Goal: Task Accomplishment & Management: Complete application form

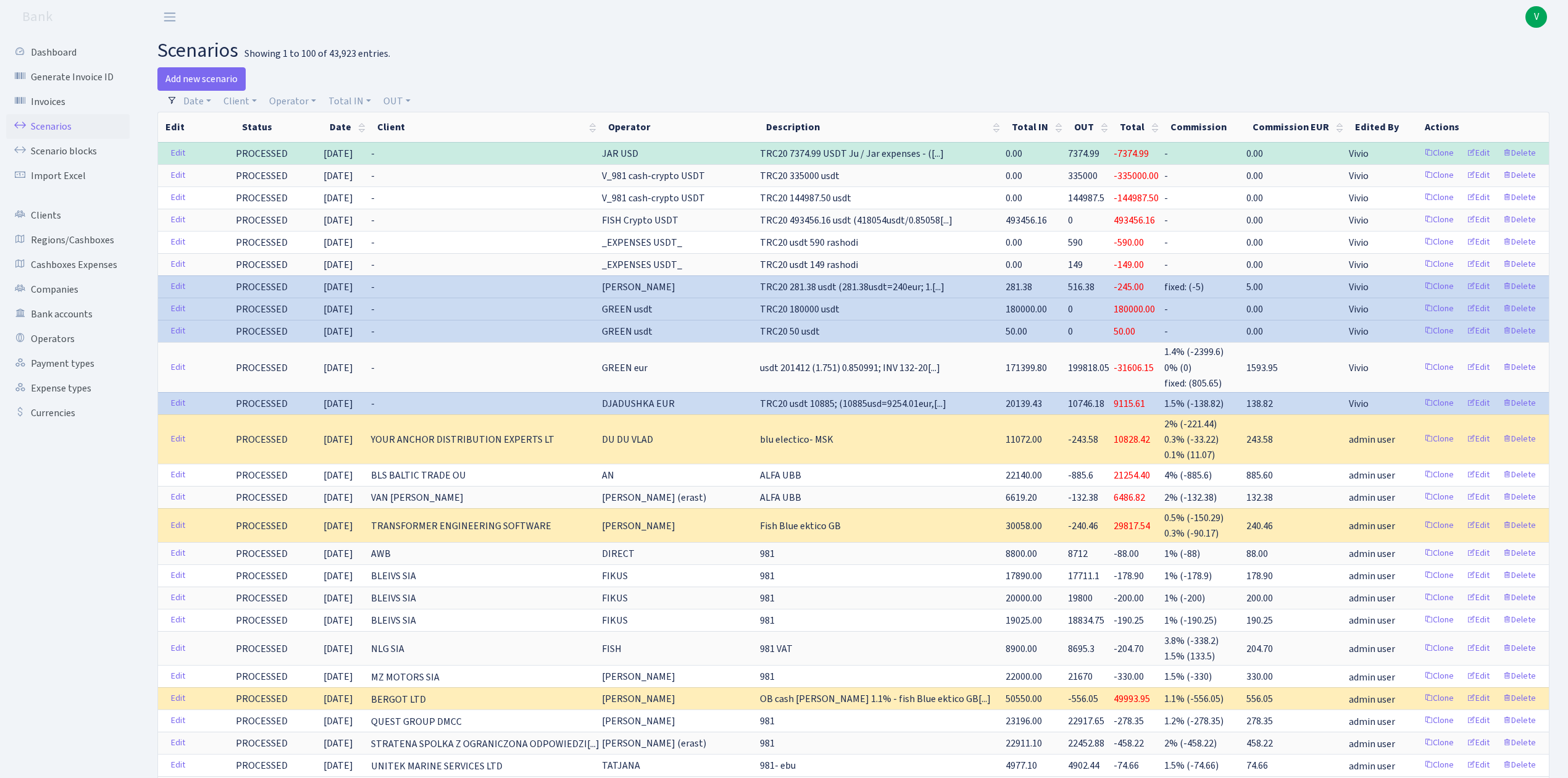
select select "100"
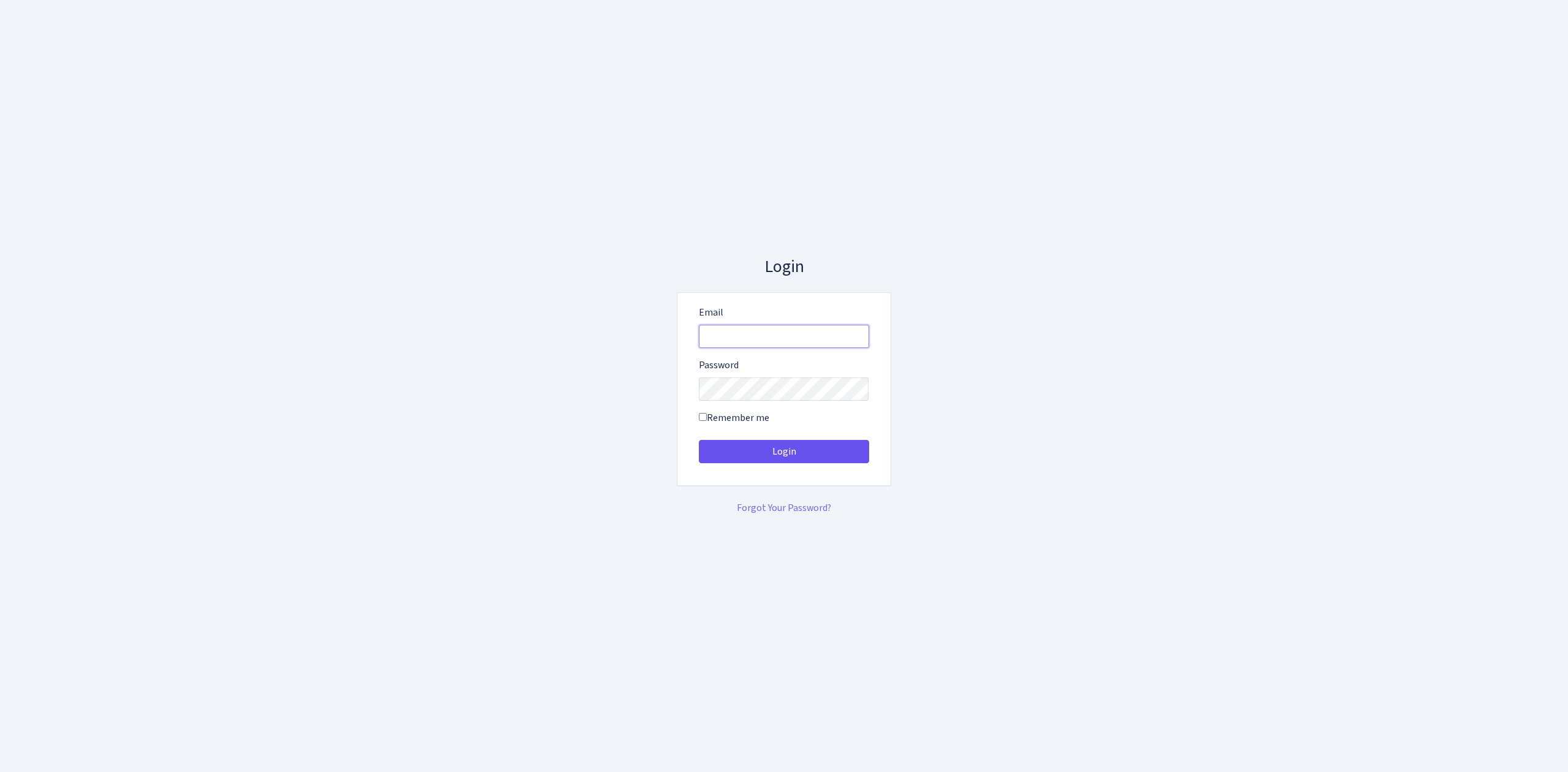
type input "[EMAIL_ADDRESS][DOMAIN_NAME]"
click at [809, 454] on button "Login" at bounding box center [784, 451] width 170 height 23
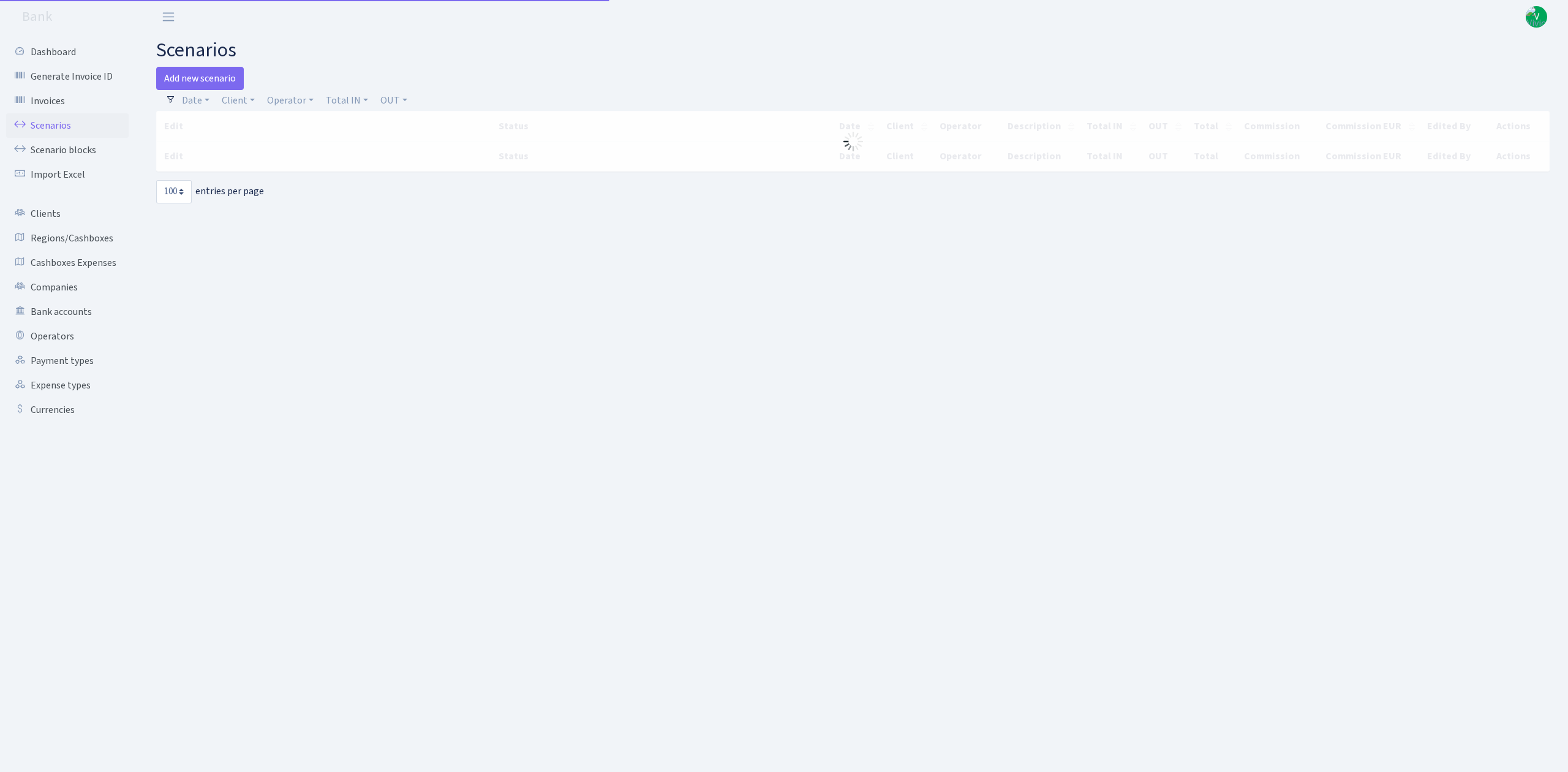
select select "100"
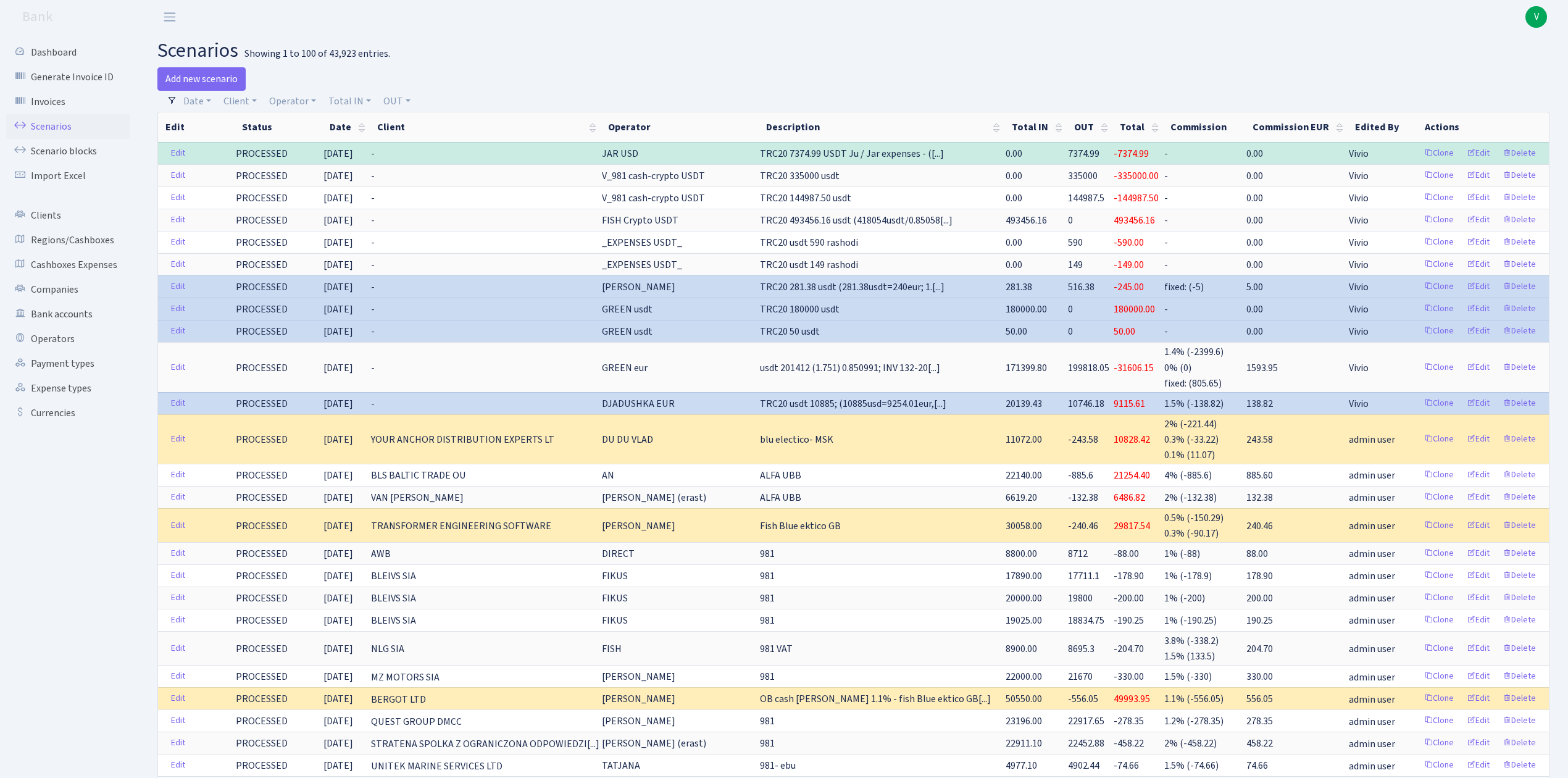
drag, startPoint x: 1050, startPoint y: 45, endPoint x: 1097, endPoint y: 31, distance: 49.0
click at [1050, 45] on h2 "scenarios Showing 1 to 100 of 43,923 entries." at bounding box center [853, 50] width 1391 height 23
click at [68, 120] on link "Scenarios" at bounding box center [68, 126] width 123 height 25
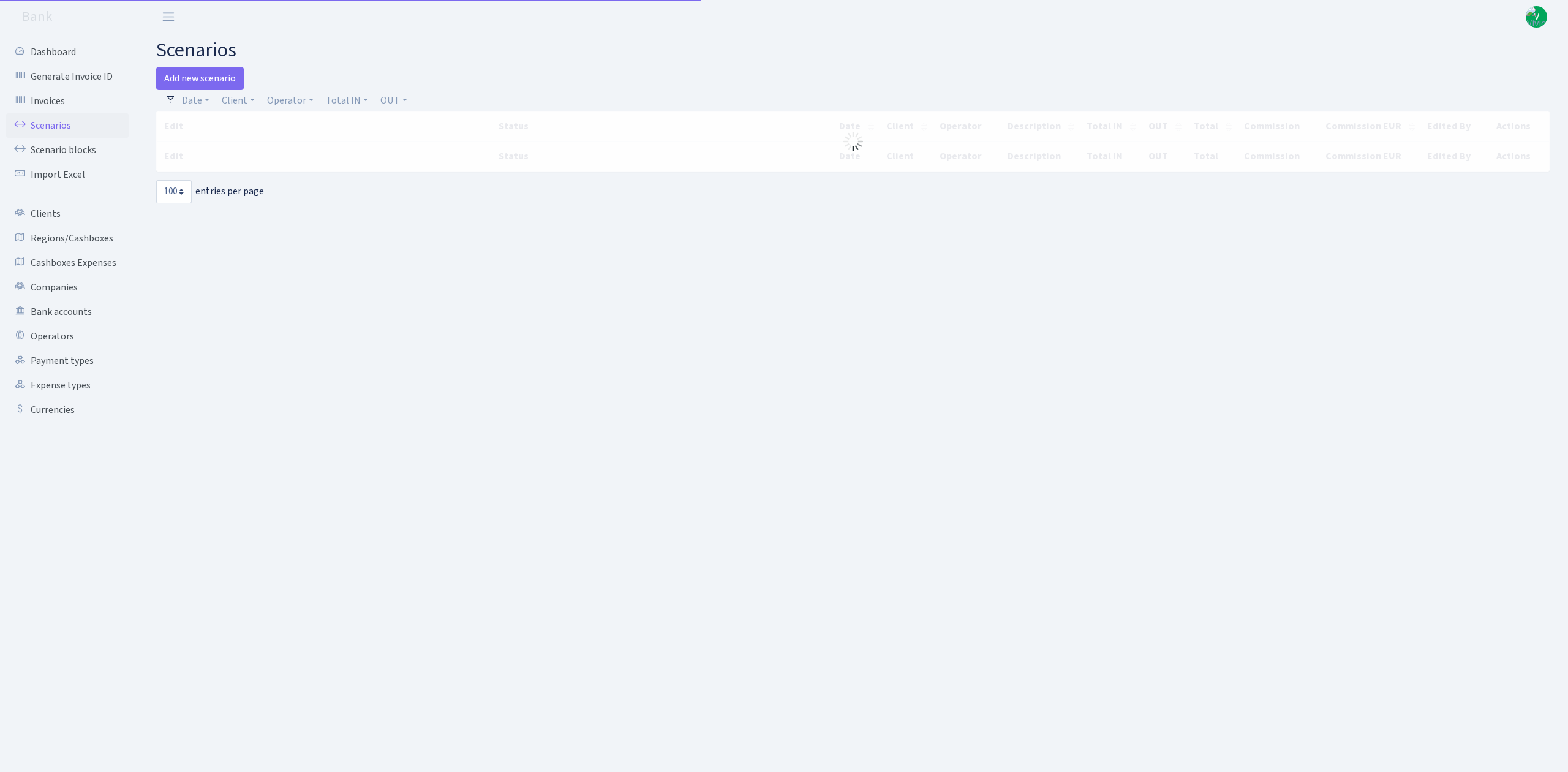
select select "100"
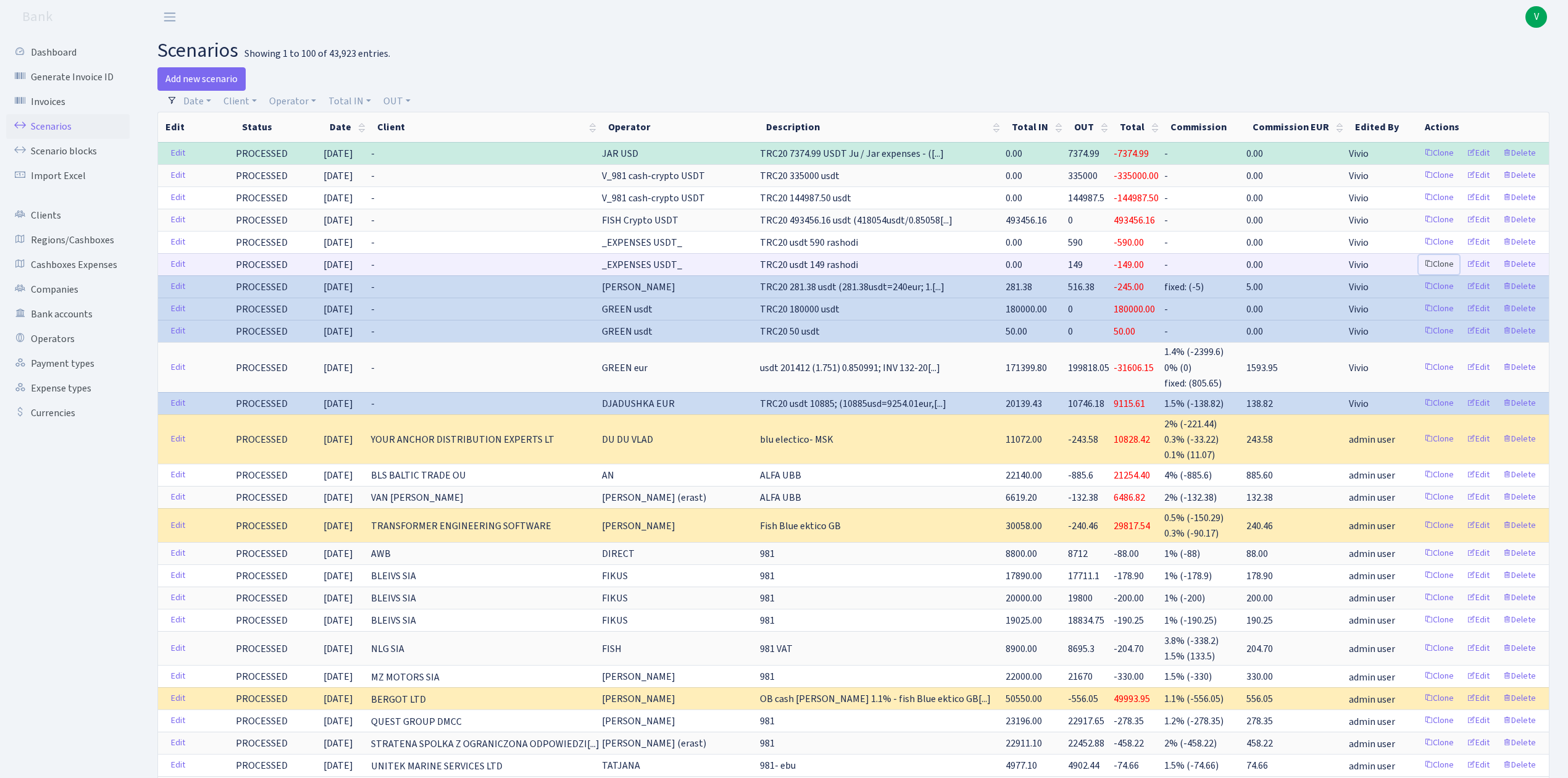
click at [1440, 265] on link "Clone" at bounding box center [1438, 265] width 40 height 19
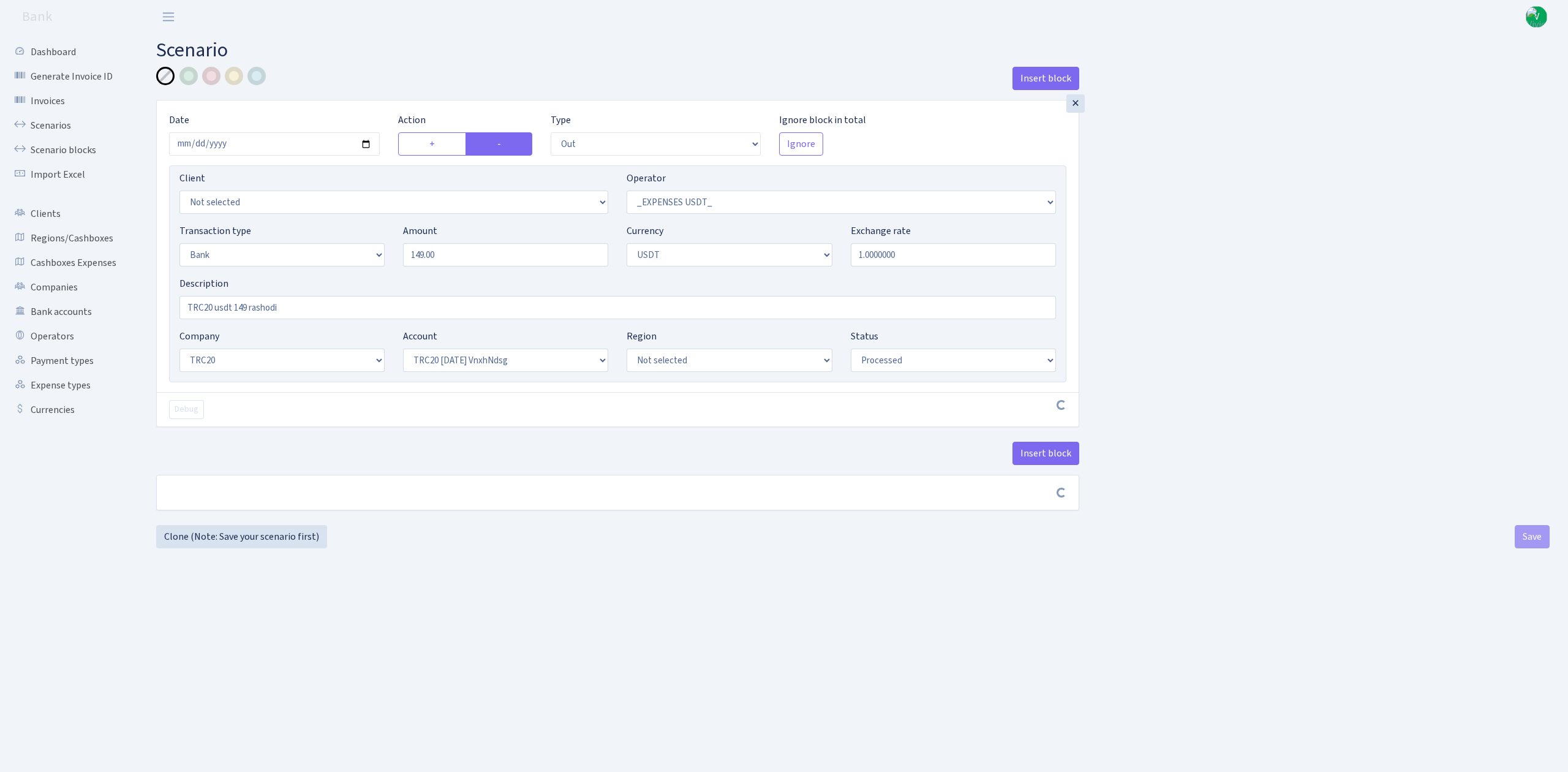
select select "out"
select select "306"
select select "2"
select select "6"
select select "20"
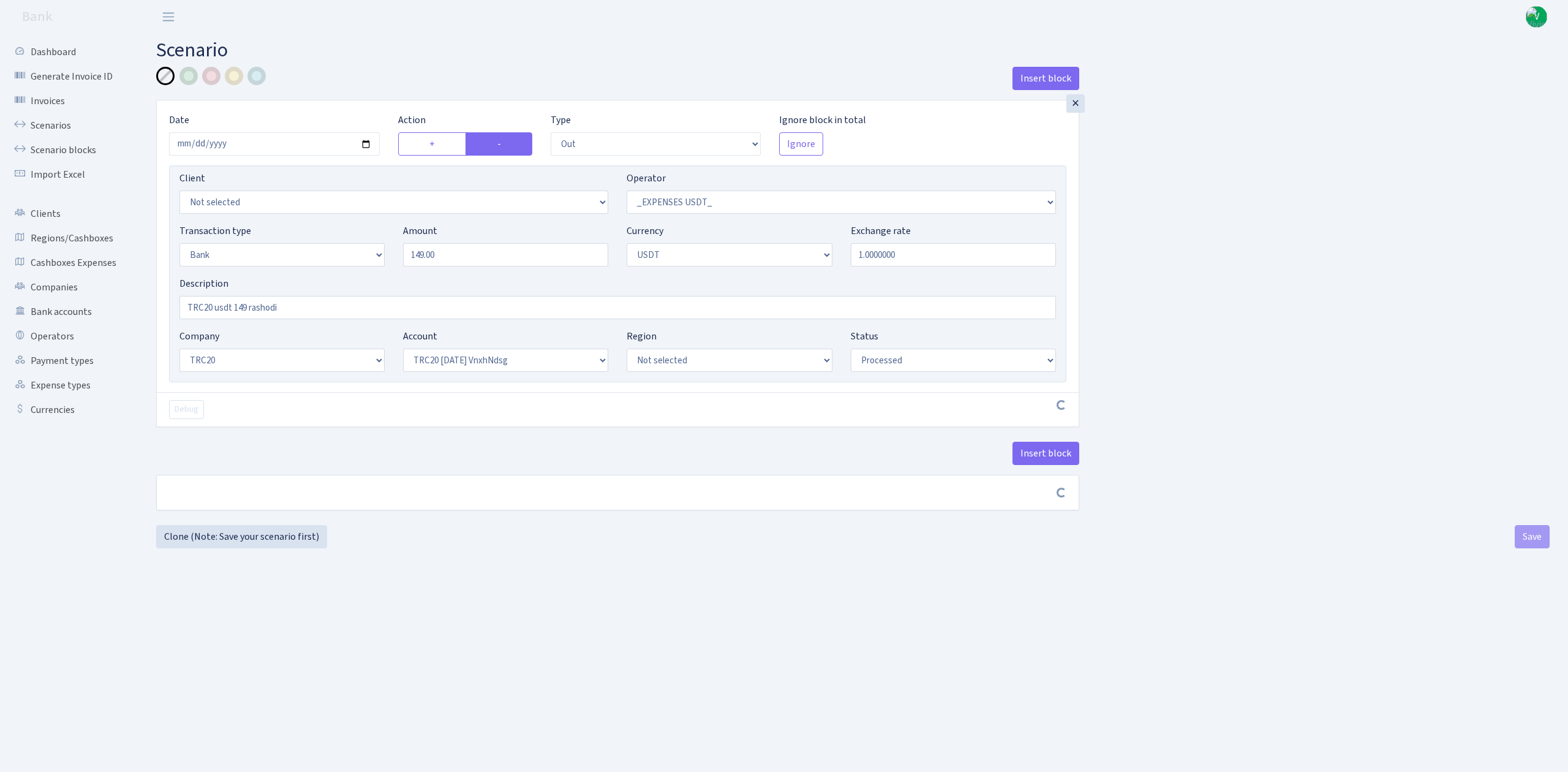
select select "66"
select select "processed"
drag, startPoint x: 447, startPoint y: 251, endPoint x: 371, endPoint y: 246, distance: 76.2
click at [371, 245] on div "Transaction type Not selected 981 ELF FISH crypto GIRT IVO dekl MM-BALTIC eur U…" at bounding box center [618, 250] width 895 height 53
type input "20.00"
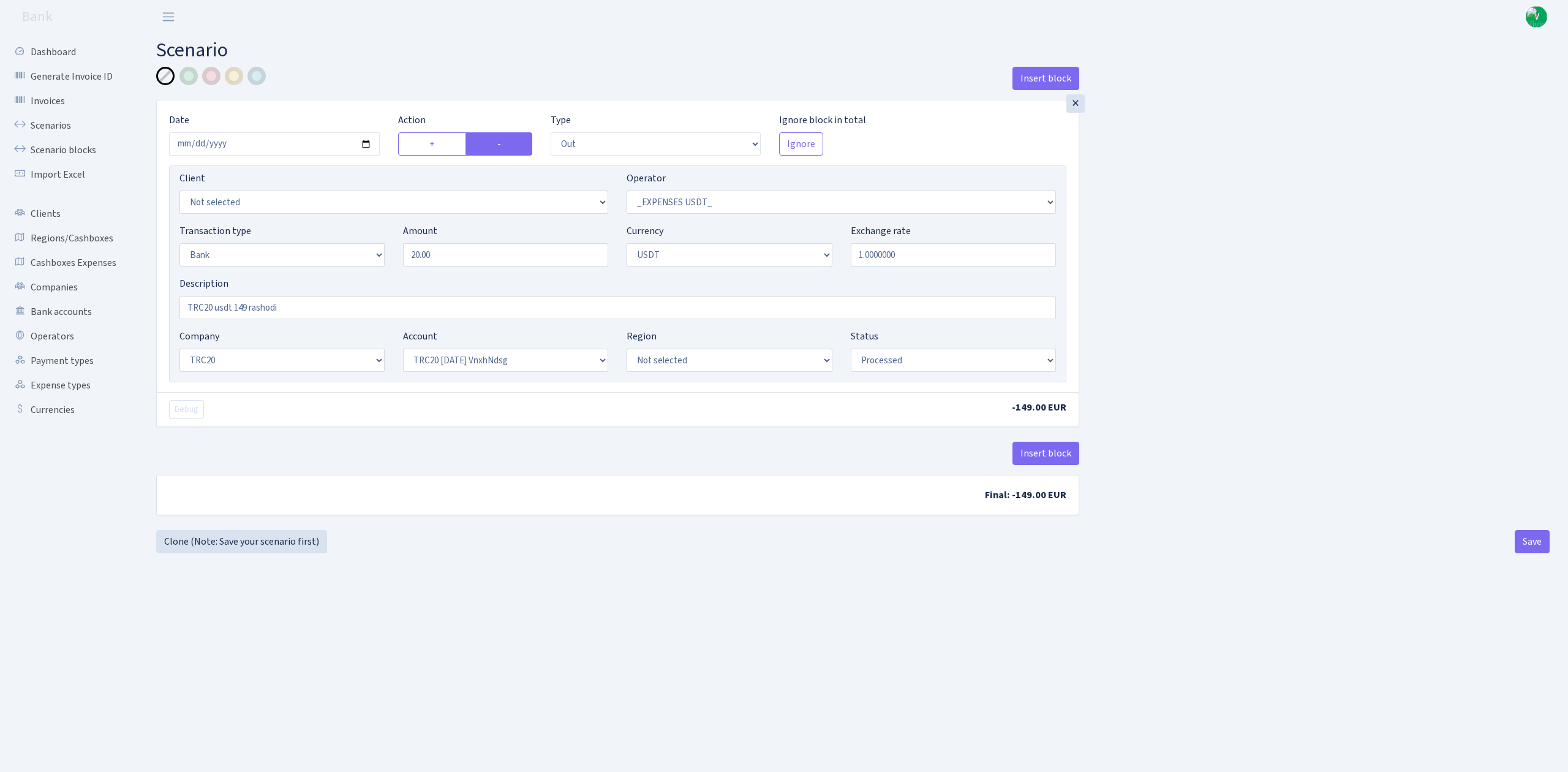
click at [1348, 385] on div "Insert block × Date 2025-09-08 Action + - Type --- In Out Commission Field requ…" at bounding box center [853, 298] width 1412 height 463
click at [246, 307] on input "TRC20 usdt 149 rashodi" at bounding box center [618, 308] width 877 height 23
click at [453, 315] on input "TRC20 usdt 20 rashodi" at bounding box center [618, 308] width 877 height 23
type input "TRC20 usdt 20 rashodi"
click at [492, 367] on select "Not selected TRC20 2024.08.01 S8dYrDY TRC20 2024.09.12 KEMg2gdc TRC20 2024.10.1…" at bounding box center [506, 360] width 205 height 23
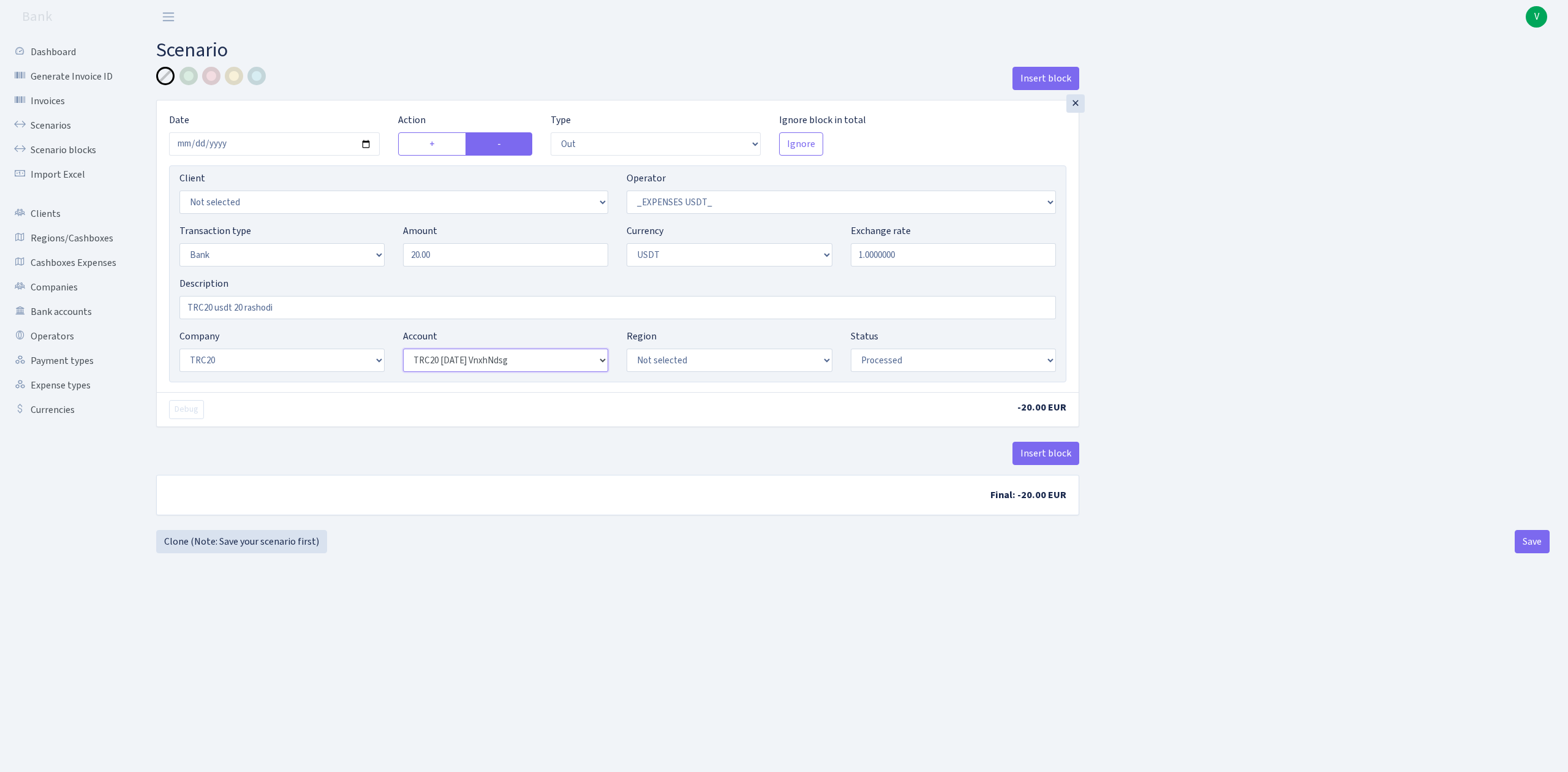
select select "61"
click at [403, 350] on select "Not selected TRC20 2024.08.01 S8dYrDY TRC20 2024.09.12 KEMg2gdc TRC20 2024.10.1…" at bounding box center [506, 360] width 205 height 23
click at [491, 483] on b "Final: -20.00 EUR" at bounding box center [618, 495] width 922 height 39
click at [485, 451] on div "Insert block" at bounding box center [618, 458] width 923 height 33
click at [287, 312] on input "TRC20 usdt 20 rashodi" at bounding box center [618, 308] width 877 height 23
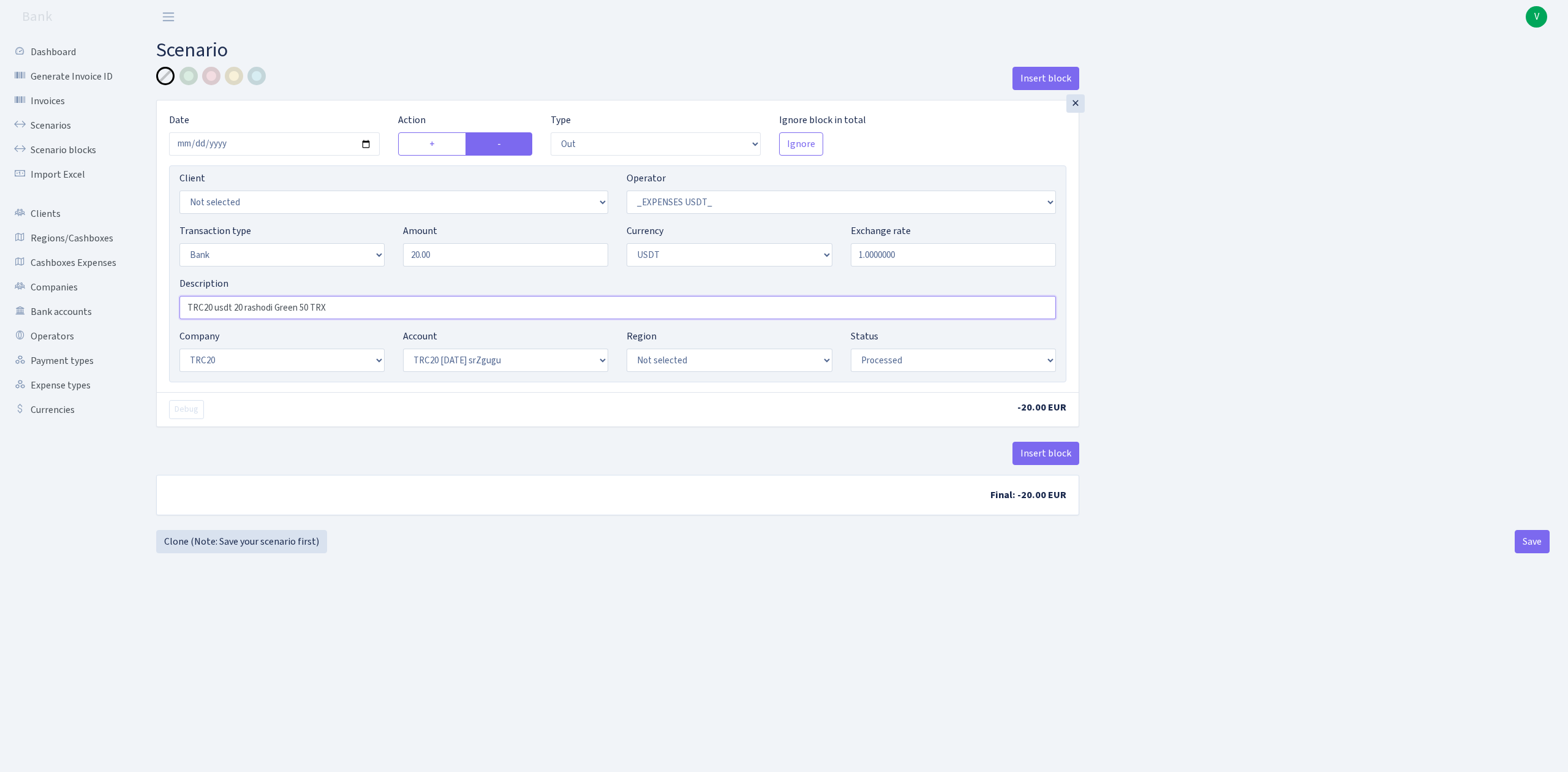
type input "TRC20 usdt 20 rashodi Green 50 TRX"
click at [969, 610] on main "Scenario Insert block × Date 2025-09-08 Action + - Type --- In Out Commission F…" at bounding box center [853, 388] width 1430 height 708
click at [969, 609] on main "Scenario Insert block × Date 2025-09-08 Action + - Type --- In Out Commission F…" at bounding box center [853, 388] width 1430 height 708
click at [1045, 454] on button "Insert block" at bounding box center [1045, 453] width 67 height 23
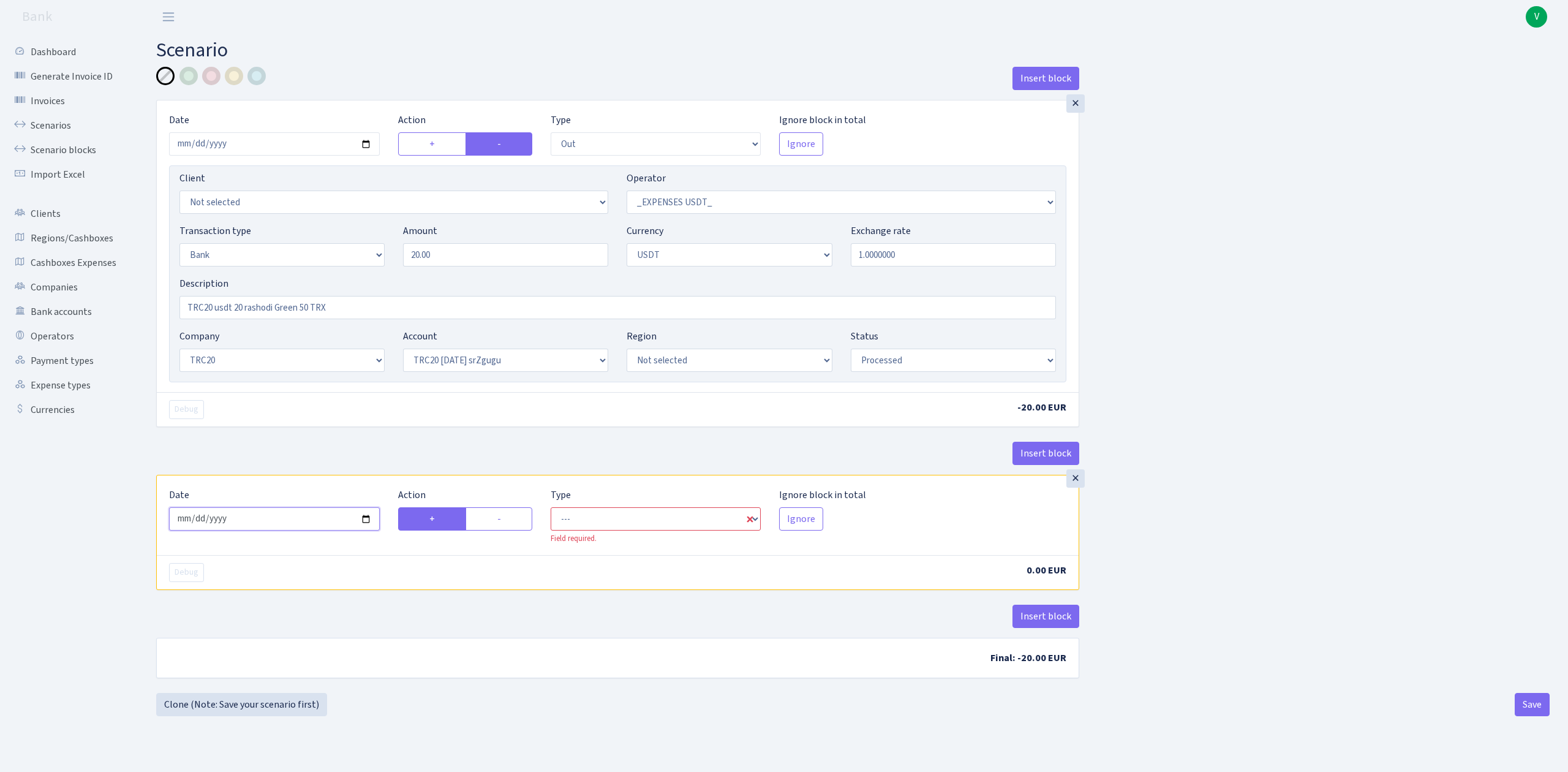
click at [365, 522] on input "2025-09-09" at bounding box center [274, 519] width 211 height 23
type input "2025-09-08"
click at [652, 515] on select "--- In Out Commission" at bounding box center [656, 519] width 211 height 23
select select "in"
click at [551, 510] on select "--- In Out Commission" at bounding box center [656, 519] width 211 height 23
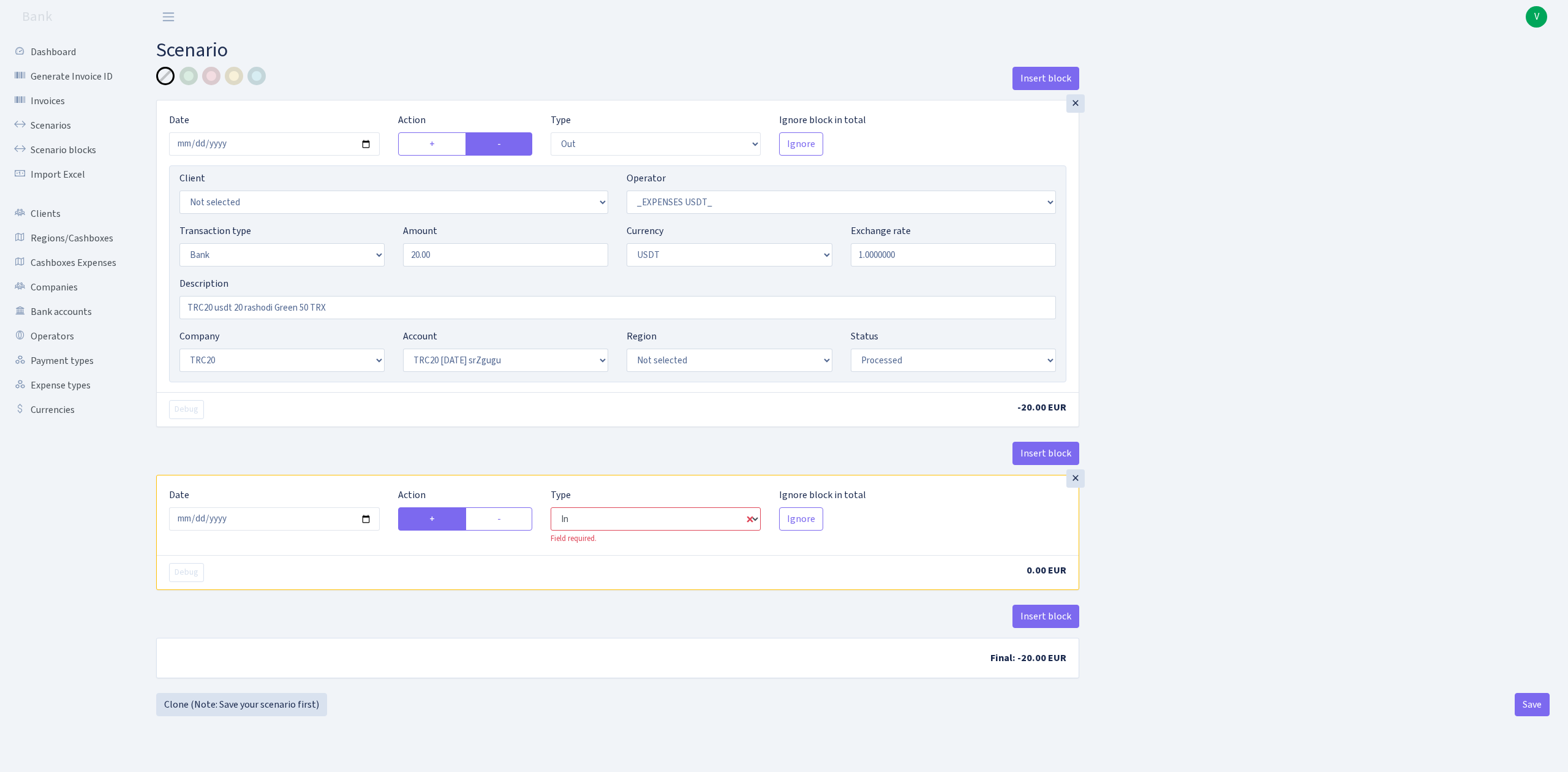
select select "306"
select select "6"
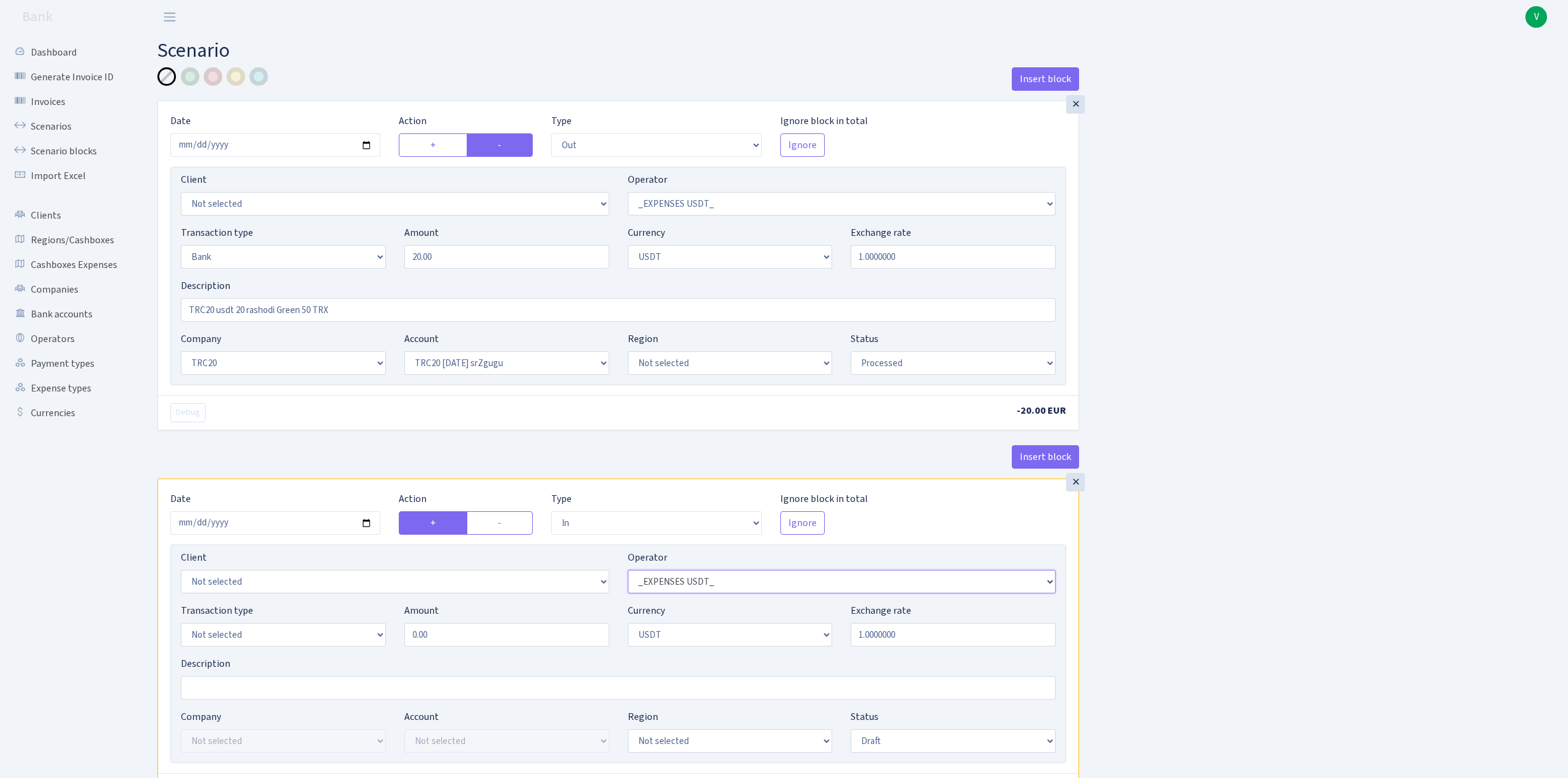
click at [695, 589] on select "Not selected 981 981 AED 981 BN usdt 981 CASH USDT 981 CASH USDT EUR 981 GOLD 9…" at bounding box center [842, 582] width 428 height 23
select select "462"
click at [628, 574] on select "Not selected 981 981 AED 981 BN usdt 981 CASH USDT 981 CASH USDT EUR 981 GOLD 9…" at bounding box center [842, 582] width 428 height 23
click at [1201, 483] on div "Insert block × Date 2025-09-08 Action + - Type --- In Out Commission Field requ…" at bounding box center [853, 489] width 1411 height 845
click at [1299, 510] on div "Insert block × Date 2025-09-08 Action + - Type --- In Out Commission Field requ…" at bounding box center [853, 489] width 1411 height 845
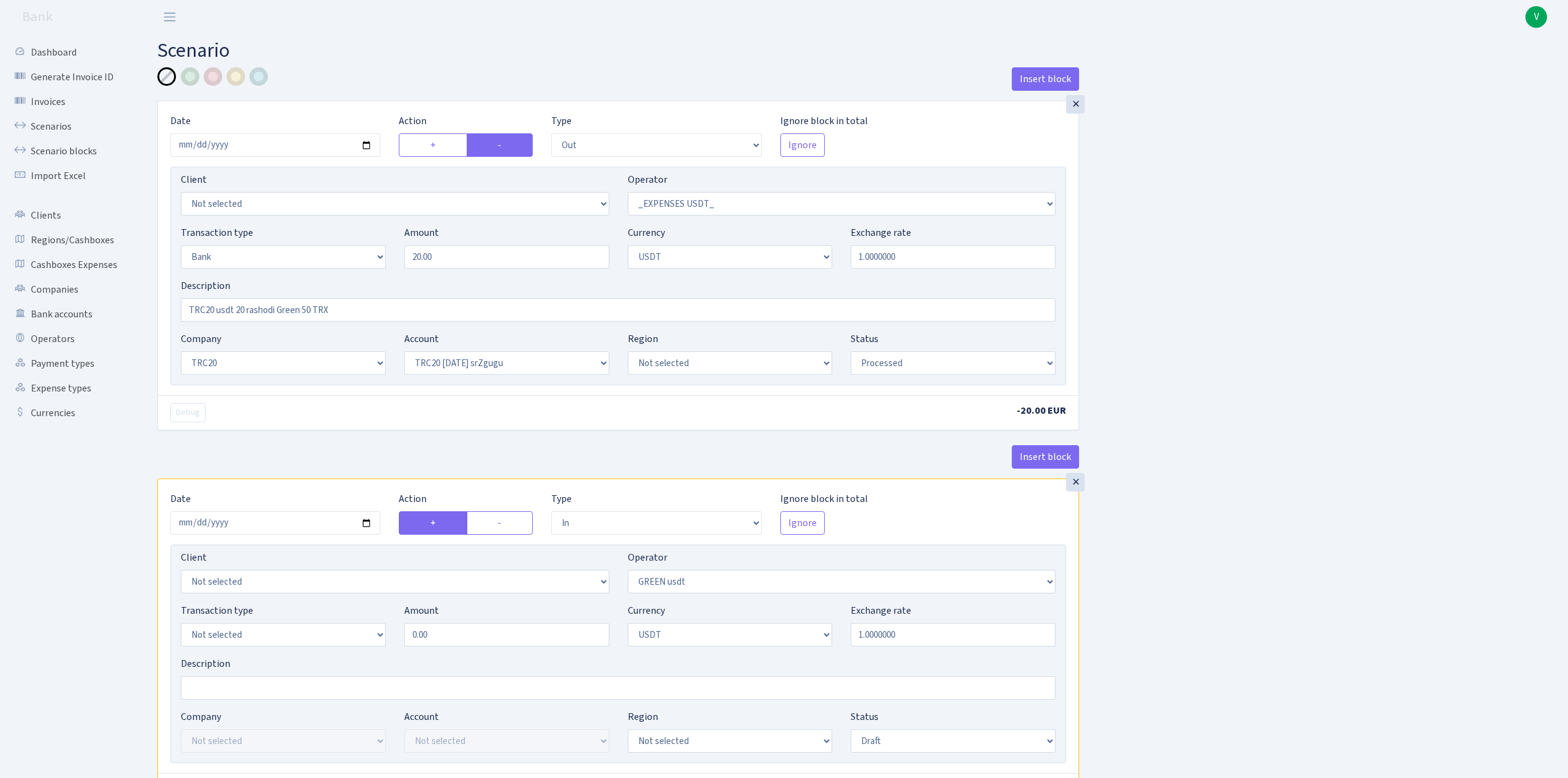
scroll to position [82, 0]
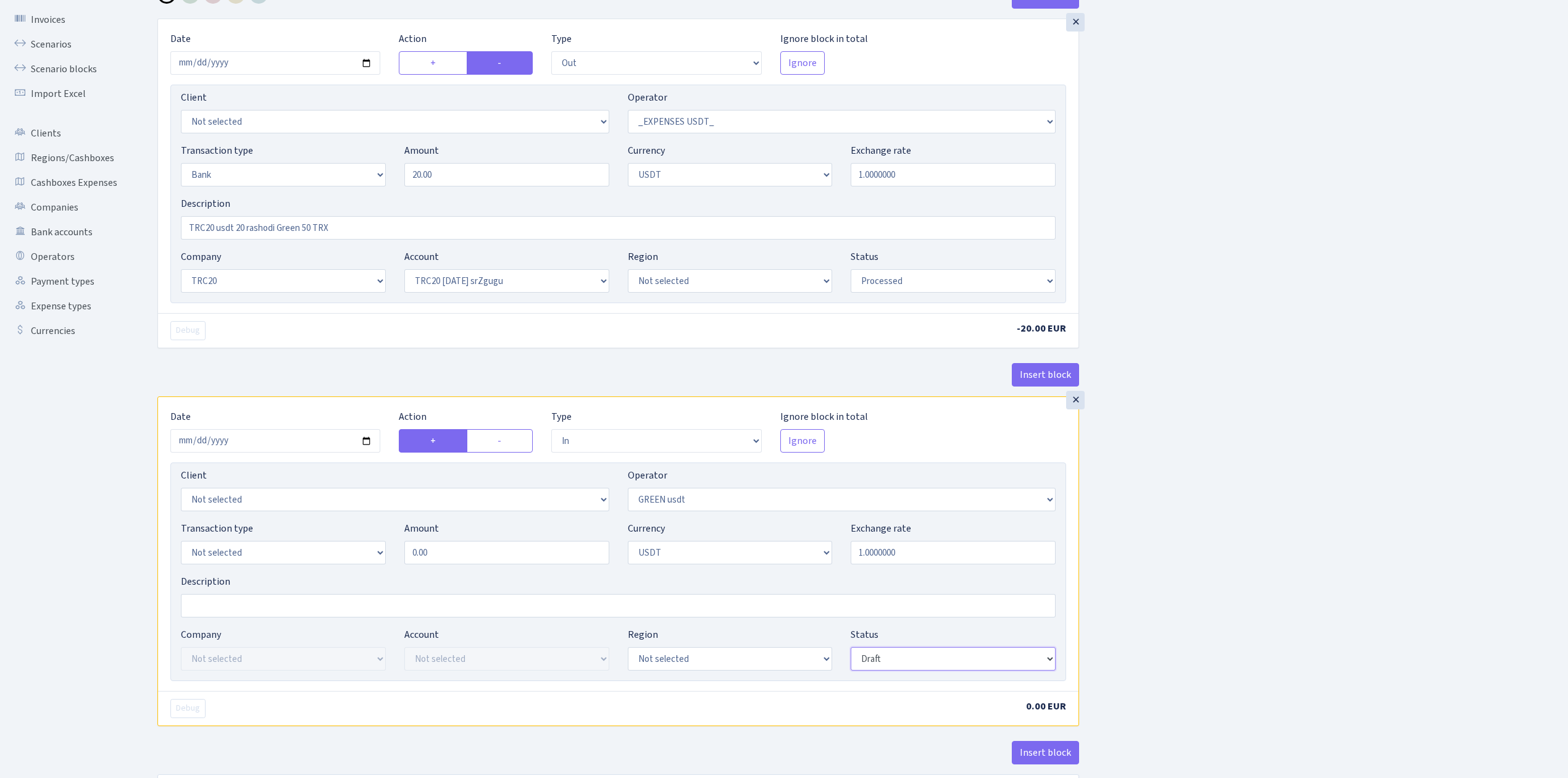
click at [904, 663] on select "Draft Pending Later Never Processed" at bounding box center [953, 659] width 205 height 23
select select "processed"
click at [851, 650] on select "Draft Pending Later Never Processed" at bounding box center [953, 659] width 205 height 23
drag, startPoint x: 438, startPoint y: 556, endPoint x: 368, endPoint y: 547, distance: 70.6
click at [369, 547] on div "Transaction type Not selected 981 ELF FISH crypto GIRT IVO dekl MM-BALTIC eur U…" at bounding box center [618, 548] width 893 height 53
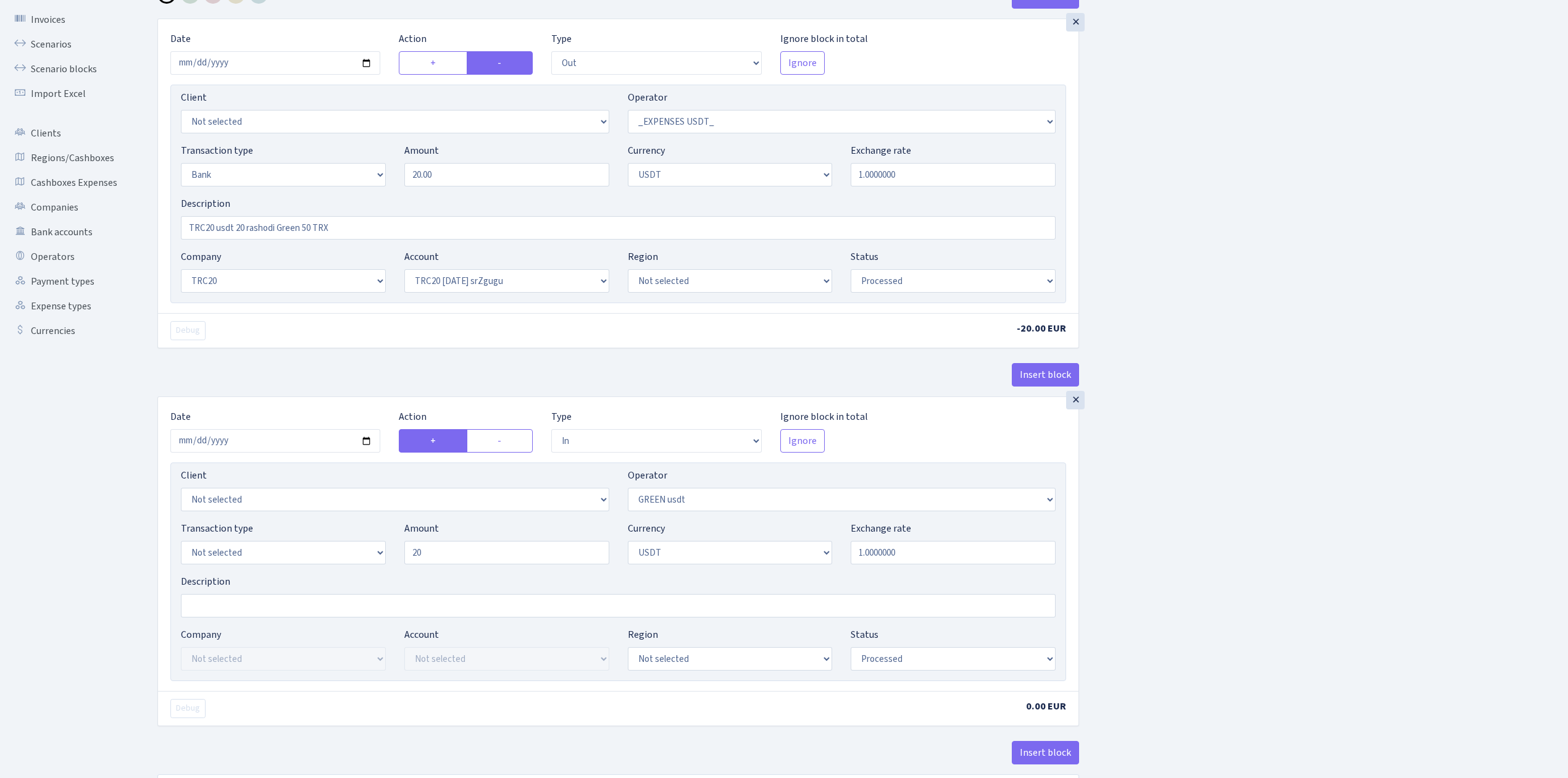
click at [1187, 151] on div "Insert block × Date 2025-09-08 Action + - Type --- In Out Commission Field requ…" at bounding box center [853, 407] width 1411 height 845
type input "20.00"
click at [203, 558] on select "Not selected 981 ELF FISH crypto GIRT IVO dekl MM-BALTIC eur UAB Bank Cash Cash…" at bounding box center [283, 552] width 205 height 23
select select "3"
click at [181, 544] on select "Not selected 981 ELF FISH crypto GIRT IVO dekl MM-BALTIC eur UAB Bank Cash Cash…" at bounding box center [283, 552] width 205 height 23
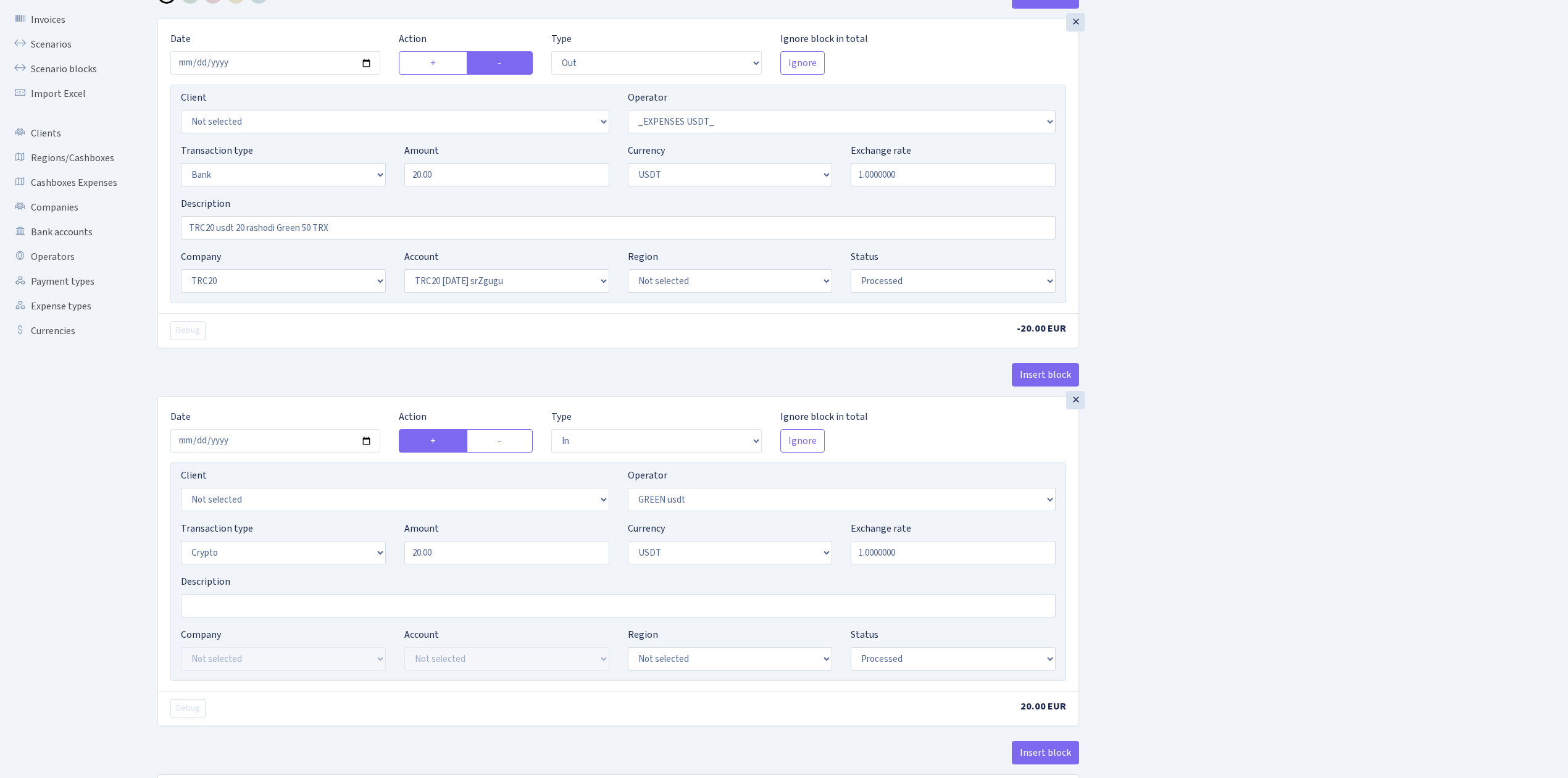
click at [1183, 594] on div "Insert block × Date 2025-09-08 Action + - Type --- In Out Commission Field requ…" at bounding box center [853, 407] width 1411 height 845
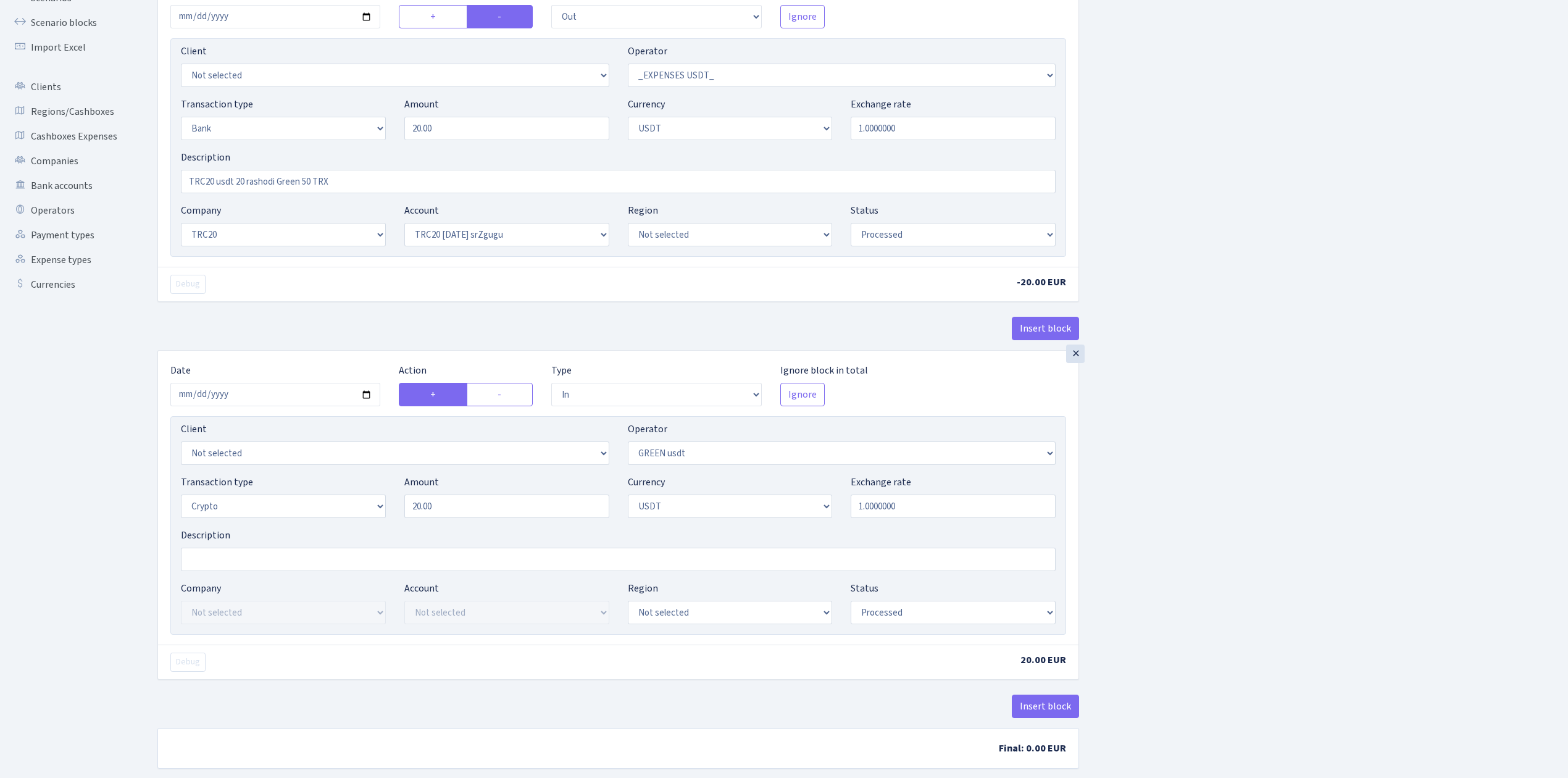
scroll to position [30, 0]
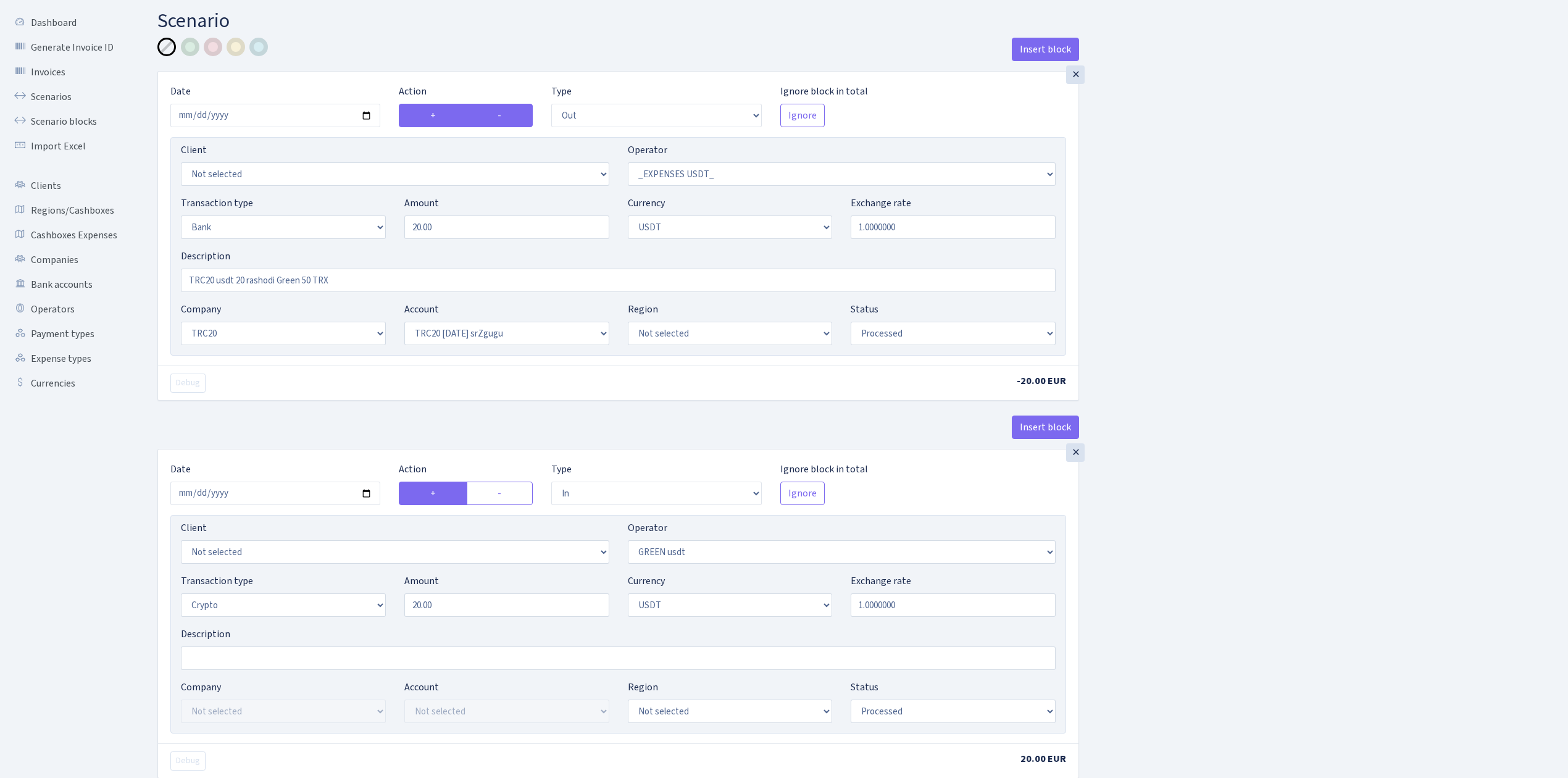
click at [420, 115] on label "+" at bounding box center [432, 115] width 68 height 23
click at [430, 115] on input "+" at bounding box center [434, 111] width 8 height 8
radio input "true"
radio input "false"
click at [1074, 72] on div "×" at bounding box center [1075, 74] width 18 height 18
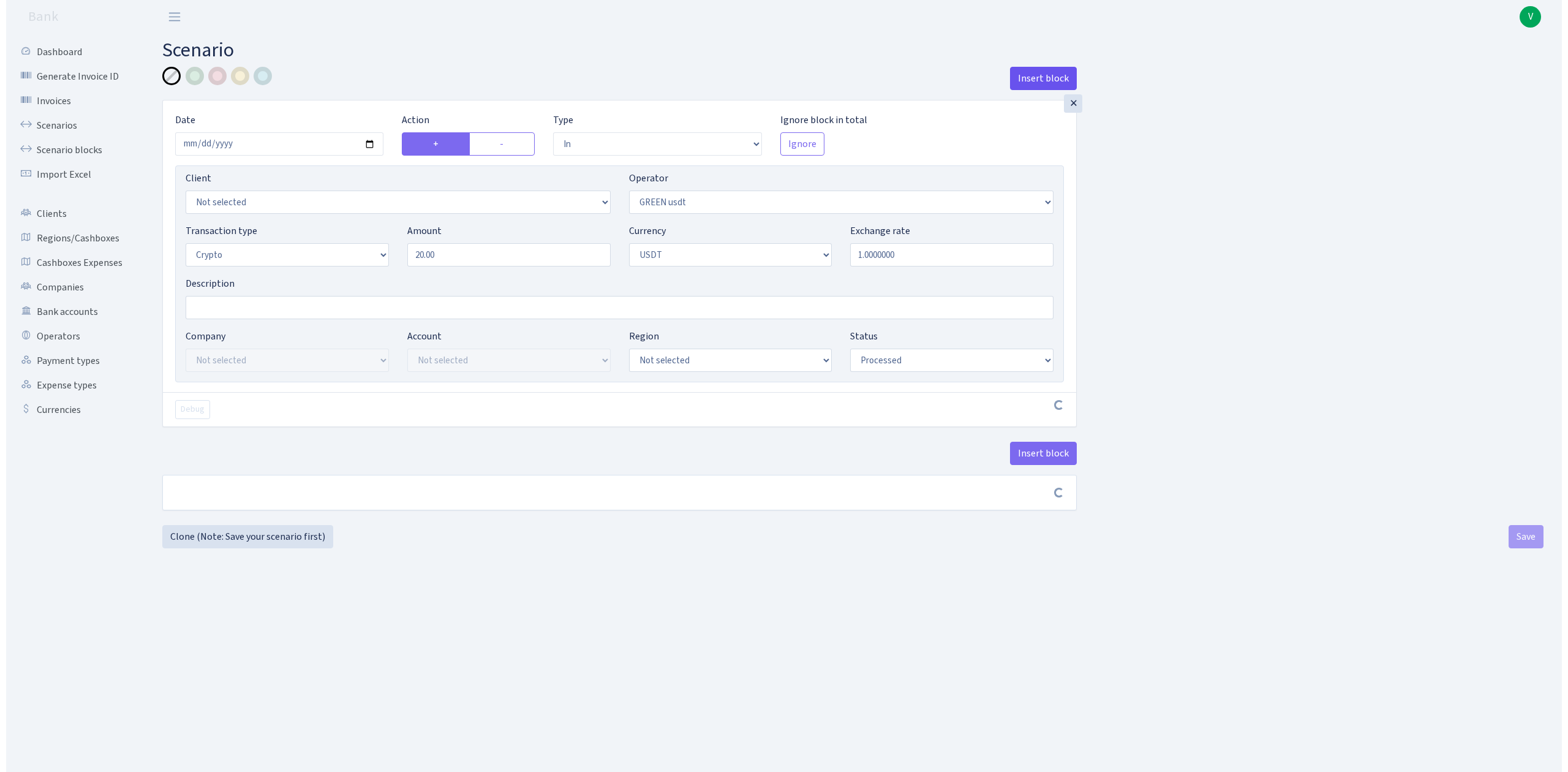
scroll to position [0, 0]
click at [1073, 104] on div "×" at bounding box center [1076, 103] width 18 height 18
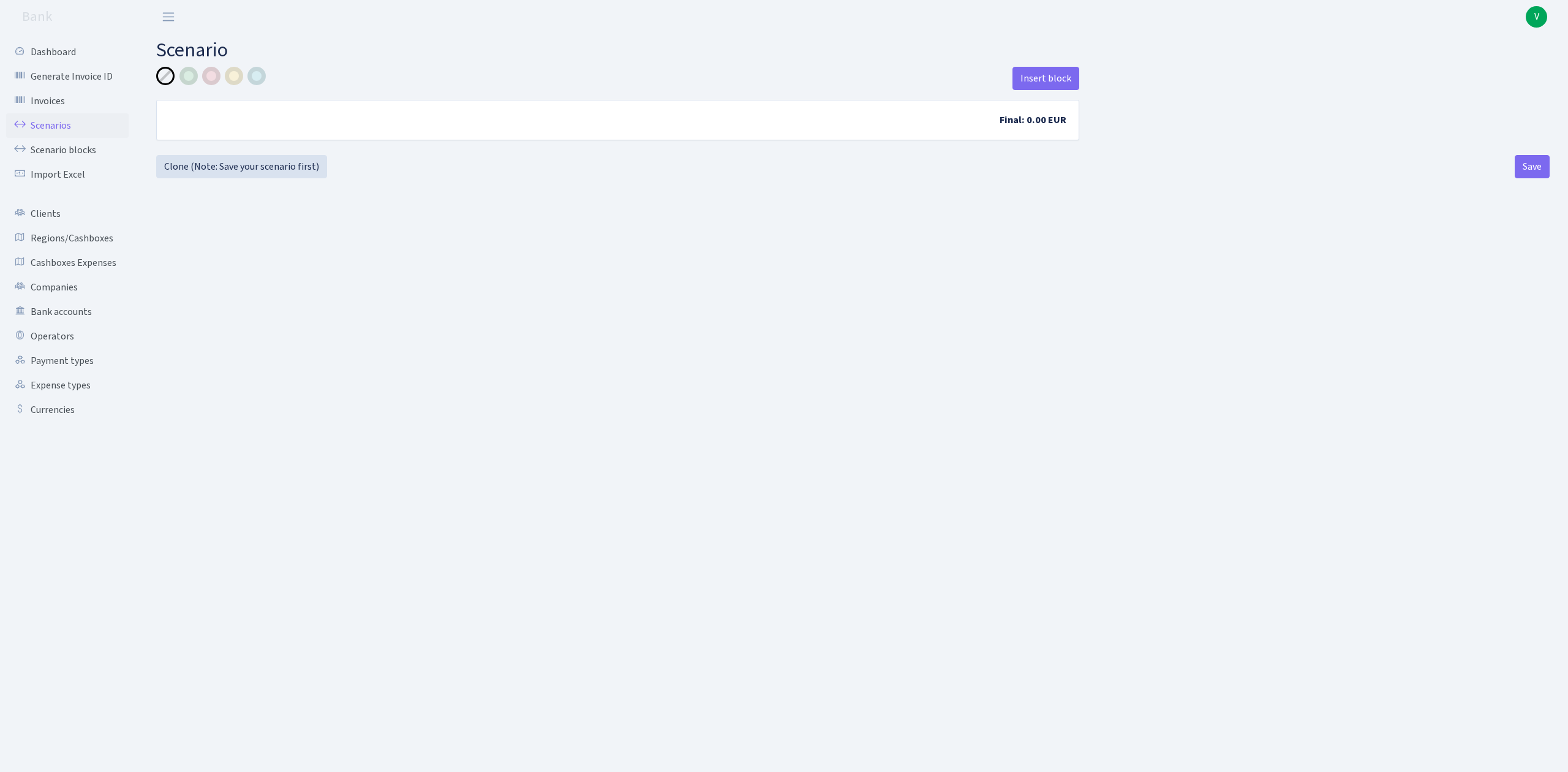
click at [56, 123] on link "Scenarios" at bounding box center [68, 125] width 122 height 25
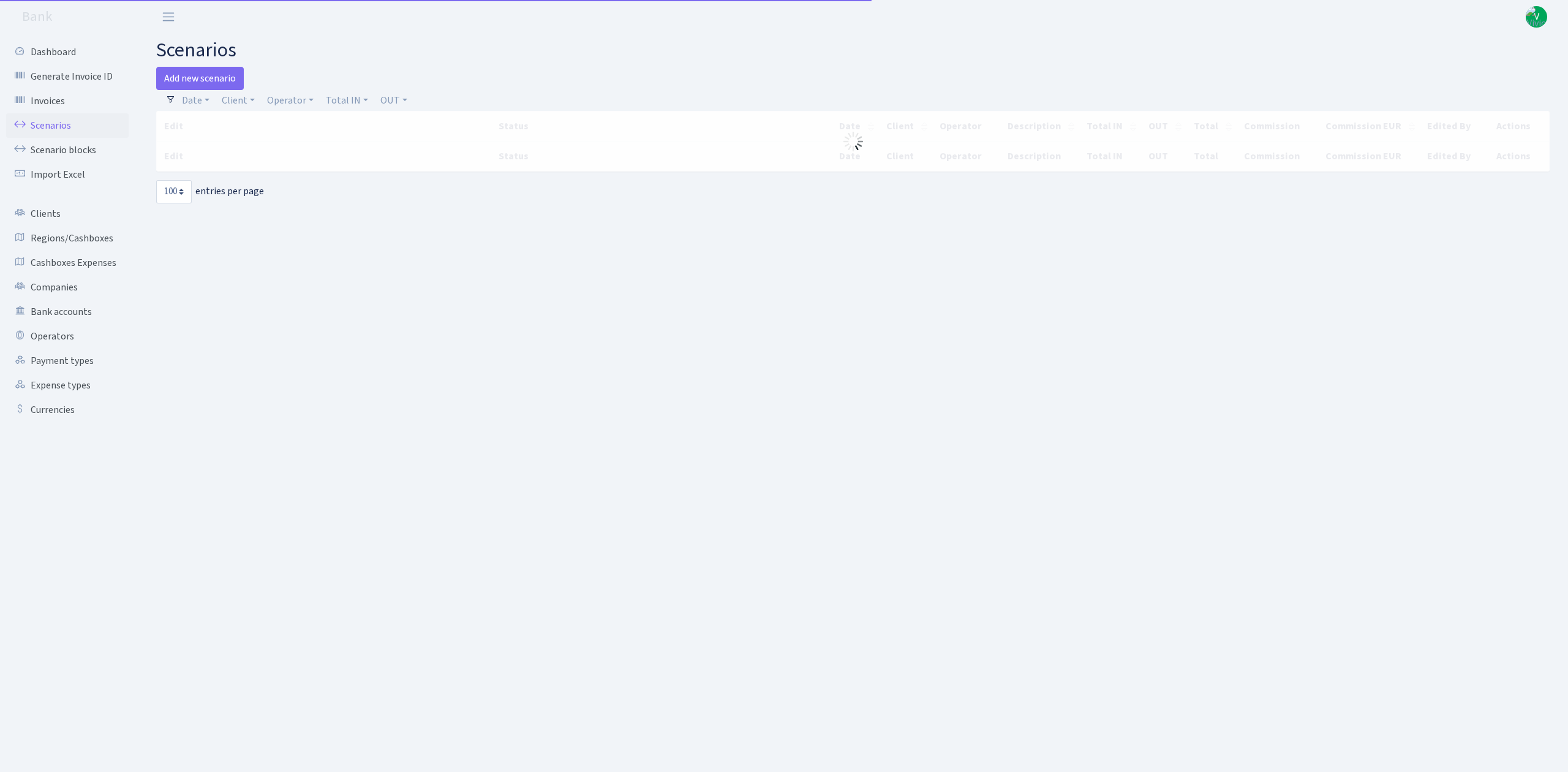
select select "100"
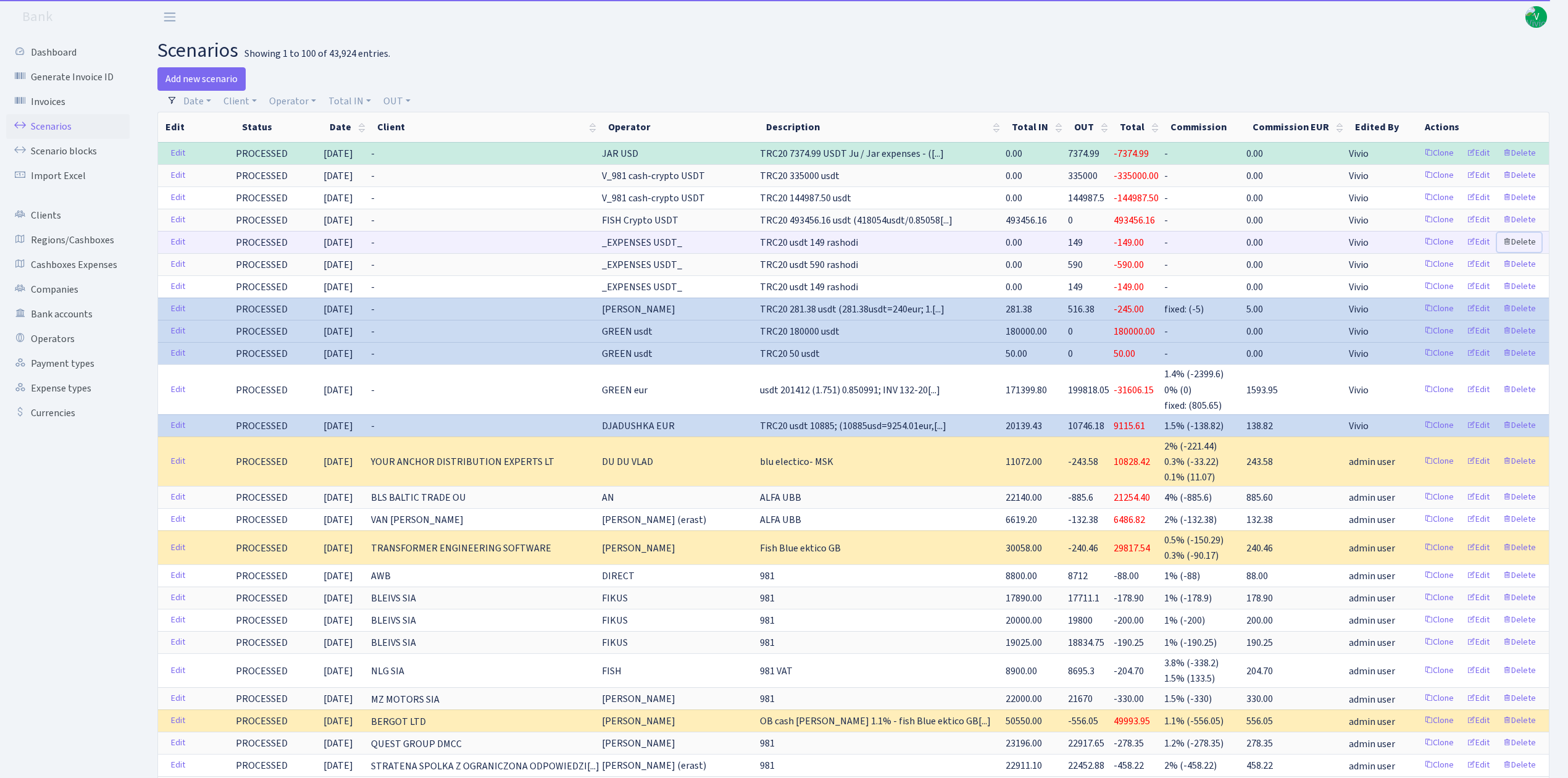
click at [1520, 240] on link "Delete" at bounding box center [1519, 242] width 45 height 19
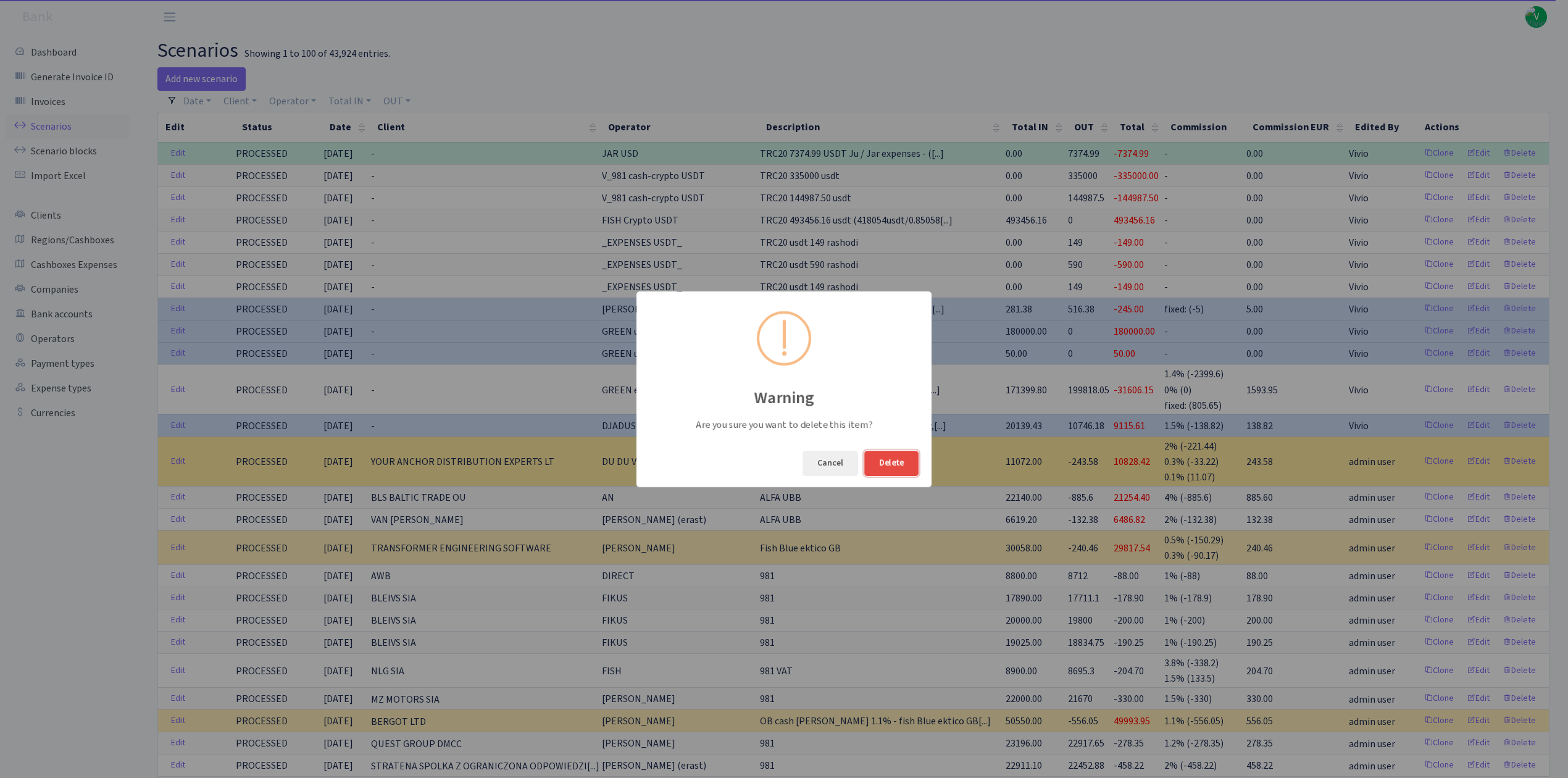
click at [896, 457] on button "Delete" at bounding box center [891, 464] width 55 height 26
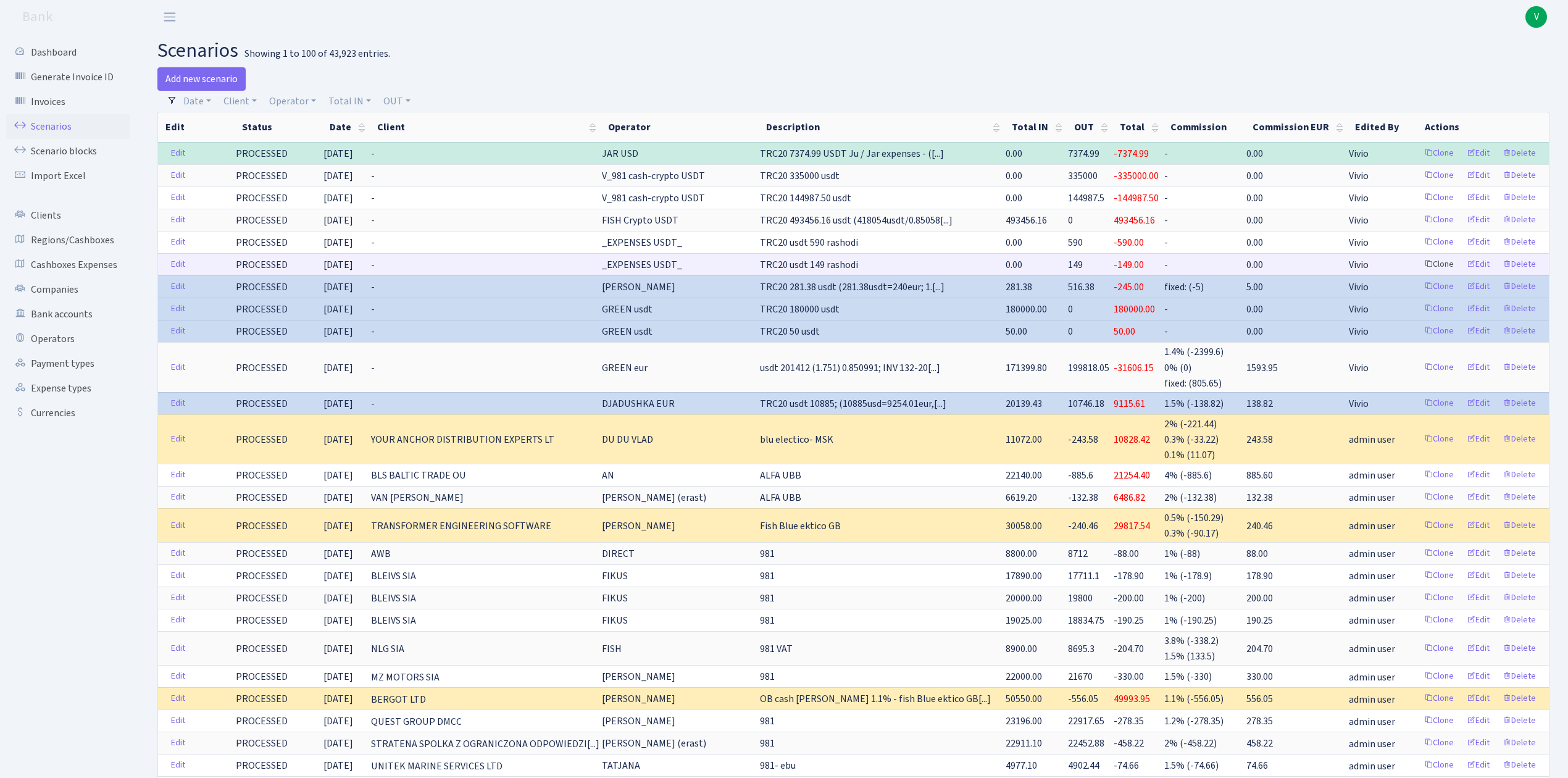
drag, startPoint x: 710, startPoint y: 246, endPoint x: 1450, endPoint y: 258, distance: 740.1
click at [1280, 230] on td "0.00" at bounding box center [1296, 219] width 103 height 22
drag, startPoint x: 700, startPoint y: 242, endPoint x: 971, endPoint y: 252, distance: 271.2
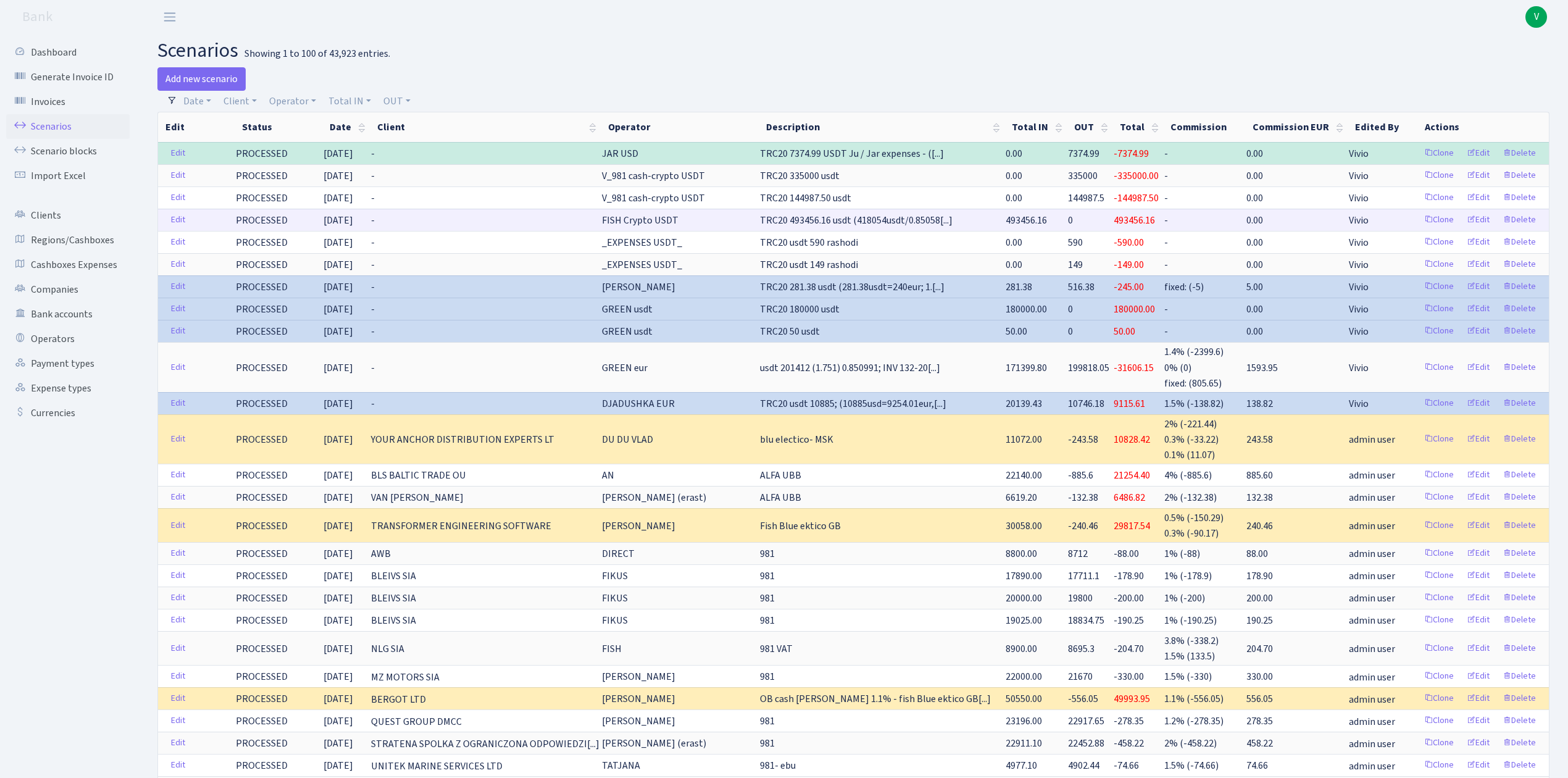
drag, startPoint x: 971, startPoint y: 243, endPoint x: 939, endPoint y: 233, distance: 33.5
click at [970, 243] on td "TRC20 usdt 590 rashodi" at bounding box center [881, 242] width 246 height 22
click at [37, 122] on link "Scenarios" at bounding box center [68, 126] width 123 height 25
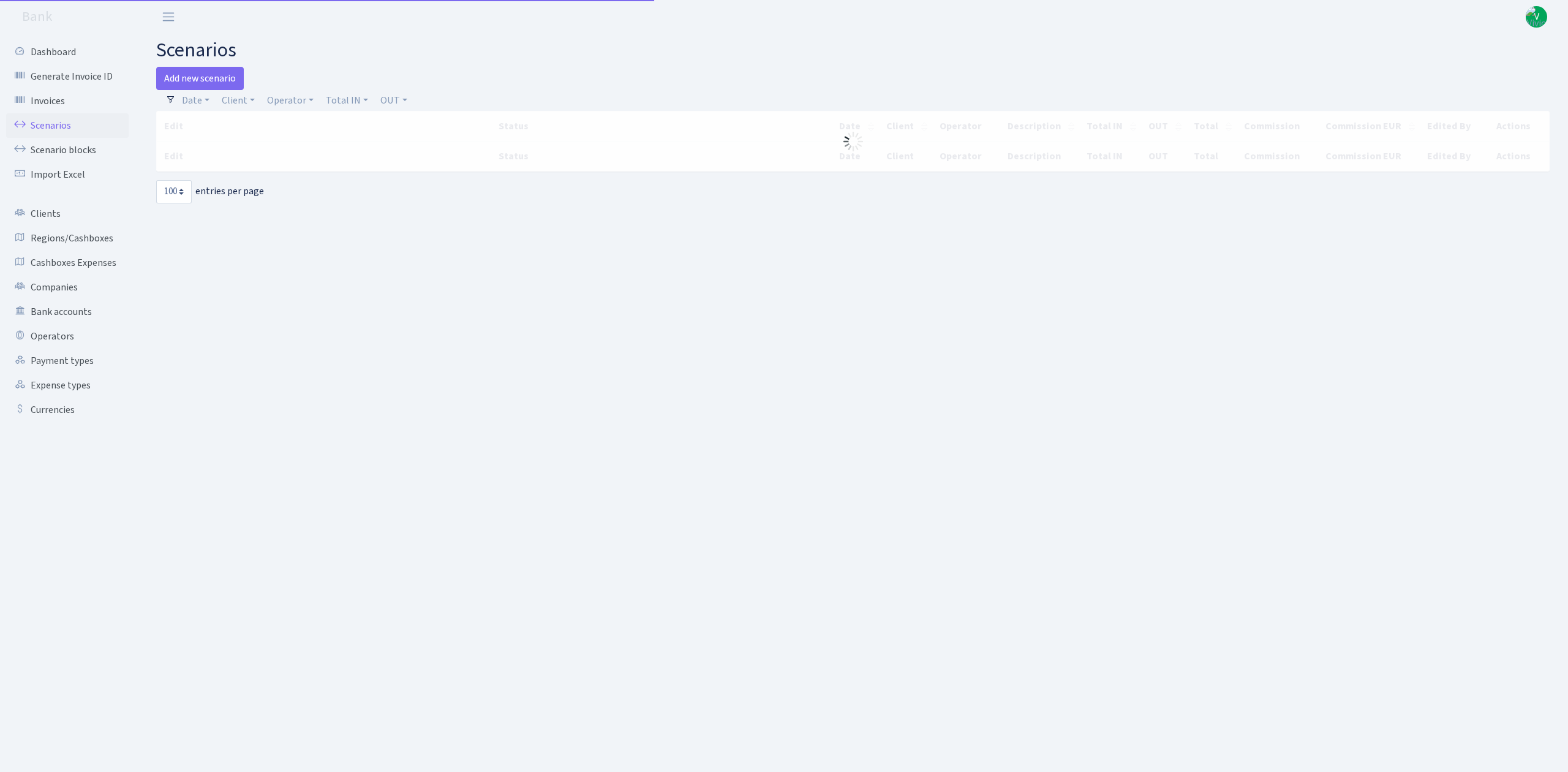
select select "100"
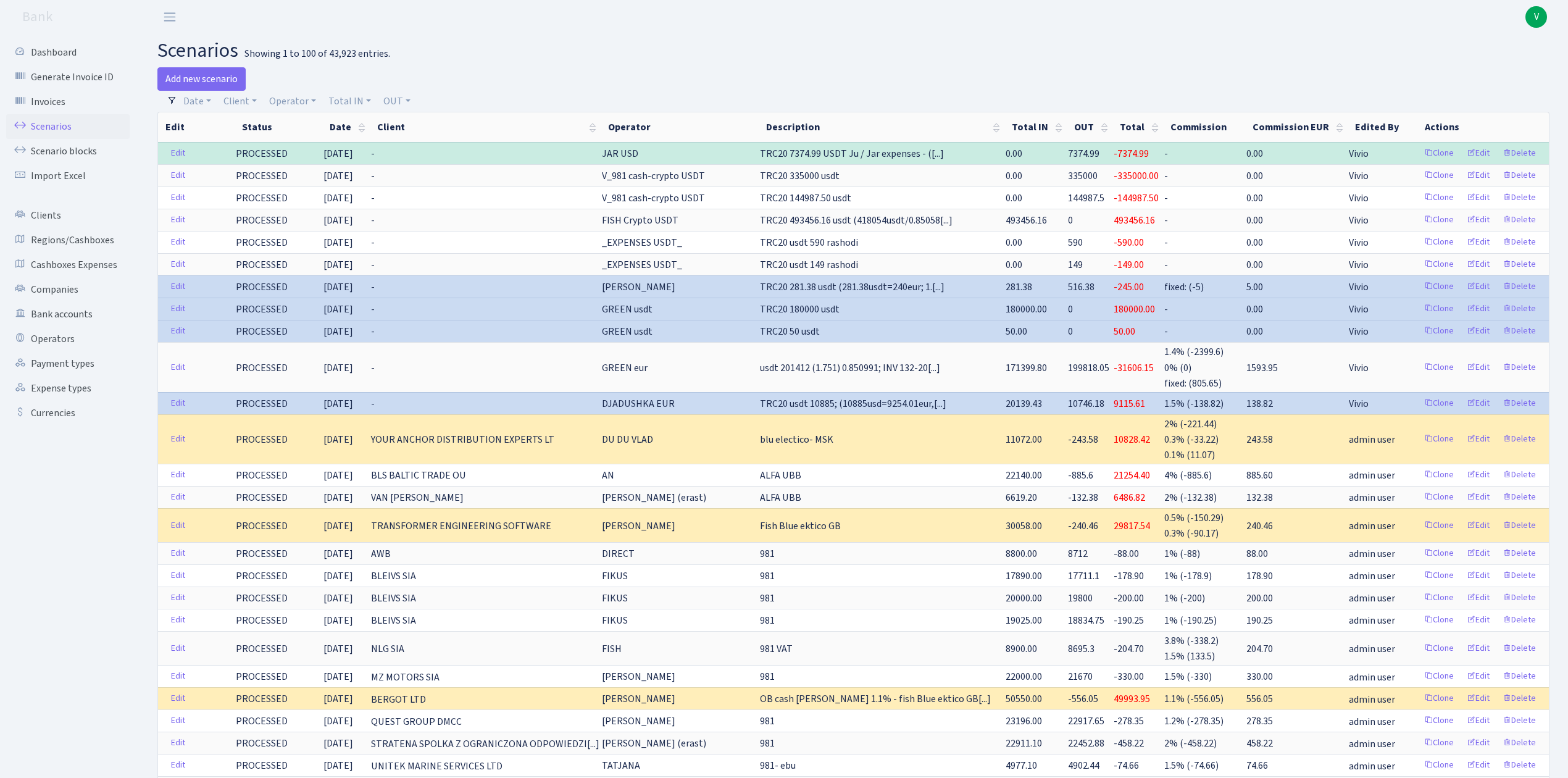
drag, startPoint x: 929, startPoint y: 67, endPoint x: 922, endPoint y: 67, distance: 7.0
click at [287, 99] on link "Operator" at bounding box center [293, 101] width 57 height 21
click at [292, 143] on input "search" at bounding box center [313, 145] width 91 height 19
type input "kost"
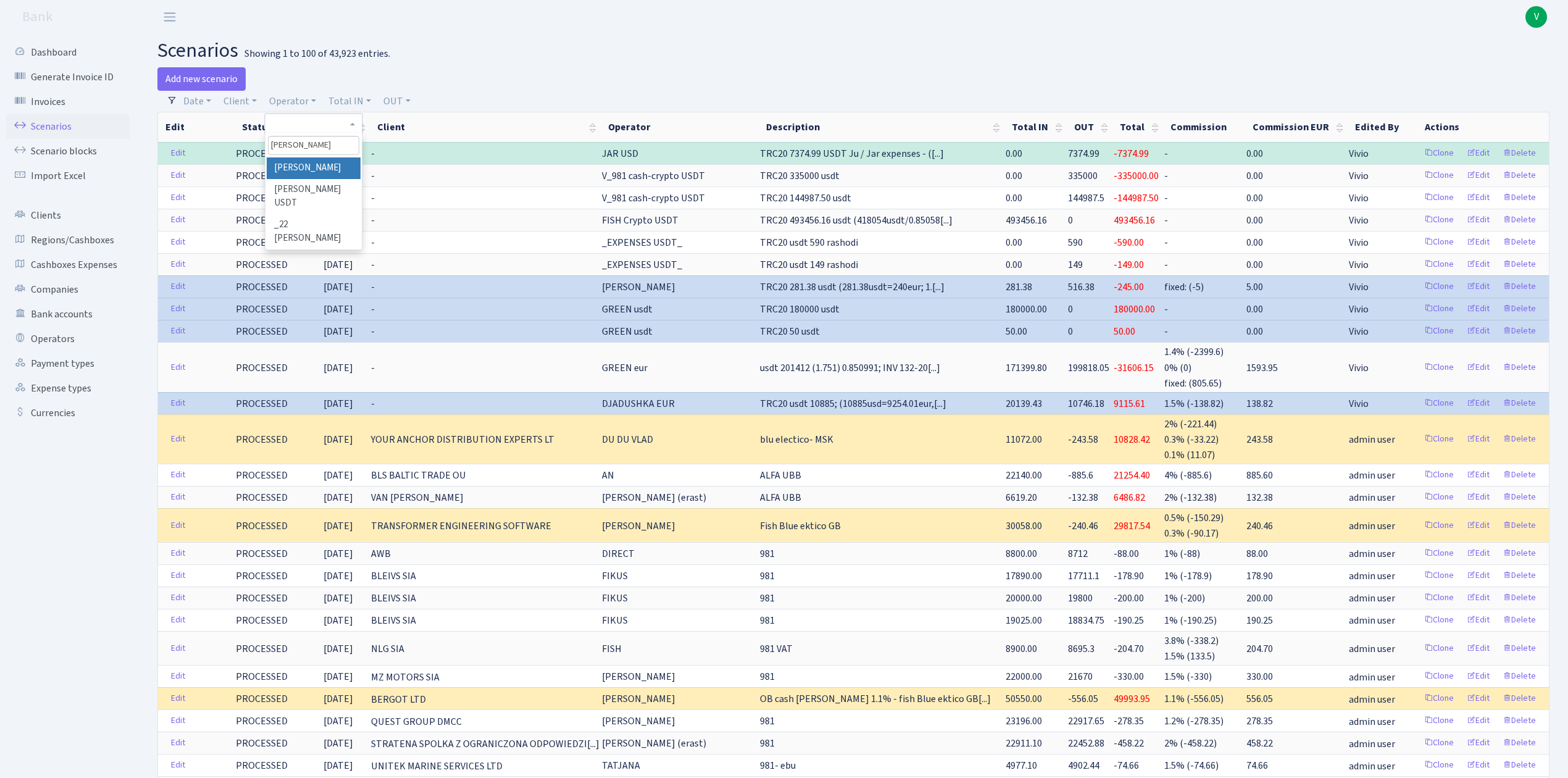
click at [313, 169] on li "[PERSON_NAME]" at bounding box center [313, 168] width 93 height 21
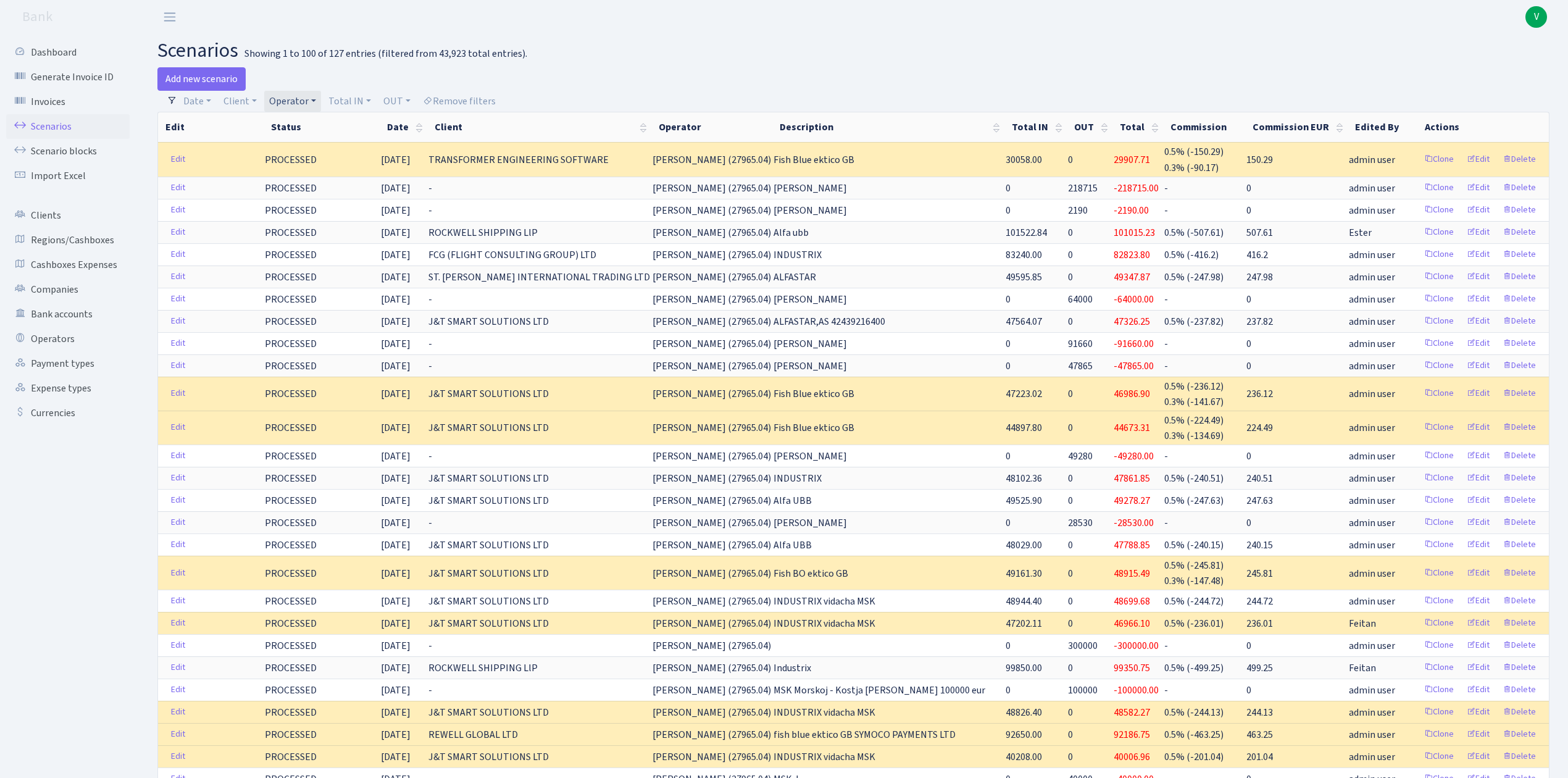
click at [299, 98] on link "Operator" at bounding box center [293, 101] width 57 height 21
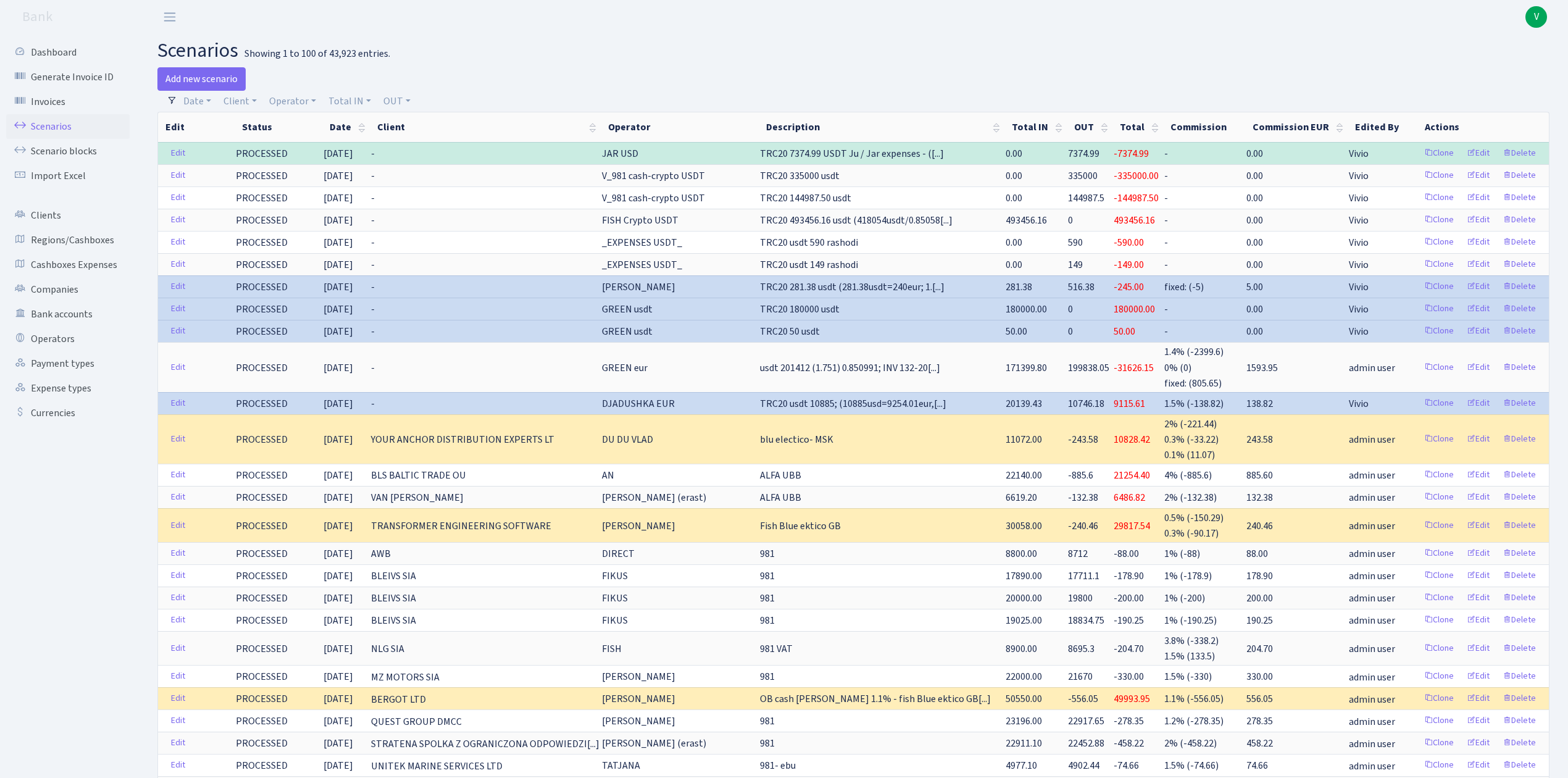
click at [63, 121] on link "Scenarios" at bounding box center [68, 126] width 123 height 25
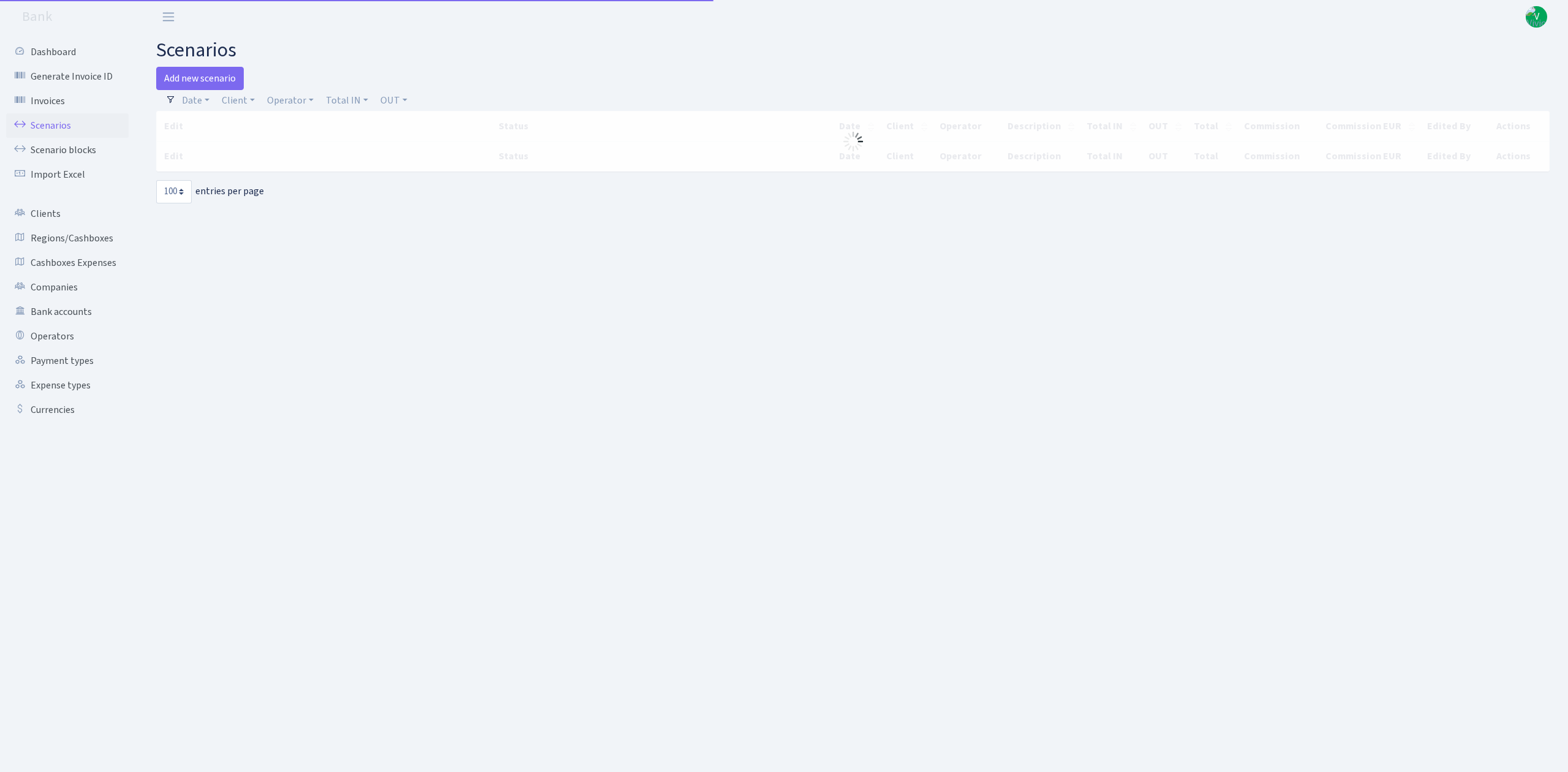
select select "100"
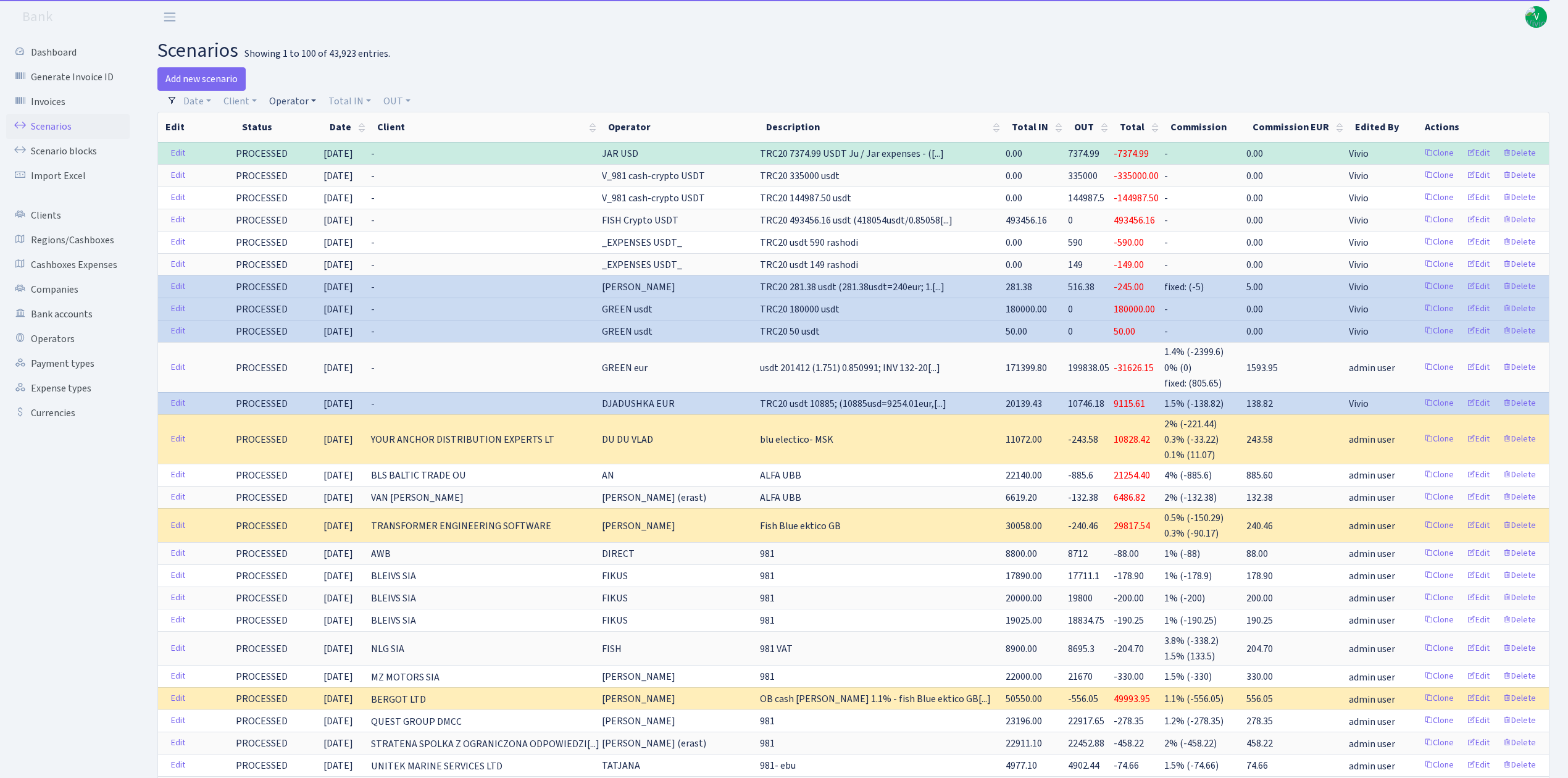
click at [294, 101] on link "Operator" at bounding box center [293, 101] width 57 height 21
click at [314, 142] on input "search" at bounding box center [313, 145] width 91 height 19
type input "gree"
click at [303, 236] on li "GREEN usdt" at bounding box center [313, 233] width 93 height 21
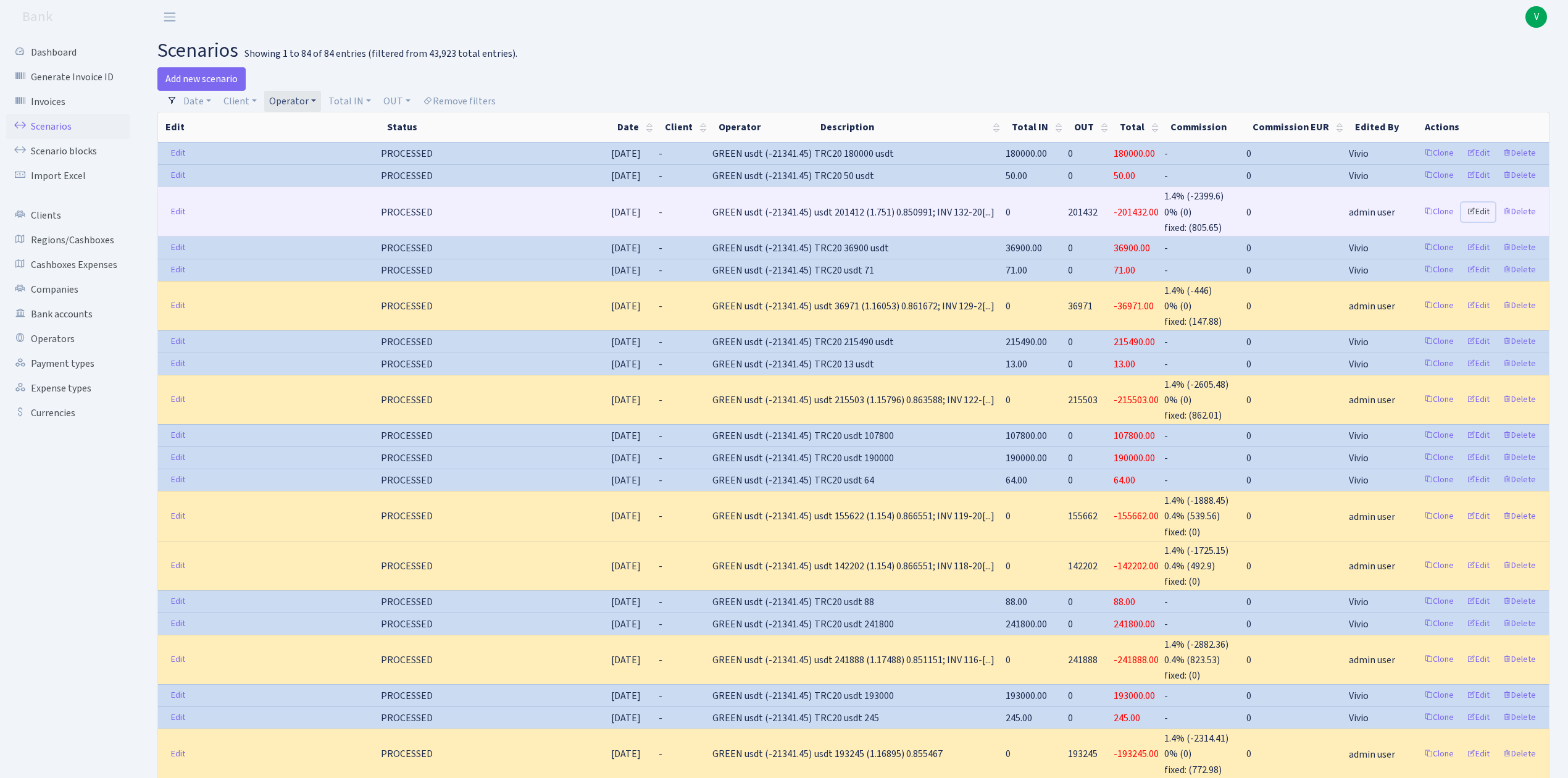
click at [1482, 204] on link "Edit" at bounding box center [1478, 212] width 34 height 19
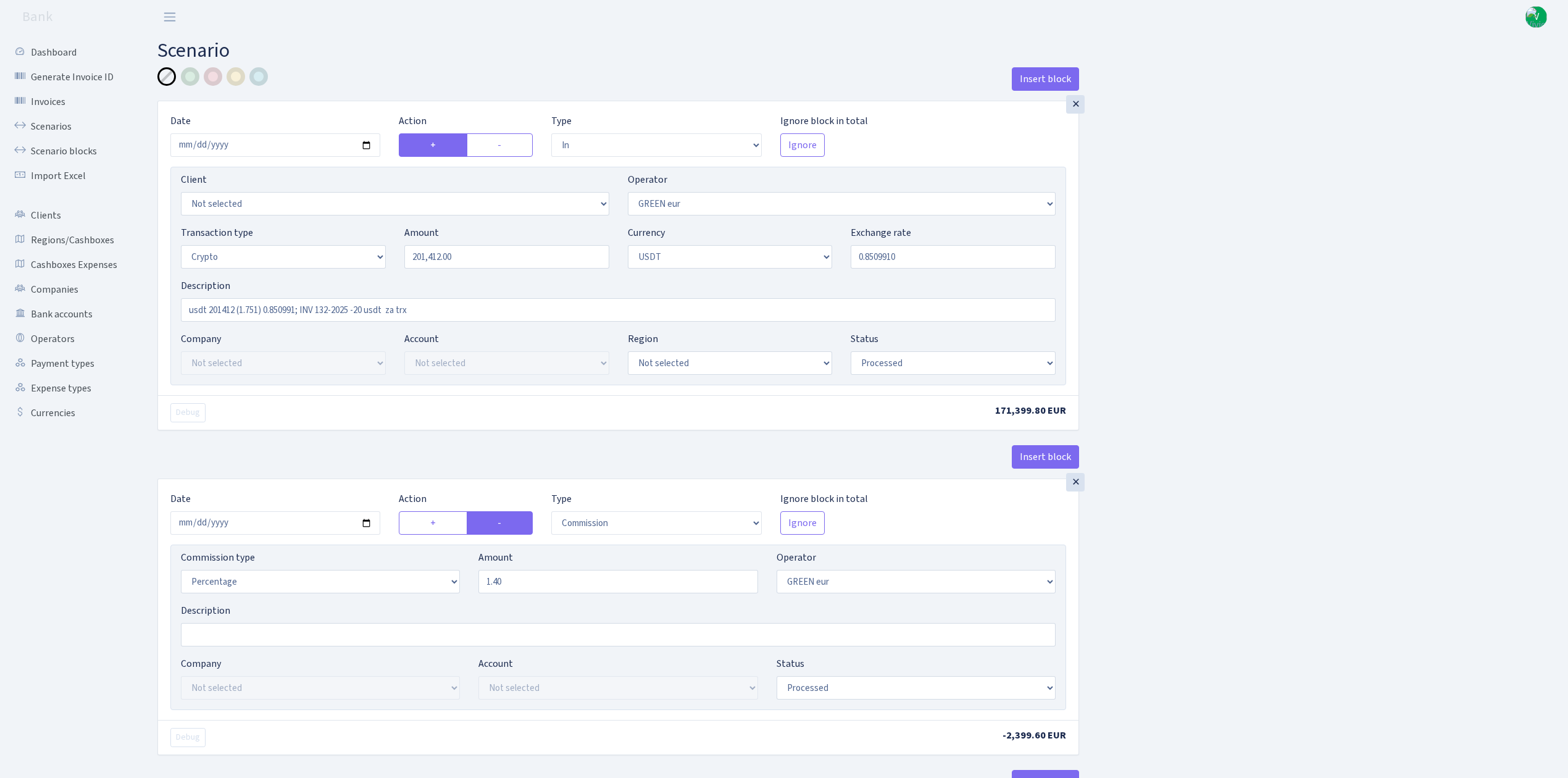
select select "in"
select select "461"
select select "3"
select select "6"
select select "processed"
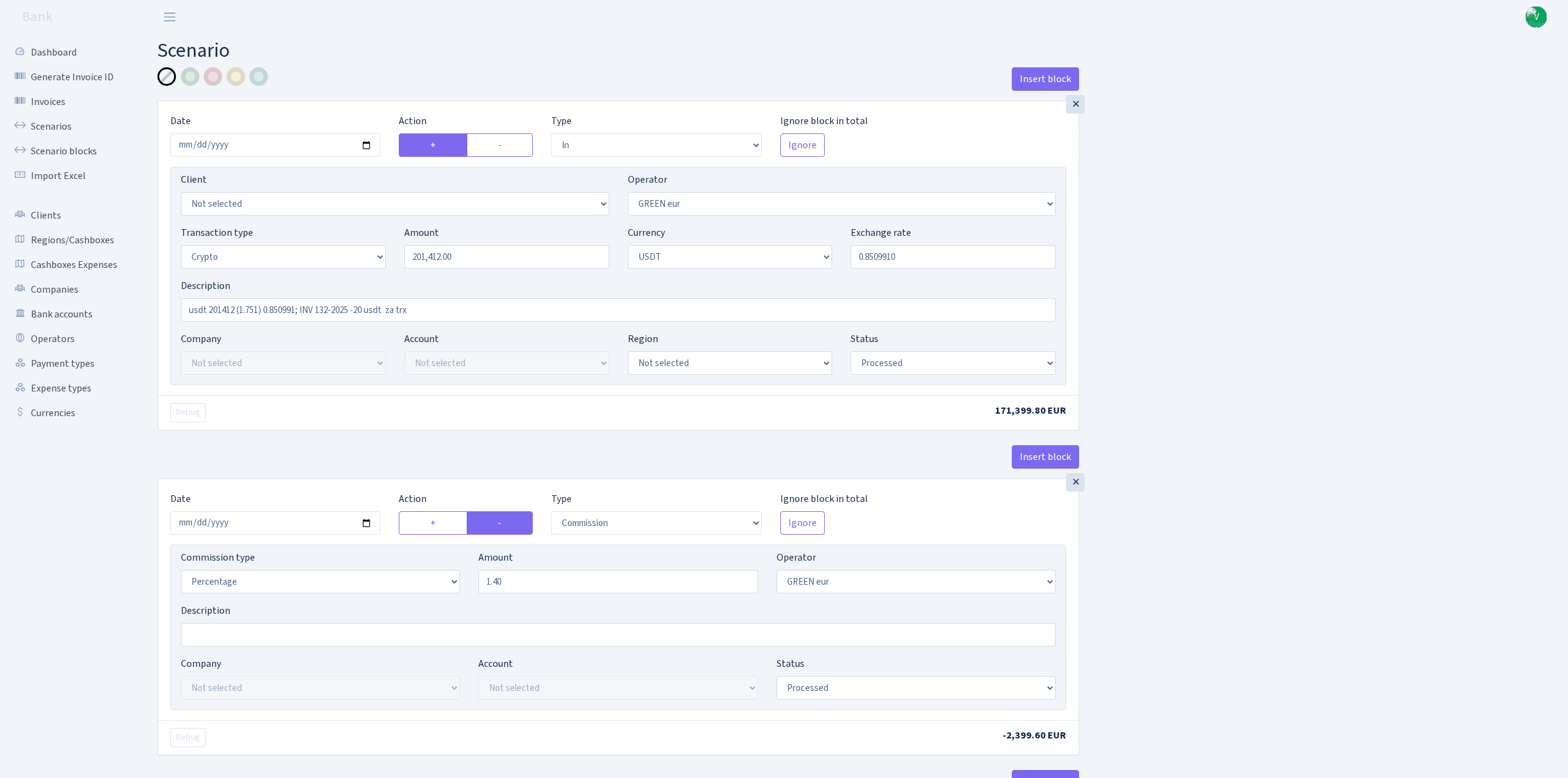
select select "commission"
select select "461"
select select "processed"
select select "out"
select select "462"
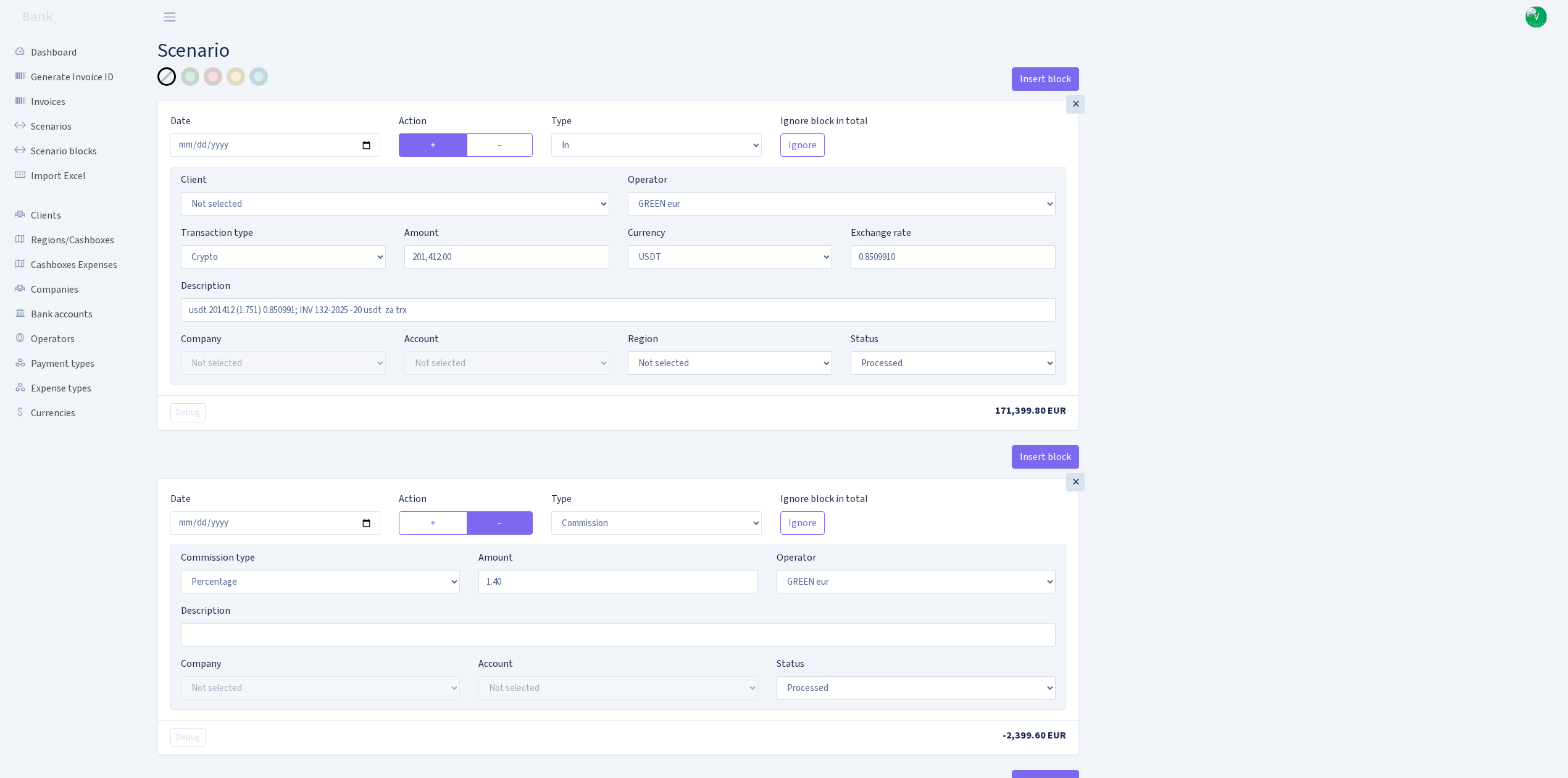
select select "15"
select select "6"
select select "processed"
select select "commission"
select select "463"
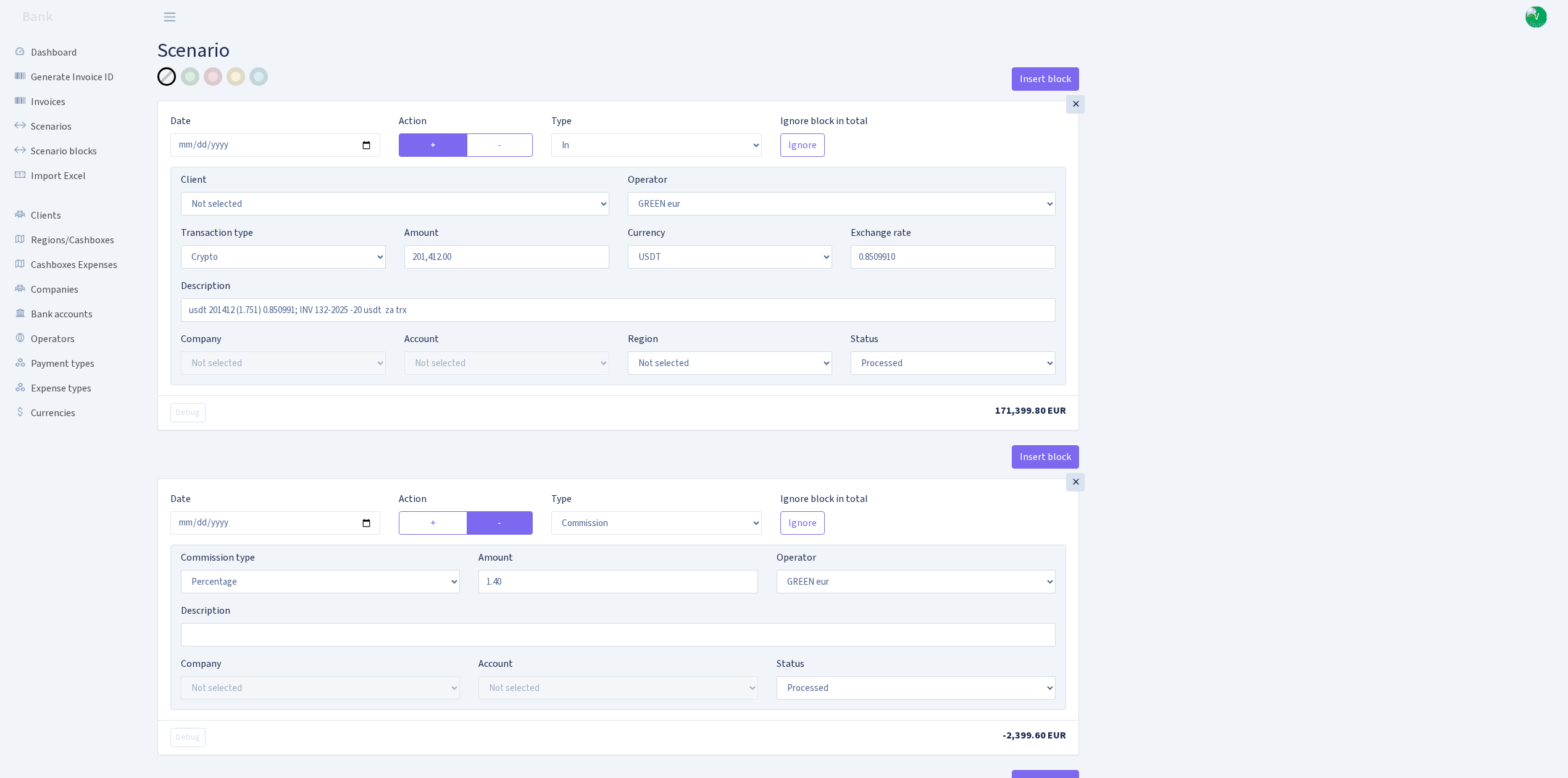
select select "processed"
select select "commission"
select select "fixed"
select select "464"
select select "processed"
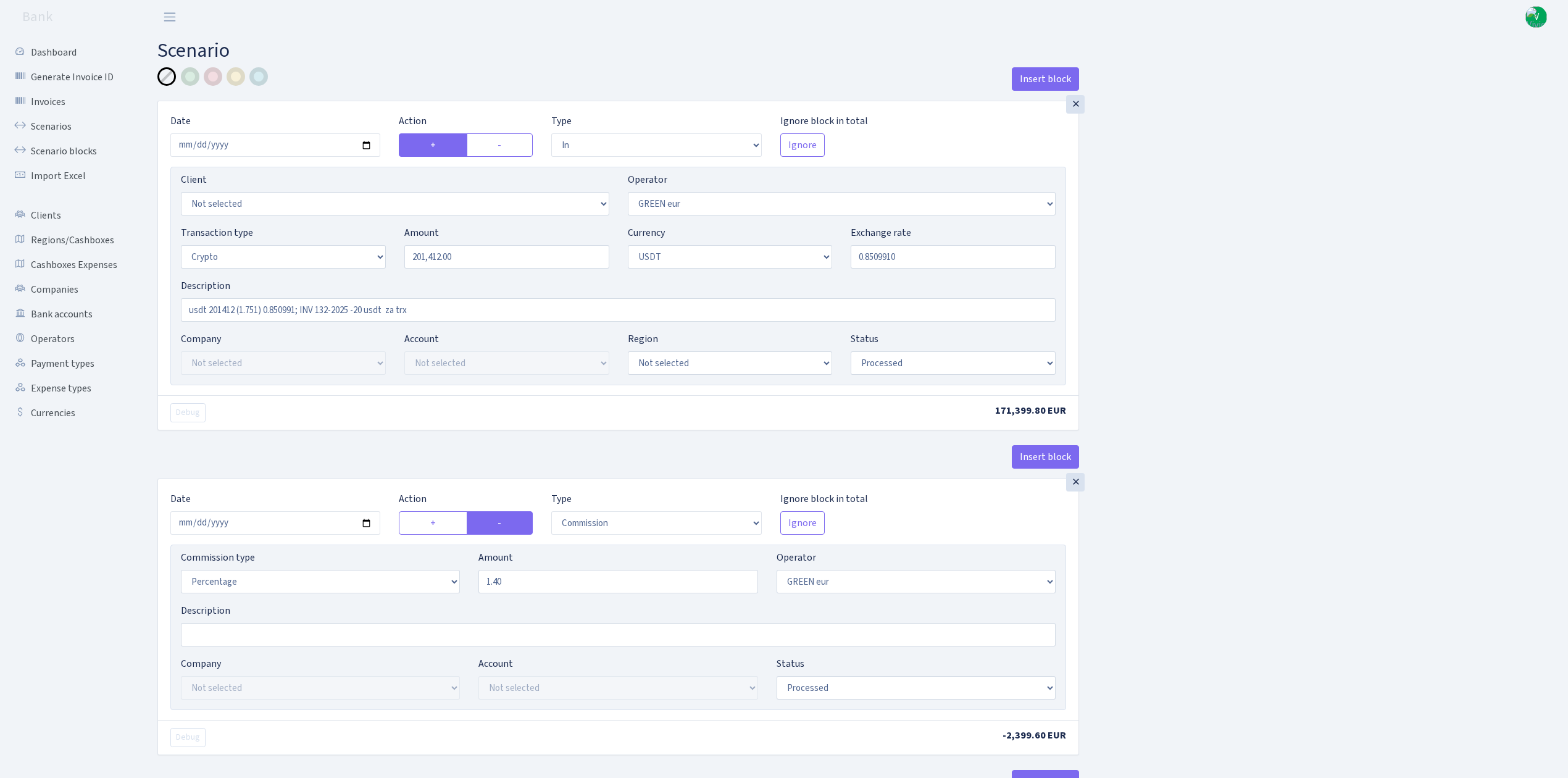
select select "out"
select select "462"
select select "11"
select select "6"
select select "processed"
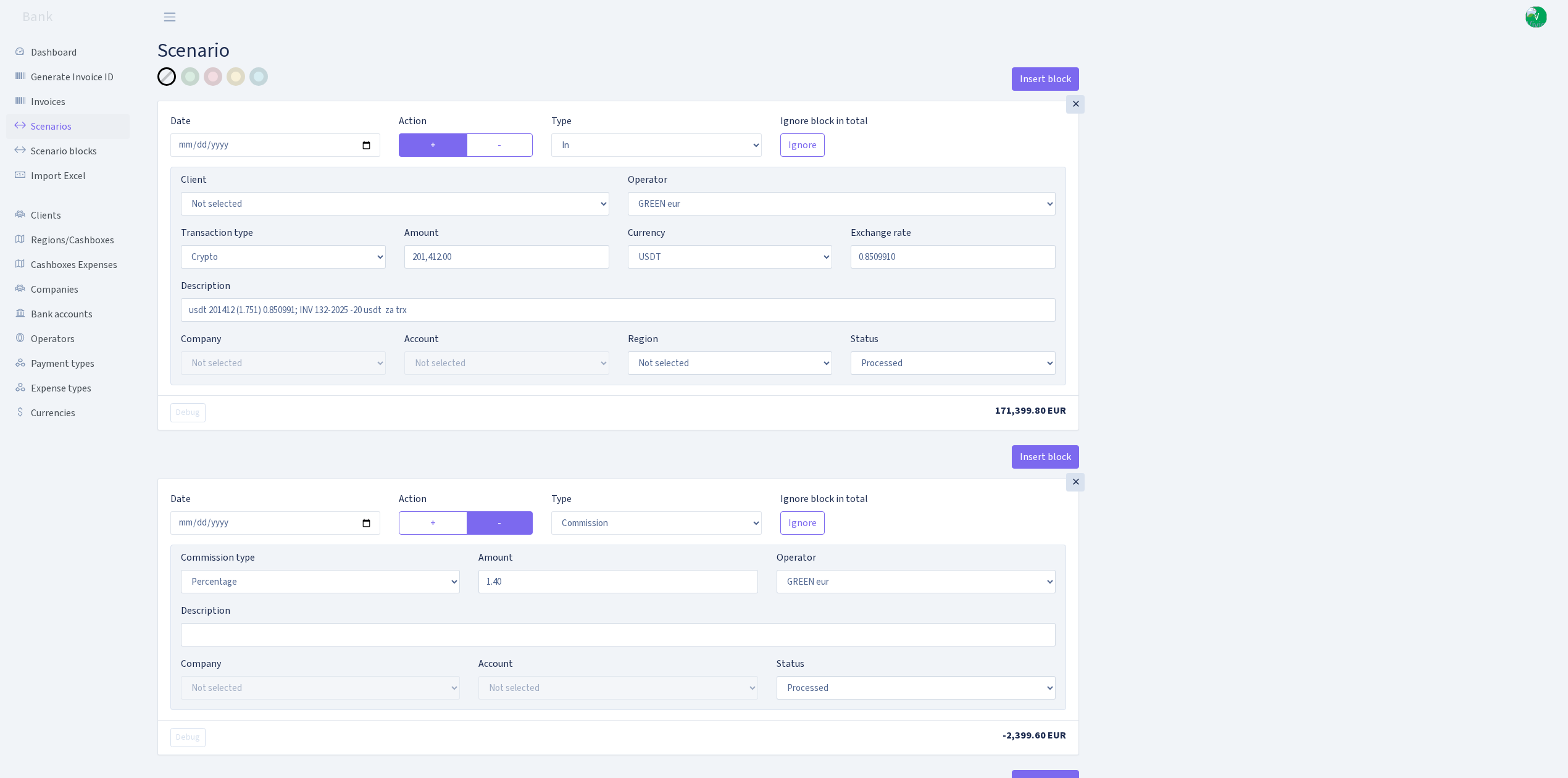
click at [60, 123] on link "Scenarios" at bounding box center [68, 126] width 123 height 25
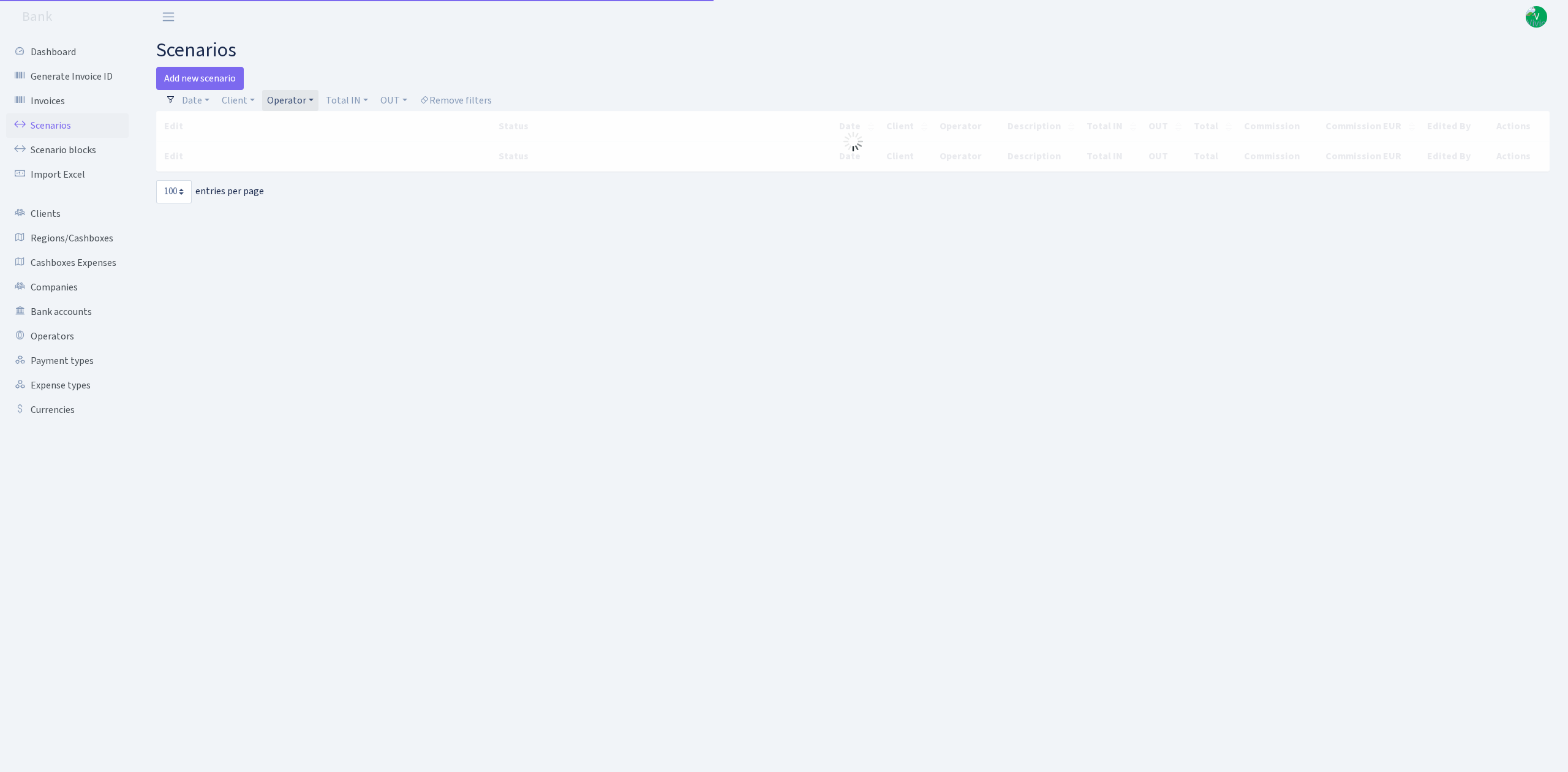
select select "100"
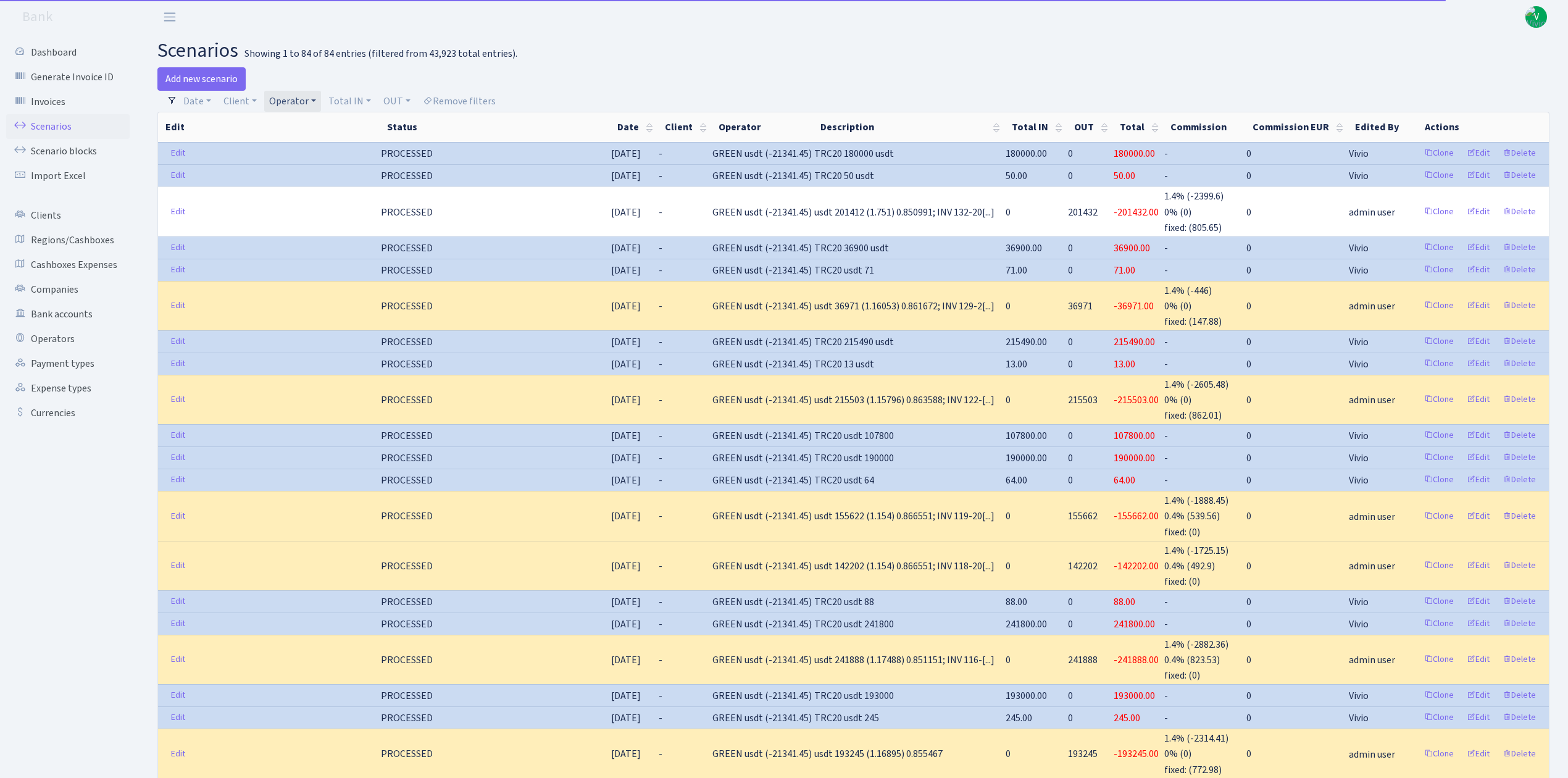
click at [285, 104] on link "Operator" at bounding box center [293, 101] width 57 height 21
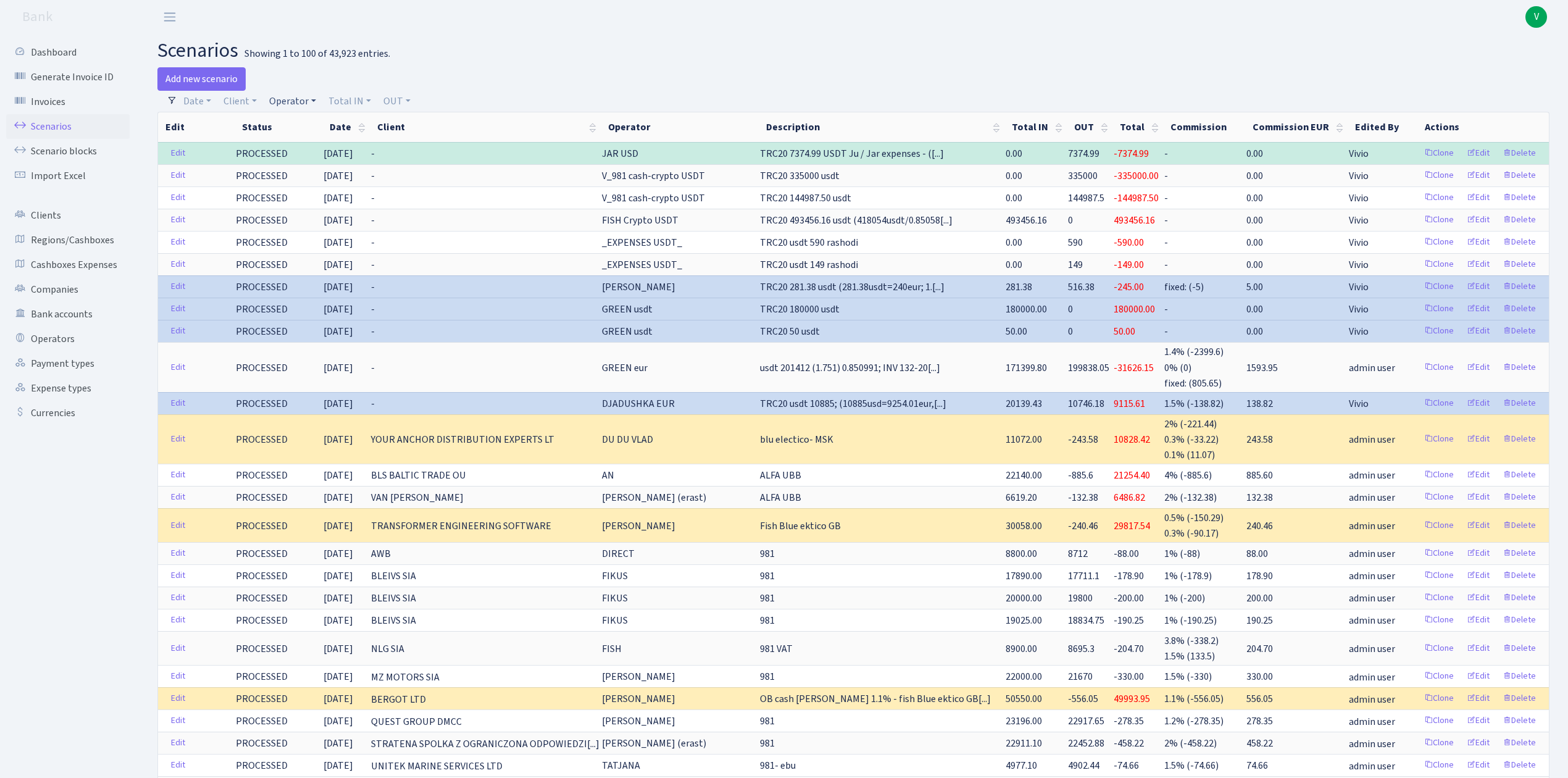
click at [284, 104] on link "Operator" at bounding box center [293, 101] width 57 height 21
click at [304, 145] on input "search" at bounding box center [313, 145] width 91 height 19
type input "morskoj"
click at [321, 255] on li "MORSKOJ USDT" at bounding box center [313, 260] width 93 height 21
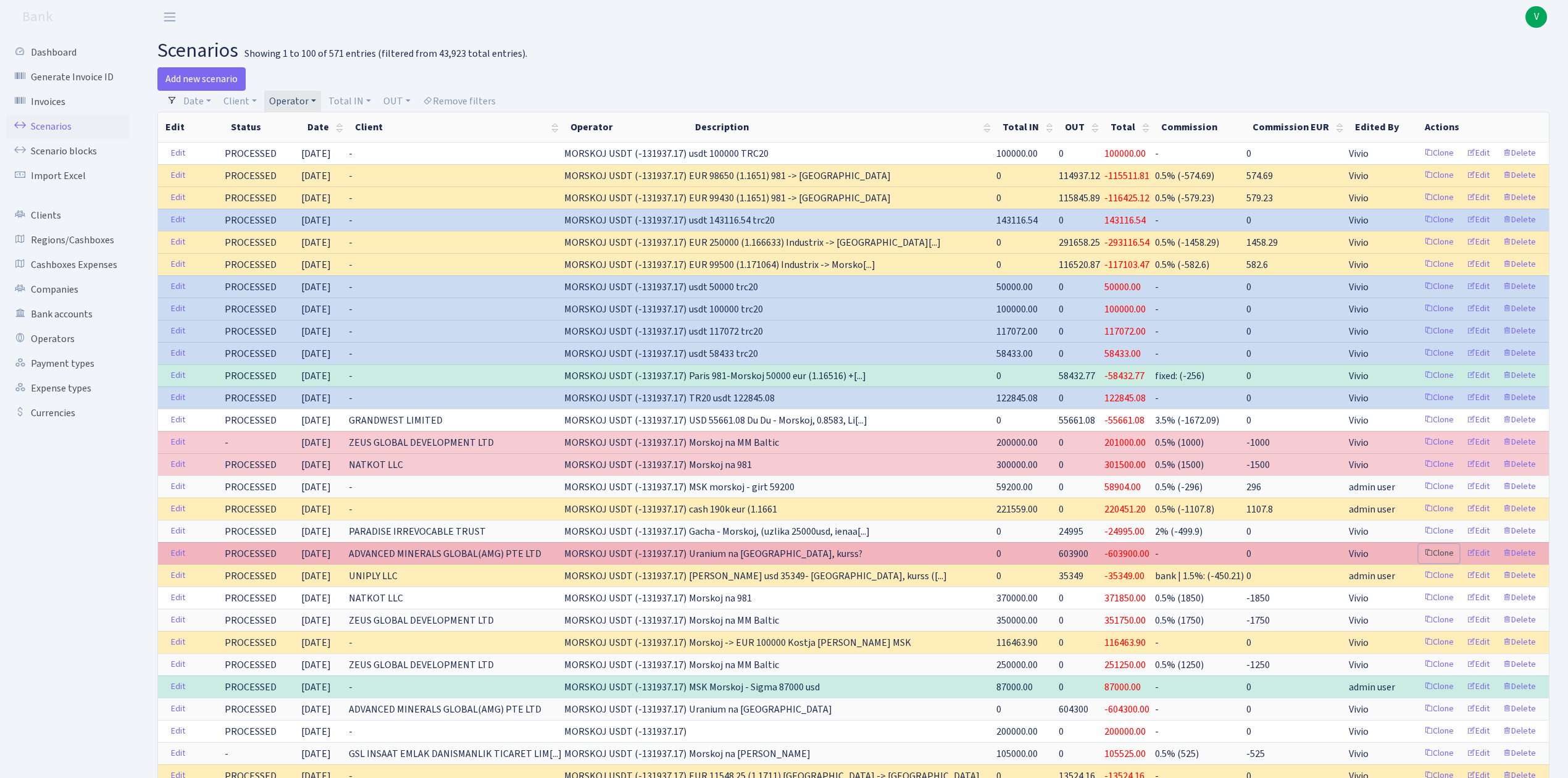
click at [1443, 562] on link "Clone" at bounding box center [1438, 553] width 40 height 19
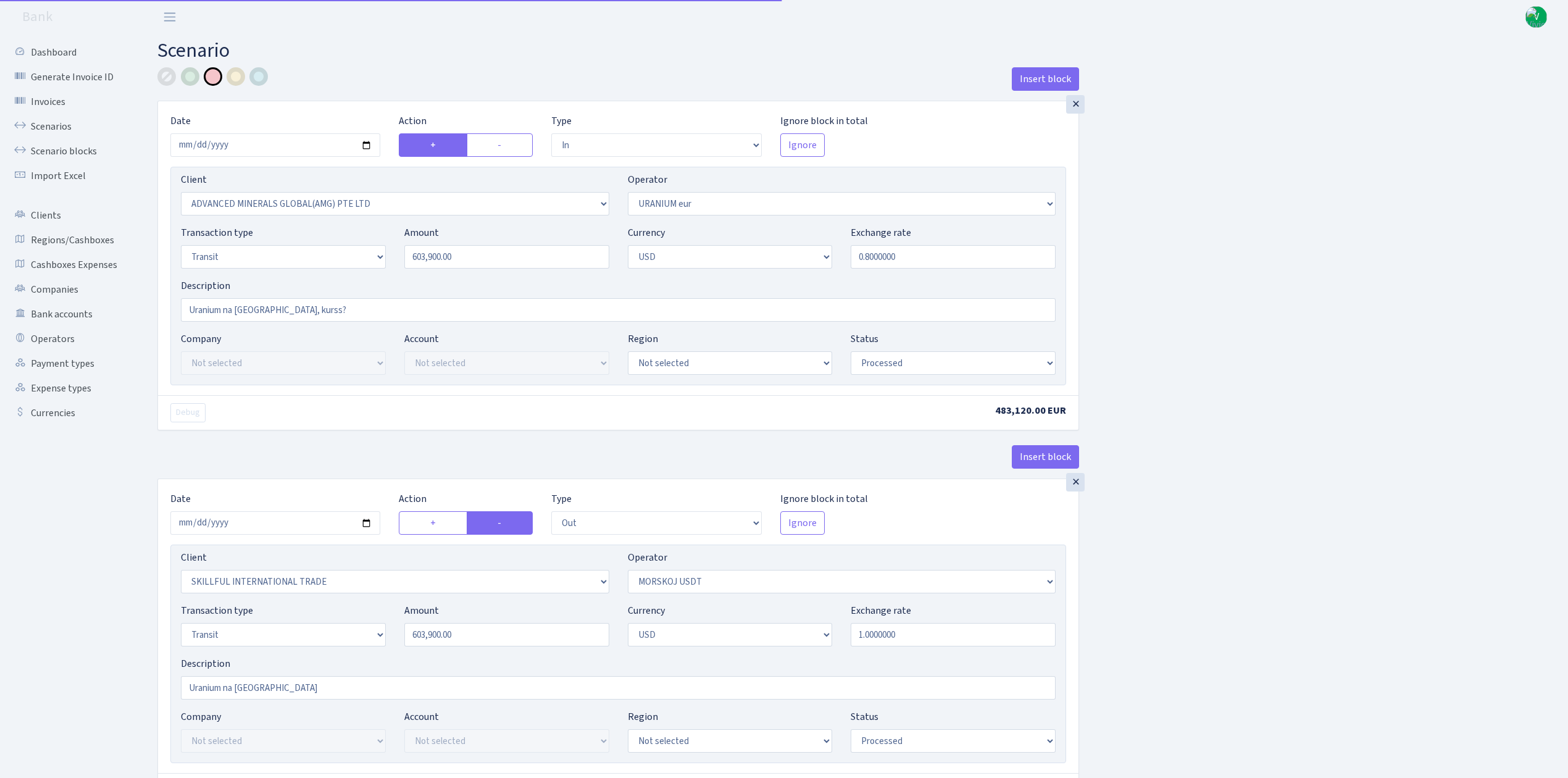
select select "in"
select select "2831"
select select "393"
select select "5"
select select "2"
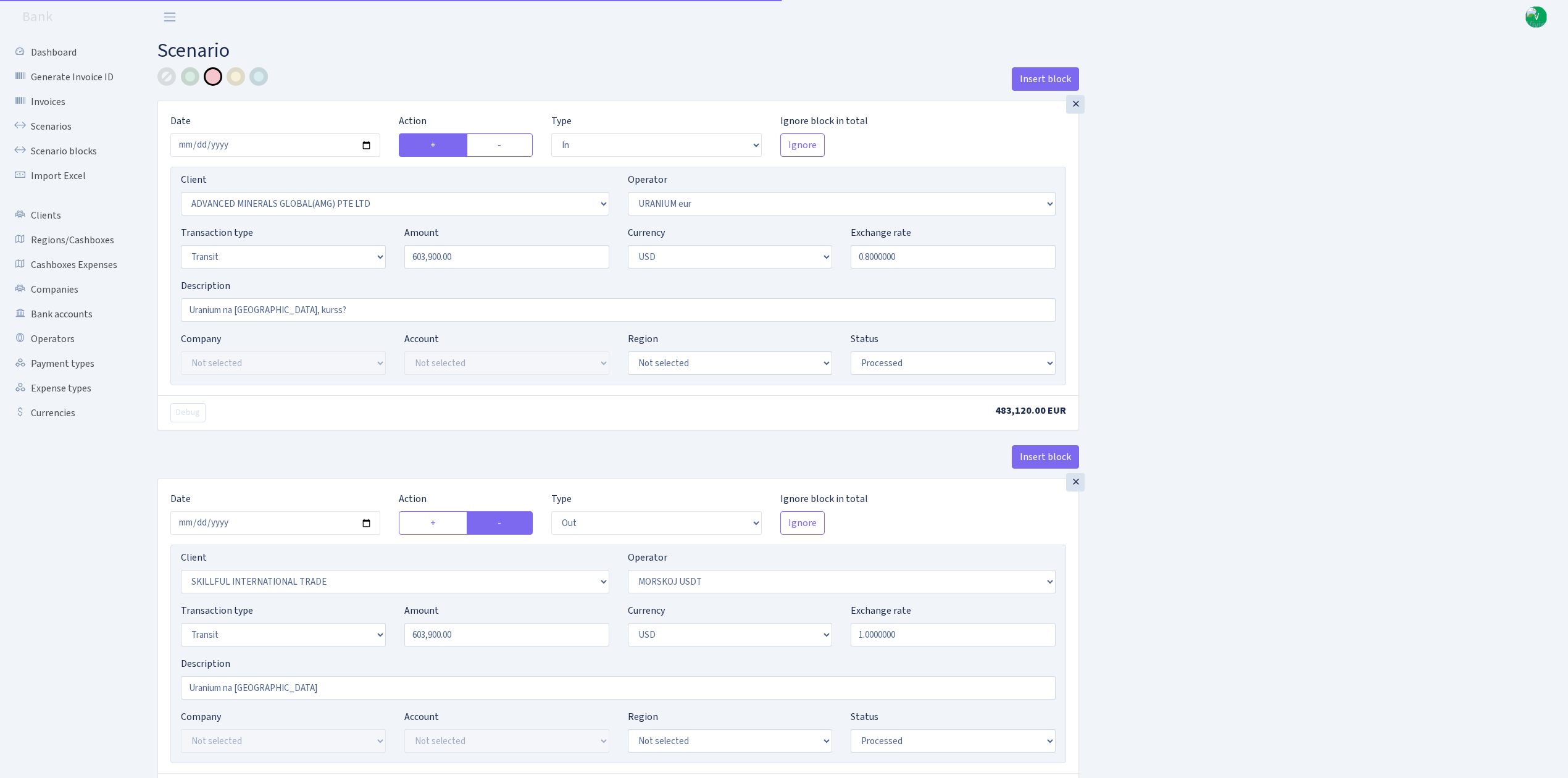
select select "processed"
select select "out"
select select "2655"
select select "324"
select select "5"
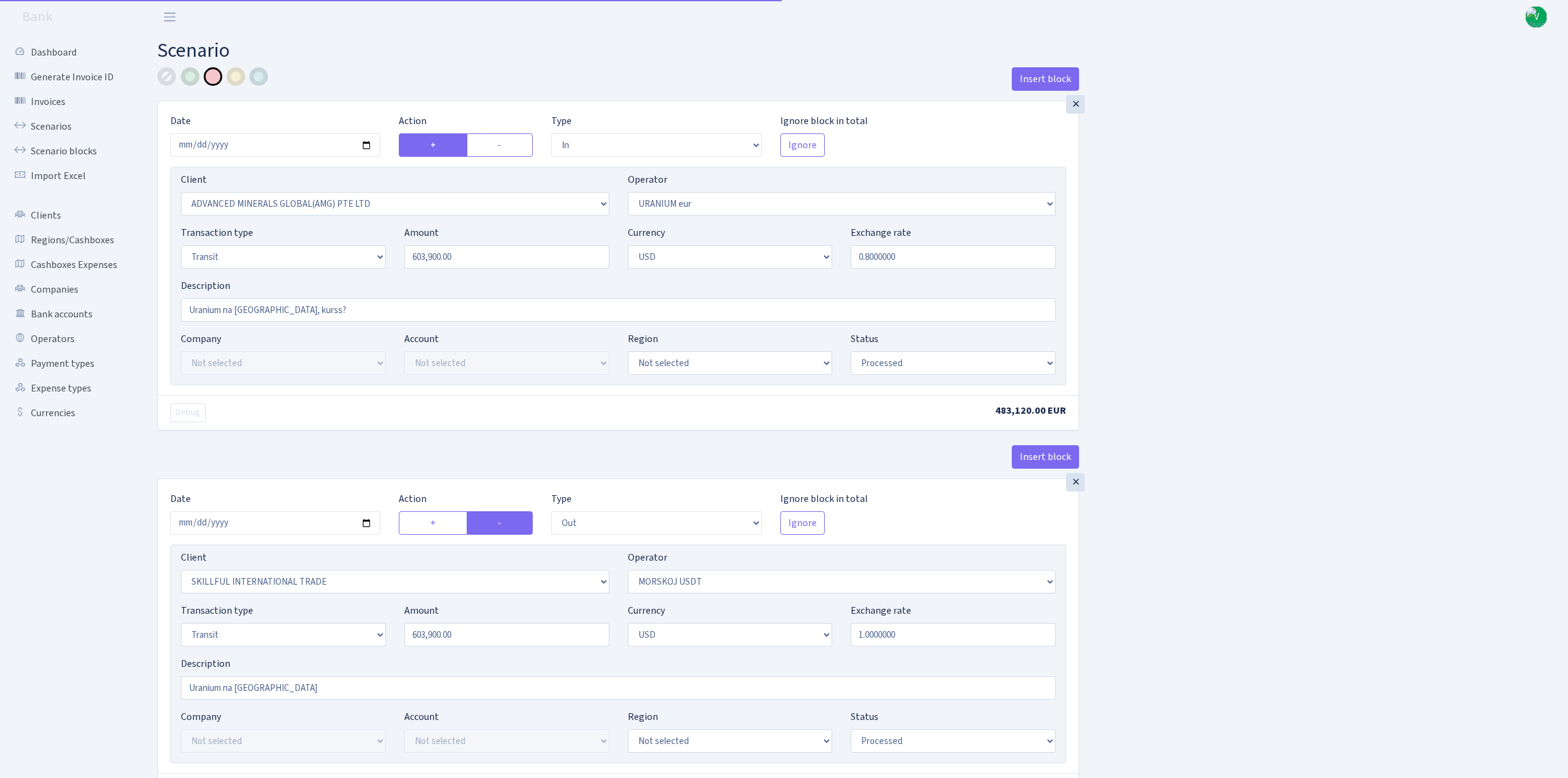
select select "2"
select select "processed"
click at [364, 143] on input "[DATE]" at bounding box center [275, 145] width 210 height 23
type input "[DATE]"
drag, startPoint x: 495, startPoint y: 255, endPoint x: 358, endPoint y: 231, distance: 139.1
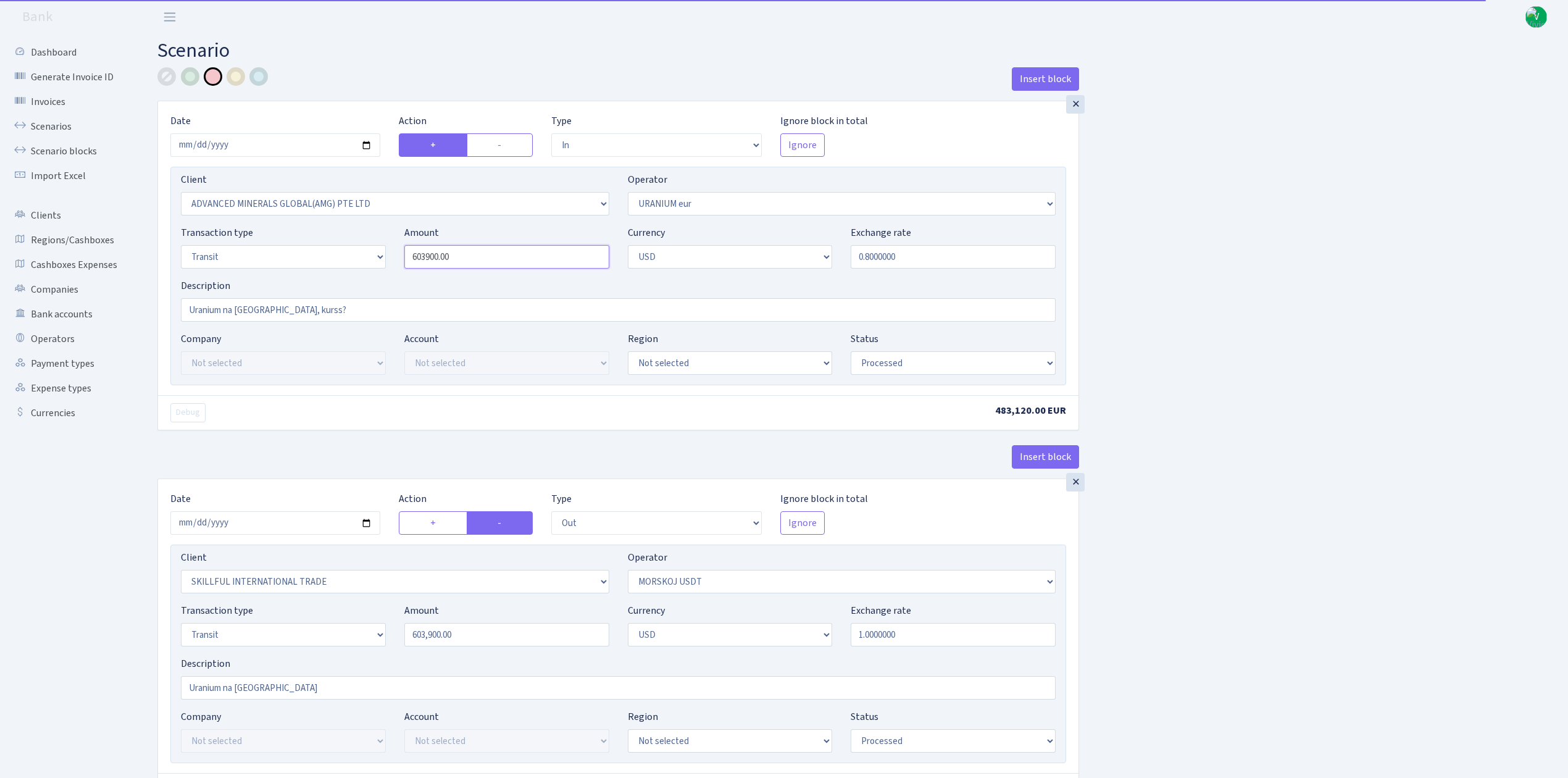
click at [358, 231] on div "Transaction type Not selected 981 ELF FISH crypto [PERSON_NAME] MM-BALTIC eur U…" at bounding box center [618, 252] width 893 height 53
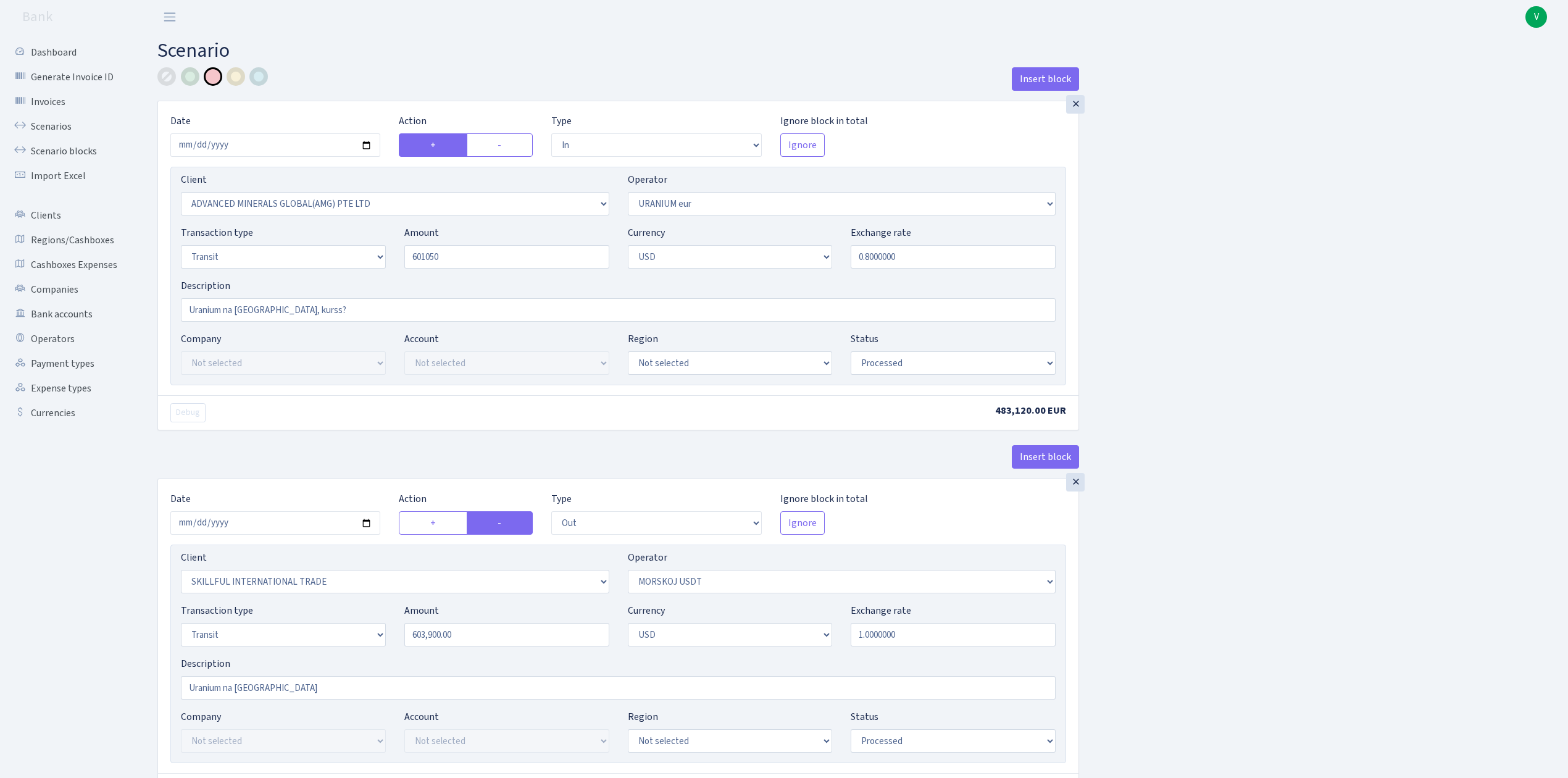
type input "601,050.00"
click at [1189, 182] on div "Insert block × Date 2025-09-09 Action + - Type --- In Out Commission Field requ…" at bounding box center [853, 487] width 1411 height 840
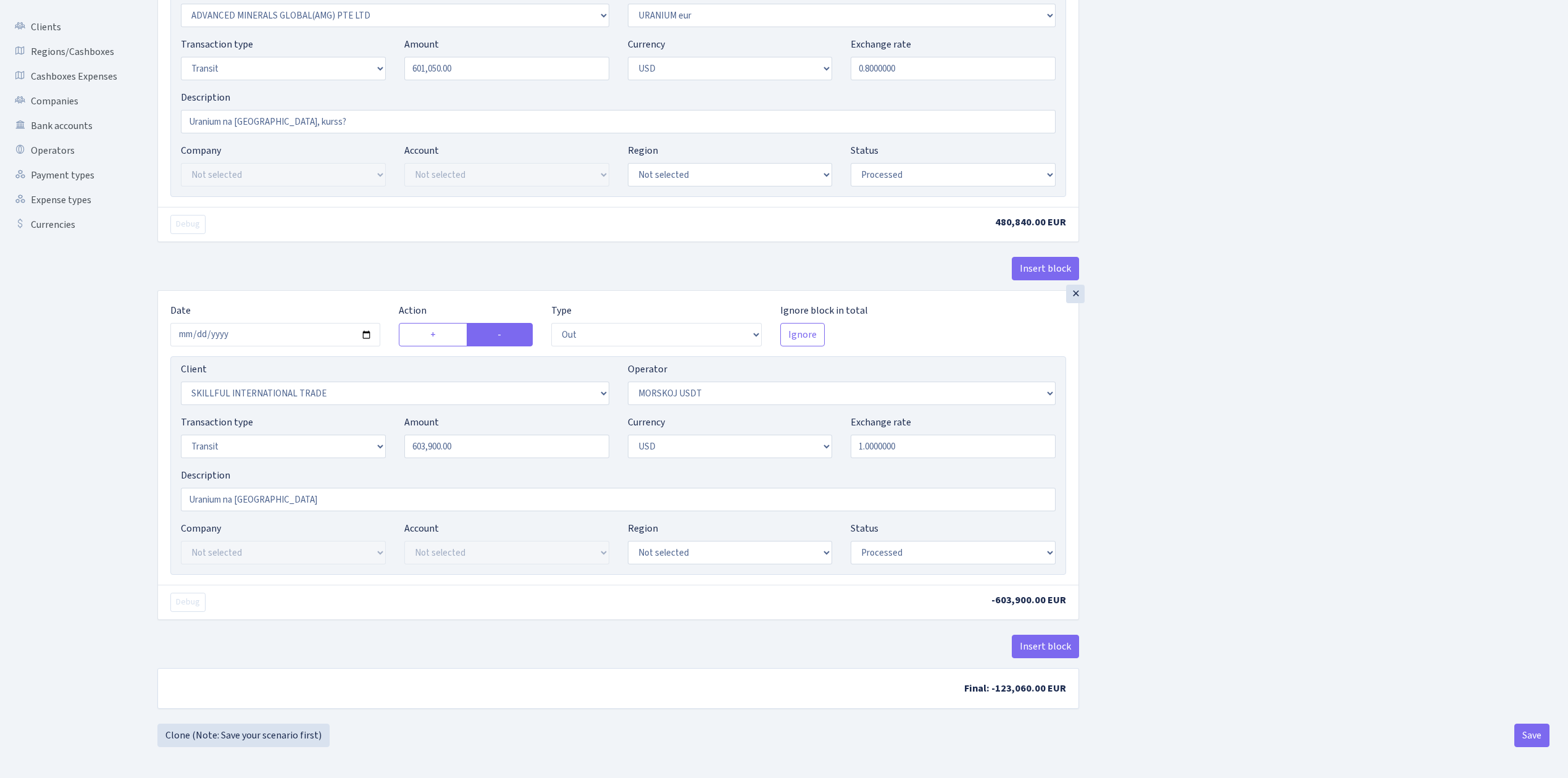
scroll to position [194, 0]
click at [366, 329] on input "2025-08-27" at bounding box center [275, 334] width 210 height 23
type input "[DATE]"
drag, startPoint x: 470, startPoint y: 442, endPoint x: 329, endPoint y: 413, distance: 144.0
click at [329, 415] on div "Transaction type Not selected 981 ELF FISH crypto GIRT IVO dekl MM-BALTIC eur U…" at bounding box center [618, 441] width 893 height 53
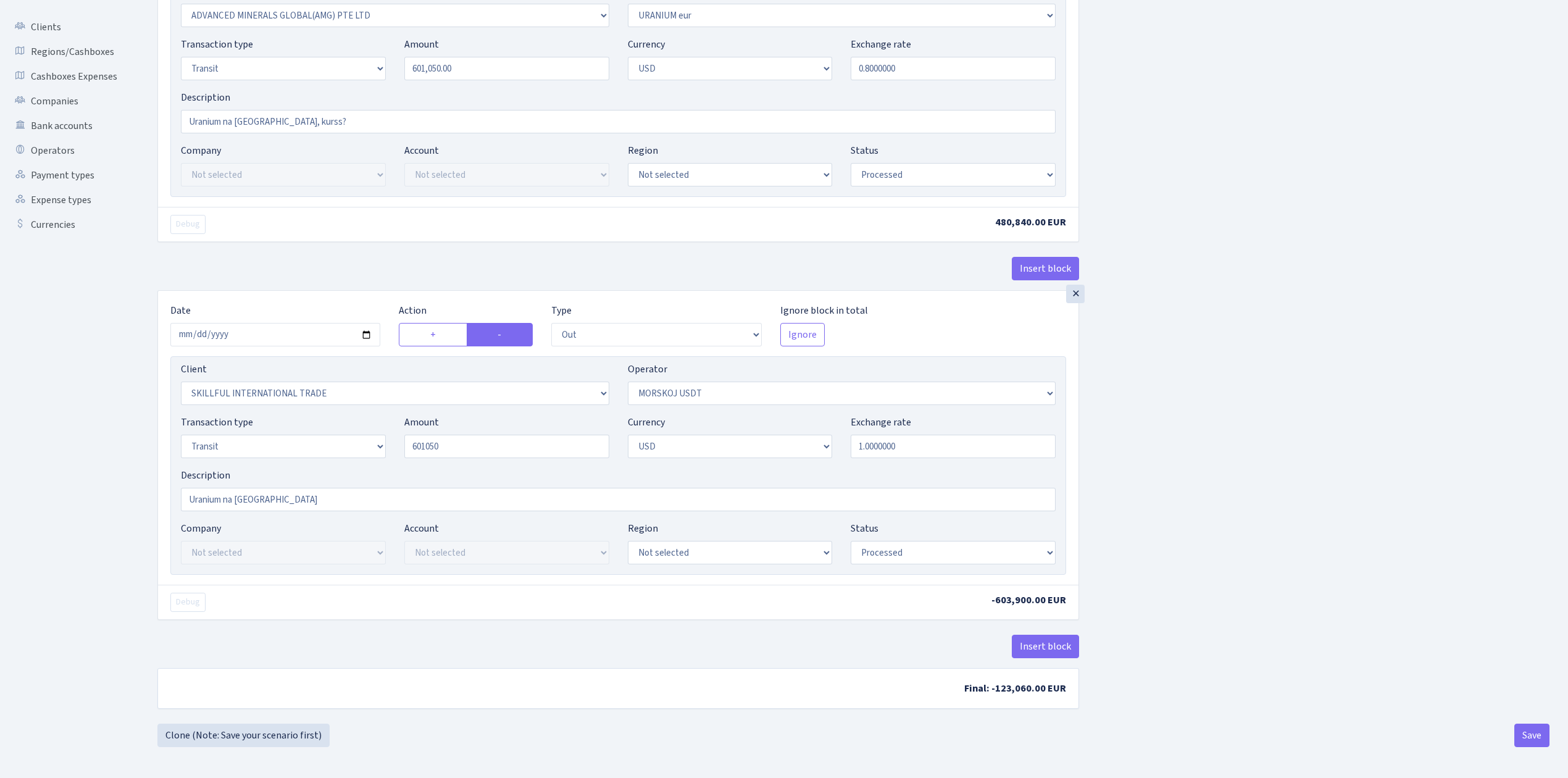
click at [1155, 484] on div "Insert block × Date 2025-09-09 Action + - Type --- In Out Commission Field requ…" at bounding box center [853, 301] width 1411 height 845
type input "601,050.00"
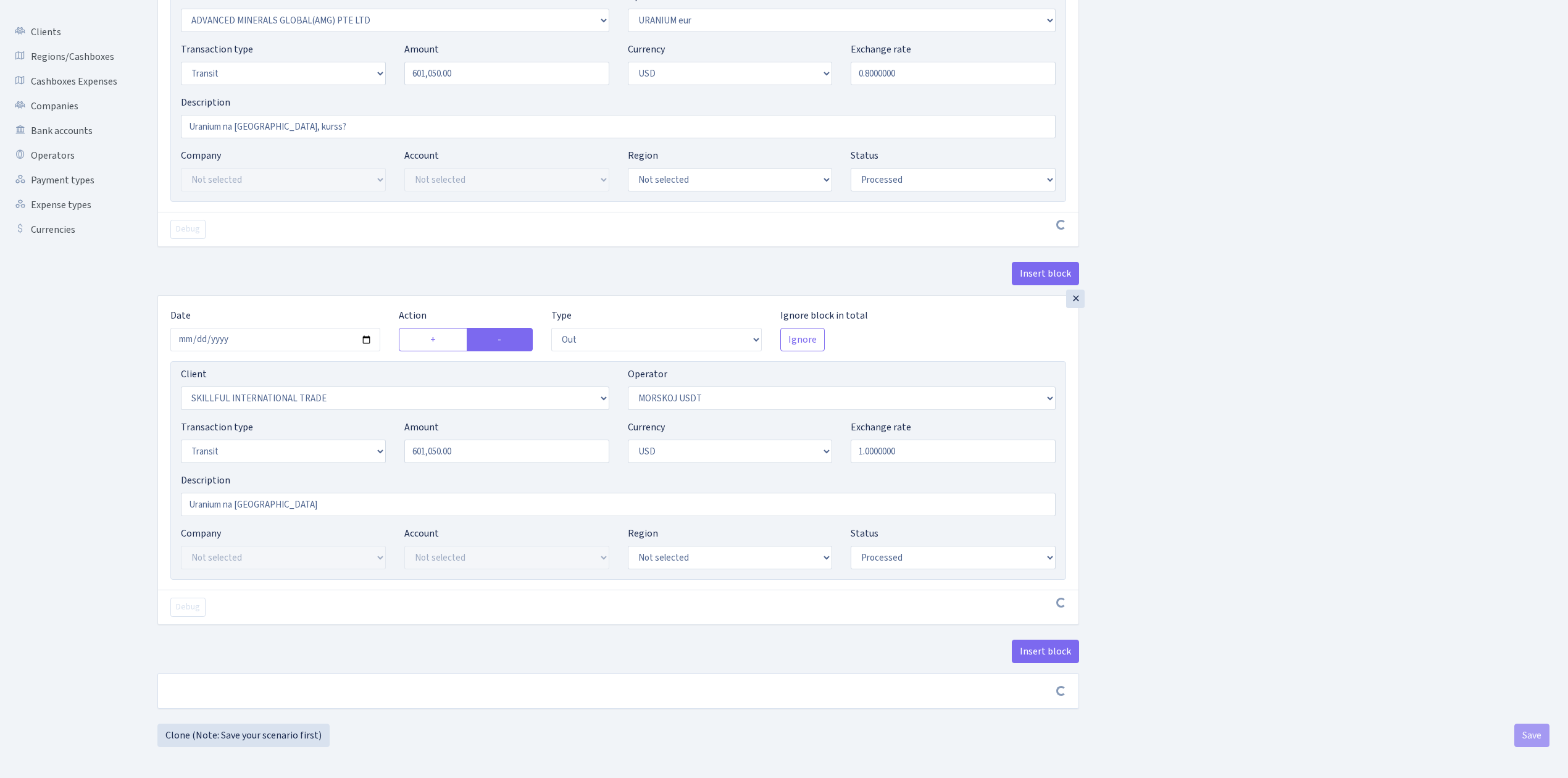
scroll to position [189, 0]
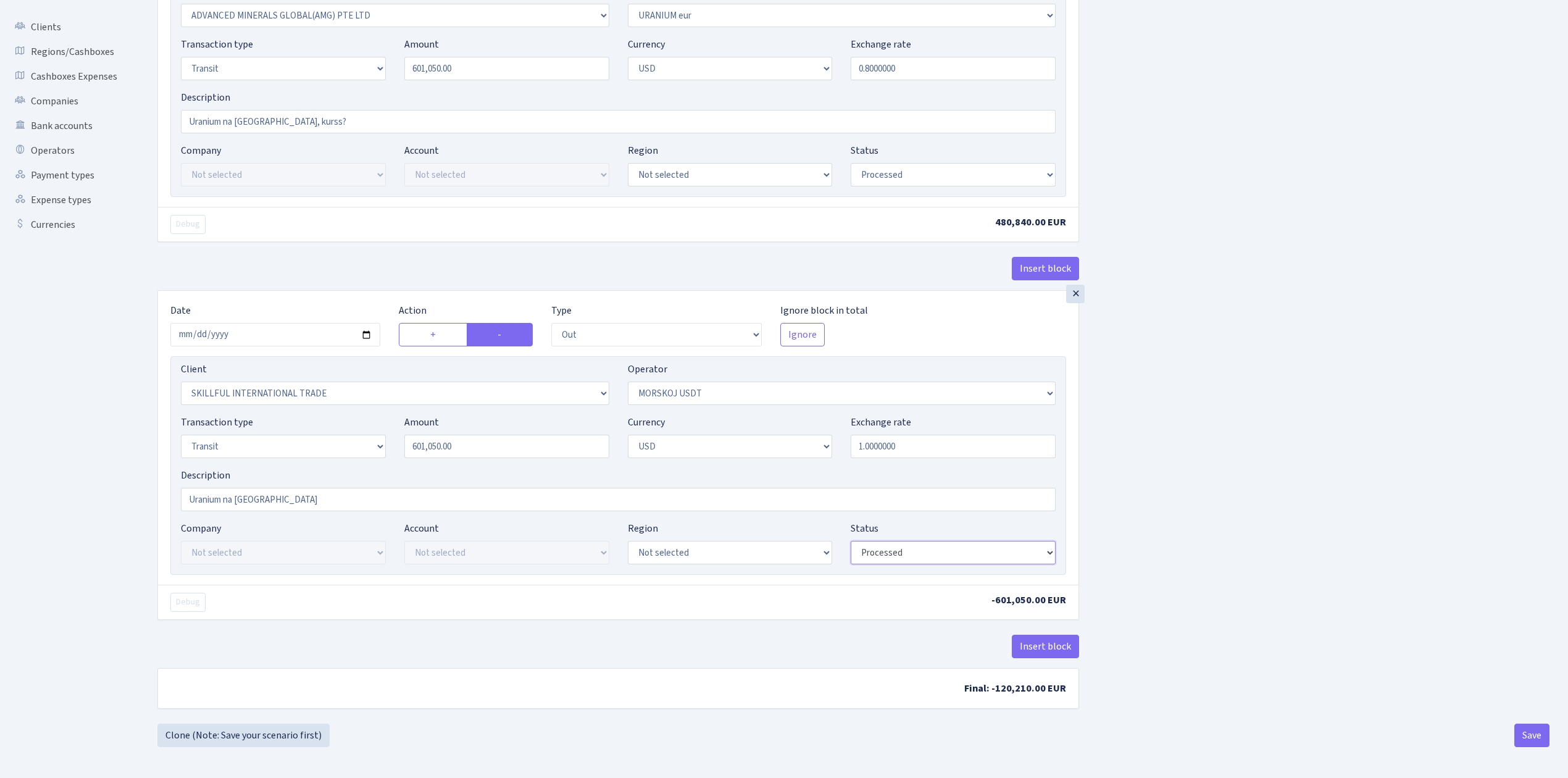
click at [886, 561] on select "Draft Pending Later Never Processed" at bounding box center [953, 552] width 205 height 23
select select "pending"
click at [851, 543] on select "Draft Pending Later Never Processed" at bounding box center [953, 552] width 205 height 23
click at [917, 174] on select "Draft Pending Later Never Processed" at bounding box center [953, 174] width 205 height 23
select select "pending"
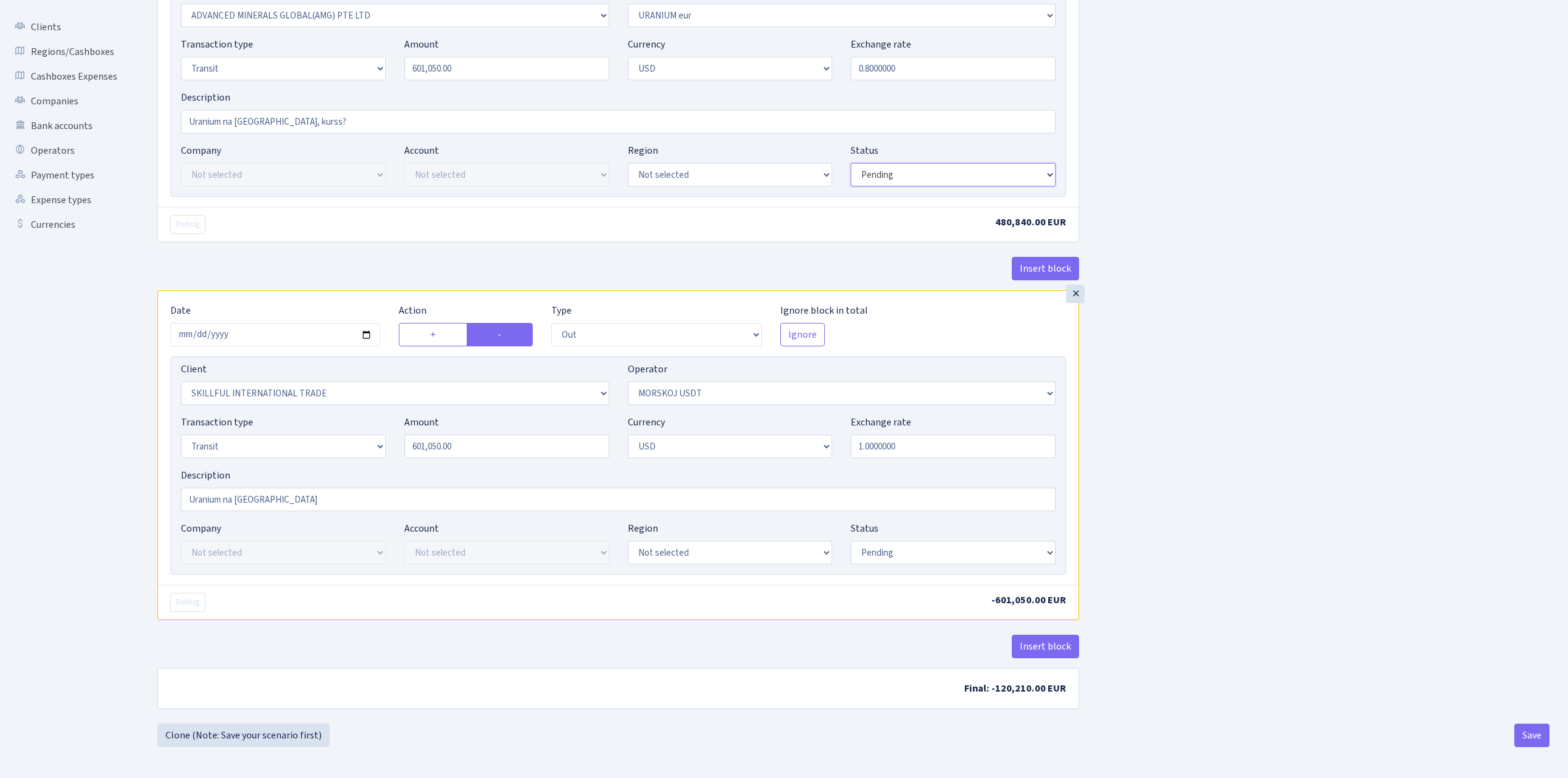
click at [851, 163] on select "Draft Pending Later Never Processed" at bounding box center [953, 174] width 205 height 23
click at [1294, 557] on div "Insert block × Date 2025-09-09 Action + - Type --- In Out Commission Field requ…" at bounding box center [853, 301] width 1411 height 845
click at [1526, 738] on button "Save" at bounding box center [1532, 735] width 35 height 23
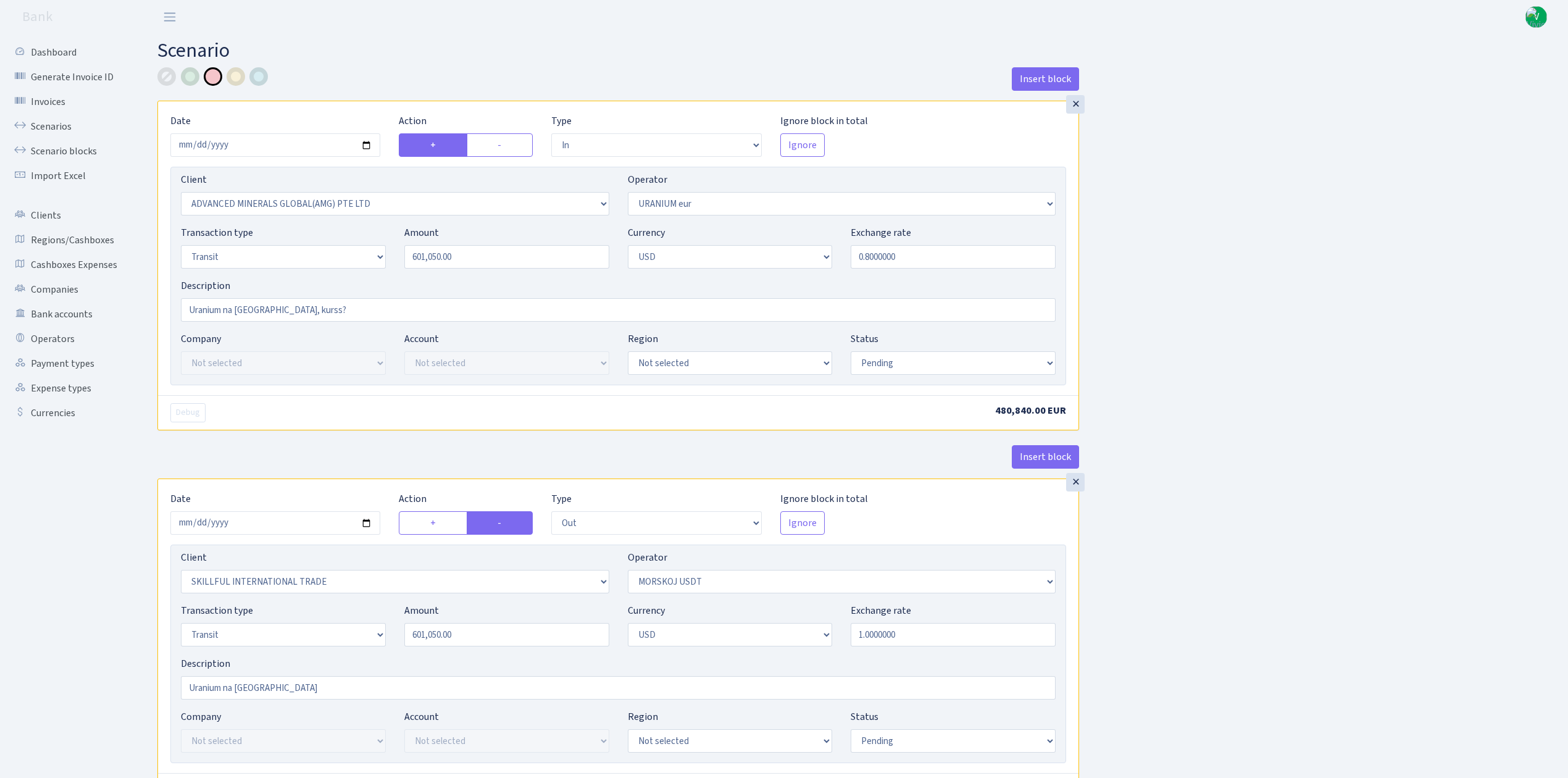
select select "in"
select select "2831"
select select "393"
select select "5"
select select "2"
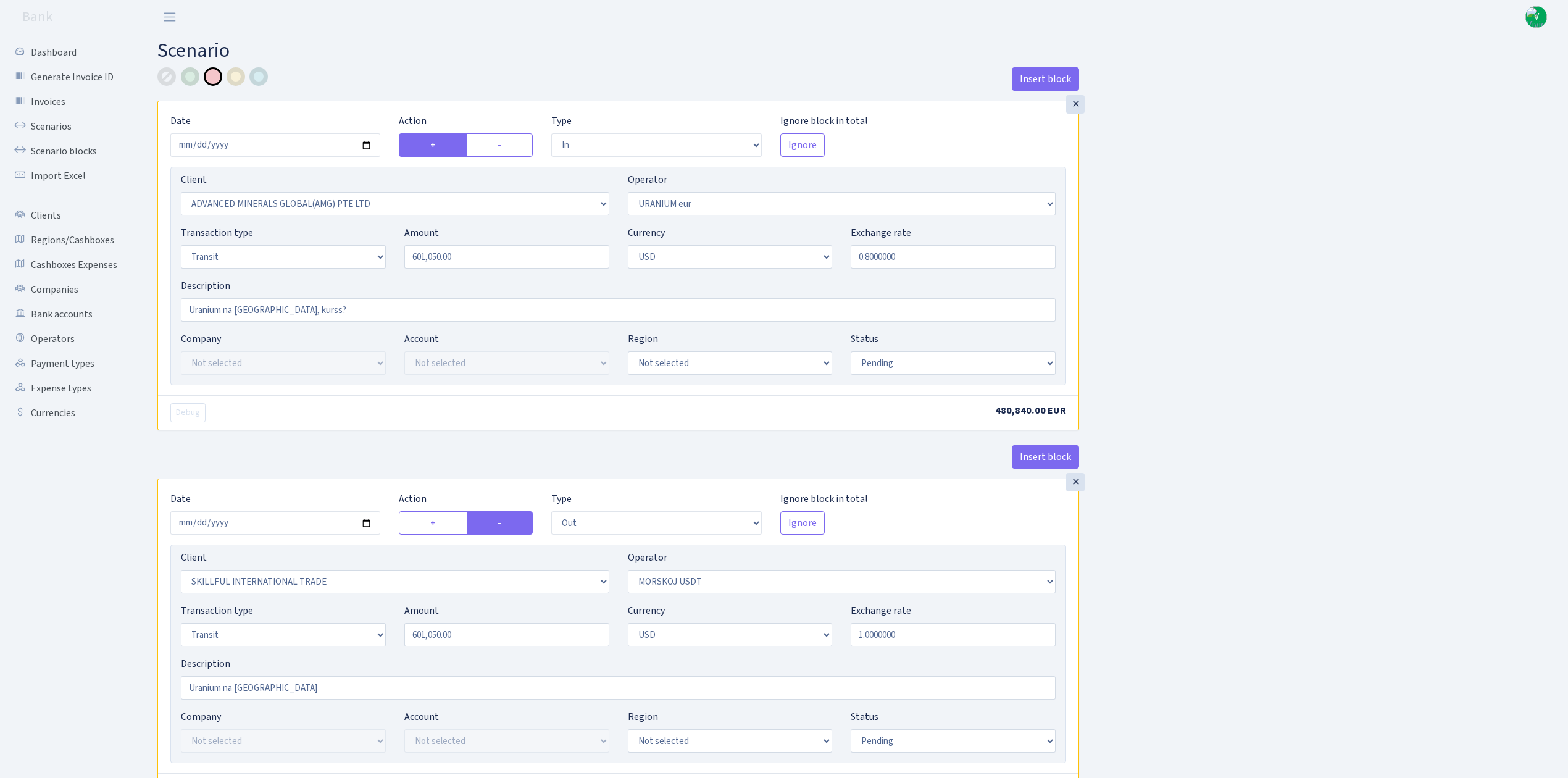
select select "pending"
select select "out"
select select "2655"
select select "324"
select select "5"
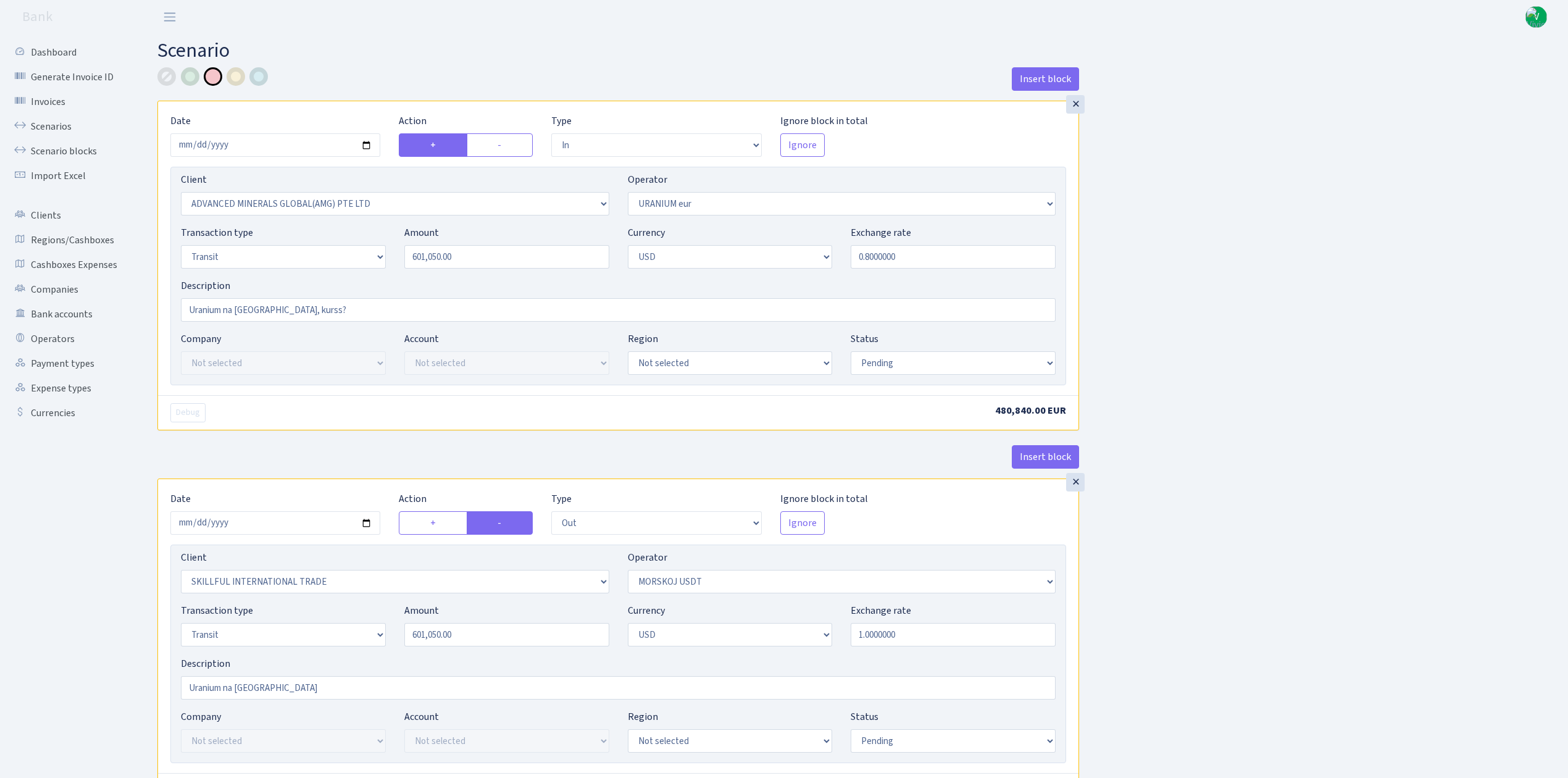
select select "2"
select select "pending"
click at [78, 118] on link "Scenarios" at bounding box center [68, 126] width 123 height 25
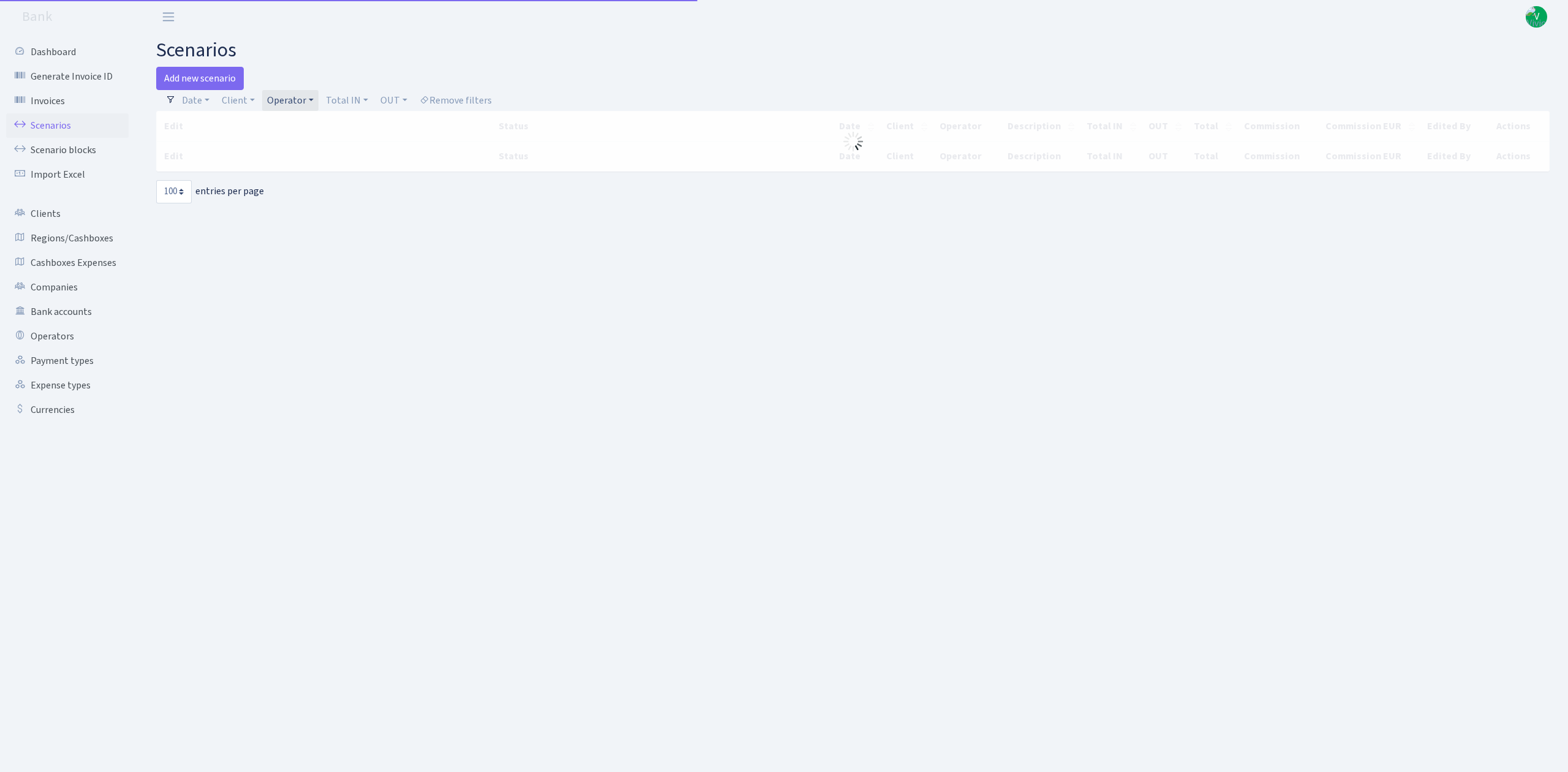
select select "100"
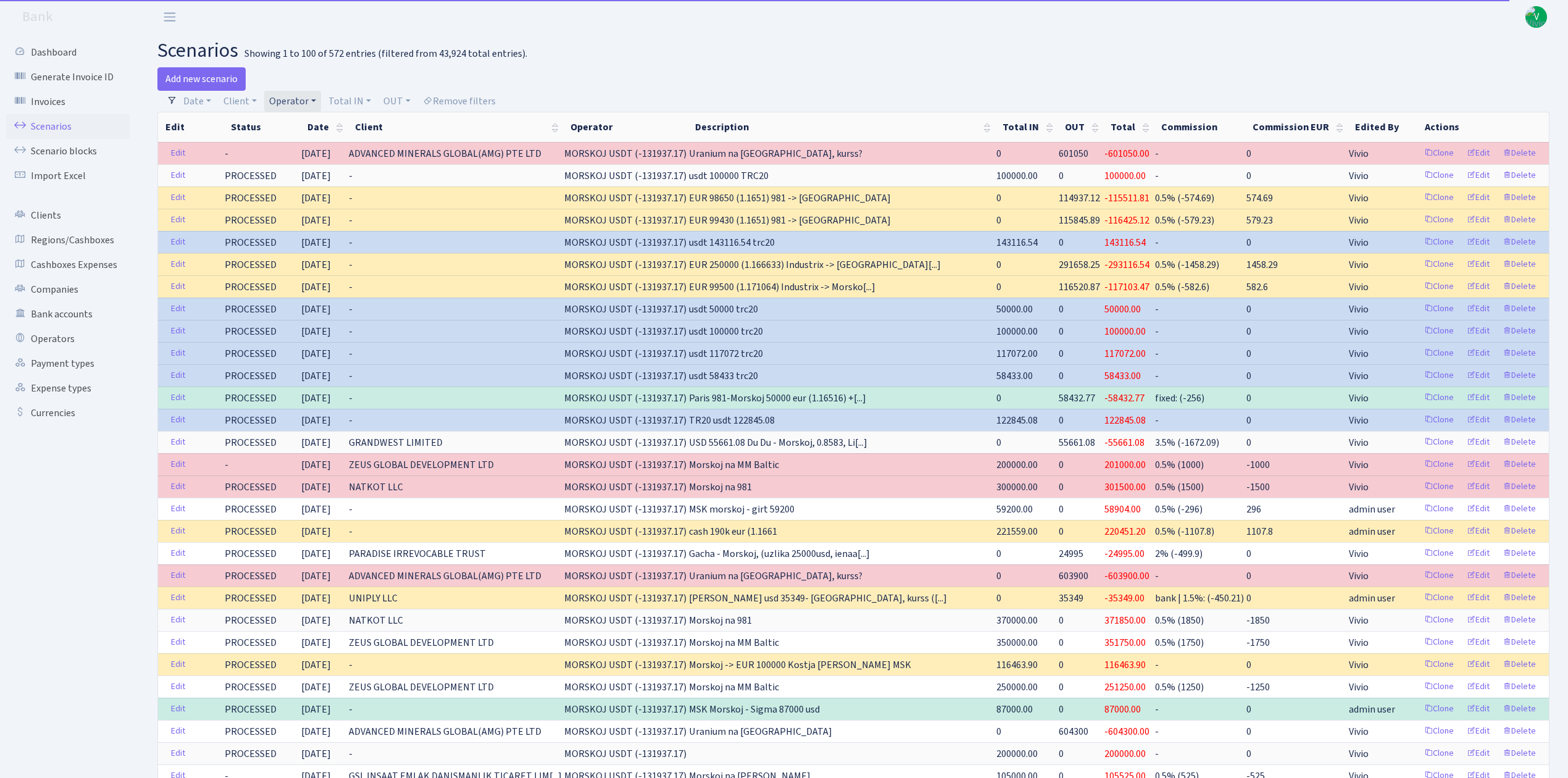
click at [302, 98] on link "Operator" at bounding box center [293, 101] width 57 height 21
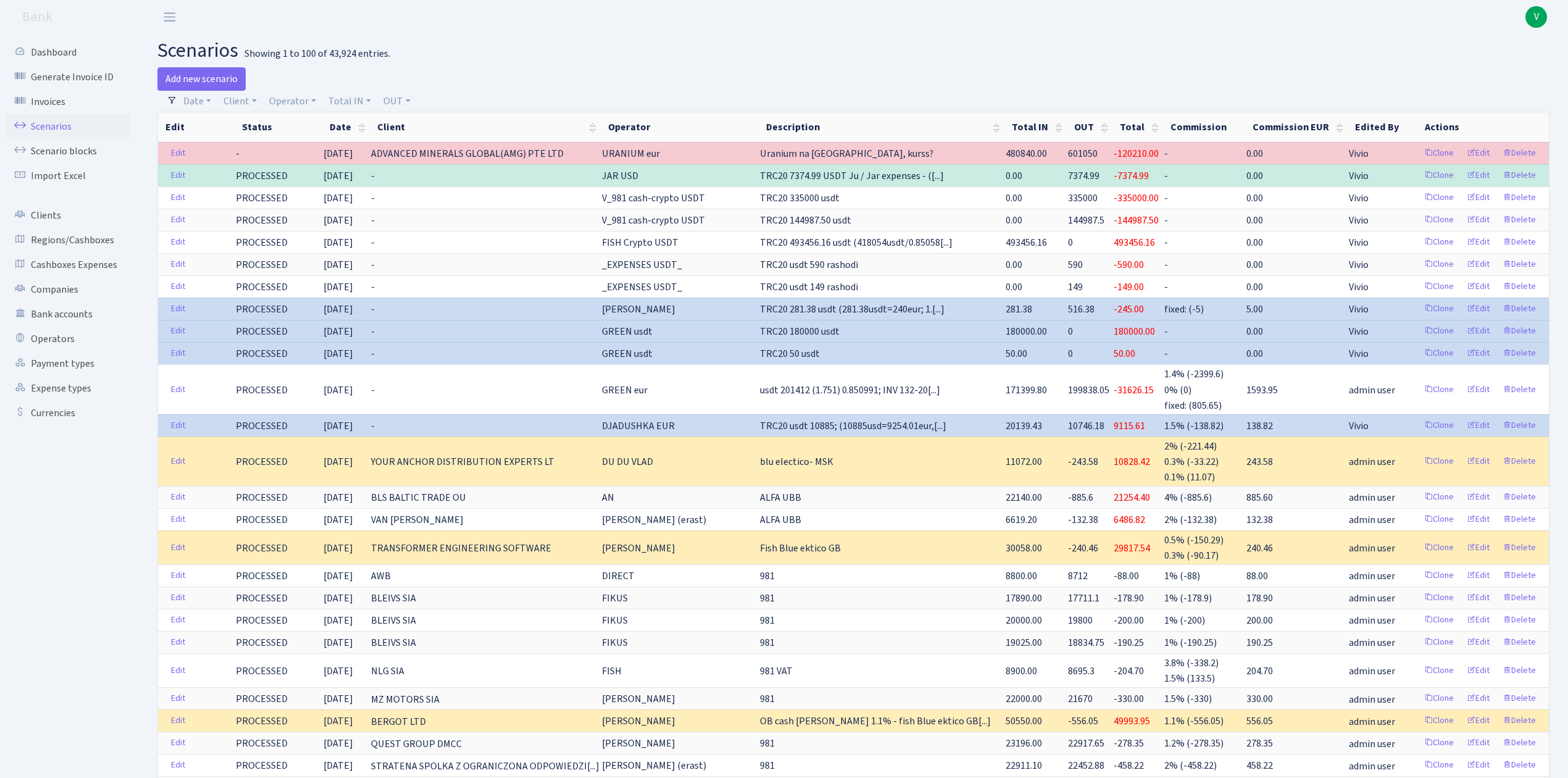
click at [518, 45] on h2 "scenarios Showing 1 to 100 of 43,924 entries." at bounding box center [853, 50] width 1391 height 23
click at [909, 106] on div "Date 09.09.2025 - 09.09.2025 Client - 1 KOC GEMICILIK VE TASIMACILIK 1/BALDERE-…" at bounding box center [858, 101] width 1362 height 21
click at [291, 101] on link "Operator" at bounding box center [293, 101] width 57 height 21
click at [317, 146] on input "search" at bounding box center [313, 145] width 91 height 19
type input "0"
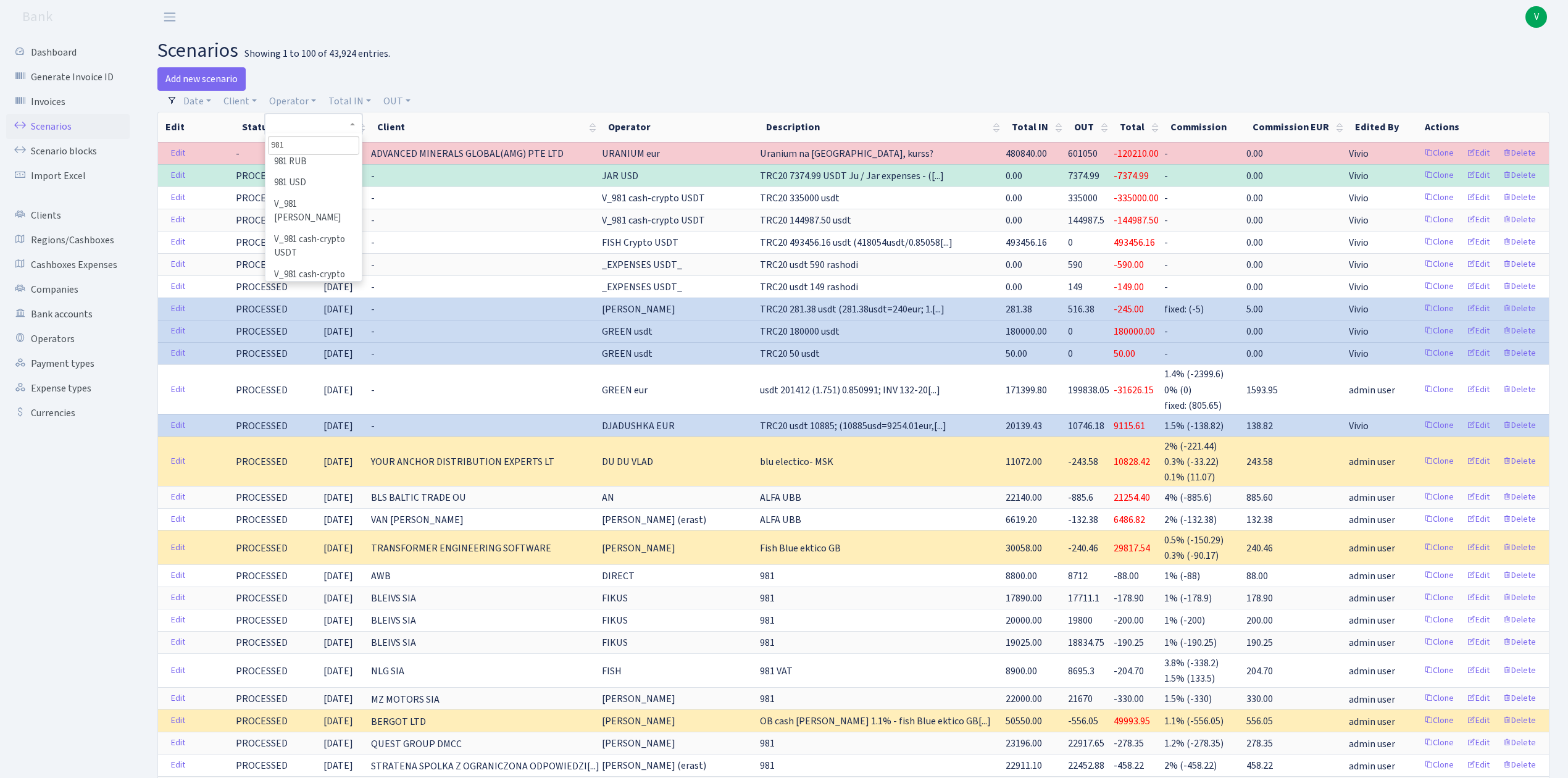
scroll to position [165, 0]
type input "981"
click at [304, 216] on li "V_981 cash-crypto USDT" at bounding box center [313, 230] width 93 height 35
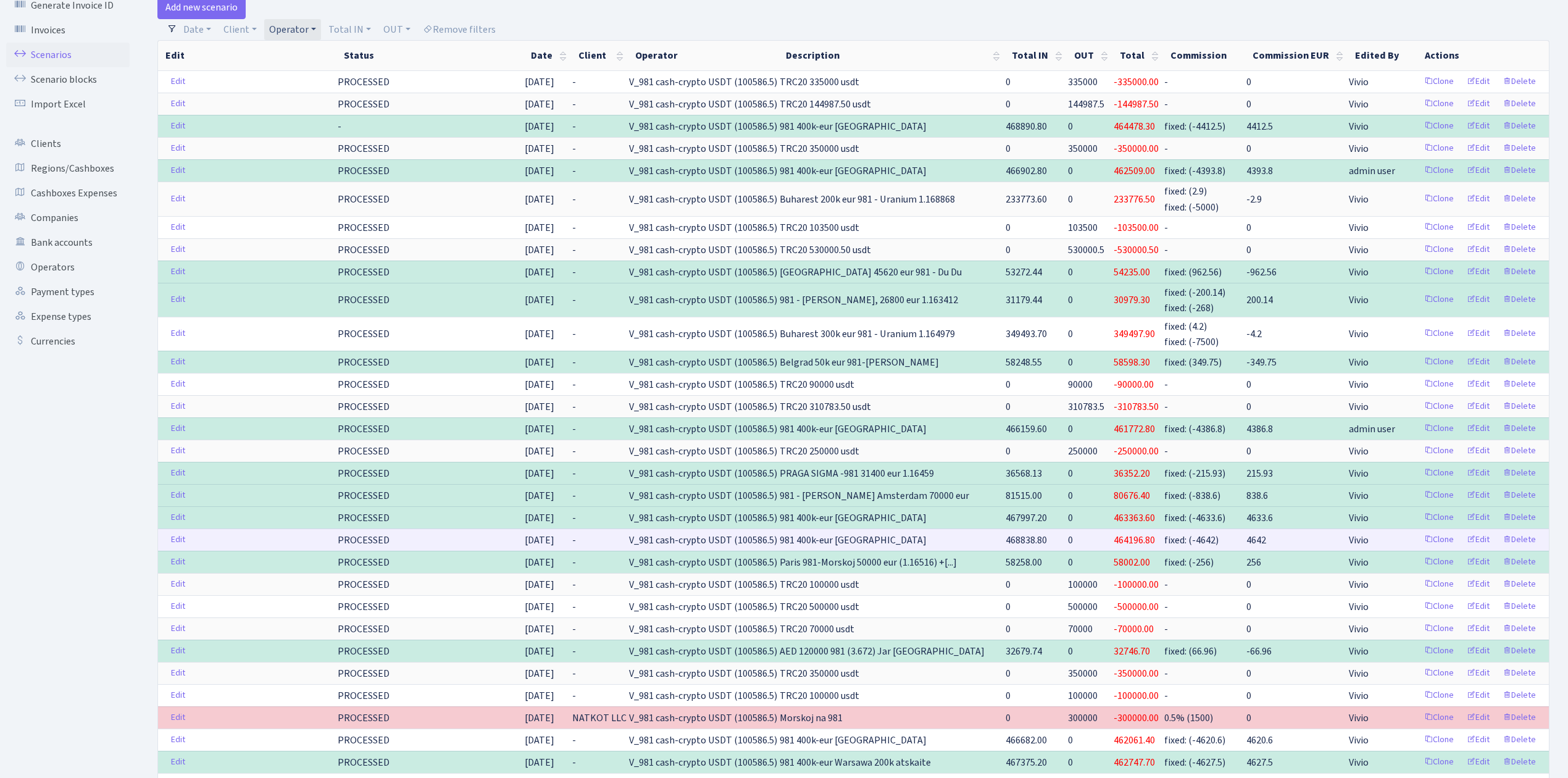
scroll to position [165, 0]
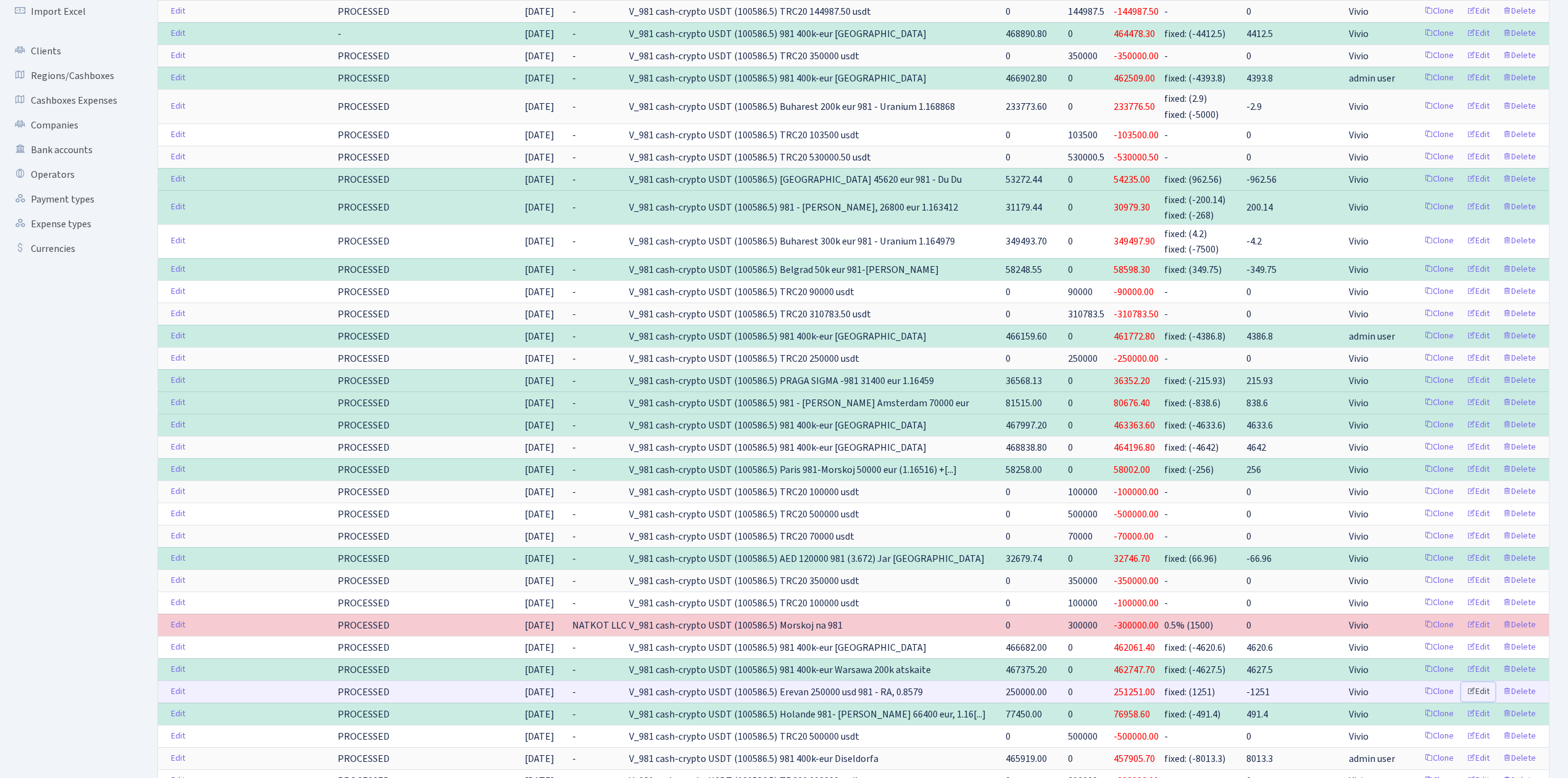
click at [1482, 701] on link "Edit" at bounding box center [1478, 691] width 34 height 19
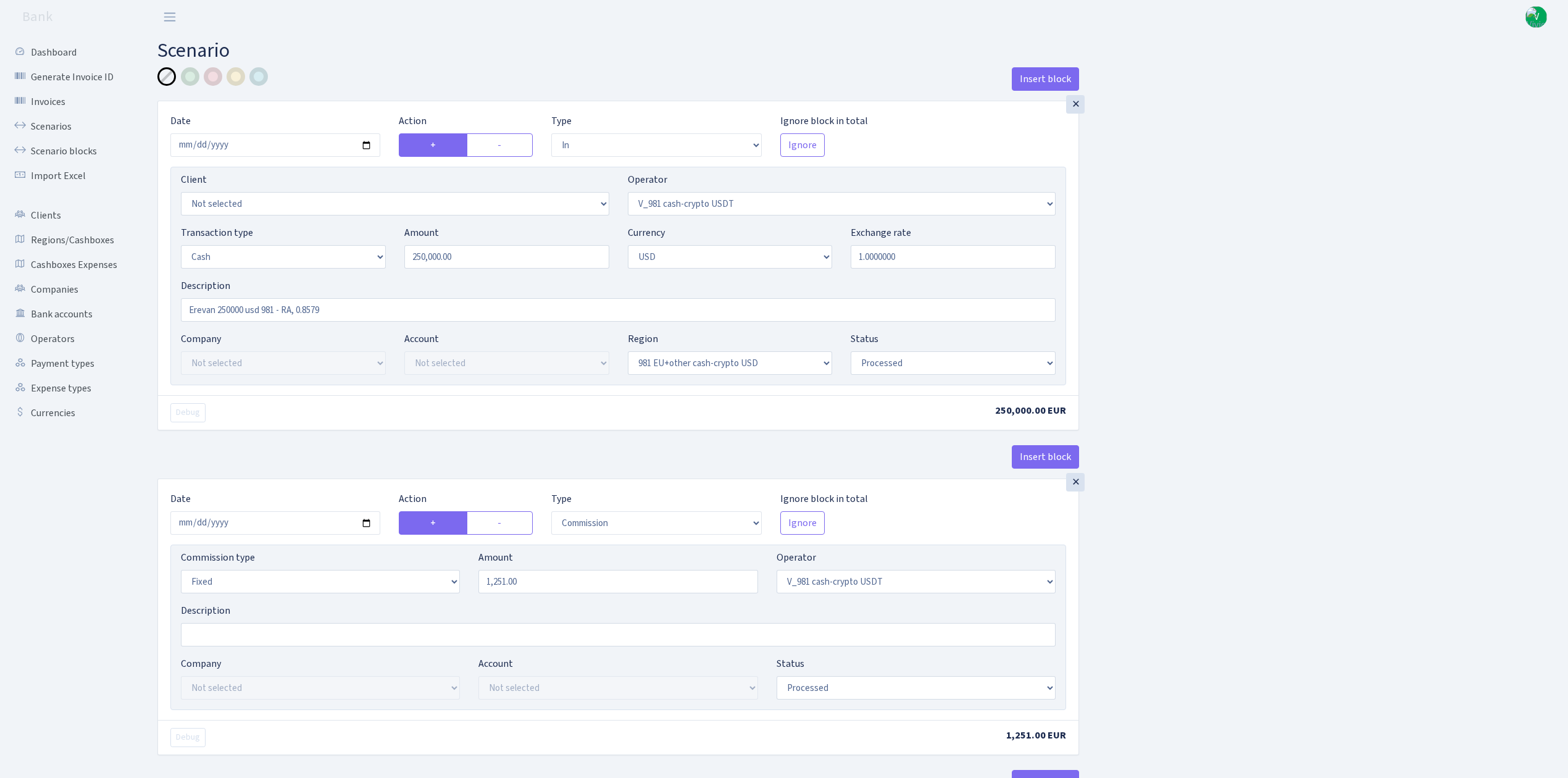
select select "in"
select select "435"
select select "1"
select select "2"
select select "23"
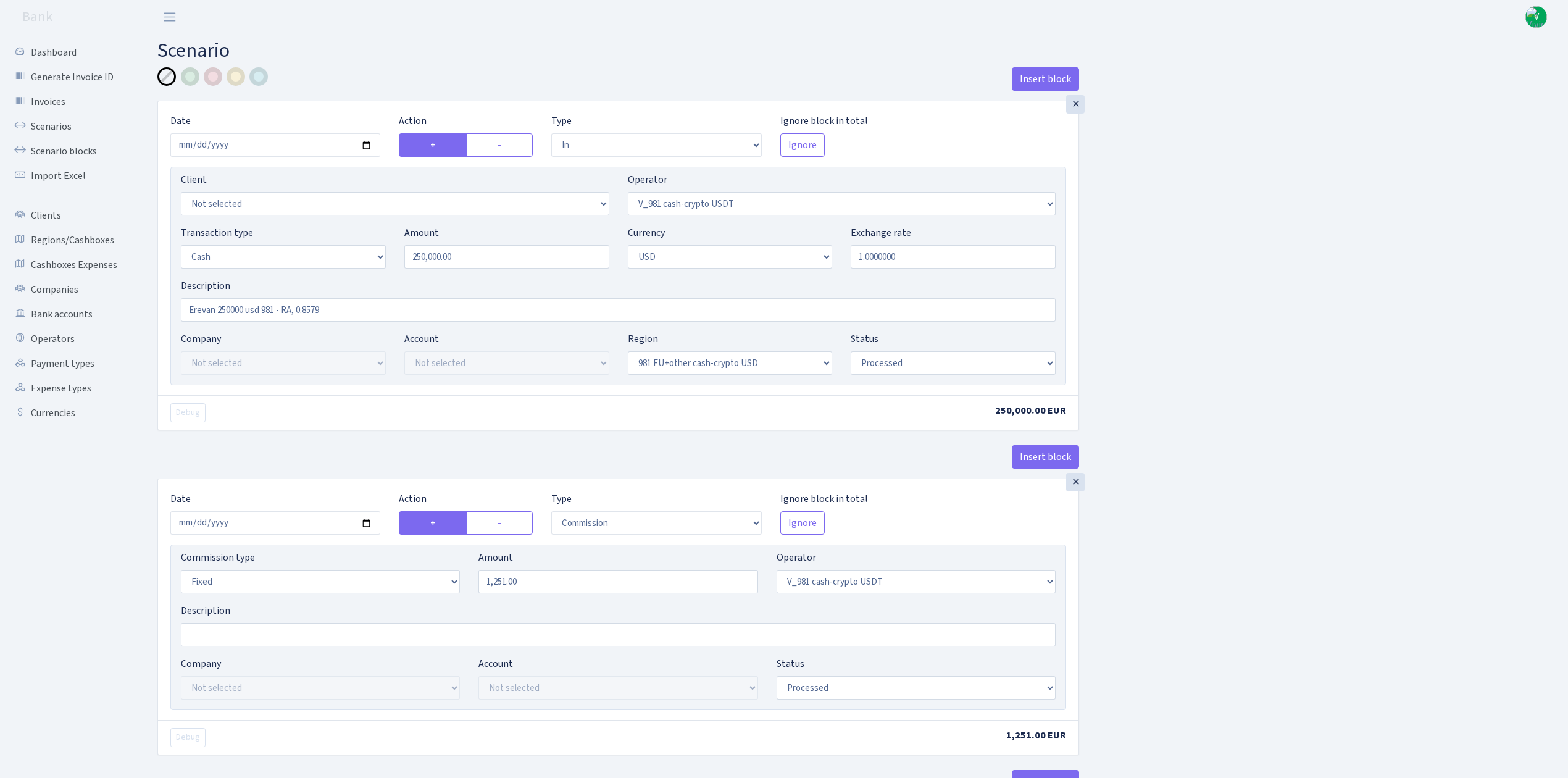
select select "processed"
select select "commission"
select select "fixed"
select select "435"
select select "processed"
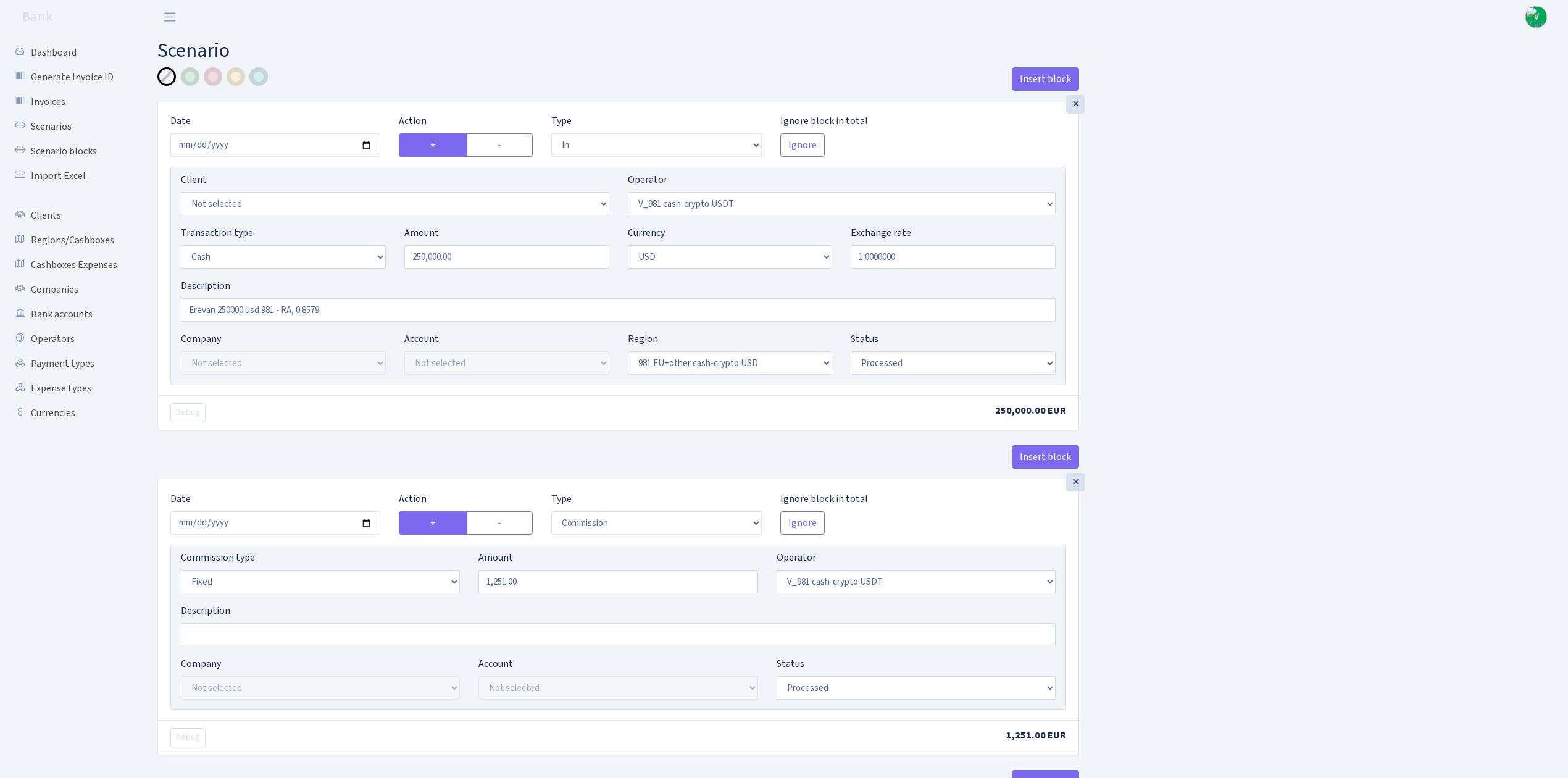
select select "out"
select select "15"
select select "2"
select select "23"
select select "processed"
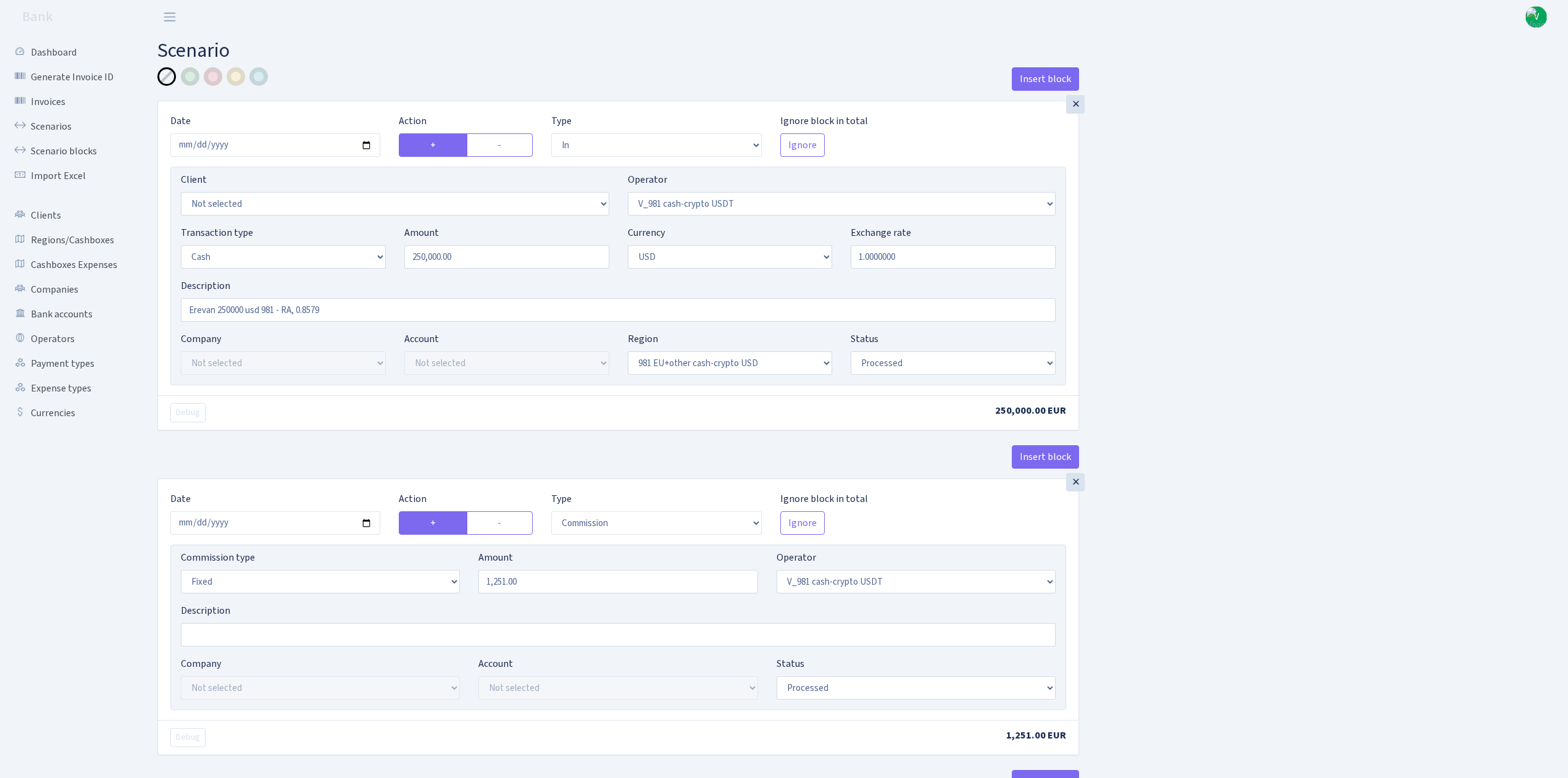
select select "in"
select select "15"
select select "2"
select select "22"
select select "processed"
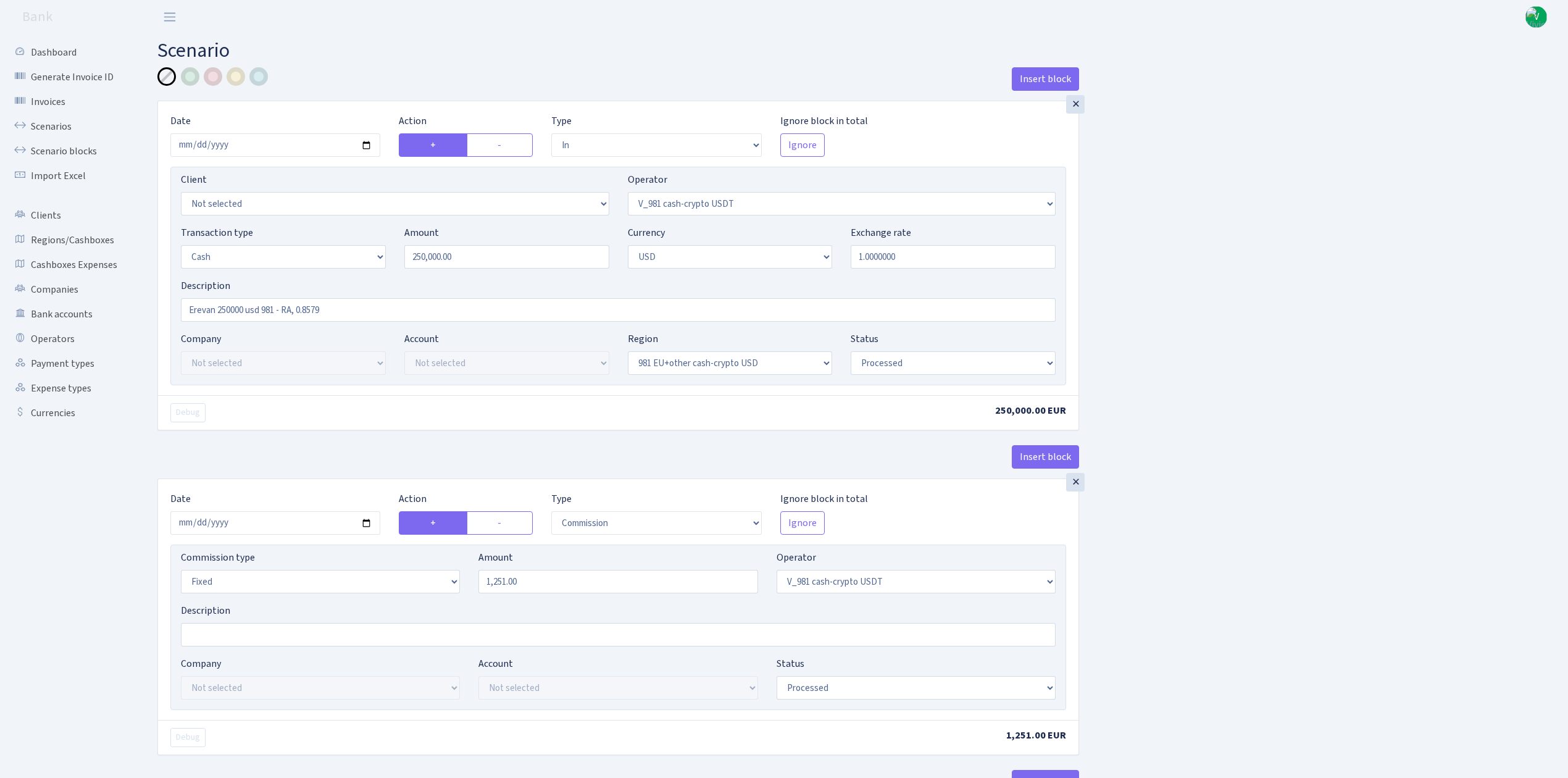
select select "out"
select select "45"
select select "1"
select select "2"
select select "22"
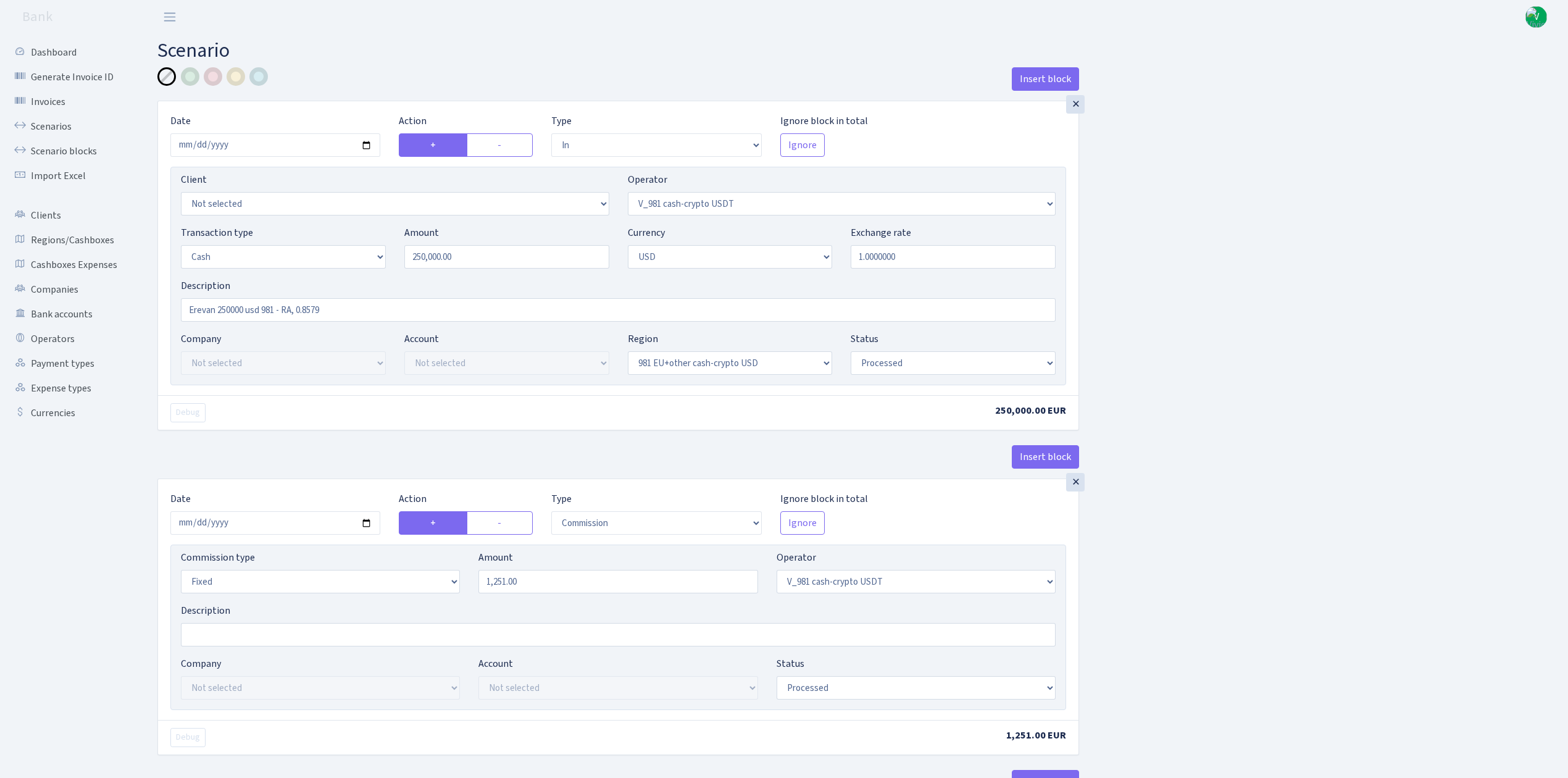
select select "processed"
click at [55, 124] on link "Scenarios" at bounding box center [68, 126] width 123 height 25
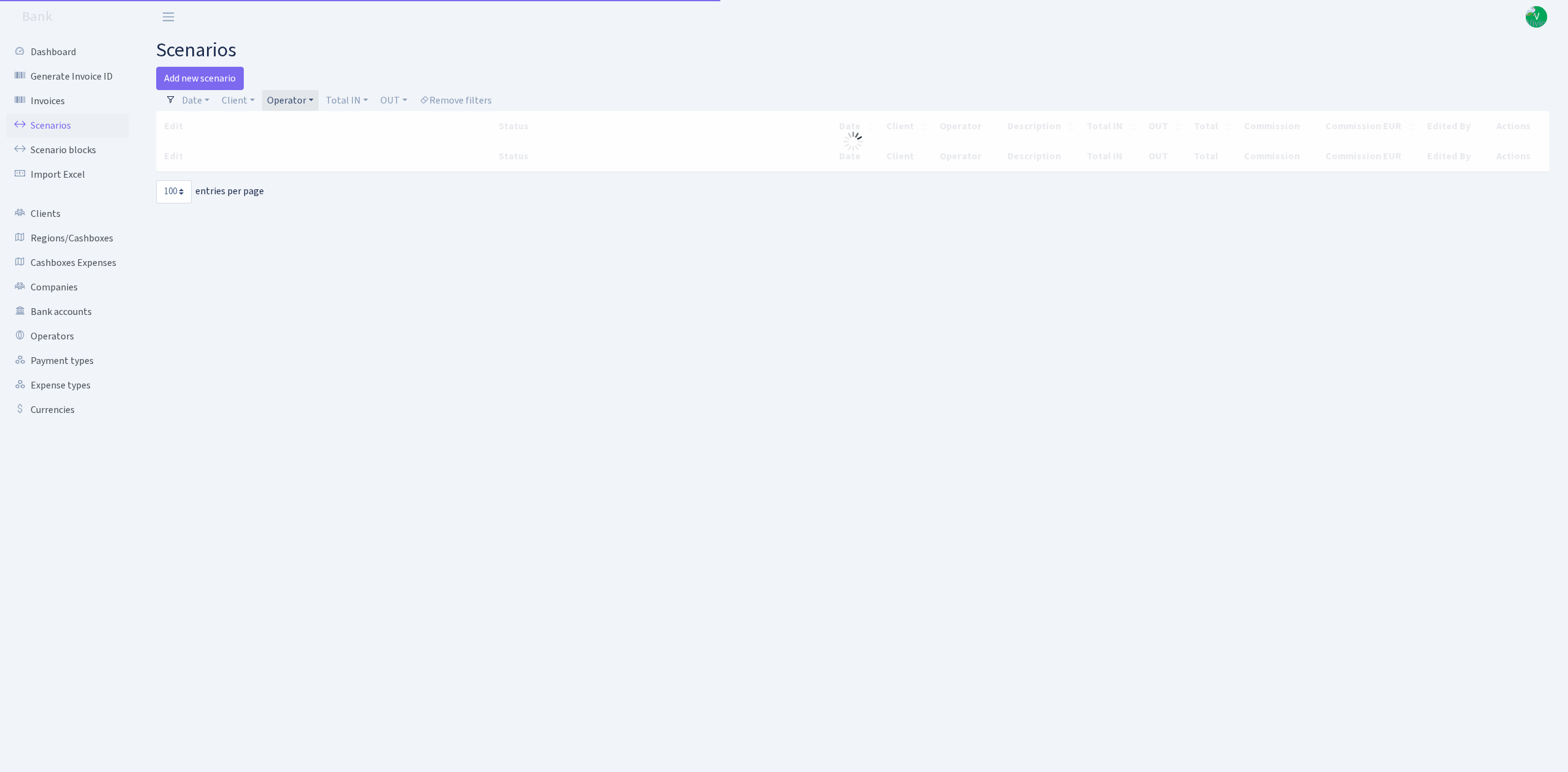
select select "100"
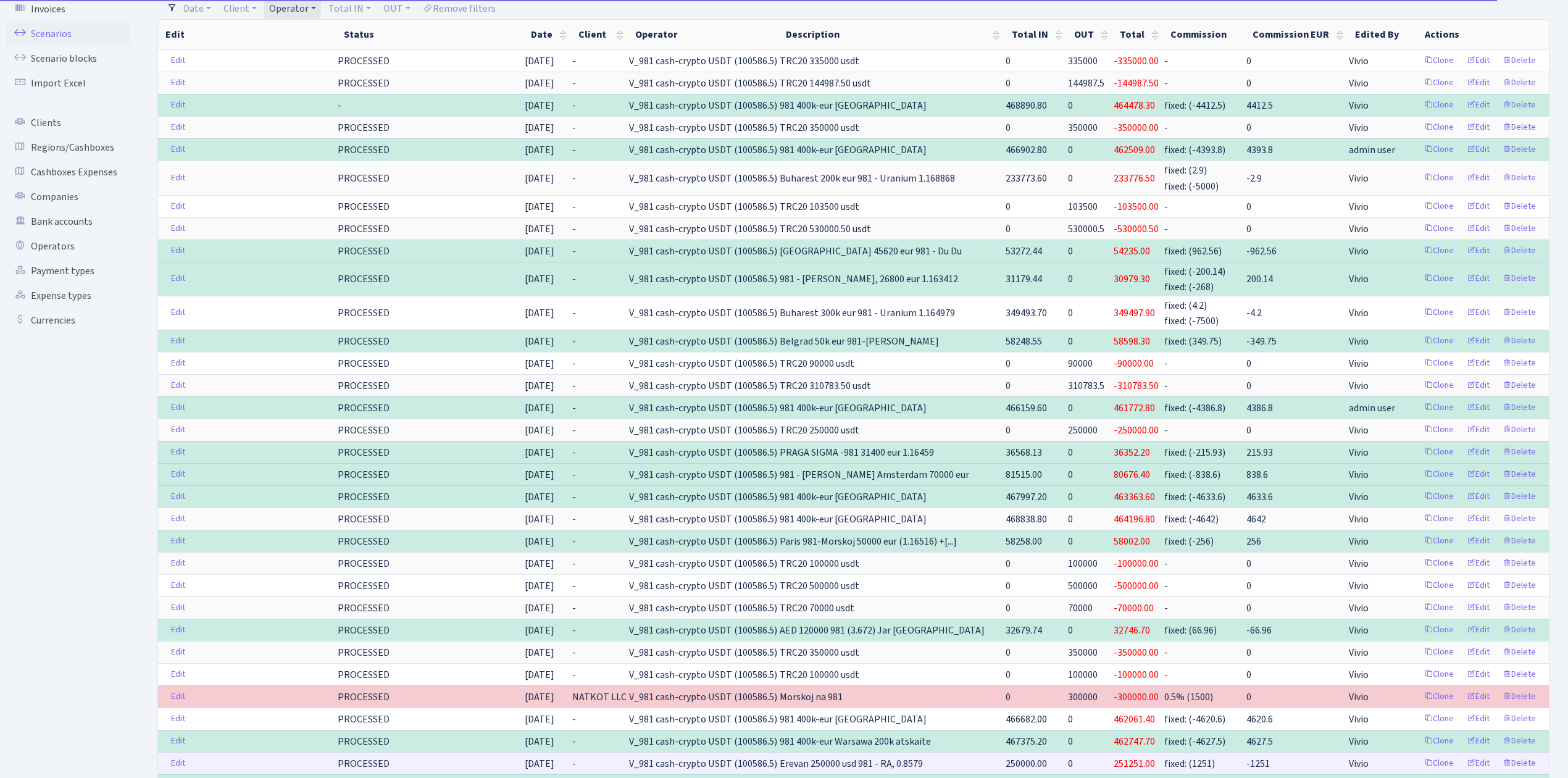
scroll to position [247, 0]
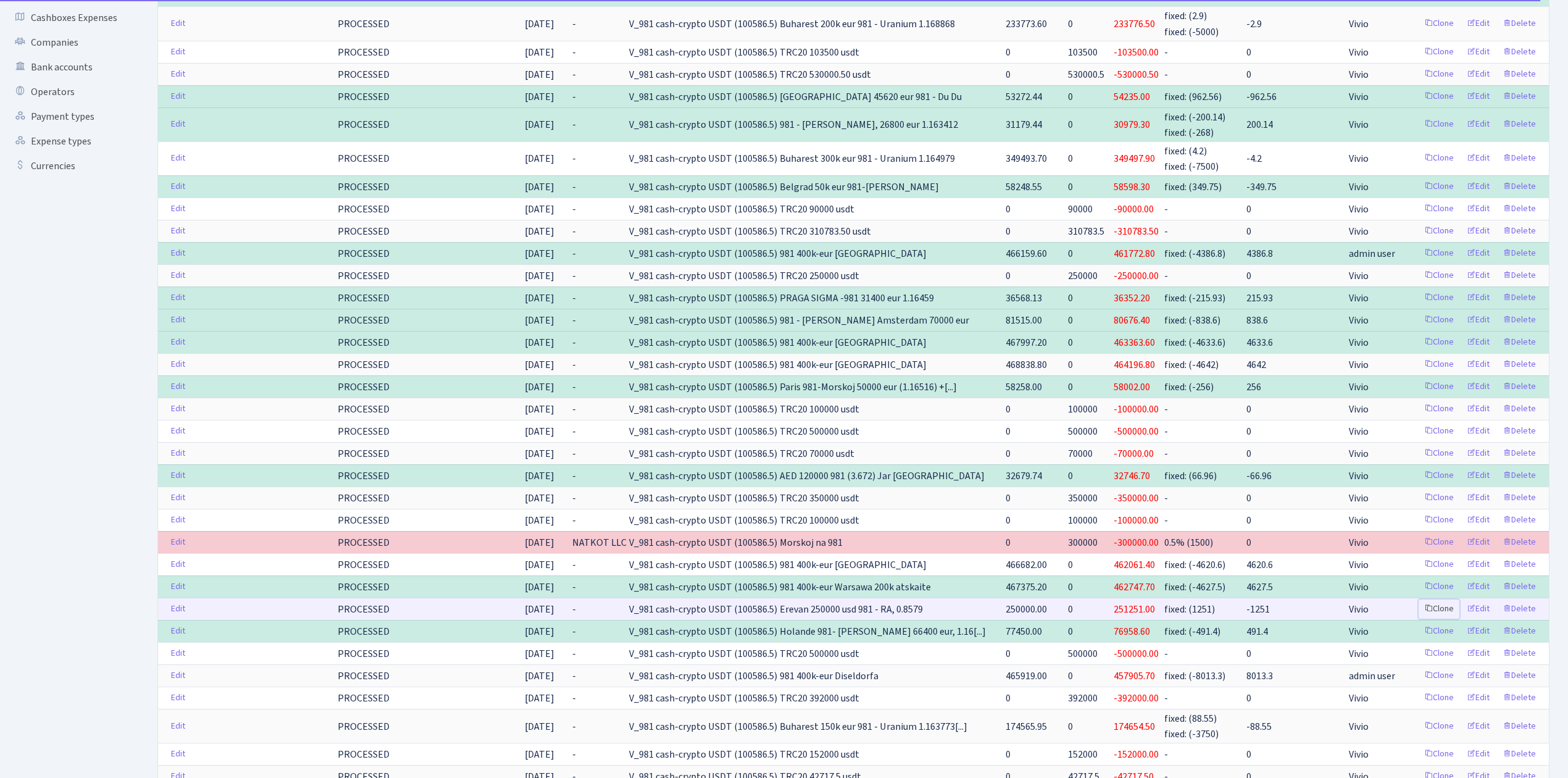
click at [1438, 618] on link "Clone" at bounding box center [1438, 608] width 40 height 19
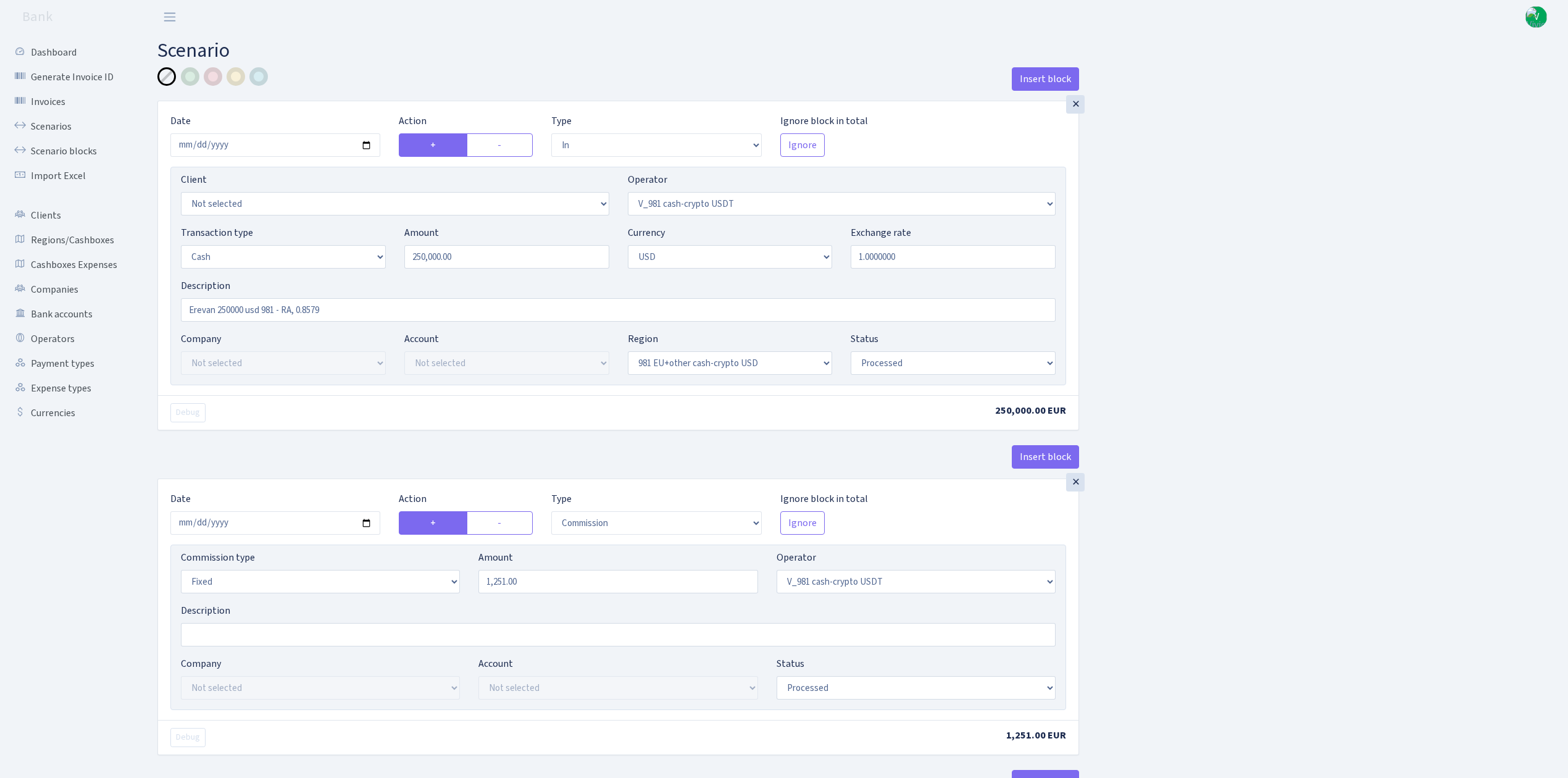
select select "in"
select select "435"
select select "1"
select select "2"
select select "23"
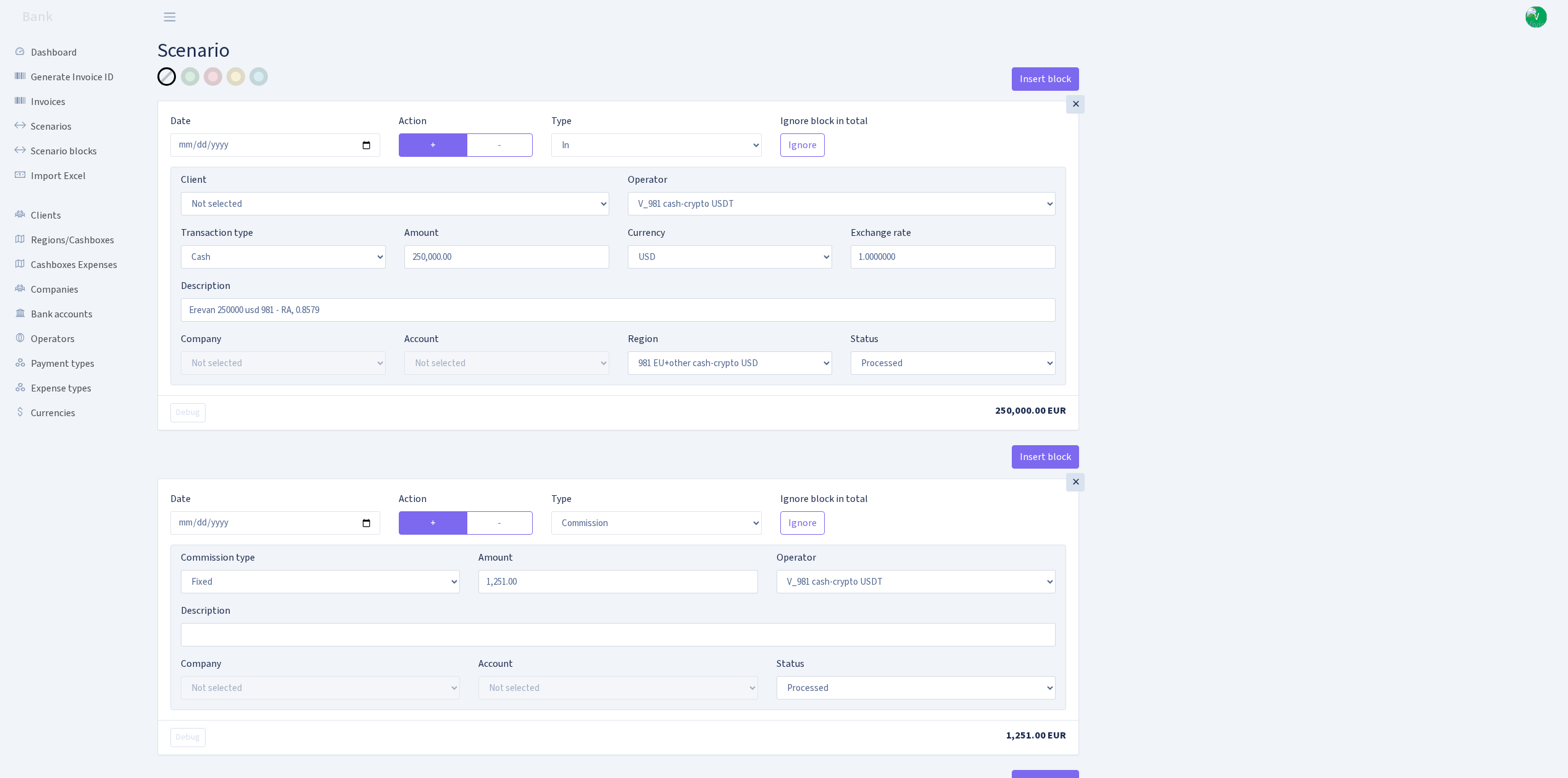
select select "processed"
select select "commission"
select select "fixed"
select select "435"
select select "processed"
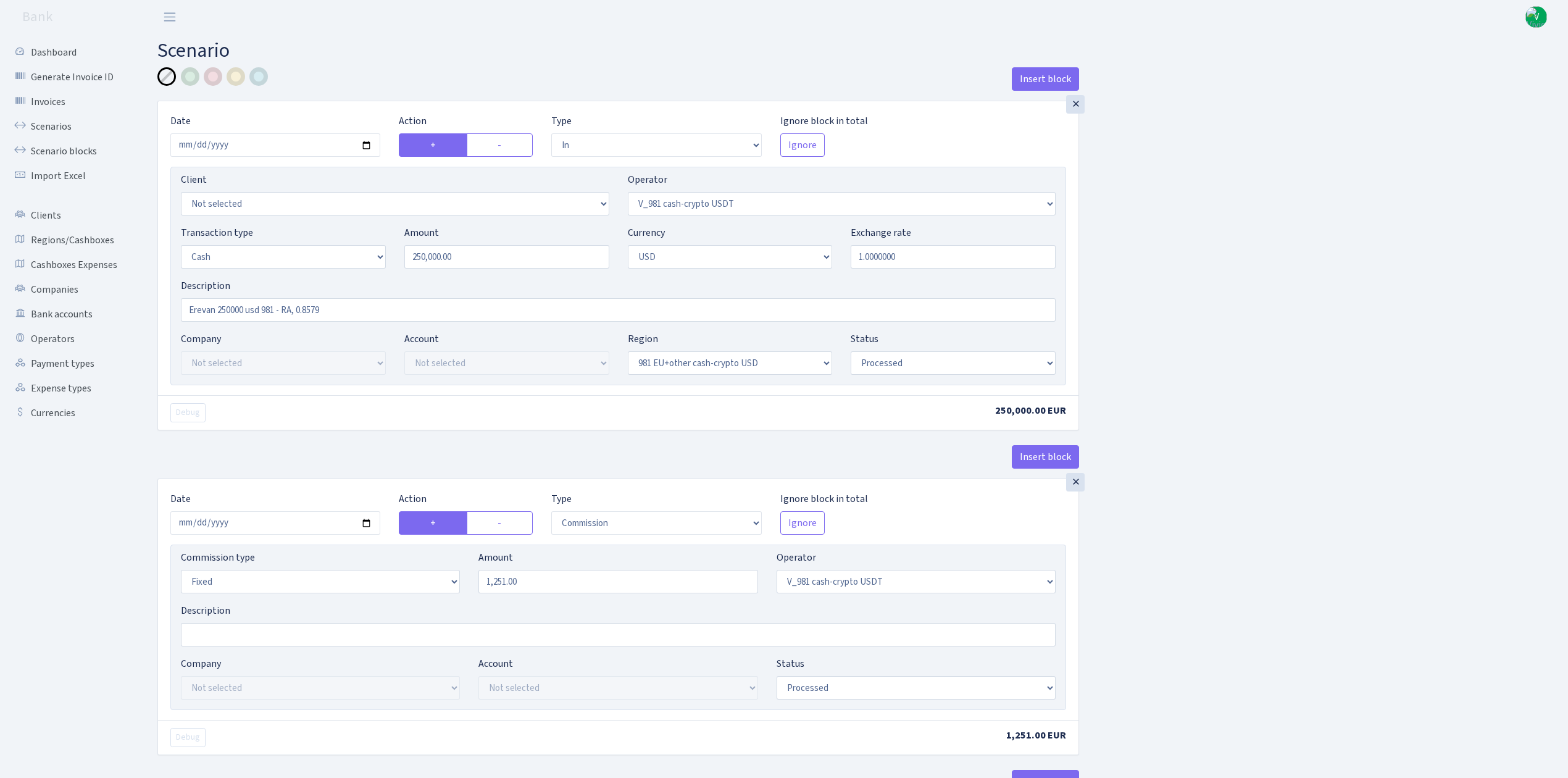
select select "out"
select select "15"
select select "2"
select select "23"
select select "processed"
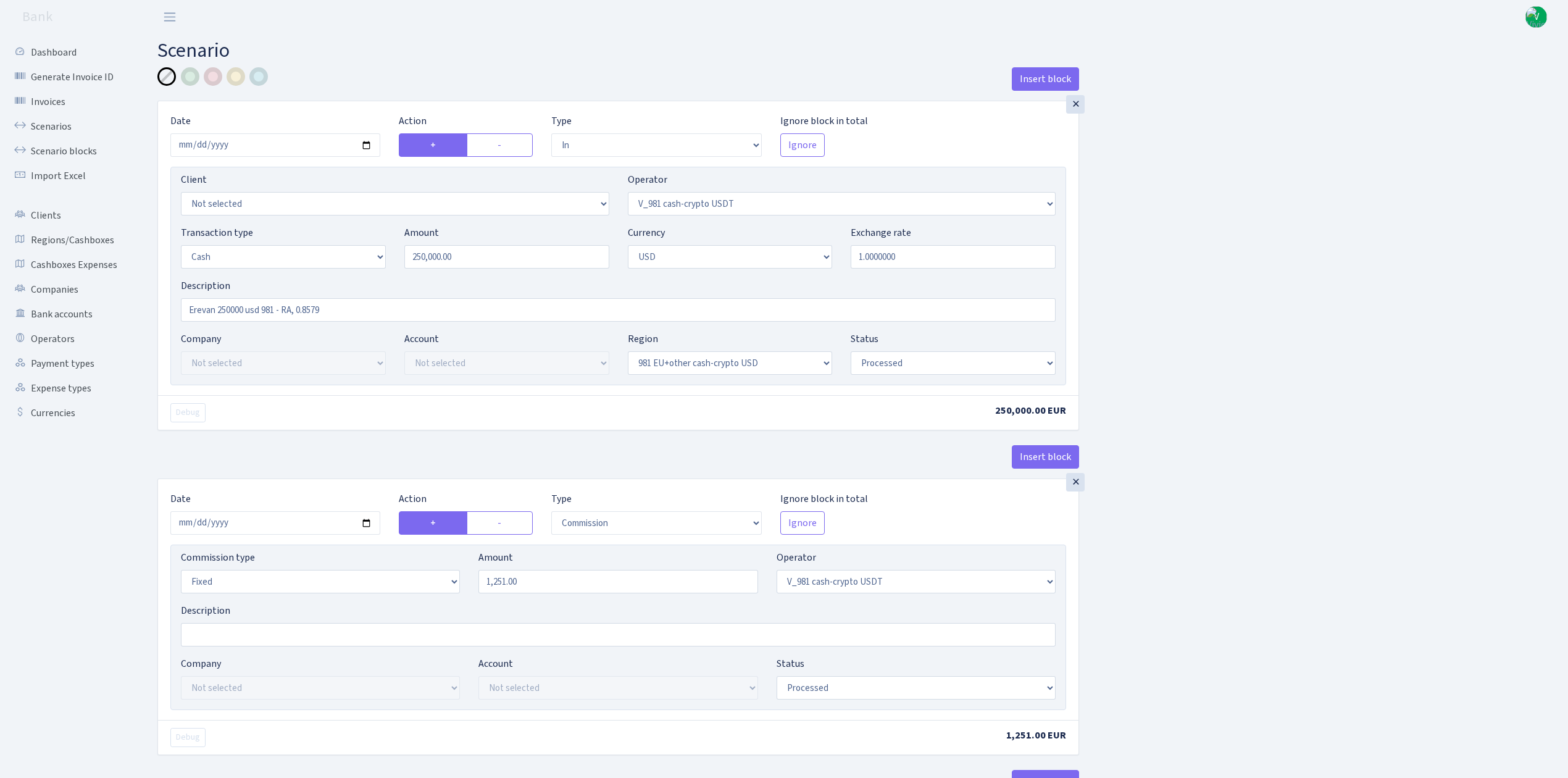
select select "in"
select select "15"
select select "2"
select select "22"
select select "processed"
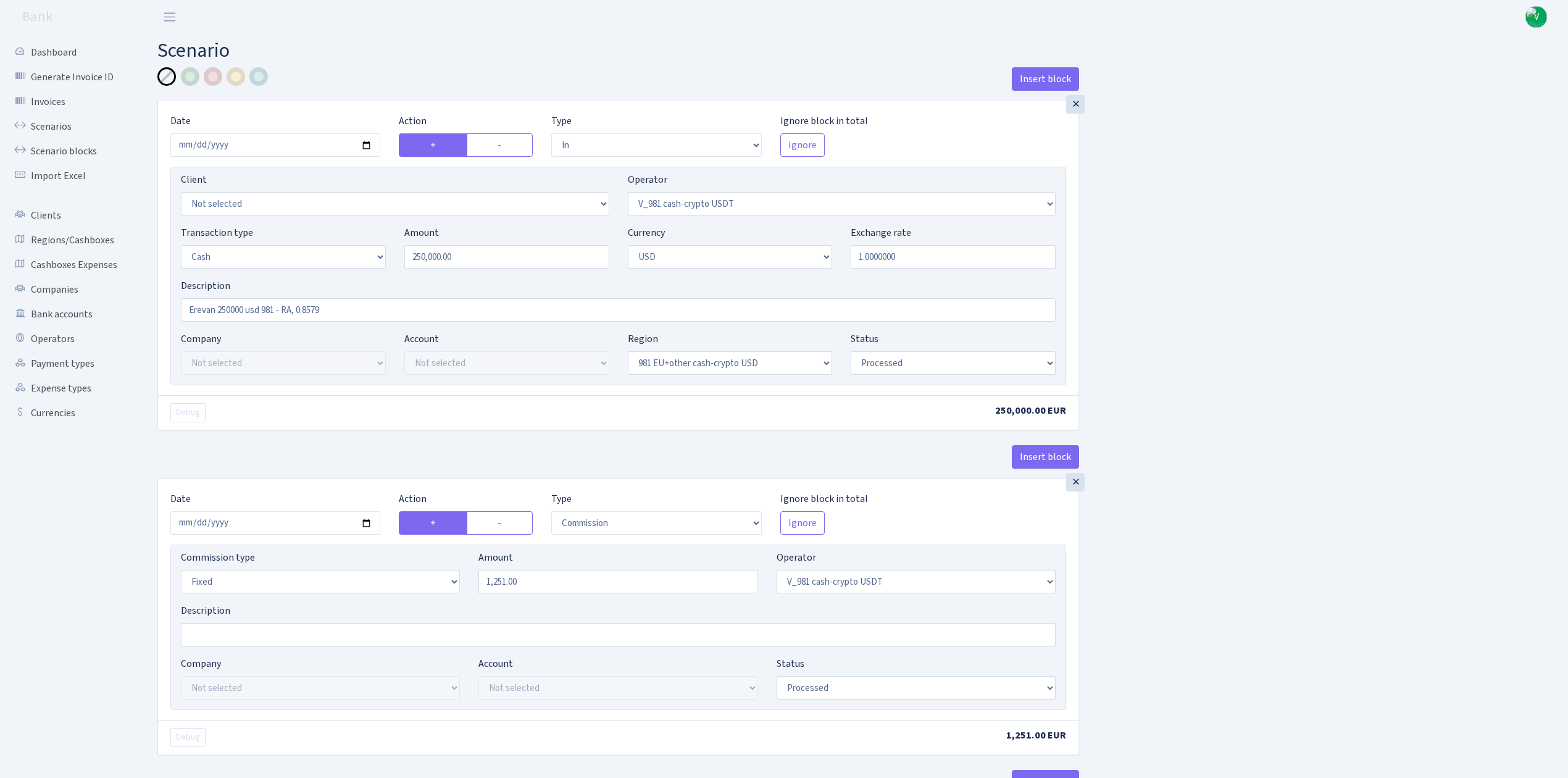
select select "out"
select select "45"
select select "1"
select select "2"
select select "22"
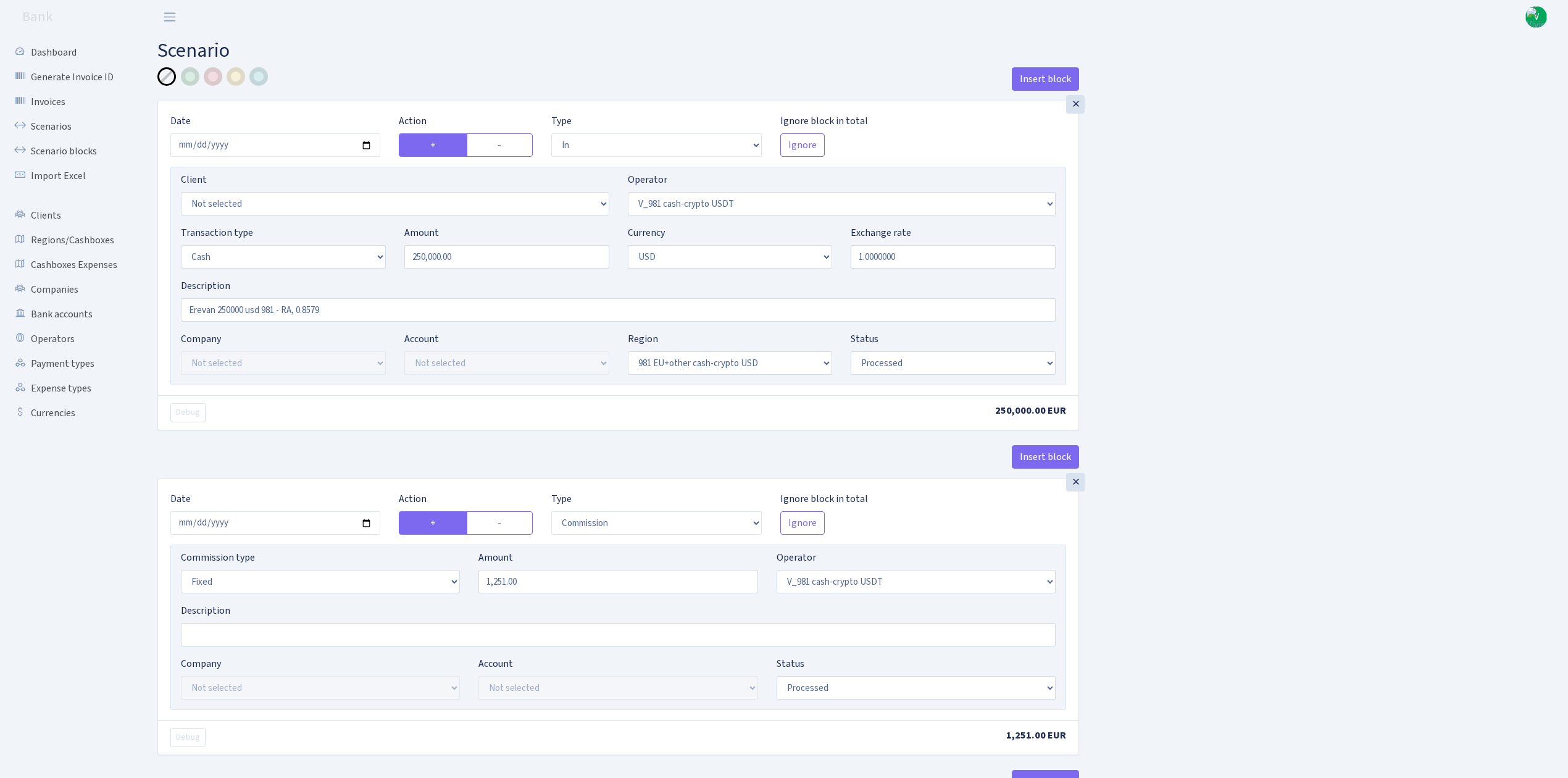
select select "processed"
click at [369, 146] on input "2025-08-29" at bounding box center [275, 145] width 210 height 23
type input "2025-09-09"
drag, startPoint x: 479, startPoint y: 255, endPoint x: 381, endPoint y: 252, distance: 98.0
click at [381, 252] on div "Transaction type Not selected 981 ELF FISH crypto GIRT IVO dekl MM-BALTIC eur U…" at bounding box center [618, 252] width 893 height 53
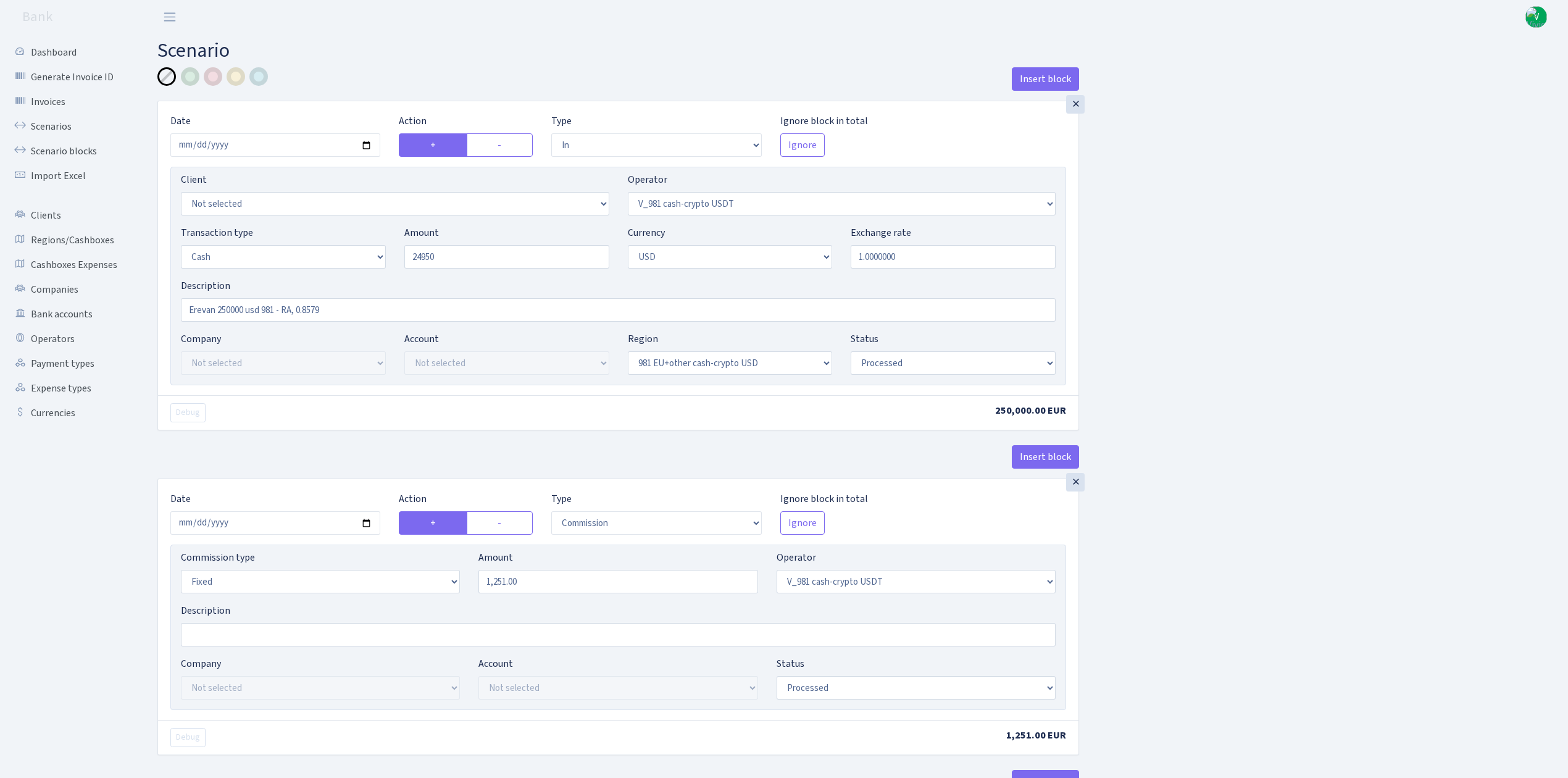
type input "24,950.00"
drag, startPoint x: 211, startPoint y: 310, endPoint x: 155, endPoint y: 298, distance: 57.3
type input "Astana 24950 usd AN, 1.1762, 0.8502"
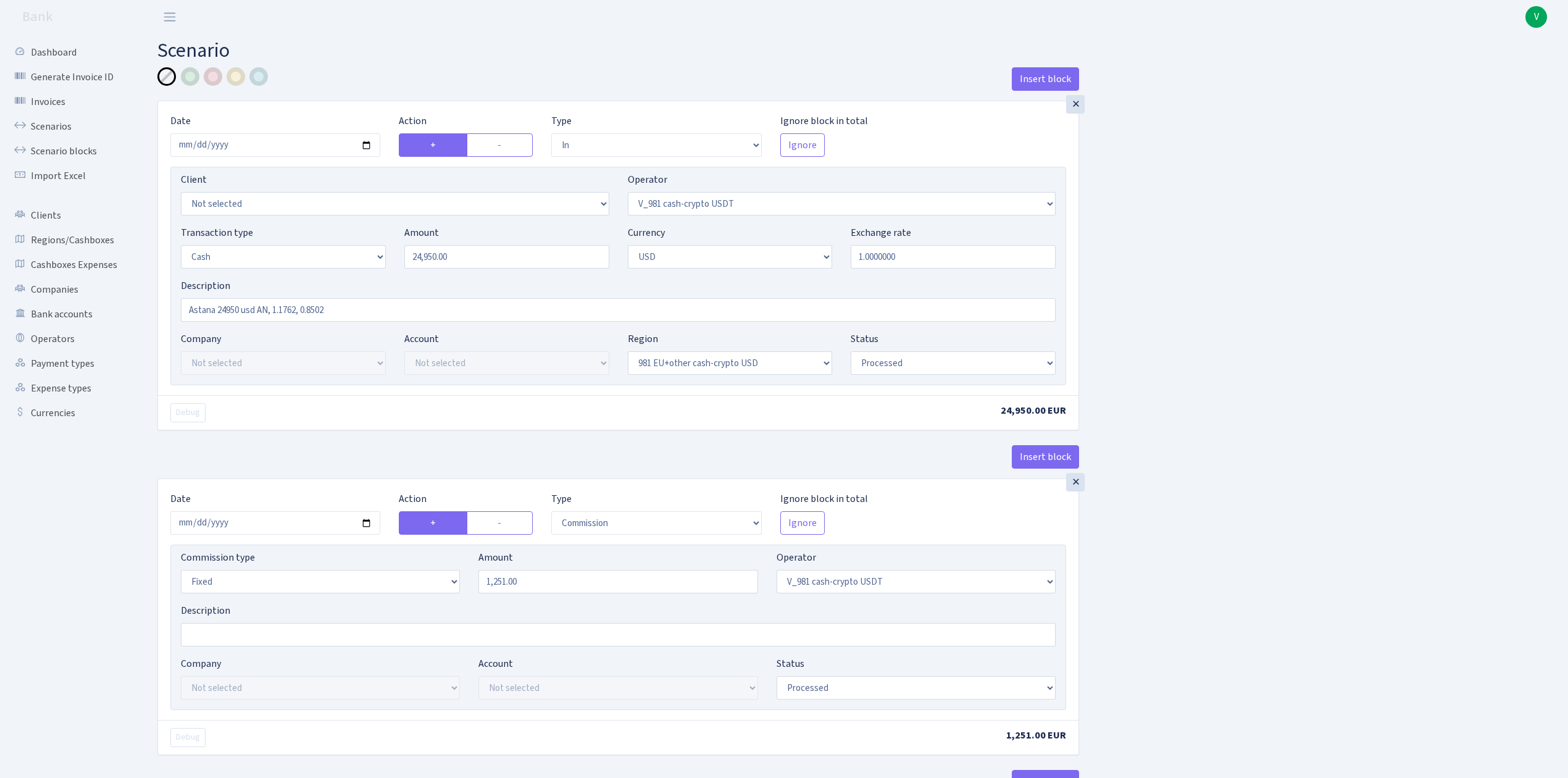
click at [369, 522] on input "2025-08-29" at bounding box center [275, 523] width 210 height 23
type input "2025-09-09"
drag, startPoint x: 556, startPoint y: 589, endPoint x: 448, endPoint y: 586, distance: 108.0
click at [448, 586] on div "Commission type Percentage Fixed Bank Amount 1251.00 Operator Not selected 981 …" at bounding box center [618, 577] width 893 height 53
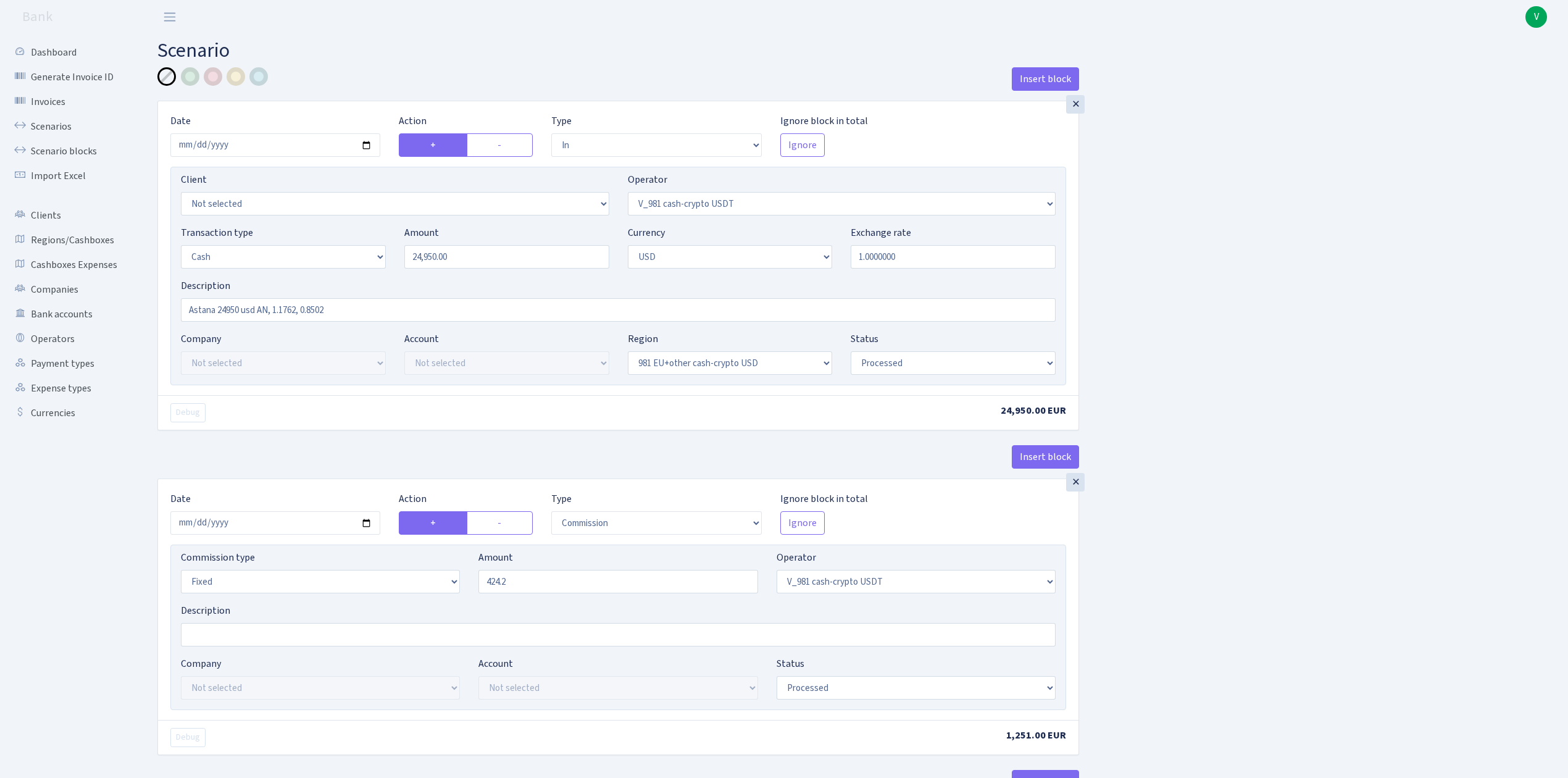
type input "424.20"
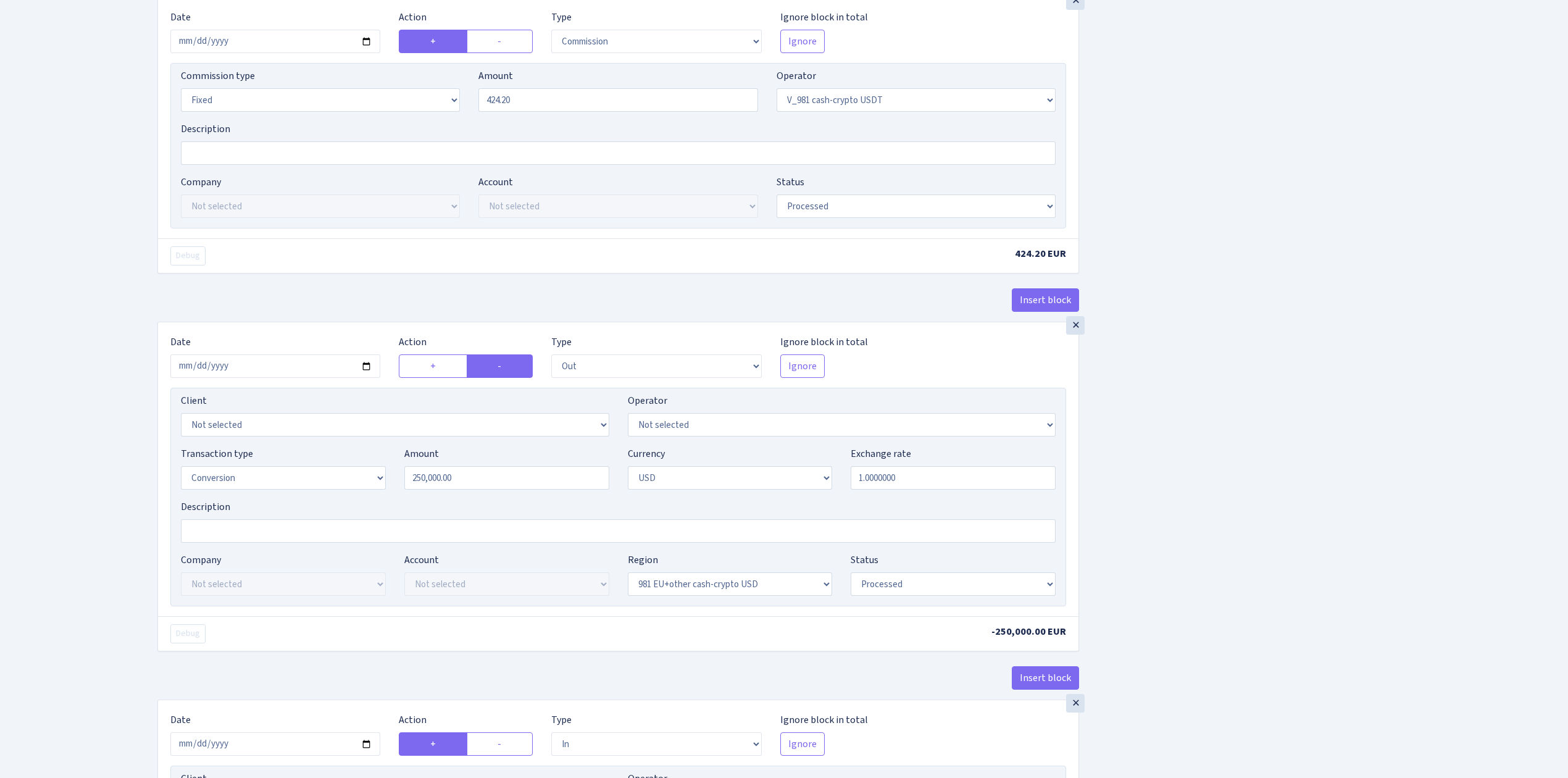
scroll to position [494, 0]
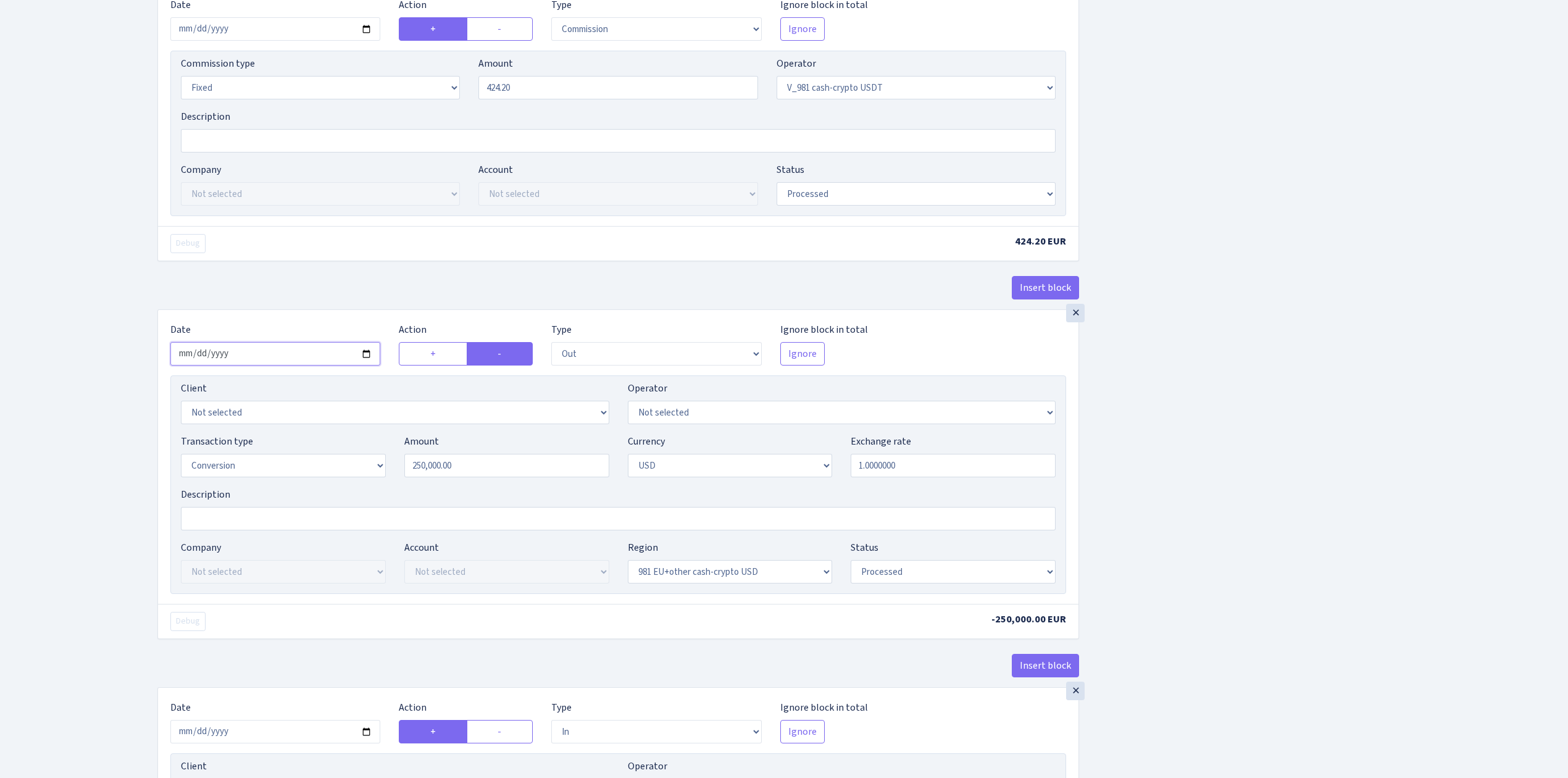
click at [366, 357] on input "2025-08-29" at bounding box center [275, 353] width 210 height 23
type input "2025-09-09"
drag, startPoint x: 526, startPoint y: 478, endPoint x: 342, endPoint y: 462, distance: 184.7
click at [342, 462] on div "Transaction type Not selected 981 ELF FISH crypto GIRT IVO dekl MM-BALTIC eur U…" at bounding box center [618, 460] width 893 height 53
click at [1186, 497] on div "Insert block × Date 2025-09-09 Action + - Type --- In Out Commission Field requ…" at bounding box center [853, 535] width 1411 height 1925
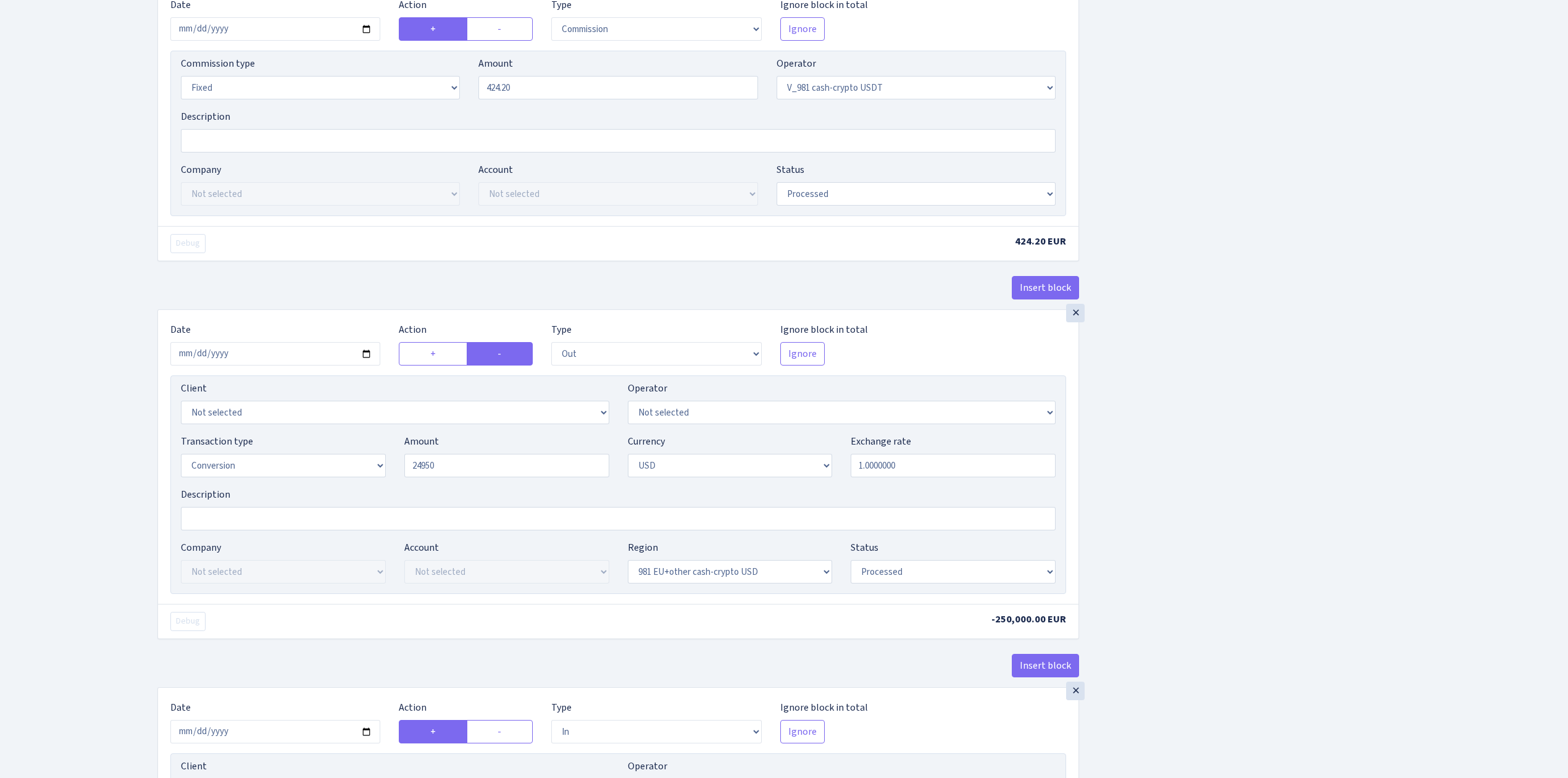
type input "24,950.00"
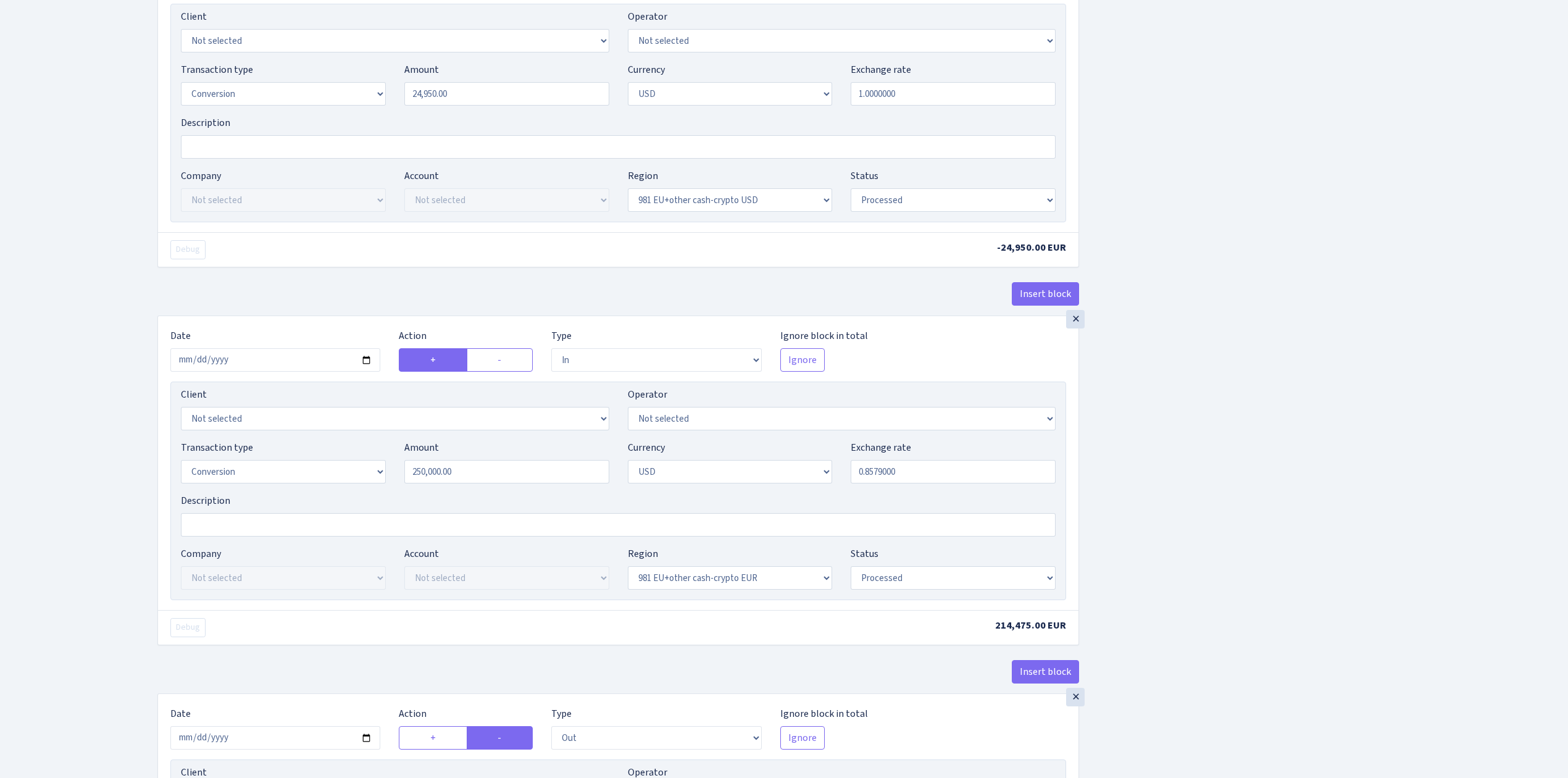
scroll to position [905, 0]
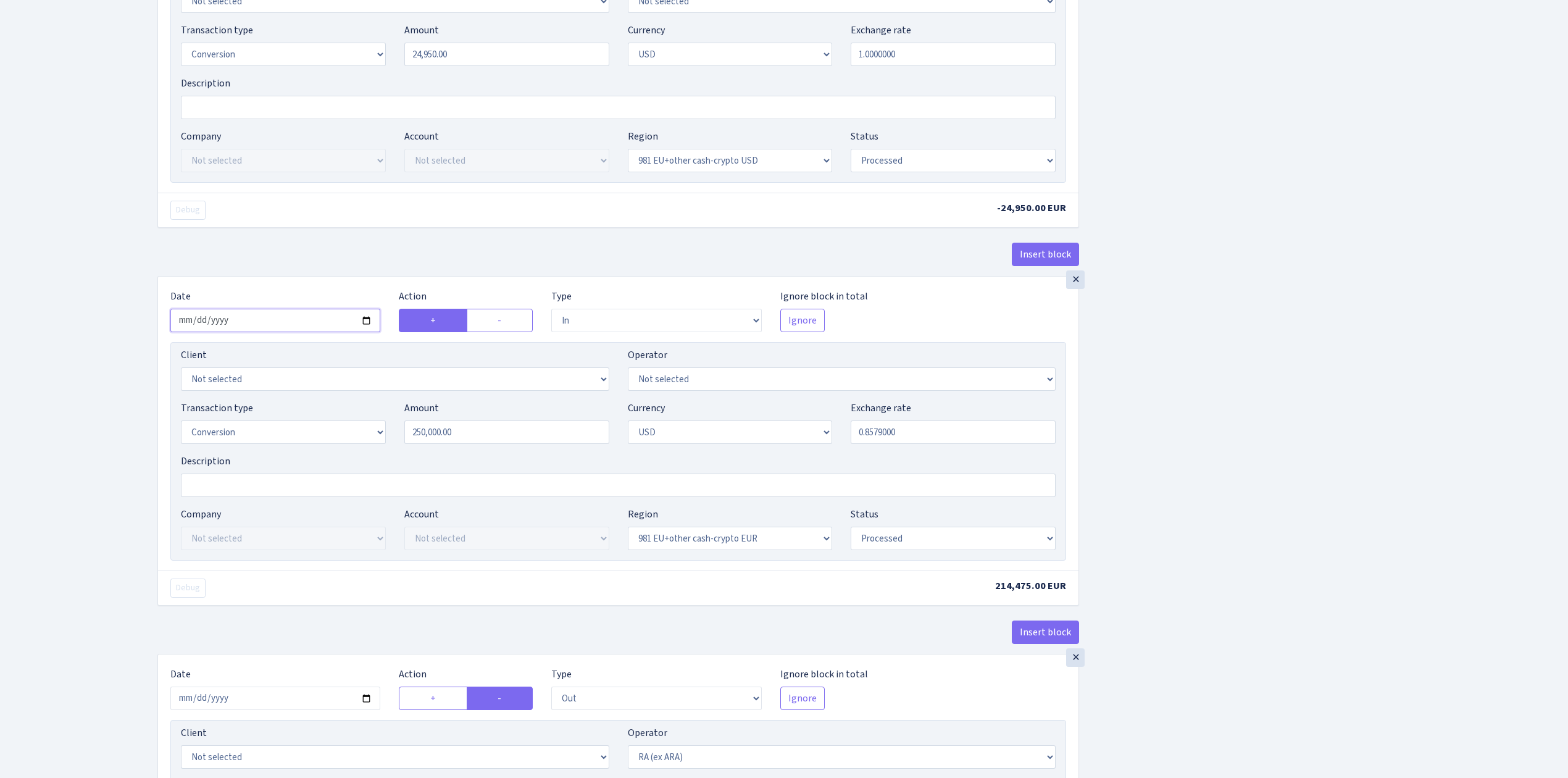
click at [366, 332] on input "2025-08-29" at bounding box center [275, 320] width 210 height 23
type input "2025-09-09"
drag, startPoint x: 482, startPoint y: 438, endPoint x: 322, endPoint y: 411, distance: 162.3
click at [322, 411] on div "Transaction type Not selected 981 ELF FISH crypto GIRT IVO dekl MM-BALTIC eur U…" at bounding box center [618, 427] width 893 height 53
click at [1134, 499] on div "Insert block × Date 2025-09-09 Action + - Type --- In Out Commission Field requ…" at bounding box center [853, 124] width 1411 height 1925
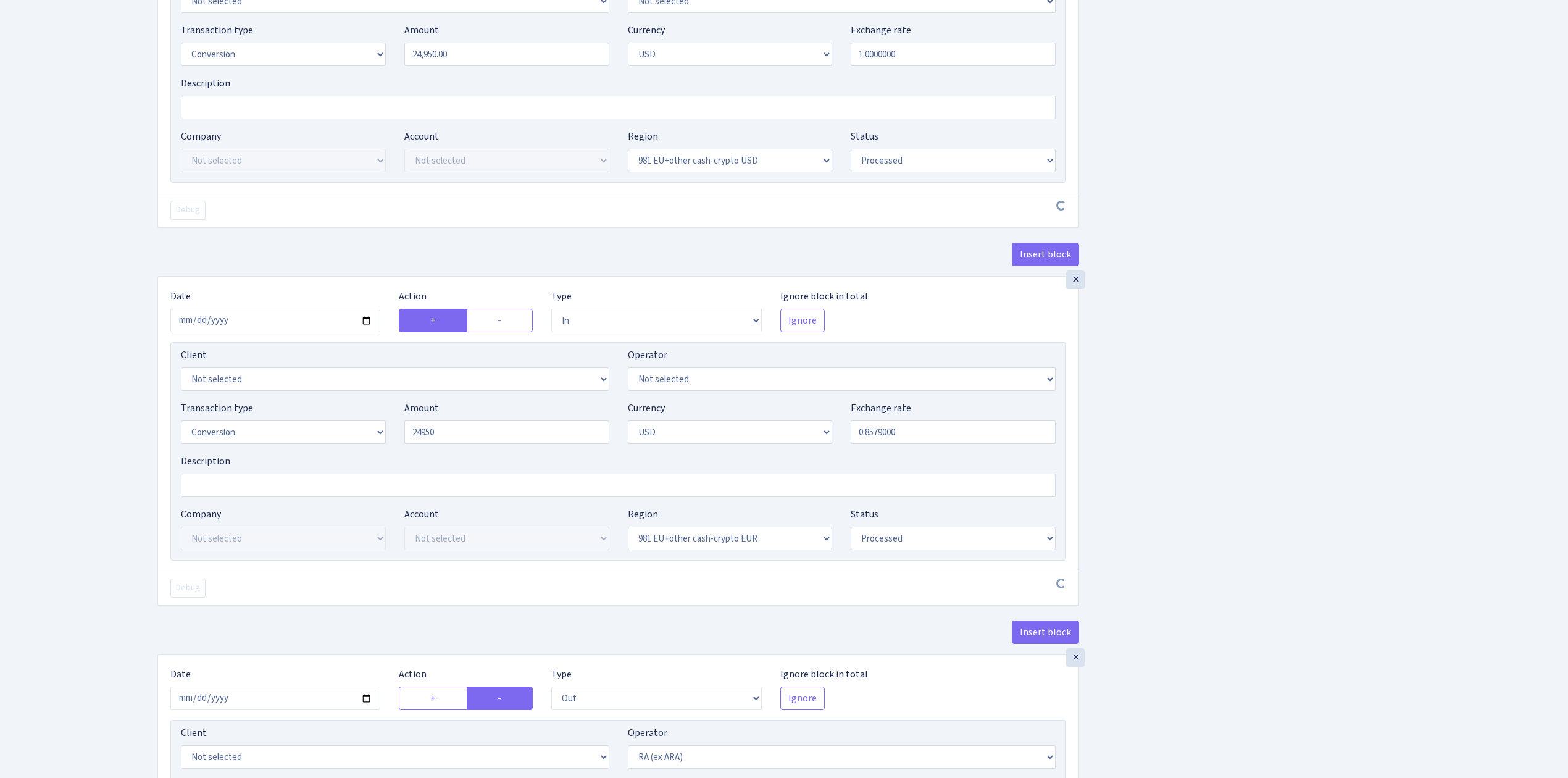
type input "24,950.00"
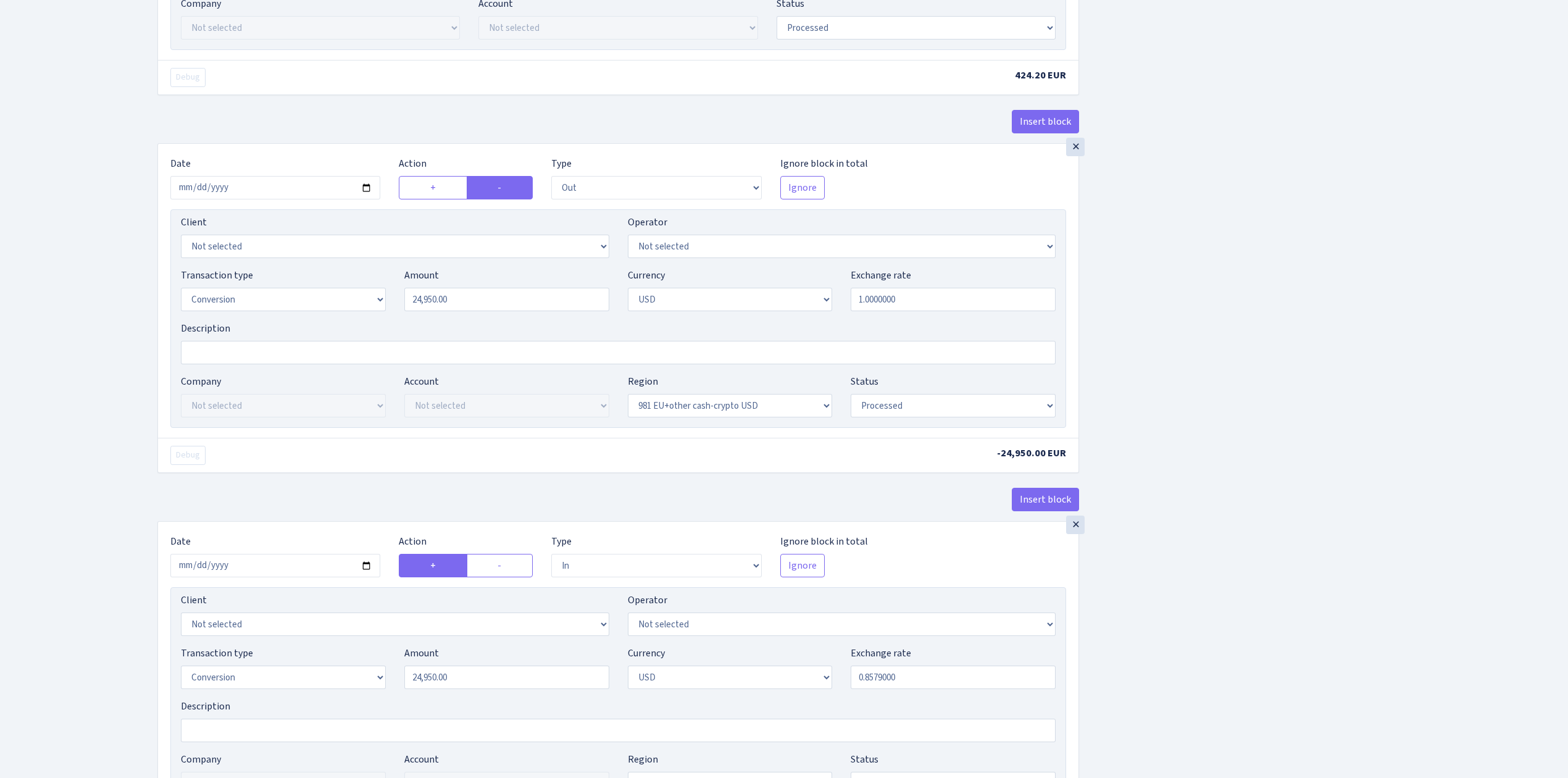
scroll to position [741, 0]
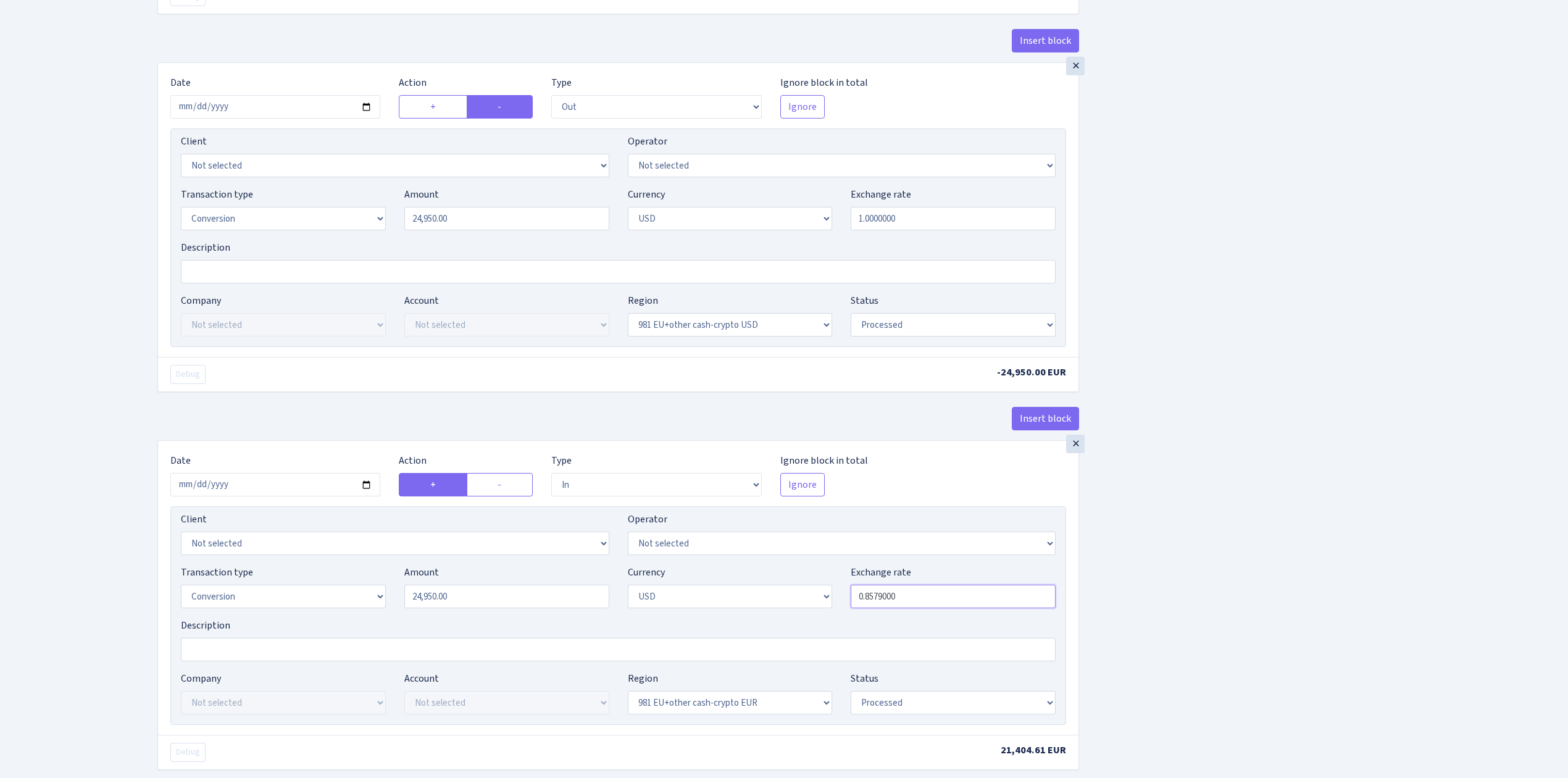
drag, startPoint x: 874, startPoint y: 603, endPoint x: 959, endPoint y: 615, distance: 85.8
click at [961, 608] on input "0.8579000" at bounding box center [953, 596] width 205 height 23
click at [1309, 566] on div "Insert block × Date 2025-09-09 Action + - Type --- In Out Commission Field requ…" at bounding box center [853, 289] width 1411 height 1925
type input "0.8502000"
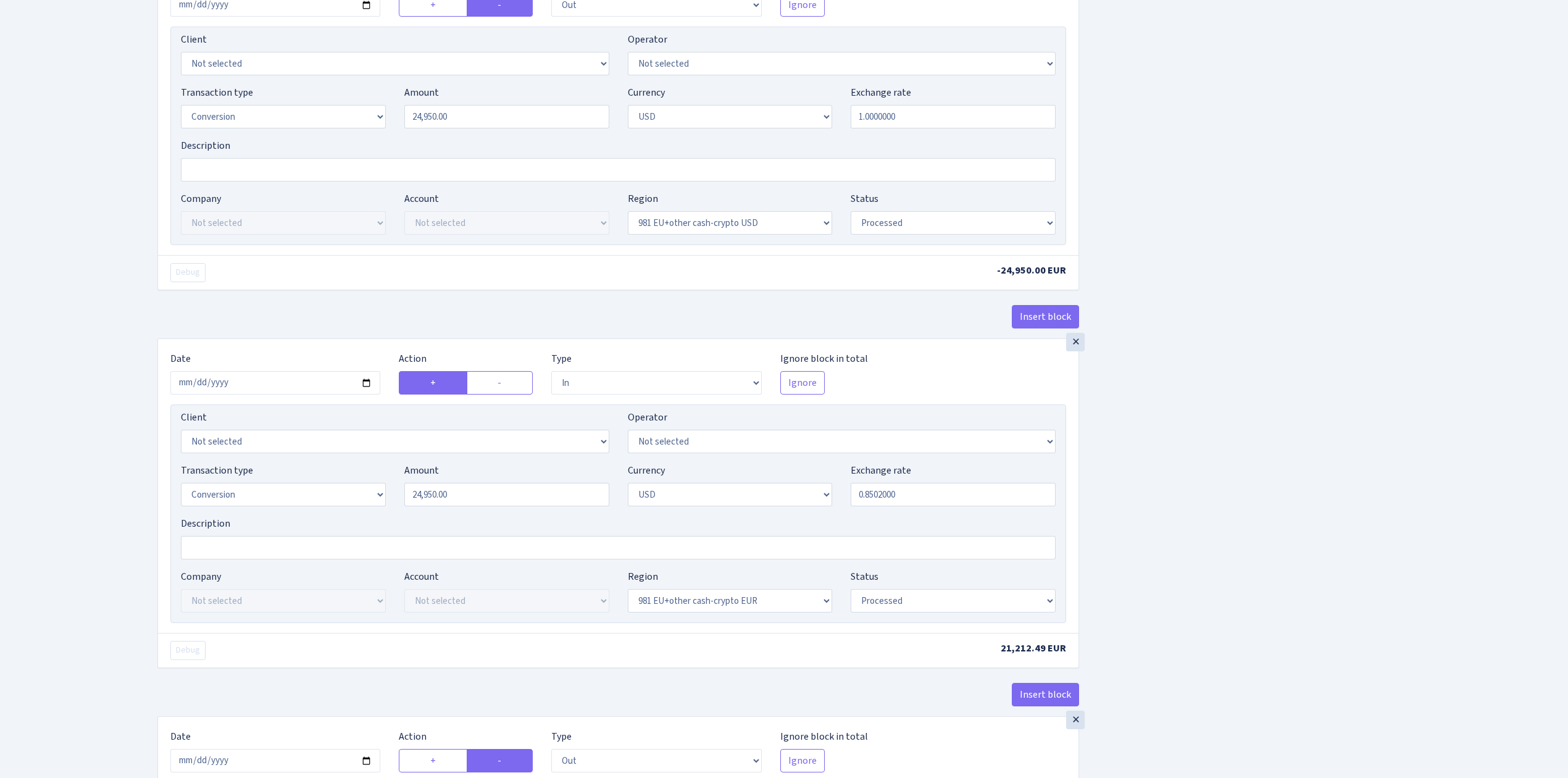
scroll to position [1070, 0]
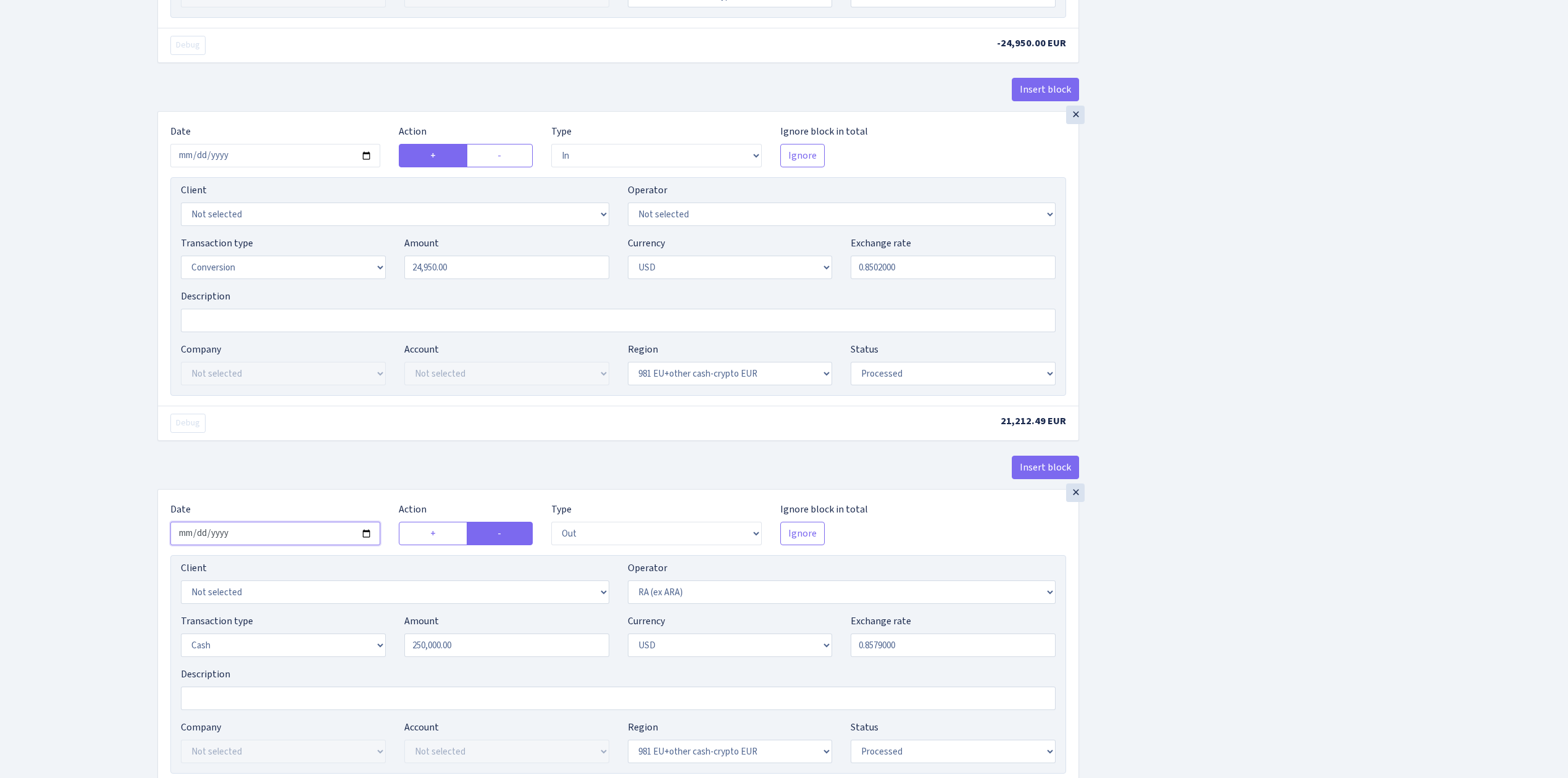
click at [364, 538] on input "2025-08-29" at bounding box center [275, 533] width 210 height 23
type input "2025-09-09"
drag, startPoint x: 483, startPoint y: 655, endPoint x: 358, endPoint y: 630, distance: 127.5
click at [358, 630] on div "Transaction type Not selected 981 ELF FISH crypto GIRT IVO dekl MM-BALTIC eur U…" at bounding box center [618, 640] width 893 height 53
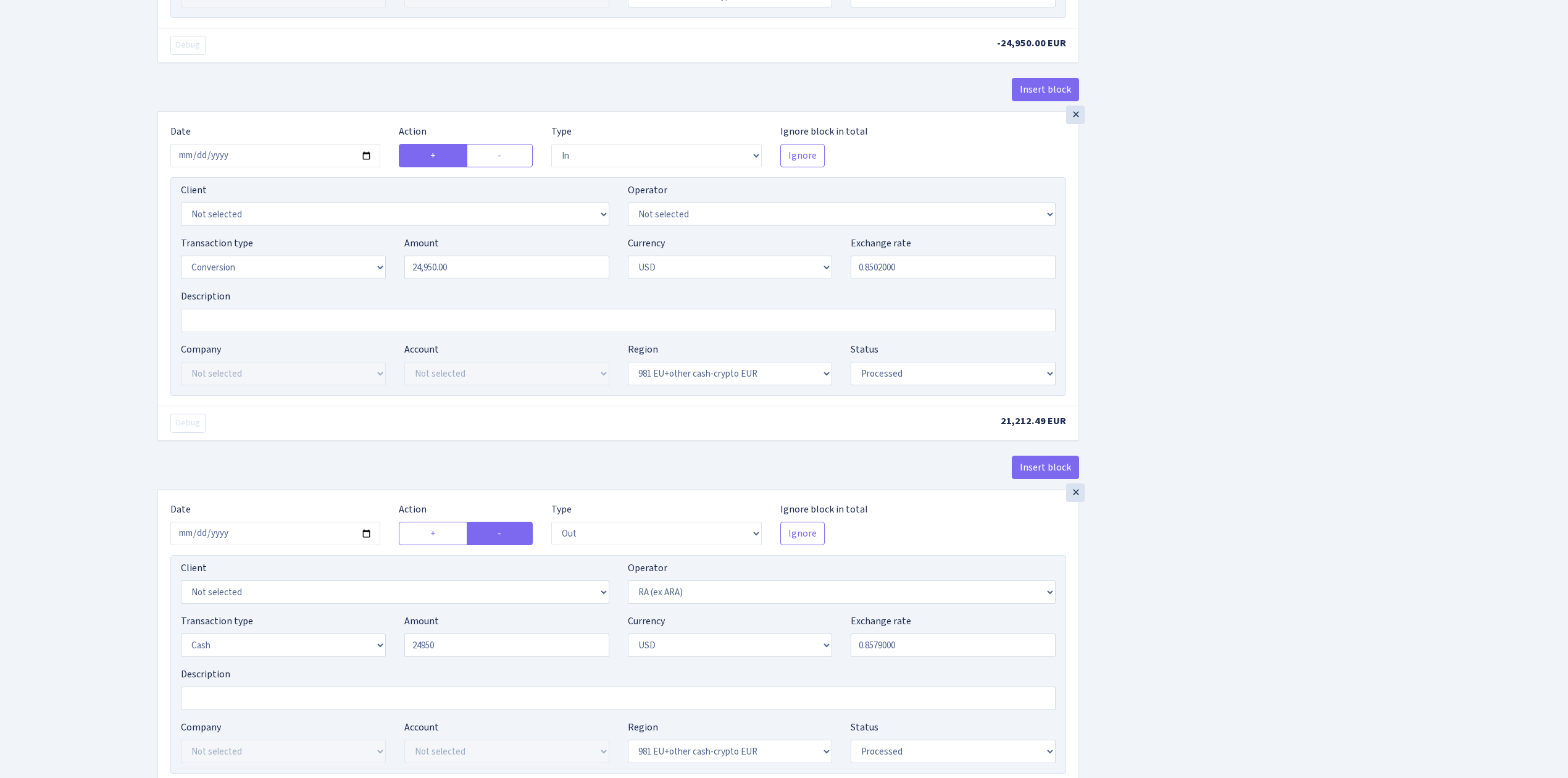
type input "24,950.00"
drag, startPoint x: 875, startPoint y: 657, endPoint x: 944, endPoint y: 657, distance: 69.0
click at [944, 657] on input "0.8579000" at bounding box center [953, 645] width 205 height 23
type input "0.8502000"
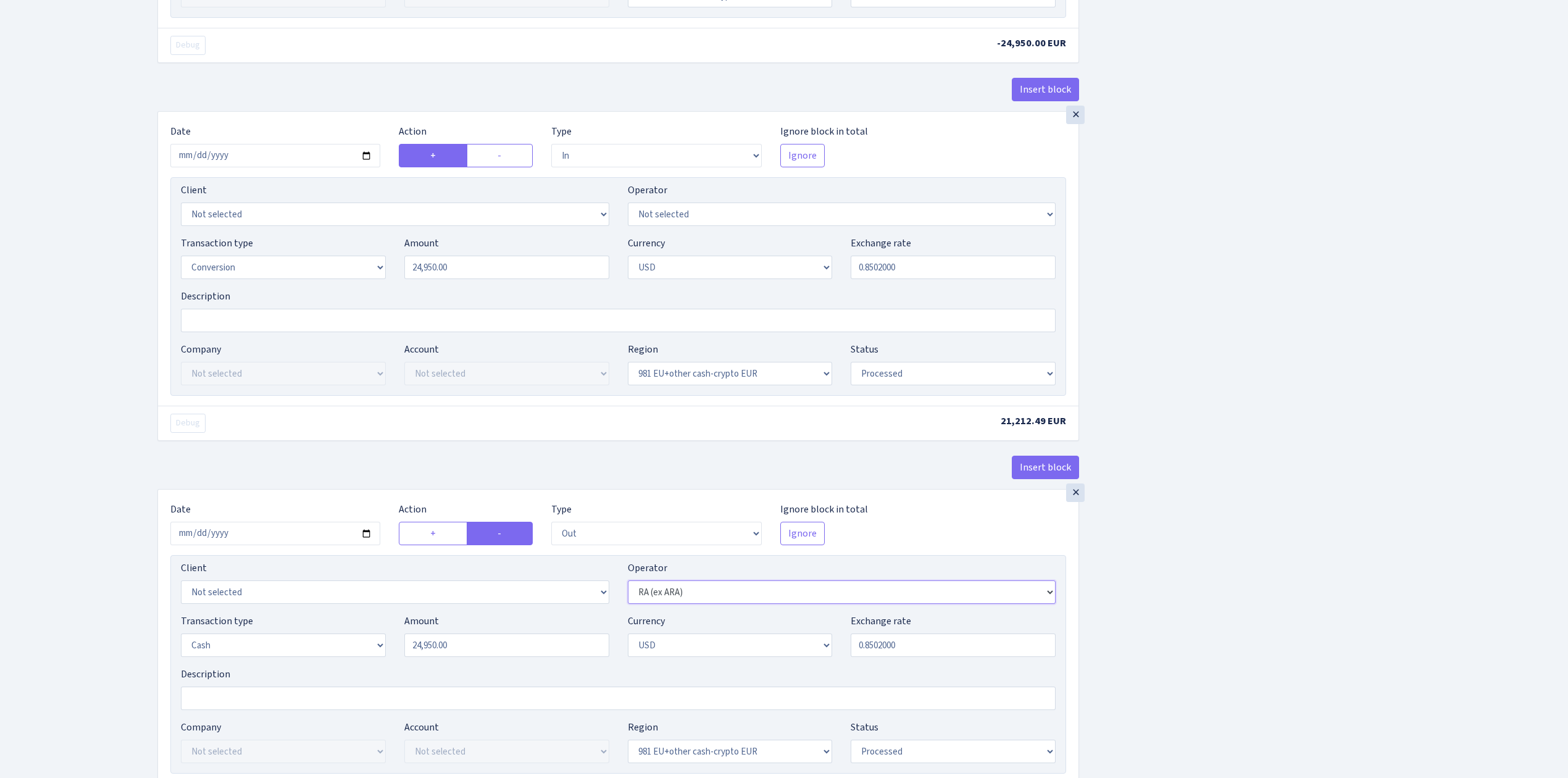
click at [1043, 599] on select "Not selected 981 981 AED 981 BN usdt 981 CASH USDT 981 CASH USDT EUR 981 GOLD 9…" at bounding box center [842, 591] width 428 height 23
select select "194"
click at [628, 590] on select "Not selected 981 981 AED 981 BN usdt 981 CASH USDT 981 CASH USDT EUR 981 GOLD 9…" at bounding box center [842, 591] width 428 height 23
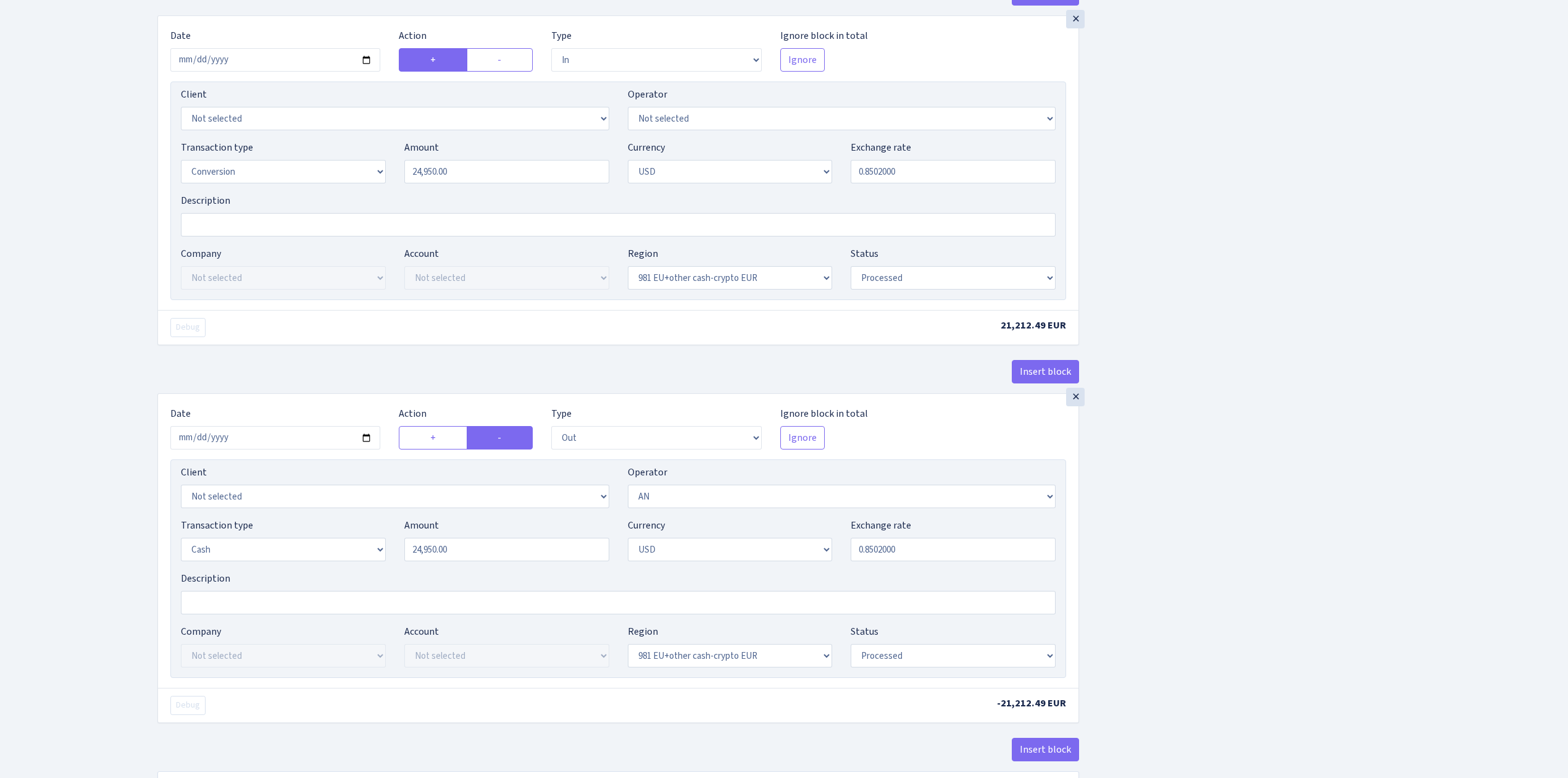
scroll to position [1282, 0]
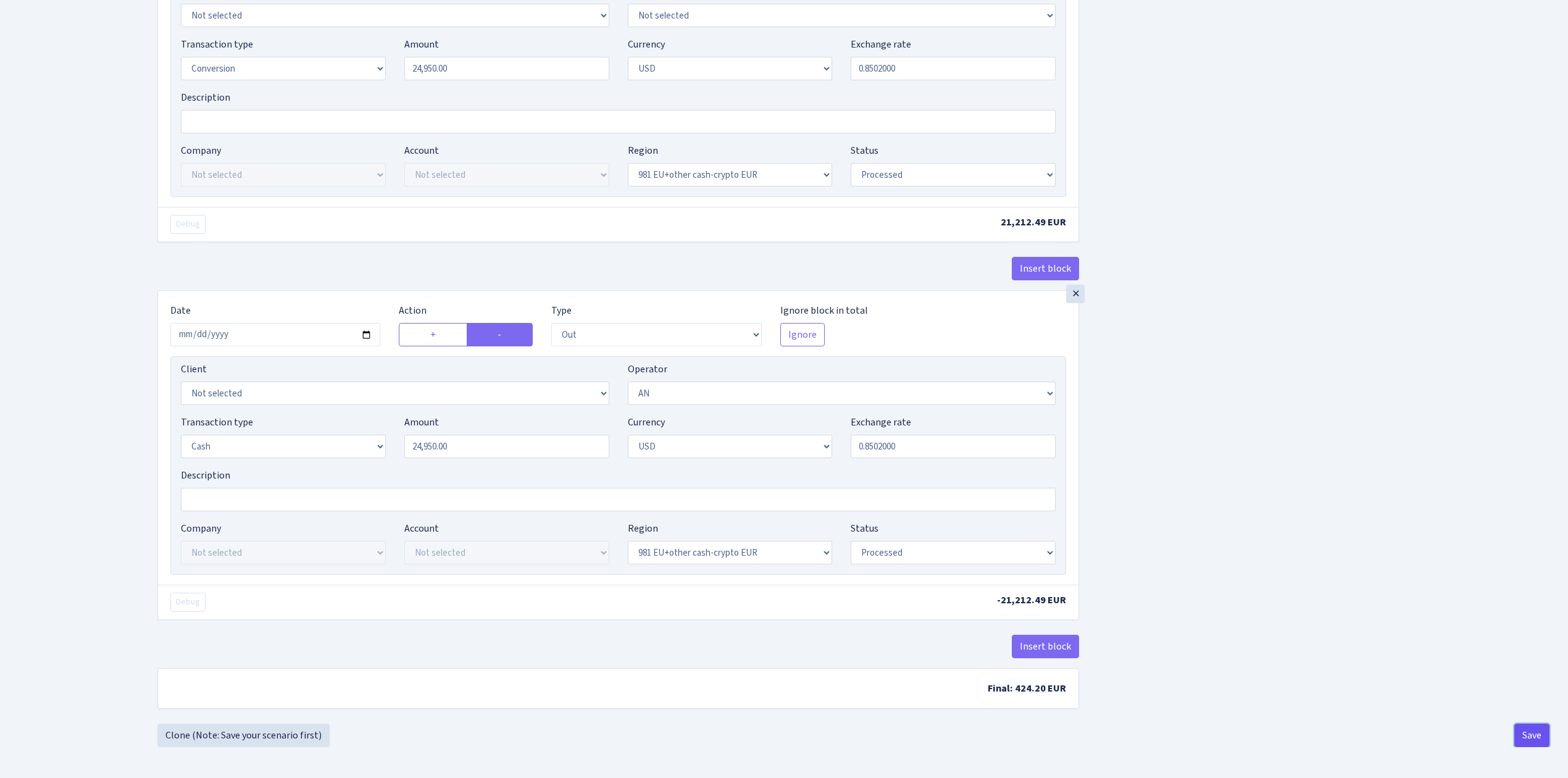
click at [1528, 732] on button "Save" at bounding box center [1532, 735] width 35 height 23
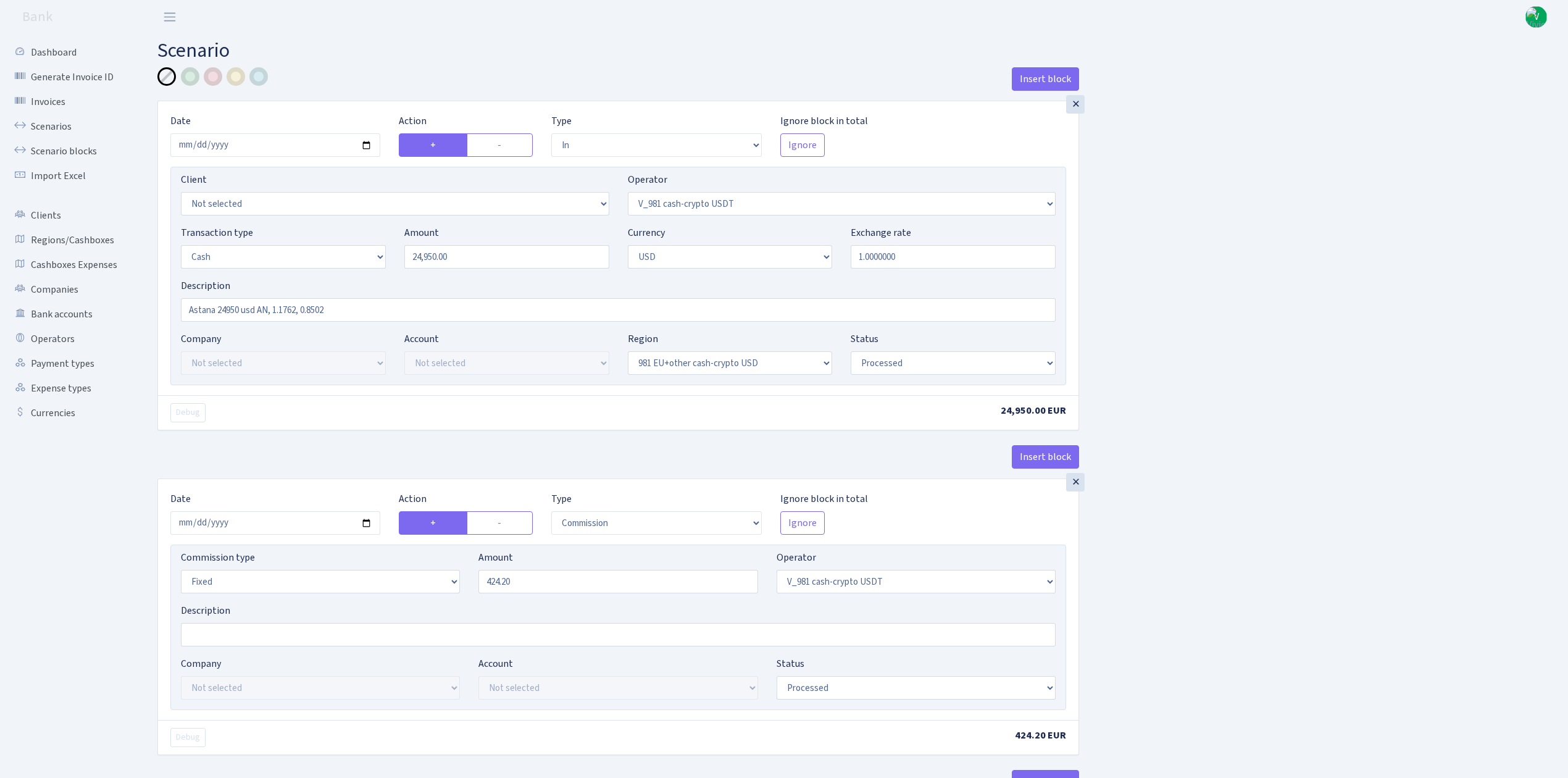
select select "in"
select select "435"
select select "1"
select select "2"
select select "23"
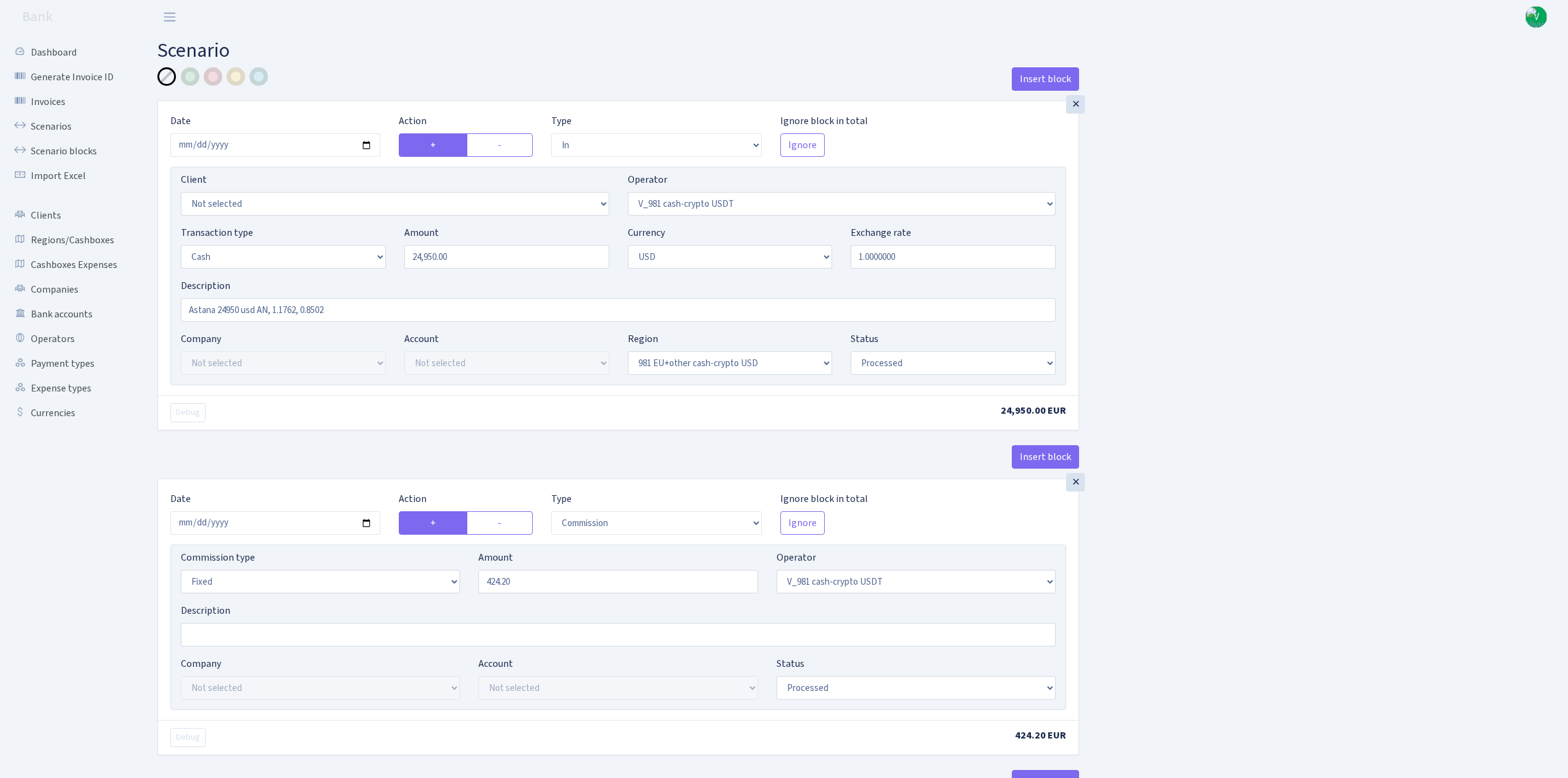
select select "processed"
select select "commission"
select select "fixed"
select select "435"
select select "processed"
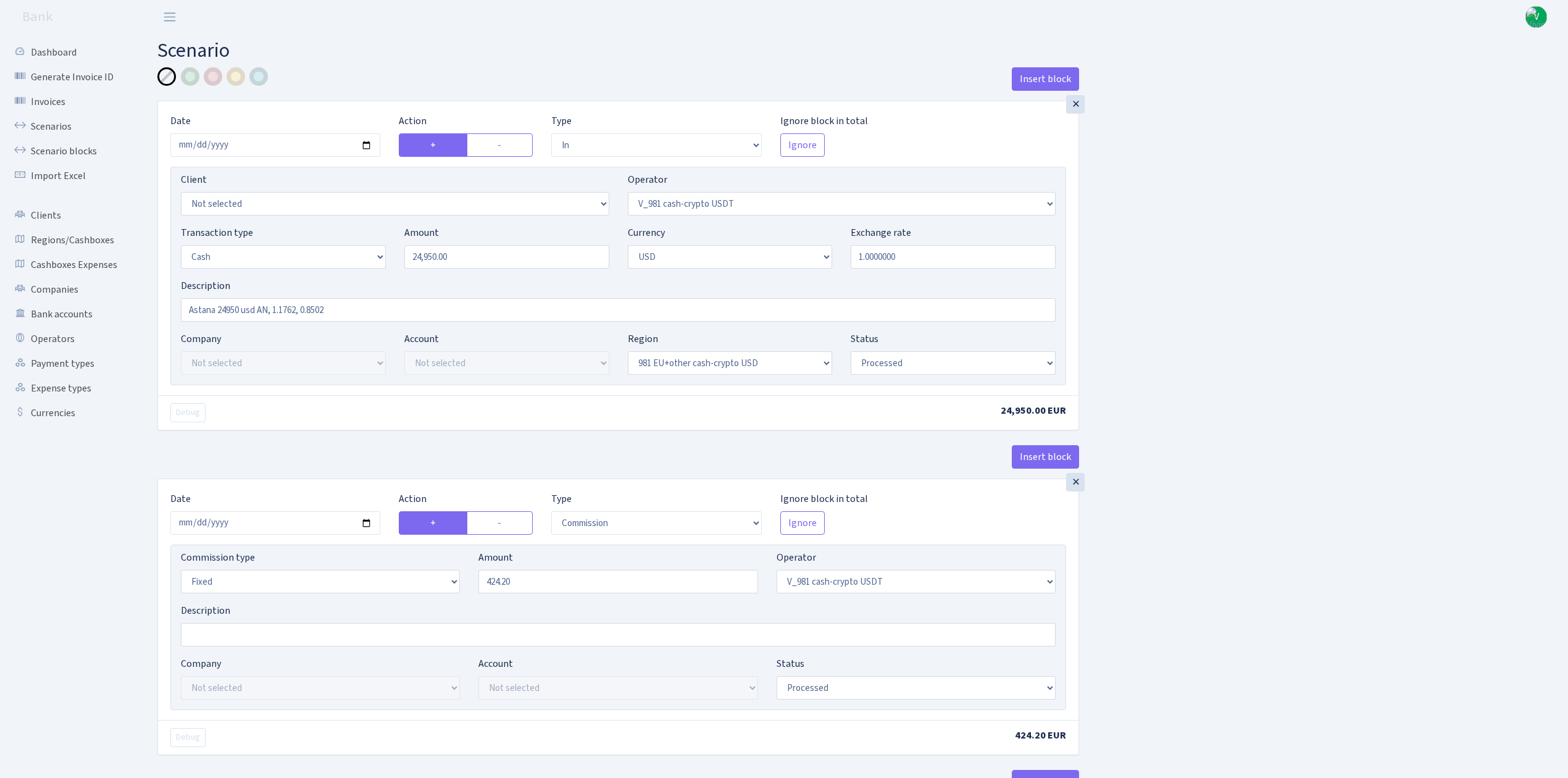
select select "out"
select select "15"
select select "2"
select select "23"
select select "processed"
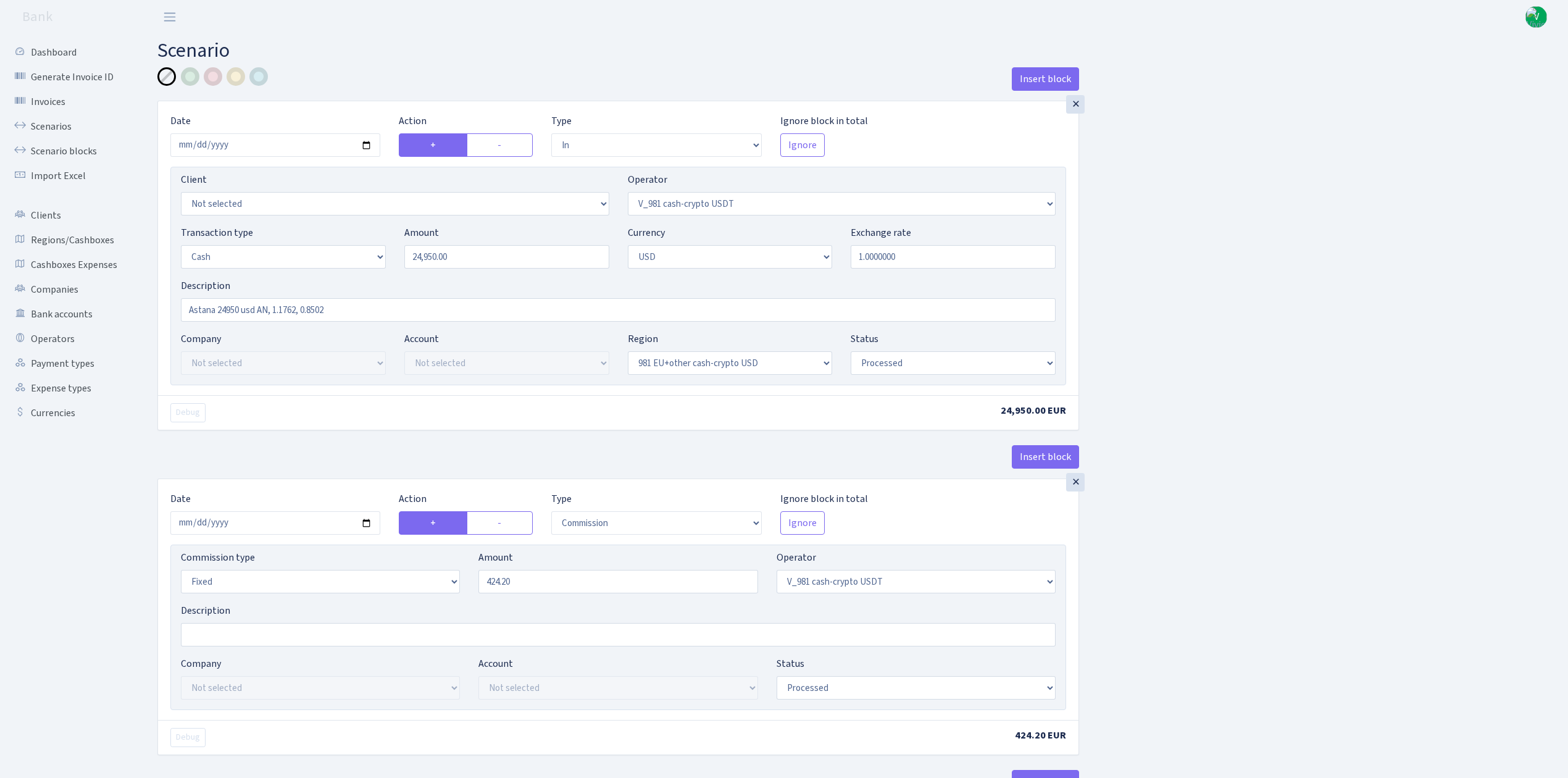
select select "in"
select select "15"
select select "2"
select select "22"
select select "processed"
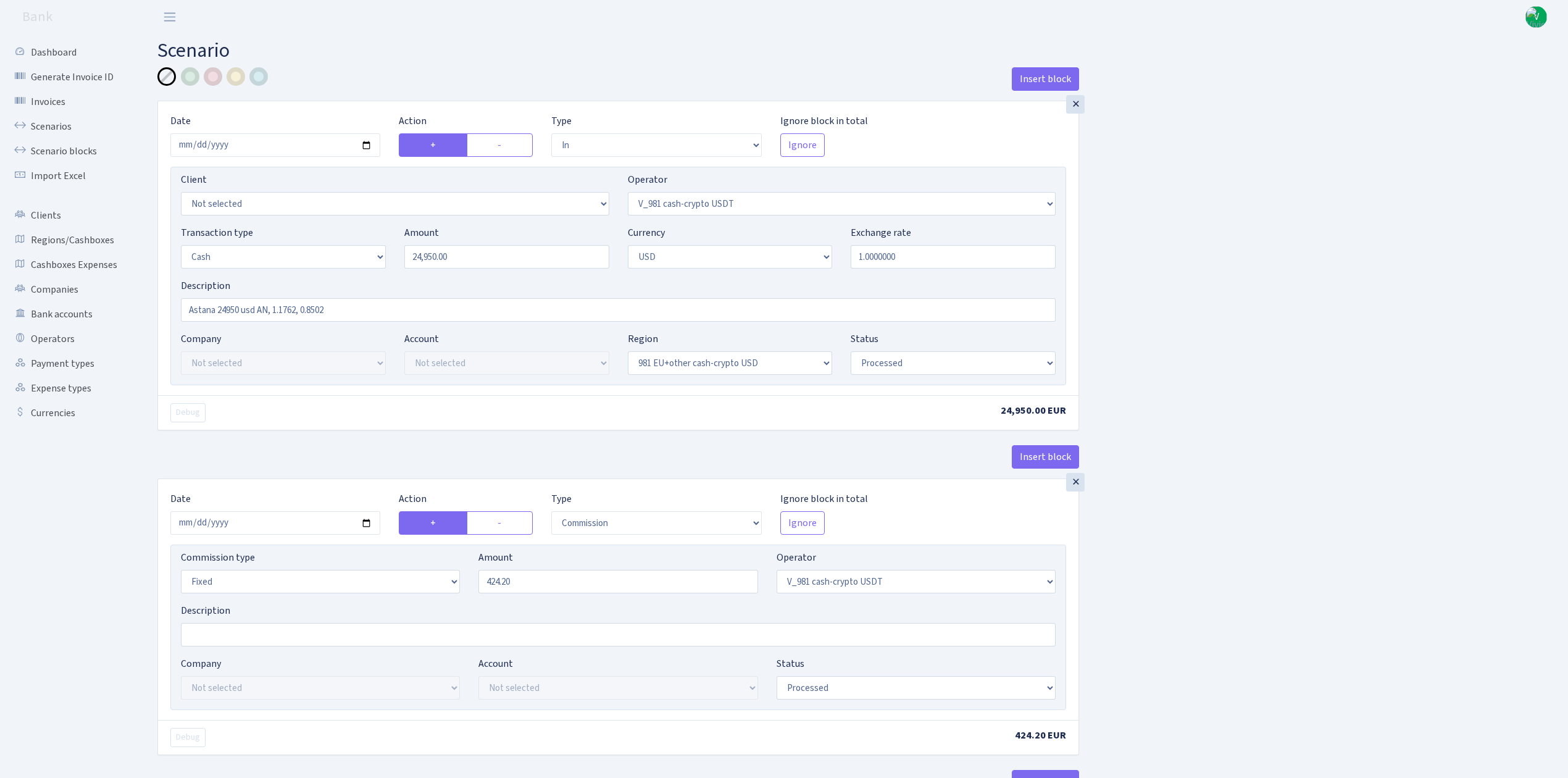
select select "out"
select select "194"
select select "1"
select select "2"
select select "22"
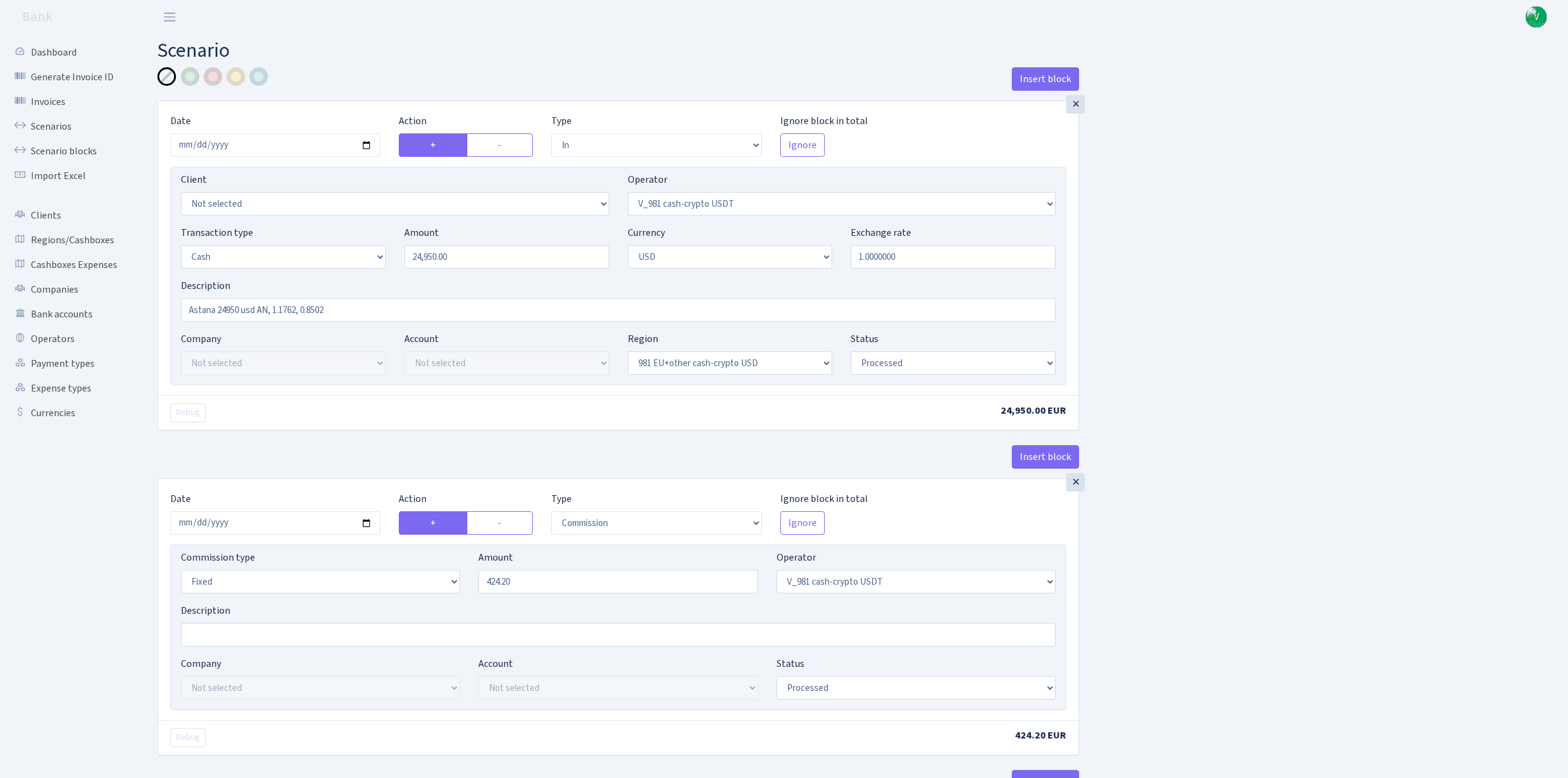
select select "processed"
click at [65, 120] on link "Scenarios" at bounding box center [68, 126] width 123 height 25
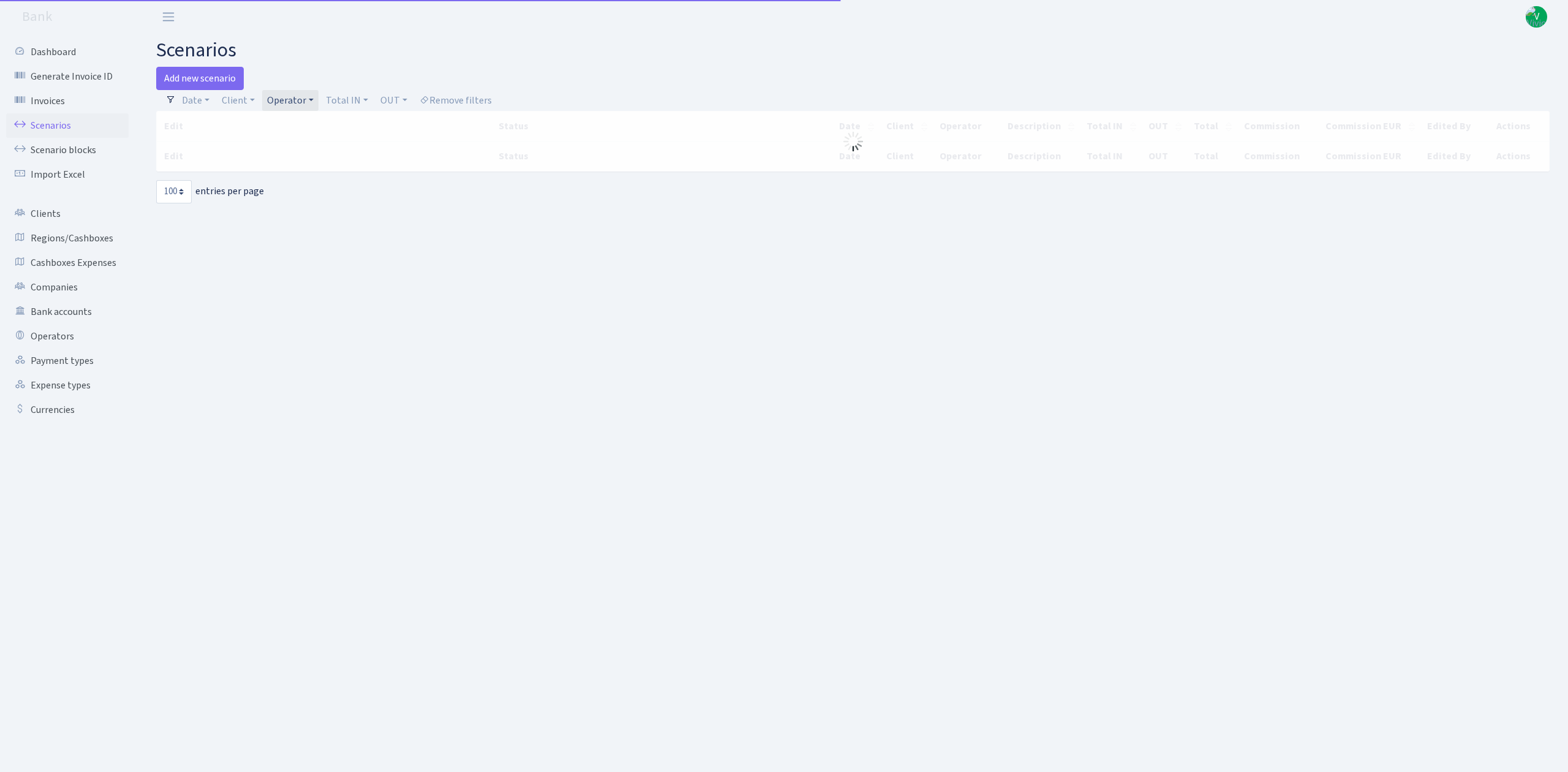
select select "100"
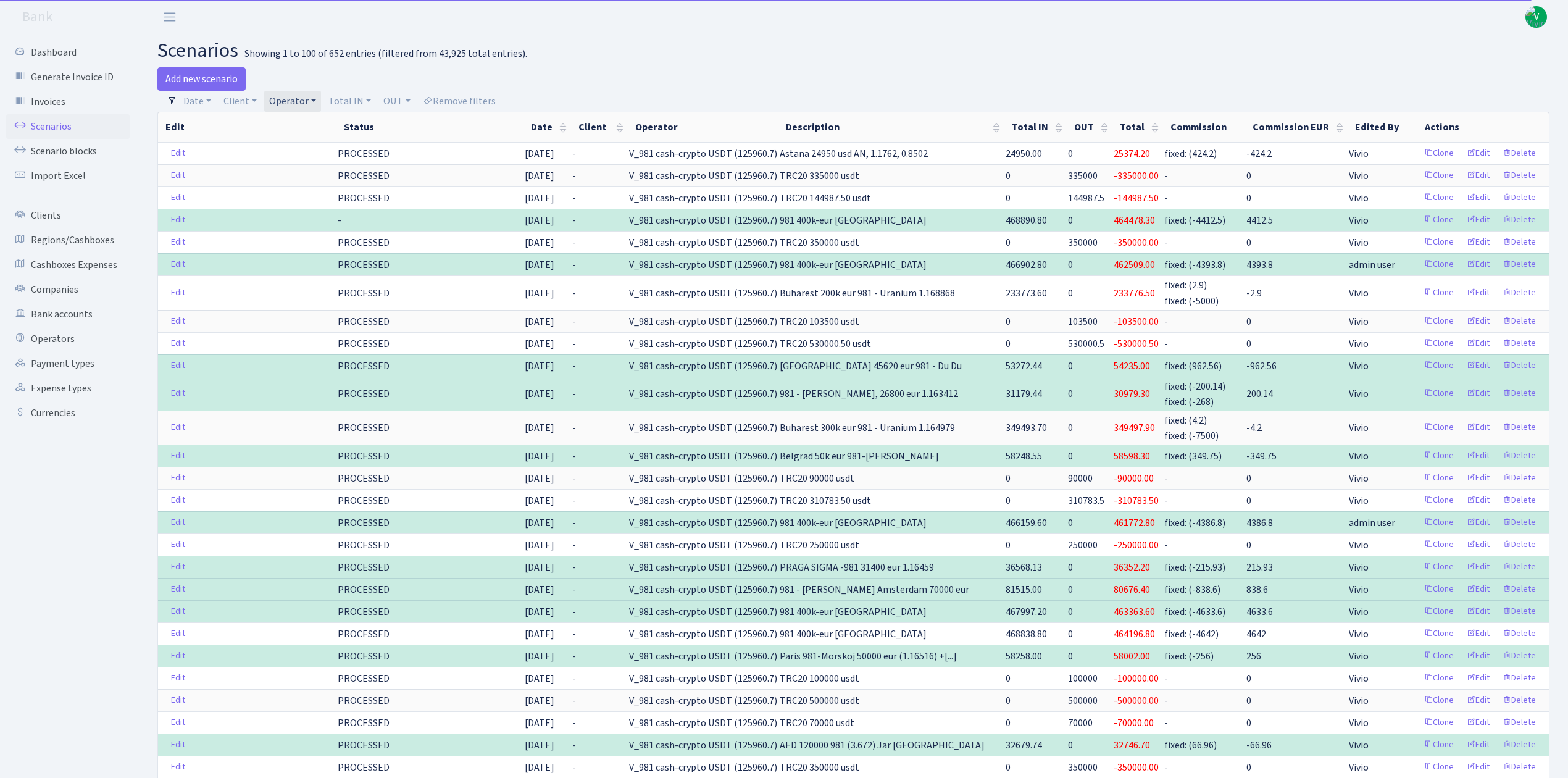
click at [294, 109] on link "Operator" at bounding box center [293, 101] width 57 height 21
select select
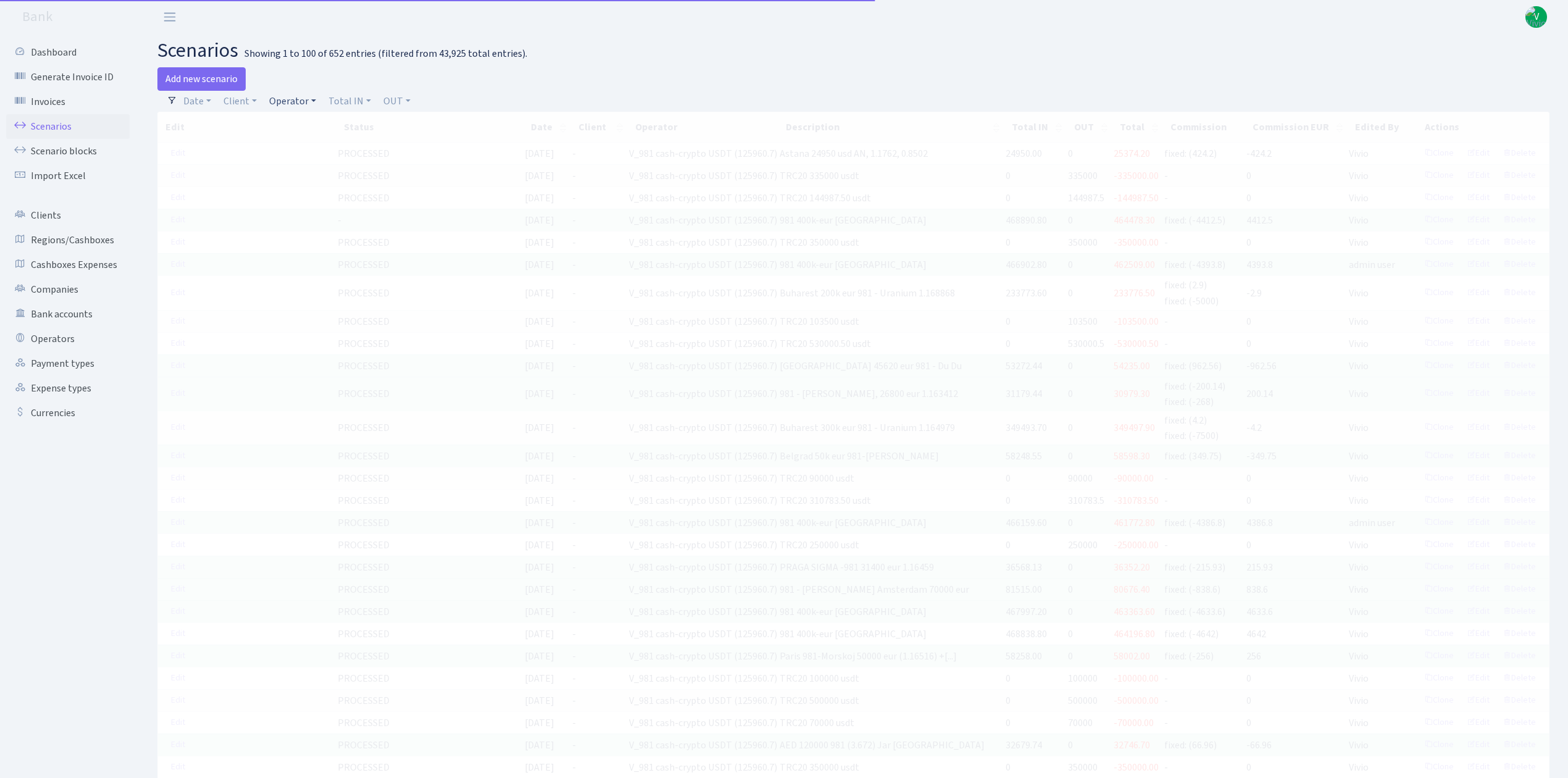
click at [300, 97] on link "Operator" at bounding box center [293, 101] width 57 height 21
click at [303, 144] on input "search" at bounding box center [313, 145] width 91 height 19
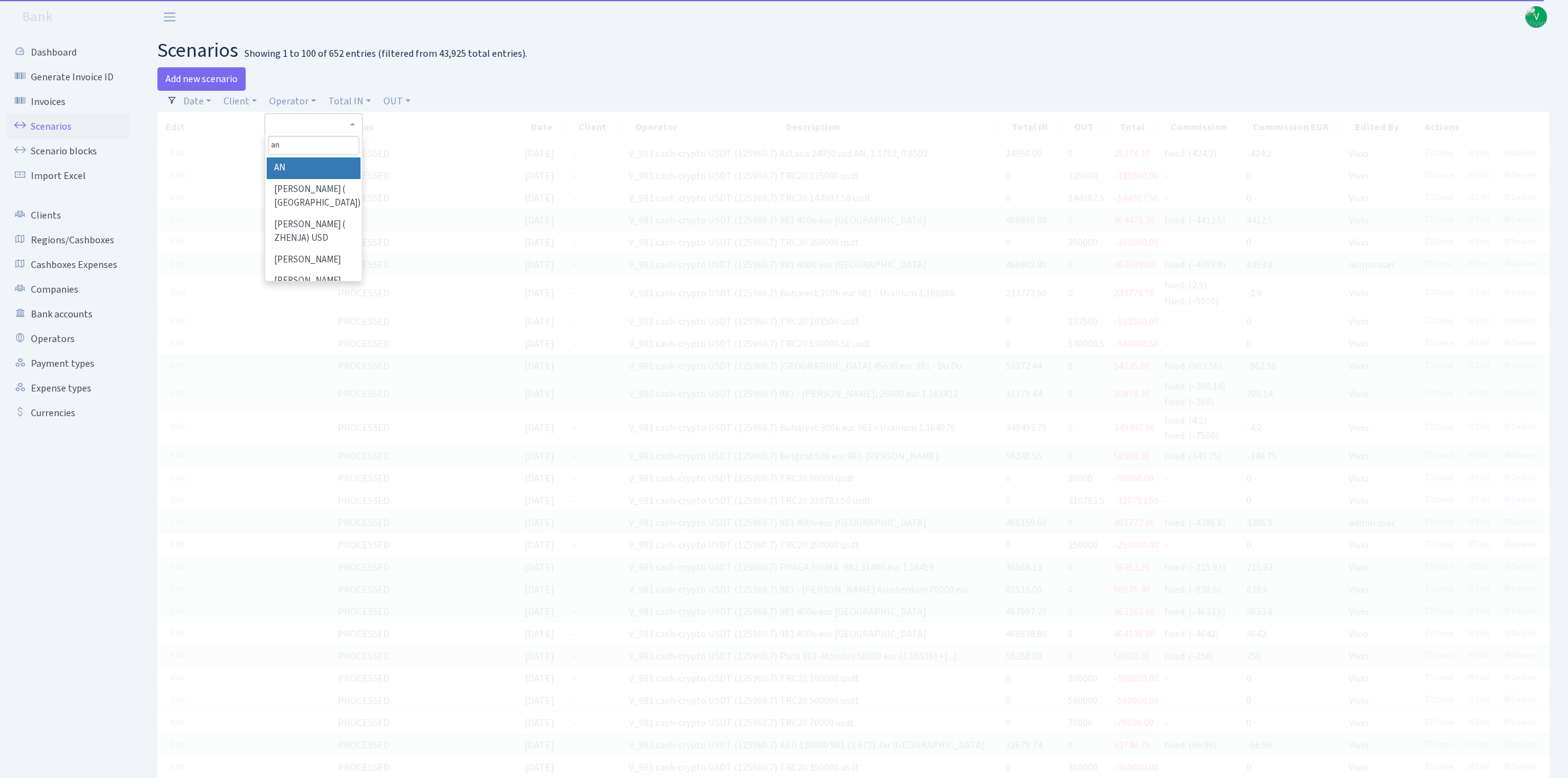
type input "an"
click at [308, 168] on li "AN" at bounding box center [313, 168] width 93 height 21
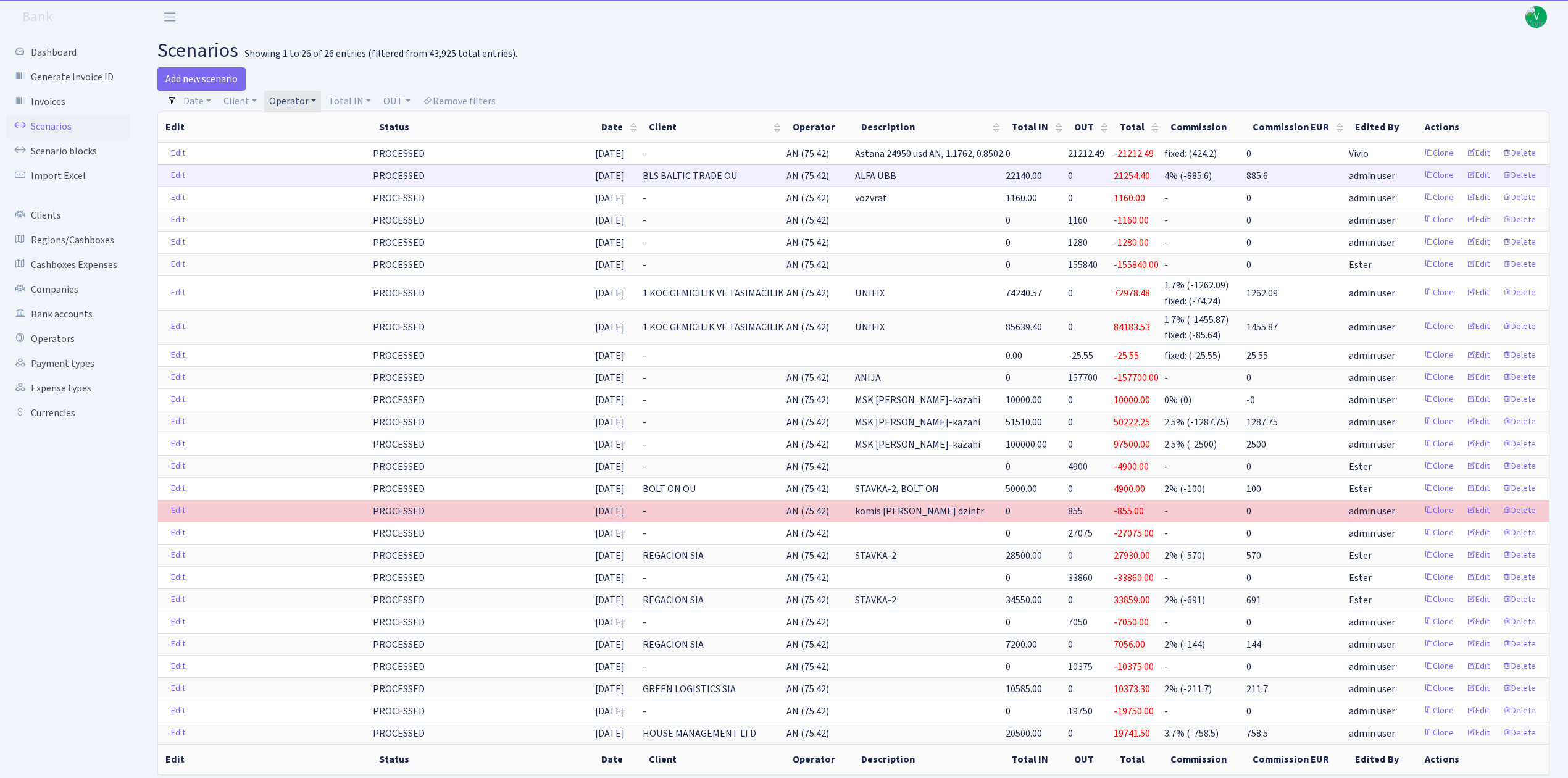
drag, startPoint x: 800, startPoint y: 153, endPoint x: 1285, endPoint y: 176, distance: 485.5
click at [1285, 176] on tbody "Edit PROCESSED 09.09.2025 - AN (75.42) Astana 24950 usd AN, 1.1762, 0.8502 0 21…" at bounding box center [853, 443] width 1391 height 601
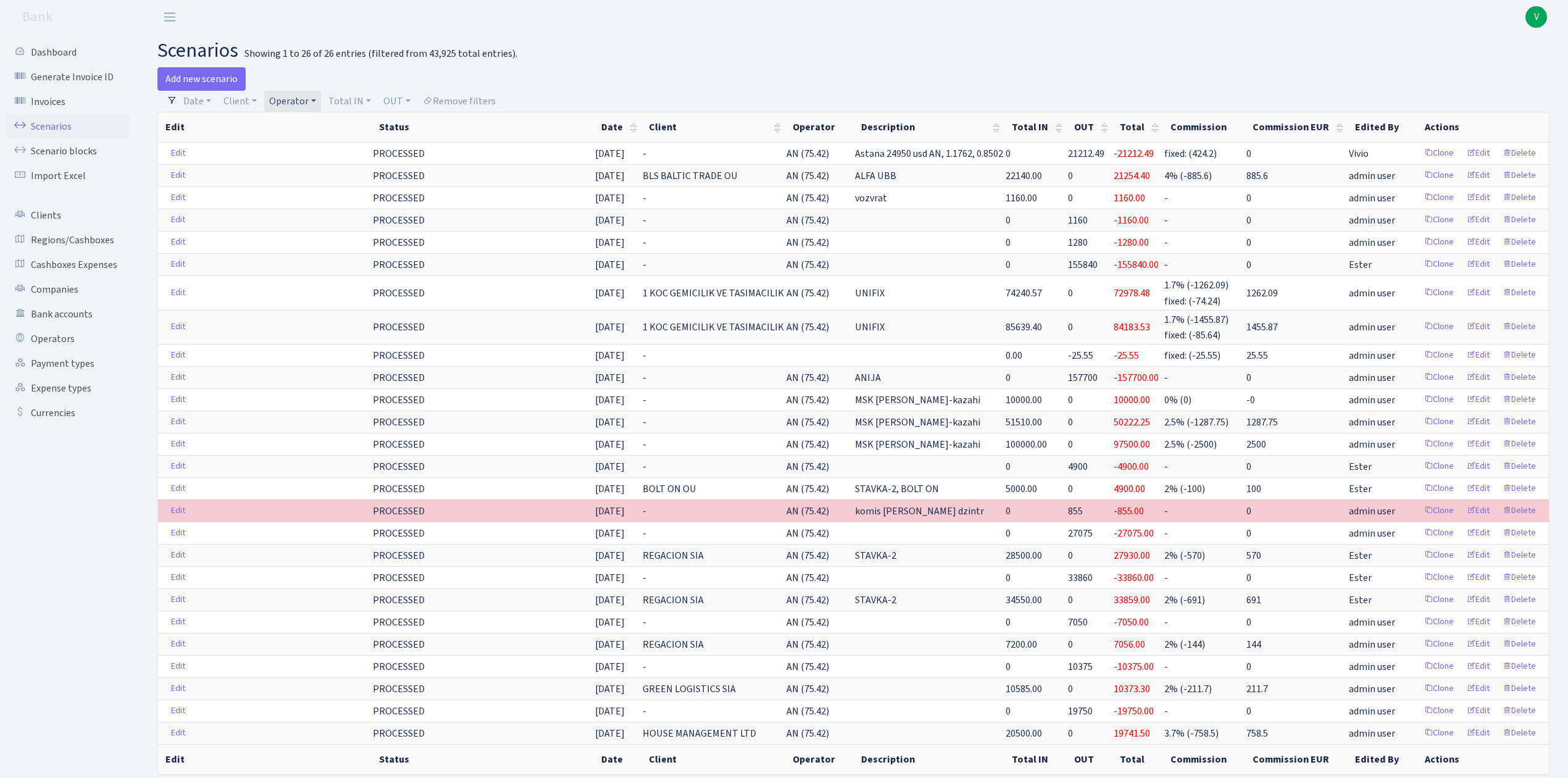
click at [890, 63] on main "scenarios Showing 1 to 26 of 26 entries (filtered from 43,925 total entries). A…" at bounding box center [853, 423] width 1429 height 778
click at [297, 102] on link "Operator" at bounding box center [293, 101] width 57 height 21
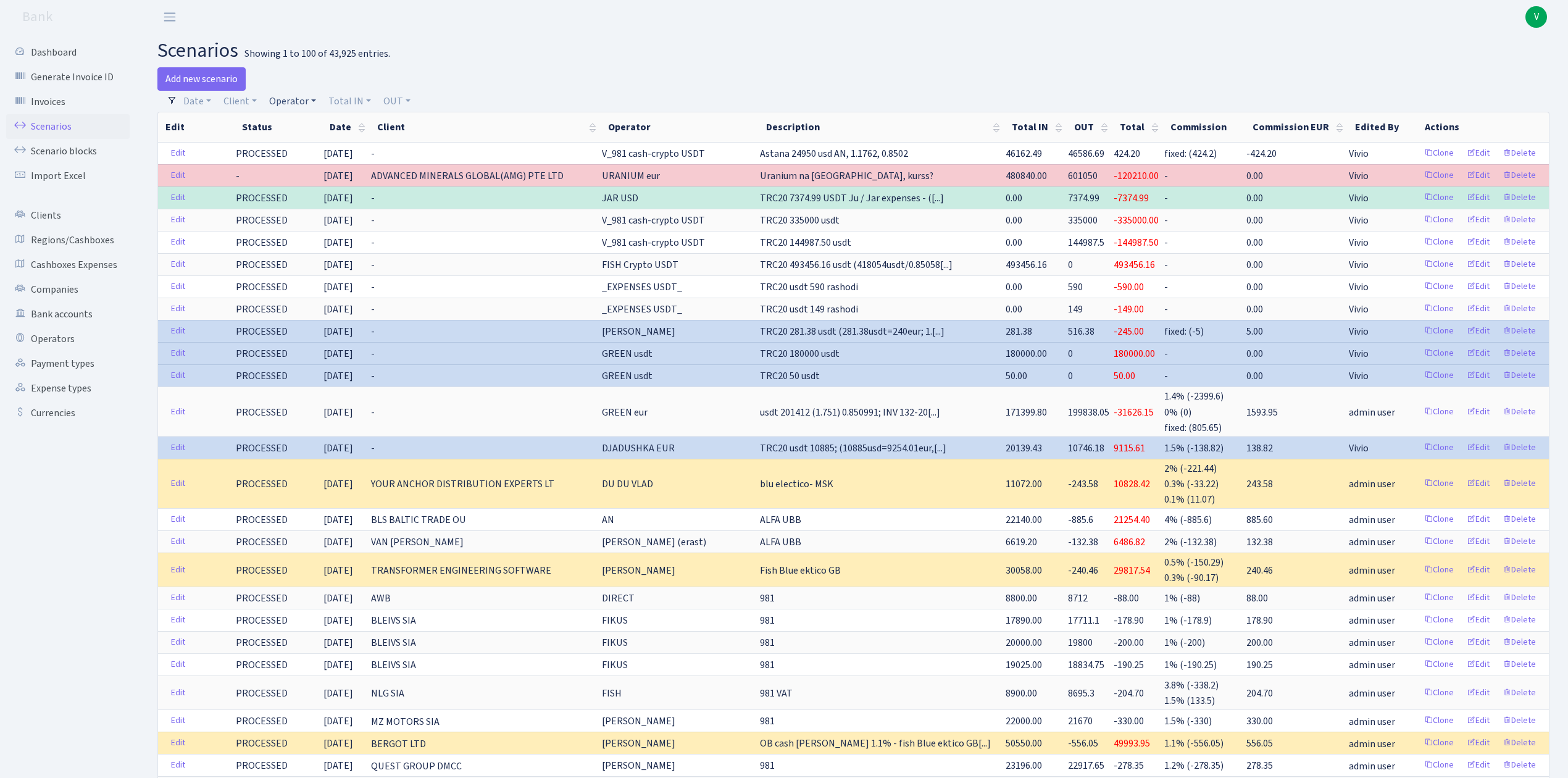
click at [290, 100] on link "Operator" at bounding box center [293, 101] width 57 height 21
click at [321, 139] on input "search" at bounding box center [313, 145] width 91 height 19
type input "981"
click at [325, 251] on li "V_981 cash-crypto USDT" at bounding box center [313, 264] width 93 height 35
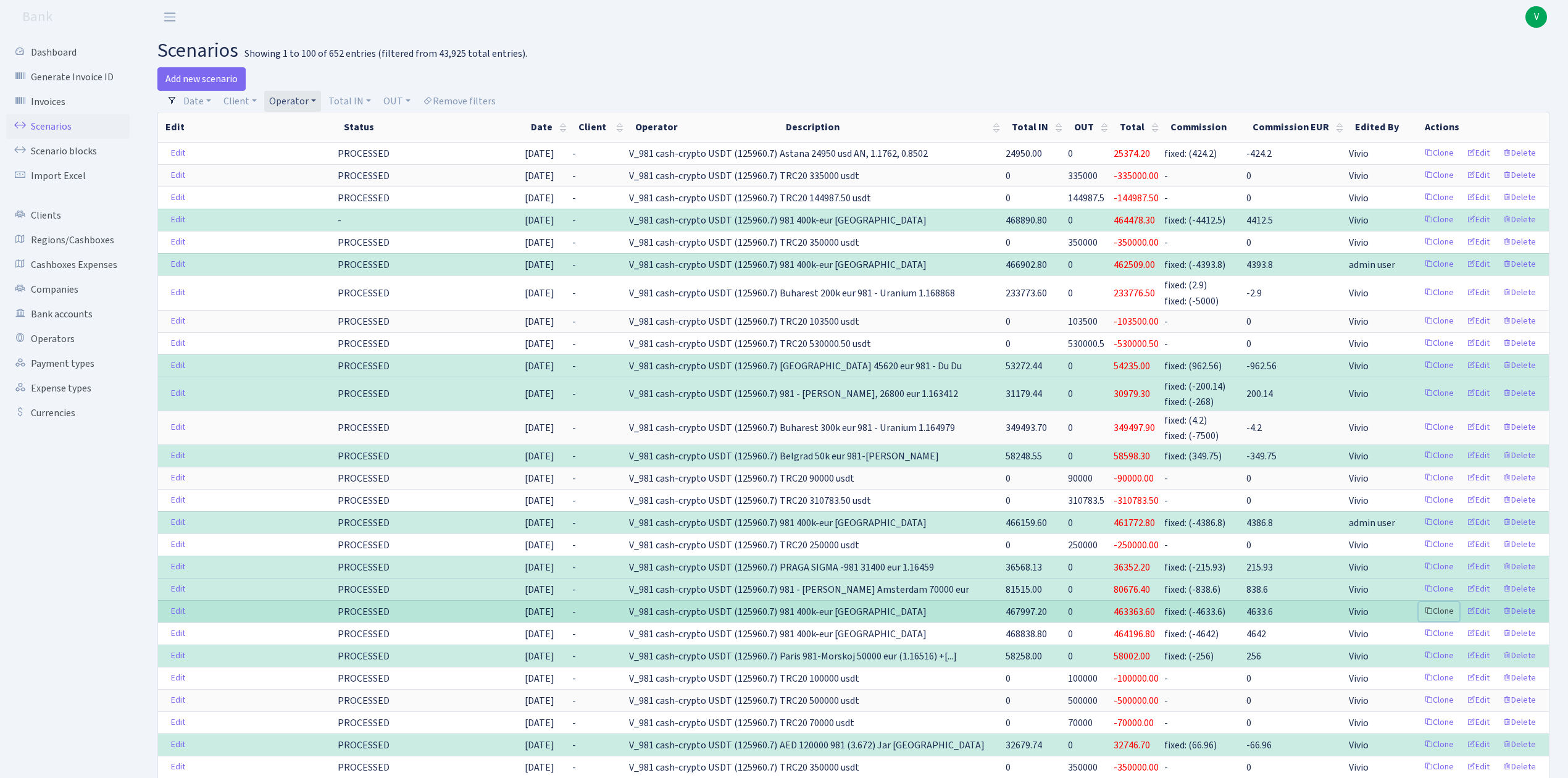
click at [1443, 616] on link "Clone" at bounding box center [1438, 611] width 40 height 19
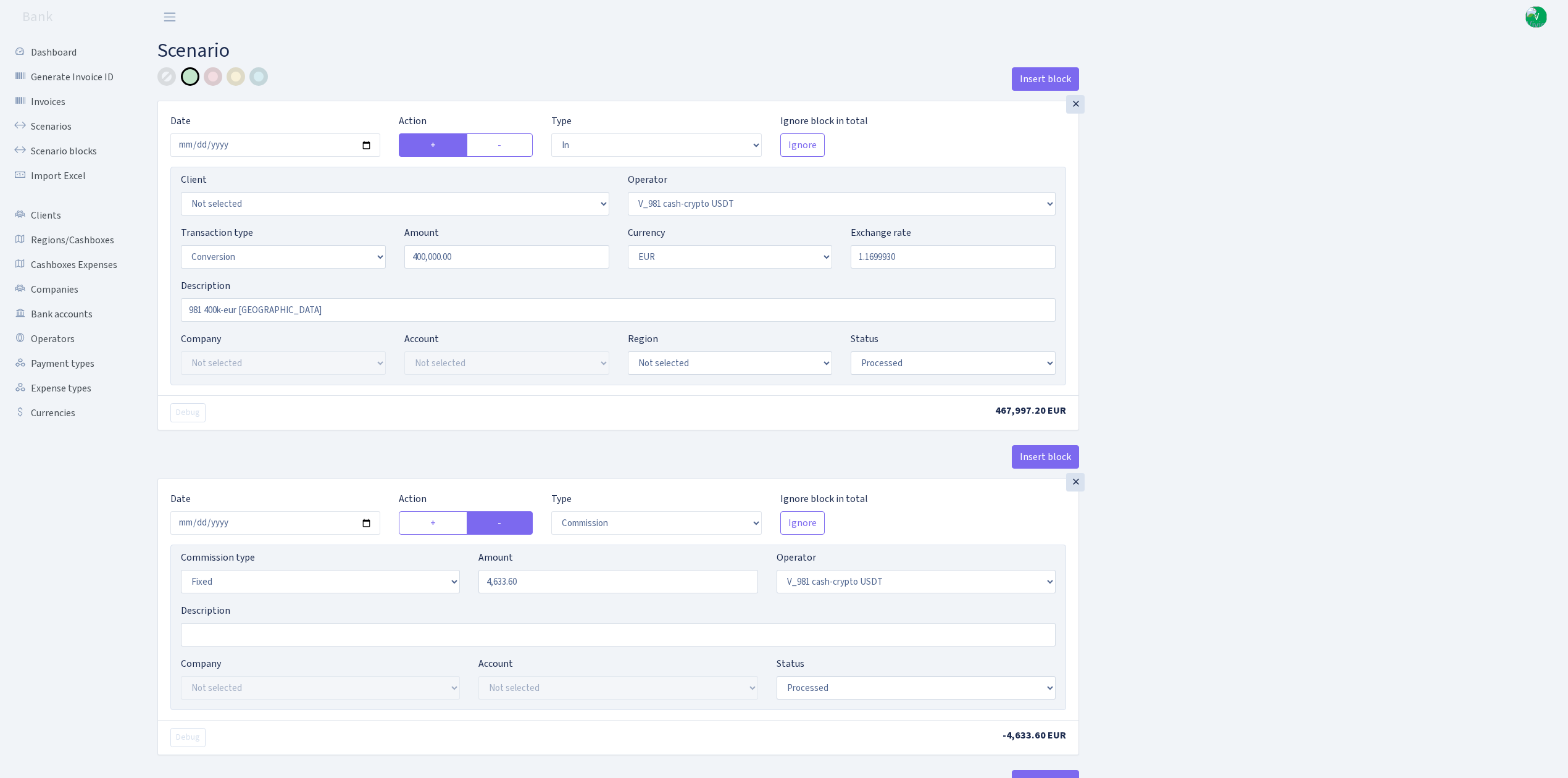
select select "in"
select select "435"
select select "15"
select select "1"
select select "processed"
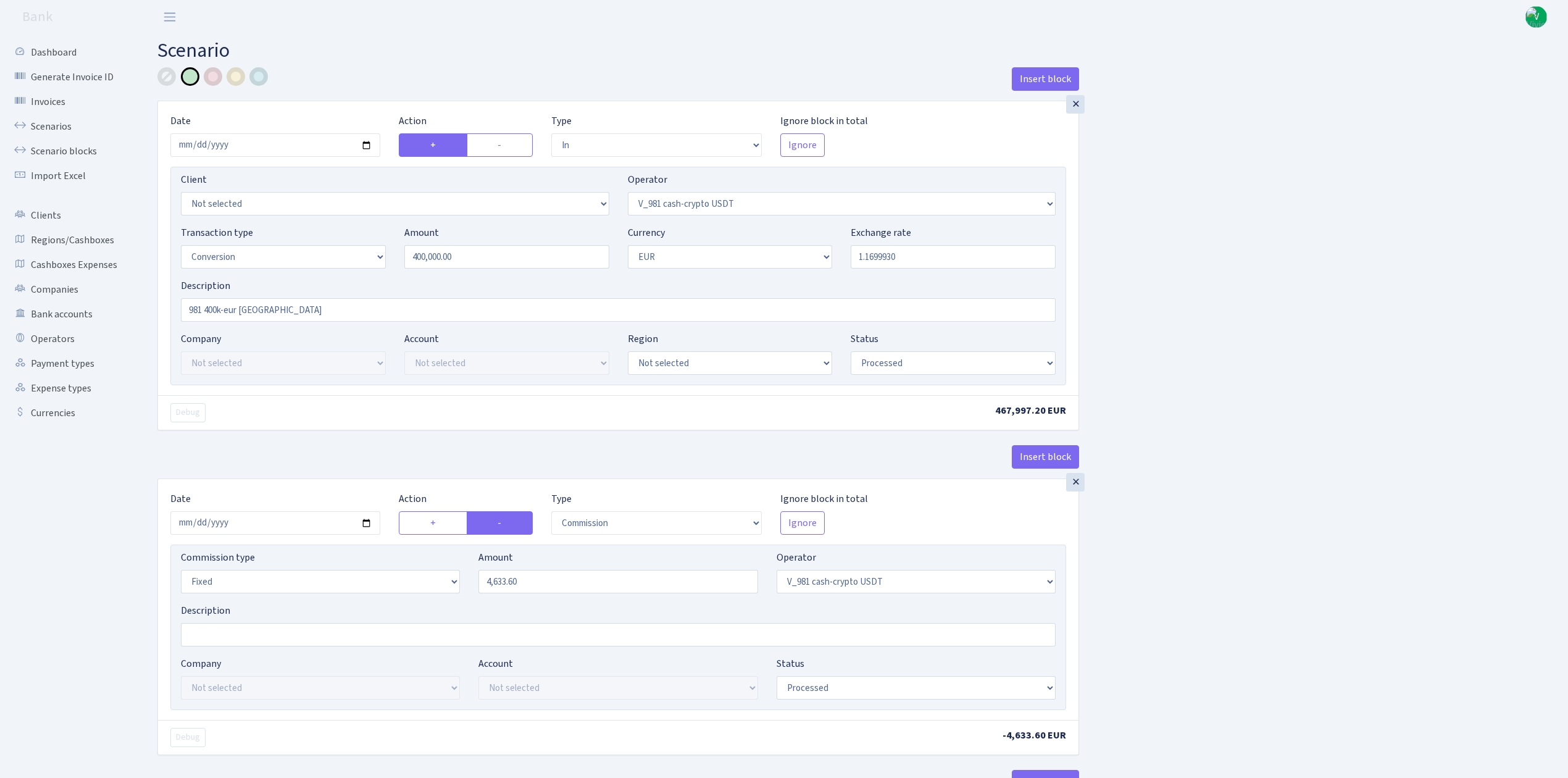
select select "commission"
select select "fixed"
select select "435"
select select "processed"
select select "out"
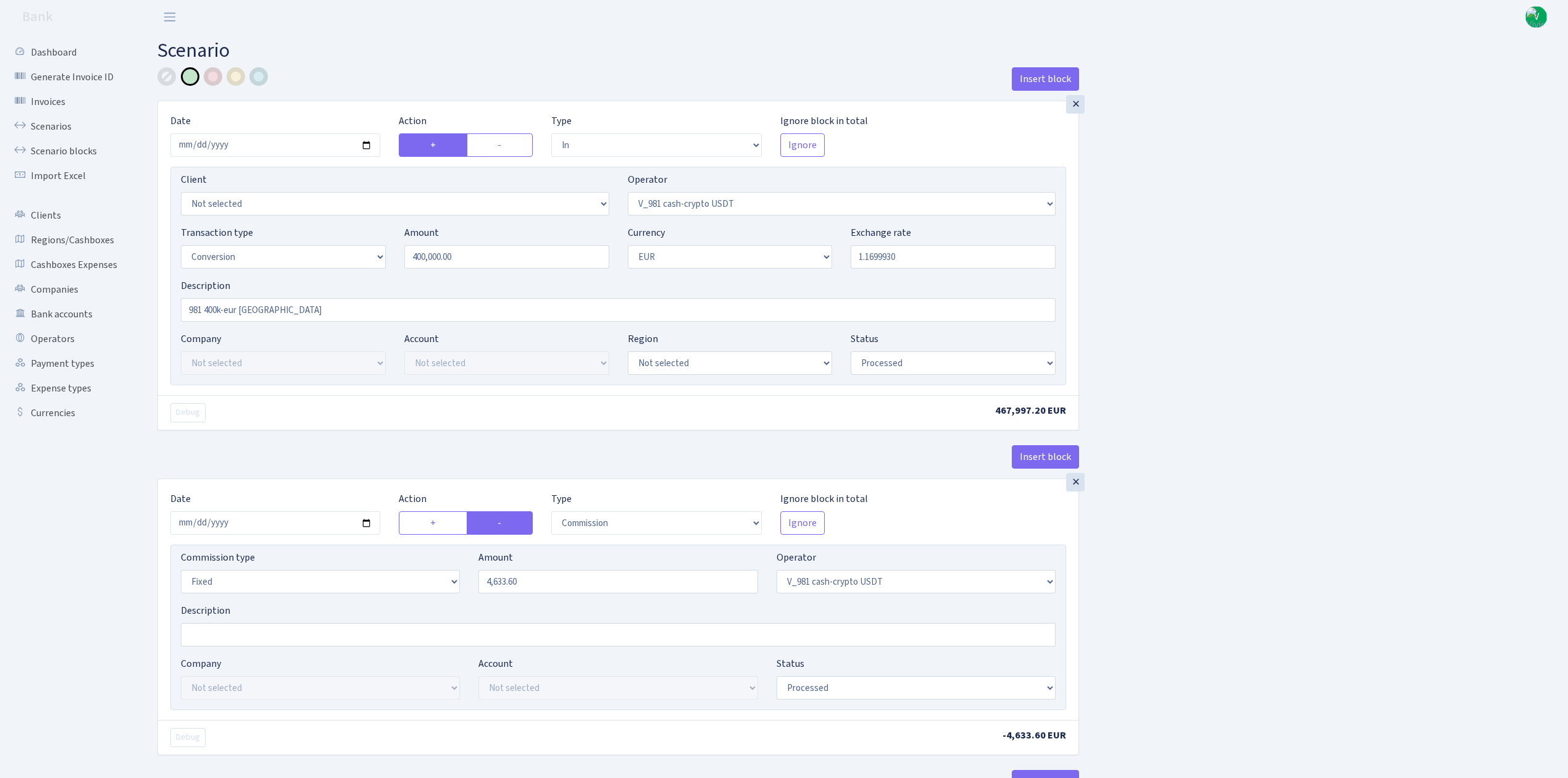
select select "434"
select select "15"
select select "1"
select select "processed"
select select "in"
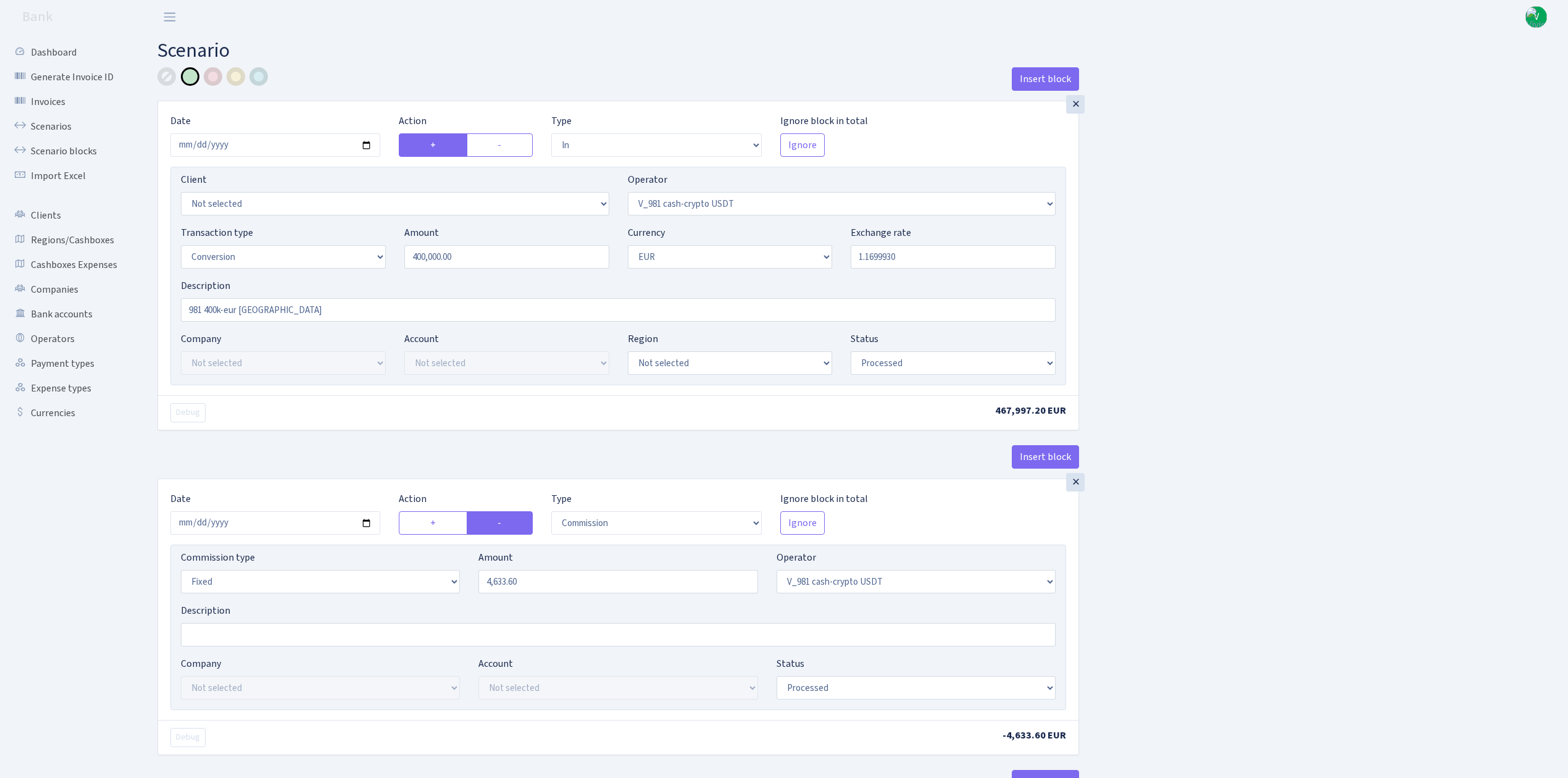
select select "434"
select select "1"
select select "processed"
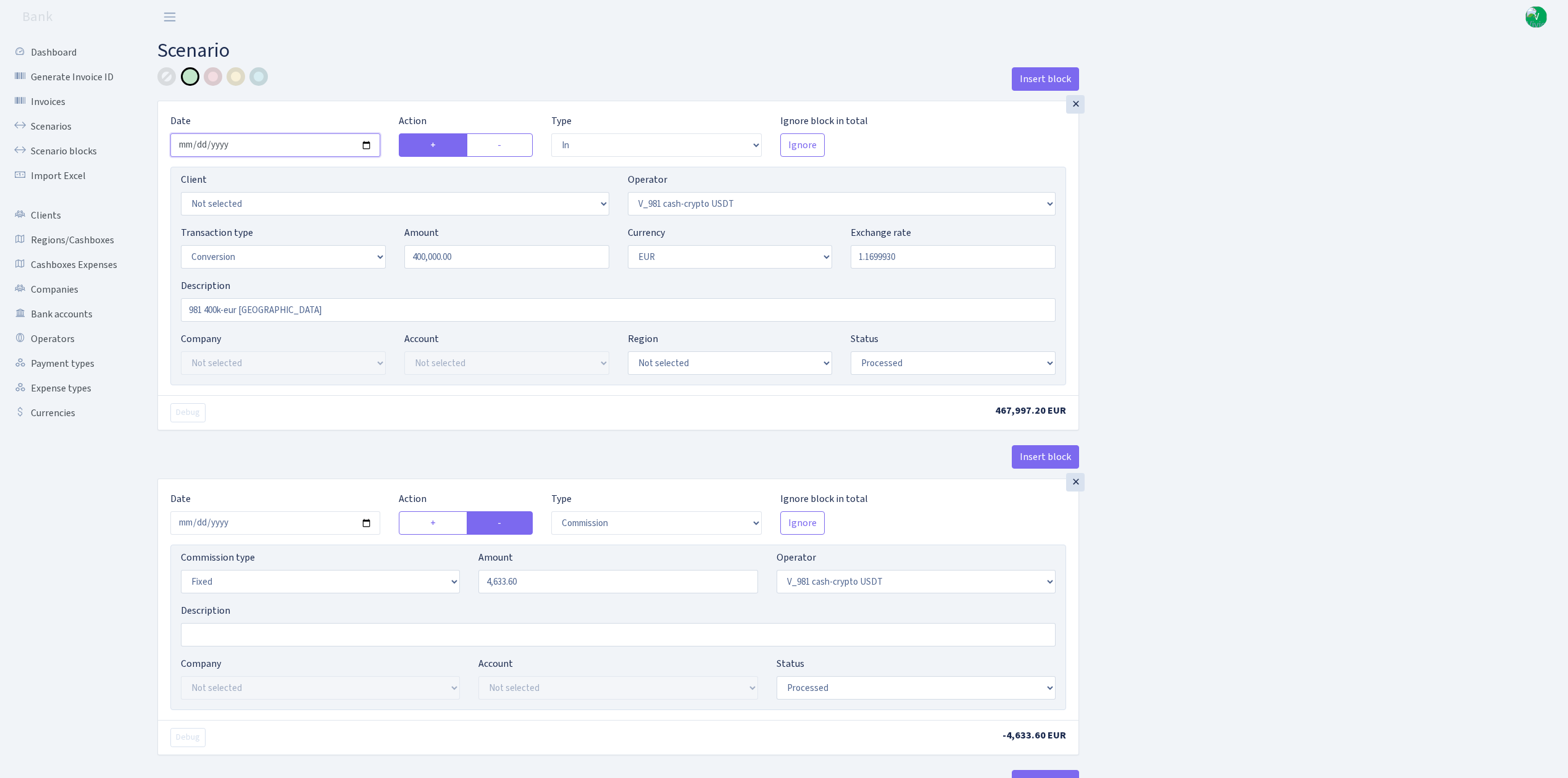
click at [364, 145] on input "2025-09-02" at bounding box center [275, 145] width 210 height 23
type input "2025-09-09"
click at [870, 253] on input "1.1699930" at bounding box center [953, 257] width 205 height 23
drag, startPoint x: 388, startPoint y: 255, endPoint x: 378, endPoint y: 255, distance: 10.0
click at [378, 255] on div "Transaction type Not selected 981 ELF FISH crypto GIRT IVO dekl MM-BALTIC eur U…" at bounding box center [618, 252] width 893 height 53
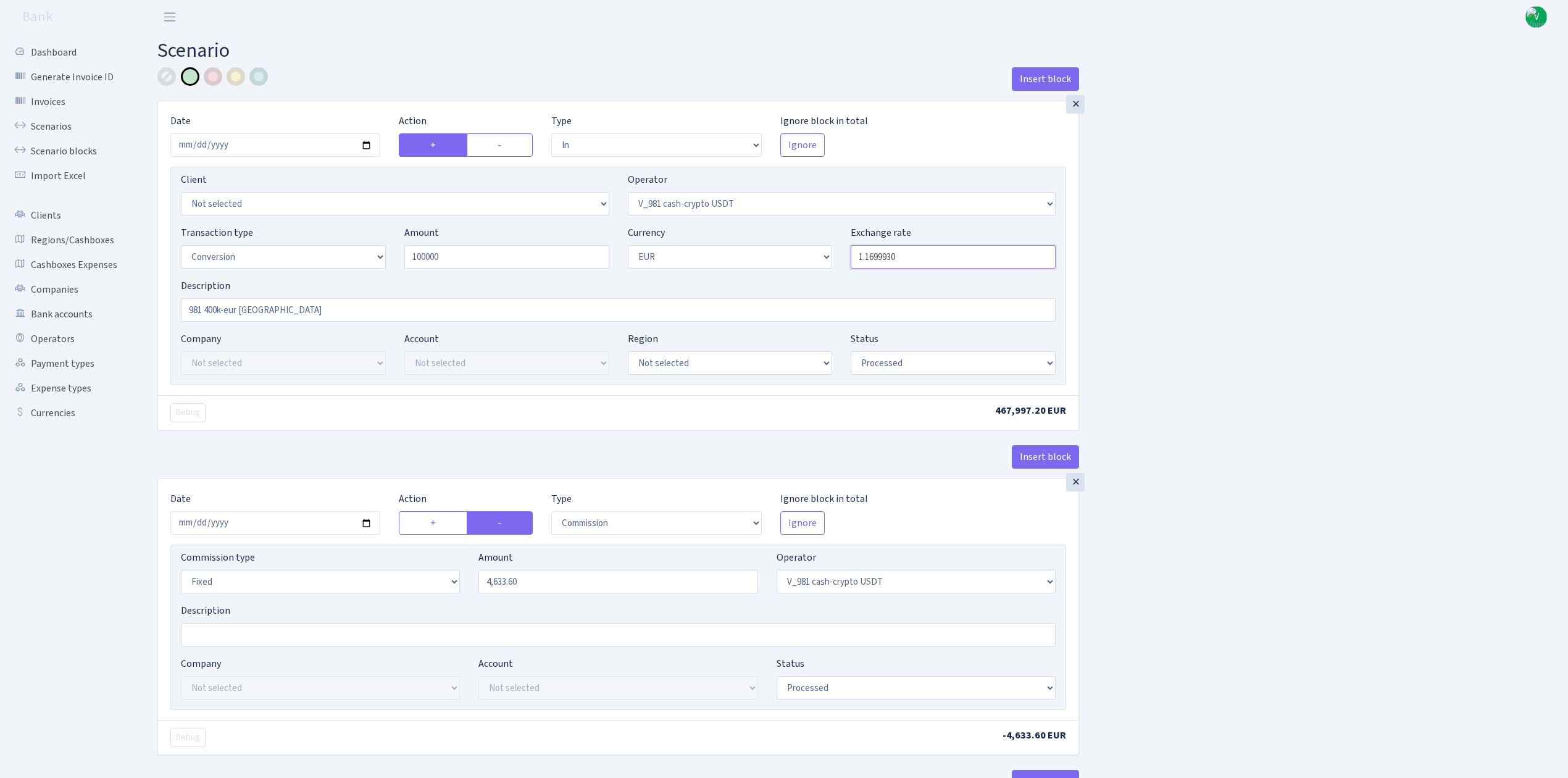
click at [863, 253] on input "1.1699930" at bounding box center [953, 257] width 205 height 23
type input "100,000.00"
drag, startPoint x: 869, startPoint y: 255, endPoint x: 943, endPoint y: 255, distance: 74.0
click at [943, 255] on input "1.1699930" at bounding box center [953, 257] width 205 height 23
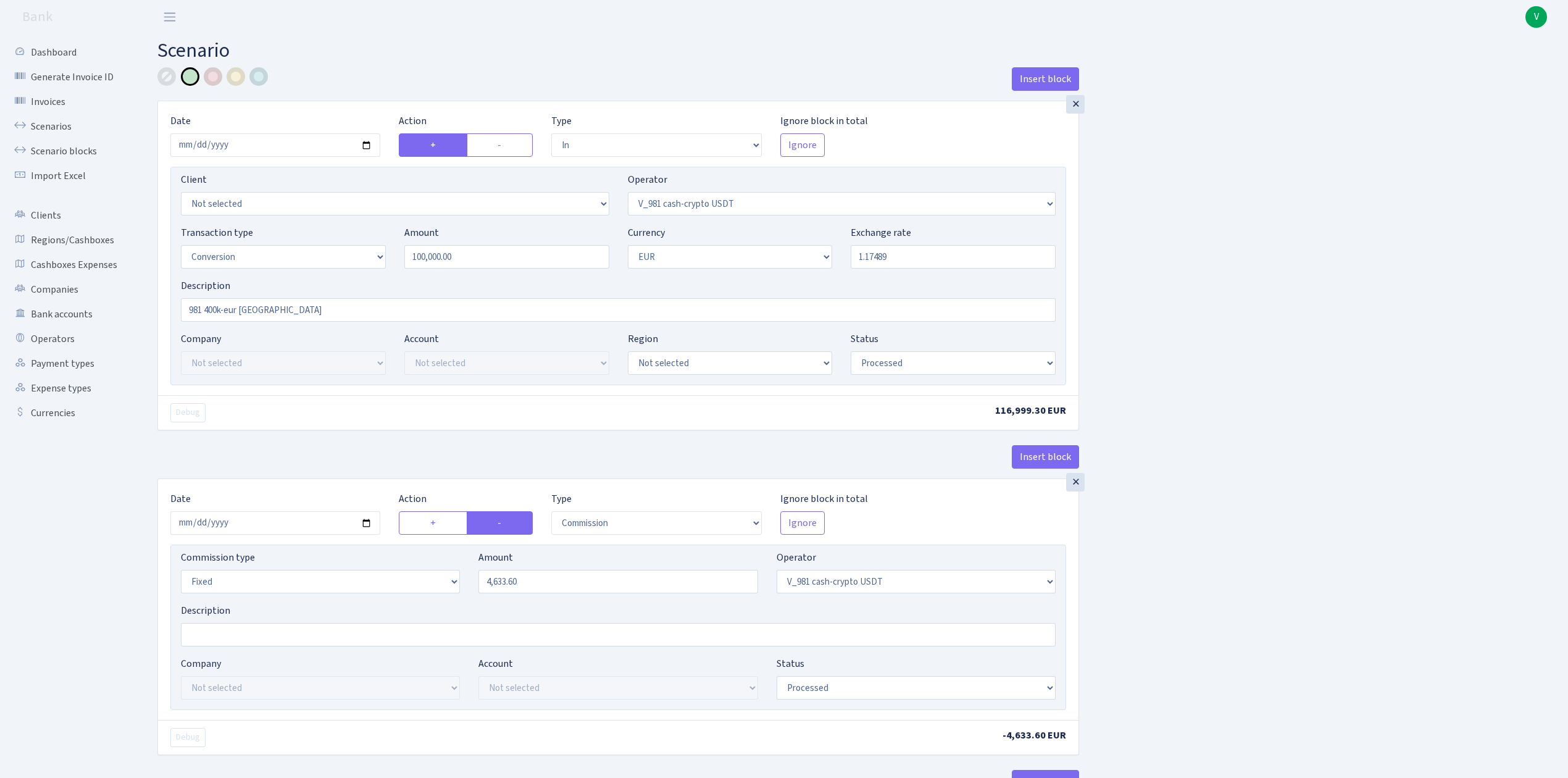
type input "1.1748900"
click at [208, 306] on input "981 400k-eur Warsawa" at bounding box center [618, 310] width 875 height 23
type input "981 100k-eur Warsawa"
click at [374, 527] on input "2025-09-02" at bounding box center [275, 523] width 210 height 23
click at [366, 523] on input "2025-09-02" at bounding box center [275, 523] width 210 height 23
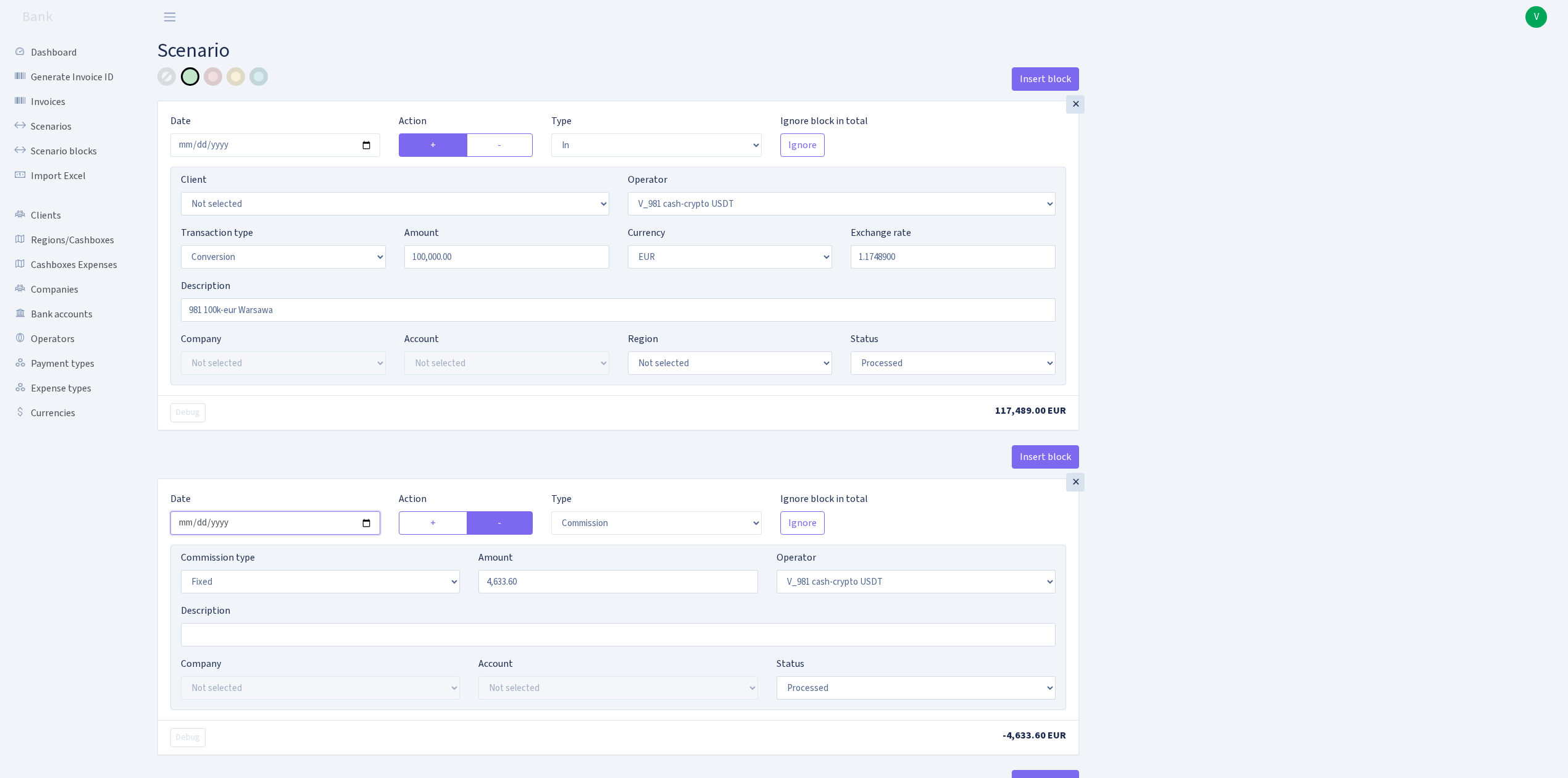
type input "2025-09-09"
drag, startPoint x: 530, startPoint y: 588, endPoint x: 546, endPoint y: 589, distance: 16.0
click at [530, 588] on input "4633.60" at bounding box center [618, 582] width 279 height 23
drag, startPoint x: 527, startPoint y: 585, endPoint x: 408, endPoint y: 577, distance: 119.3
click at [410, 579] on div "Commission type Percentage Fixed Bank Amount 4633.60 Operator Not selected 981 …" at bounding box center [618, 577] width 893 height 53
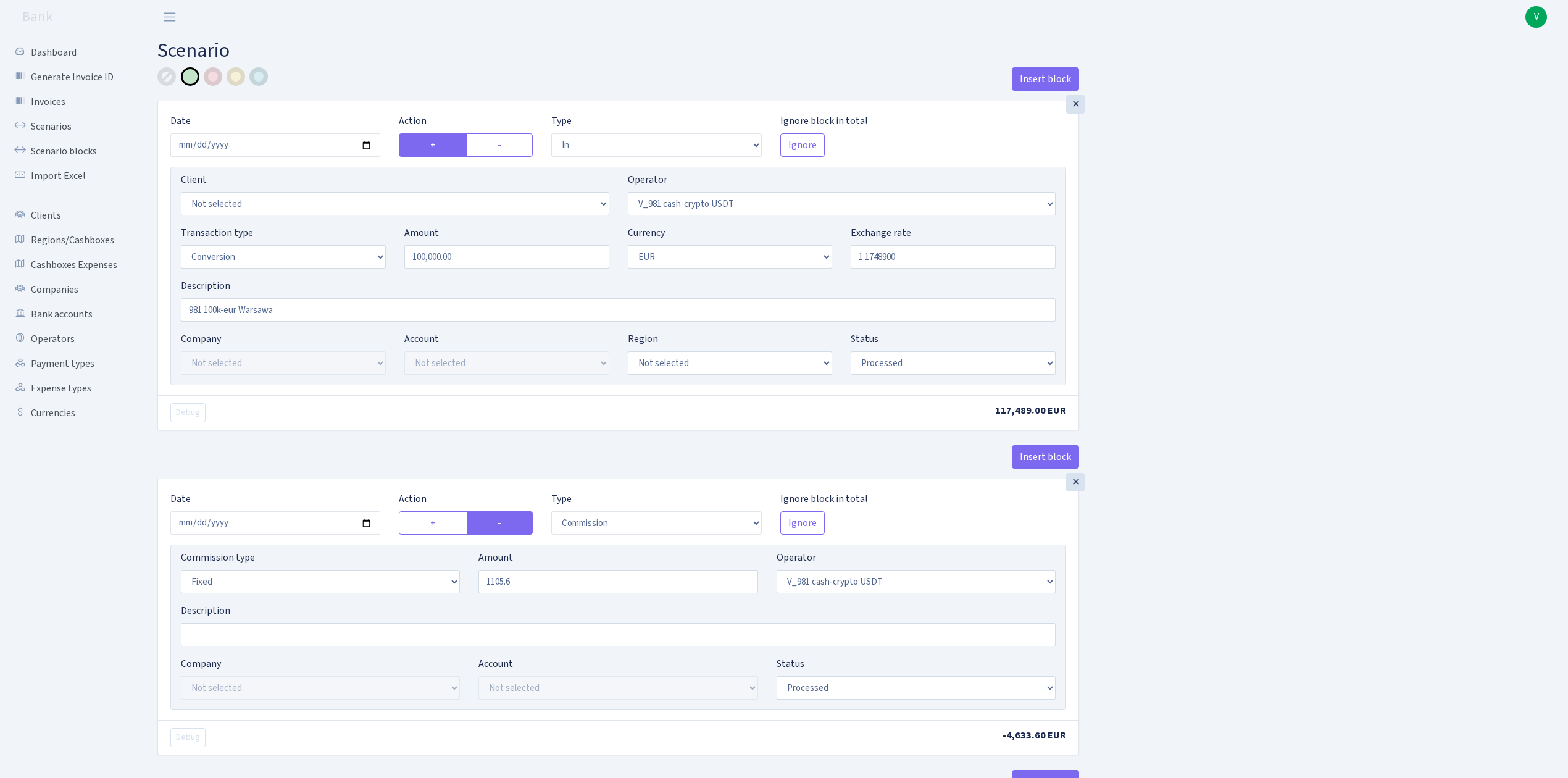
type input "1,105.60"
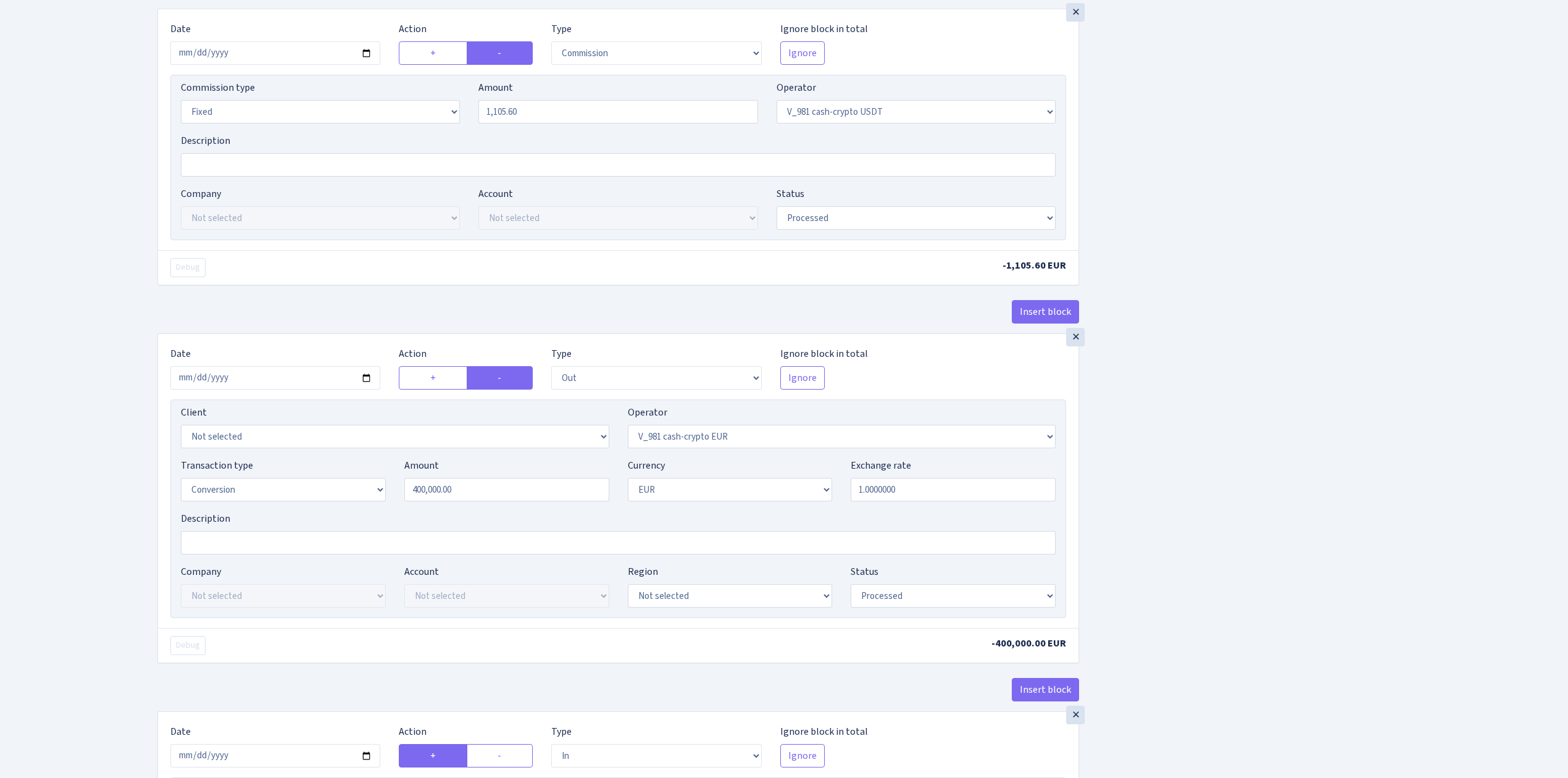
scroll to position [494, 0]
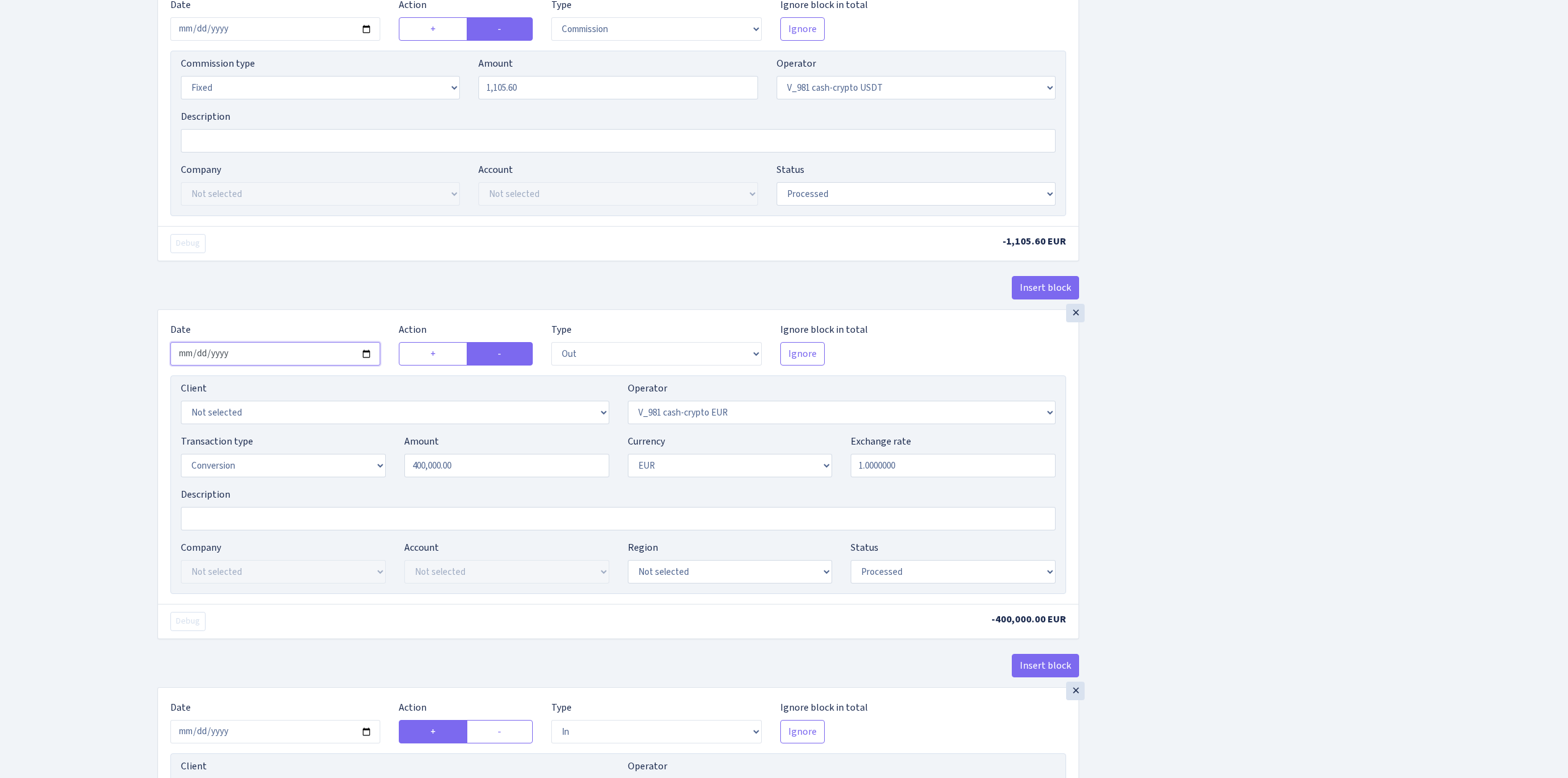
click at [366, 357] on input "2025-09-02" at bounding box center [275, 353] width 210 height 23
type input "[DATE]"
drag, startPoint x: 499, startPoint y: 474, endPoint x: 245, endPoint y: 399, distance: 264.8
click at [263, 433] on div "Client Not selected 1 KOC GEMICILIK VE TASIMACILIK 1/BALDERE-SILDEDZE SIGNE 1/S…" at bounding box center [617, 484] width 895 height 218
click at [1162, 438] on div "Insert block × Date 2025-09-09 Action + - Type --- In Out Commission Field requ…" at bounding box center [853, 347] width 1411 height 1547
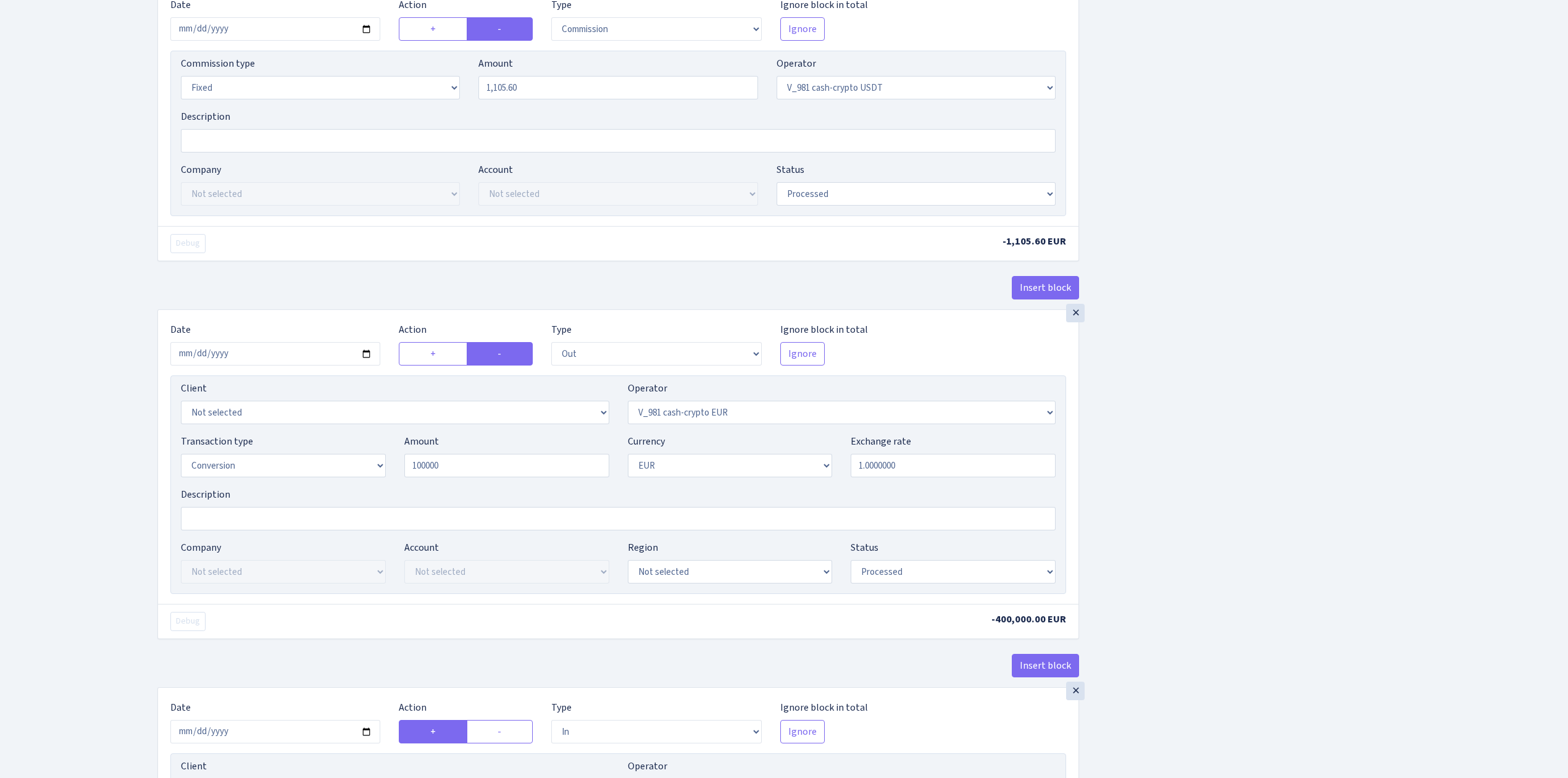
type input "100,000.00"
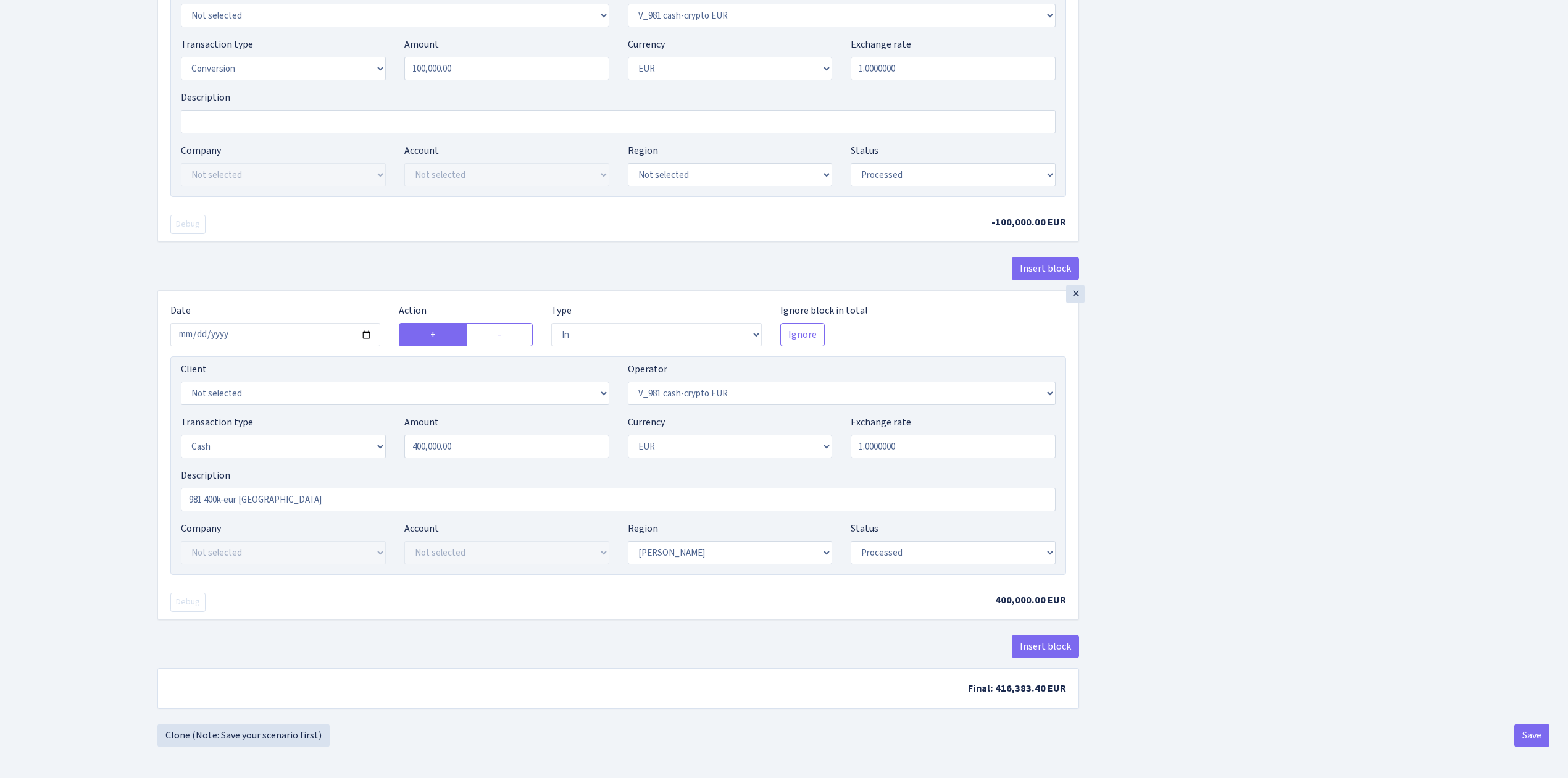
scroll to position [901, 0]
click at [370, 330] on input "2025-09-03" at bounding box center [275, 334] width 210 height 23
type input "[DATE]"
drag, startPoint x: 422, startPoint y: 438, endPoint x: 354, endPoint y: 428, distance: 68.7
click at [357, 435] on div "Transaction type Not selected 981 ELF FISH crypto GIRT IVO dekl MM-BALTIC eur U…" at bounding box center [618, 441] width 893 height 53
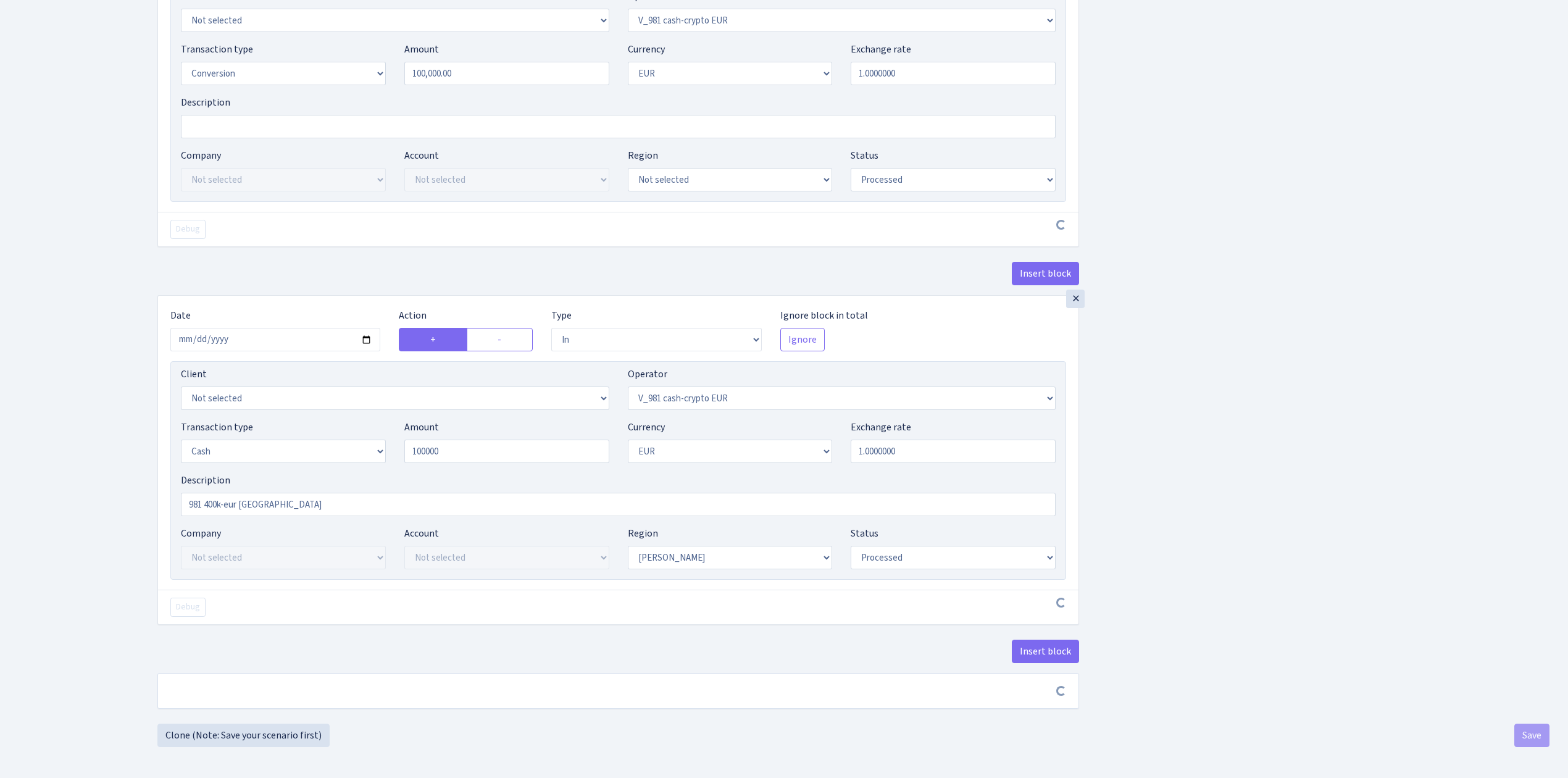
type input "100,000.00"
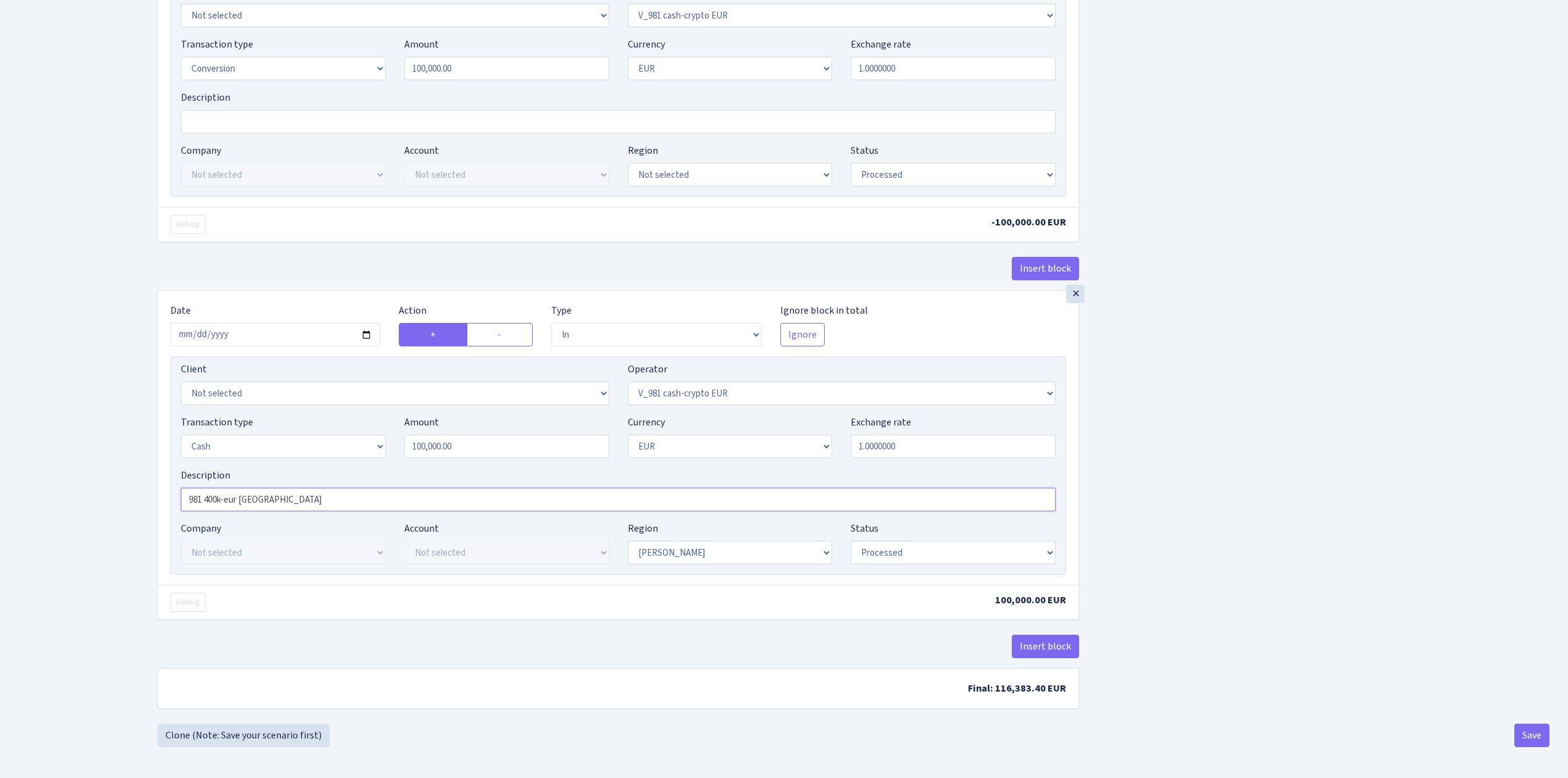
click at [208, 498] on input "981 400k-eur [GEOGRAPHIC_DATA]" at bounding box center [618, 499] width 875 height 23
type input "981 100k-eur Warsawa"
click at [1531, 738] on button "Save" at bounding box center [1532, 735] width 35 height 23
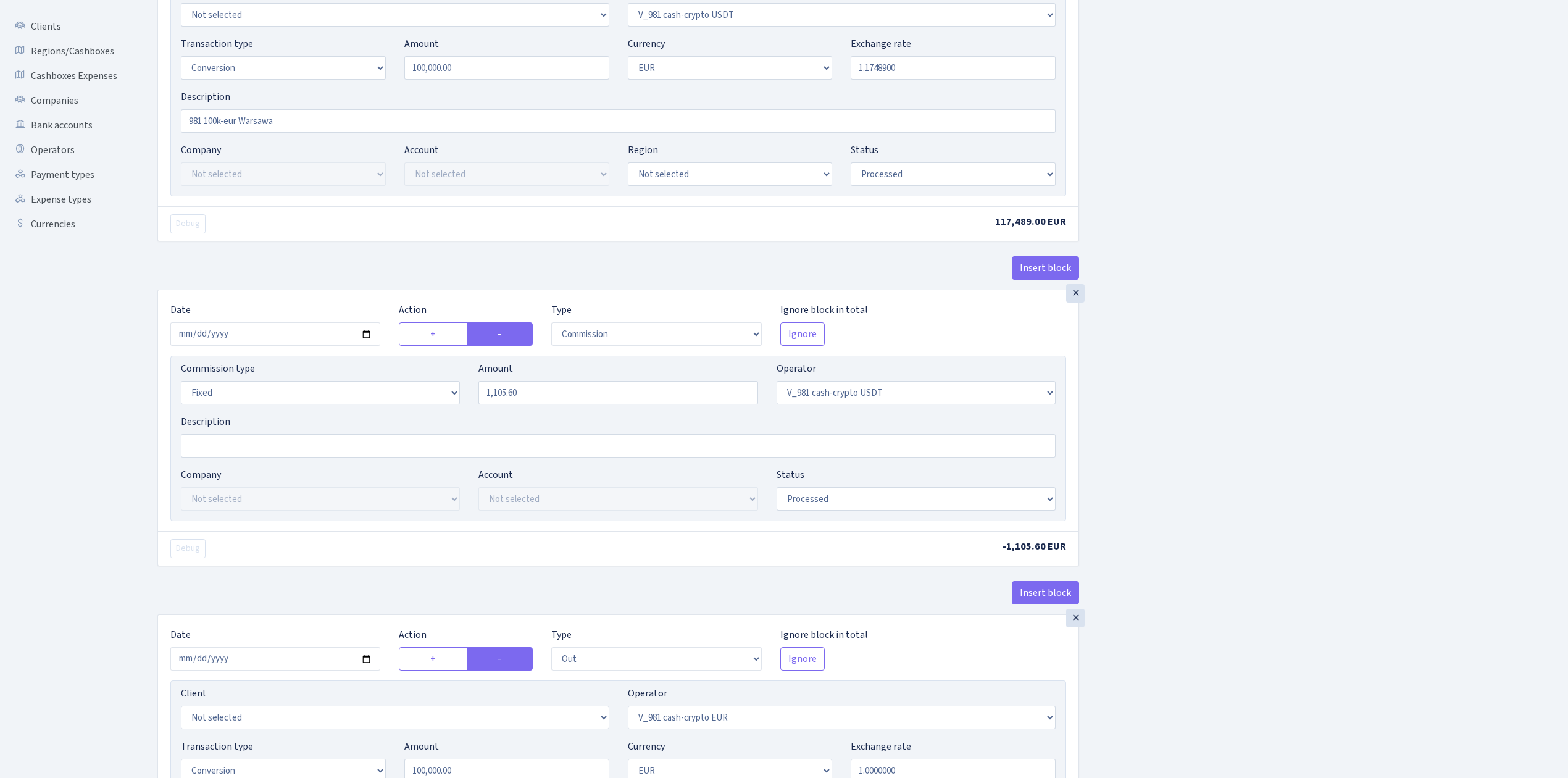
scroll to position [0, 0]
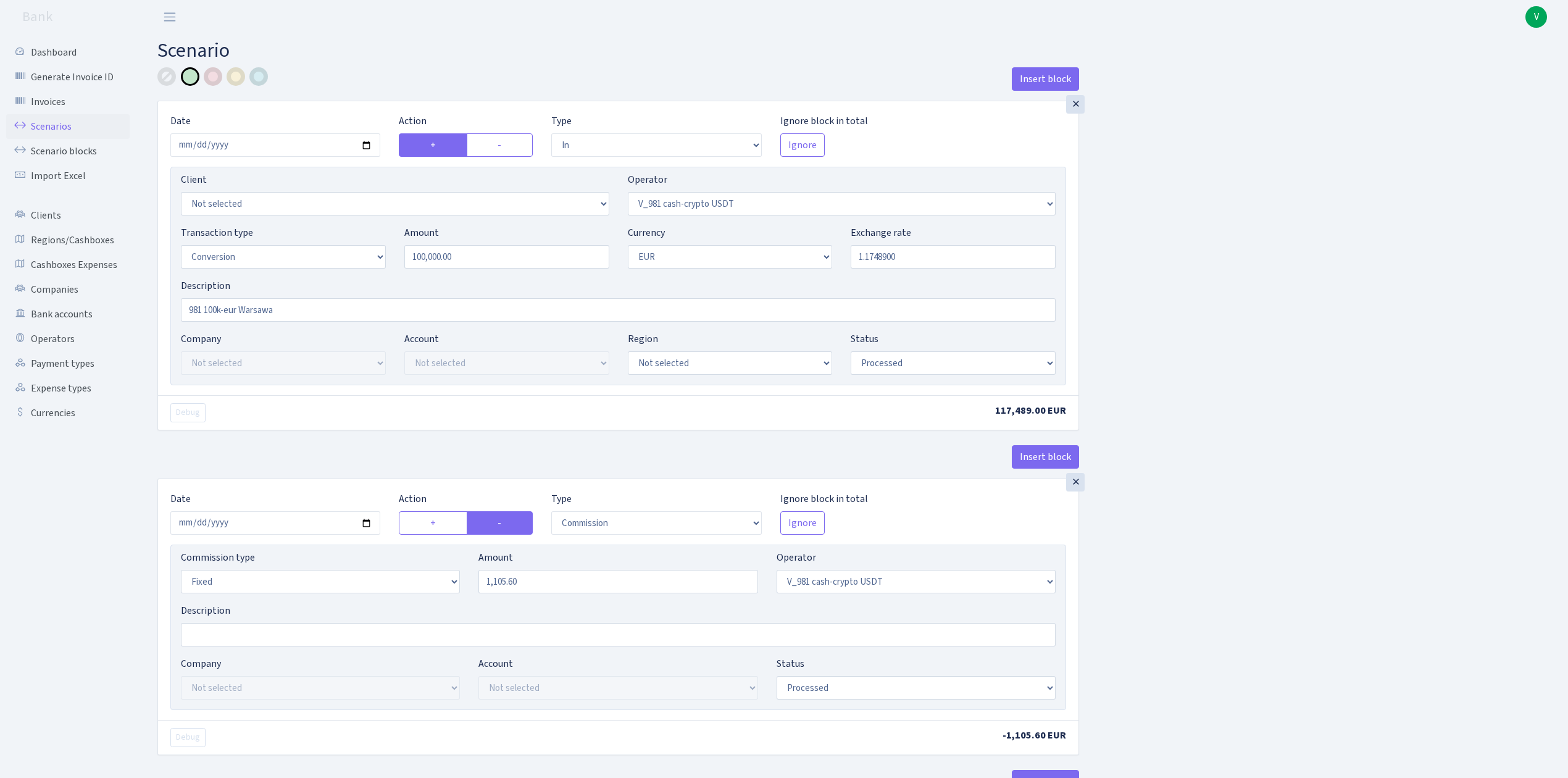
click at [52, 126] on link "Scenarios" at bounding box center [68, 126] width 123 height 25
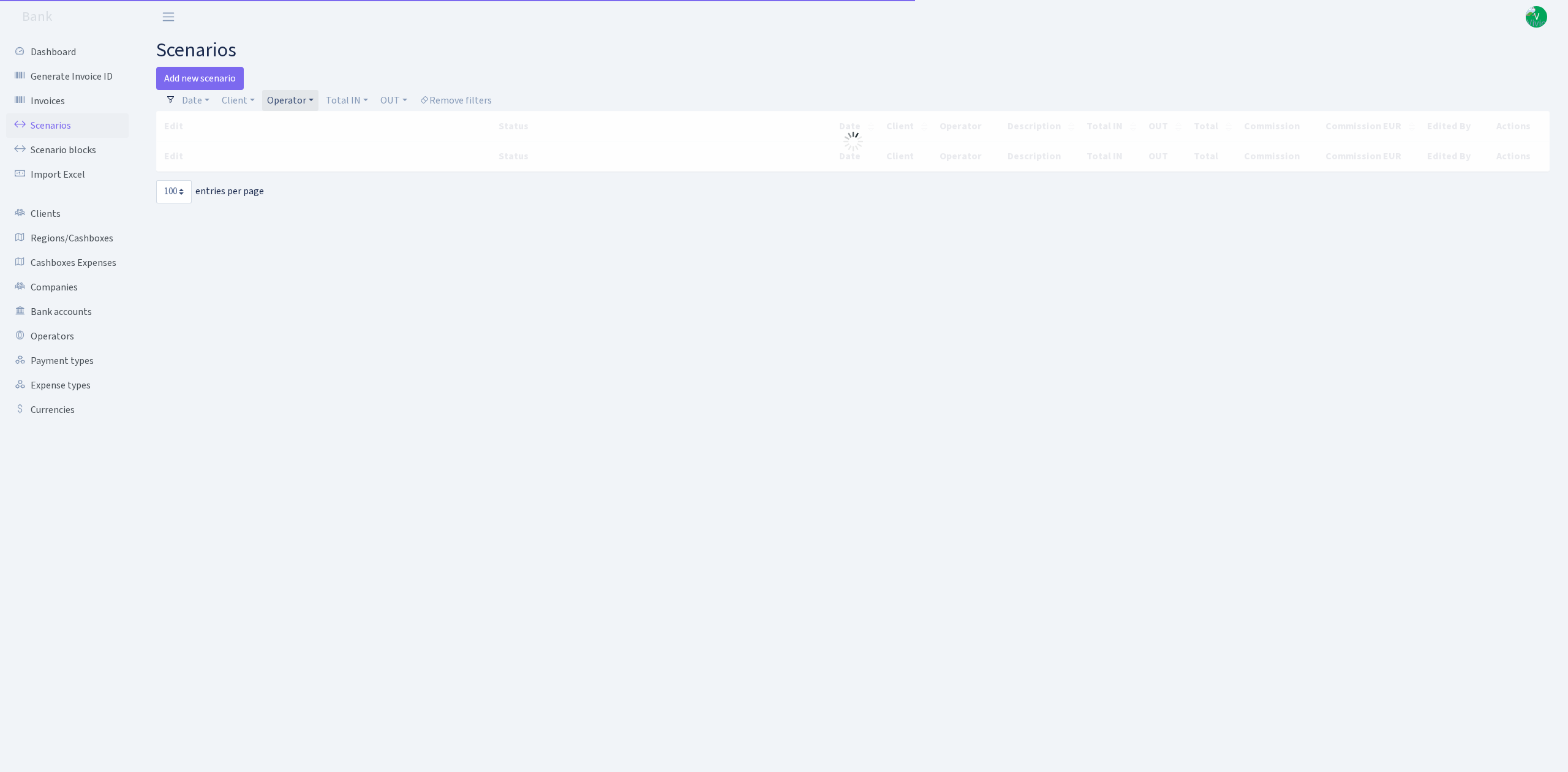
select select "100"
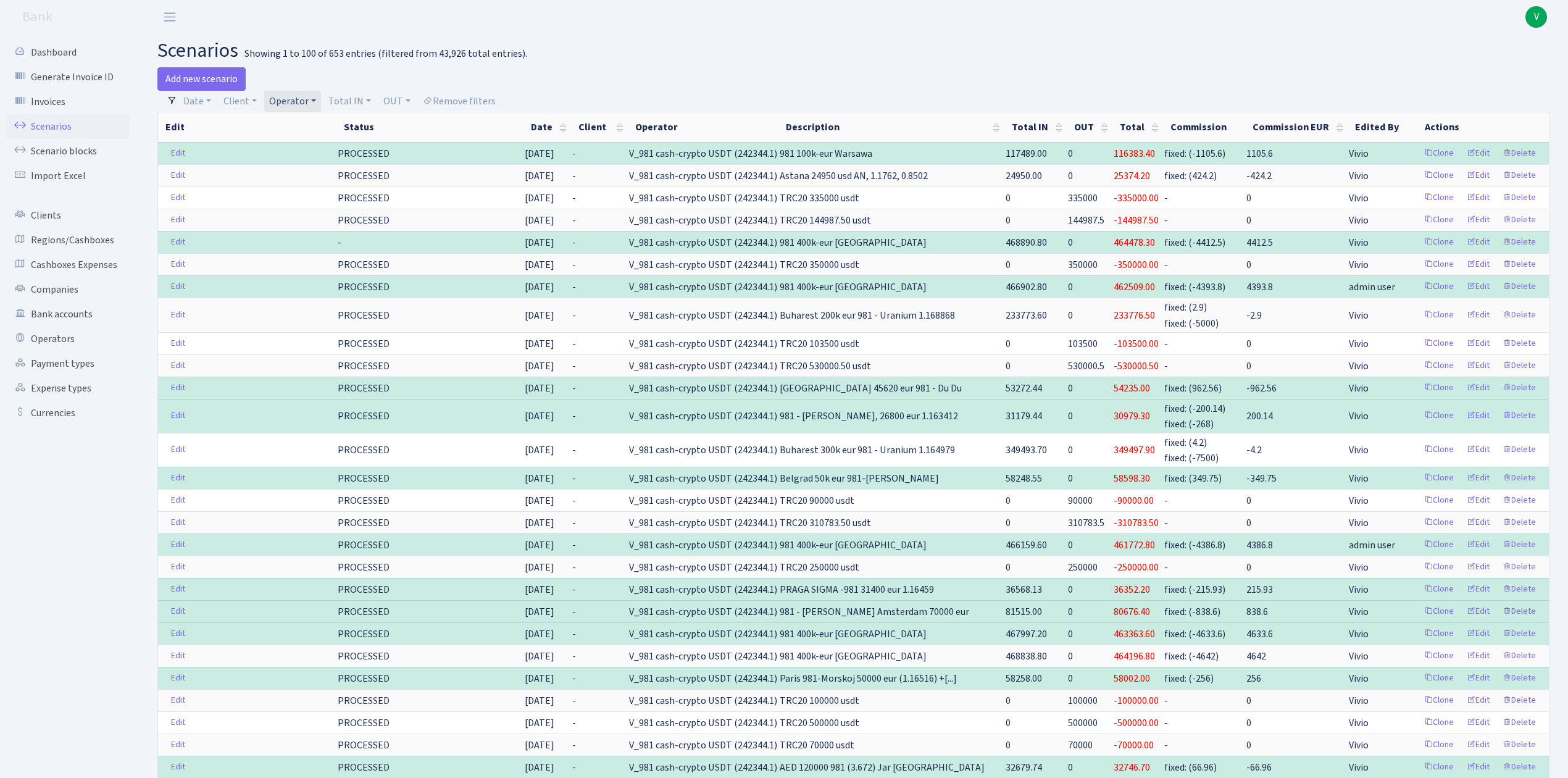
click at [285, 94] on link "Operator" at bounding box center [293, 101] width 57 height 21
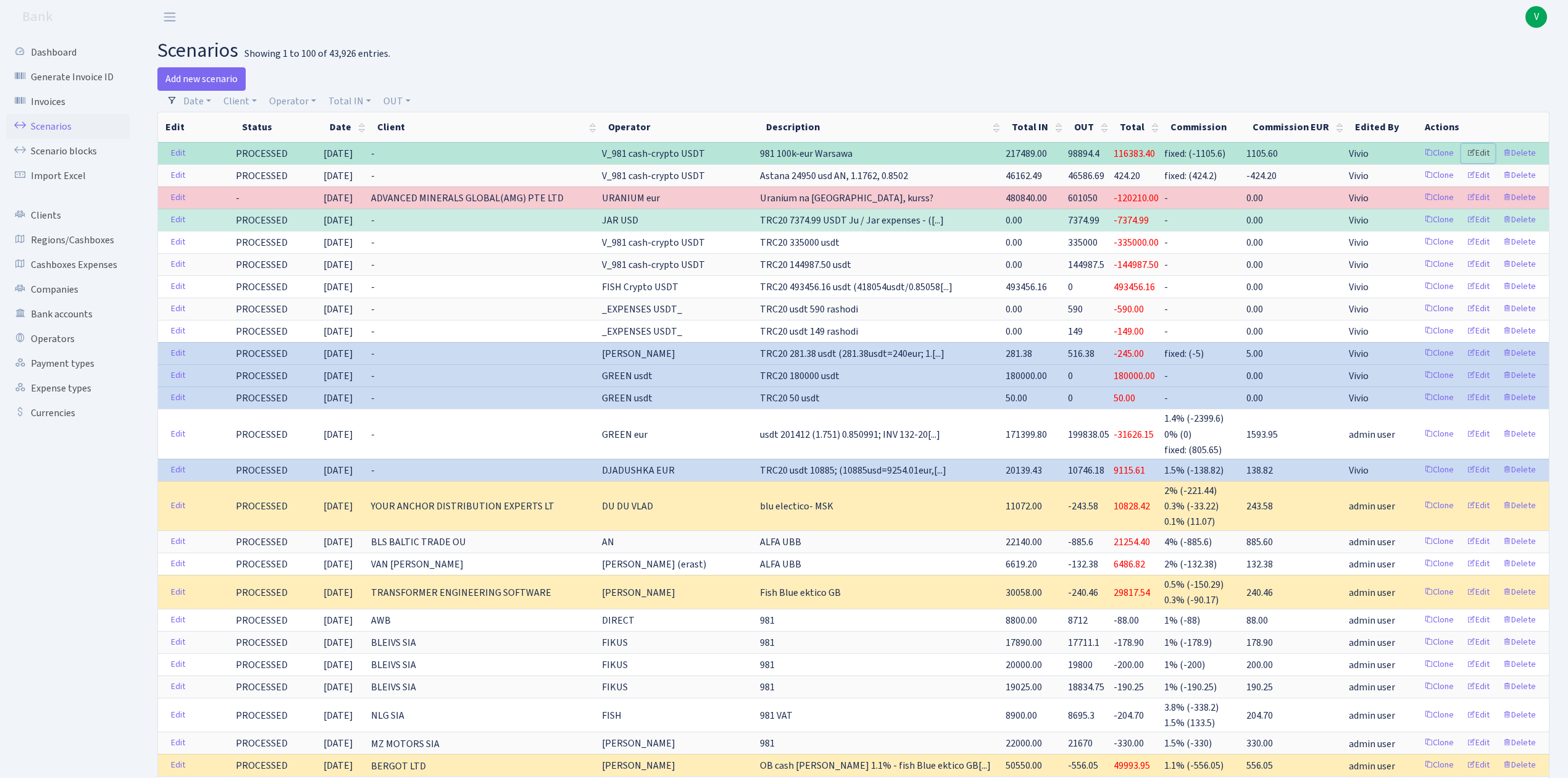
click at [1479, 148] on link "Edit" at bounding box center [1478, 153] width 34 height 19
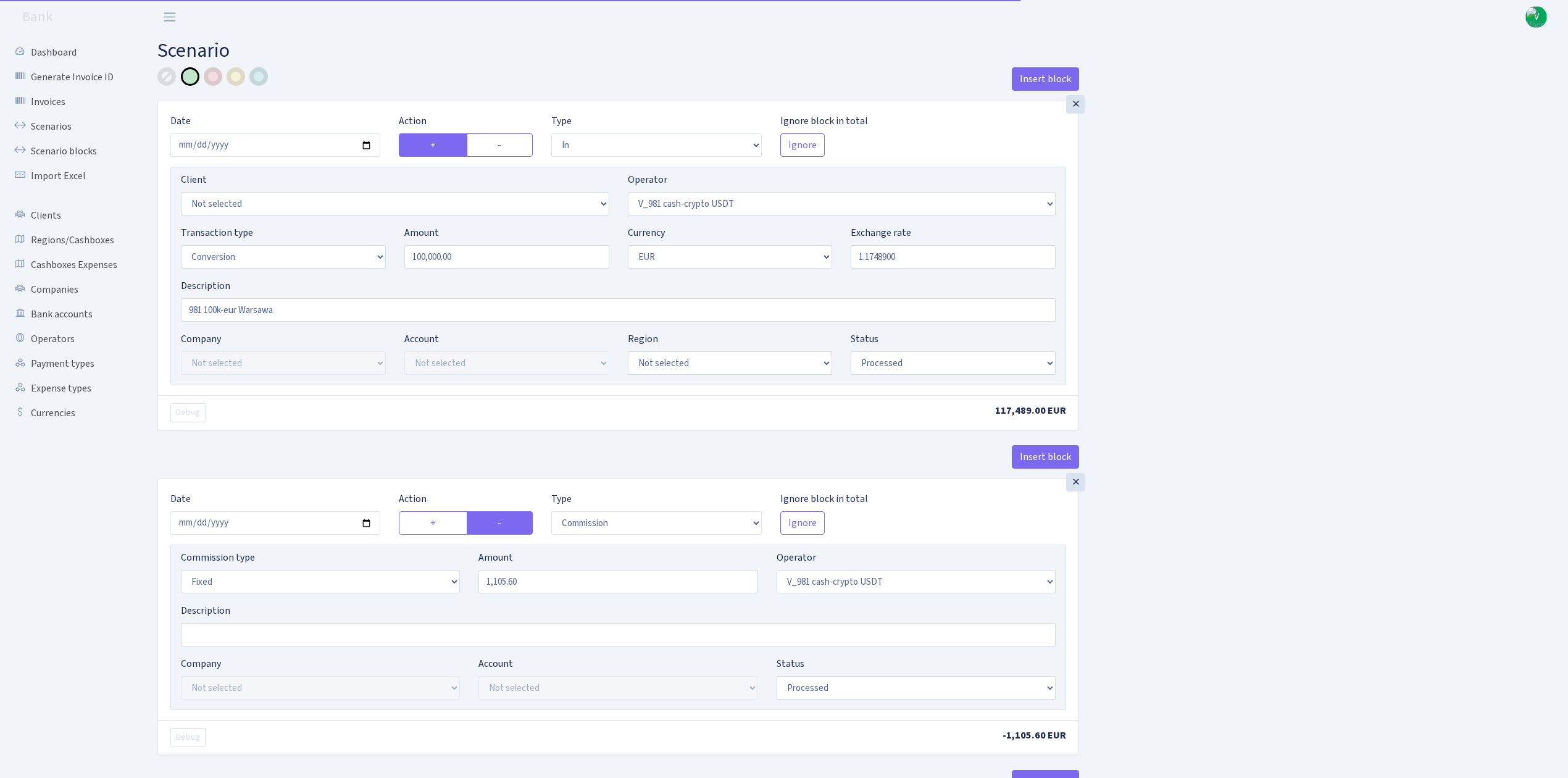
select select "in"
select select "435"
select select "15"
select select "1"
select select "processed"
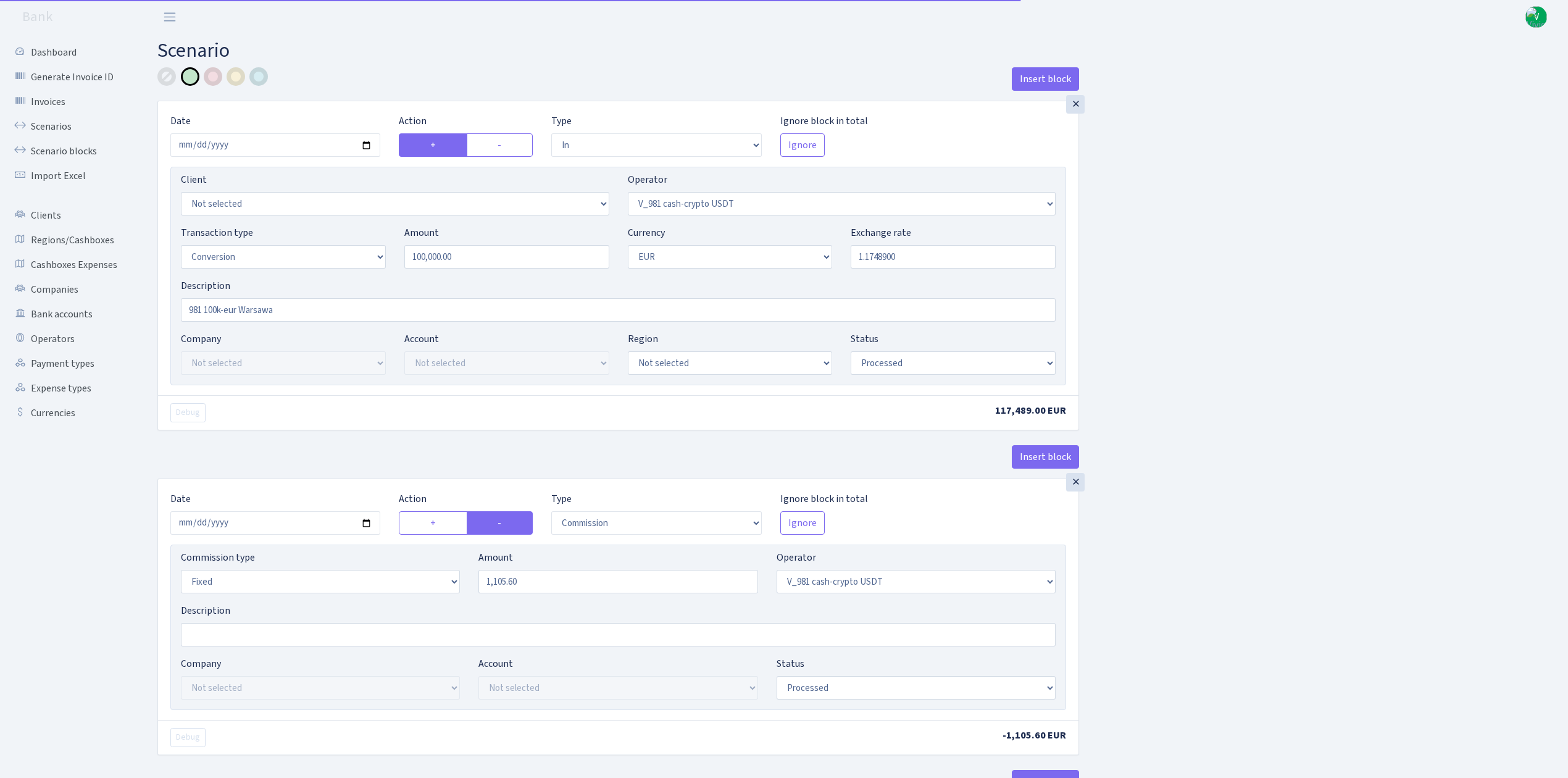
select select "commission"
select select "fixed"
select select "435"
select select "processed"
select select "out"
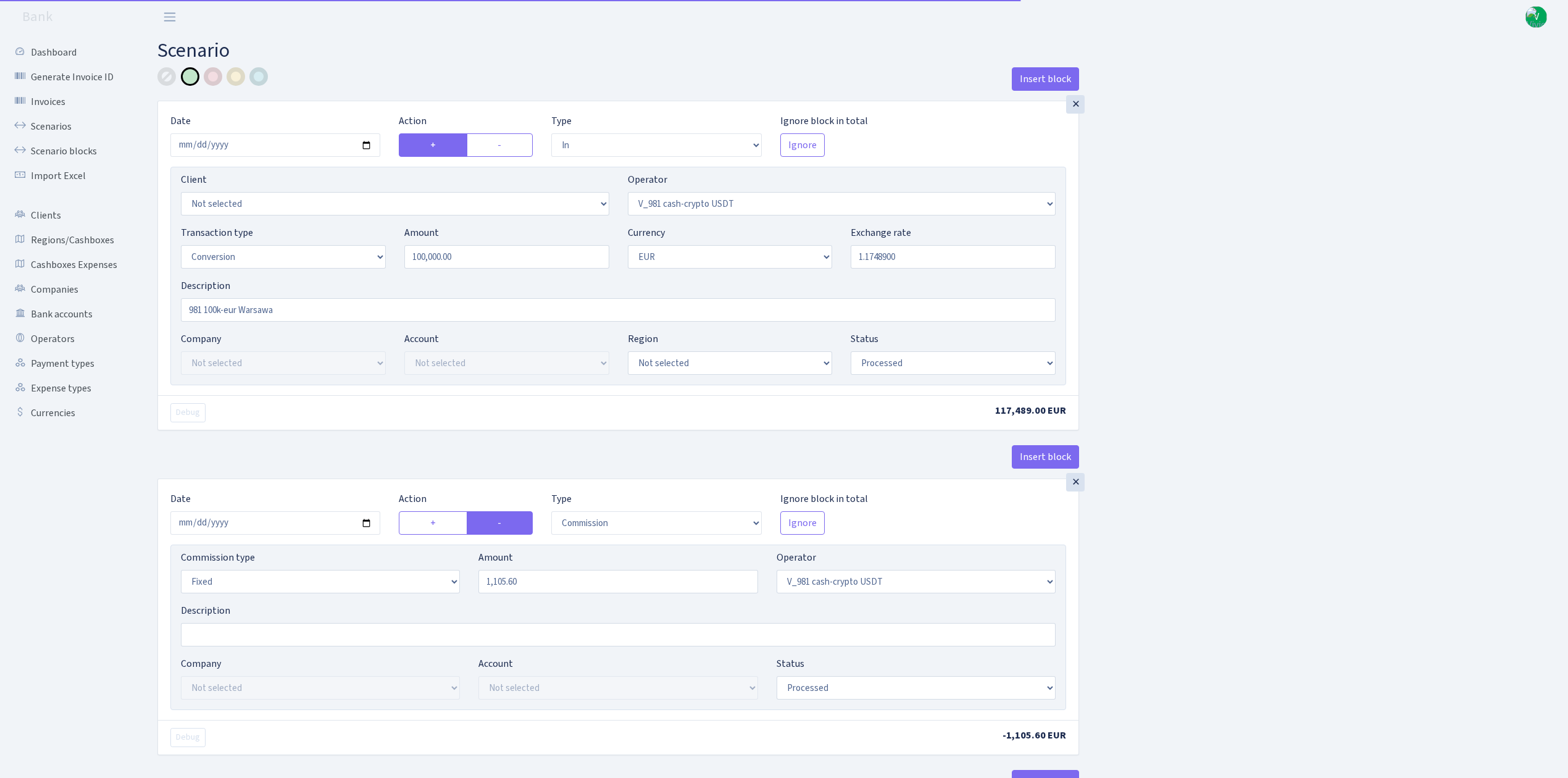
select select "434"
select select "15"
select select "1"
select select "processed"
select select "in"
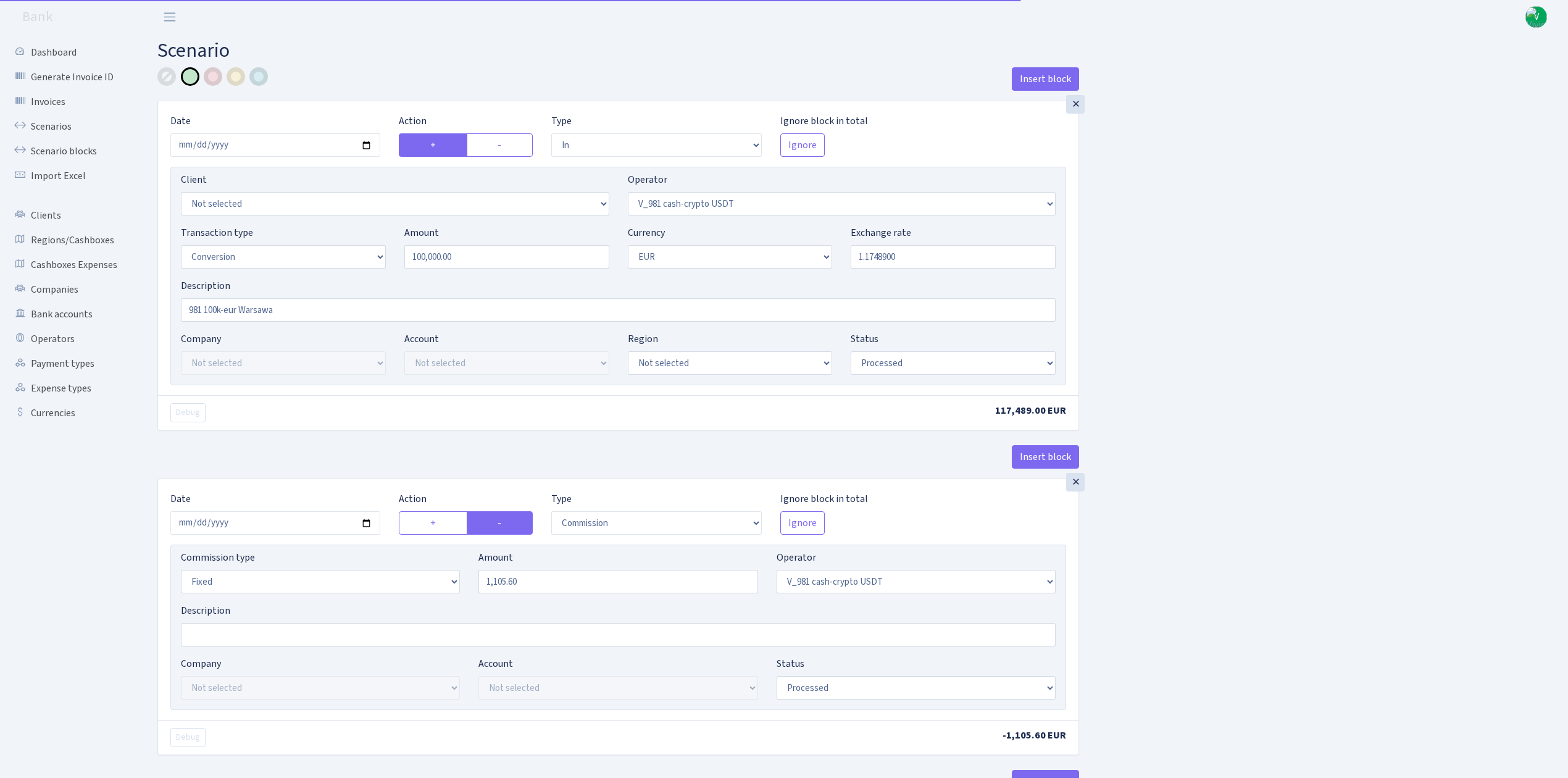
select select "434"
select select "1"
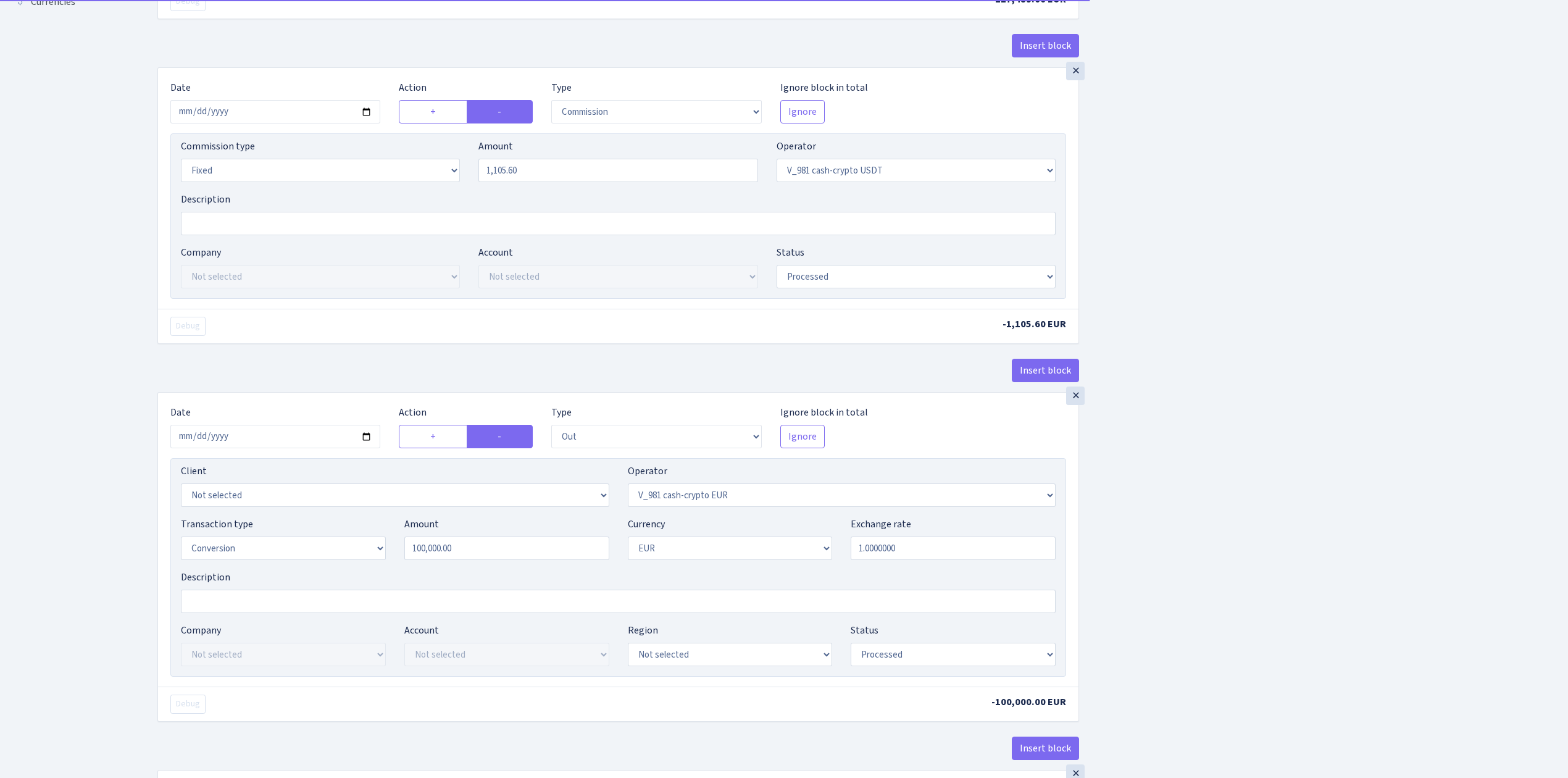
scroll to position [901, 0]
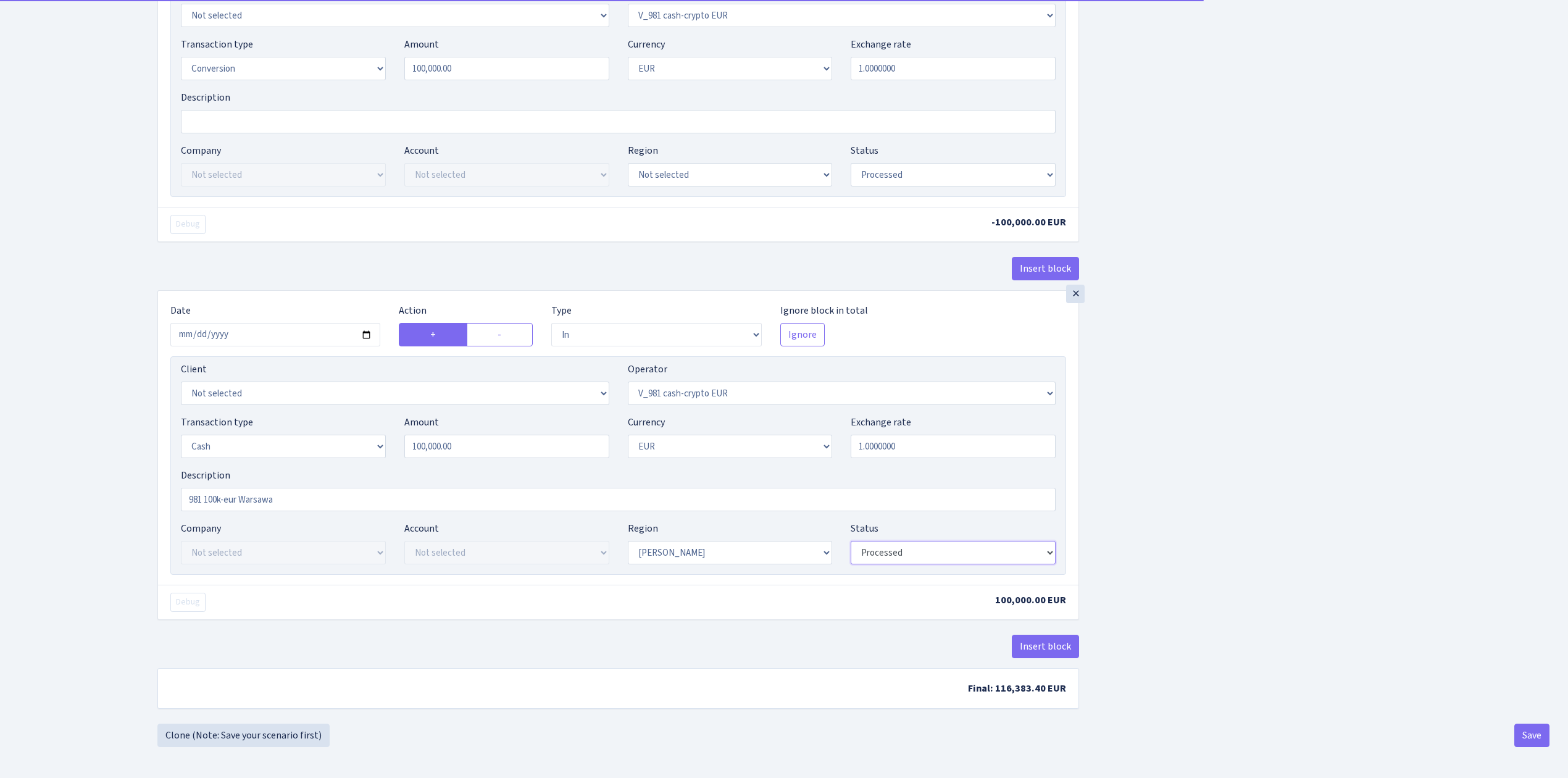
click at [894, 549] on select "Draft Pending Later Never Processed" at bounding box center [953, 552] width 205 height 23
select select "pending"
click at [851, 541] on select "Draft Pending Later Never Processed" at bounding box center [953, 552] width 205 height 23
click at [1548, 738] on button "Save" at bounding box center [1532, 735] width 35 height 23
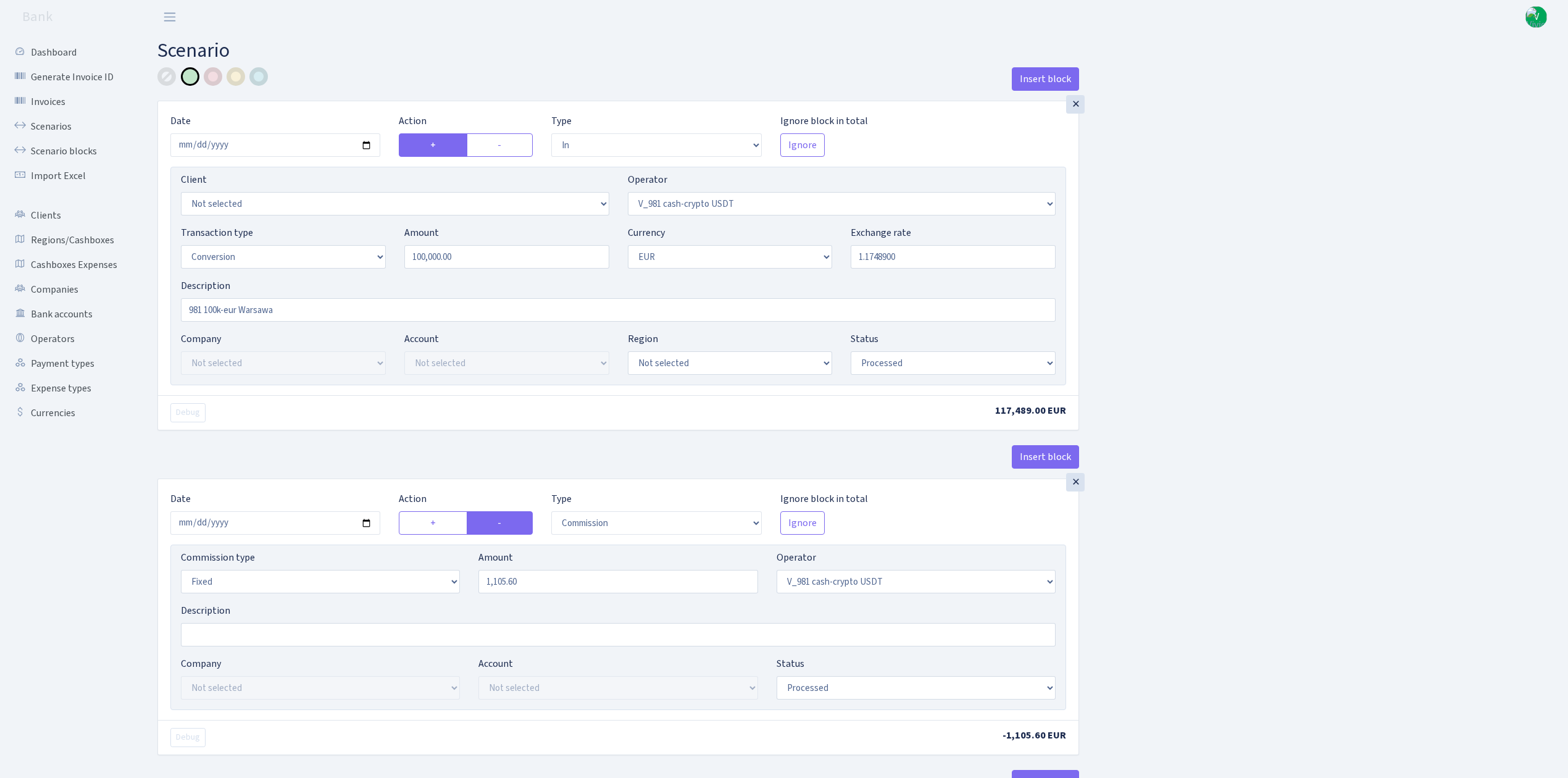
select select "in"
select select "435"
select select "15"
select select "1"
select select "processed"
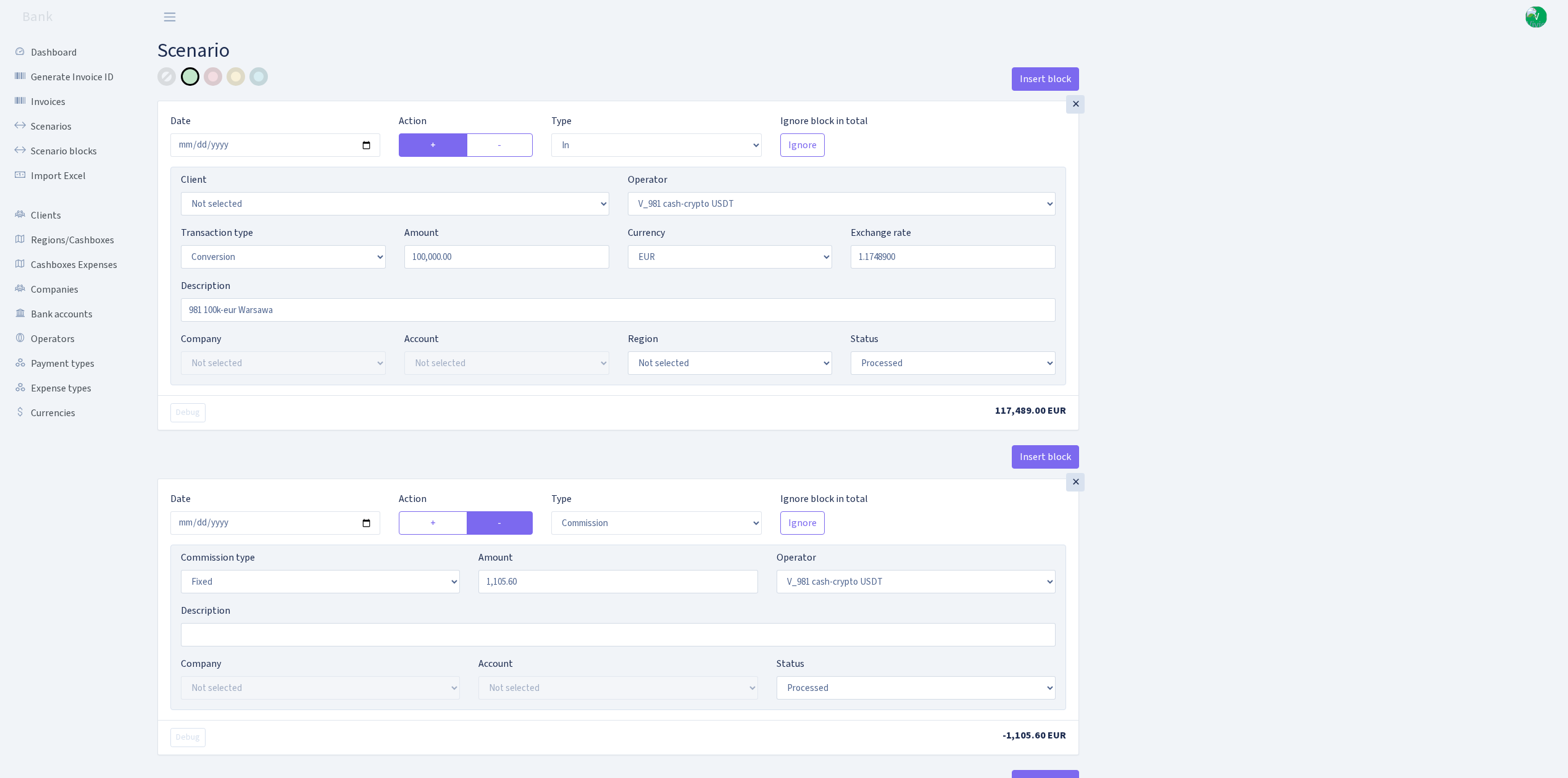
select select "commission"
select select "fixed"
select select "435"
select select "processed"
select select "out"
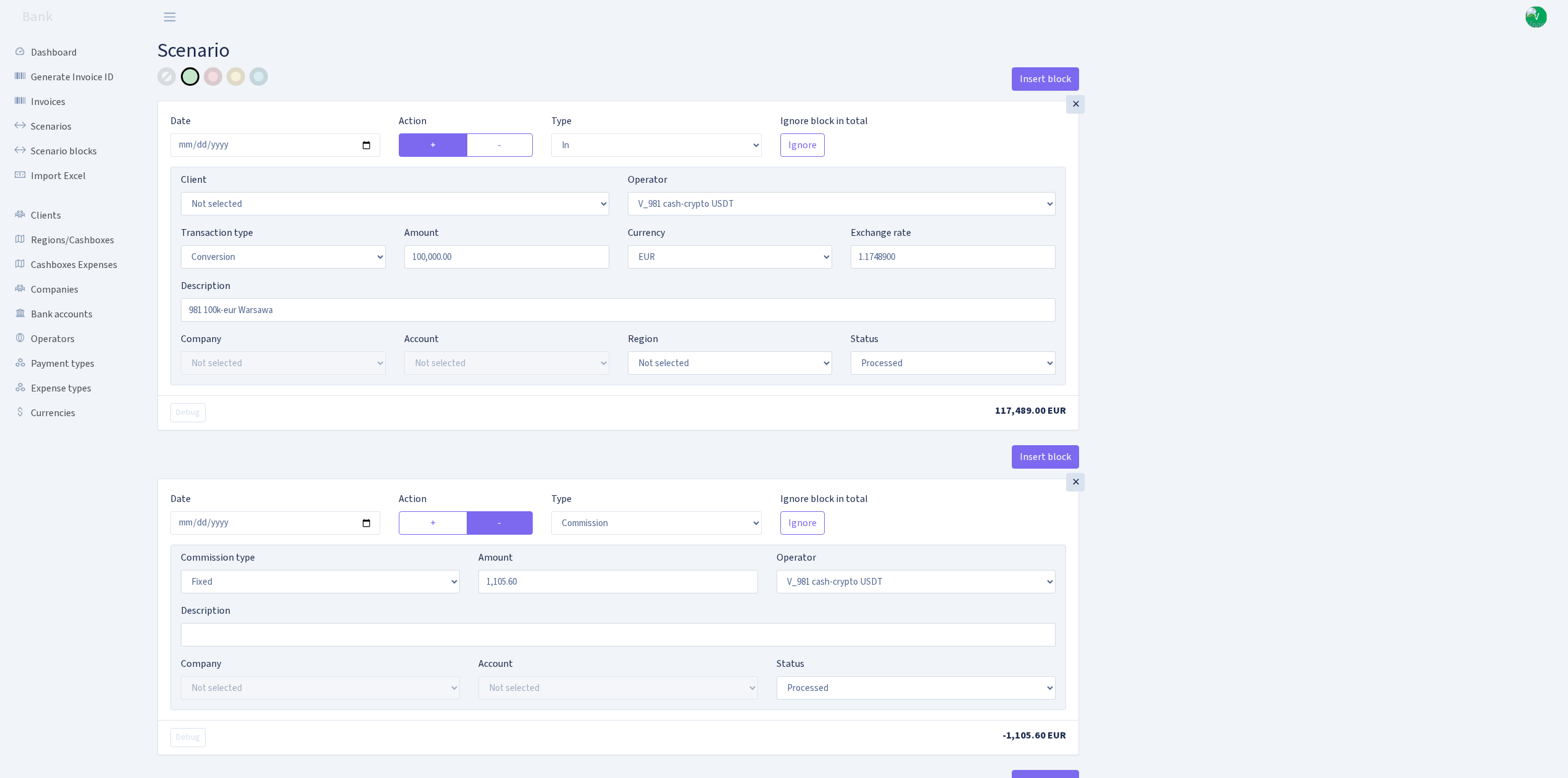
select select "434"
select select "15"
select select "1"
select select "processed"
select select "in"
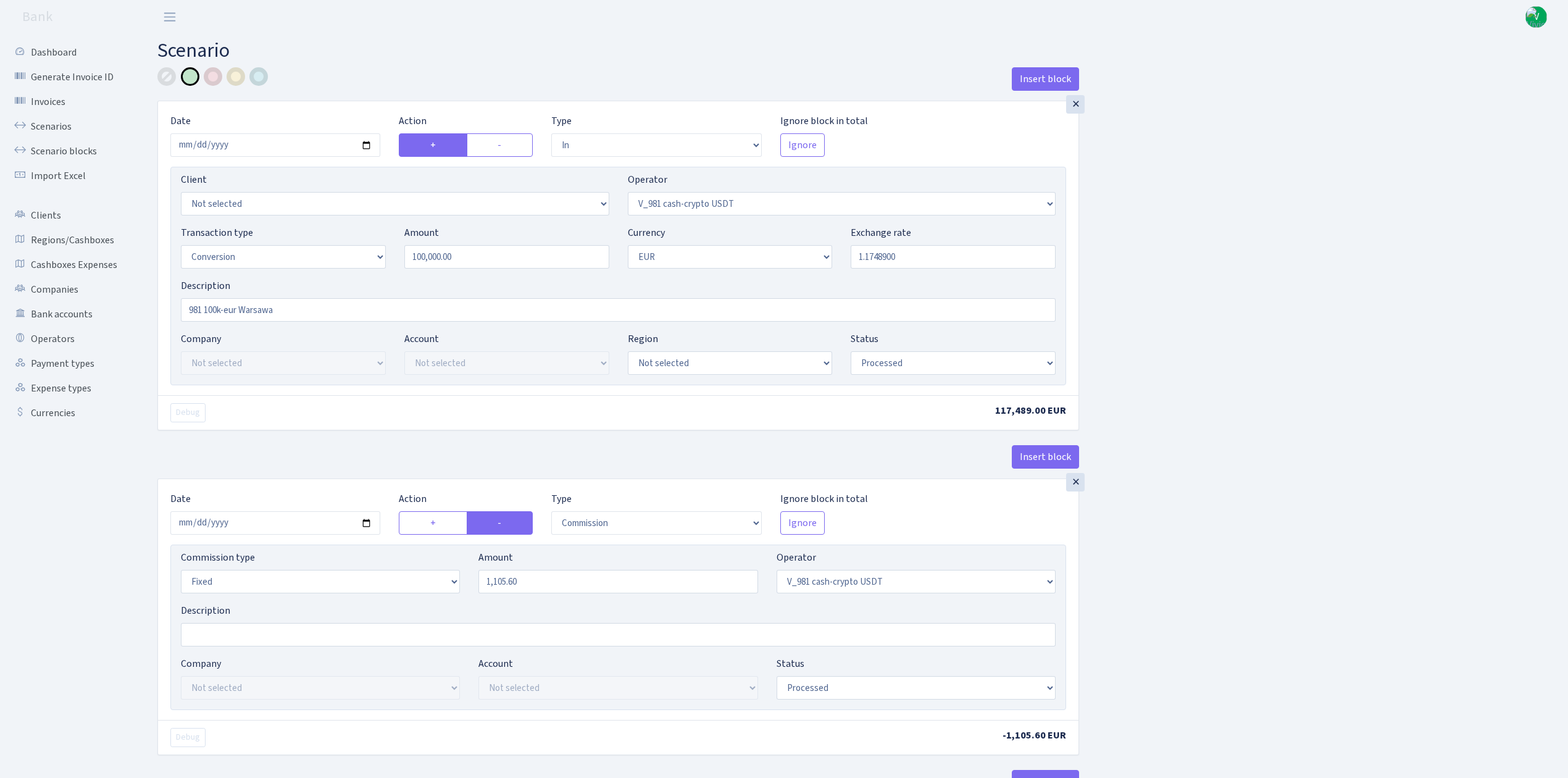
select select "434"
select select "1"
select select "pending"
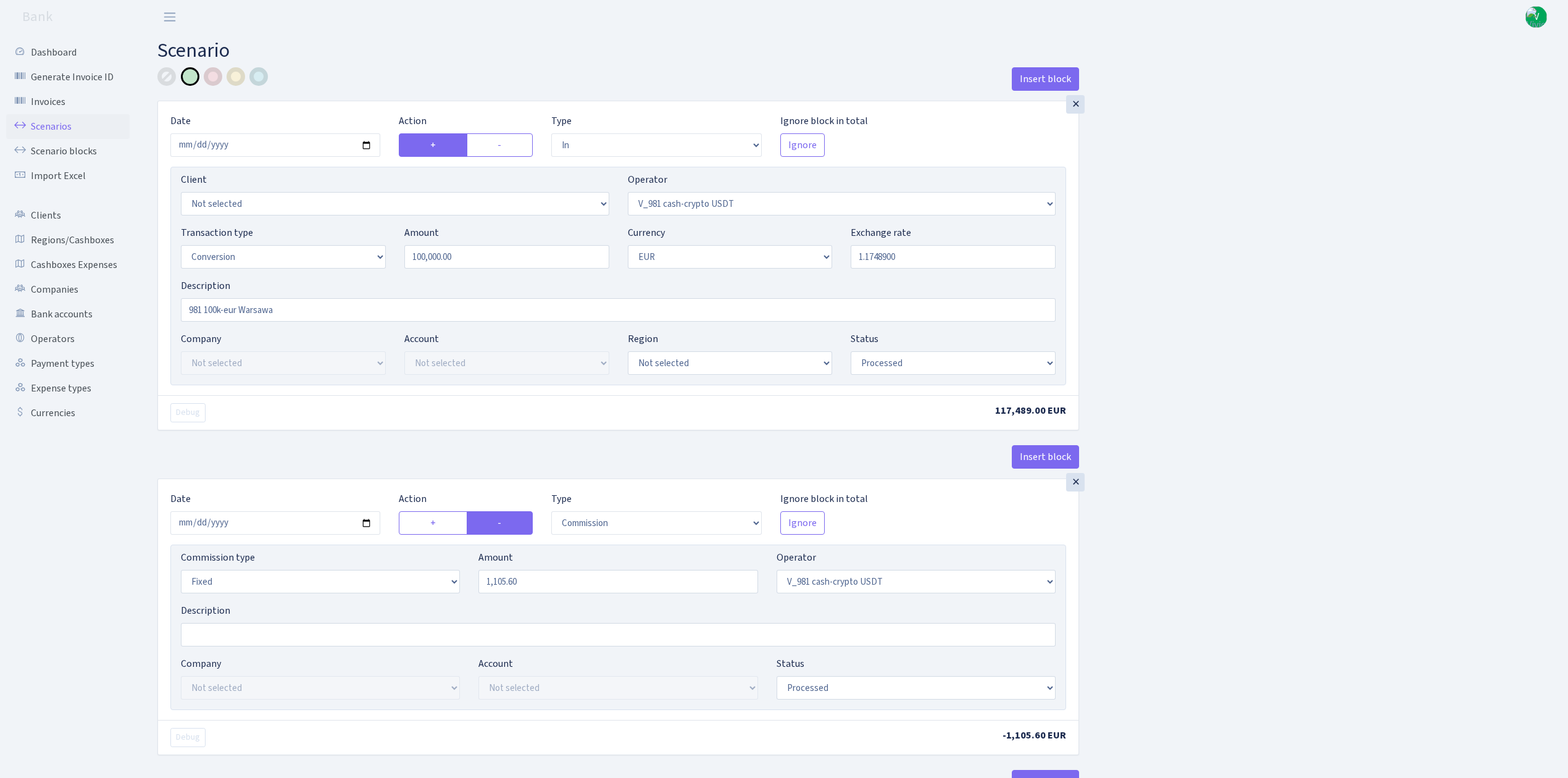
click at [55, 123] on link "Scenarios" at bounding box center [68, 126] width 123 height 25
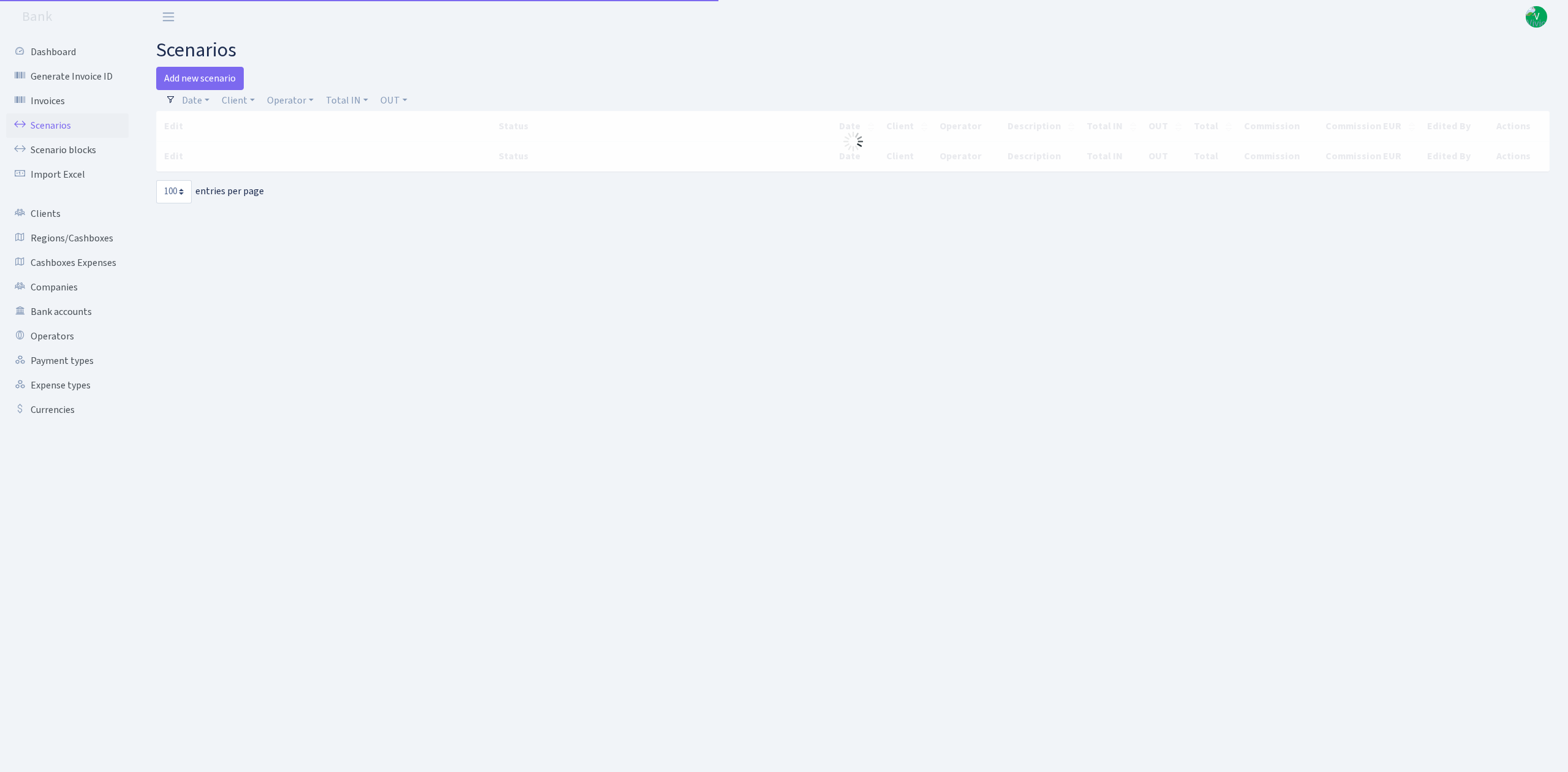
select select "100"
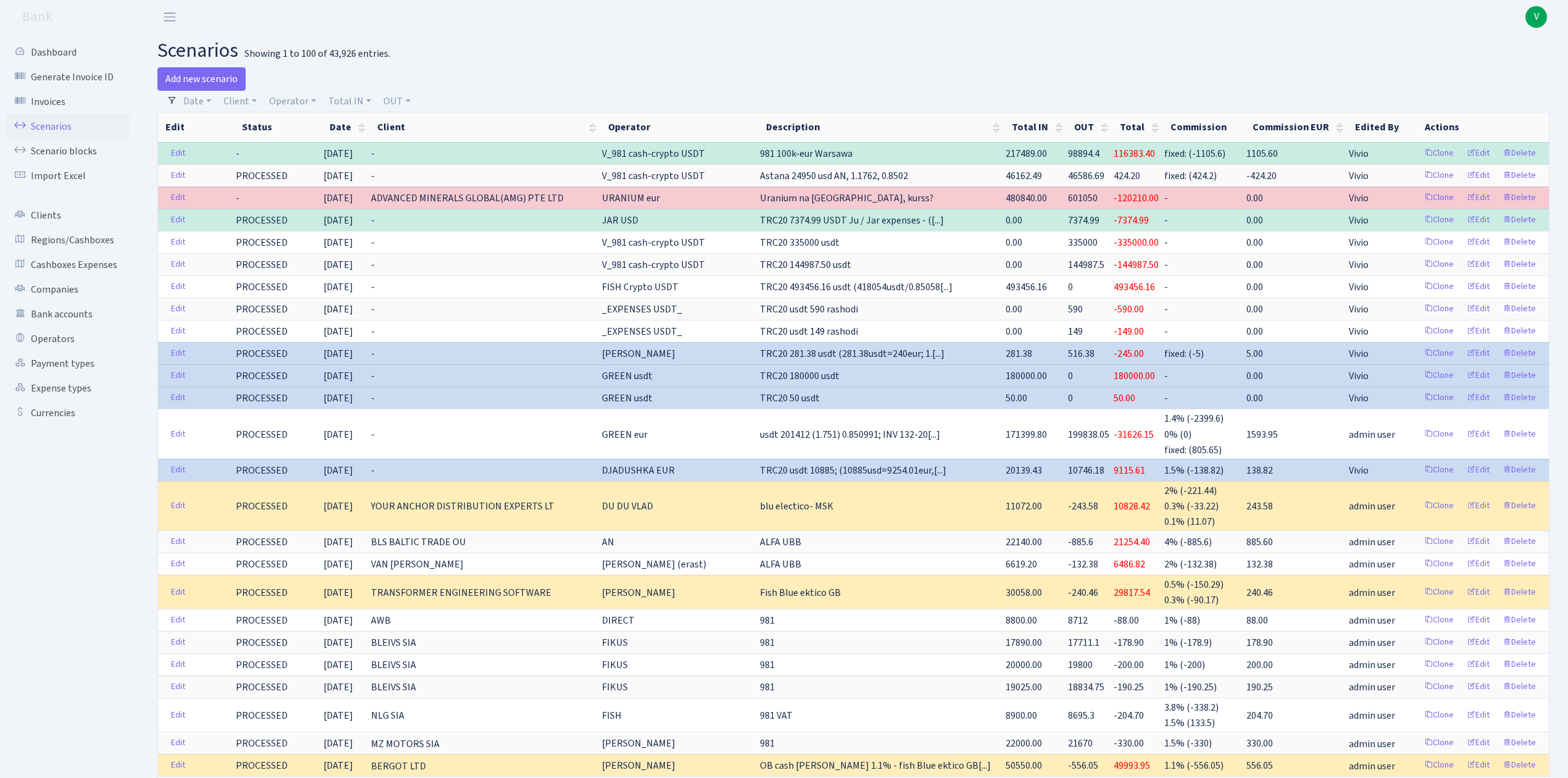
click at [527, 21] on header "Bank V My Account Logout" at bounding box center [784, 17] width 1568 height 34
click at [92, 118] on link "Scenarios" at bounding box center [68, 126] width 123 height 25
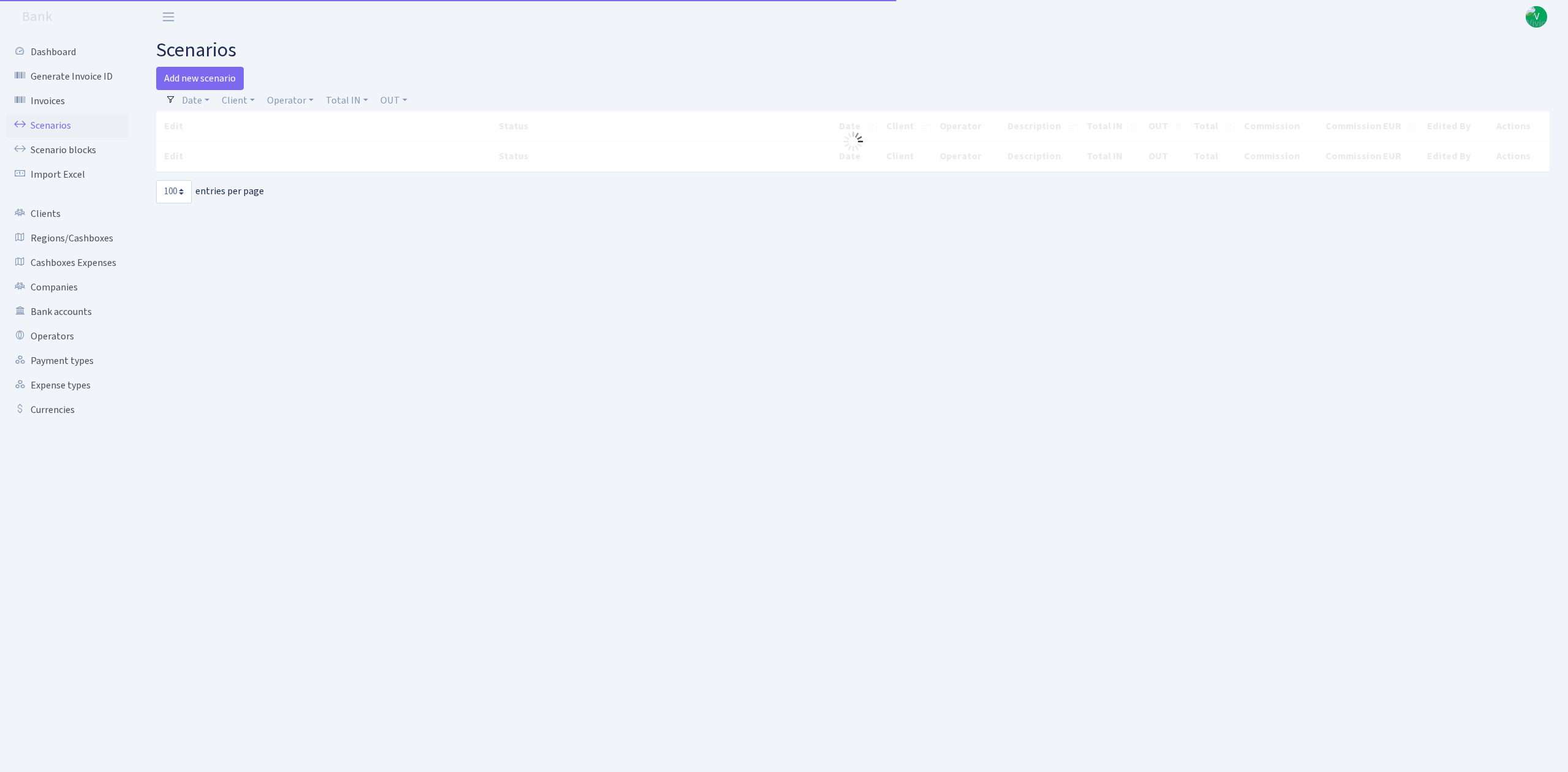
select select "100"
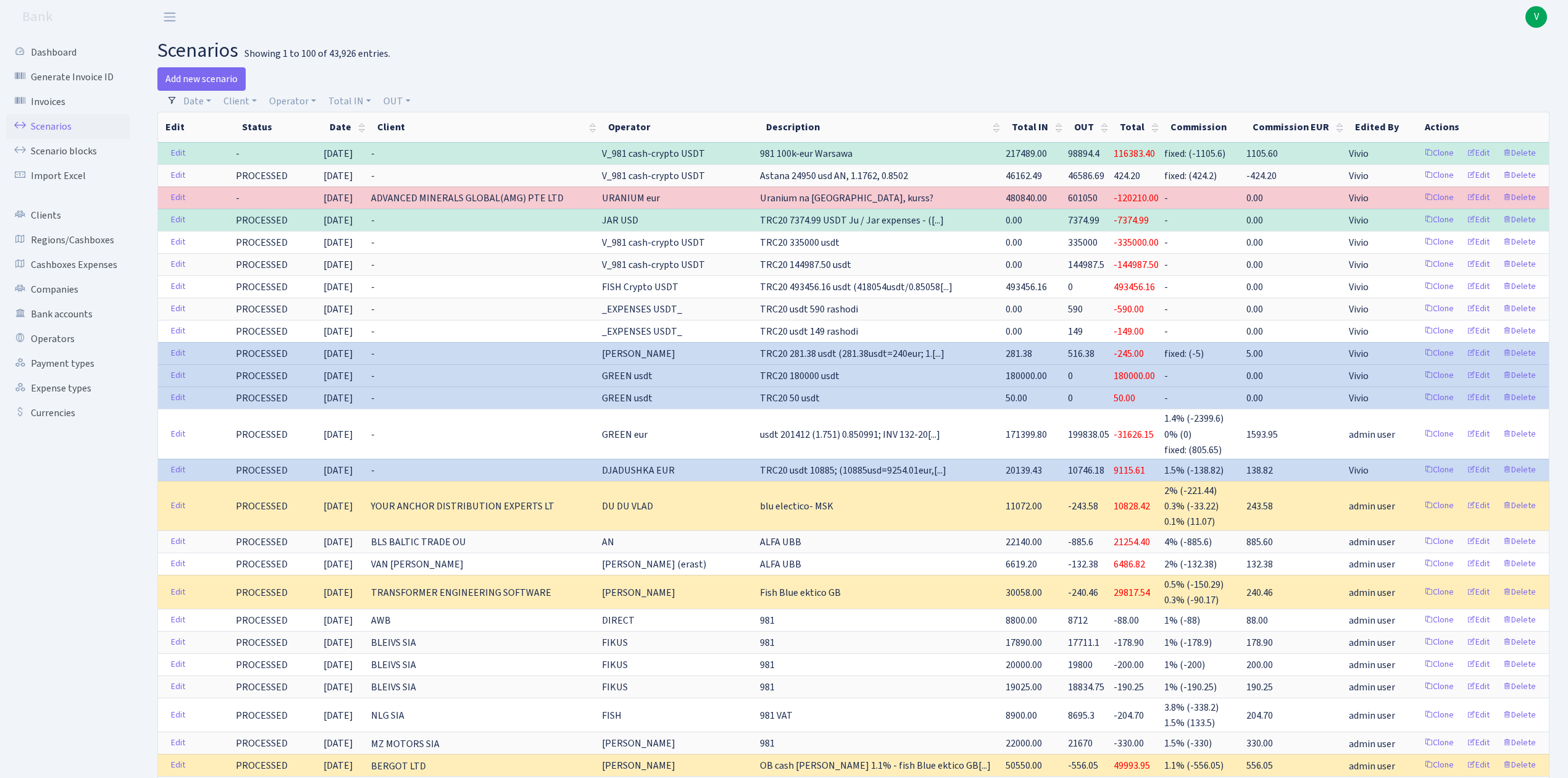
click at [642, 21] on header "Bank V My Account Logout" at bounding box center [784, 17] width 1568 height 34
click at [63, 126] on link "Scenarios" at bounding box center [68, 126] width 123 height 25
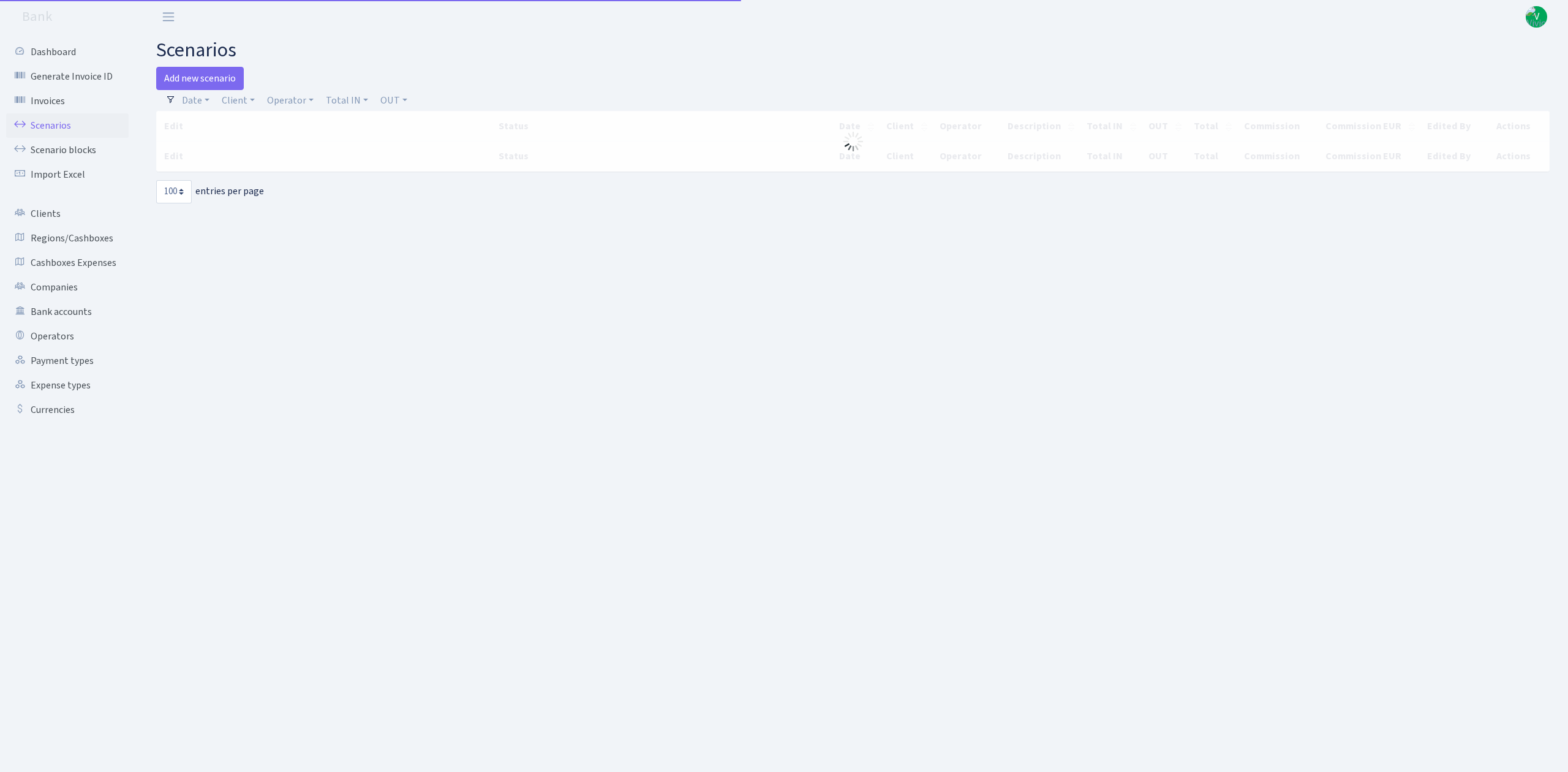
select select "100"
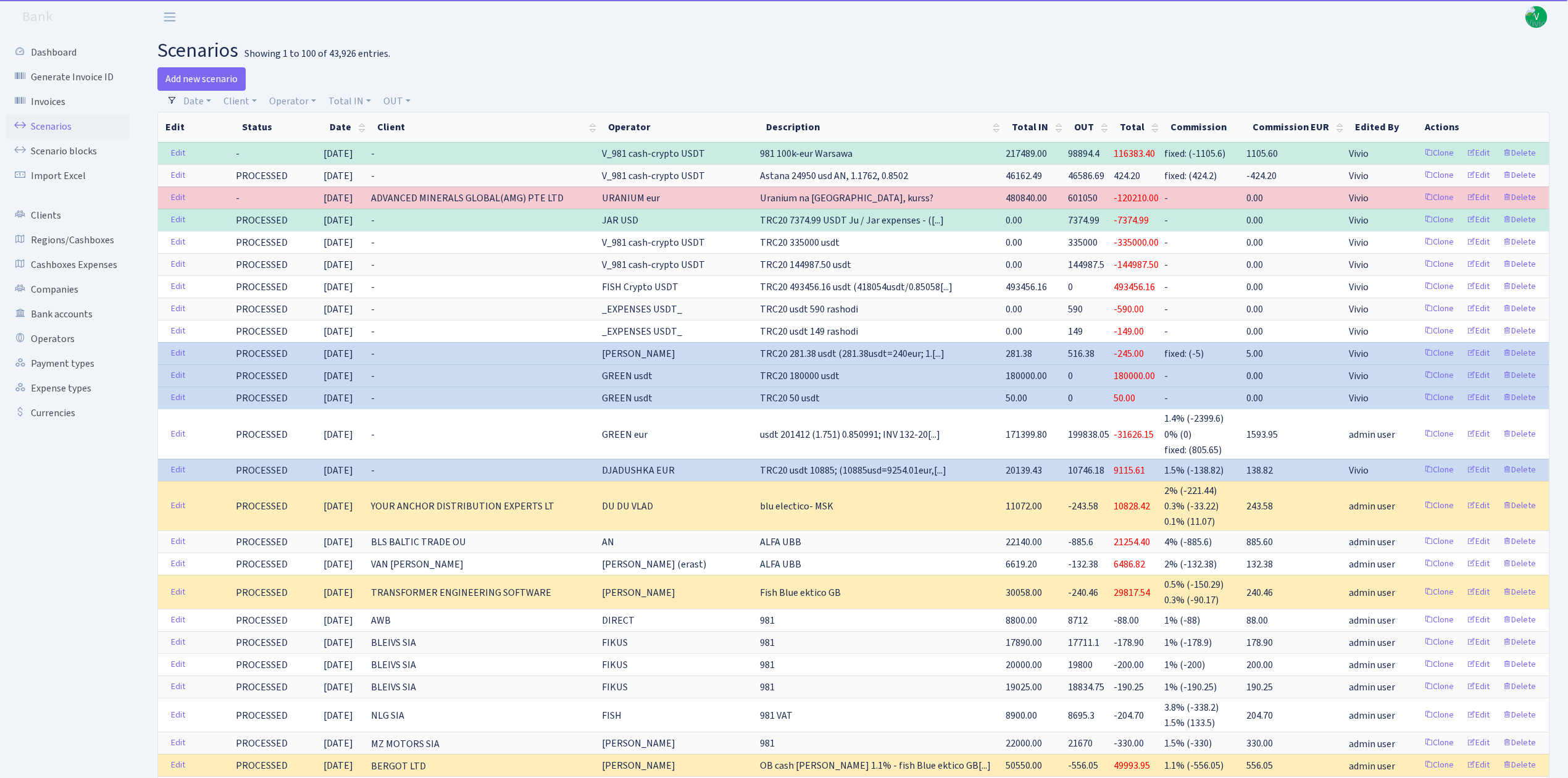
click at [761, 67] on div "Add new scenario" at bounding box center [500, 79] width 687 height 23
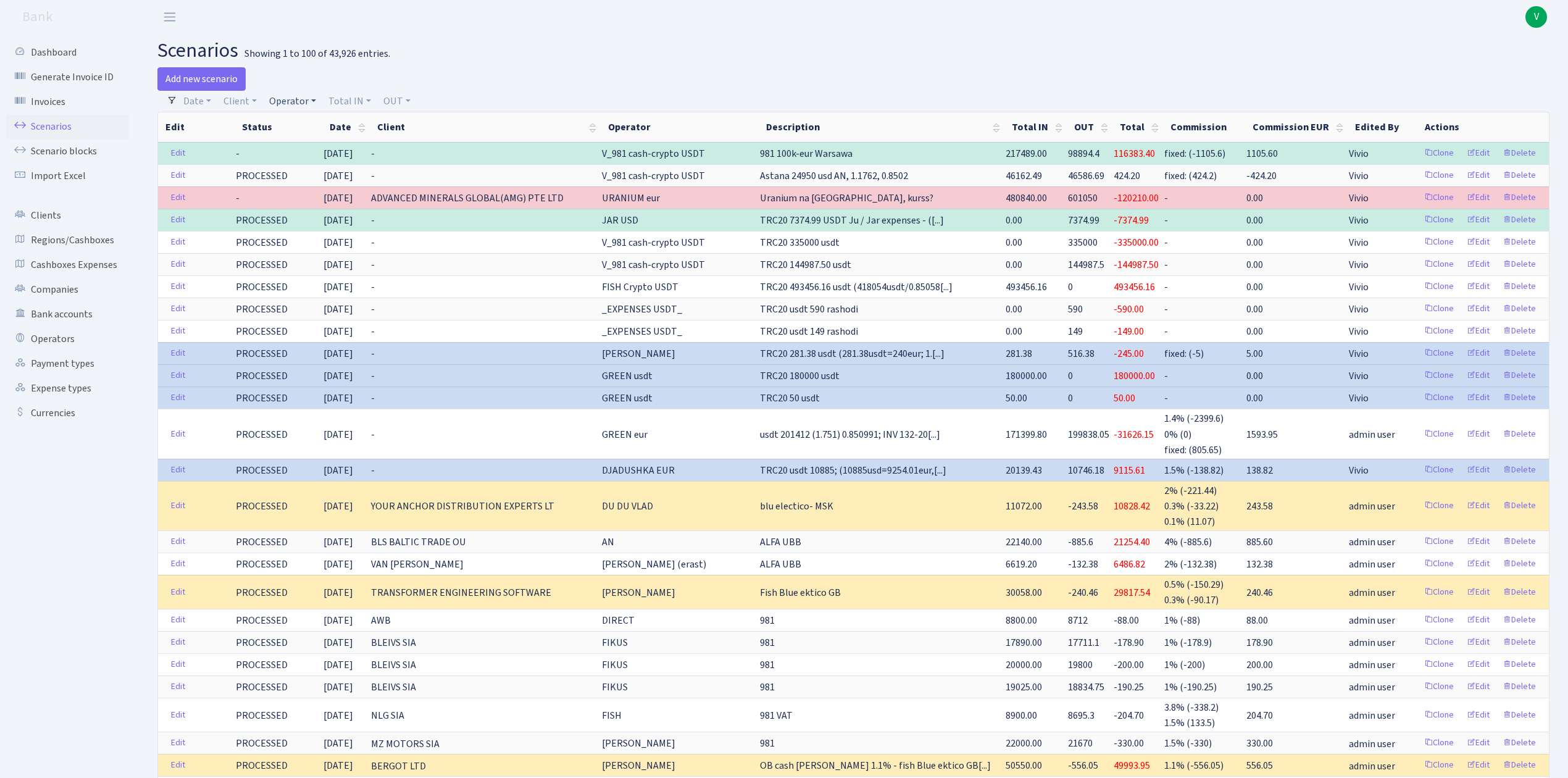
click at [280, 101] on link "Operator" at bounding box center [293, 101] width 57 height 21
click at [288, 143] on input "search" at bounding box center [313, 145] width 91 height 19
type input "981"
click at [326, 248] on li "V_981 cash-crypto USDT" at bounding box center [313, 264] width 93 height 35
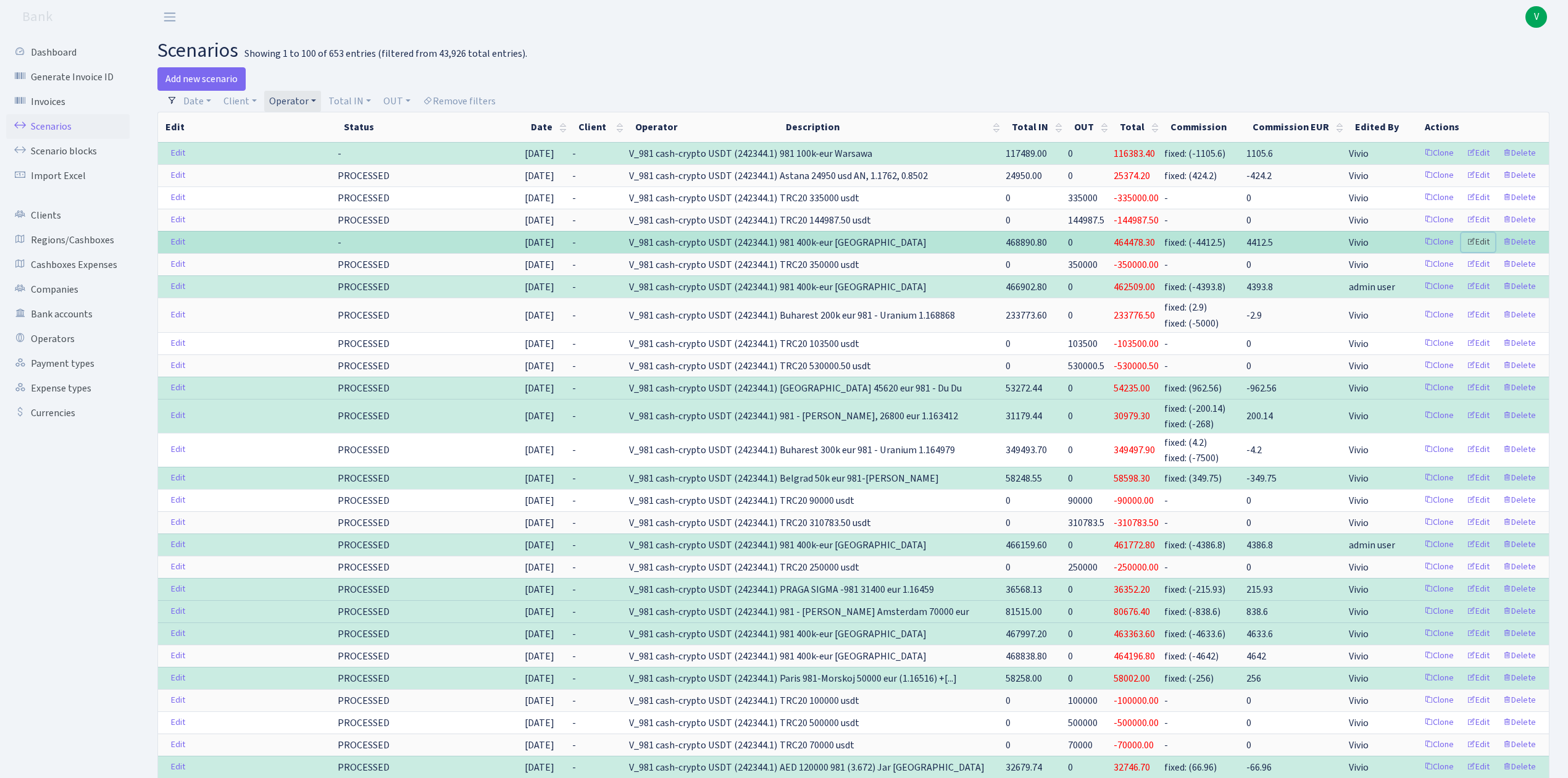
click at [1484, 243] on link "Edit" at bounding box center [1478, 242] width 34 height 19
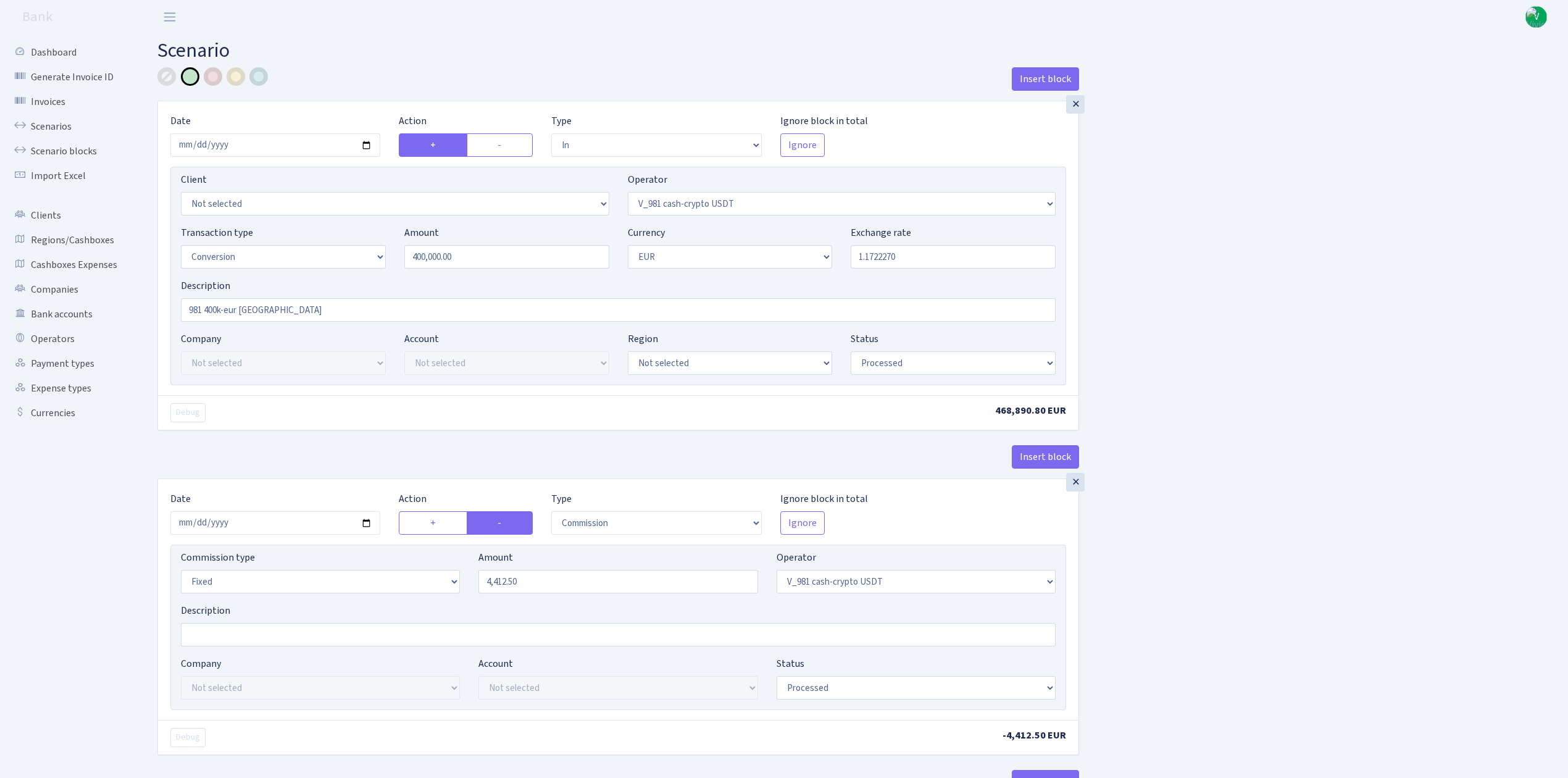
select select "in"
select select "435"
select select "15"
select select "1"
select select "processed"
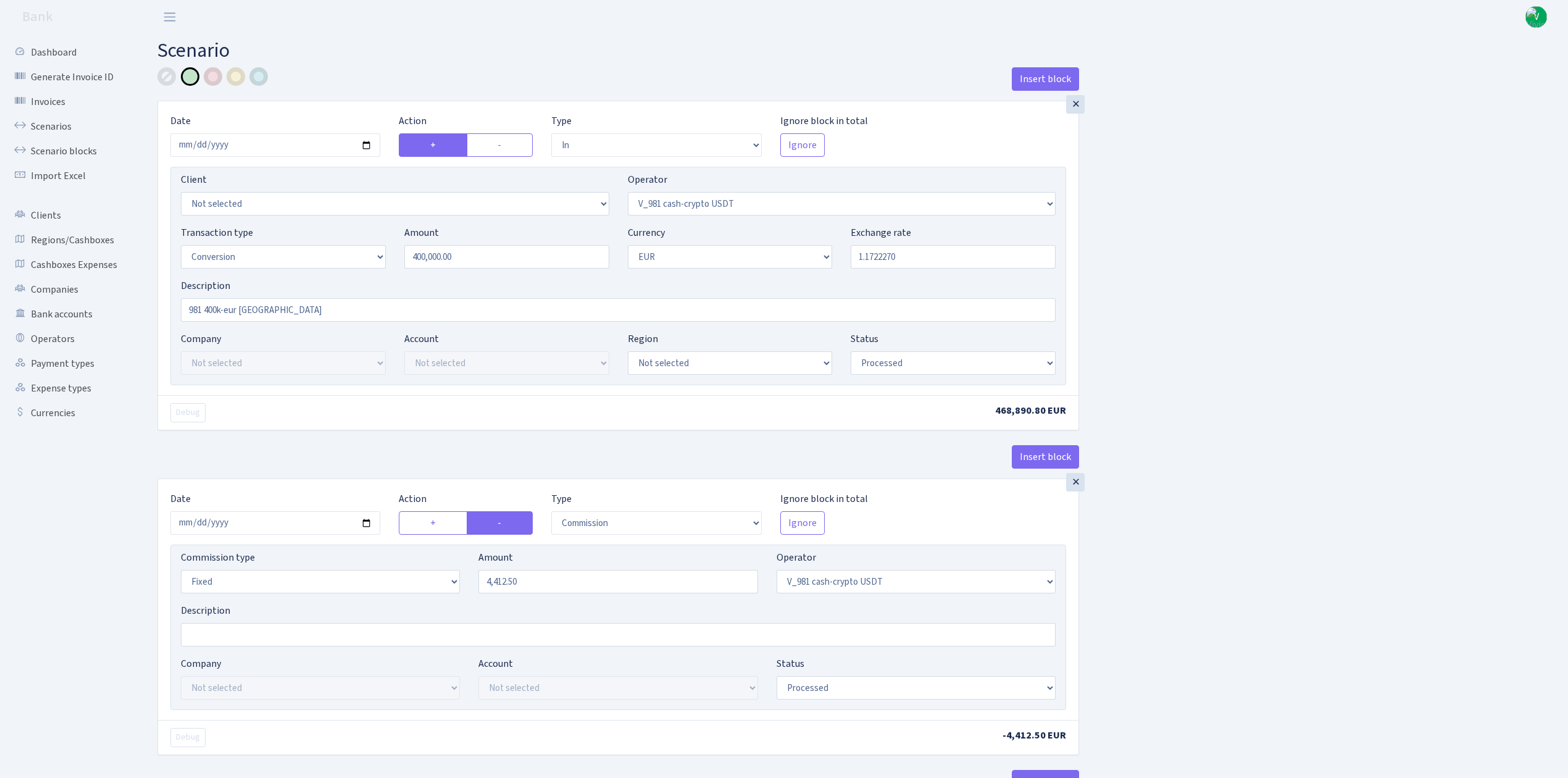
select select "commission"
select select "fixed"
select select "435"
select select "processed"
select select "out"
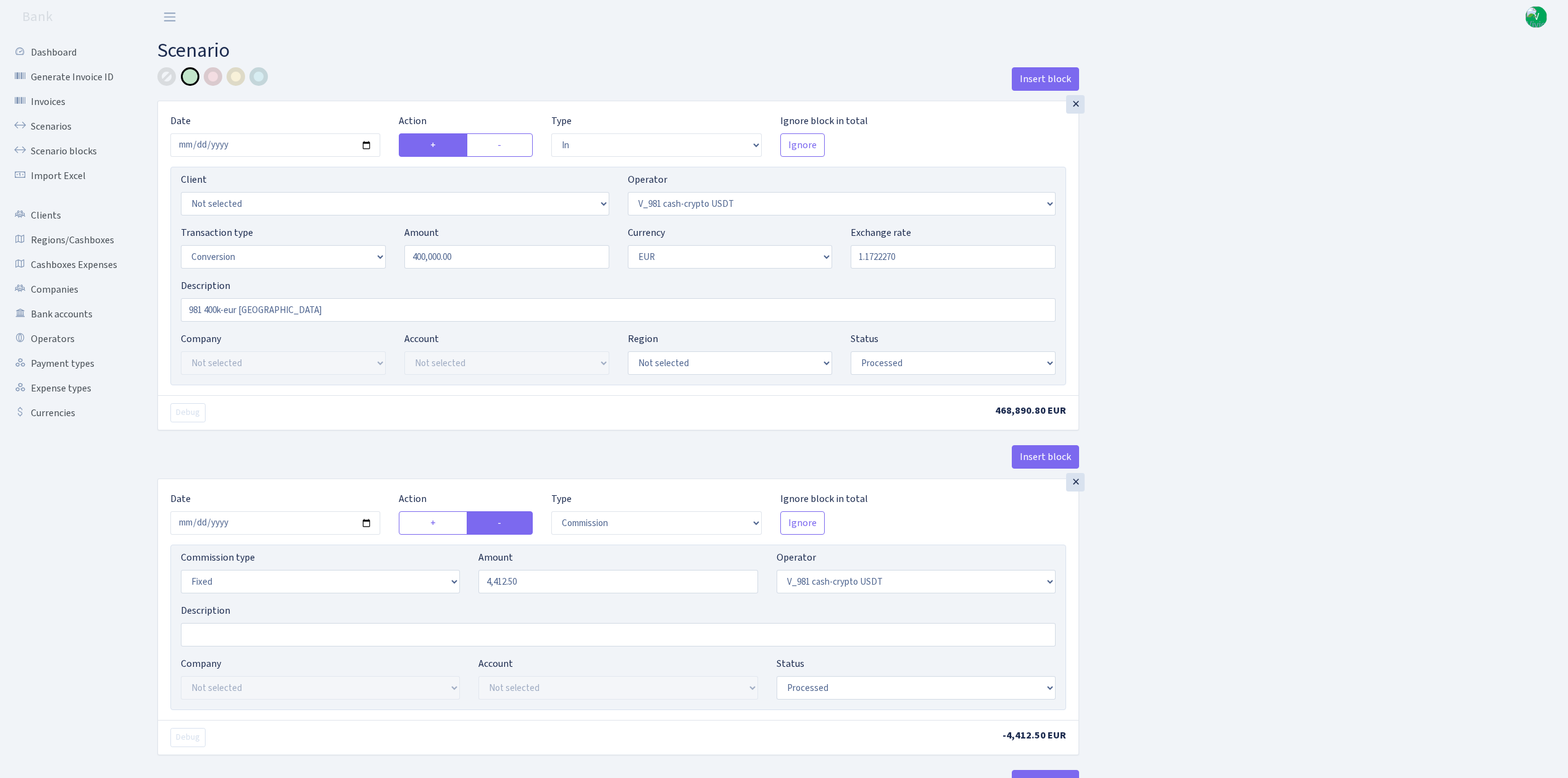
select select "434"
select select "15"
select select "1"
select select "processed"
select select "in"
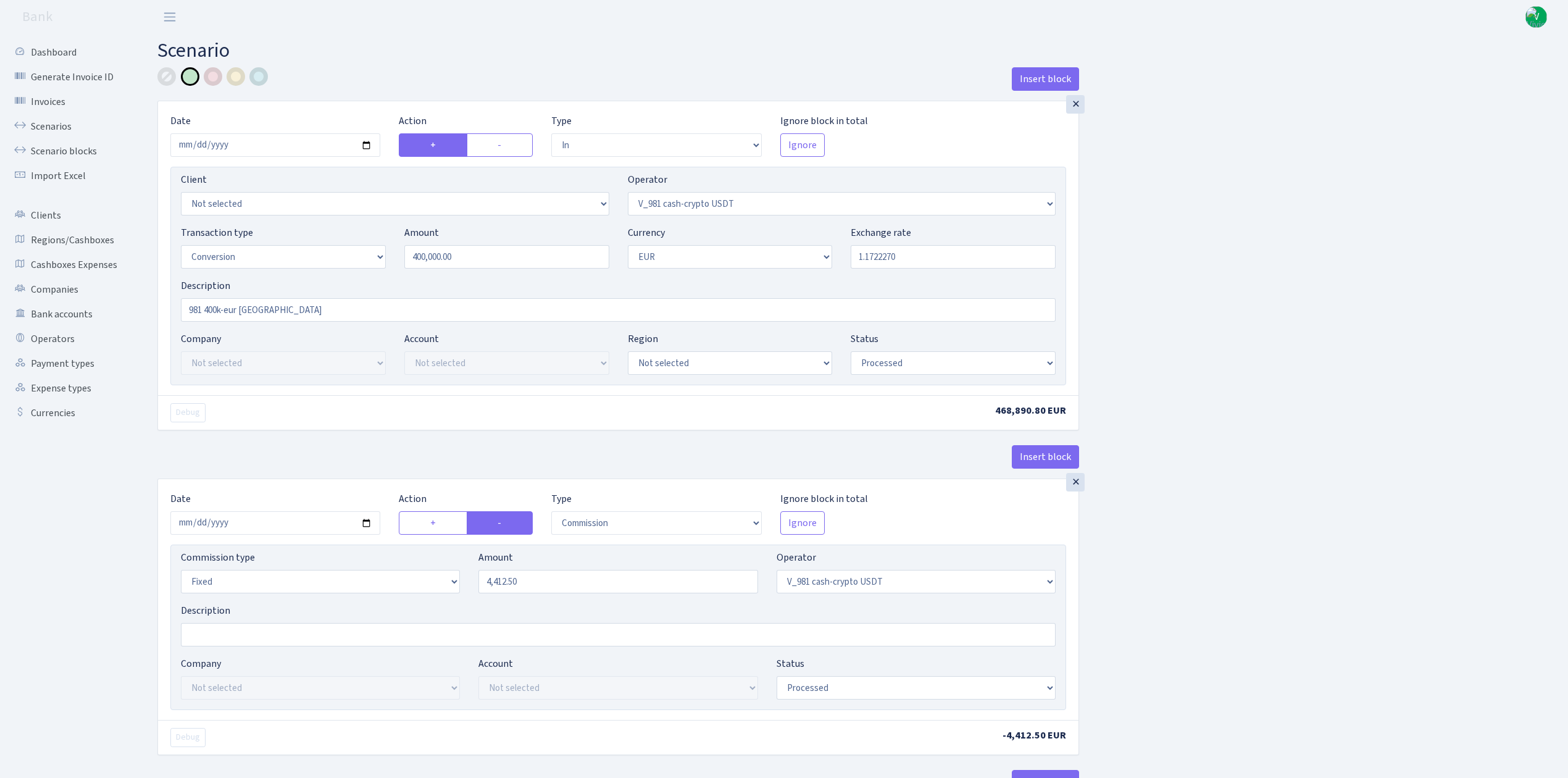
select select "434"
select select "1"
select select "pending"
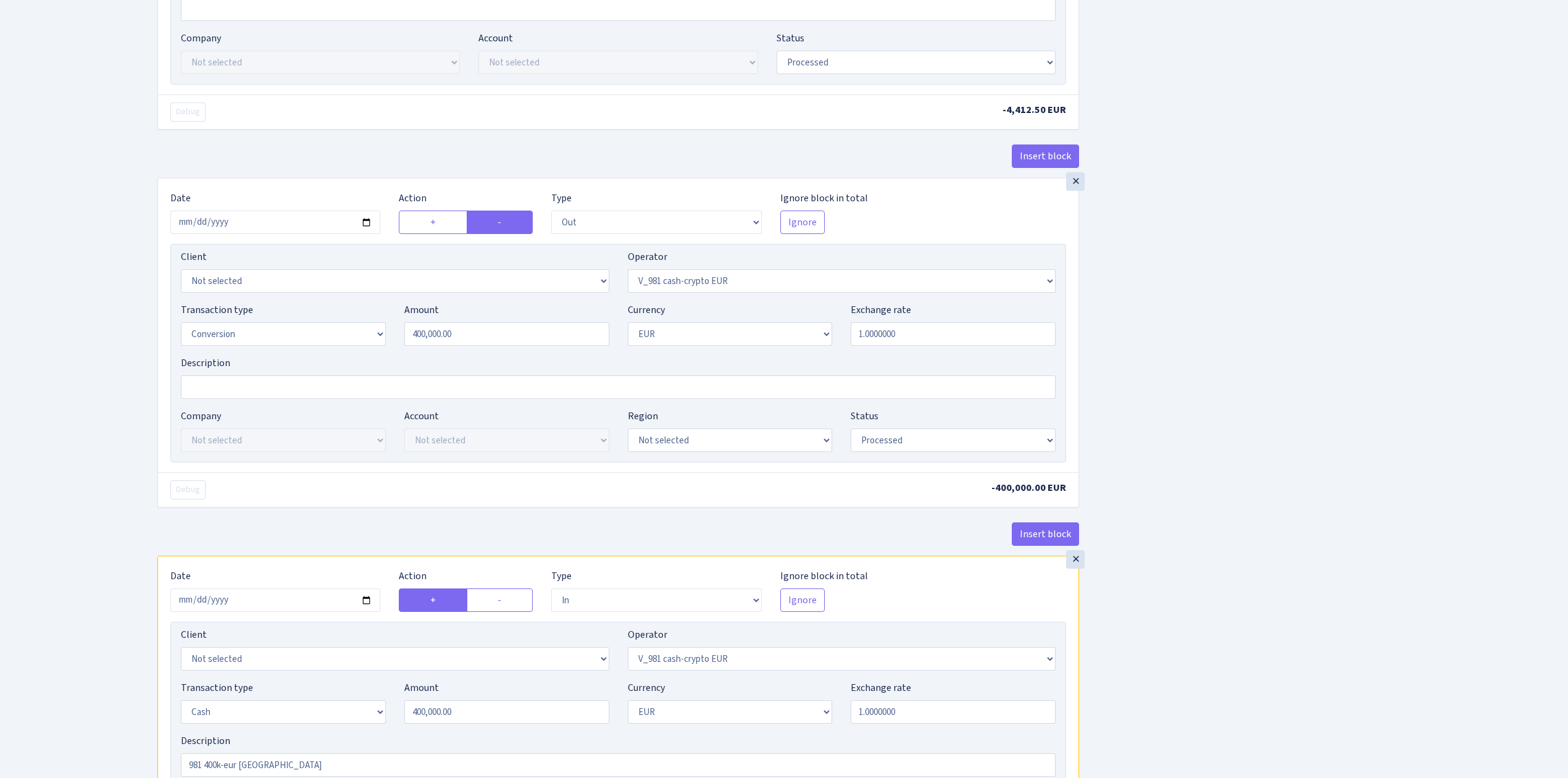
scroll to position [901, 0]
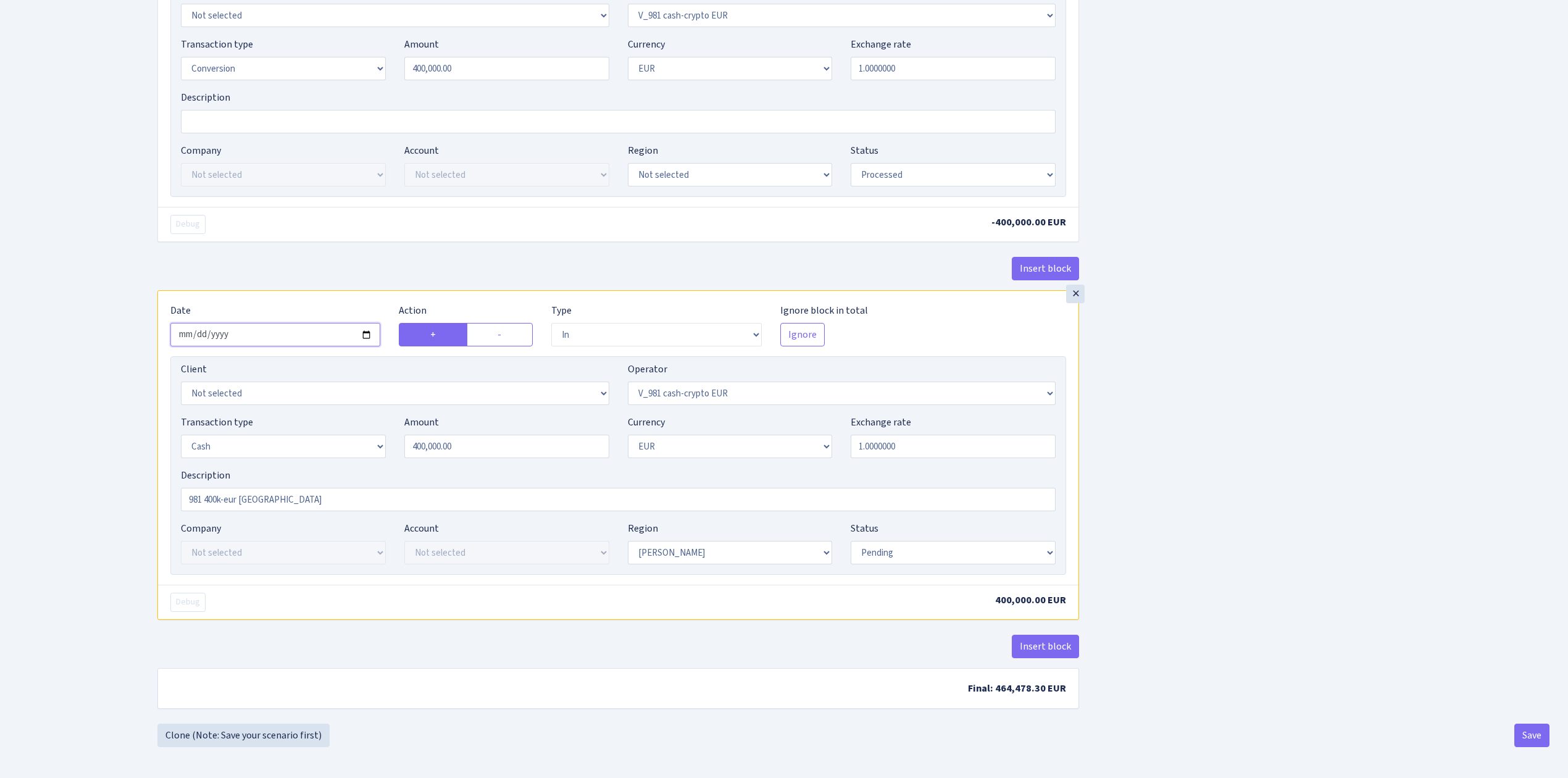
click at [365, 332] on input "2025-09-08" at bounding box center [275, 334] width 210 height 23
type input "2025-09-09"
click at [887, 552] on select "Draft Pending Later Never Processed" at bounding box center [953, 552] width 205 height 23
select select "processed"
click at [851, 541] on select "Draft Pending Later Never Processed" at bounding box center [953, 552] width 205 height 23
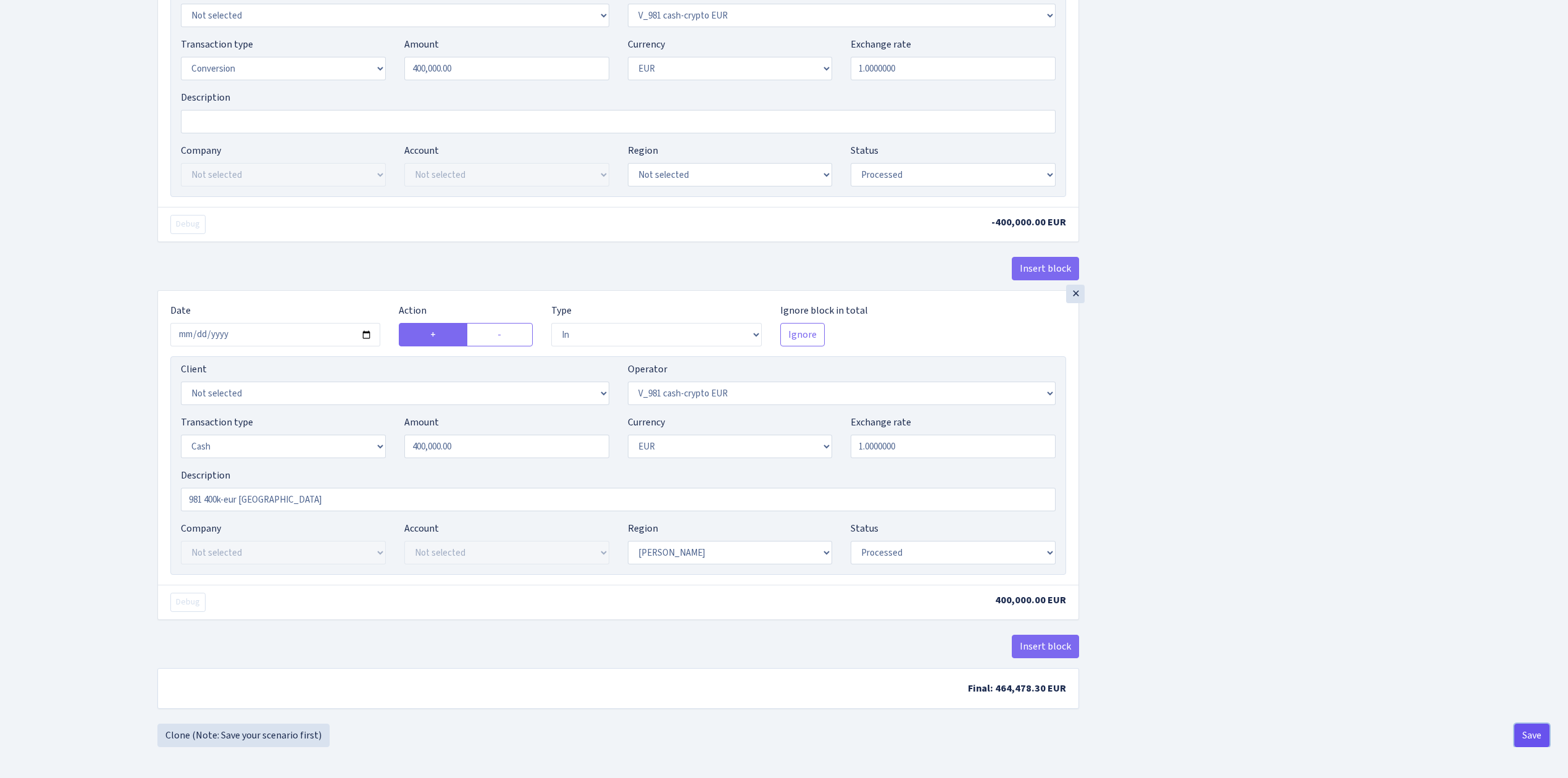
click at [1539, 732] on button "Save" at bounding box center [1532, 735] width 35 height 23
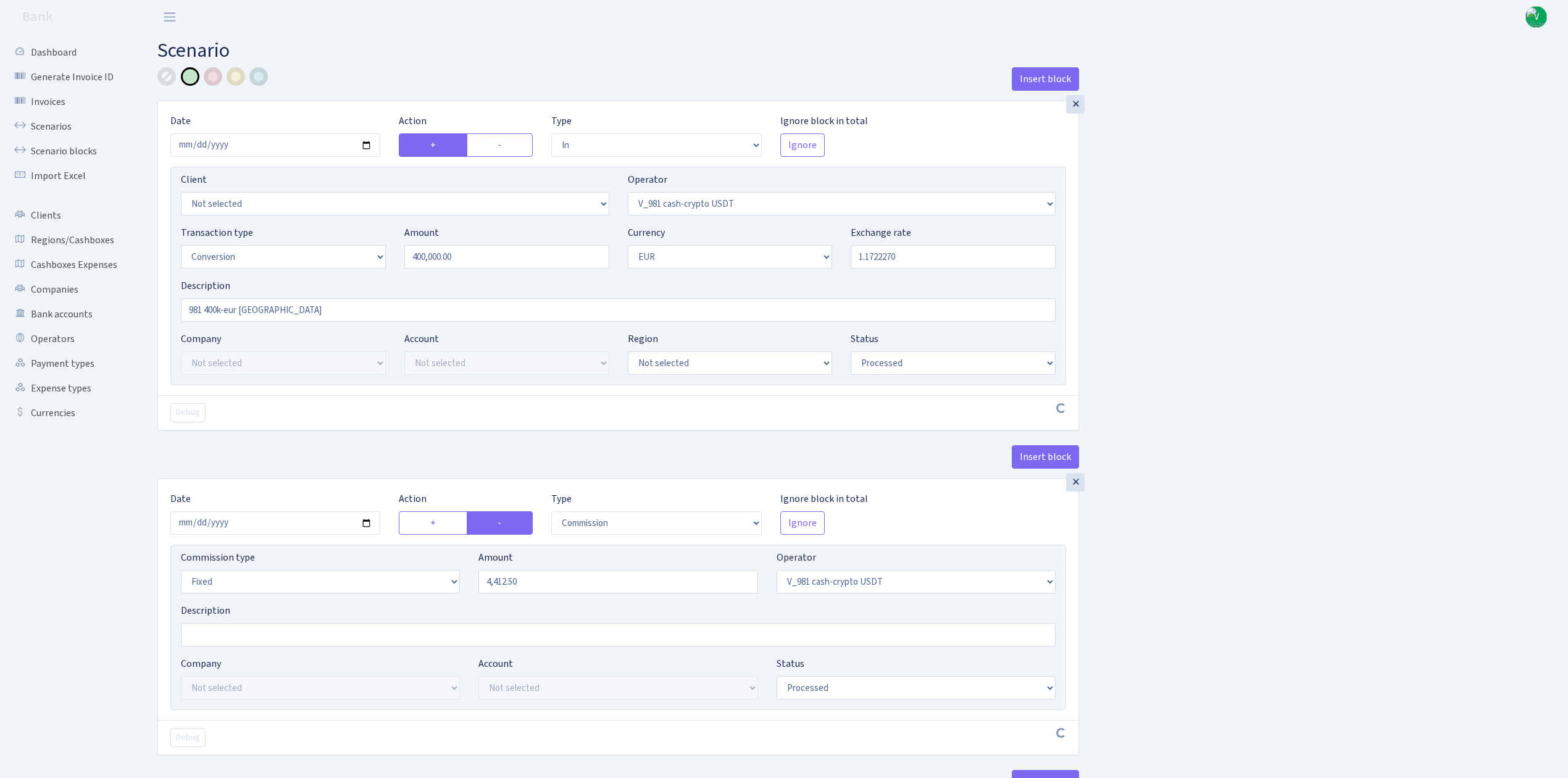
select select "in"
select select "435"
select select "15"
select select "1"
select select "processed"
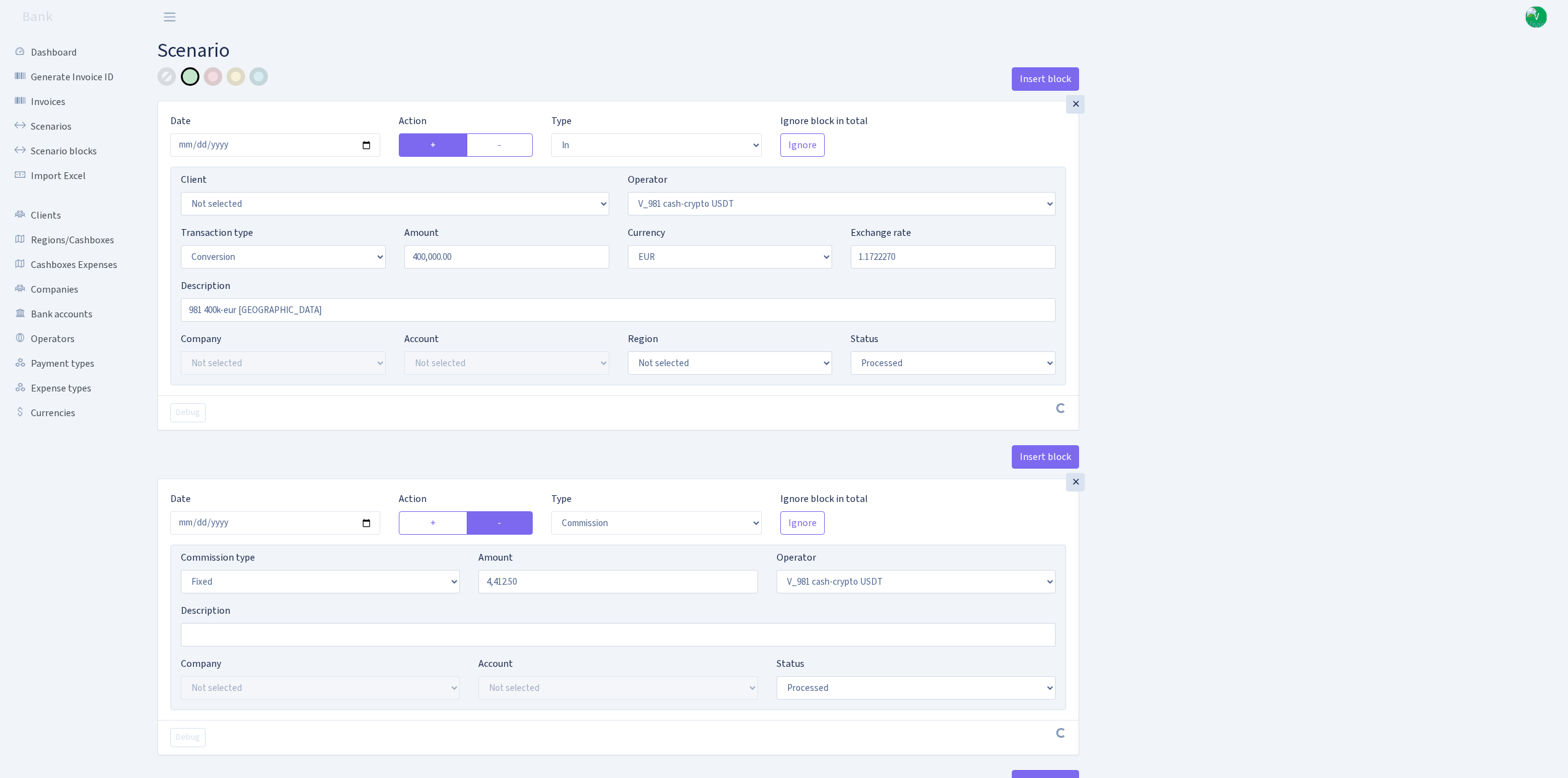
select select "commission"
select select "fixed"
select select "435"
select select "processed"
select select "out"
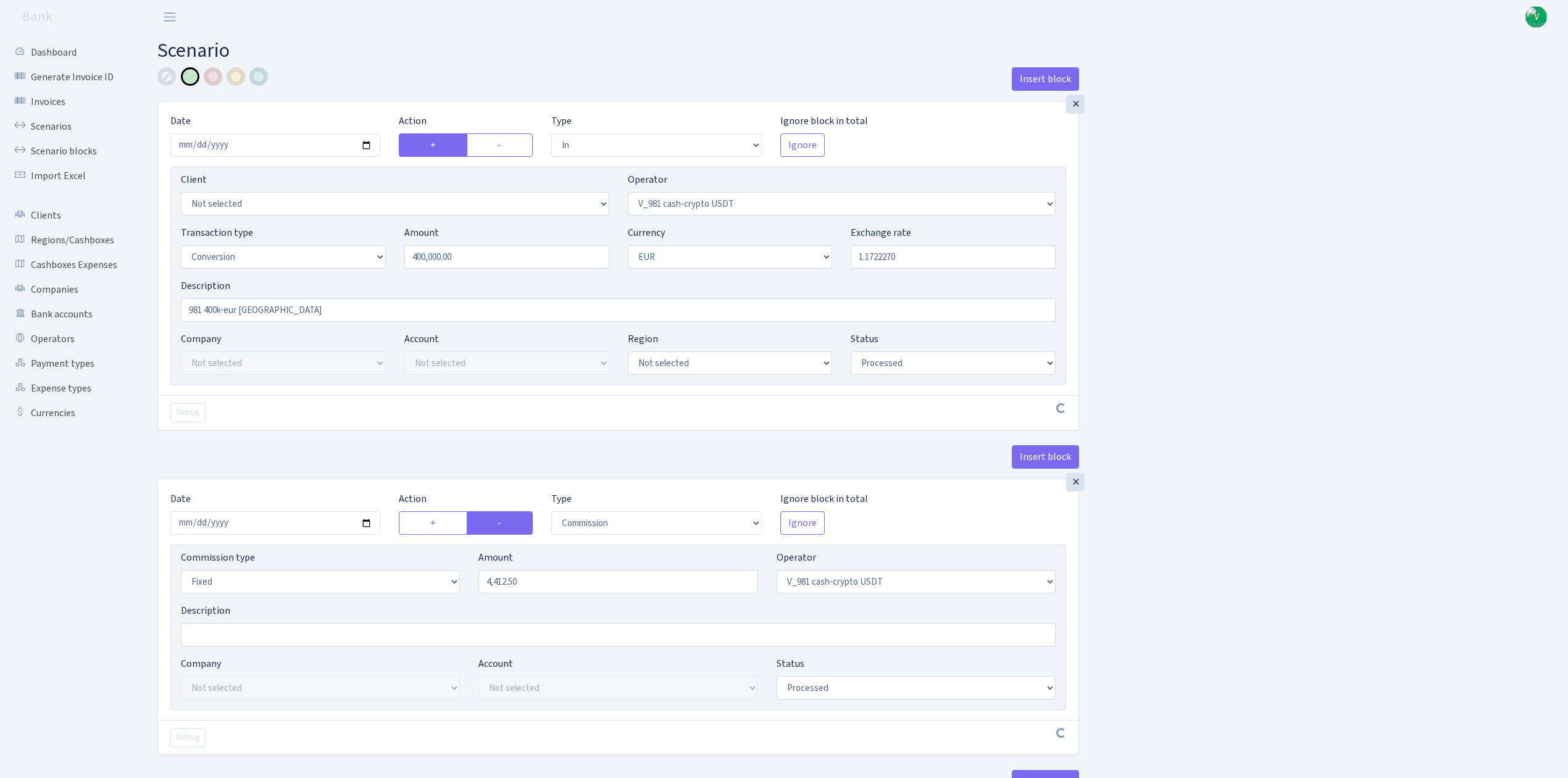
select select "434"
select select "15"
select select "1"
select select "processed"
select select "in"
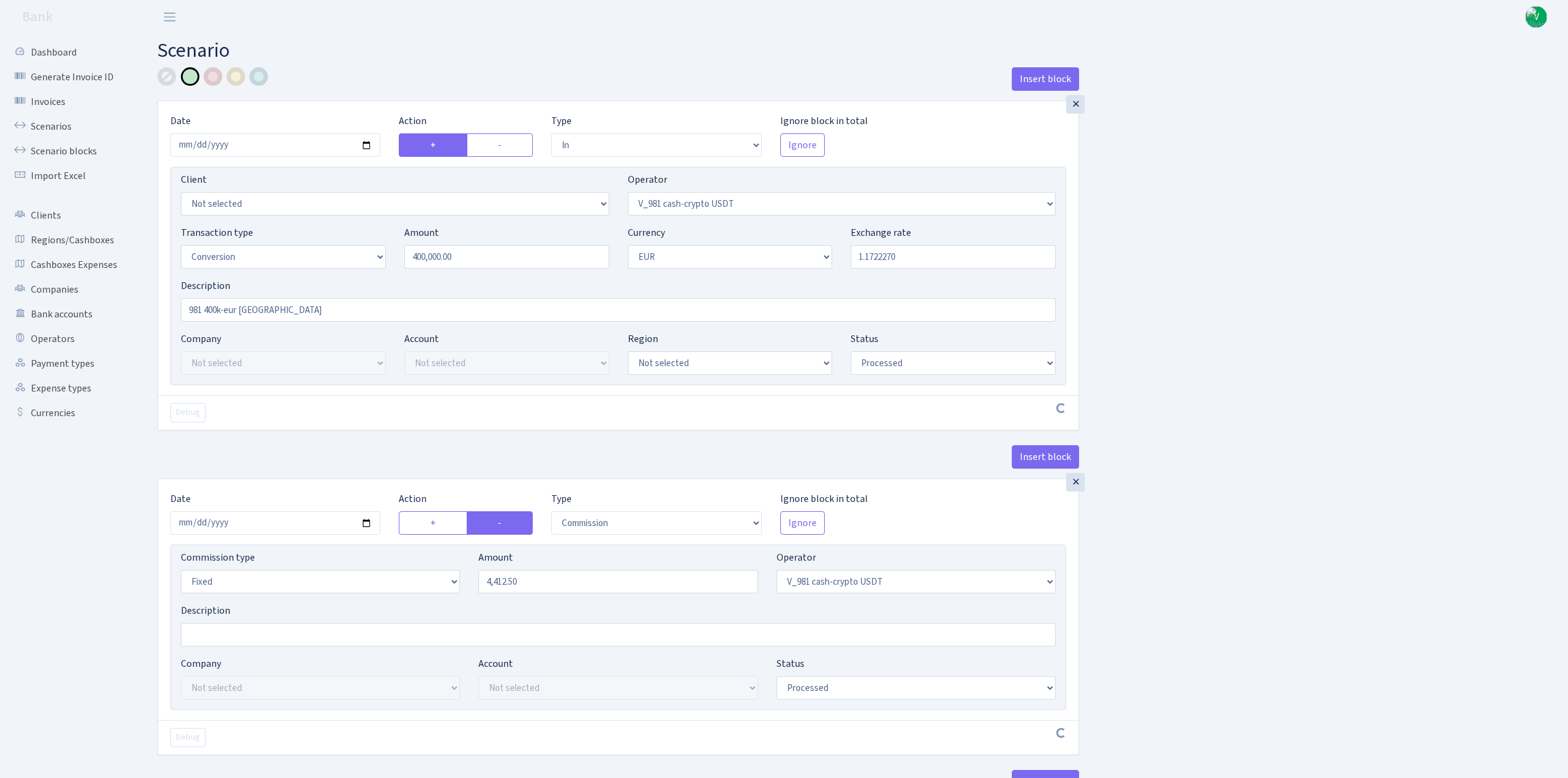
select select "434"
select select "1"
select select "processed"
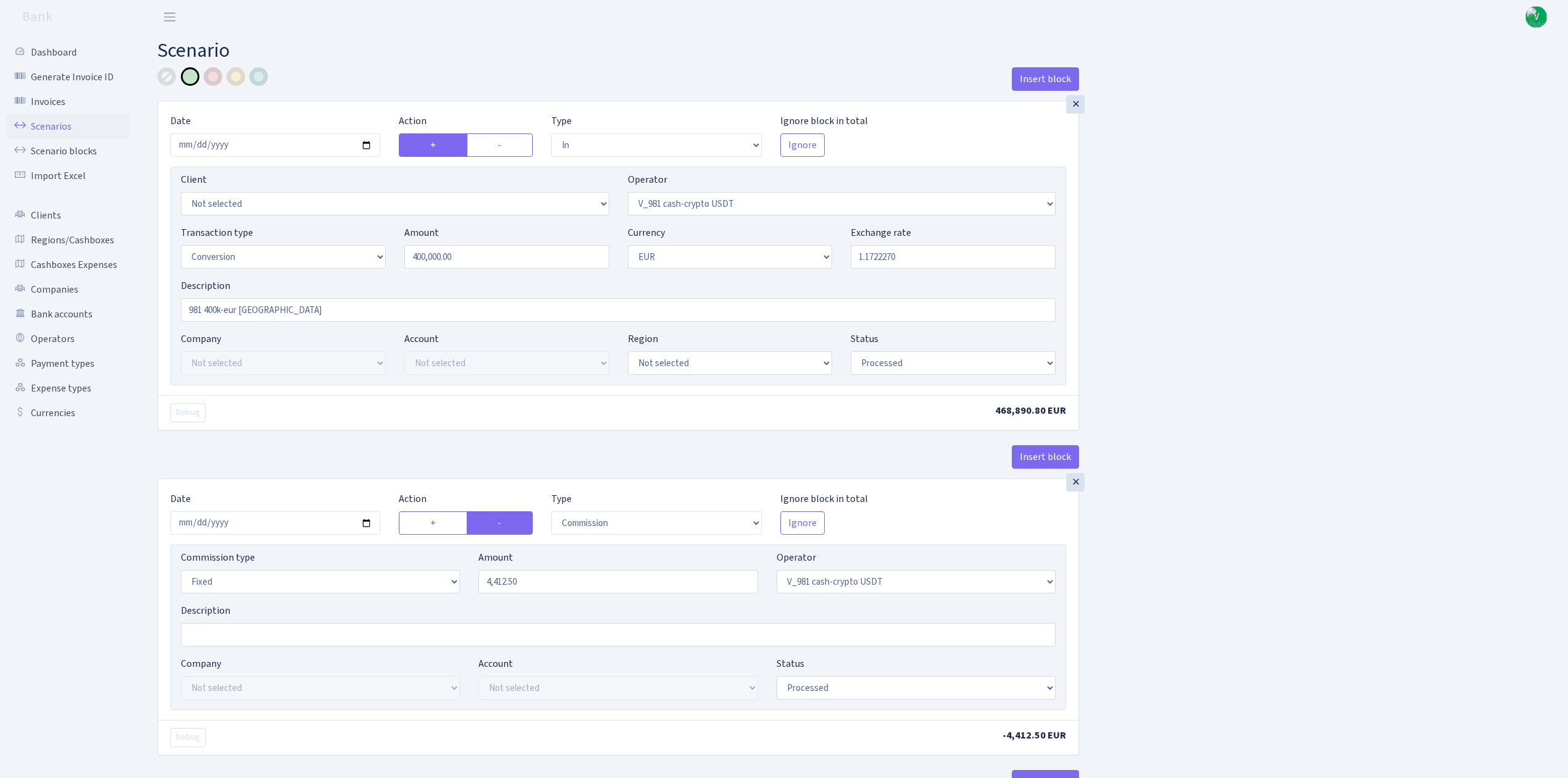
click at [69, 122] on link "Scenarios" at bounding box center [68, 126] width 123 height 25
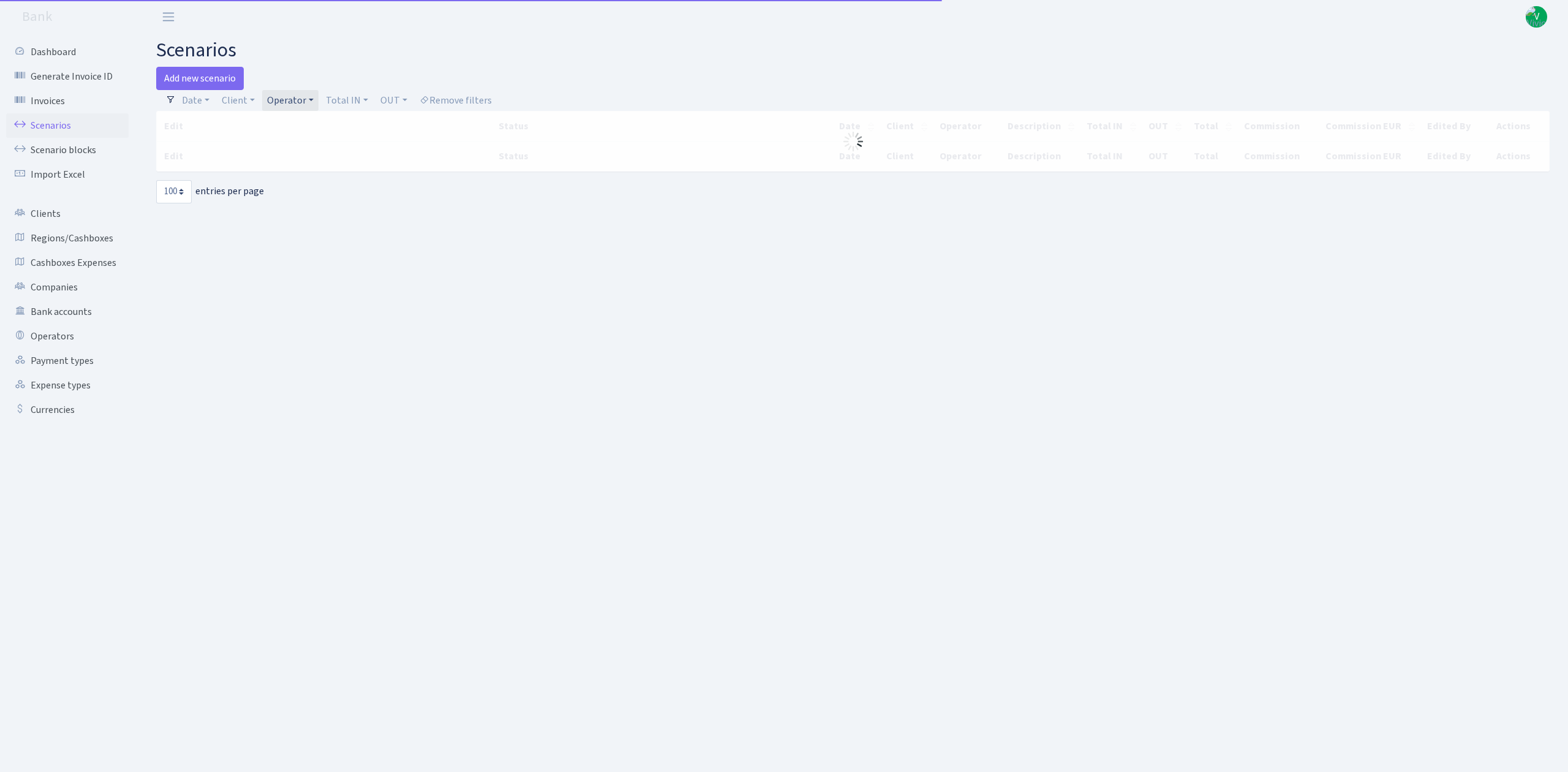
select select "100"
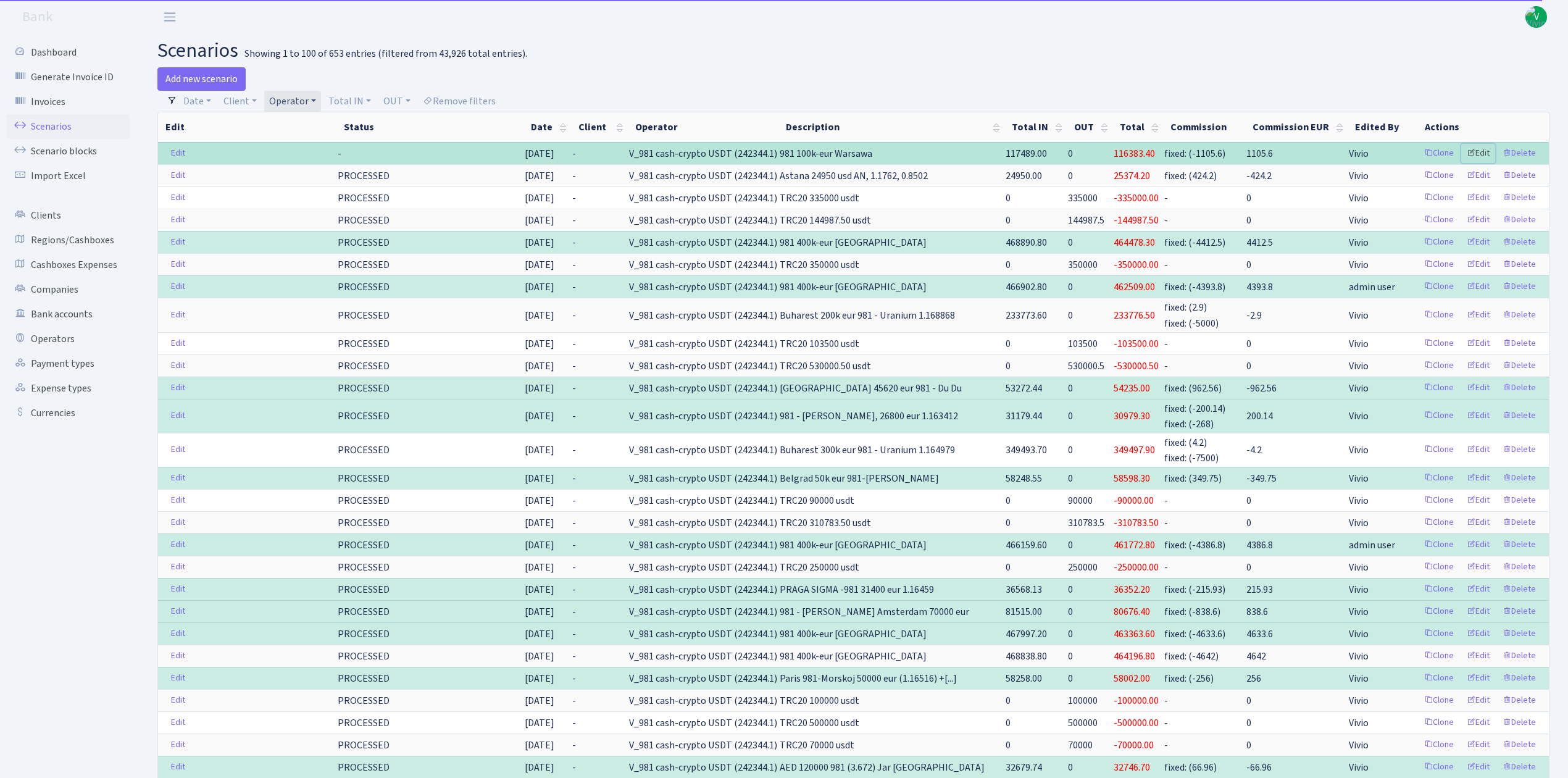
click at [1482, 151] on link "Edit" at bounding box center [1478, 153] width 34 height 19
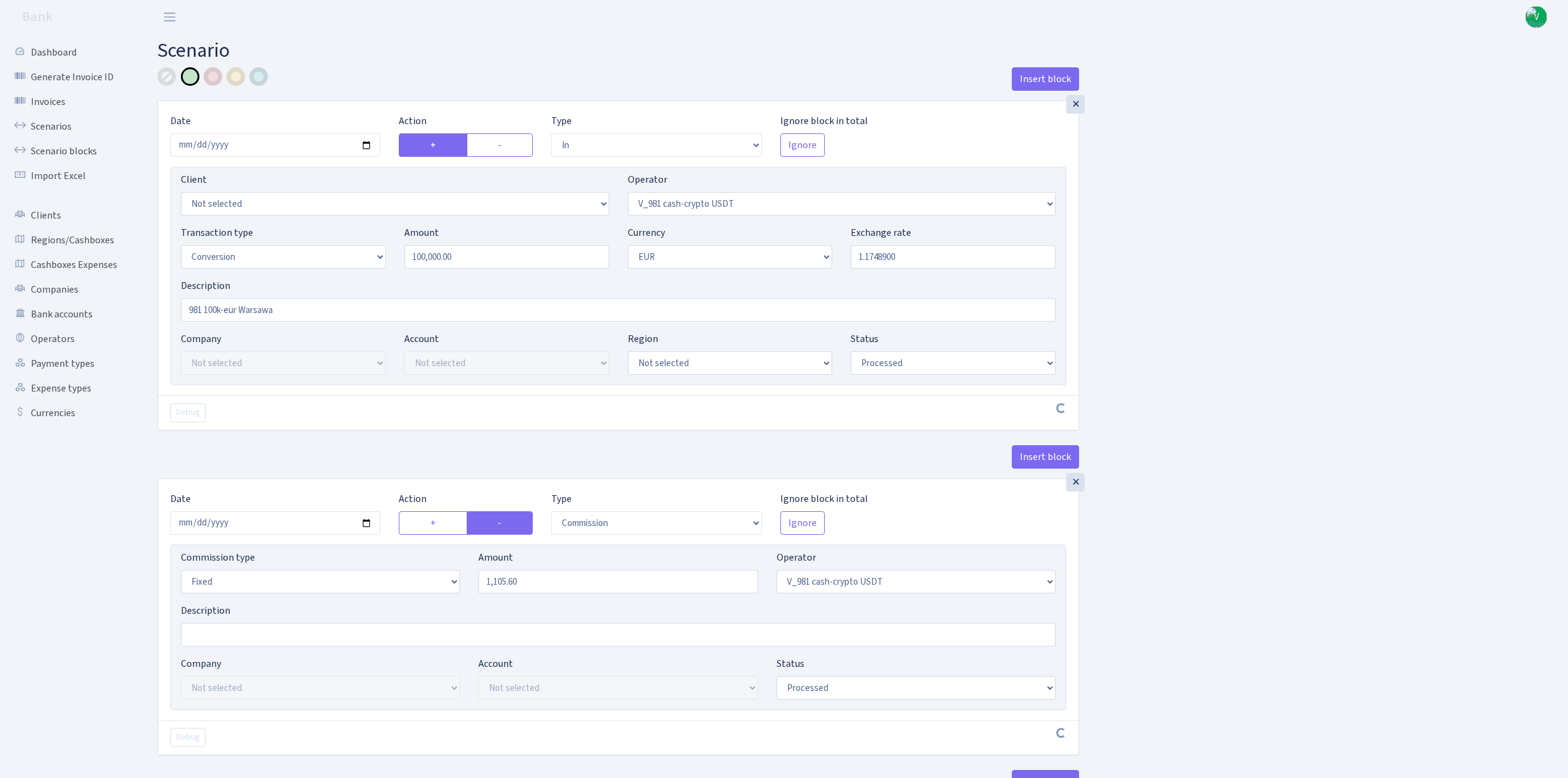
select select "in"
select select "435"
select select "15"
select select "1"
select select "processed"
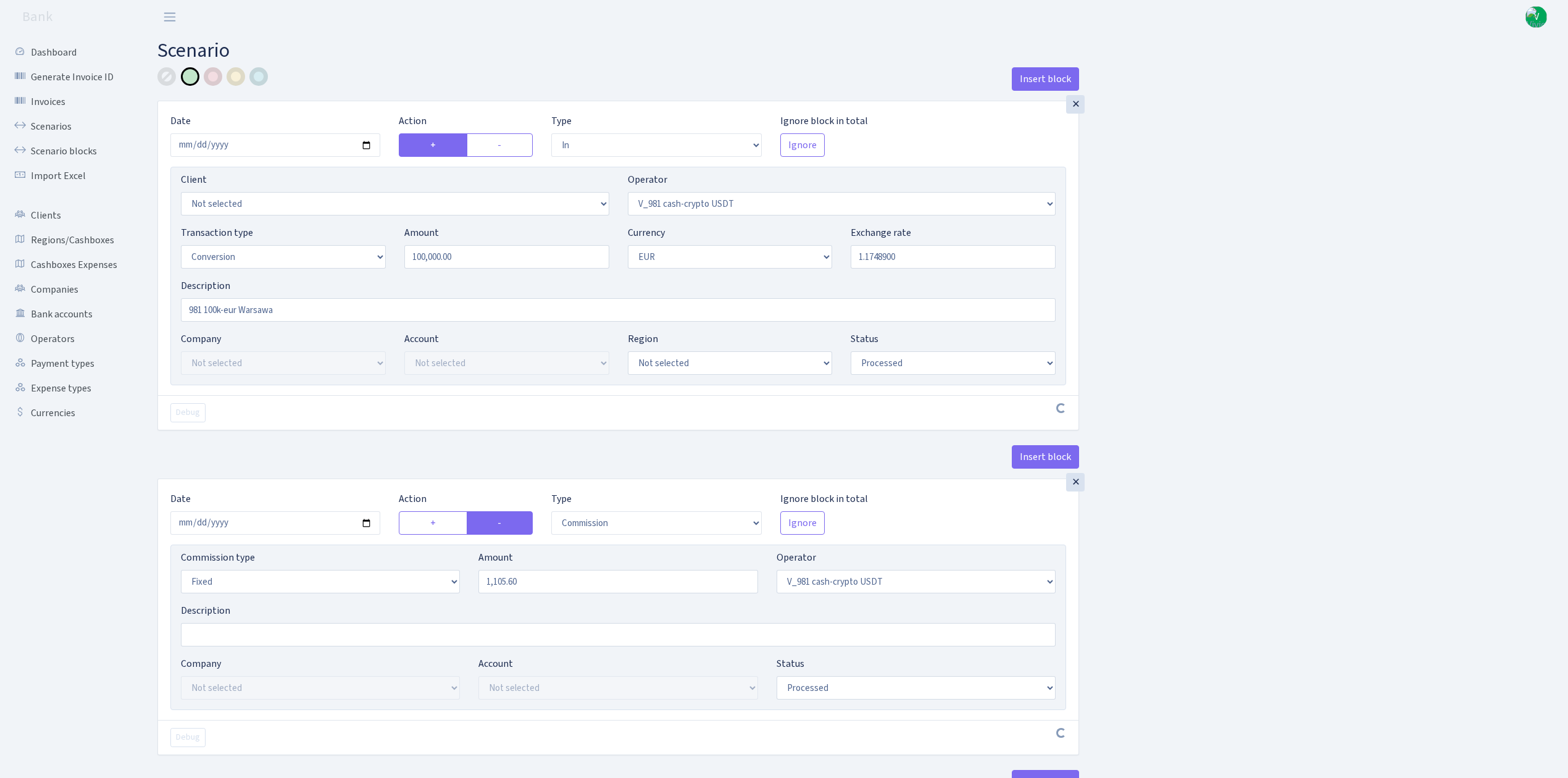
select select "commission"
select select "fixed"
select select "435"
select select "processed"
select select "out"
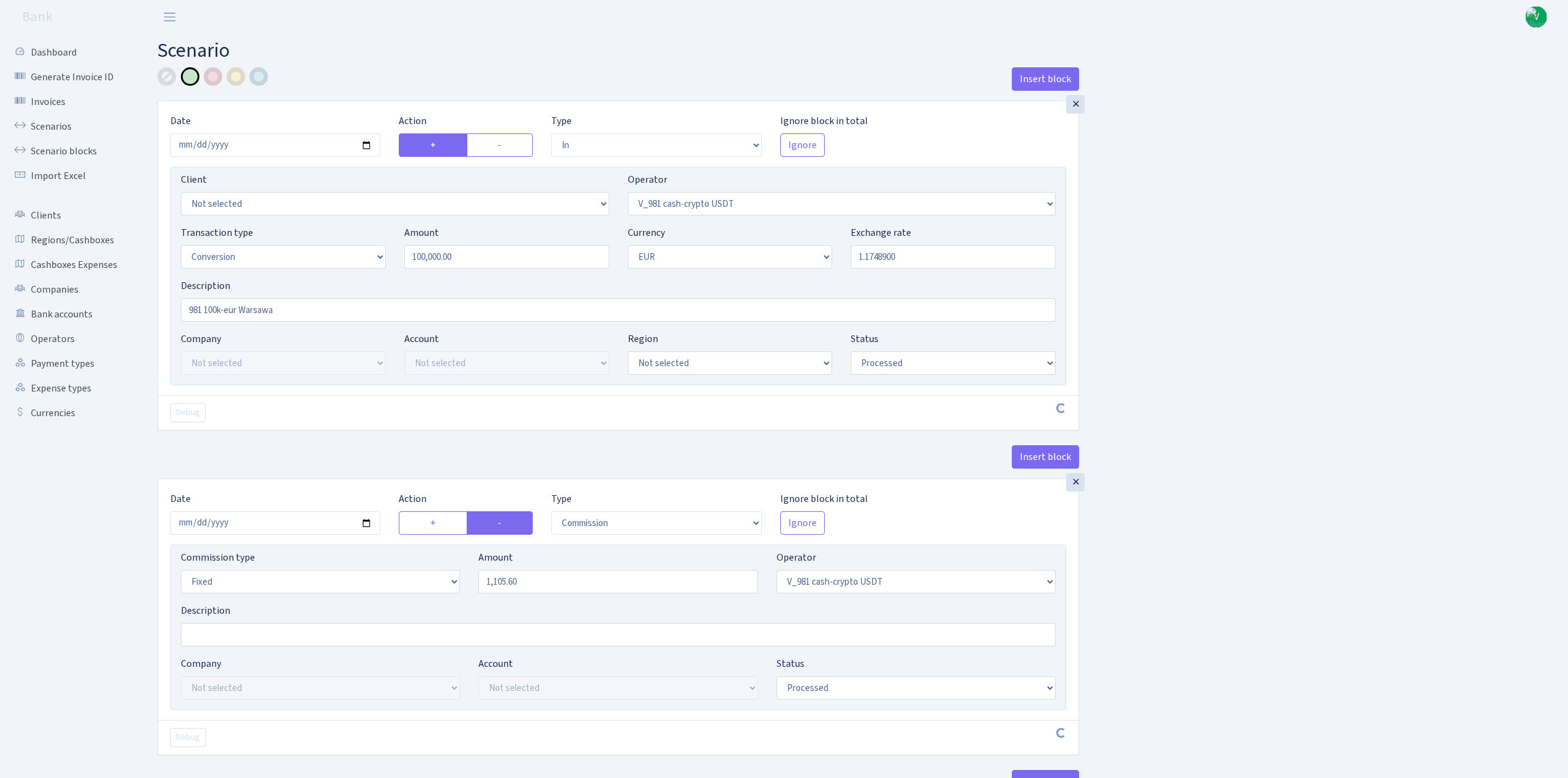
select select "434"
select select "15"
select select "1"
select select "processed"
select select "in"
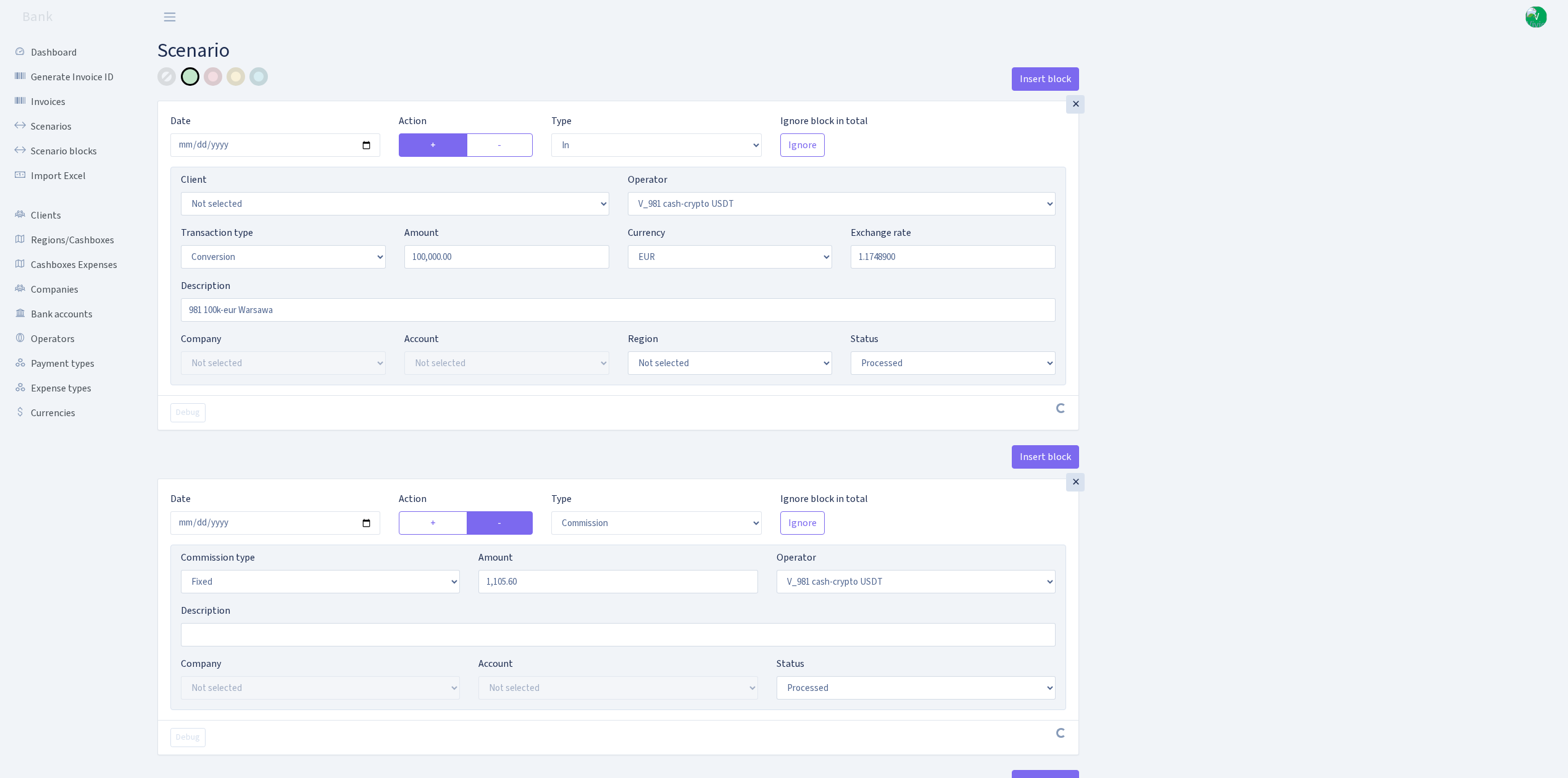
select select "434"
select select "1"
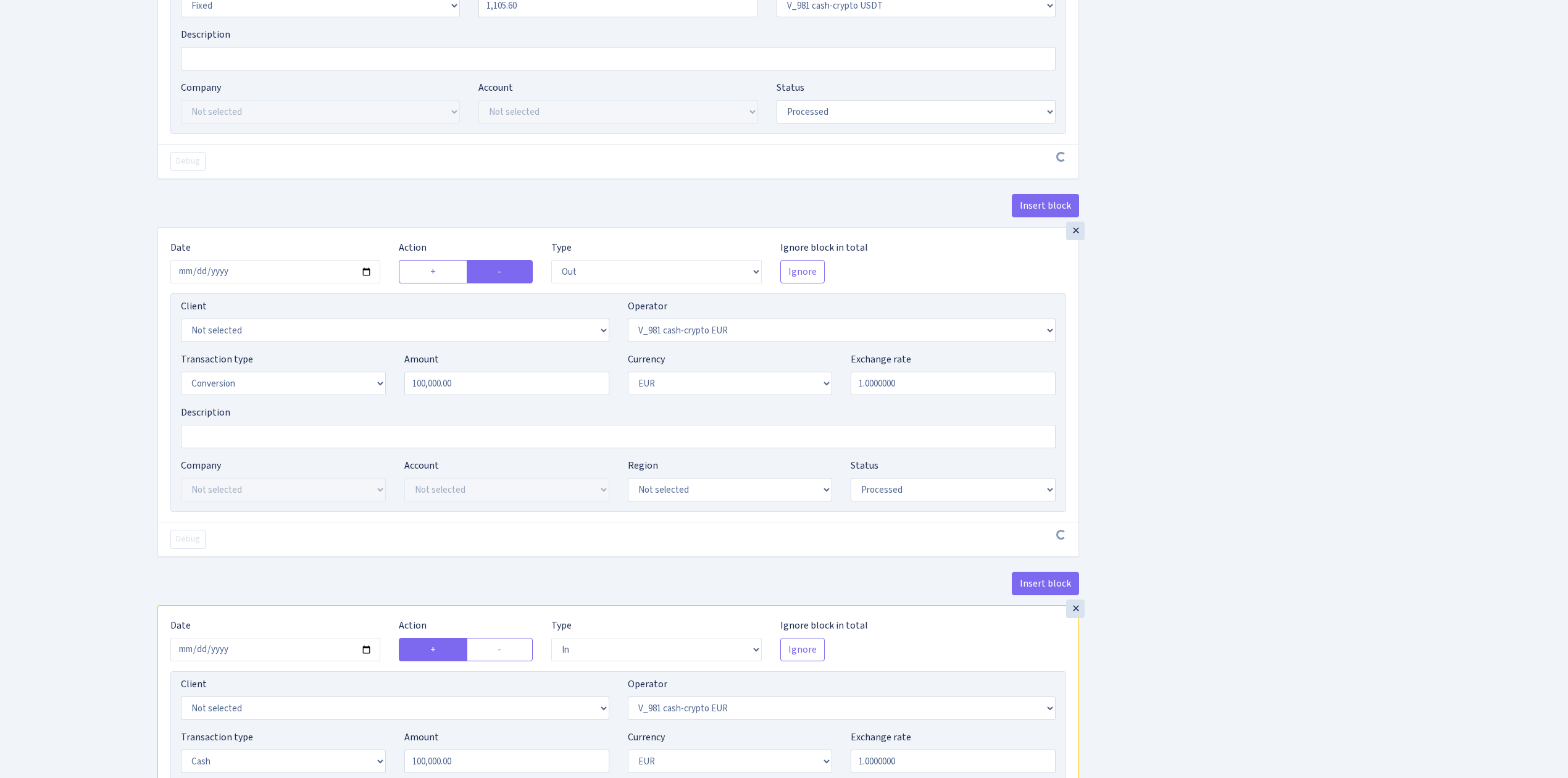
scroll to position [896, 0]
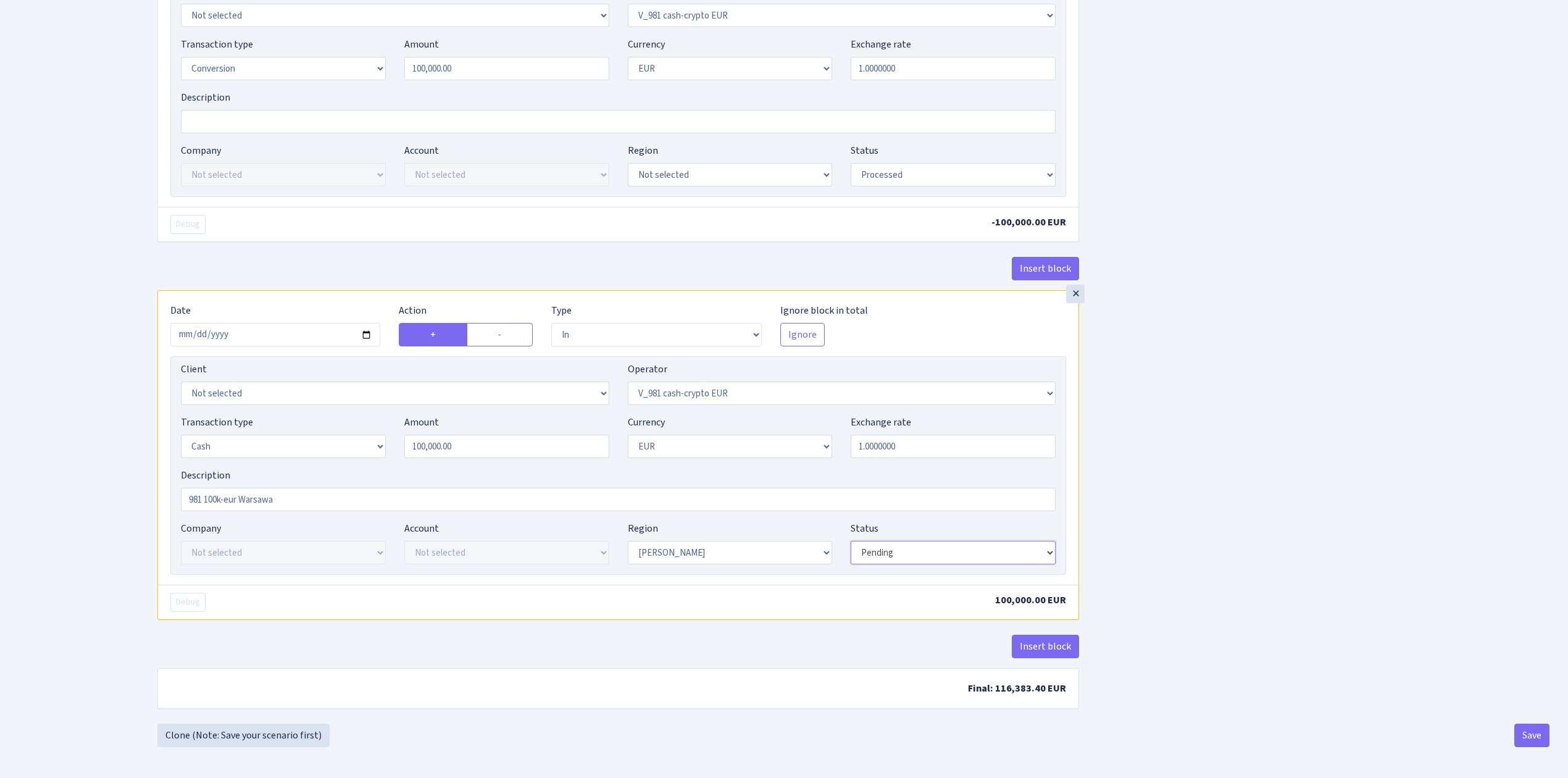
click at [899, 552] on select "Draft Pending Later Never Processed" at bounding box center [953, 552] width 205 height 23
select select "processed"
click at [851, 543] on select "Draft Pending Later Never Processed" at bounding box center [953, 552] width 205 height 23
click at [1524, 741] on button "Save" at bounding box center [1532, 735] width 35 height 23
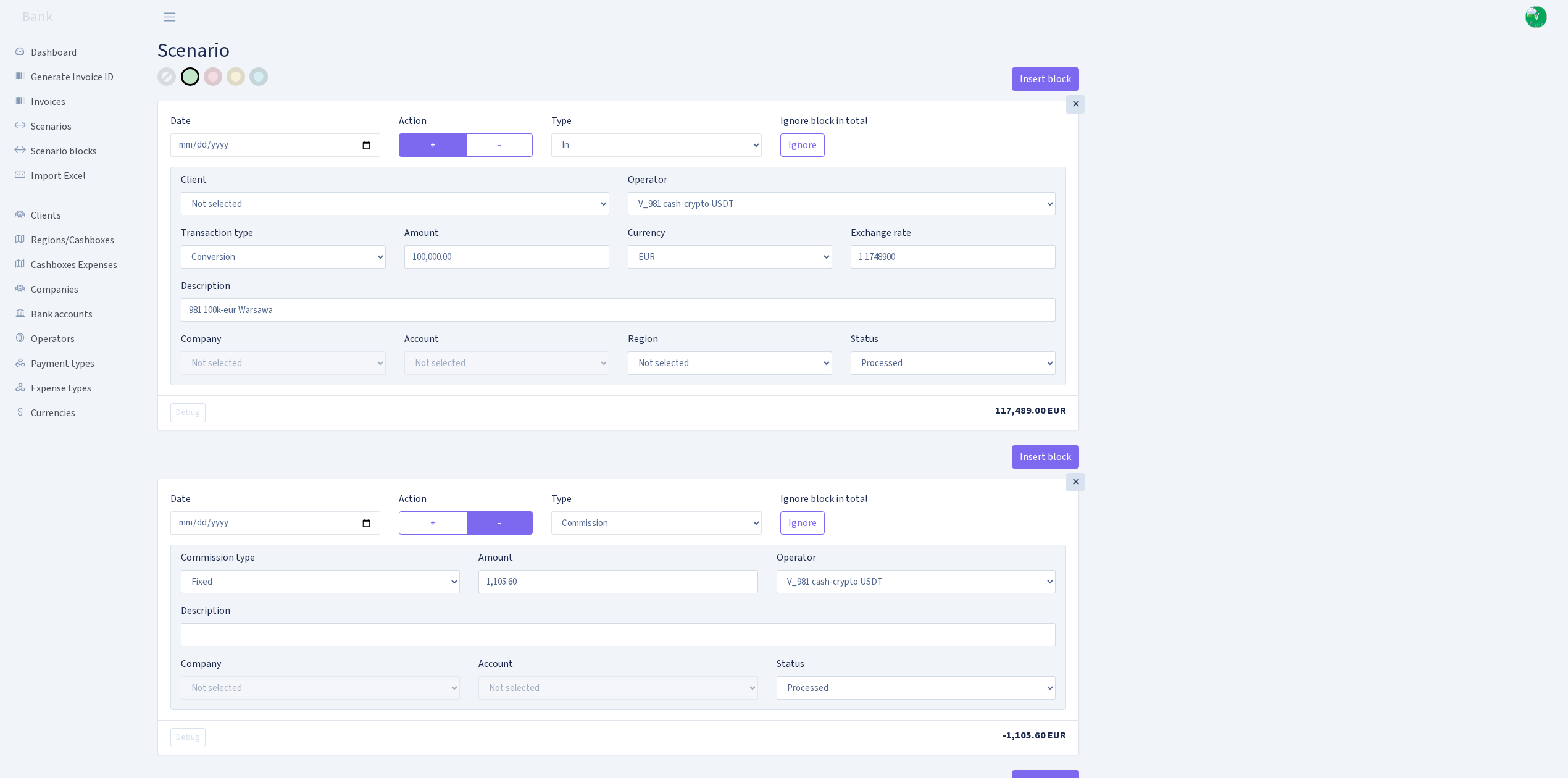
select select "in"
select select "435"
select select "15"
select select "1"
select select "processed"
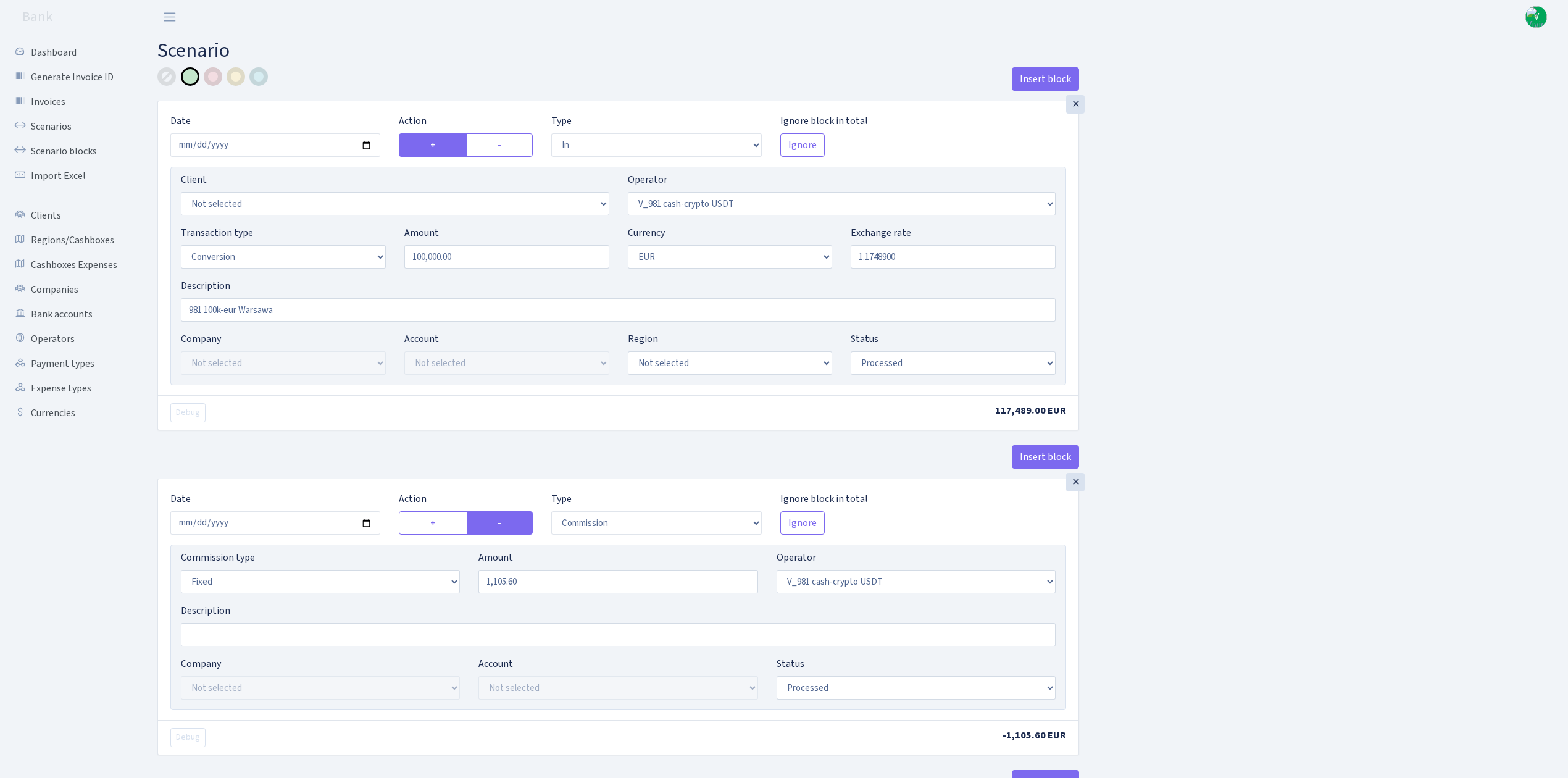
select select "commission"
select select "fixed"
select select "435"
select select "processed"
select select "out"
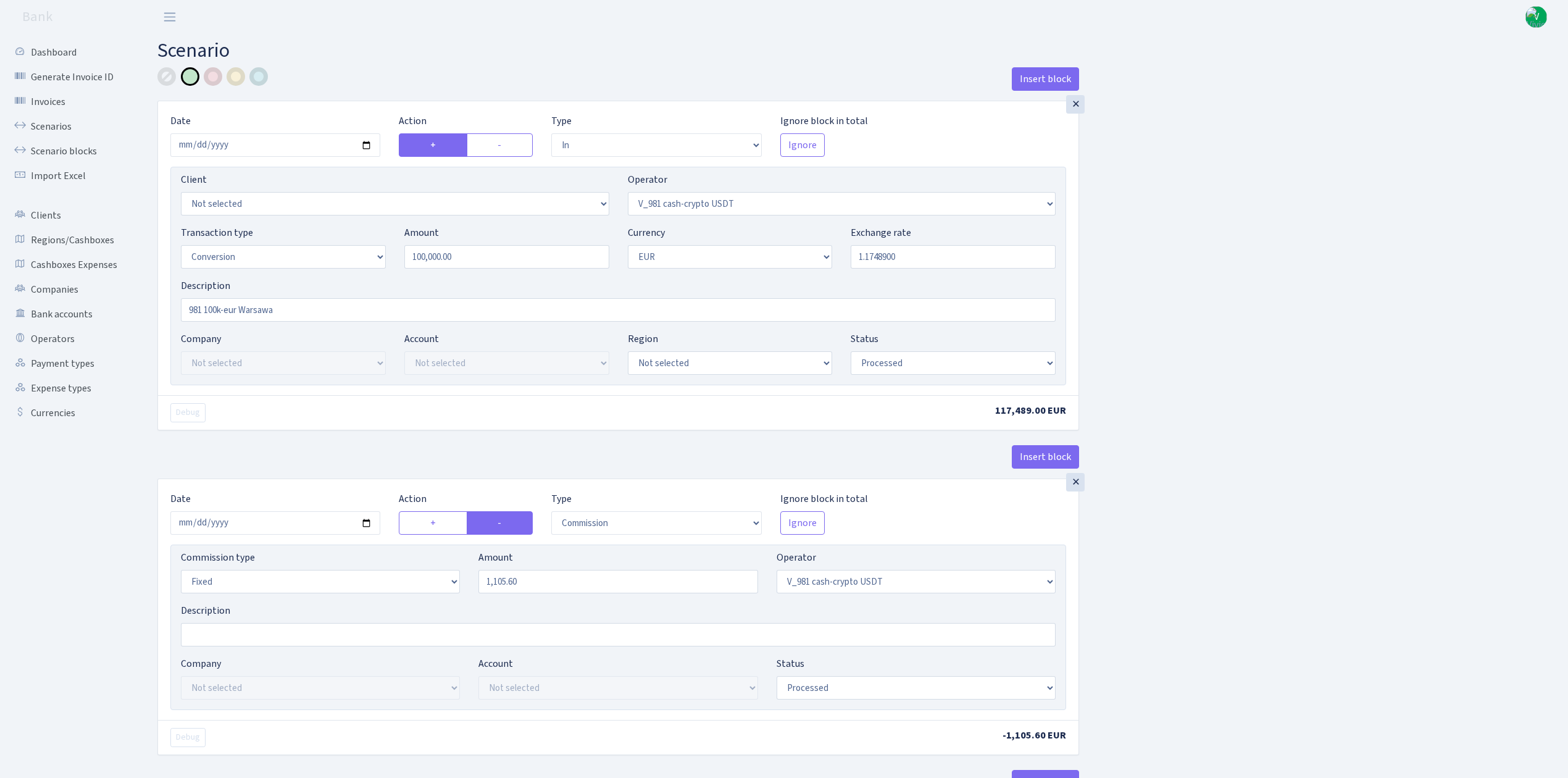
select select "434"
select select "15"
select select "1"
select select "processed"
select select "in"
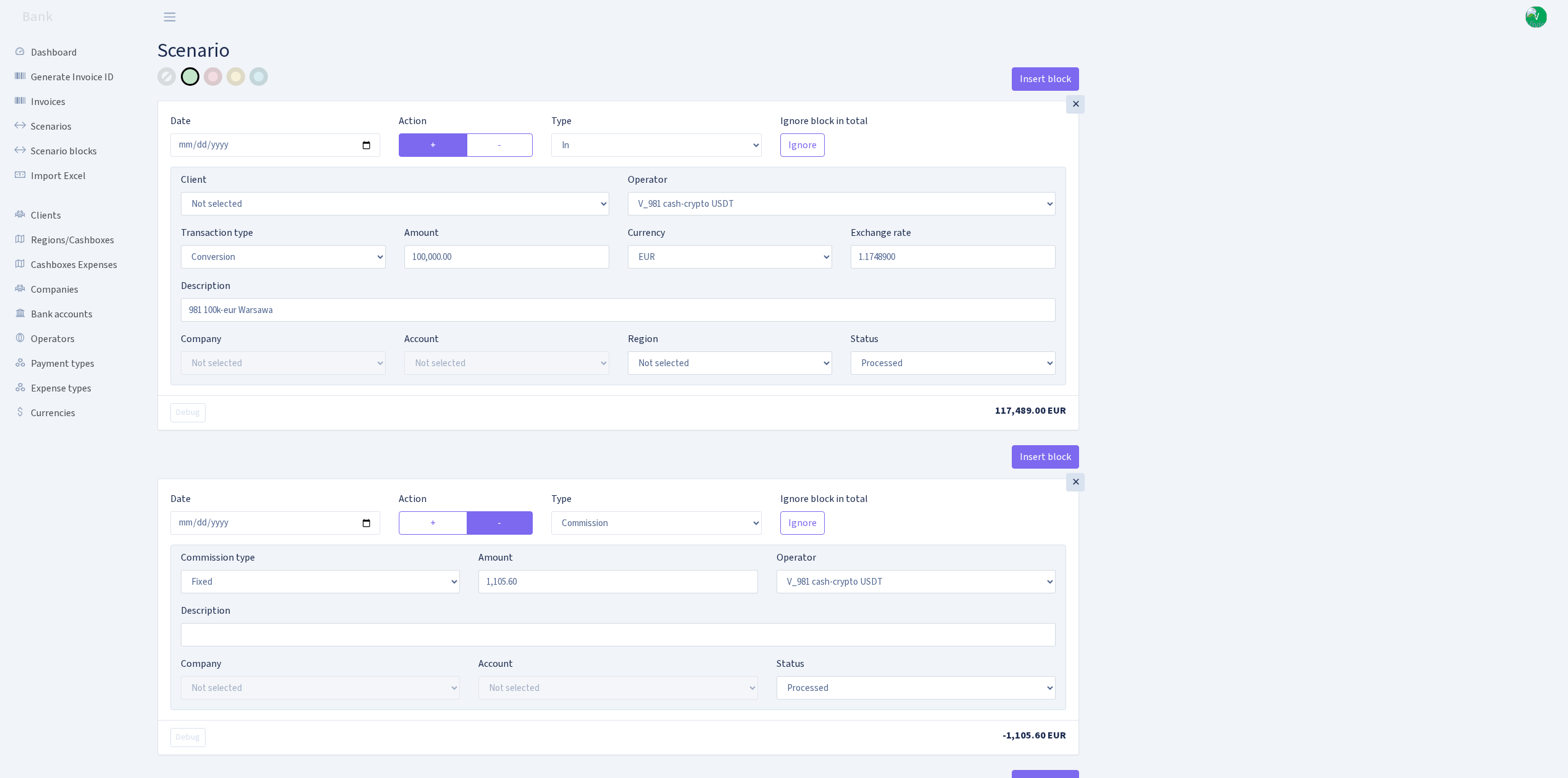
select select "434"
select select "1"
select select "processed"
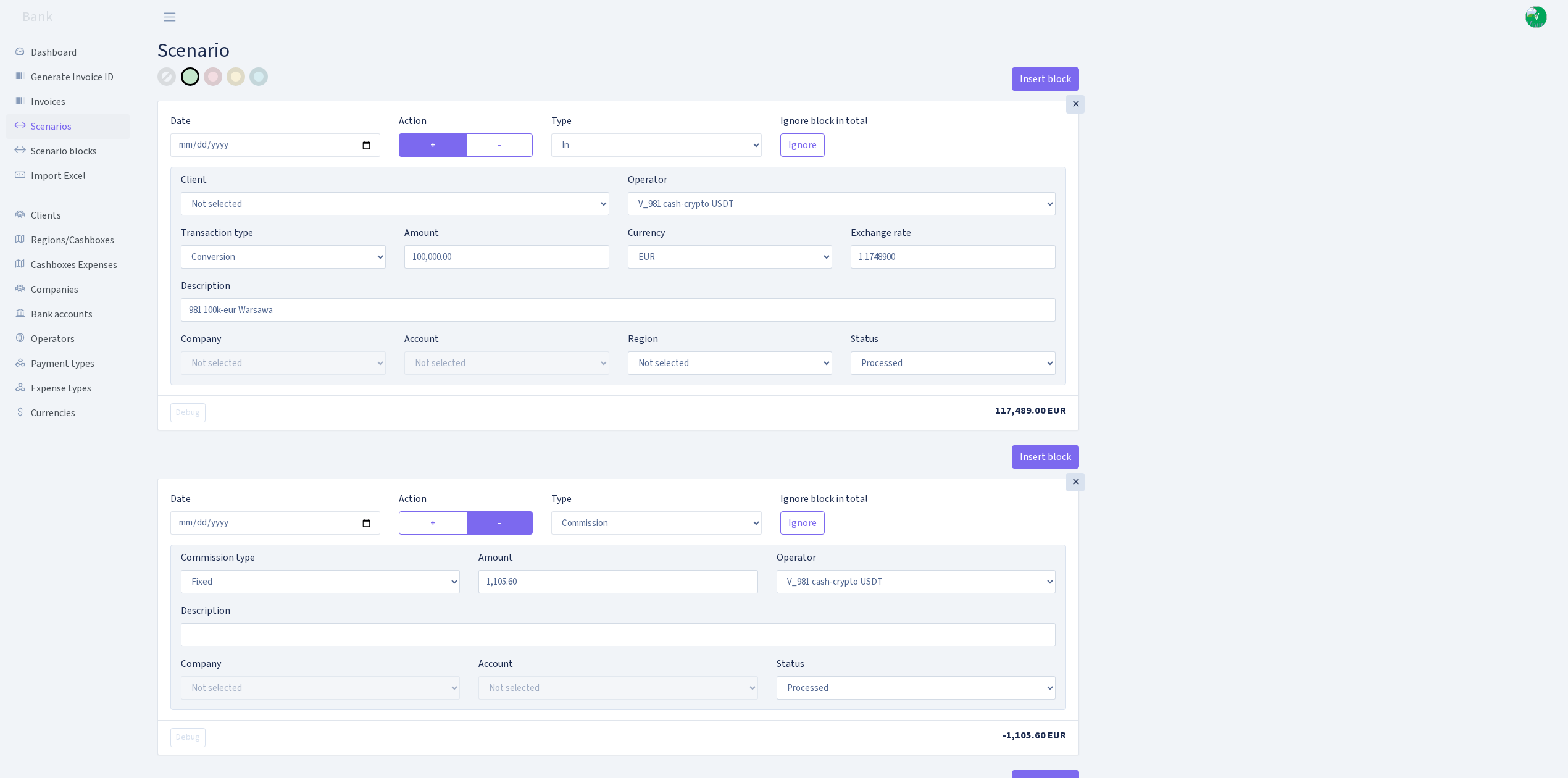
click at [40, 121] on link "Scenarios" at bounding box center [68, 126] width 123 height 25
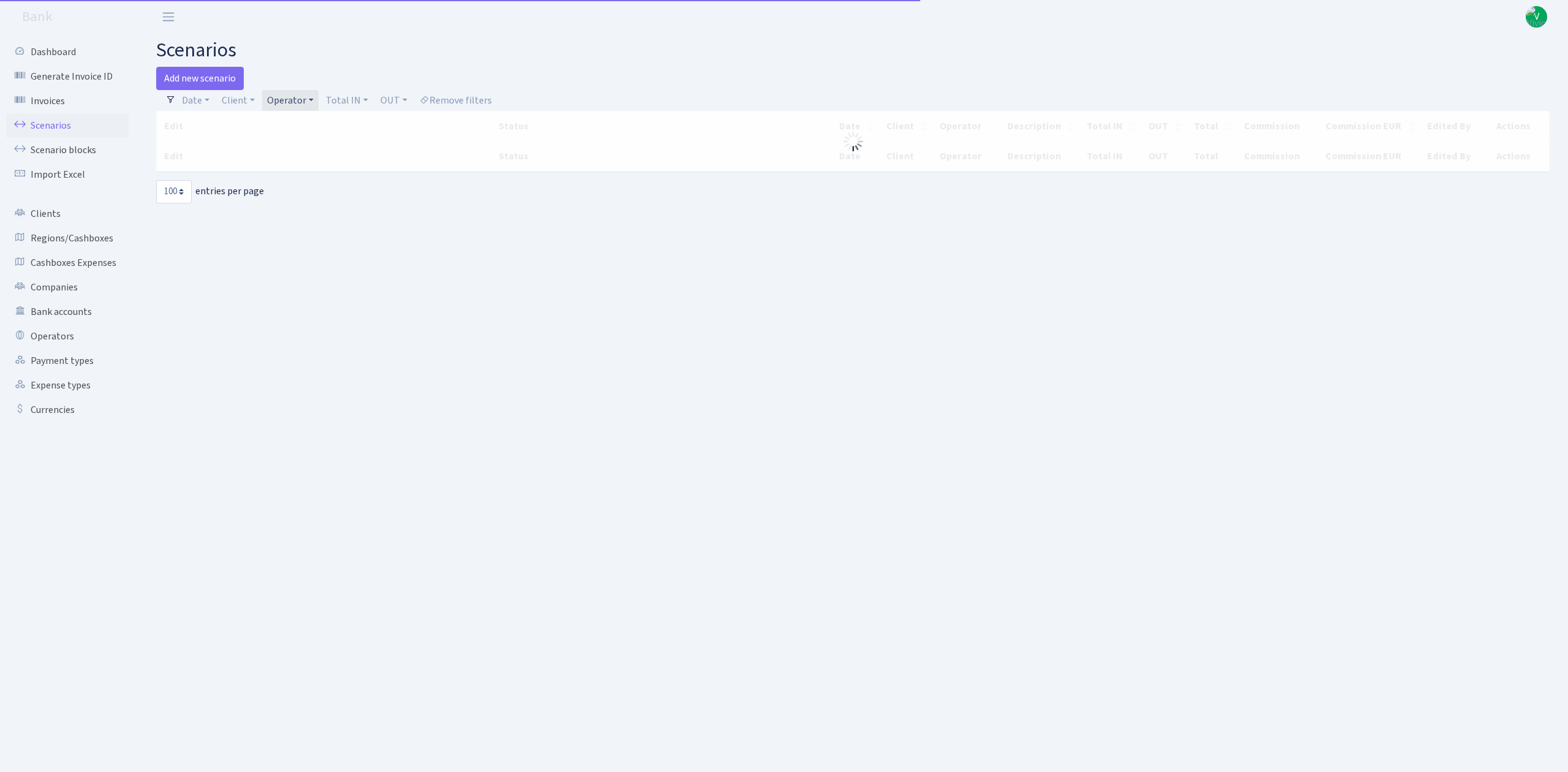
select select "100"
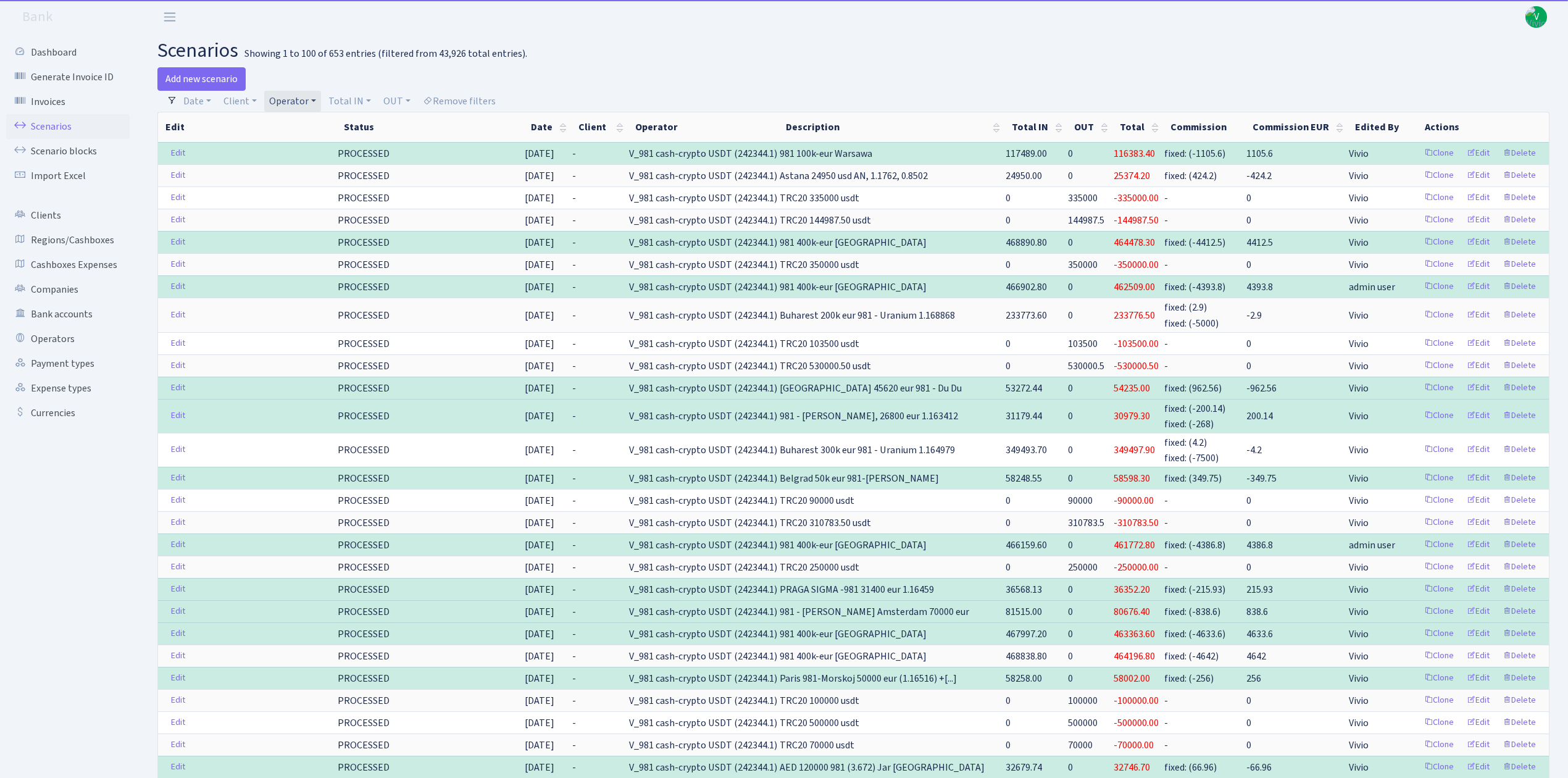
click at [284, 104] on link "Operator" at bounding box center [293, 101] width 57 height 21
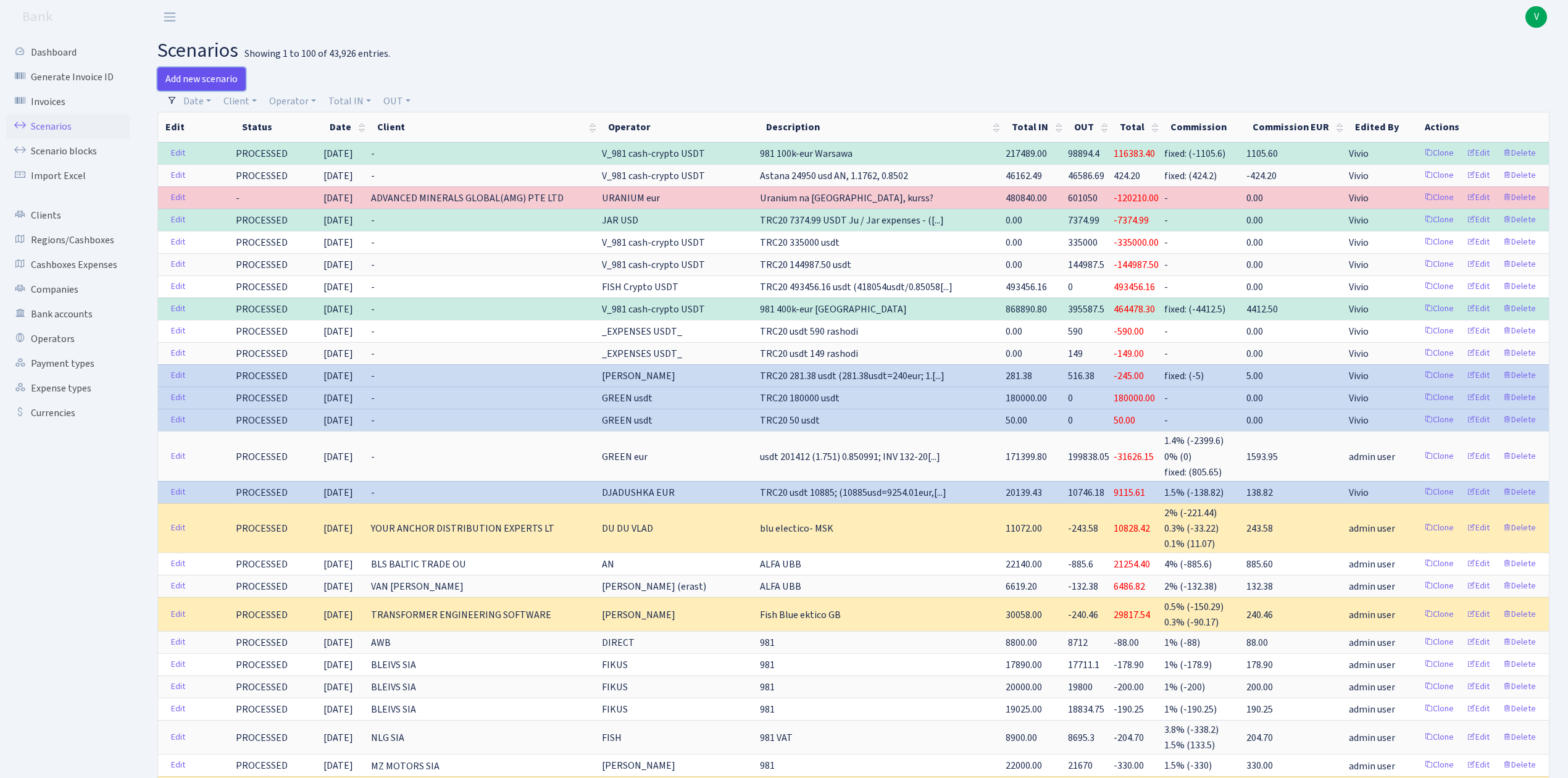
click at [215, 79] on link "Add new scenario" at bounding box center [201, 79] width 89 height 23
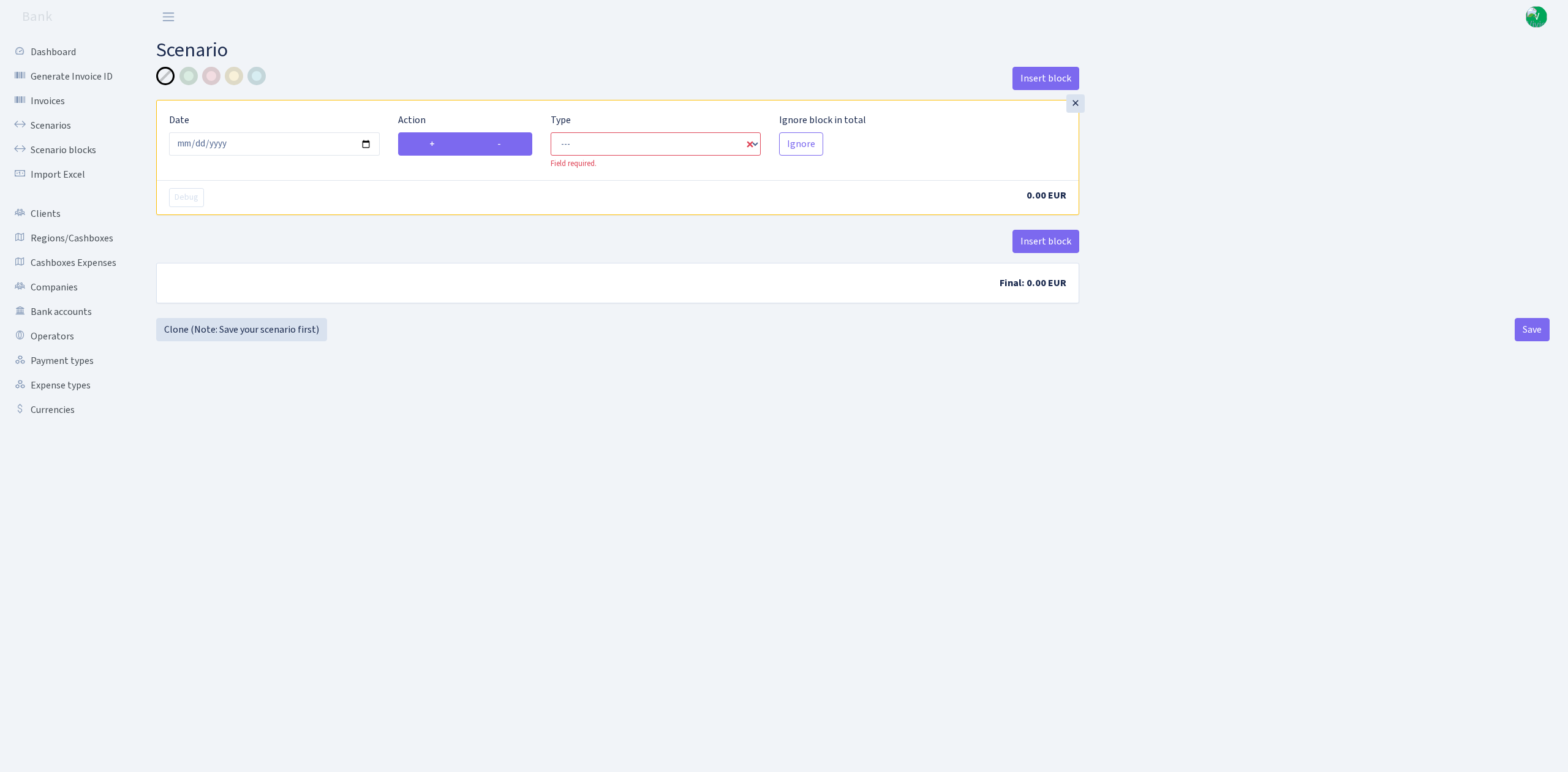
click at [468, 138] on label "-" at bounding box center [499, 144] width 67 height 23
click at [497, 138] on input "-" at bounding box center [501, 140] width 8 height 8
radio input "true"
radio input "false"
click at [675, 136] on select "--- In Out Commission" at bounding box center [656, 144] width 211 height 23
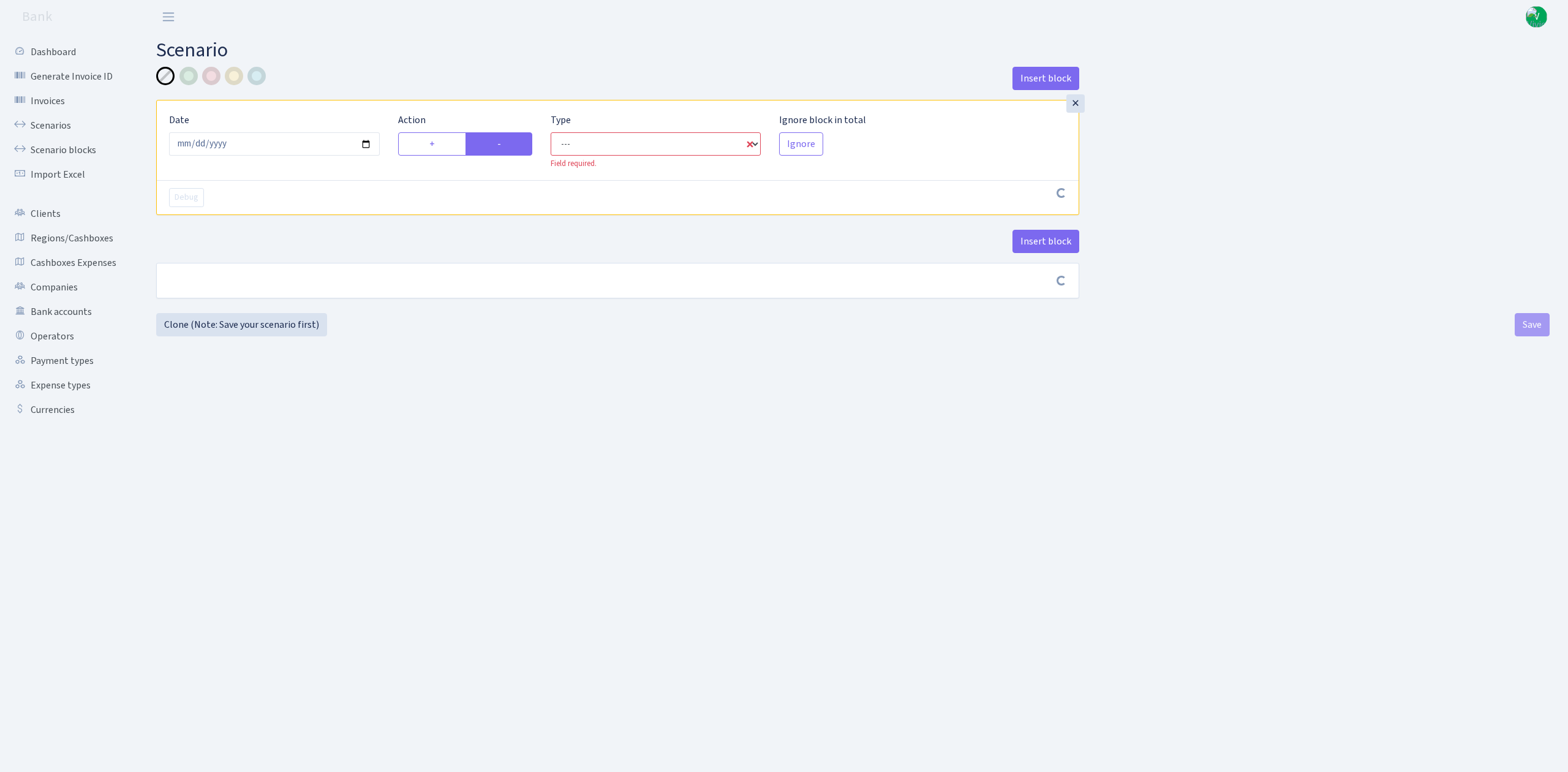
select select "out"
click at [551, 133] on select "--- In Out Commission" at bounding box center [656, 144] width 211 height 23
select select "1"
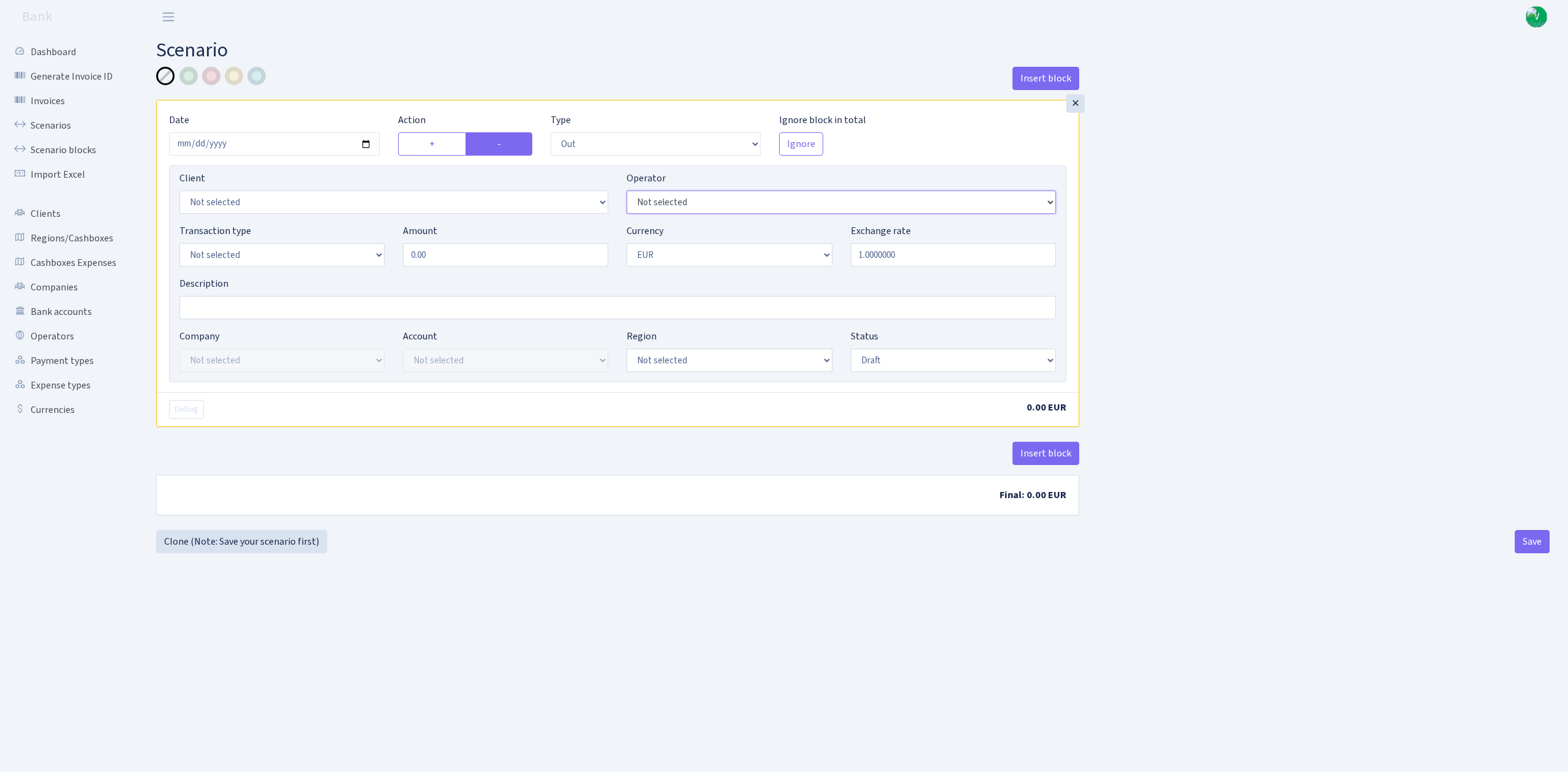
click at [748, 202] on select "Not selected 981 981 AED 981 BN usdt 981 CASH USDT 981 CASH USDT EUR 981 GOLD 9…" at bounding box center [841, 202] width 429 height 23
select select "435"
click at [627, 192] on select "Not selected 981 981 AED 981 BN usdt 981 CASH USDT 981 CASH USDT EUR 981 GOLD 9…" at bounding box center [841, 202] width 429 height 23
drag, startPoint x: 450, startPoint y: 258, endPoint x: 321, endPoint y: 228, distance: 132.4
click at [321, 228] on div "Transaction type Not selected 981 ELF FISH crypto [PERSON_NAME] MM-BALTIC eur U…" at bounding box center [618, 250] width 895 height 53
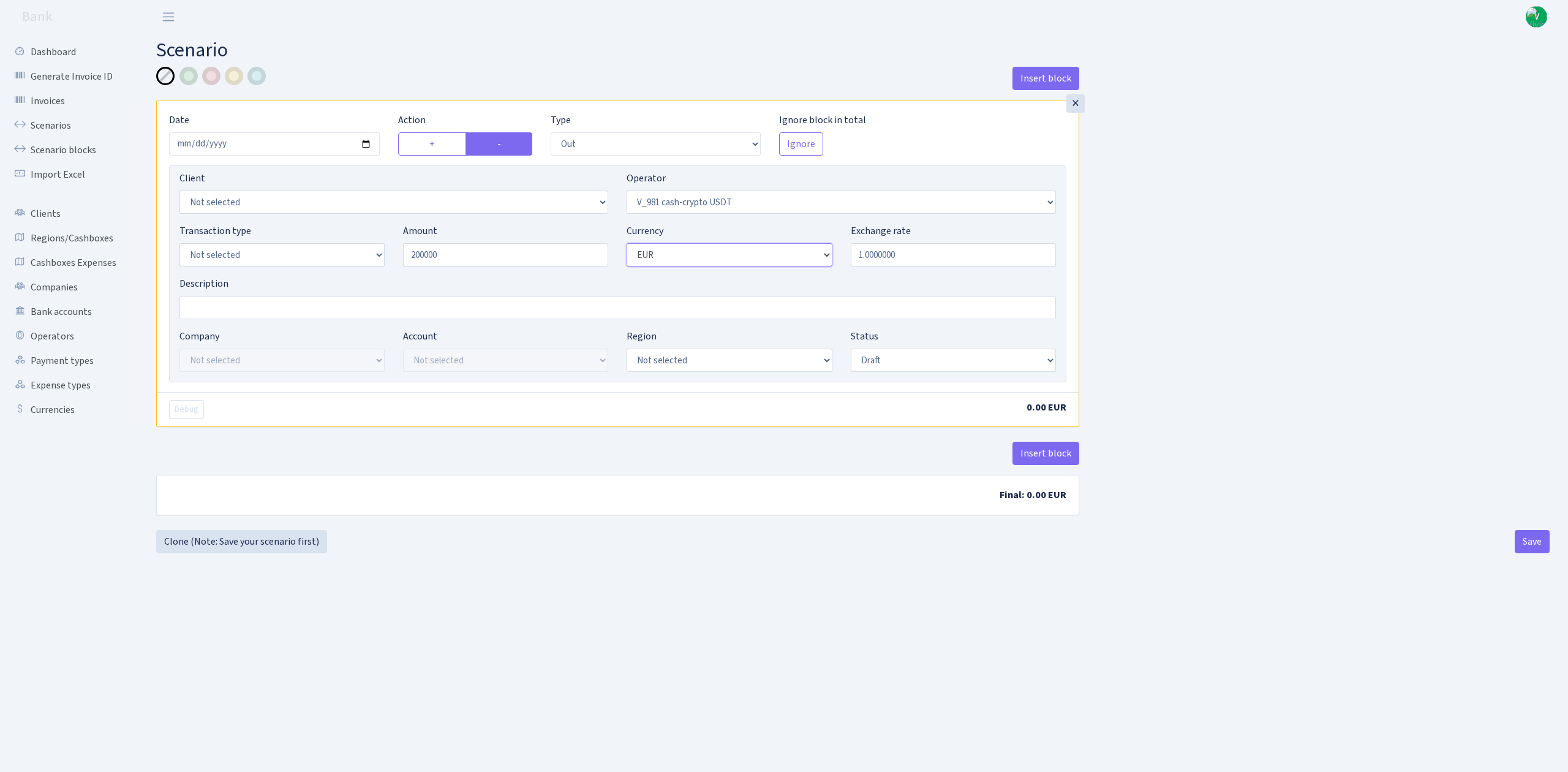
type input "200,000.00"
click at [707, 251] on select "Not selected AED BGN BTC ETH EUR GBP JPN RUB TRX UAH" at bounding box center [729, 255] width 205 height 23
select select "6"
click at [627, 244] on select "Not selected AED BGN BTC ETH EUR GBP JPN RUB TRX UAH" at bounding box center [729, 255] width 205 height 23
click at [680, 527] on div "Insert block × Date [DATE] Action + - Type --- In Out Commission Field required…" at bounding box center [618, 298] width 941 height 463
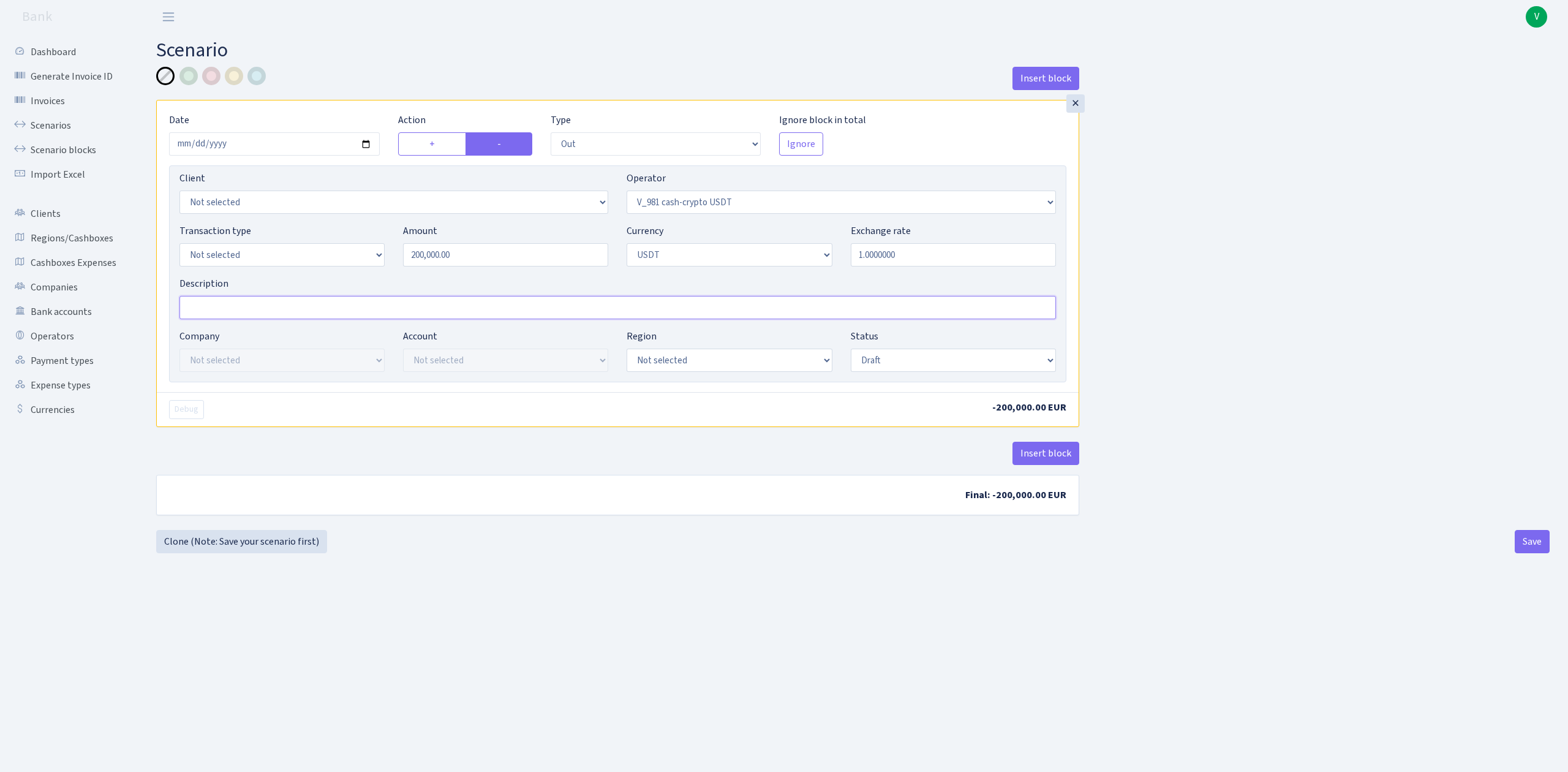
click at [291, 305] on input "Description" at bounding box center [618, 308] width 877 height 23
type input "TRC20 200000 usdt"
drag, startPoint x: 362, startPoint y: 261, endPoint x: 355, endPoint y: 266, distance: 8.6
click at [362, 261] on select "Not selected 981 ELF FISH crypto [PERSON_NAME] MM-BALTIC eur UAB Bank Cash Cash…" at bounding box center [282, 255] width 205 height 23
select select "2"
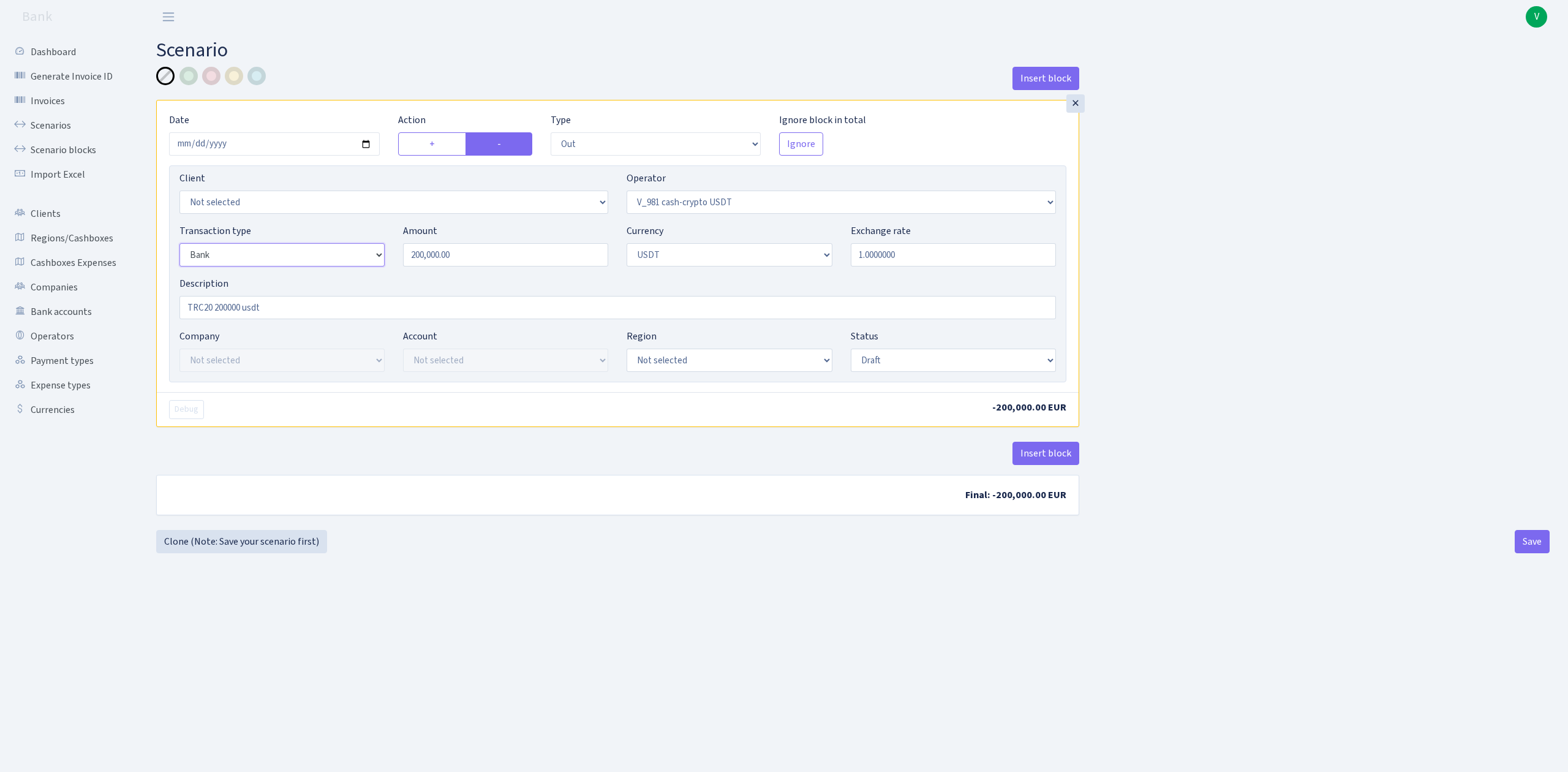
click at [179, 244] on select "Not selected 981 ELF FISH crypto [PERSON_NAME] MM-BALTIC eur UAB Bank Cash Cash…" at bounding box center [282, 255] width 205 height 23
click at [358, 358] on select "Not selected ALFASTAR ATARA COMMERCE LTD CONTROL BASE CRYPTO TOMASS CRYPTO wall…" at bounding box center [282, 360] width 205 height 23
select select "20"
click at [179, 350] on select "Not selected ALFASTAR ATARA COMMERCE LTD CONTROL BASE CRYPTO TOMASS CRYPTO wall…" at bounding box center [282, 360] width 205 height 23
click at [452, 358] on select "Not selected TRC20 [DATE] S8dYrDY TRC20 [DATE] KEMg2gdc TRC20 [DATE] 296zE8ZYy …" at bounding box center [506, 360] width 205 height 23
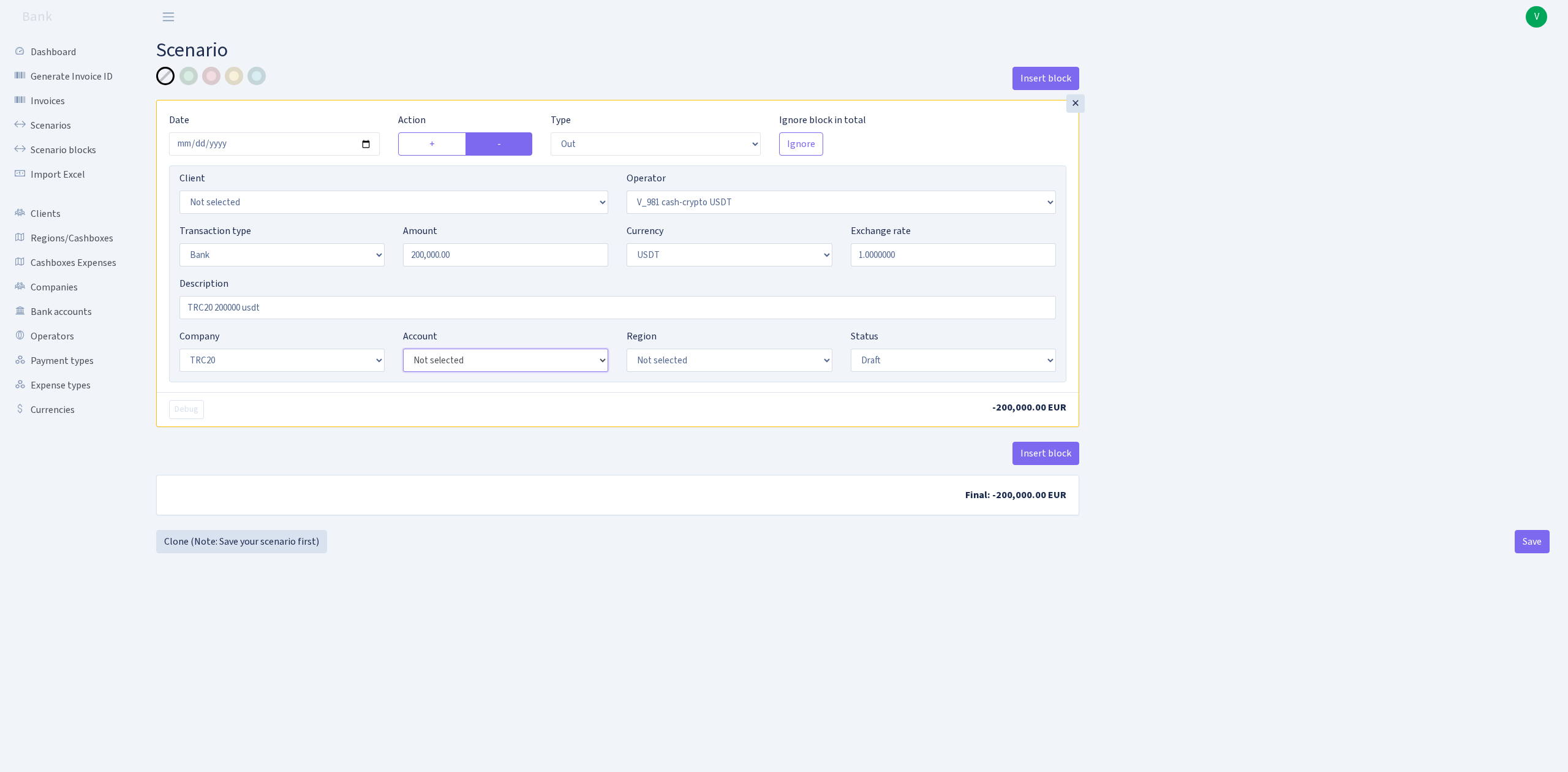
select select "61"
click at [403, 350] on select "Not selected TRC20 [DATE] S8dYrDY TRC20 [DATE] KEMg2gdc TRC20 [DATE] 296zE8ZYy …" at bounding box center [506, 360] width 205 height 23
drag, startPoint x: 905, startPoint y: 361, endPoint x: 905, endPoint y: 372, distance: 11.0
click at [905, 362] on select "Draft Pending Later Never Processed" at bounding box center [953, 360] width 205 height 23
select select "processed"
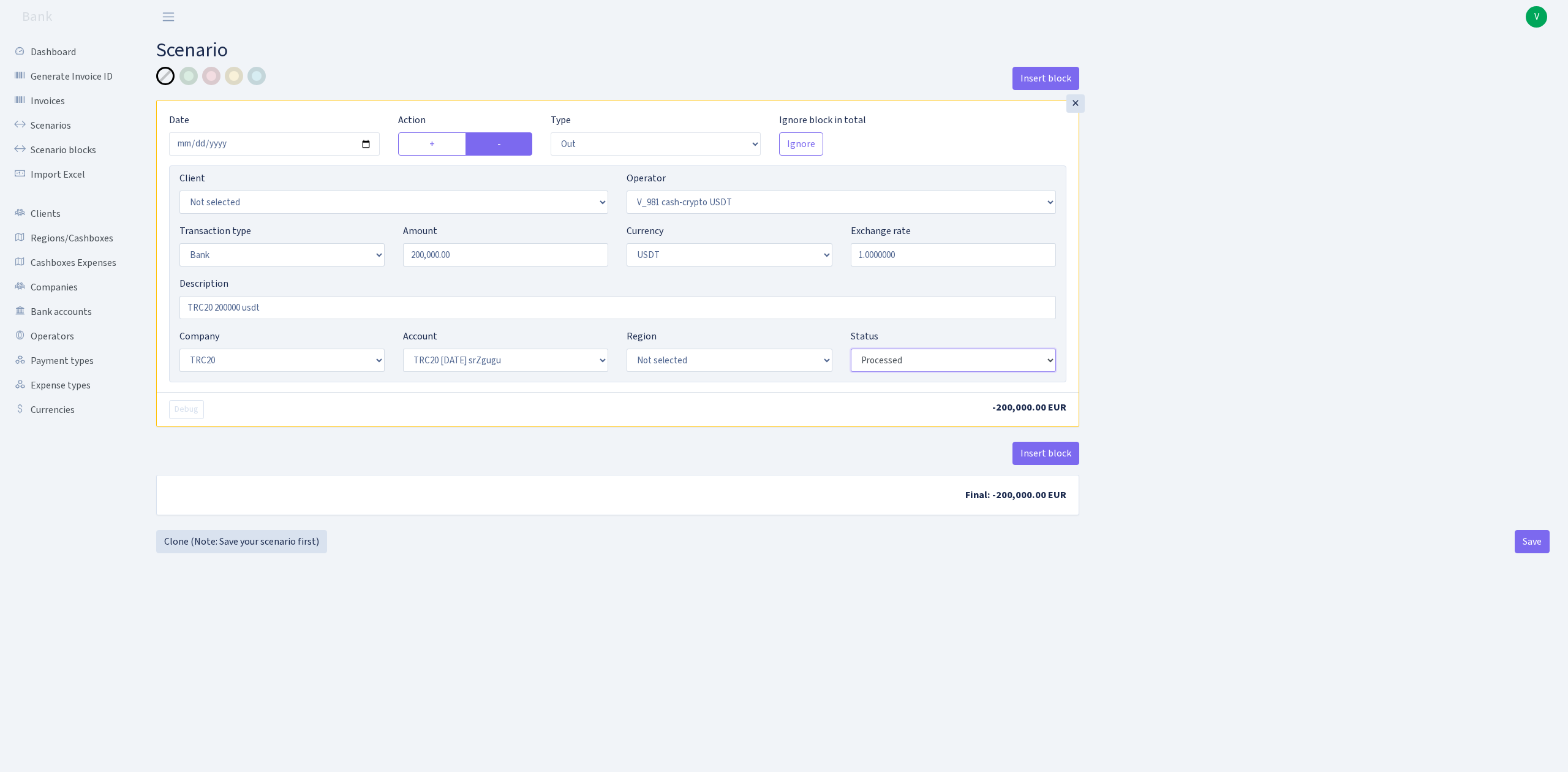
click at [850, 350] on select "Draft Pending Later Never Processed" at bounding box center [953, 360] width 205 height 23
click at [902, 519] on div "Insert block × Date [DATE] Action + - Type --- In Out Commission Field required…" at bounding box center [618, 298] width 941 height 463
click at [1230, 666] on main "Scenario Insert block × Date [DATE] Action + - Type --- In Out Commission Field…" at bounding box center [853, 388] width 1430 height 708
click at [1306, 613] on main "Scenario Insert block × Date [DATE] Action + - Type --- In Out Commission Field…" at bounding box center [853, 388] width 1430 height 708
click at [1529, 549] on button "Save" at bounding box center [1532, 541] width 35 height 23
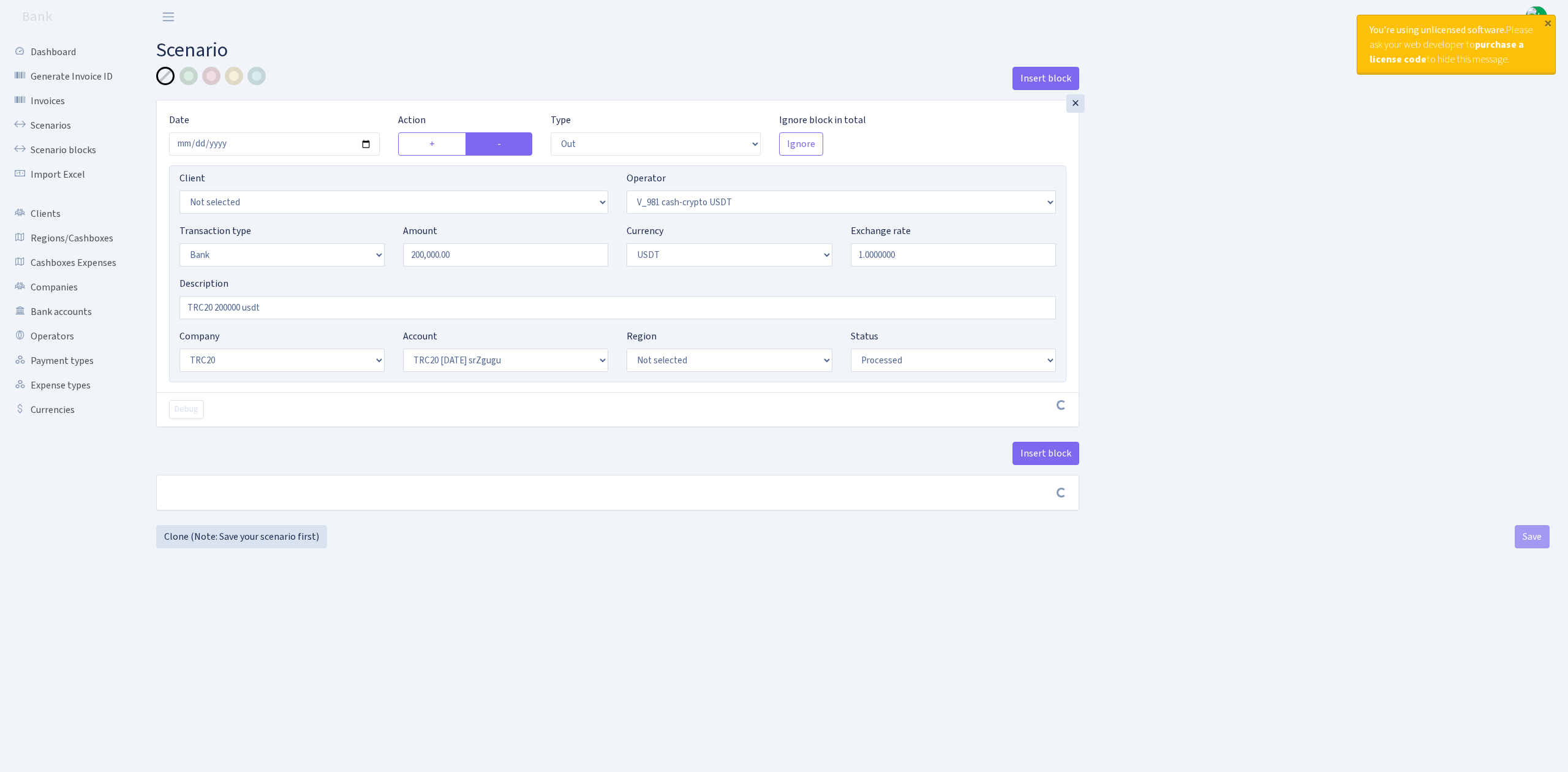
select select "out"
select select "435"
select select "2"
select select "6"
select select "20"
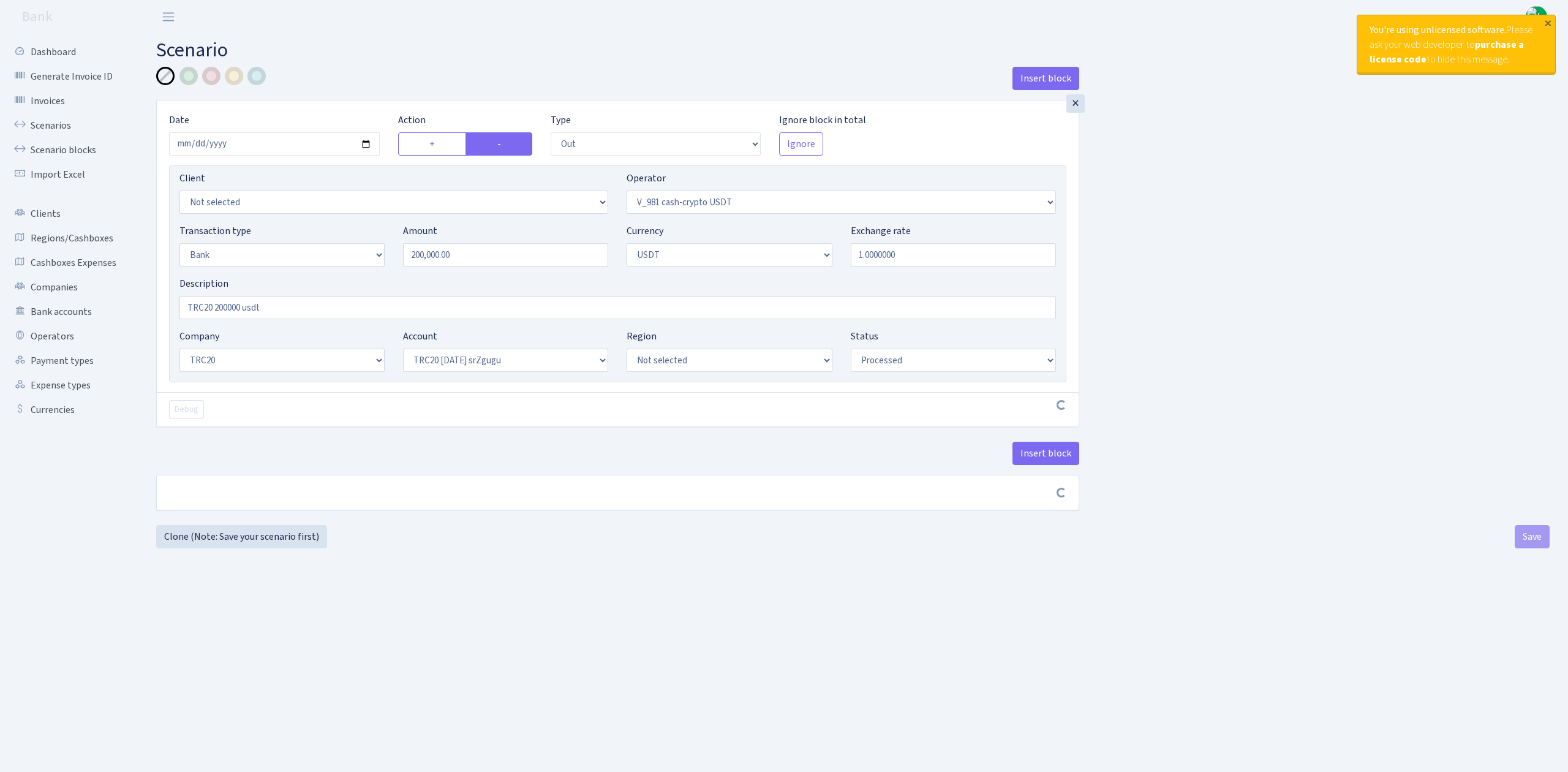
select select "61"
select select "processed"
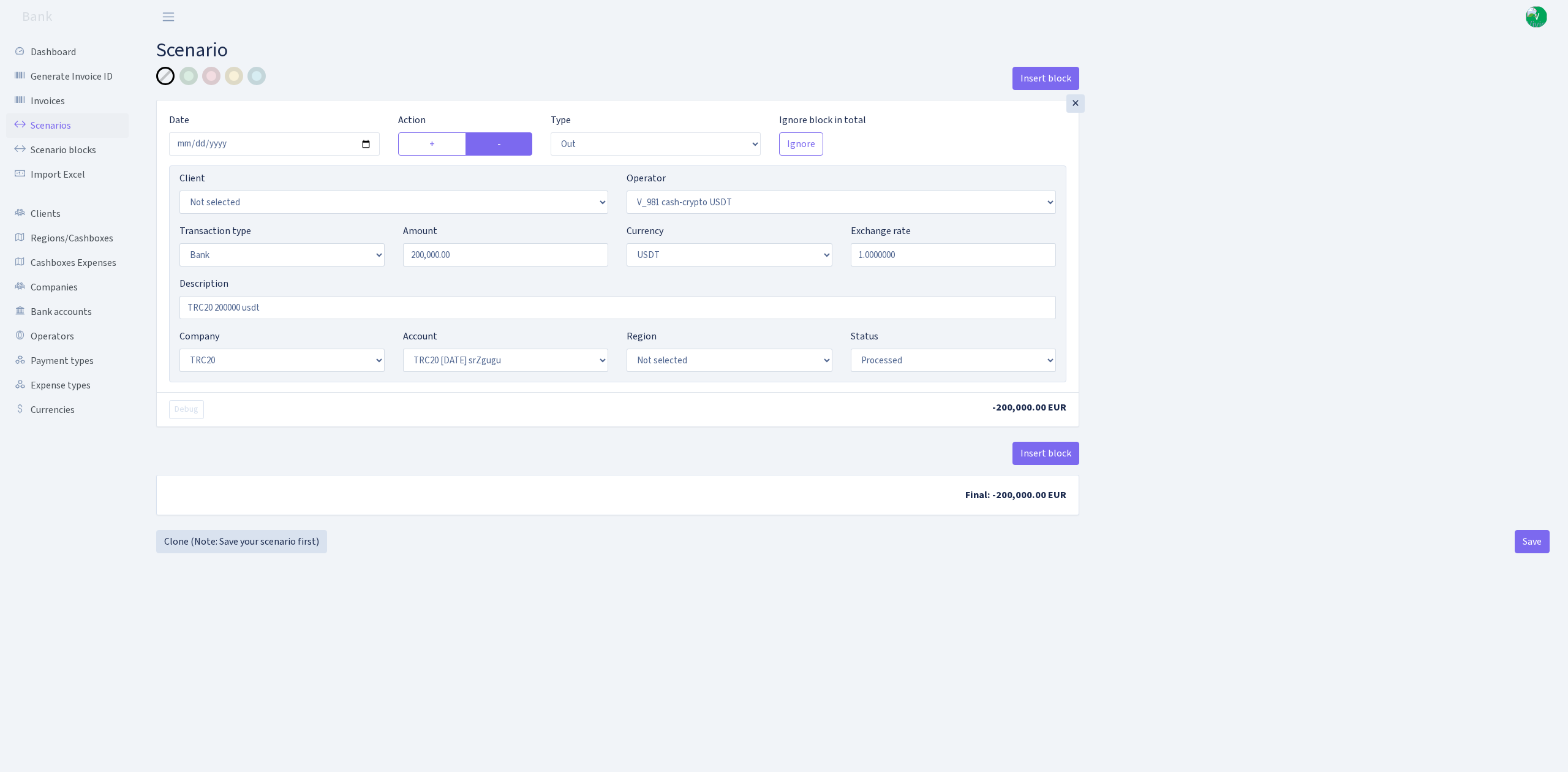
click at [47, 125] on link "Scenarios" at bounding box center [68, 125] width 122 height 25
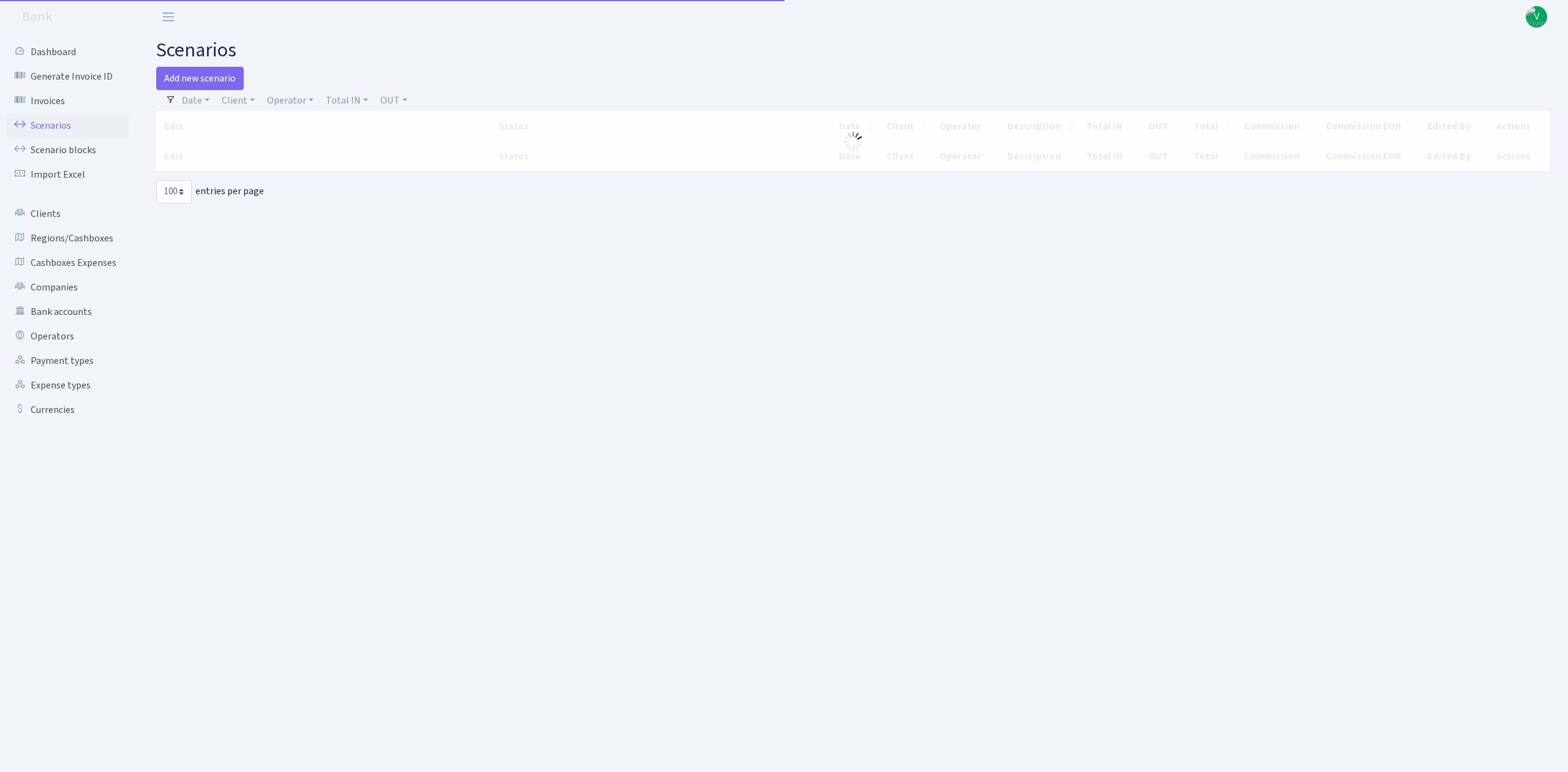
select select "100"
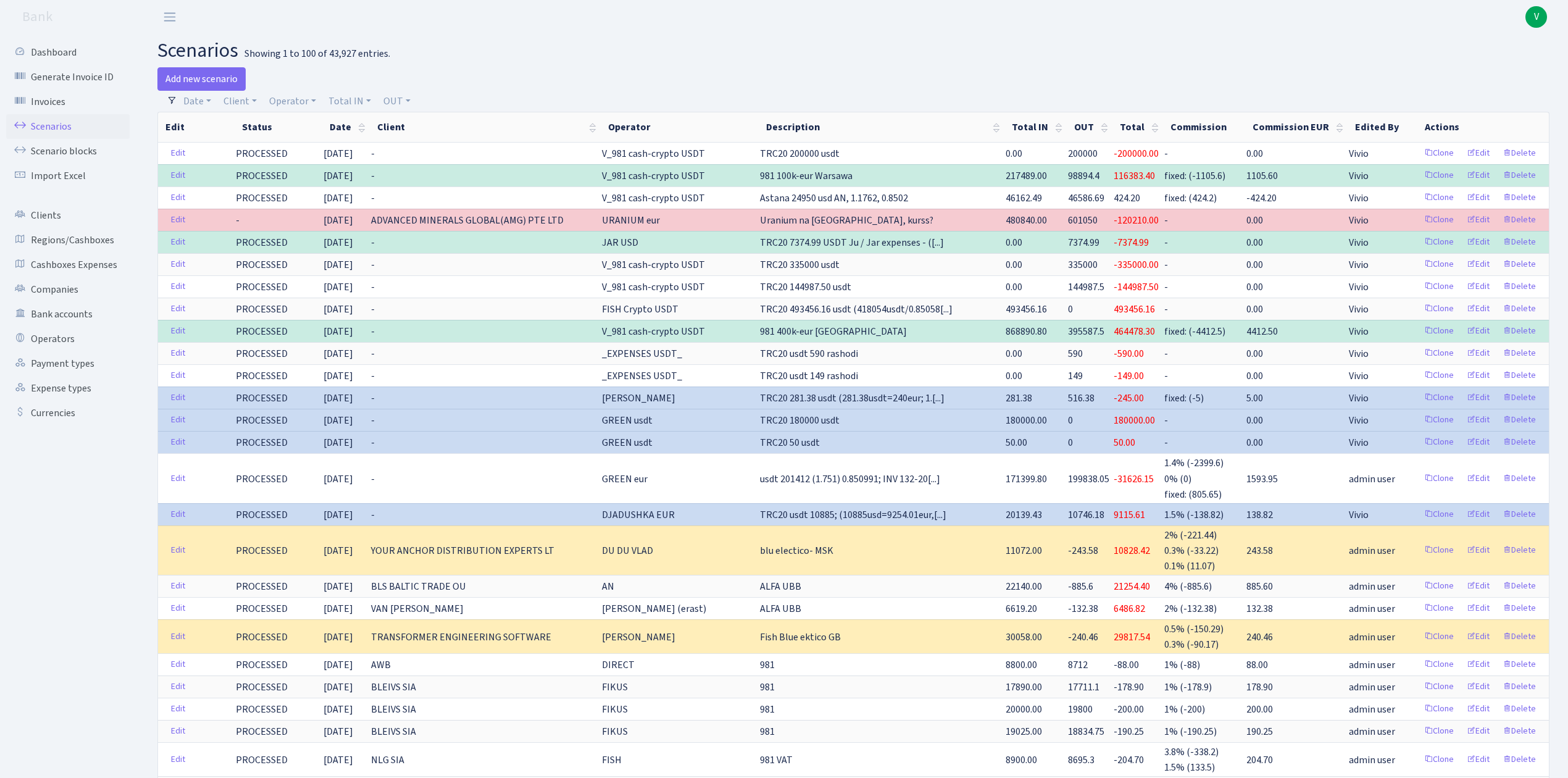
click at [672, 48] on h2 "scenarios Showing 1 to 100 of 43,927 entries." at bounding box center [853, 50] width 1391 height 23
click at [289, 104] on link "Operator" at bounding box center [293, 101] width 57 height 21
click at [325, 136] on input "search" at bounding box center [313, 145] width 91 height 19
type input "geg"
click at [317, 182] on li "GEG USDT" at bounding box center [313, 190] width 93 height 21
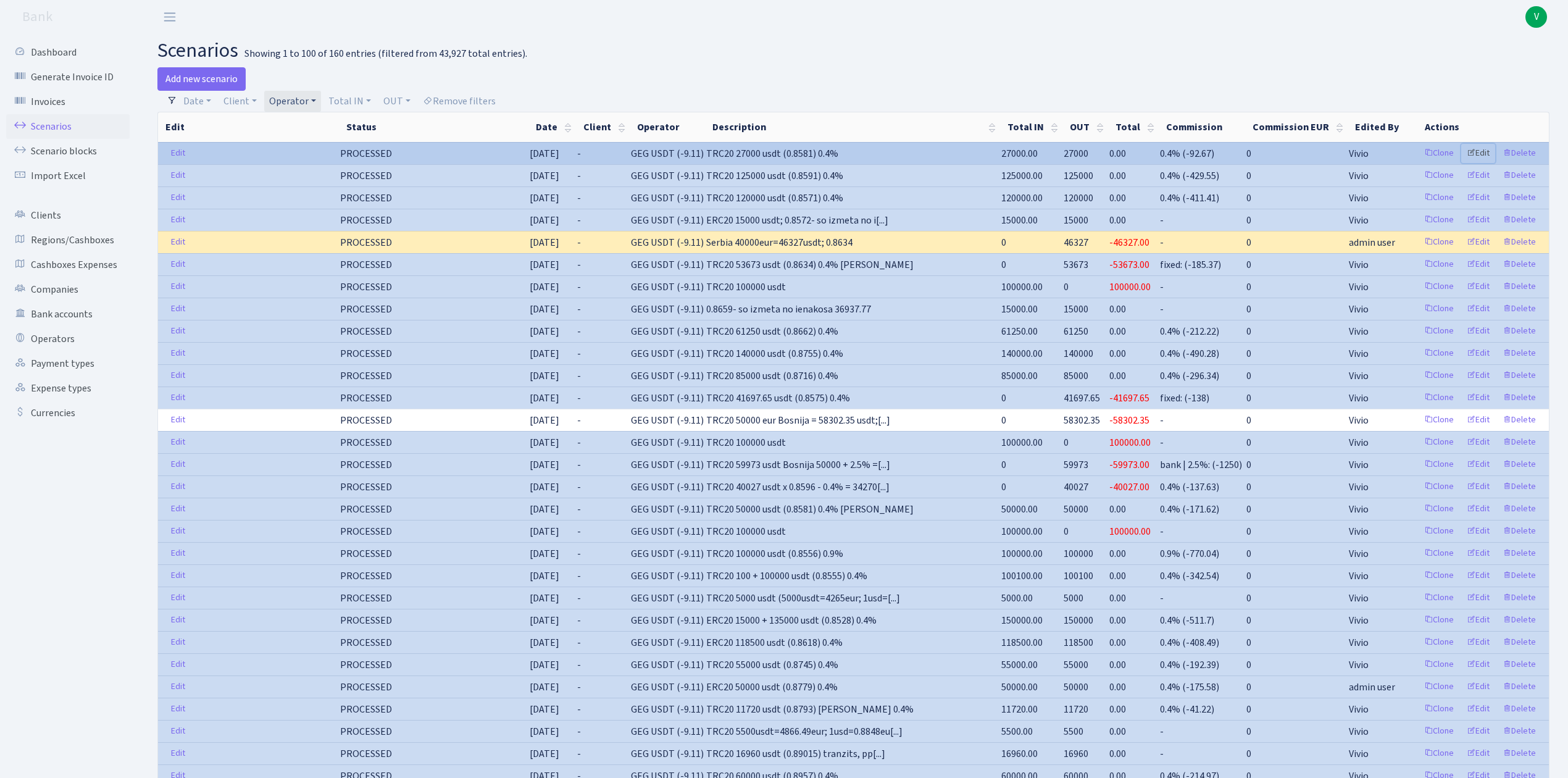
click at [1485, 154] on link "Edit" at bounding box center [1478, 153] width 34 height 19
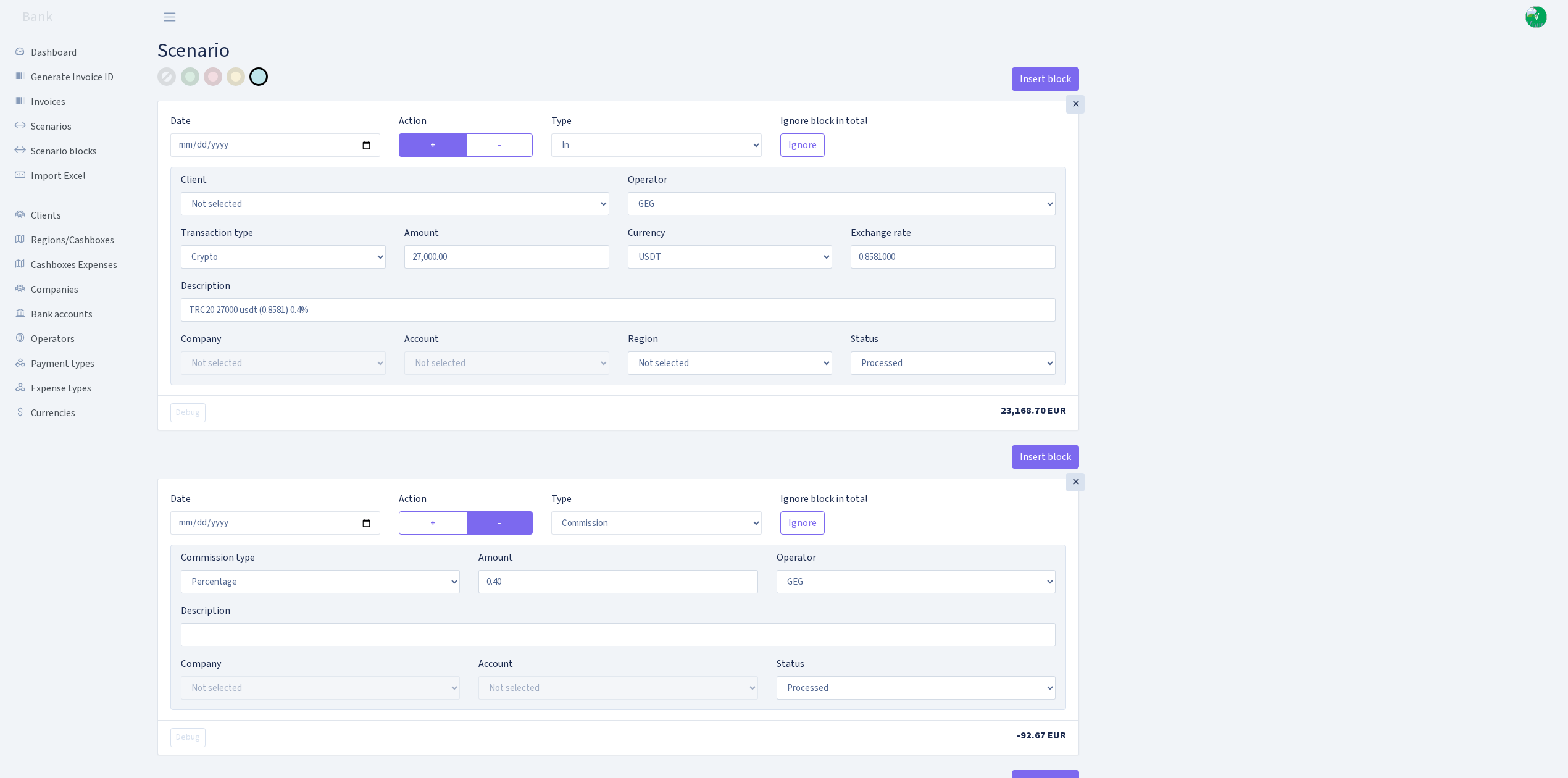
select select "in"
select select "65"
select select "3"
select select "6"
select select "processed"
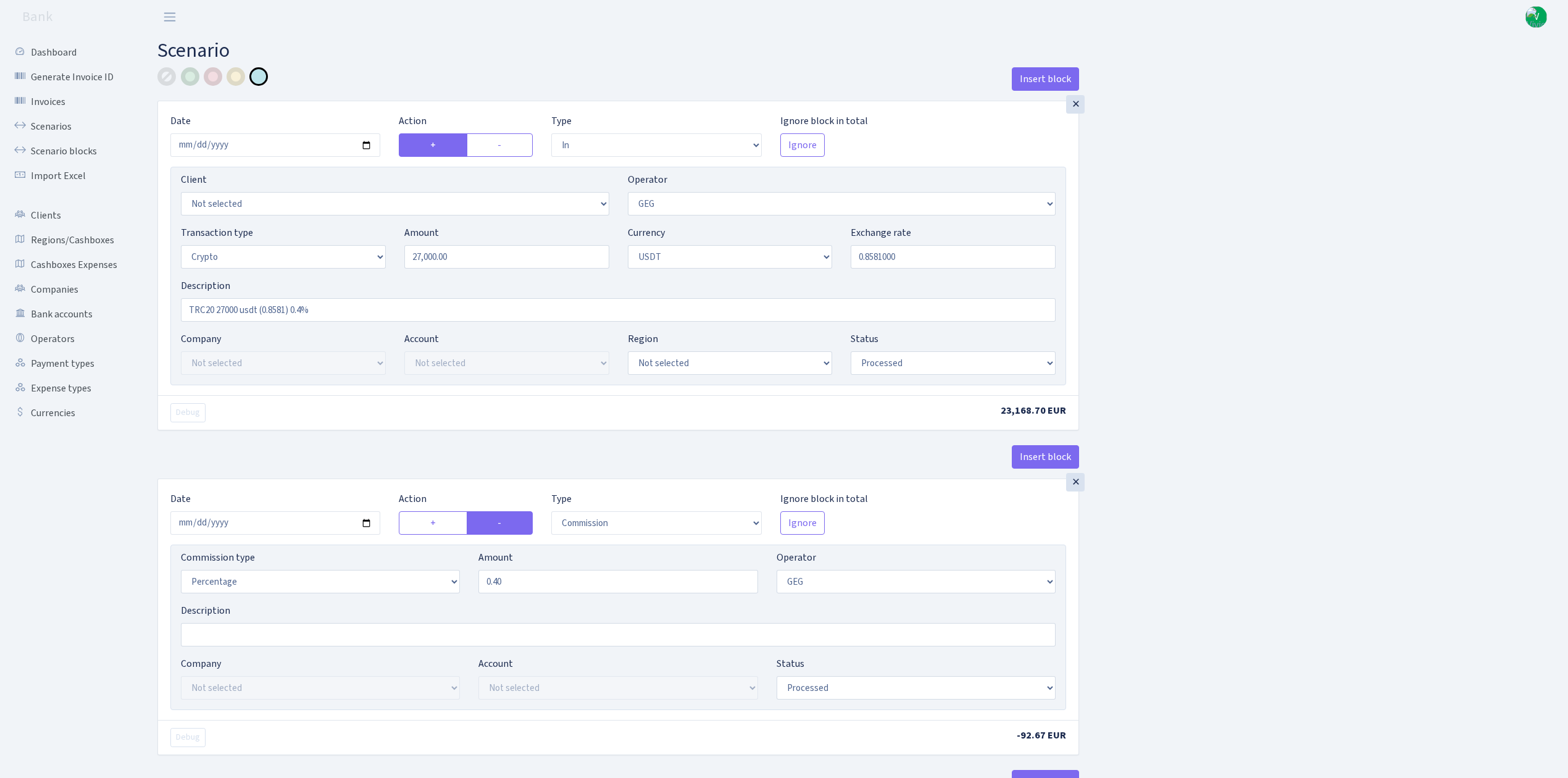
select select "commission"
select select "65"
select select "processed"
select select "in"
select select "250"
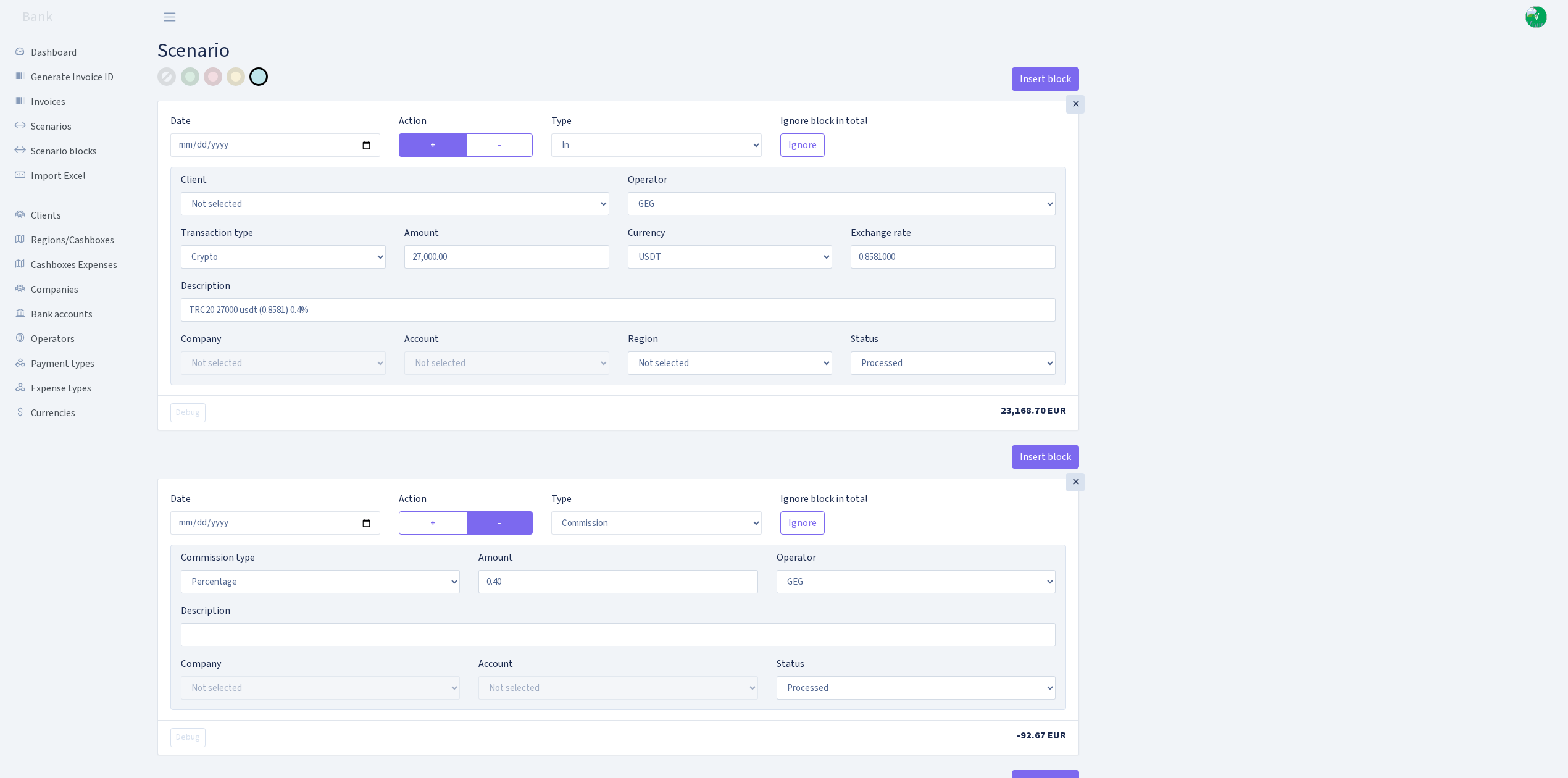
select select "2"
select select "6"
select select "20"
select select "61"
select select "processed"
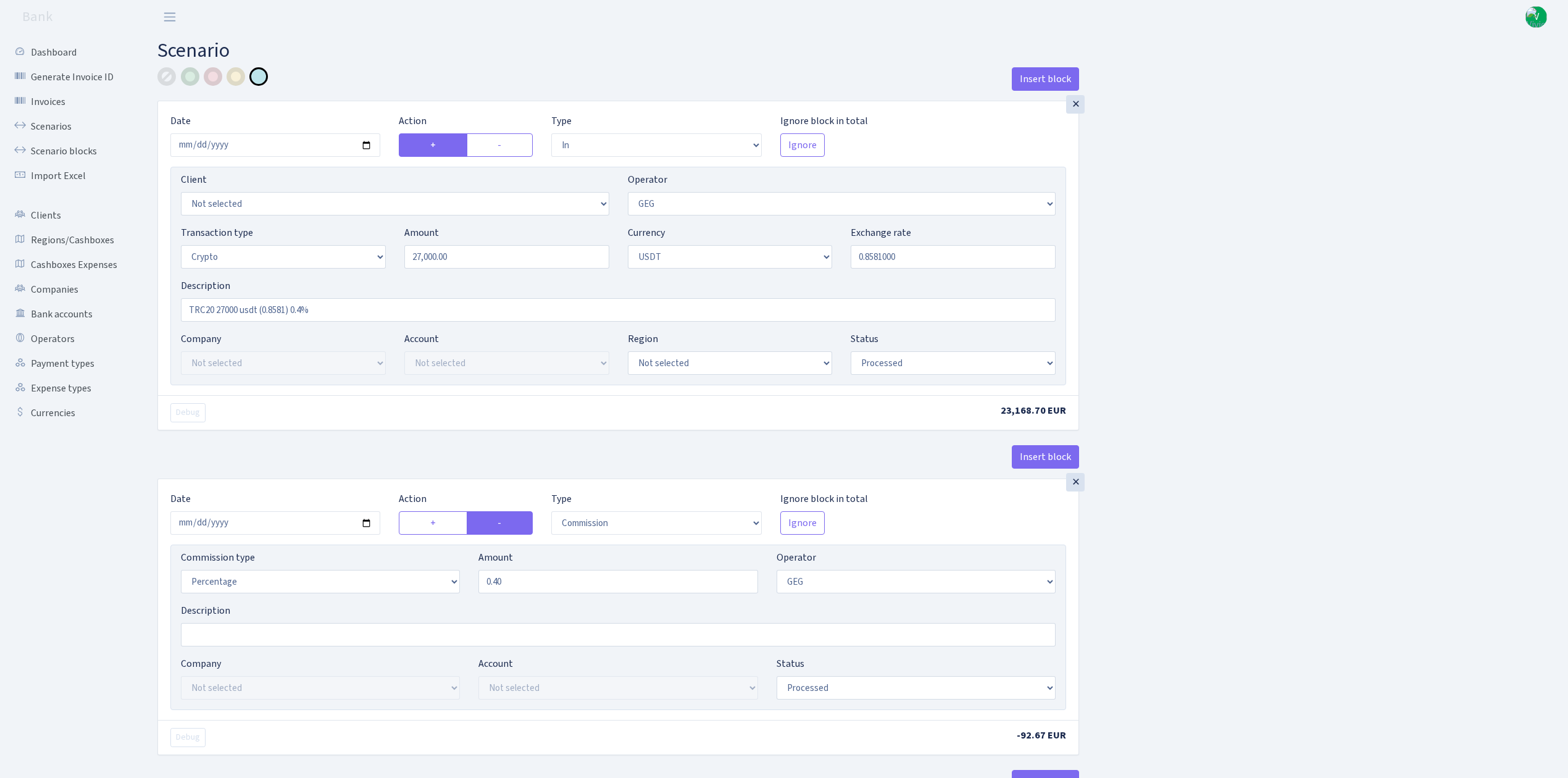
select select "out"
select select "250"
select select "15"
select select "6"
select select "processed"
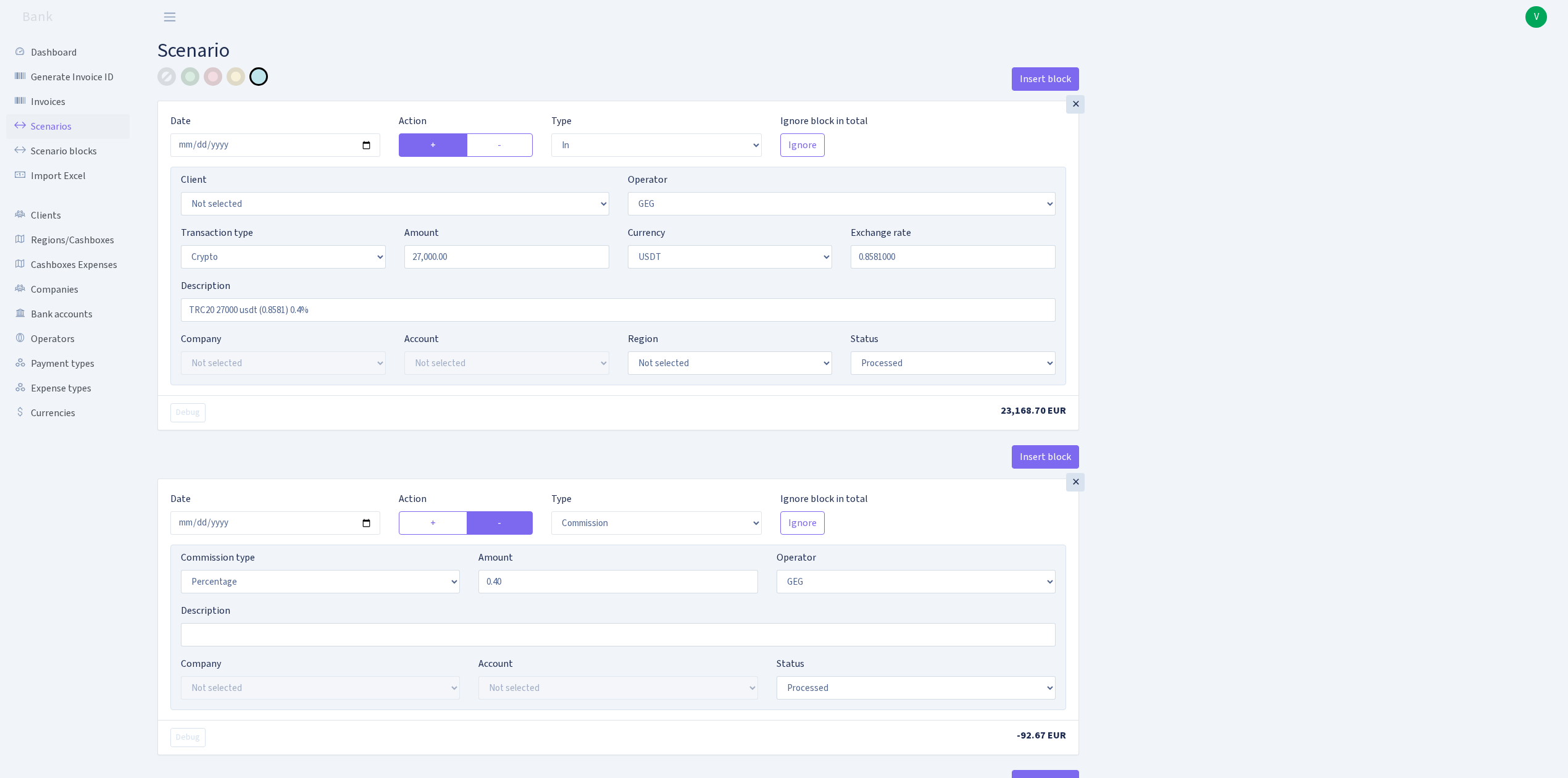
click at [69, 127] on link "Scenarios" at bounding box center [68, 126] width 123 height 25
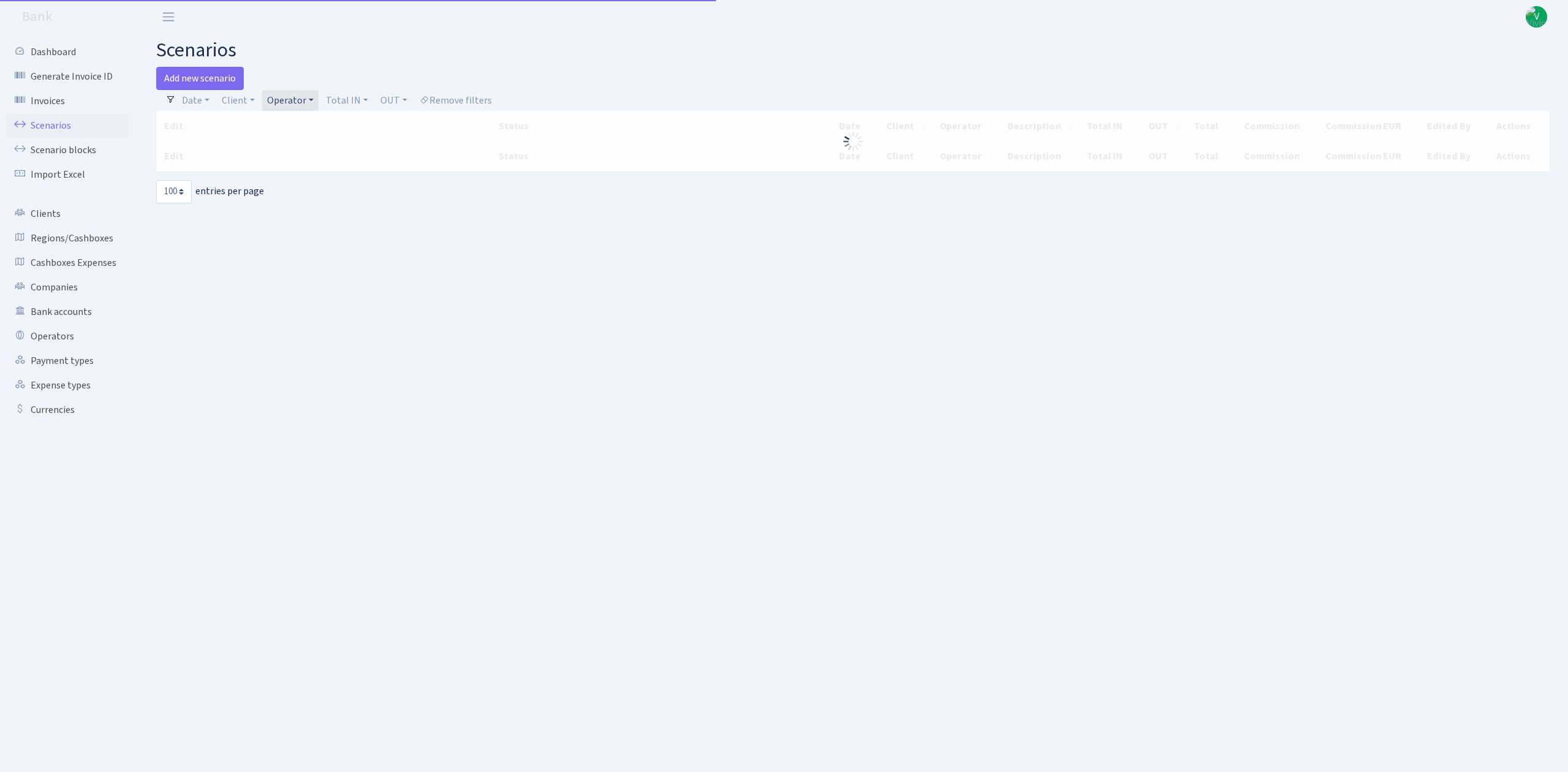
select select "100"
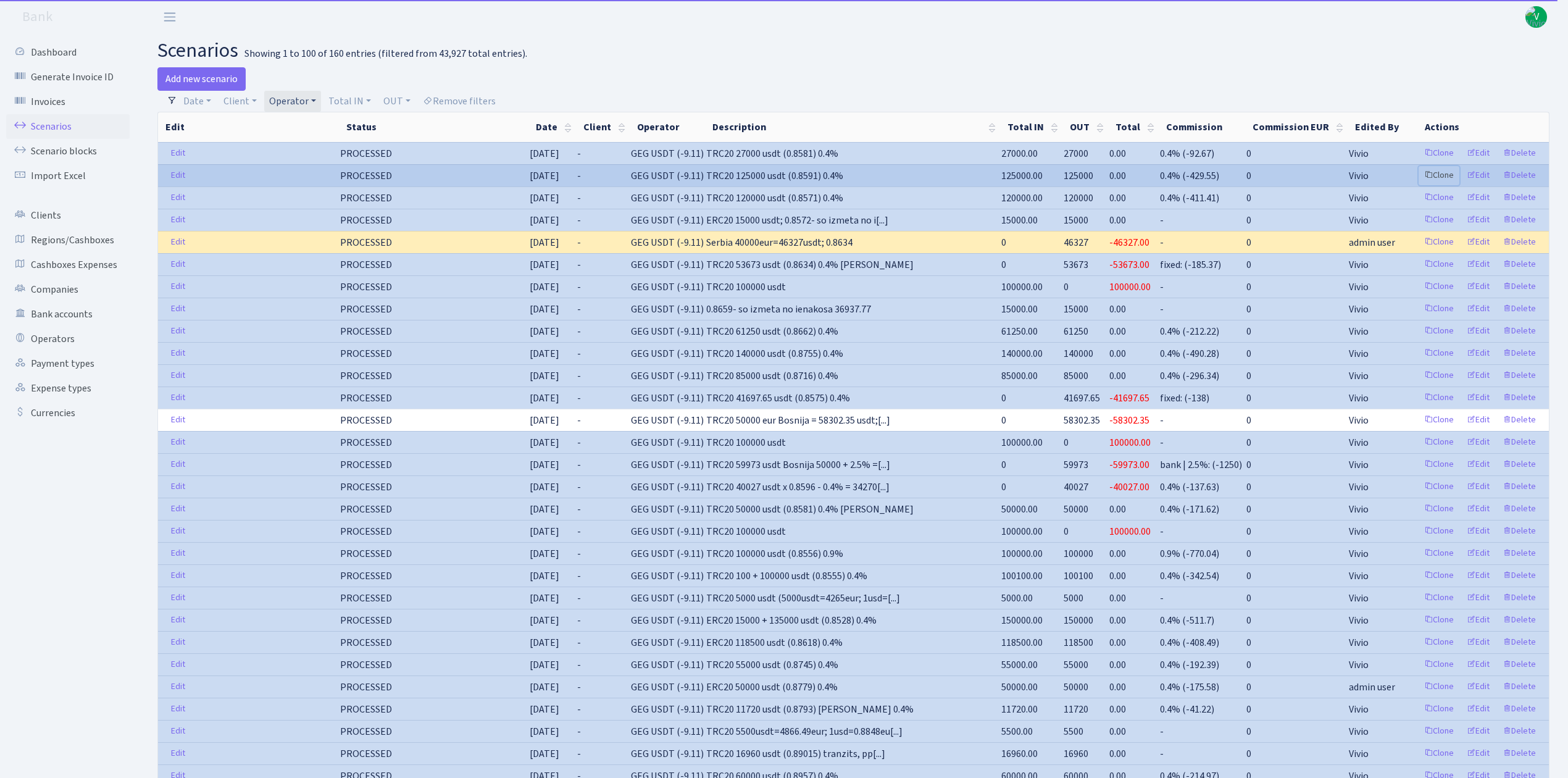
click at [1440, 174] on link "Clone" at bounding box center [1438, 175] width 40 height 19
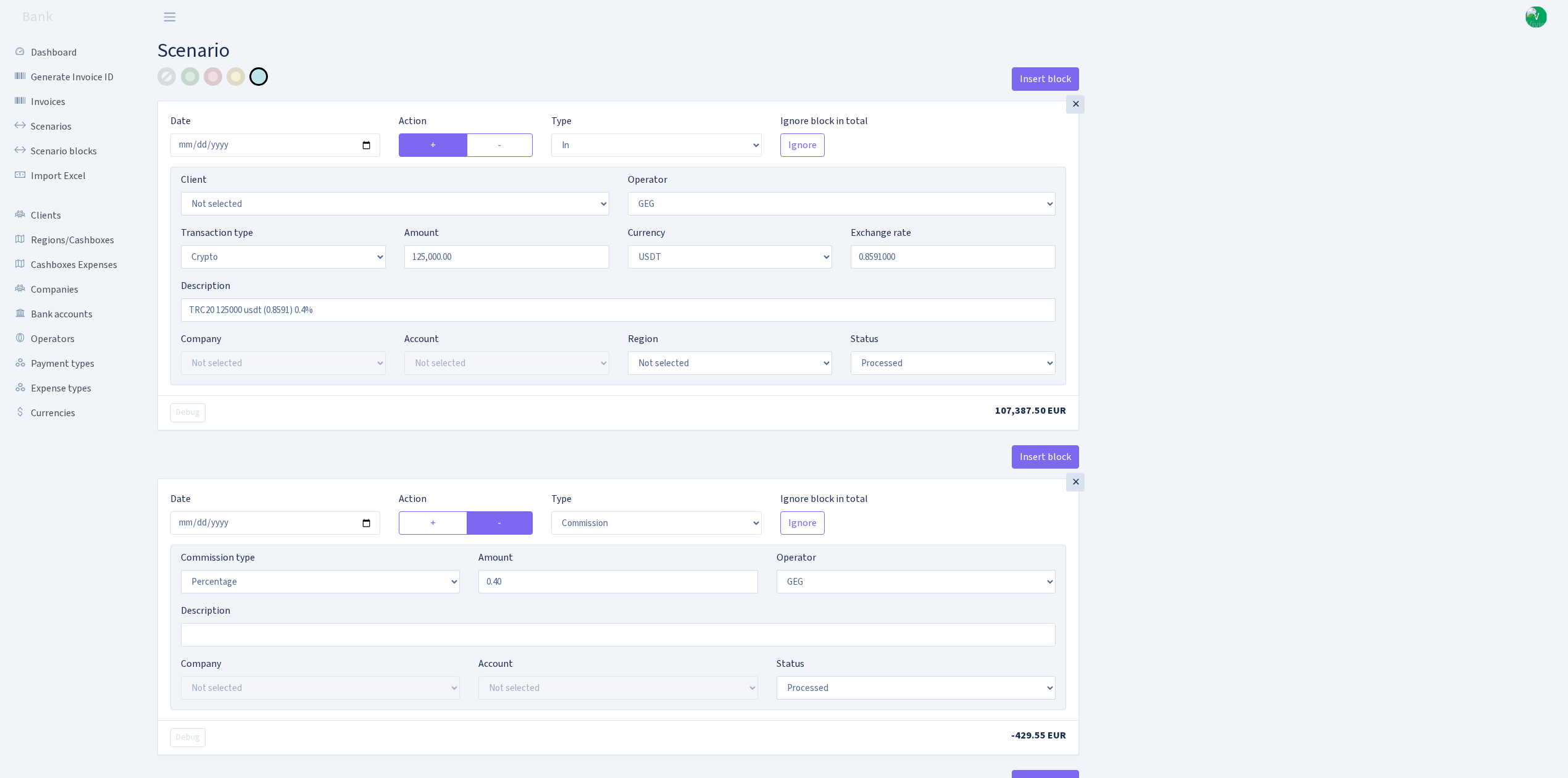
select select "in"
select select "65"
select select "3"
select select "6"
select select "processed"
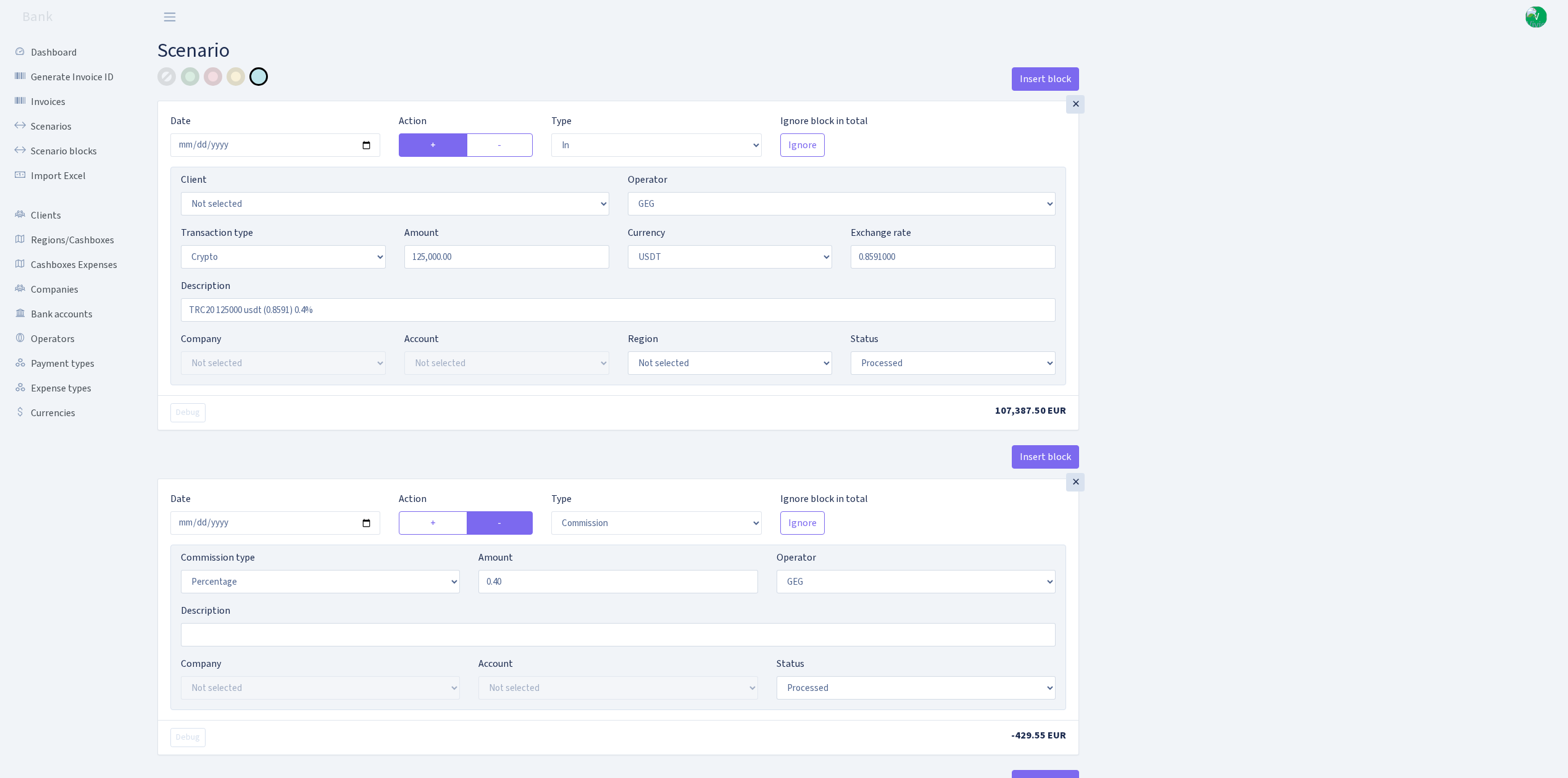
select select "commission"
select select "65"
select select "processed"
select select "in"
select select "250"
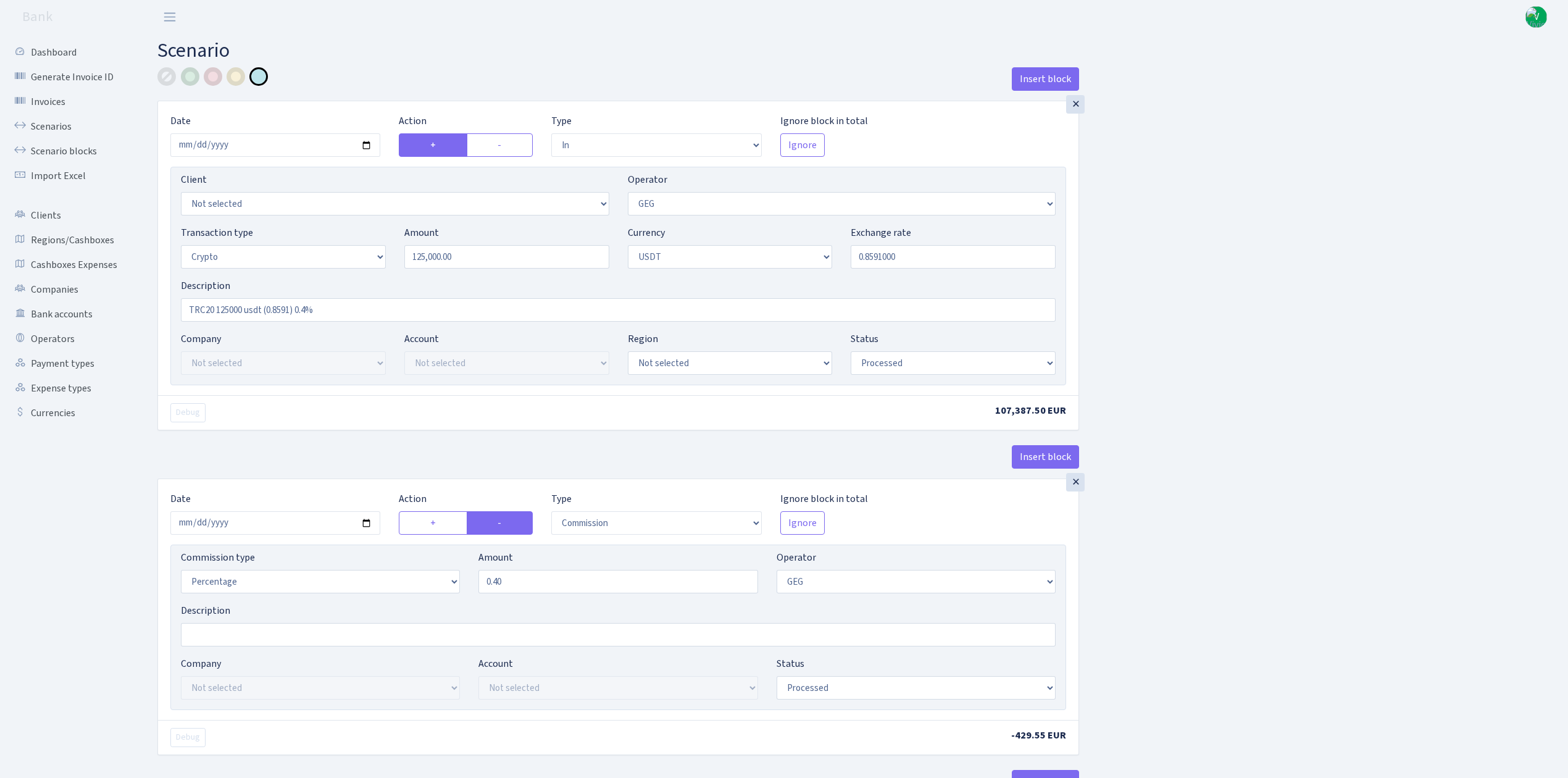
select select "2"
select select "6"
select select "20"
select select "61"
select select "processed"
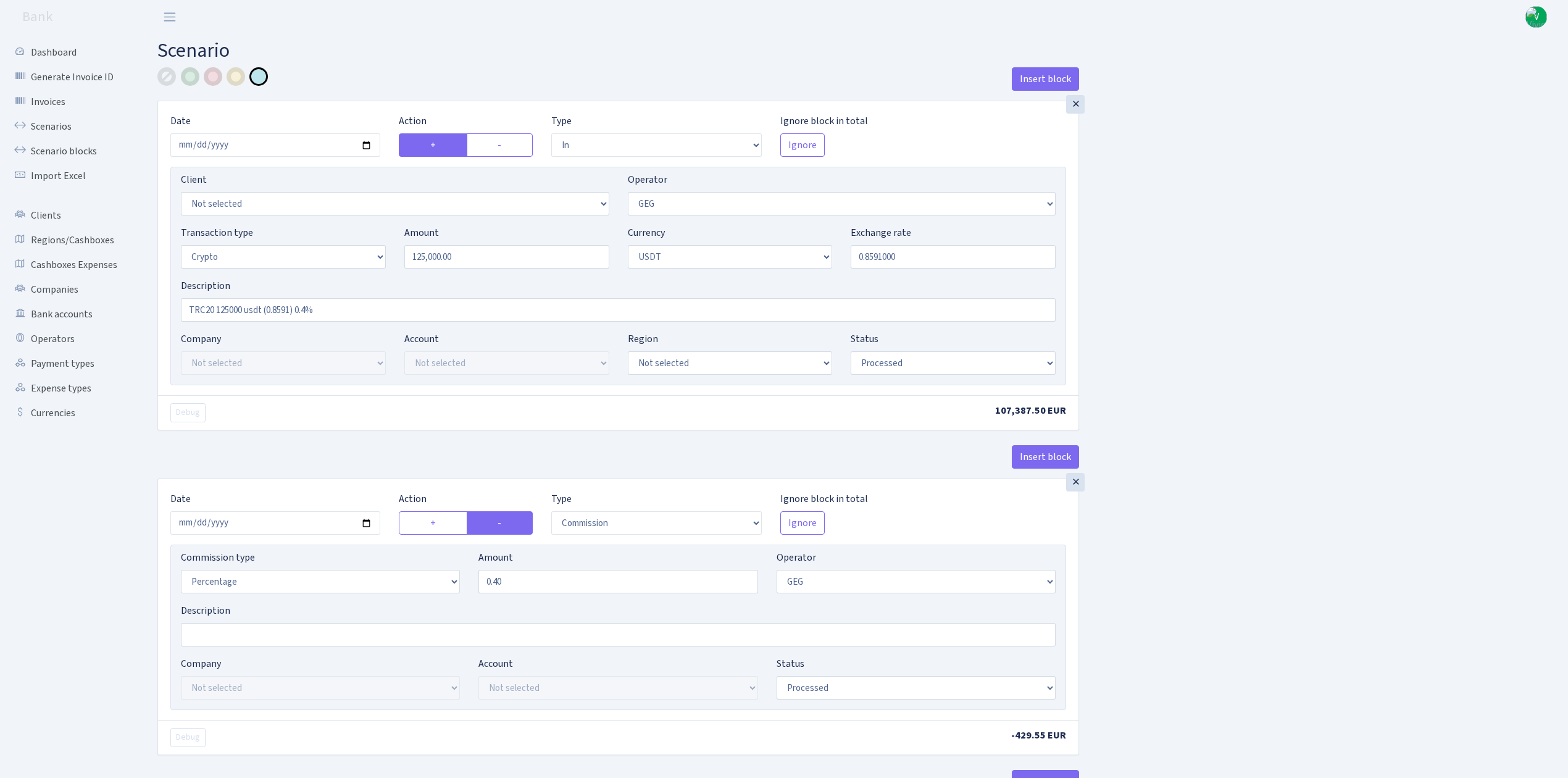
select select "out"
select select "250"
select select "15"
select select "6"
select select "processed"
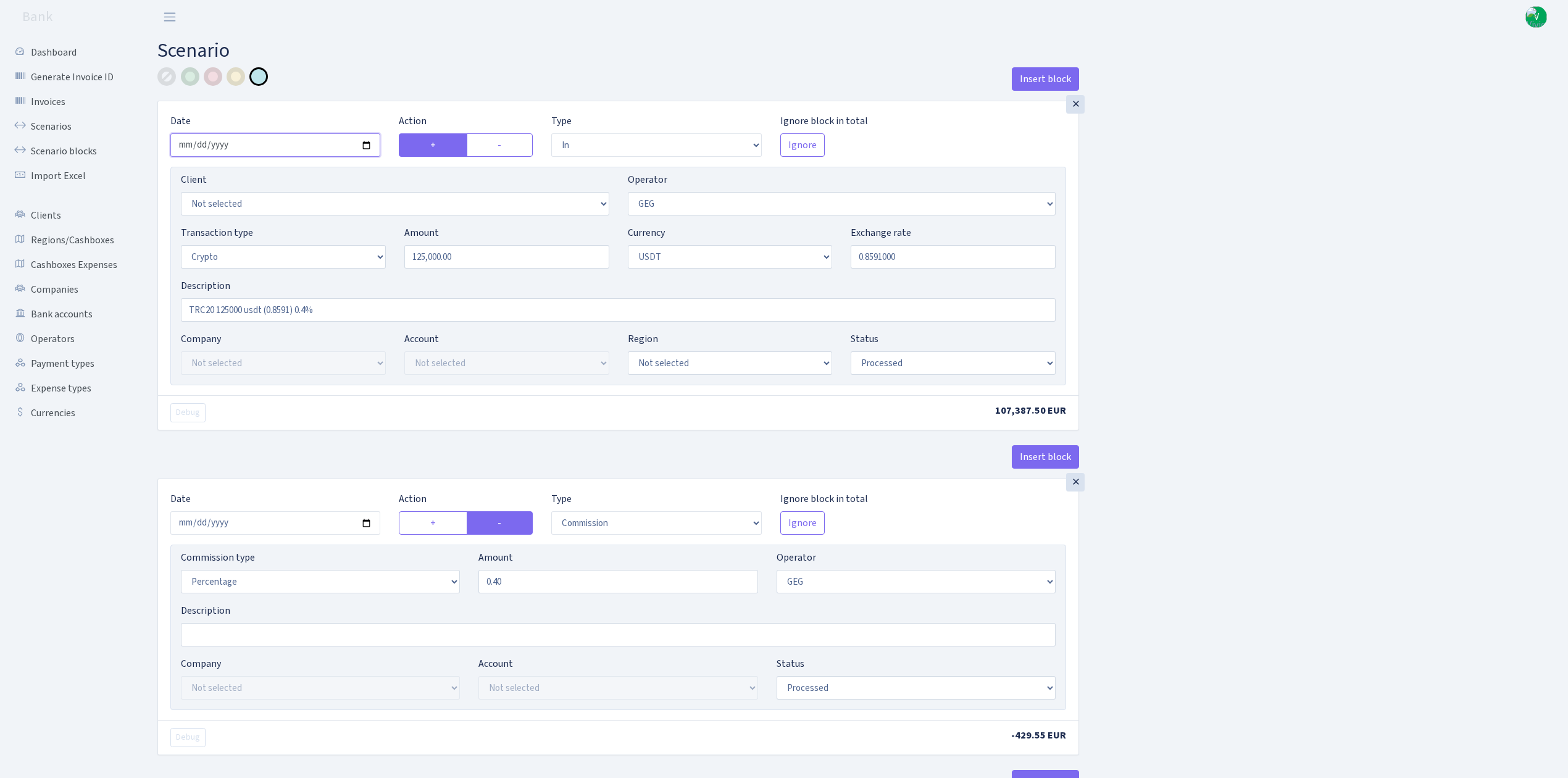
click at [366, 146] on input "[DATE]" at bounding box center [275, 145] width 210 height 23
type input "[DATE]"
drag, startPoint x: 432, startPoint y: 246, endPoint x: 331, endPoint y: 226, distance: 103.0
click at [331, 226] on div "Transaction type Not selected 981 ELF FISH crypto [PERSON_NAME] MM-BALTIC eur U…" at bounding box center [618, 252] width 893 height 53
click at [948, 277] on div "Transaction type Not selected 981 ELF FISH crypto [PERSON_NAME] MM-BALTIC eur U…" at bounding box center [618, 252] width 893 height 53
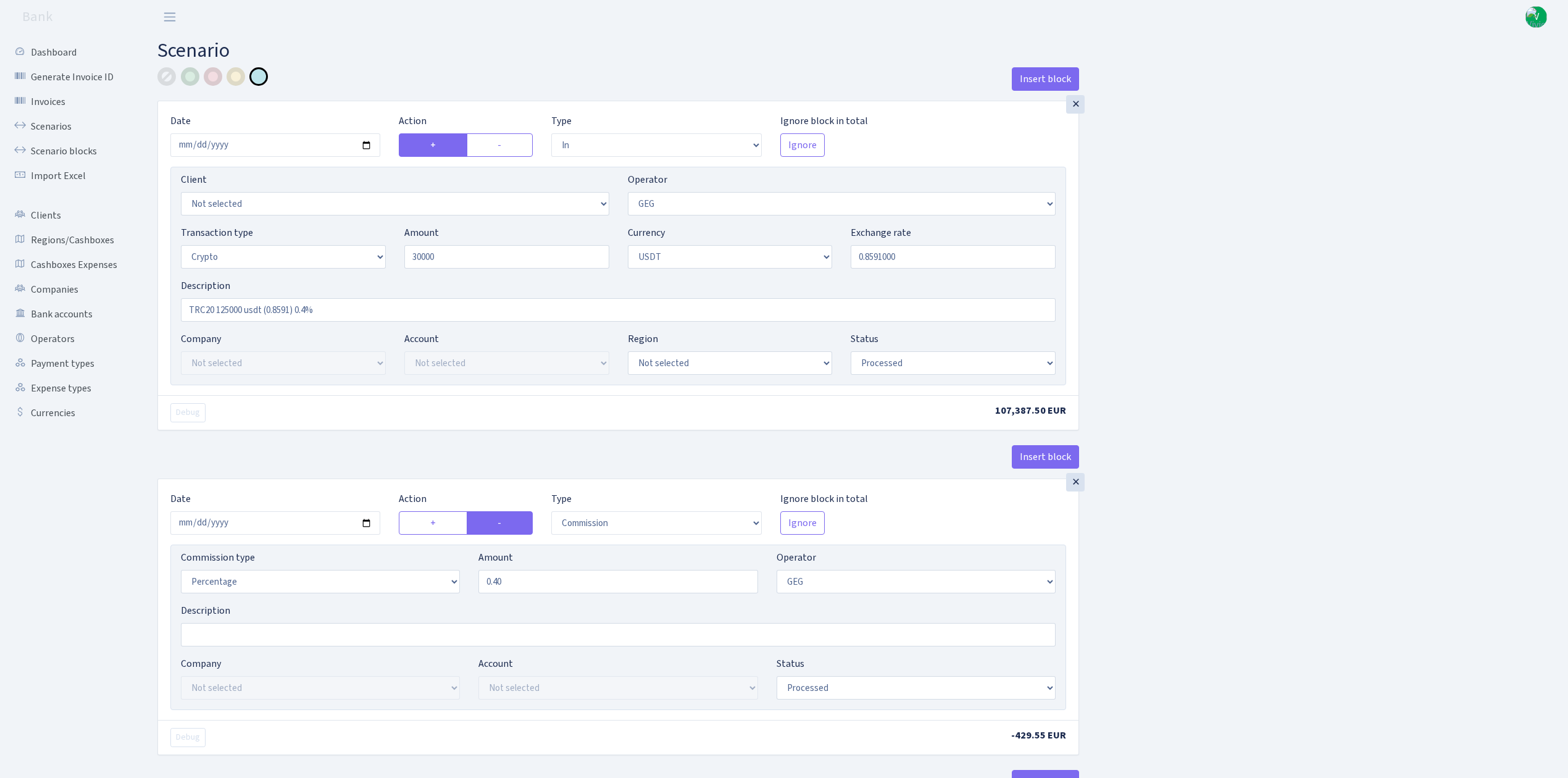
type input "30,000.00"
drag, startPoint x: 874, startPoint y: 255, endPoint x: 964, endPoint y: 260, distance: 90.1
click at [964, 260] on input "0.8591000" at bounding box center [953, 257] width 205 height 23
type input "0.8521000"
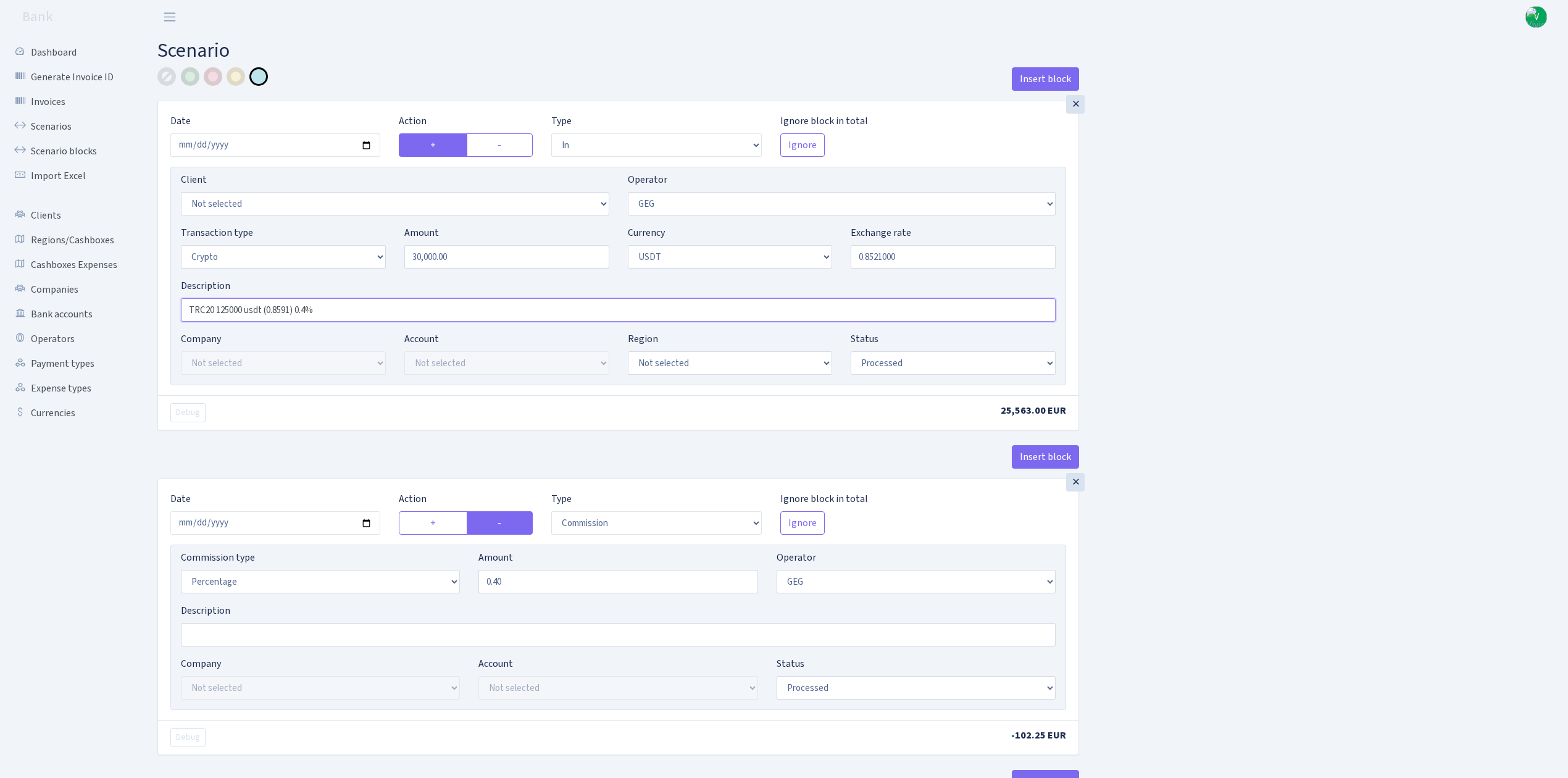
drag, startPoint x: 216, startPoint y: 307, endPoint x: 242, endPoint y: 307, distance: 26.0
click at [242, 307] on input "TRC20 125000 usdt (0.8591) 0.4%" at bounding box center [618, 310] width 875 height 23
click at [286, 308] on input "TRC20 30000 usdt (0.8591) 0.4%" at bounding box center [618, 310] width 875 height 23
drag, startPoint x: 289, startPoint y: 309, endPoint x: 373, endPoint y: 309, distance: 84.0
click at [373, 309] on input "TRC20 30000 usdt (0.8521) 0.4%" at bounding box center [618, 310] width 875 height 23
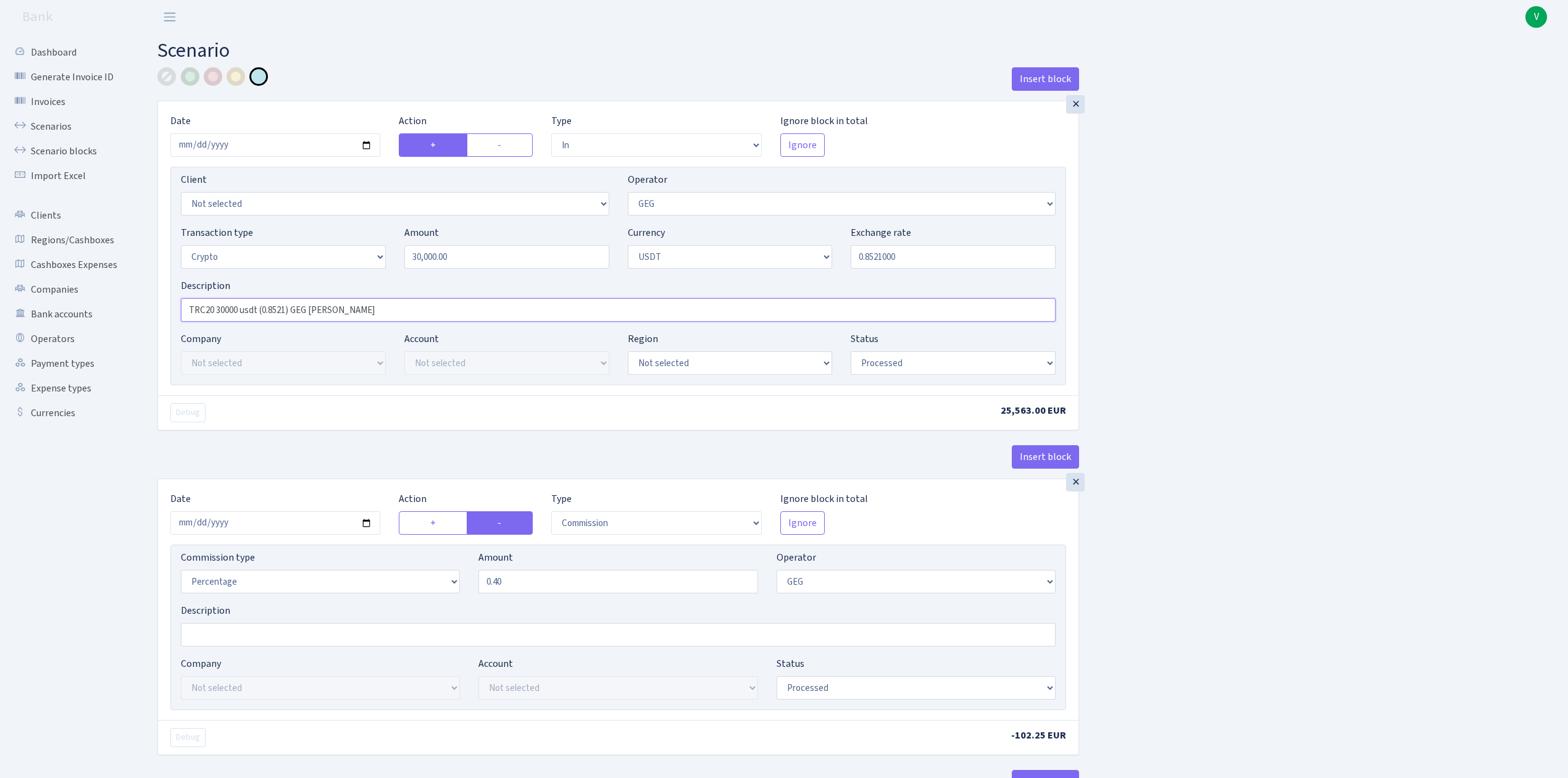
type input "TRC20 30000 usdt (0.8521) GEG [PERSON_NAME]"
click at [364, 526] on input "2025-08-14" at bounding box center [275, 523] width 210 height 23
type input "[DATE]"
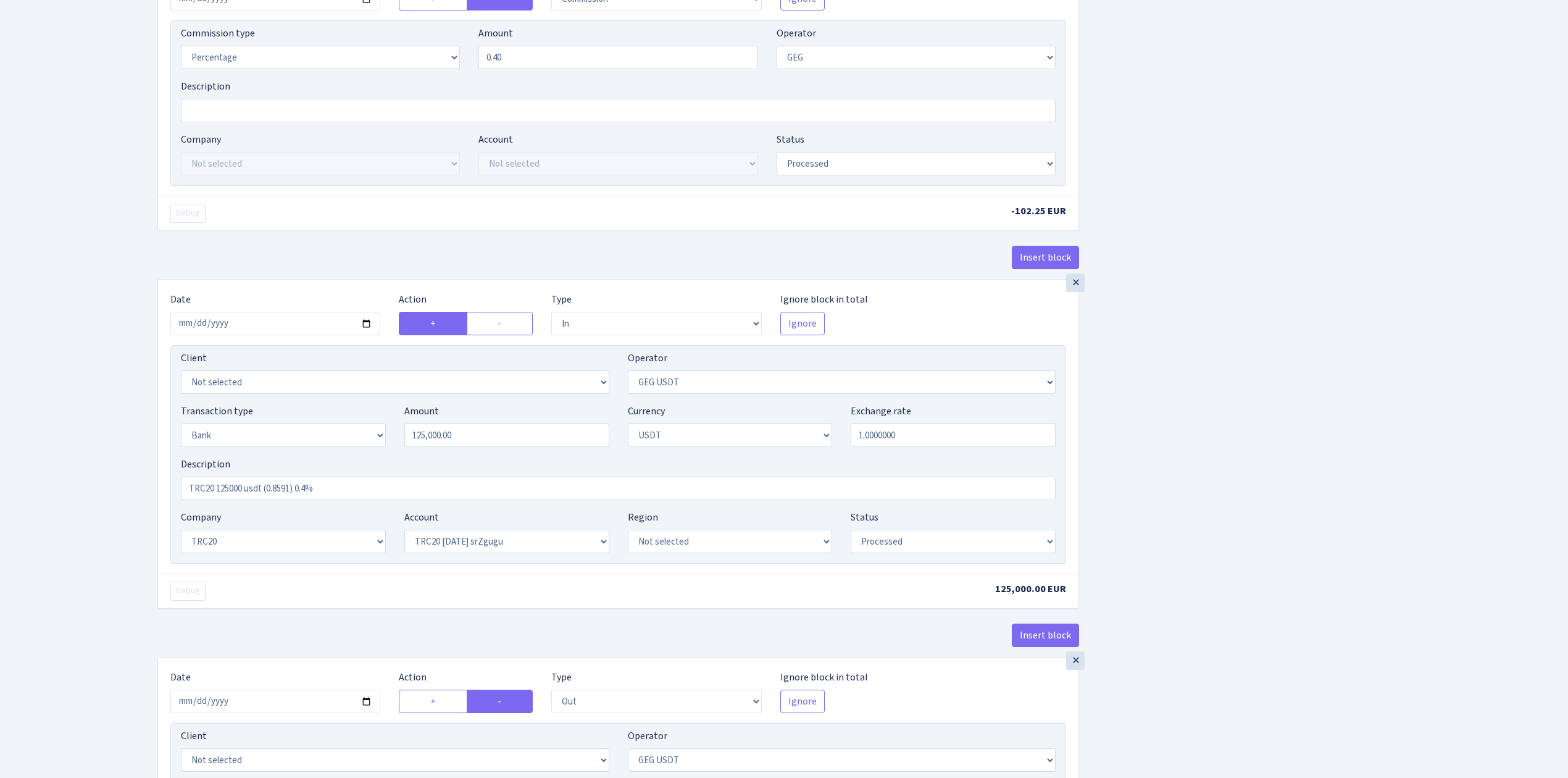
scroll to position [576, 0]
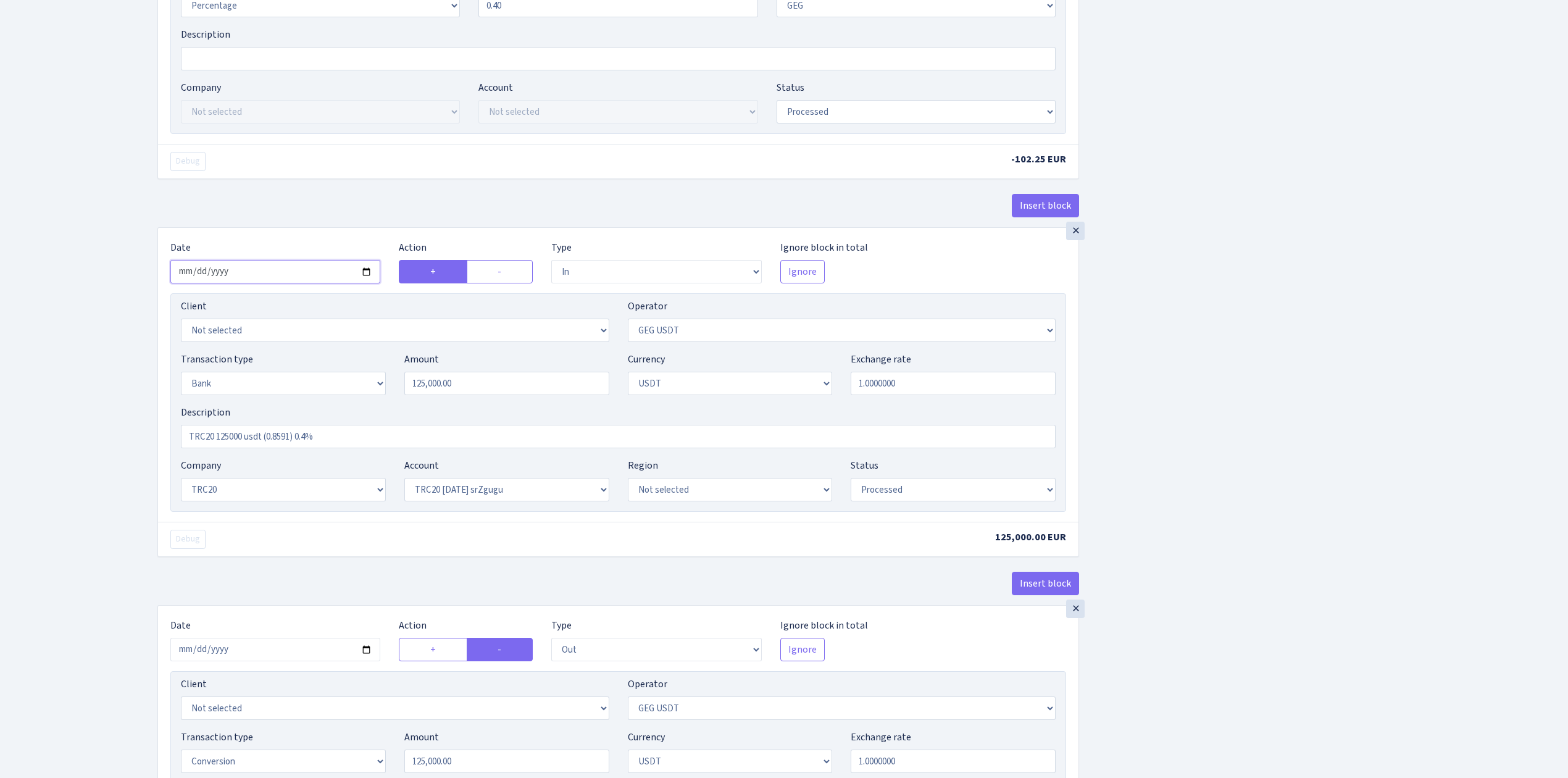
click at [369, 270] on input "2025-08-14" at bounding box center [275, 272] width 210 height 23
type input "[DATE]"
click at [712, 335] on select "Not selected 981 981 AED 981 BN usdt 981 CASH USDT 981 CASH USDT EUR 981 GOLD 9…" at bounding box center [842, 330] width 428 height 23
select select "228"
click at [628, 324] on select "Not selected 981 981 AED 981 BN usdt 981 CASH USDT 981 CASH USDT EUR 981 GOLD 9…" at bounding box center [842, 330] width 428 height 23
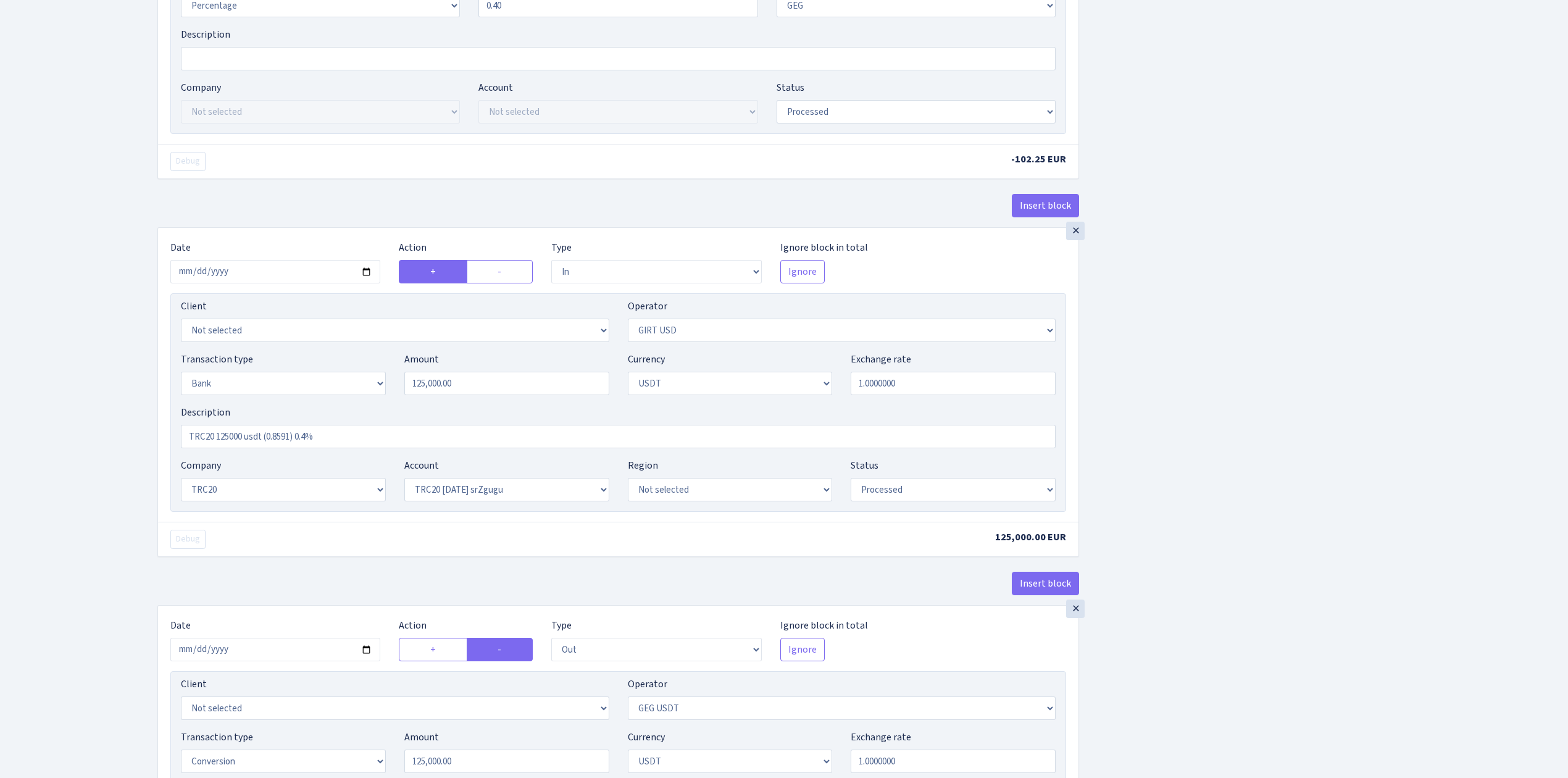
click at [1233, 611] on div "Insert block × Date 2025-09-09 Action + - Type --- In Out Commission Field requ…" at bounding box center [853, 265] width 1411 height 1547
drag, startPoint x: 427, startPoint y: 399, endPoint x: 329, endPoint y: 395, distance: 98.1
click at [329, 395] on div "Transaction type Not selected 981 ELF FISH crypto GIRT IVO dekl MM-BALTIC eur U…" at bounding box center [618, 378] width 893 height 53
click at [1333, 372] on div "Insert block × Date 2025-09-09 Action + - Type --- In Out Commission Field requ…" at bounding box center [853, 265] width 1411 height 1547
type input "30,000.00"
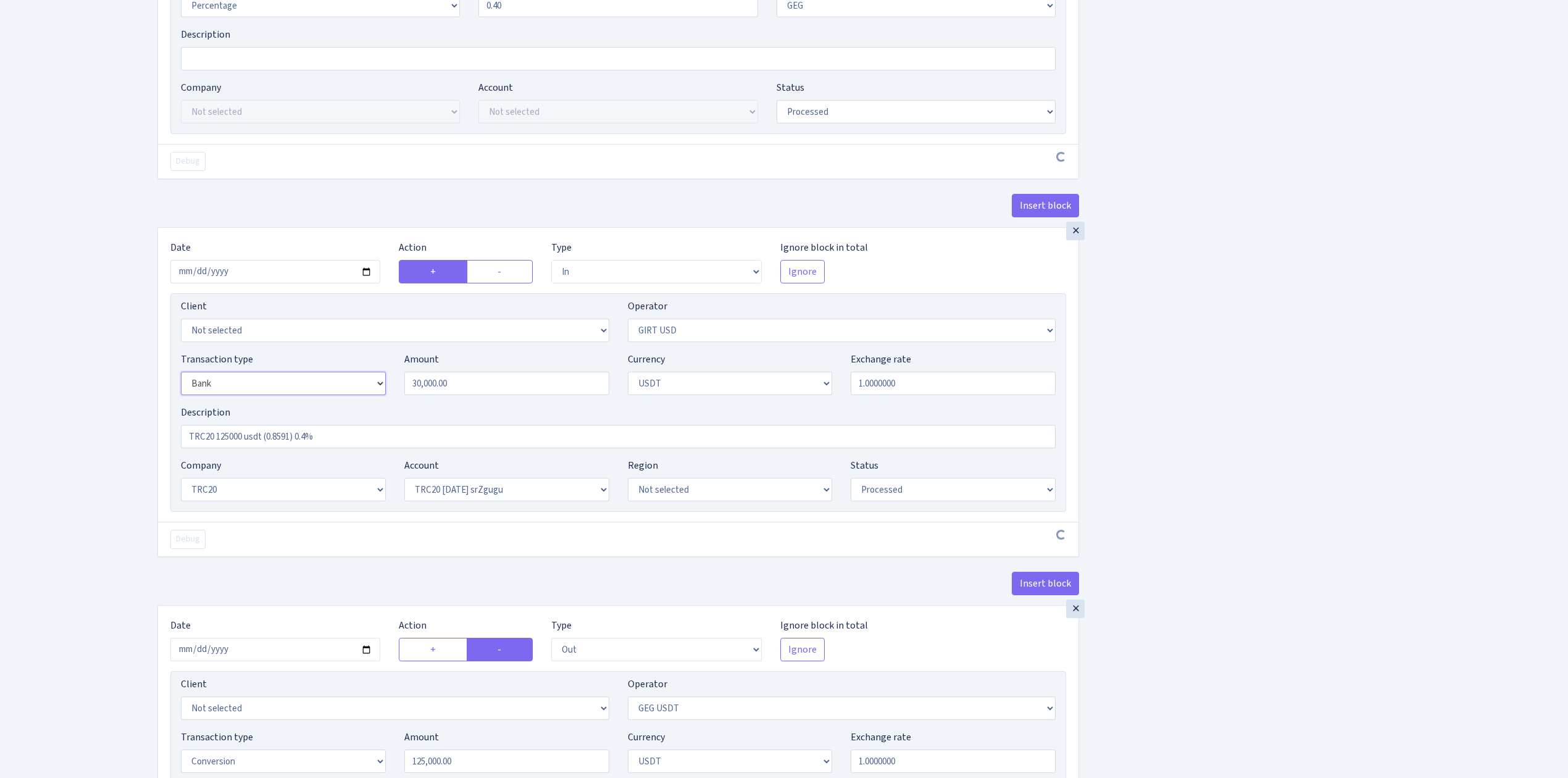
click at [334, 391] on select "Not selected 981 ELF FISH crypto GIRT IVO dekl MM-BALTIC eur UAB Bank Cash Cash…" at bounding box center [283, 383] width 205 height 23
select select "3"
click at [181, 377] on select "Not selected 981 ELF FISH crypto GIRT IVO dekl MM-BALTIC eur UAB Bank Cash Cash…" at bounding box center [283, 383] width 205 height 23
select select
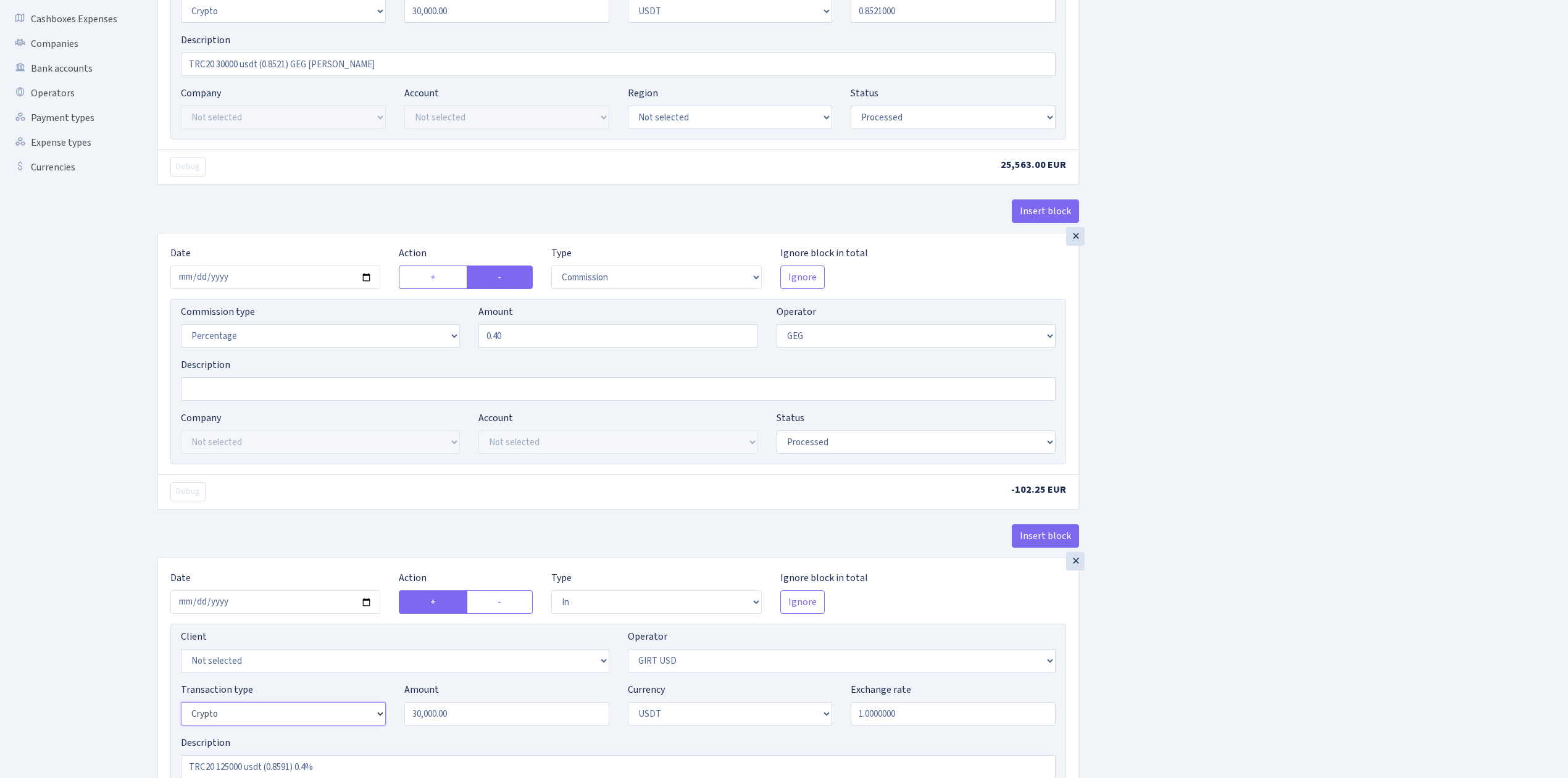
scroll to position [82, 0]
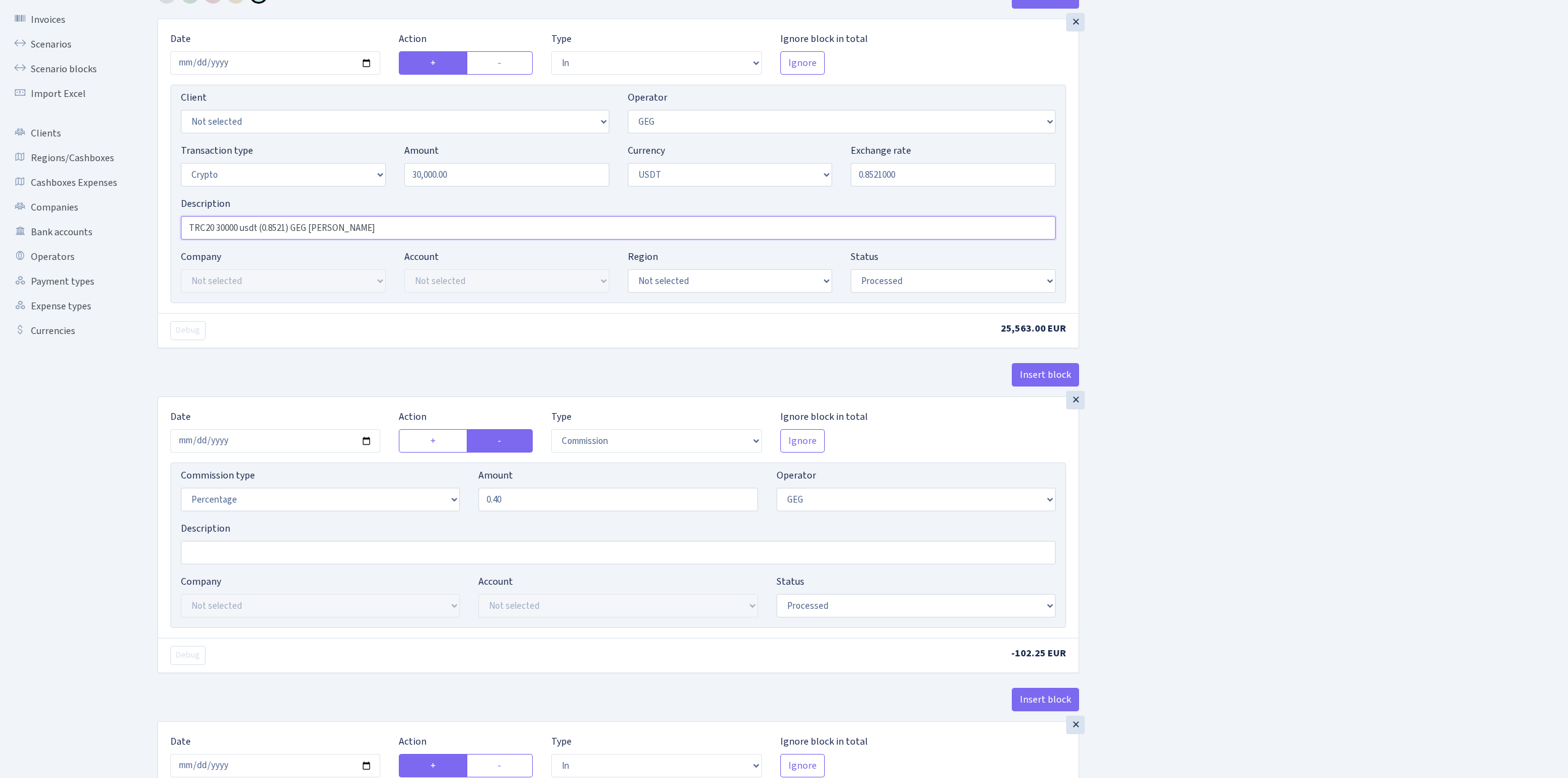
drag, startPoint x: 376, startPoint y: 228, endPoint x: 181, endPoint y: 227, distance: 195.0
click at [181, 227] on input "TRC20 30000 usdt (0.8521) GEG [PERSON_NAME]" at bounding box center [618, 228] width 875 height 23
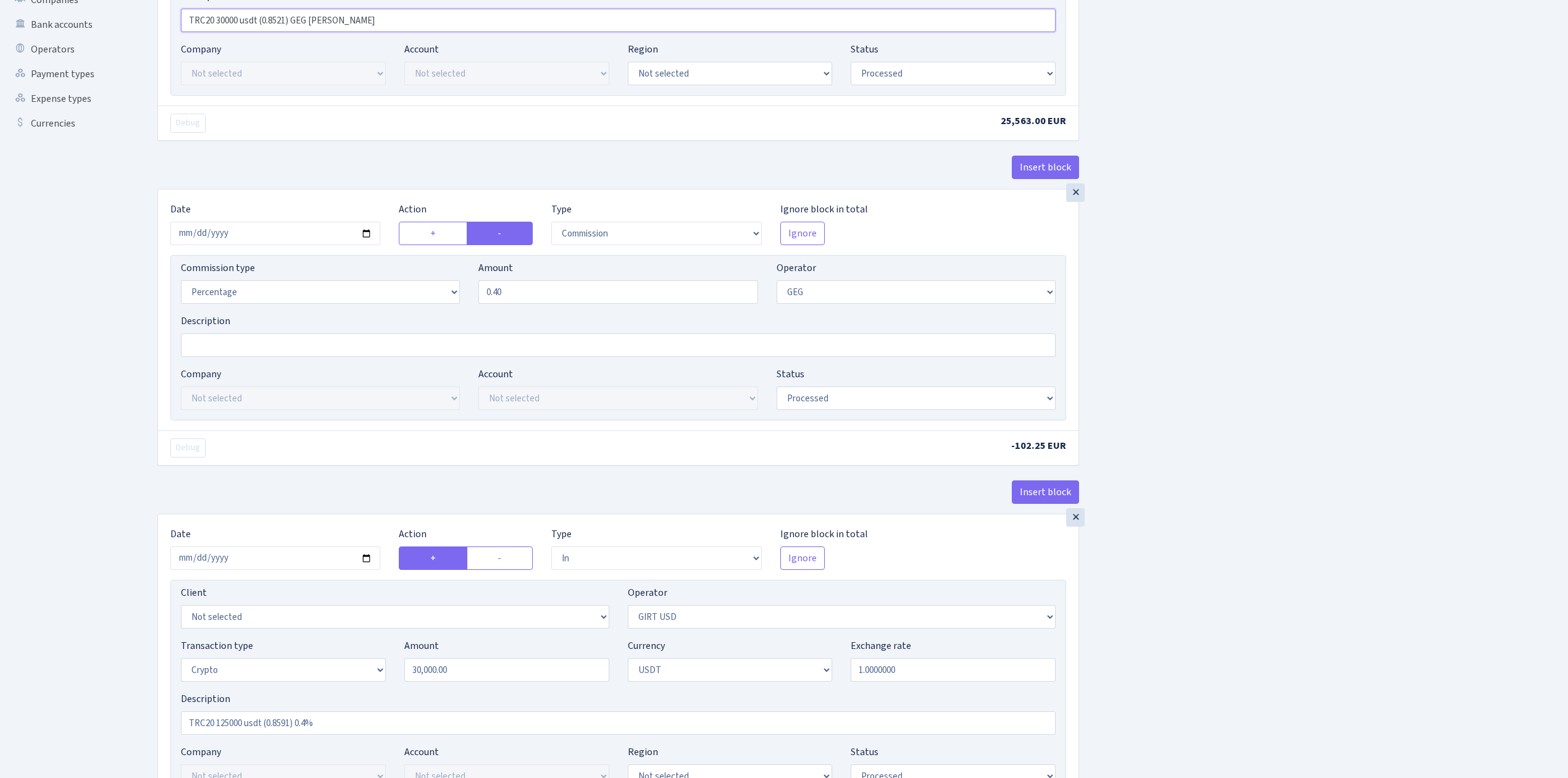
scroll to position [658, 0]
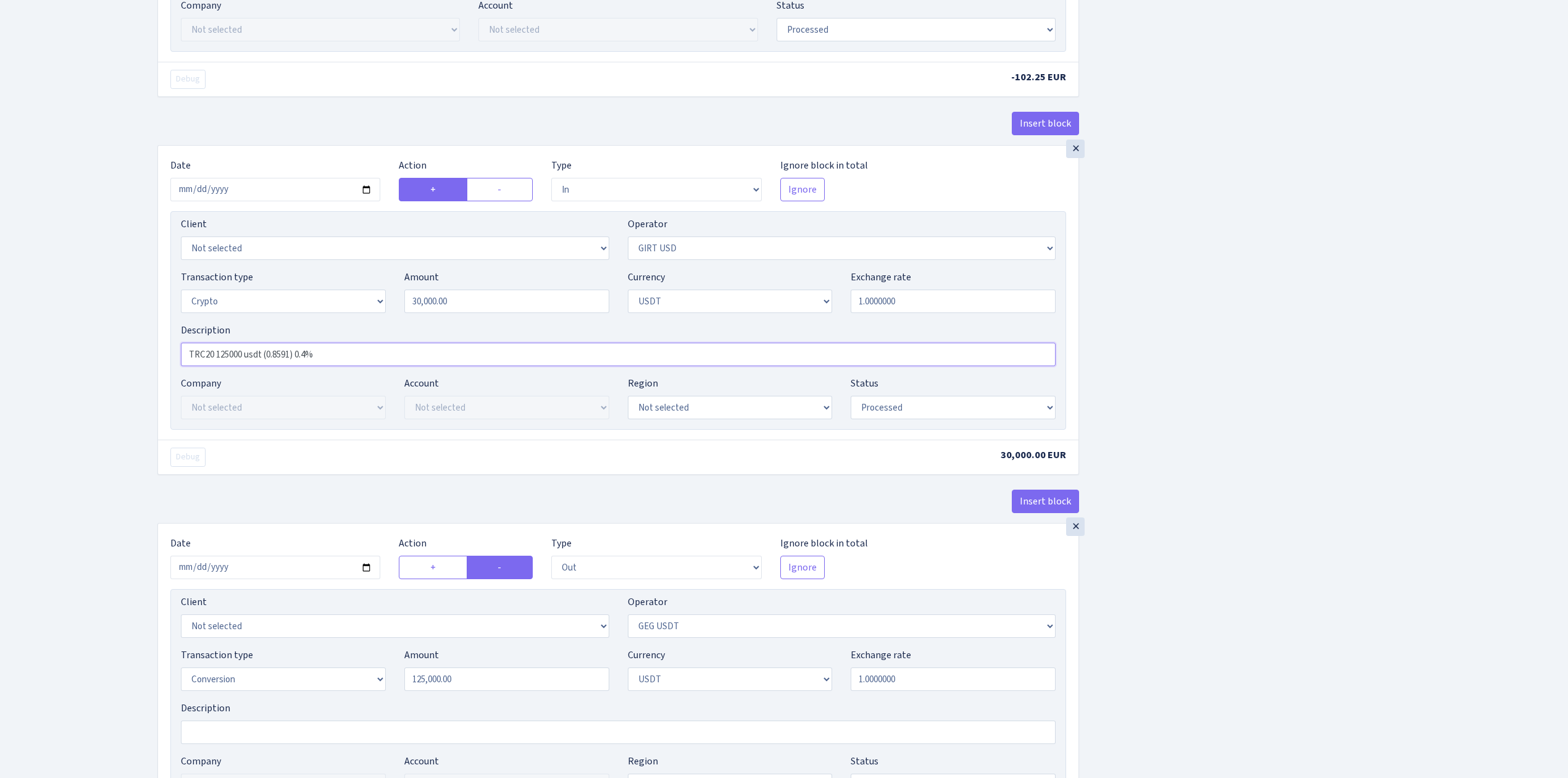
drag, startPoint x: 226, startPoint y: 350, endPoint x: 135, endPoint y: 350, distance: 91.0
click at [135, 350] on div "Dashboard Generate Invoice ID Invoices Scenarios Scenario blocks Import Excel C…" at bounding box center [784, 178] width 1568 height 1604
paste input "30000 usdt (0.8521) GEG na GIRT"
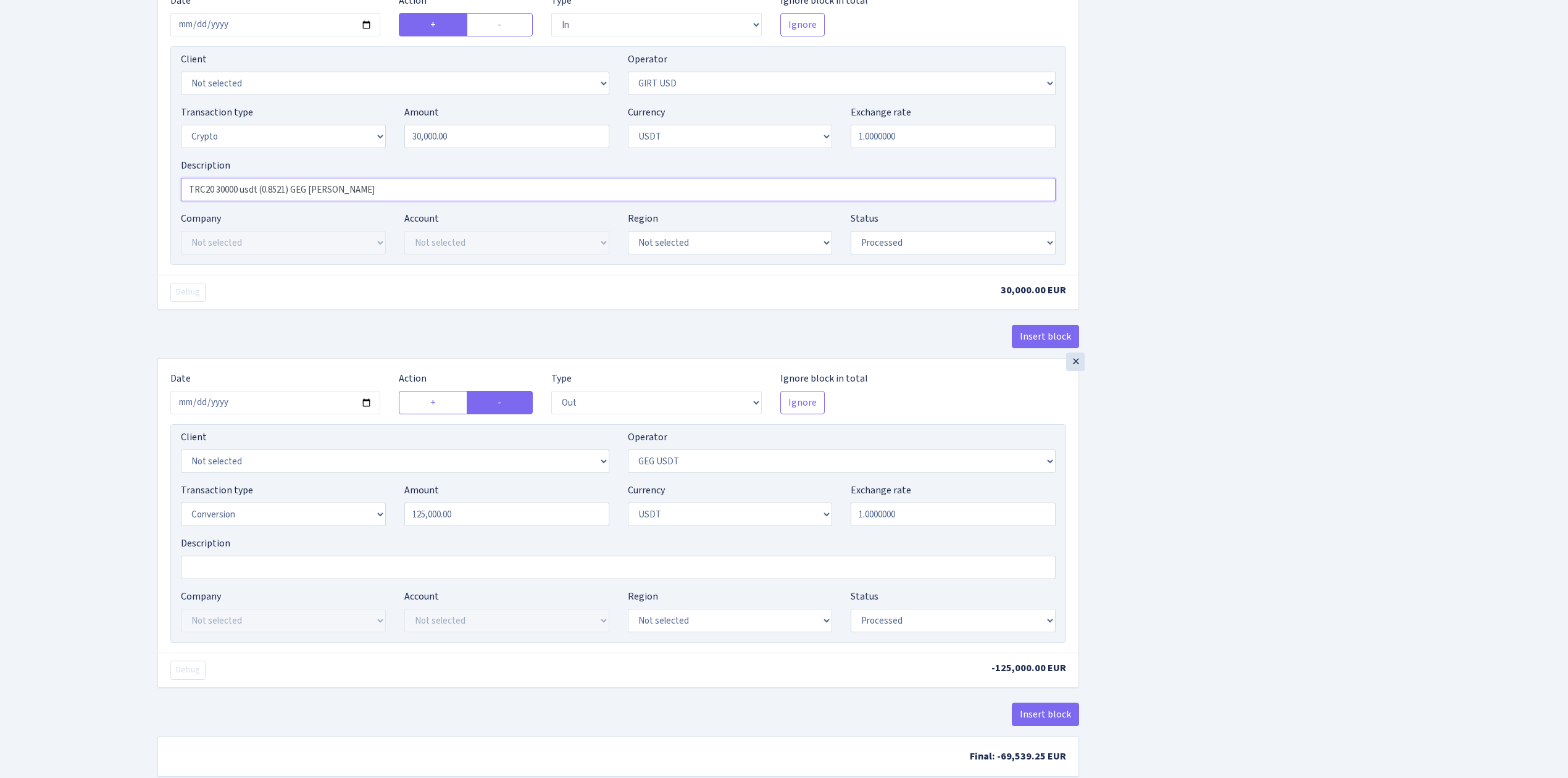
scroll to position [901, 0]
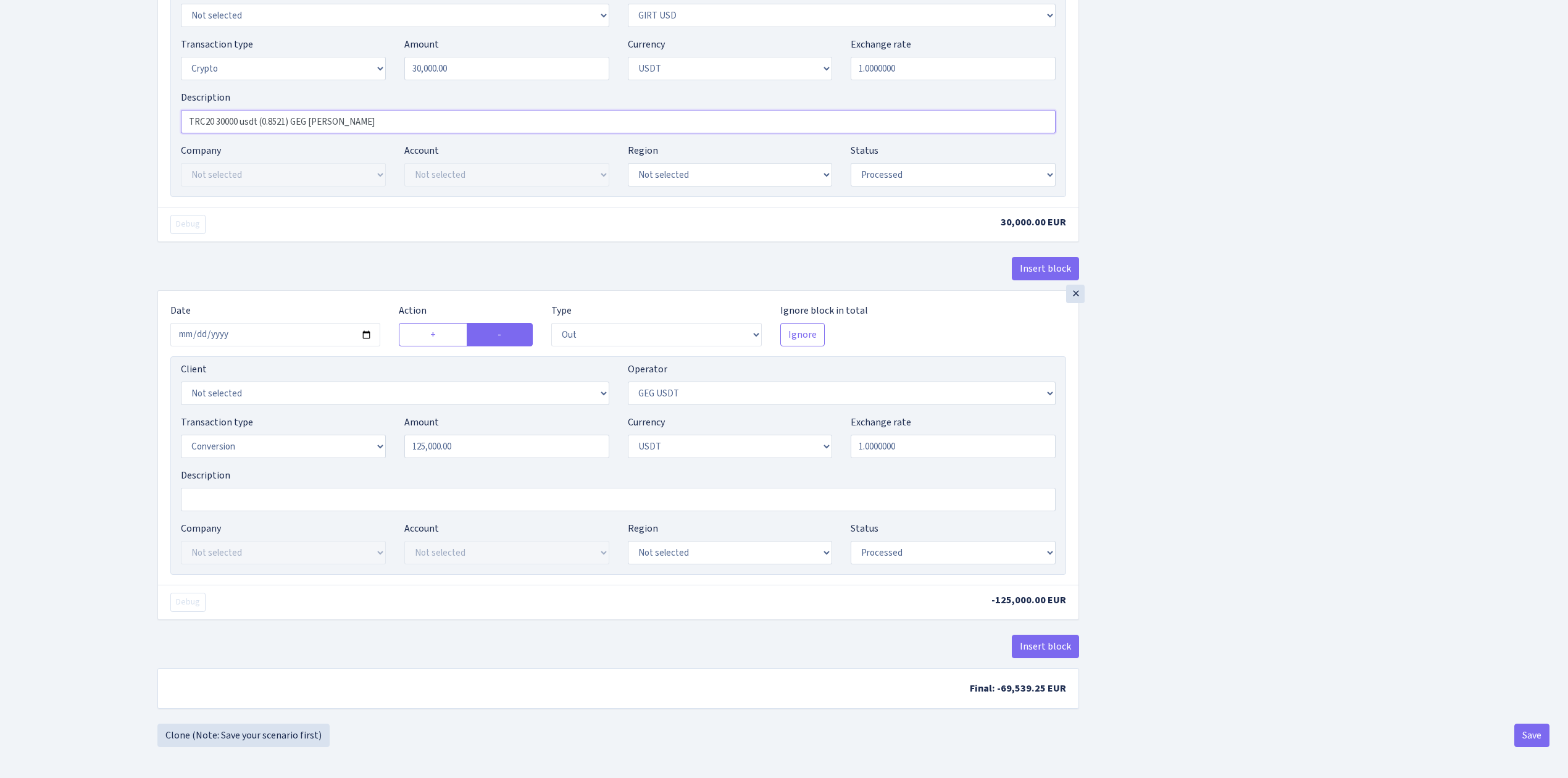
type input "TRC20 30000 usdt (0.8521) GEG [PERSON_NAME]"
click at [366, 330] on input "2025-08-14" at bounding box center [275, 334] width 210 height 23
type input "2025-09-09"
click at [761, 390] on select "Not selected 981 981 AED 981 BN usdt 981 CASH USDT 981 CASH USDT EUR 981 GOLD 9…" at bounding box center [842, 393] width 428 height 23
click at [628, 382] on select "Not selected 981 981 AED 981 BN usdt 981 CASH USDT 981 CASH USDT EUR 981 GOLD 9…" at bounding box center [842, 393] width 428 height 23
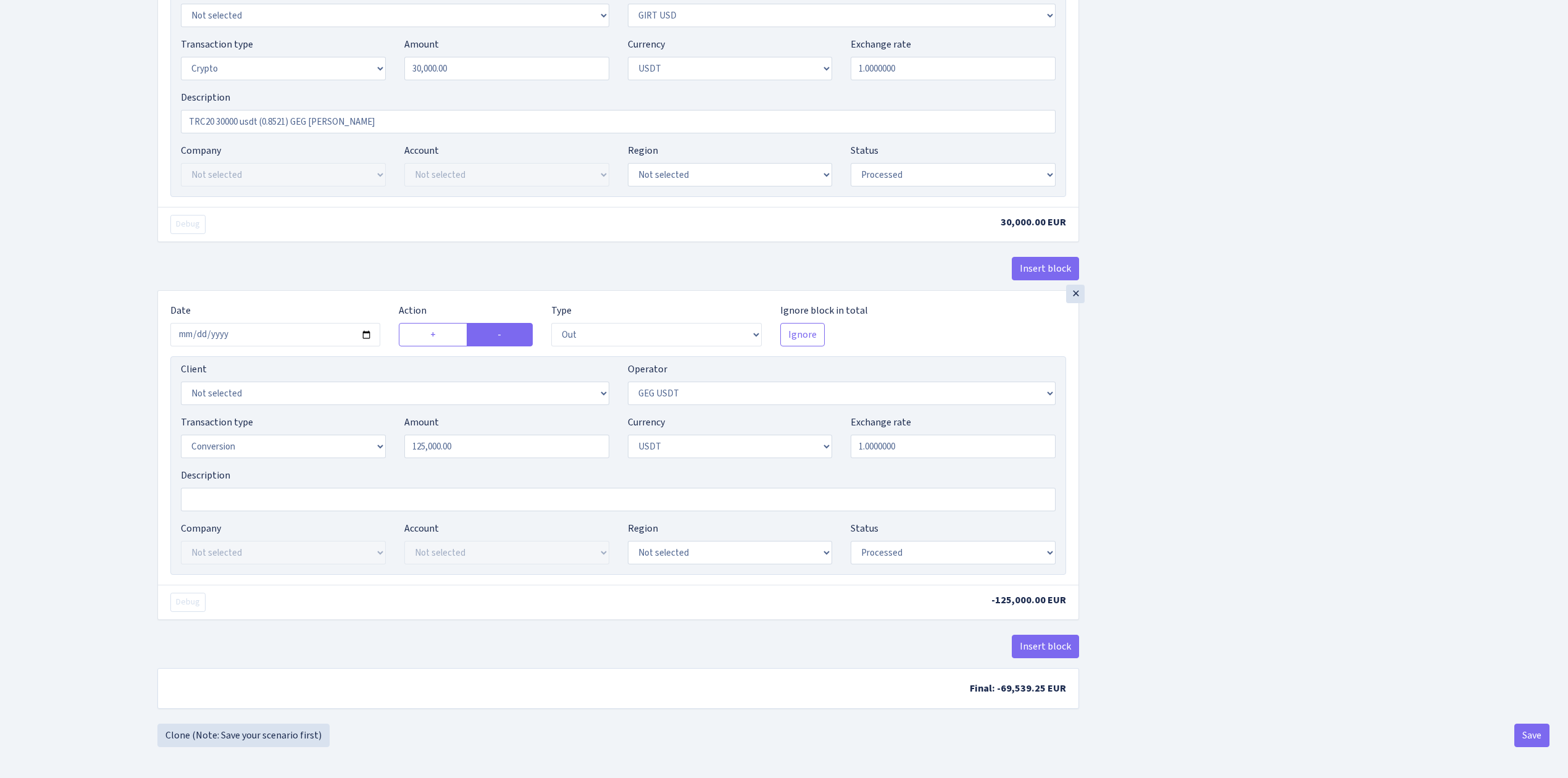
click at [801, 393] on select "Not selected 981 981 AED 981 BN usdt 981 CASH USDT 981 CASH USDT EUR 981 GOLD 9…" at bounding box center [842, 393] width 428 height 23
click at [628, 382] on select "Not selected 981 981 AED 981 BN usdt 981 CASH USDT 981 CASH USDT EUR 981 GOLD 9…" at bounding box center [842, 393] width 428 height 23
click at [795, 394] on select "Not selected 981 981 AED 981 BN usdt 981 CASH USDT 981 CASH USDT EUR 981 GOLD 9…" at bounding box center [842, 393] width 428 height 23
select select "228"
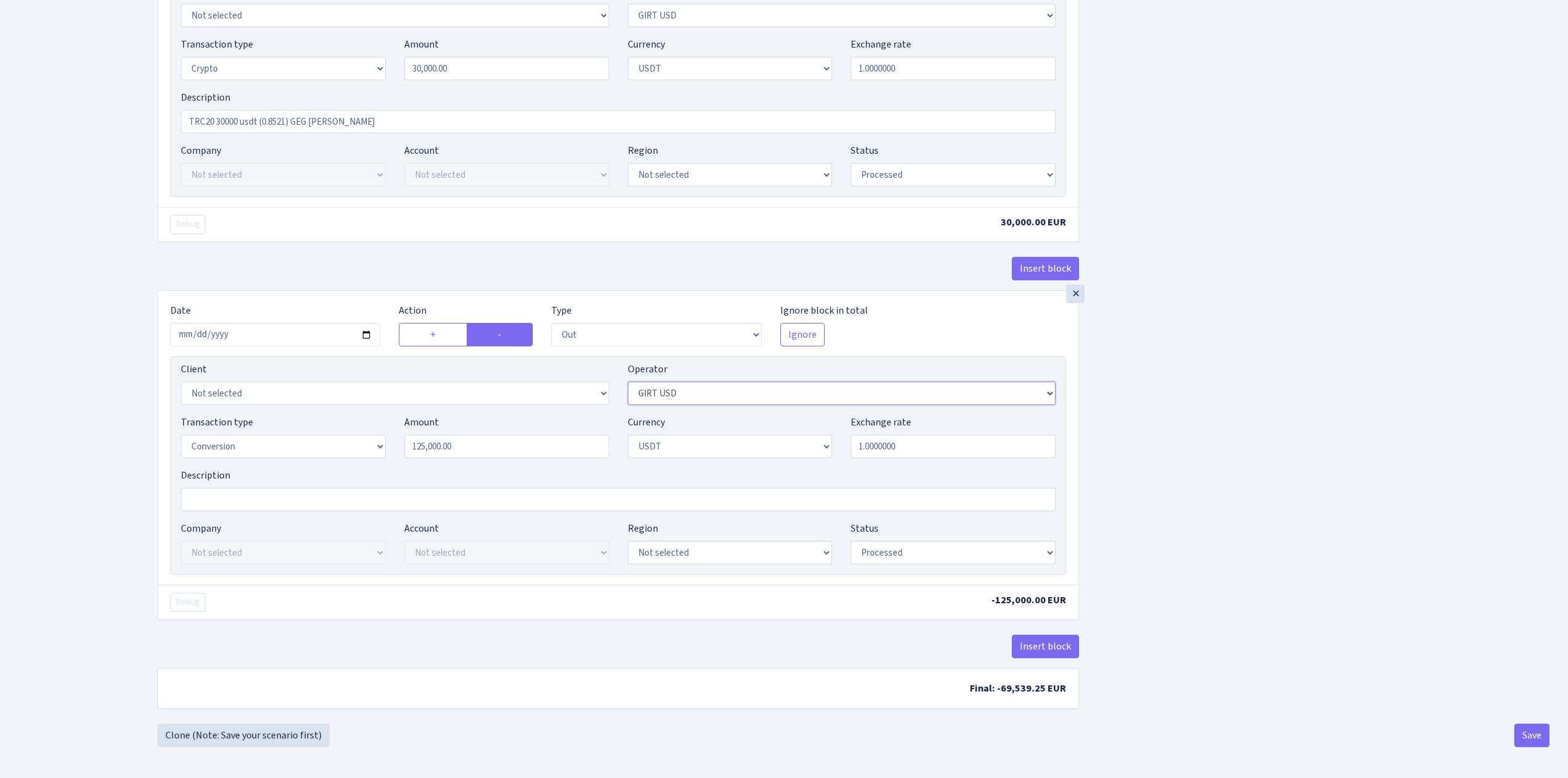
click at [628, 382] on select "Not selected 981 981 AED 981 BN usdt 981 CASH USDT 981 CASH USDT EUR 981 GOLD 9…" at bounding box center [842, 393] width 428 height 23
drag, startPoint x: 436, startPoint y: 438, endPoint x: 343, endPoint y: 435, distance: 93.0
click at [344, 435] on div "Transaction type Not selected 981 ELF FISH crypto GIRT IVO dekl MM-BALTIC eur U…" at bounding box center [618, 441] width 893 height 53
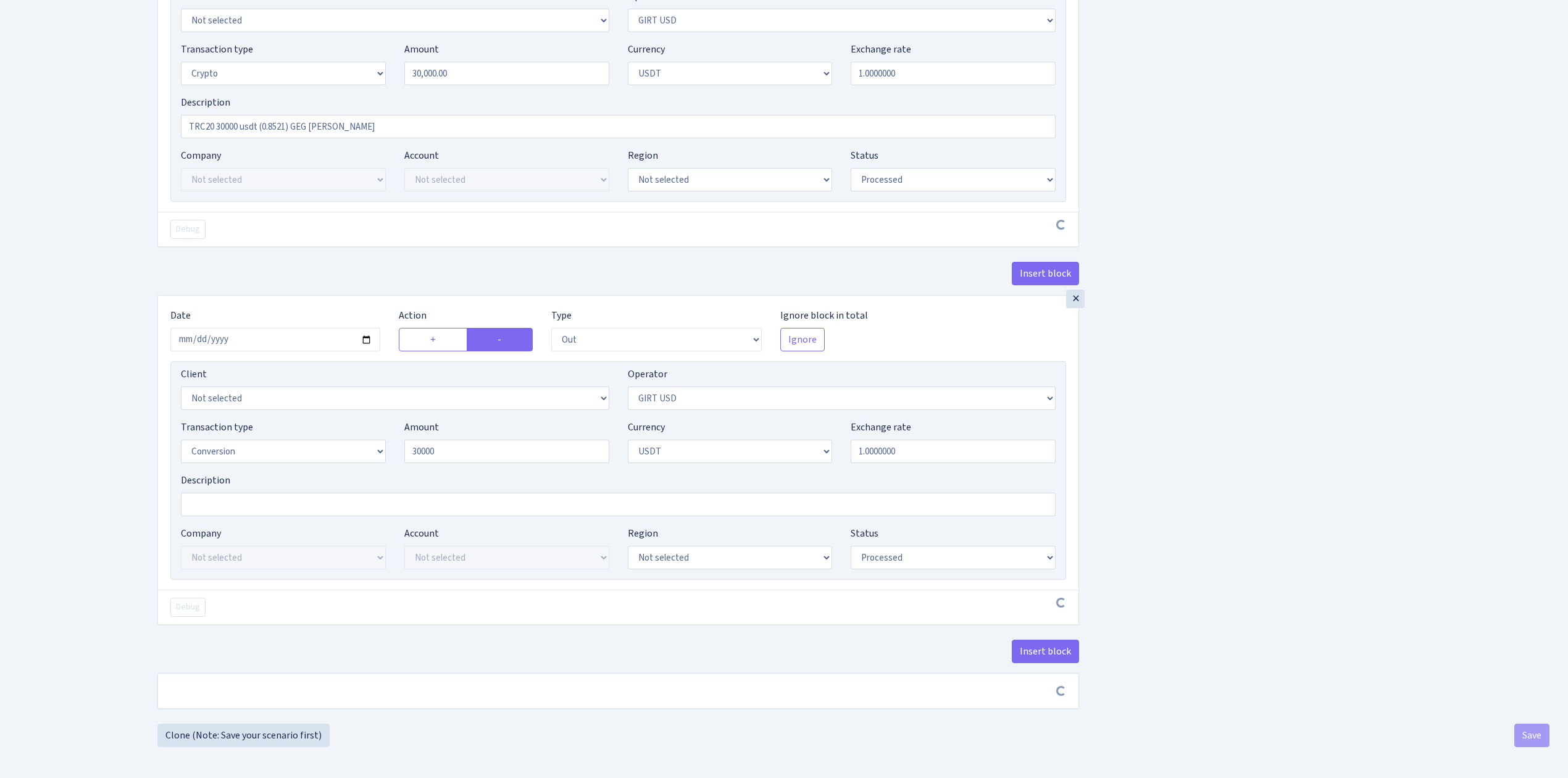
type input "30,000.00"
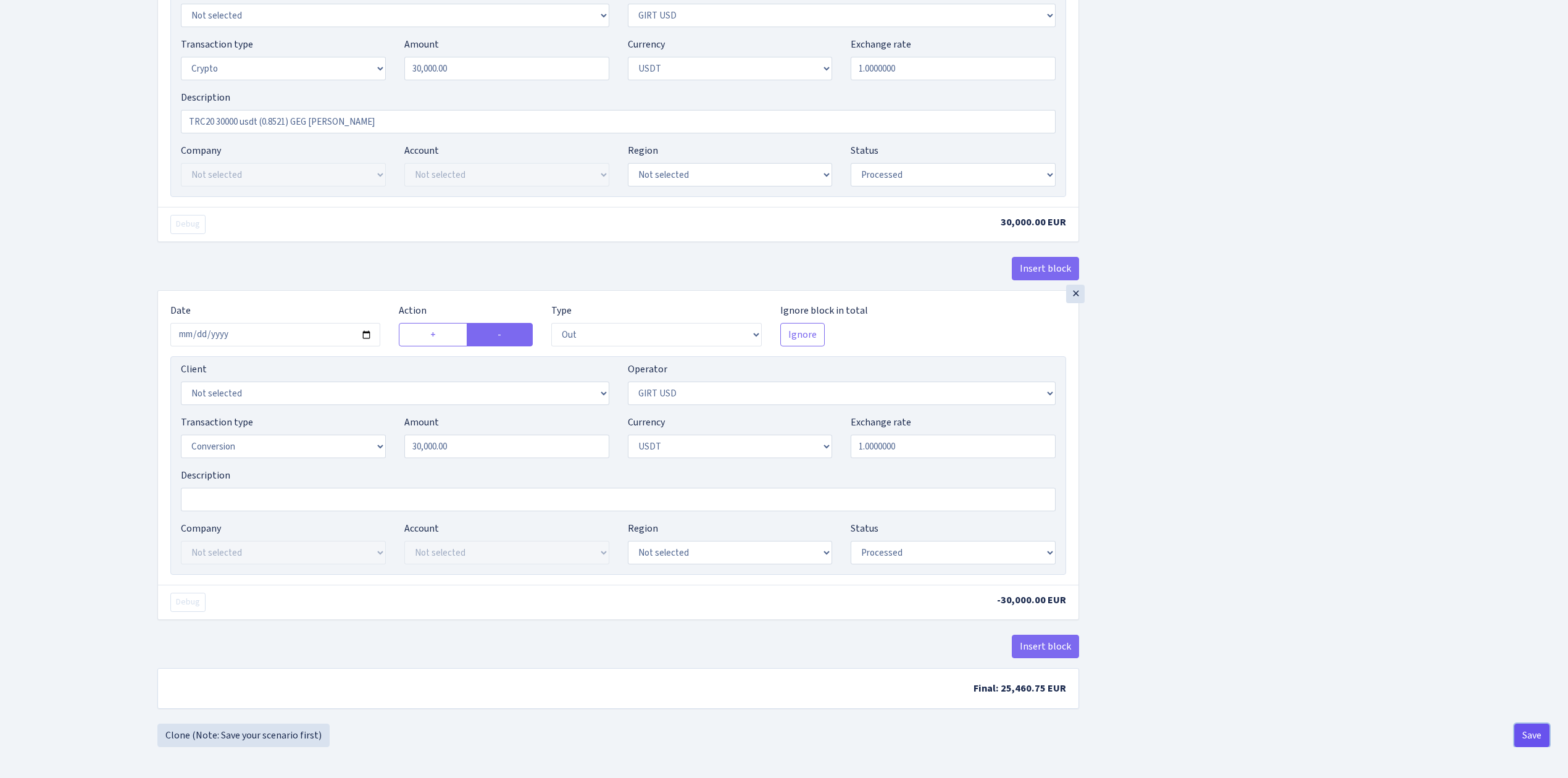
click at [1532, 730] on button "Save" at bounding box center [1532, 735] width 35 height 23
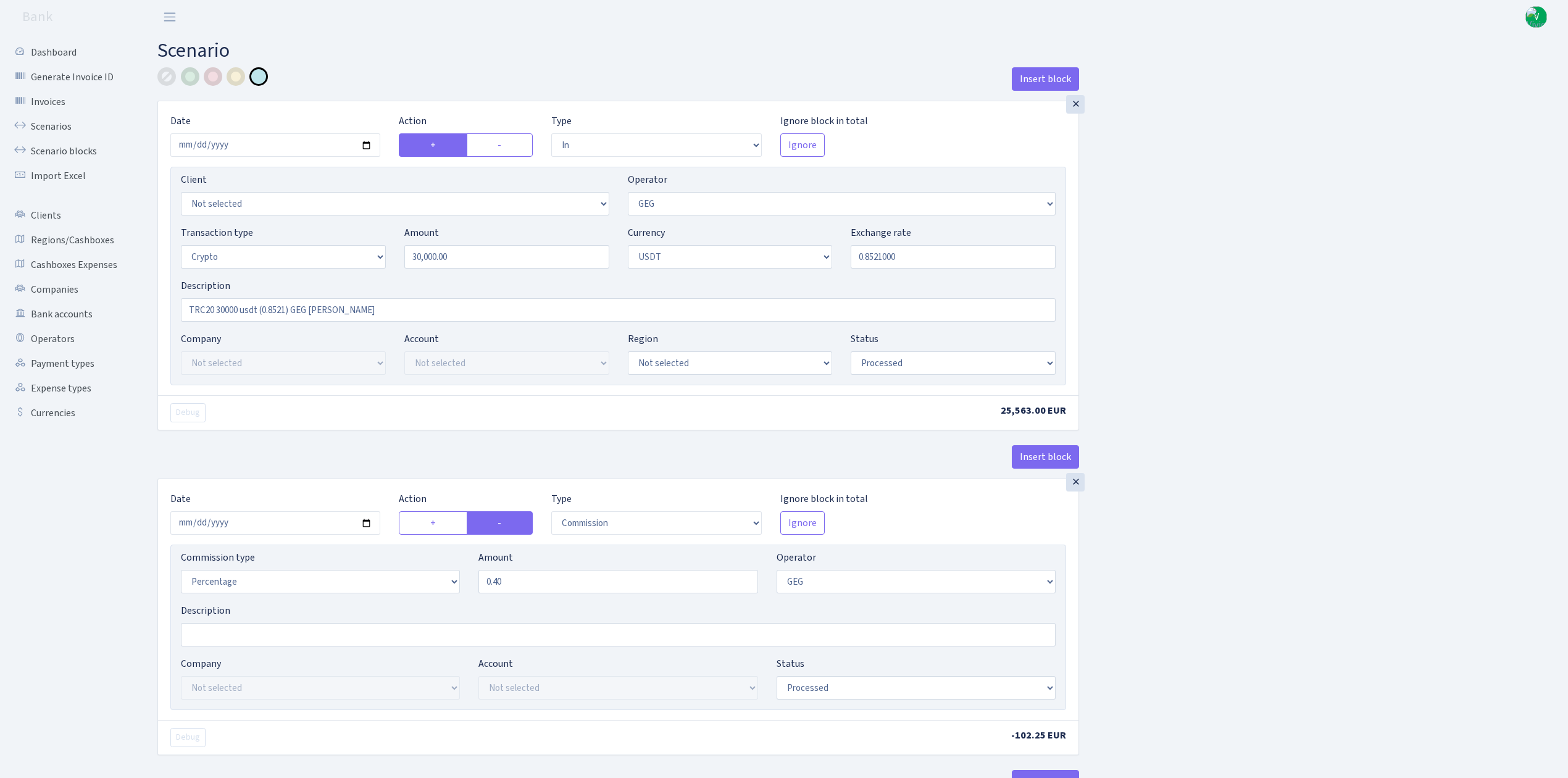
select select "in"
select select "65"
select select "3"
select select "6"
select select "processed"
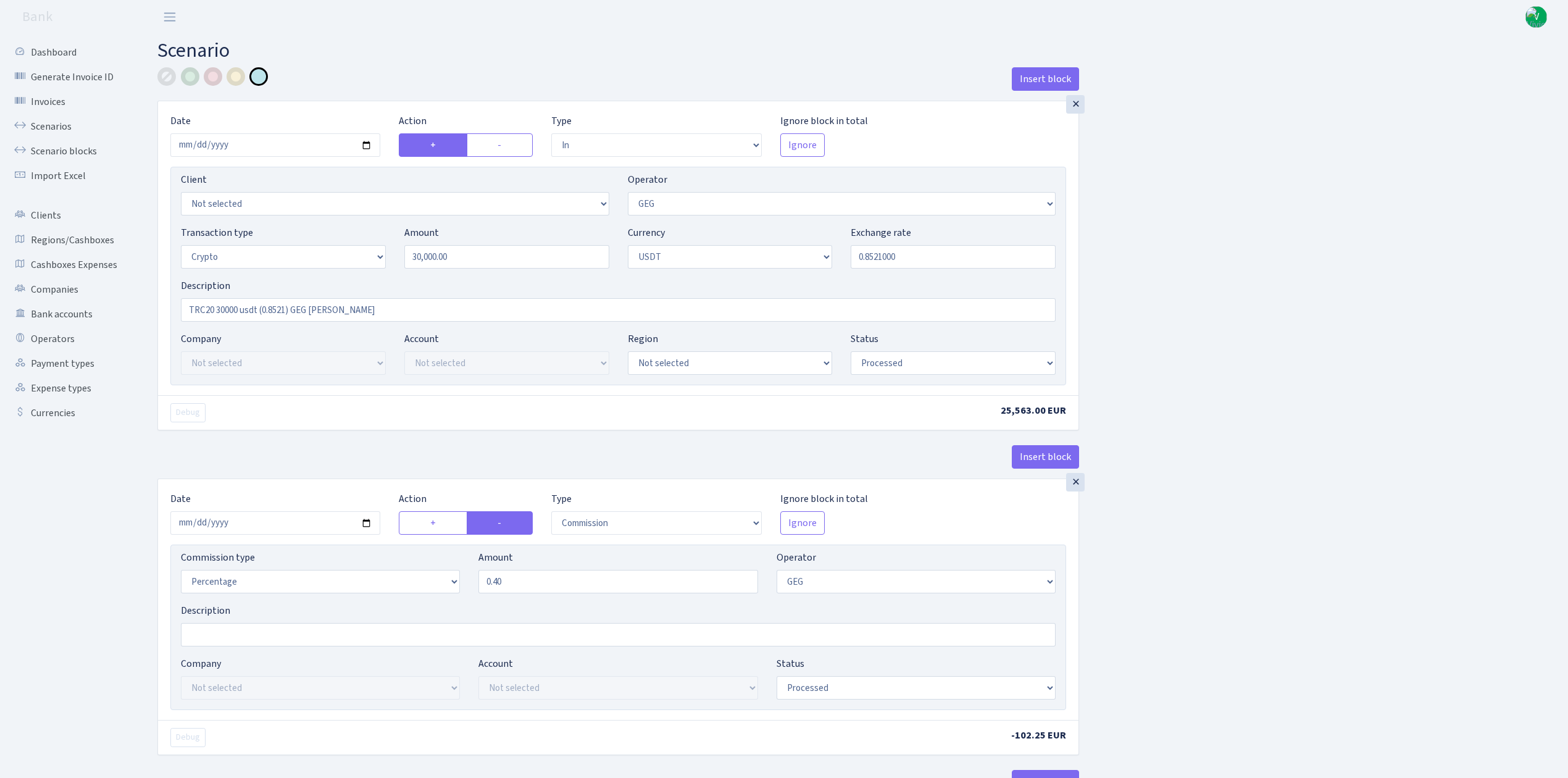
select select "commission"
select select "65"
select select "processed"
select select "in"
select select "228"
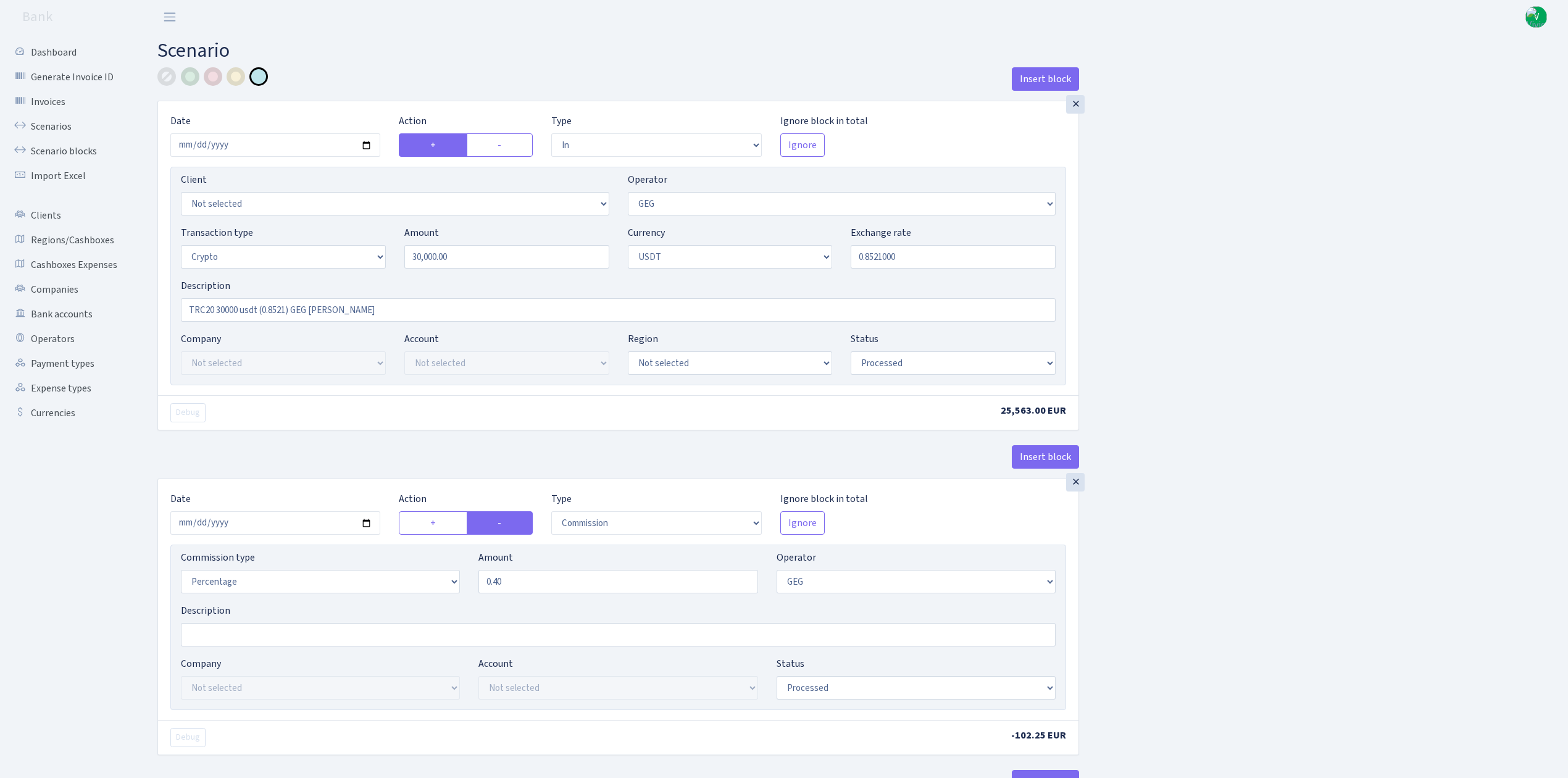
select select "3"
select select "6"
select select "processed"
select select "out"
select select "228"
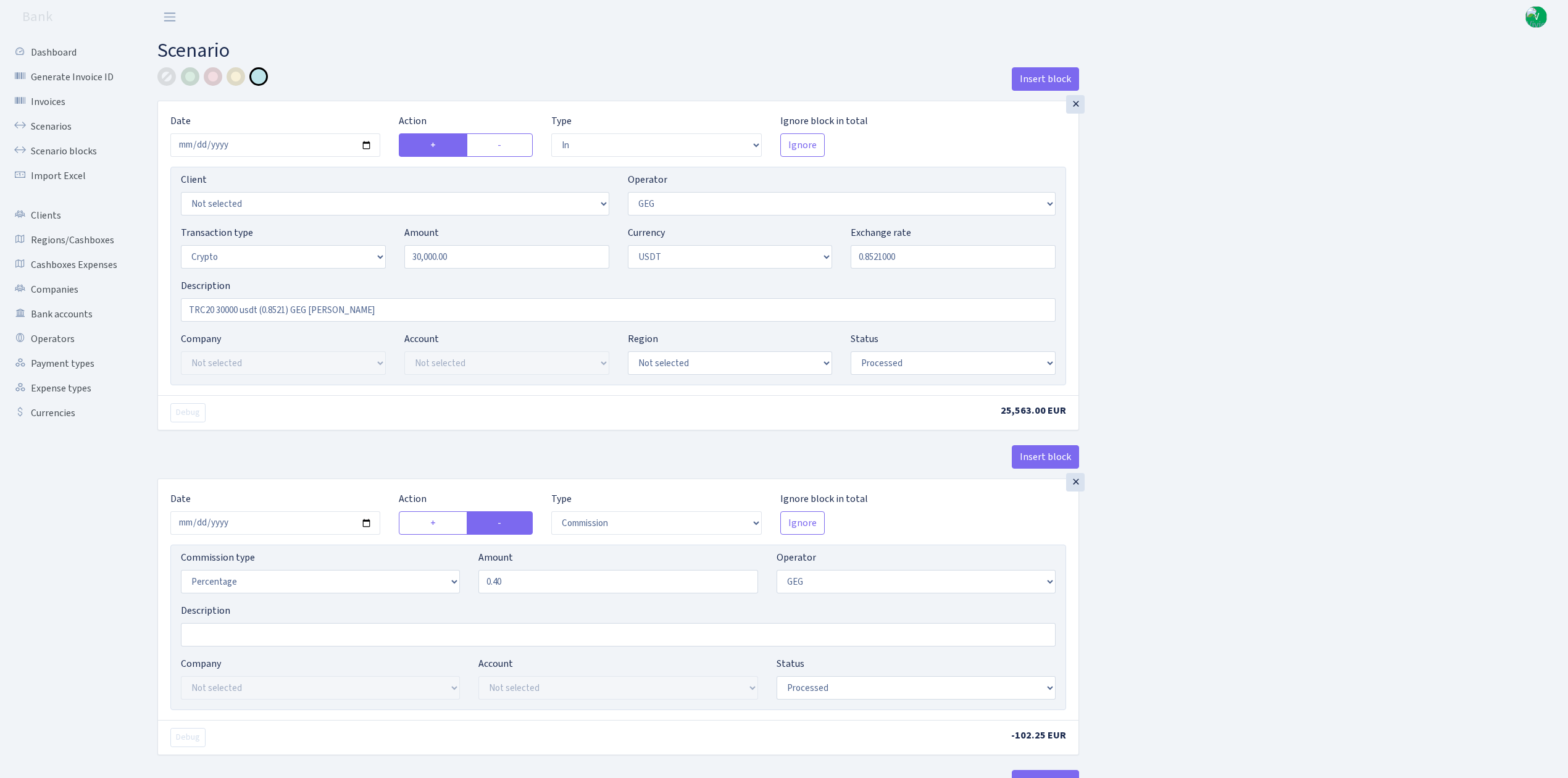
select select "15"
select select "6"
select select "processed"
click at [63, 126] on link "Scenarios" at bounding box center [68, 126] width 123 height 25
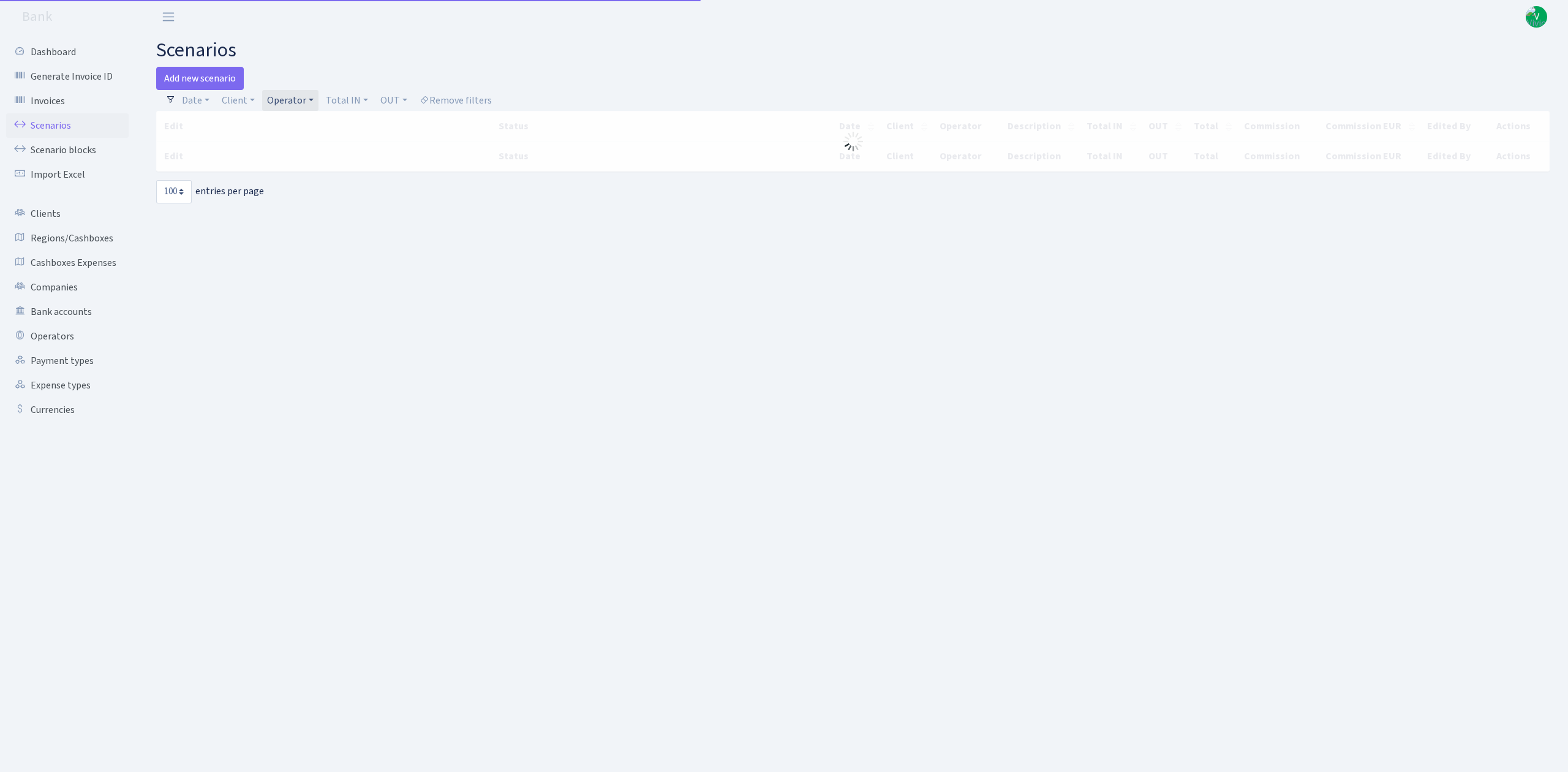
select select "100"
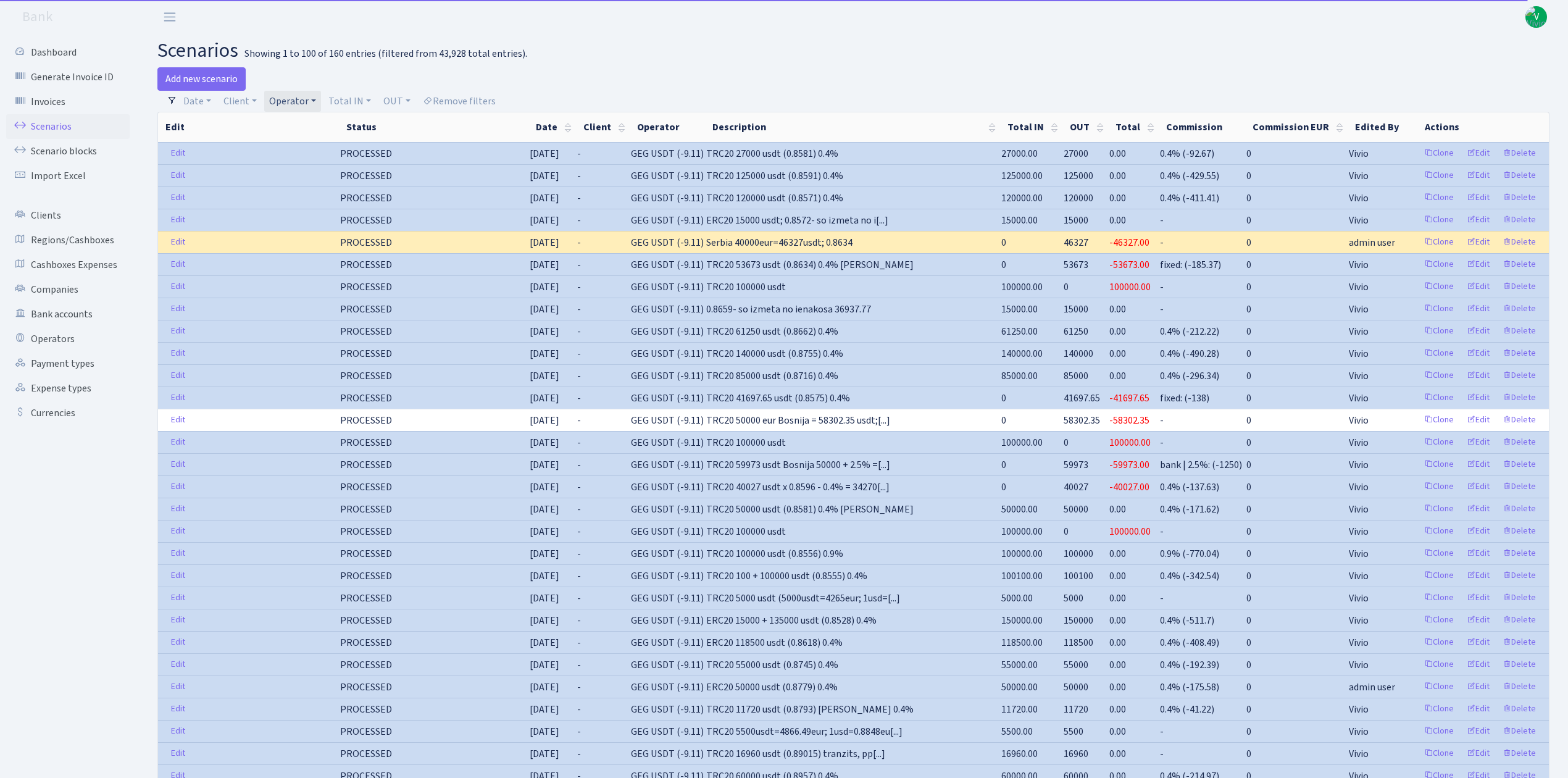
click at [291, 102] on link "Operator" at bounding box center [293, 101] width 57 height 21
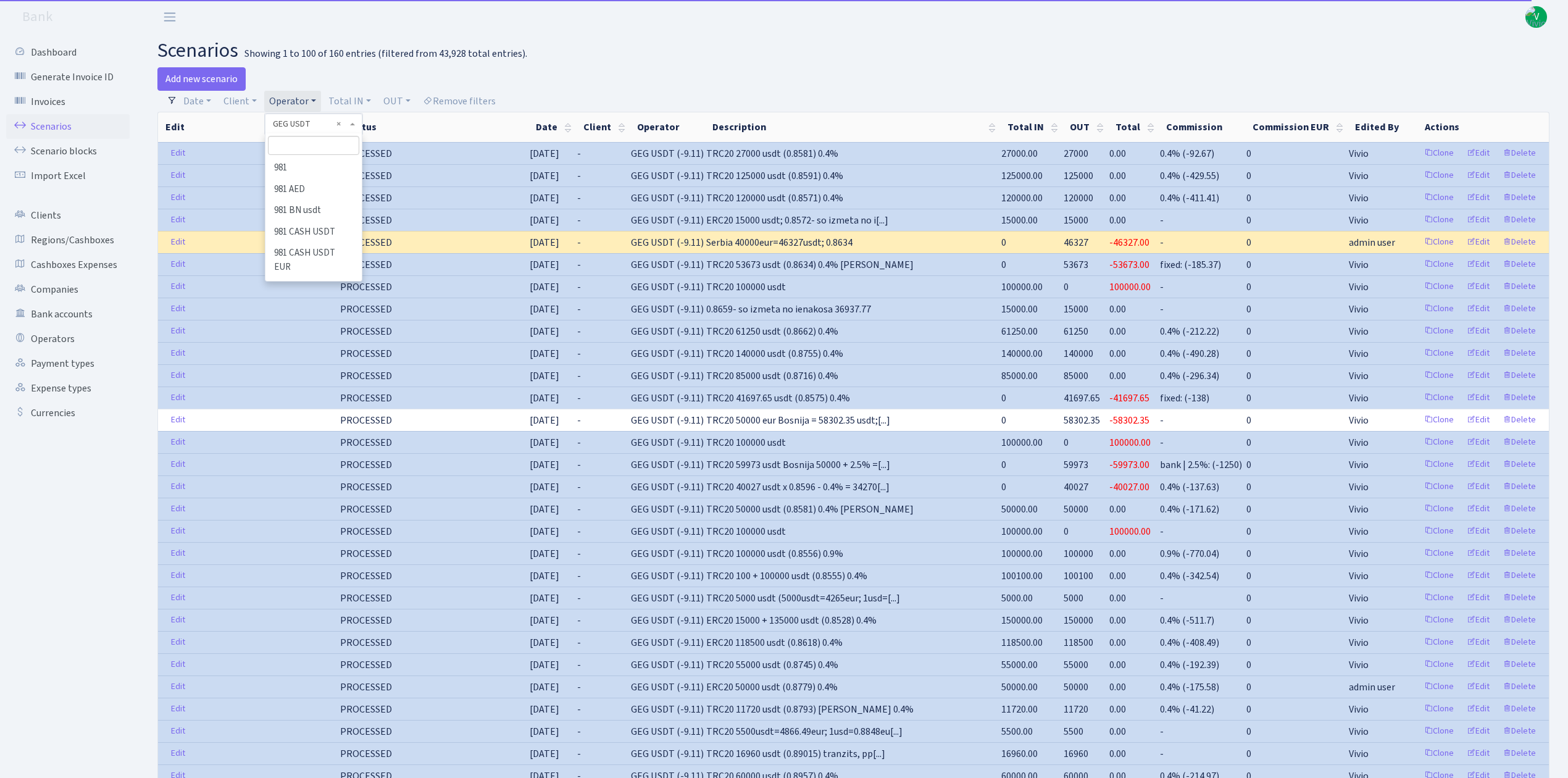
scroll to position [2972, 0]
click at [298, 184] on ul "981 981 AED 981 BN usdt 981 CASH USDT 981 CASH USDT EUR 981 GOLD 981 RUB 981 US…" at bounding box center [313, 219] width 96 height 123
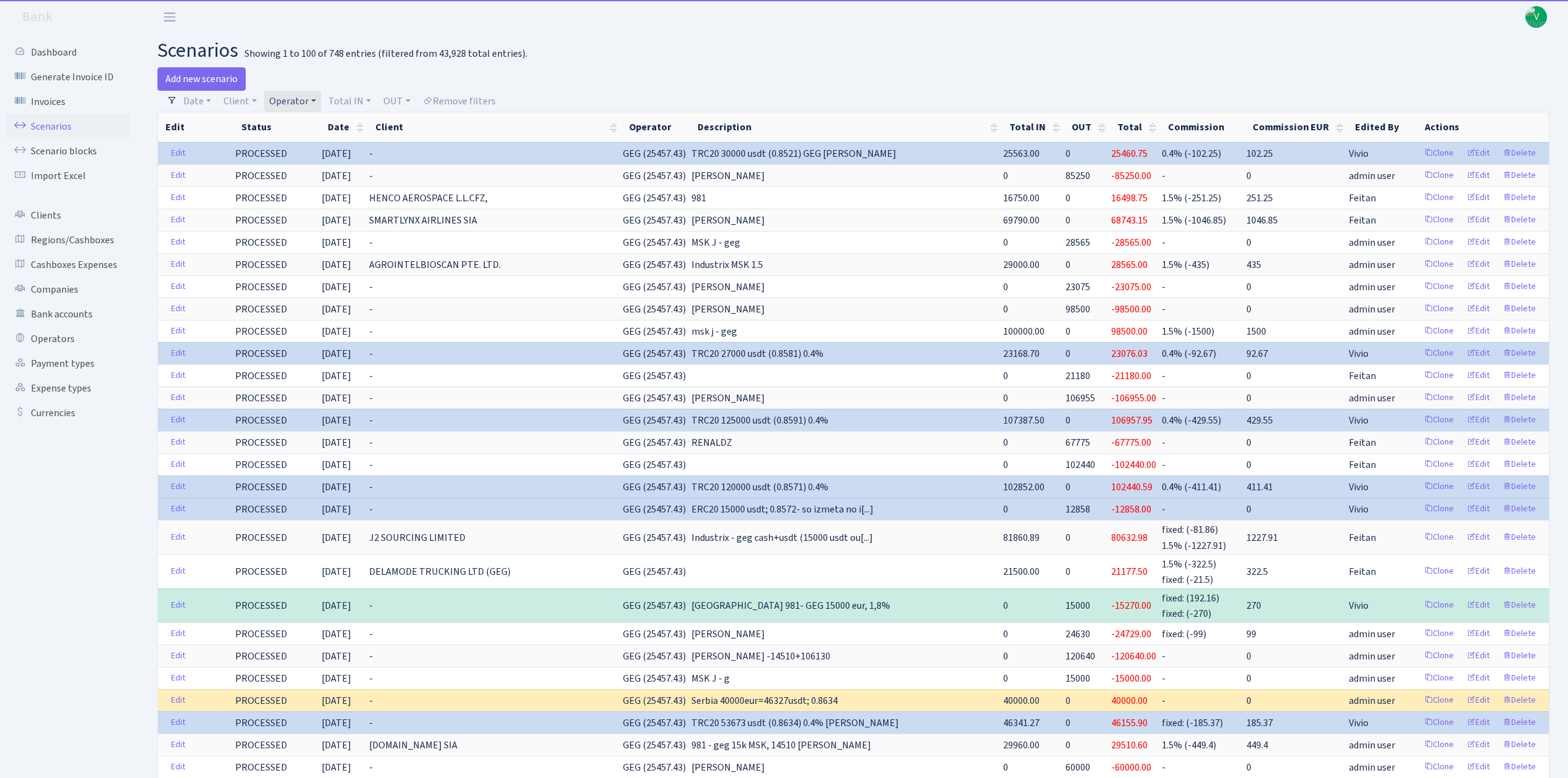
click at [305, 102] on link "Operator" at bounding box center [293, 101] width 57 height 21
select select
drag, startPoint x: 340, startPoint y: 125, endPoint x: 308, endPoint y: 114, distance: 33.8
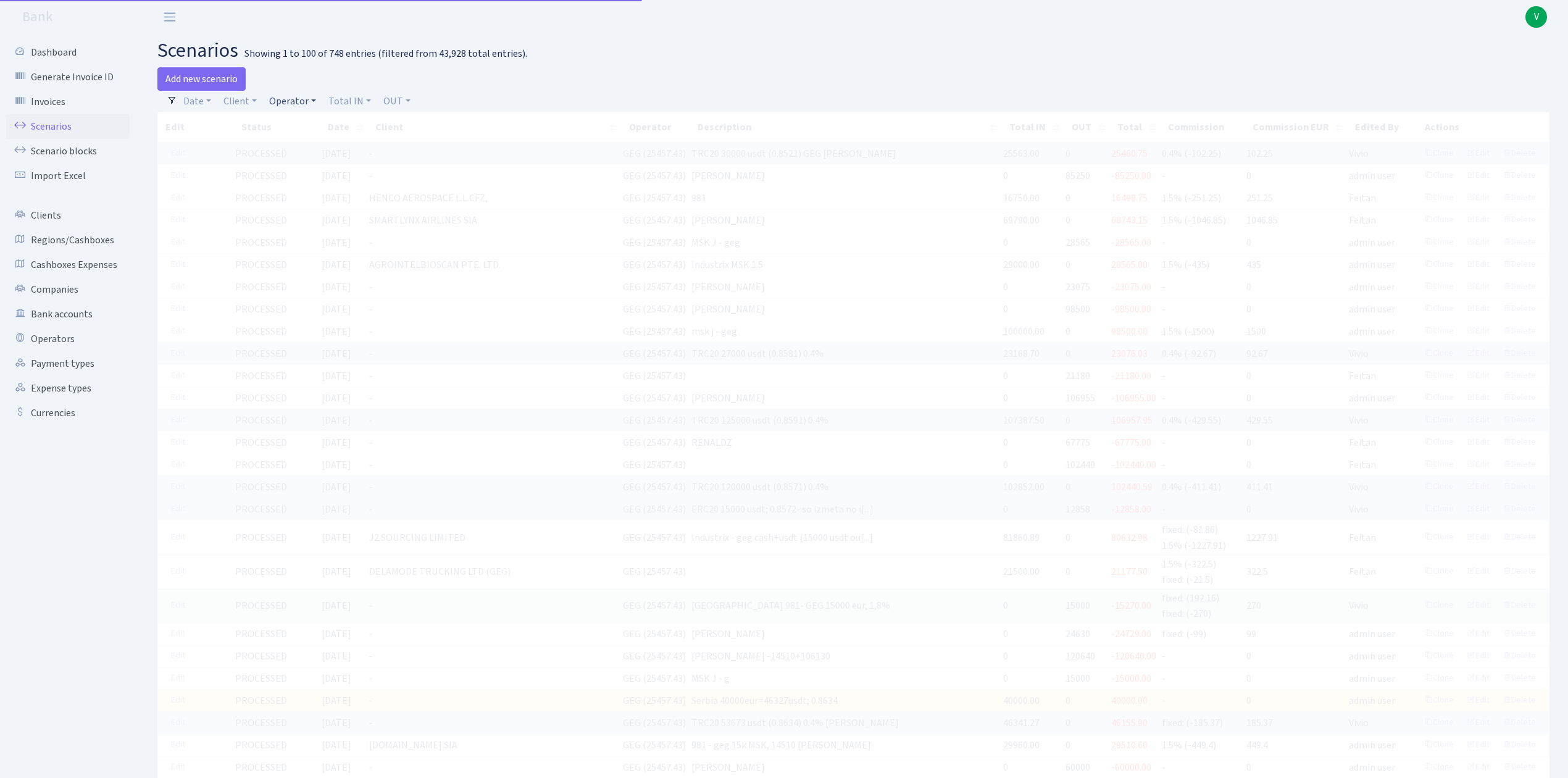
click at [276, 92] on link "Operator" at bounding box center [293, 101] width 57 height 21
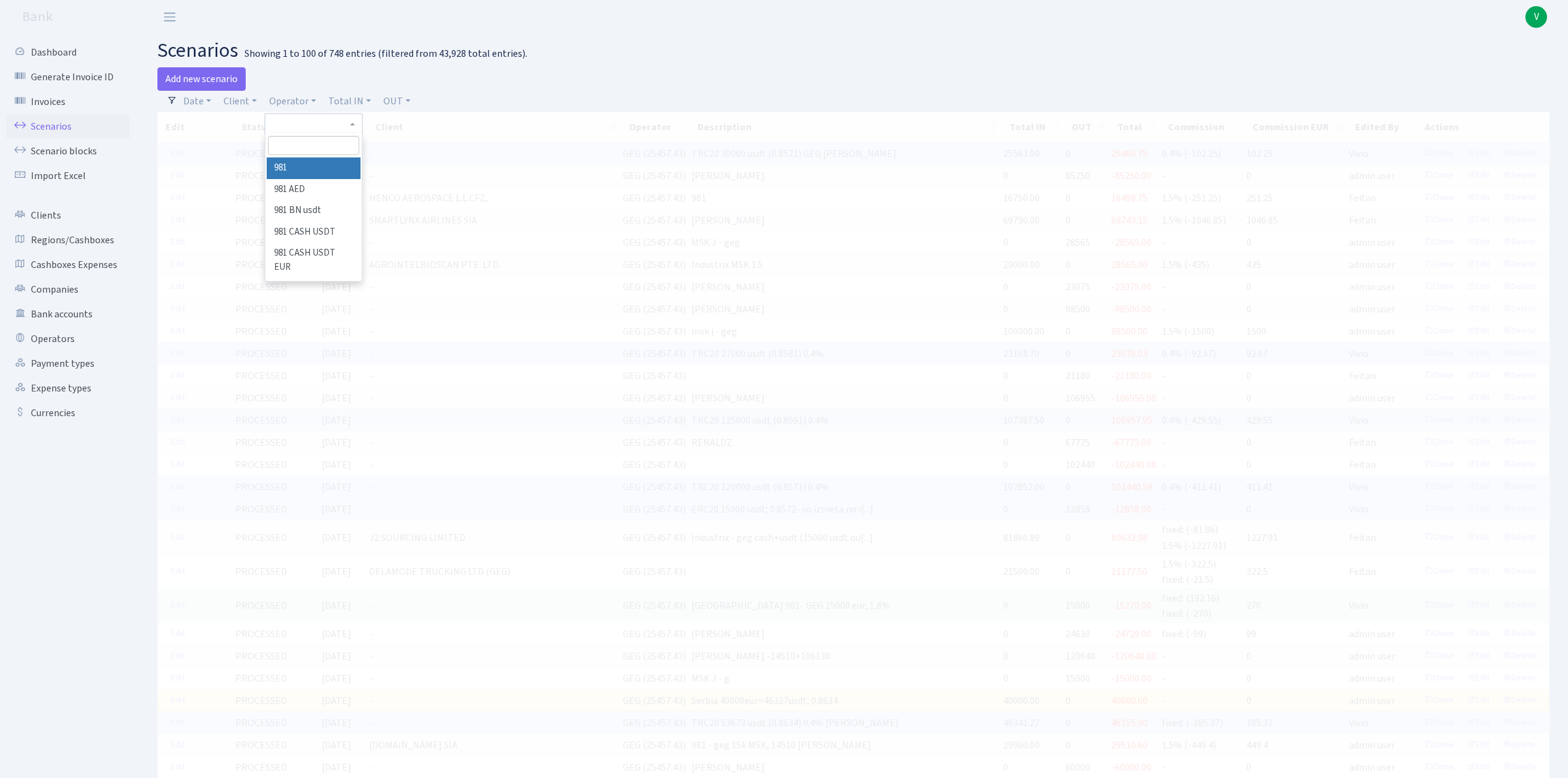
click at [303, 144] on input "search" at bounding box center [313, 145] width 91 height 19
type input "girt"
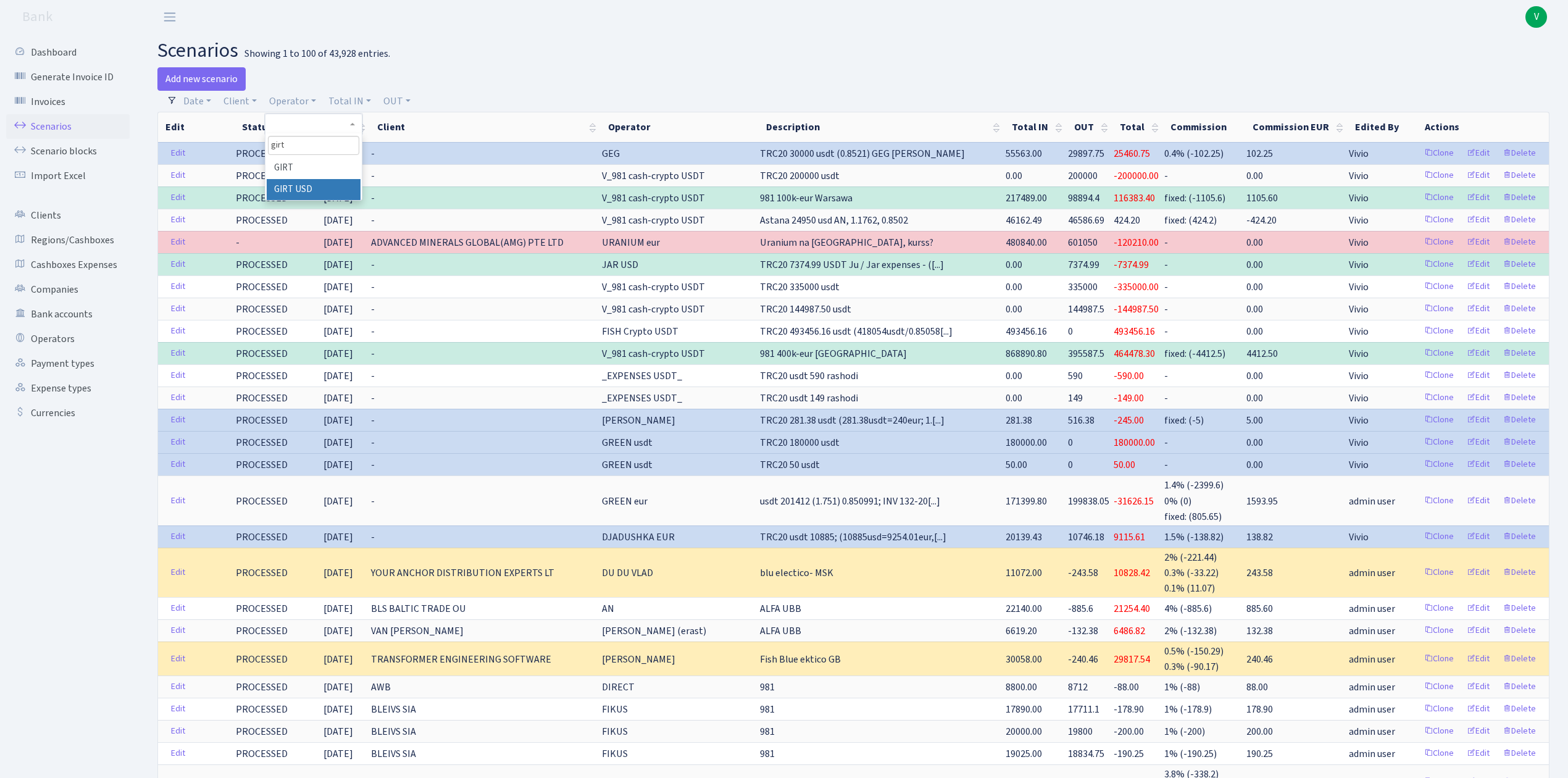
click at [293, 191] on li "GIRT USD" at bounding box center [313, 190] width 93 height 21
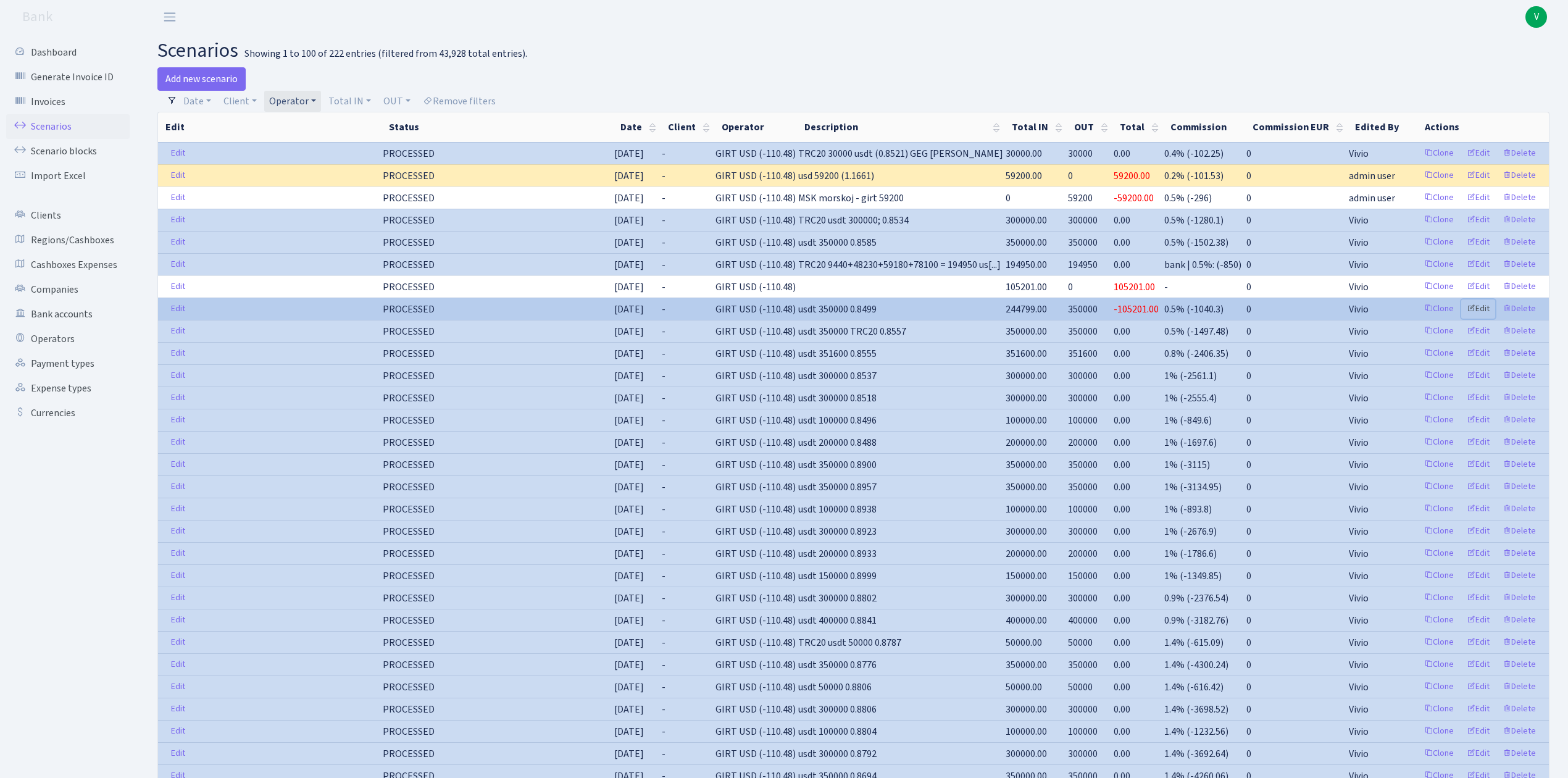
click at [1486, 311] on link "Edit" at bounding box center [1478, 309] width 34 height 19
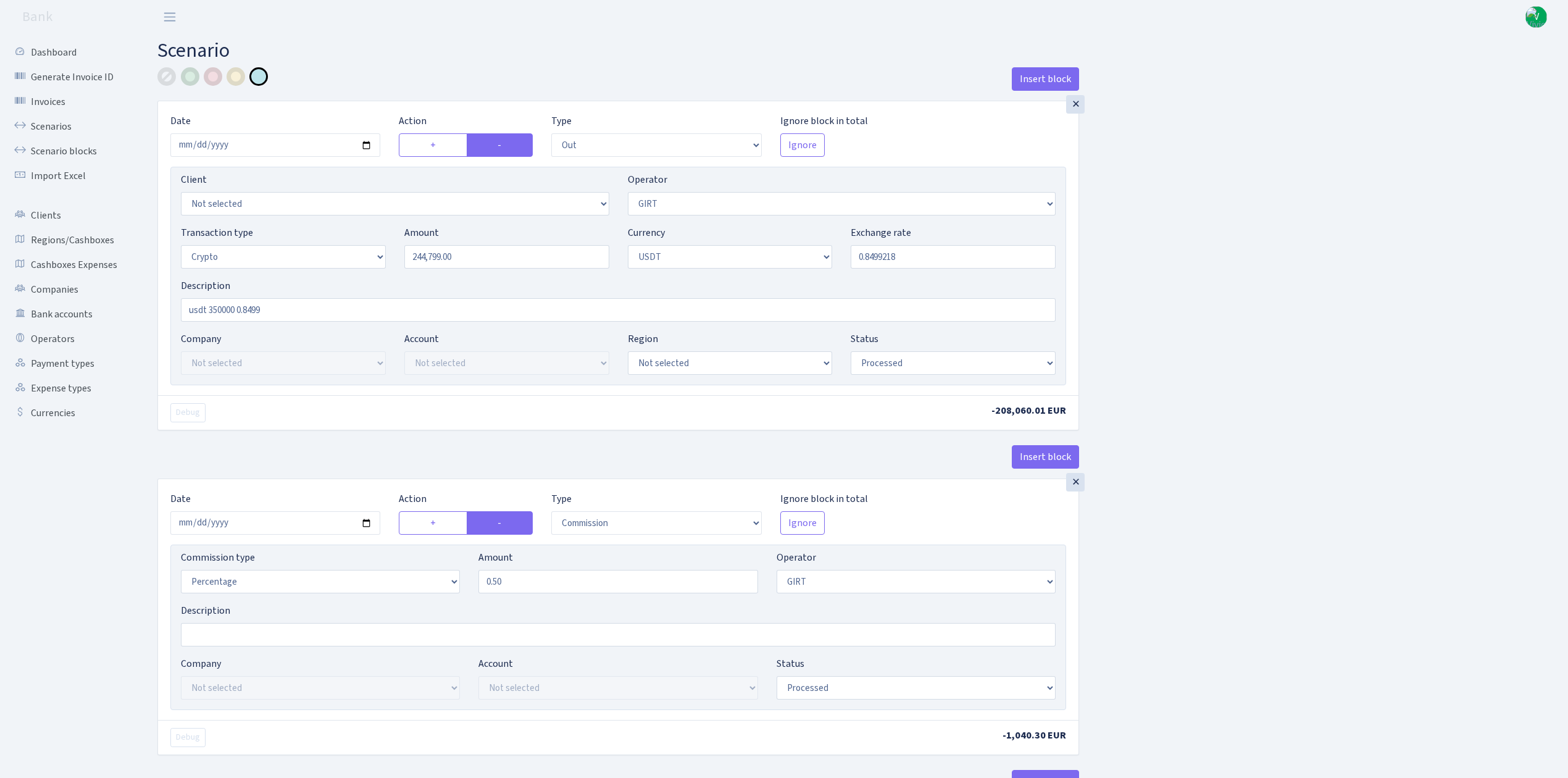
select select "out"
select select "7"
select select "3"
select select "6"
select select "processed"
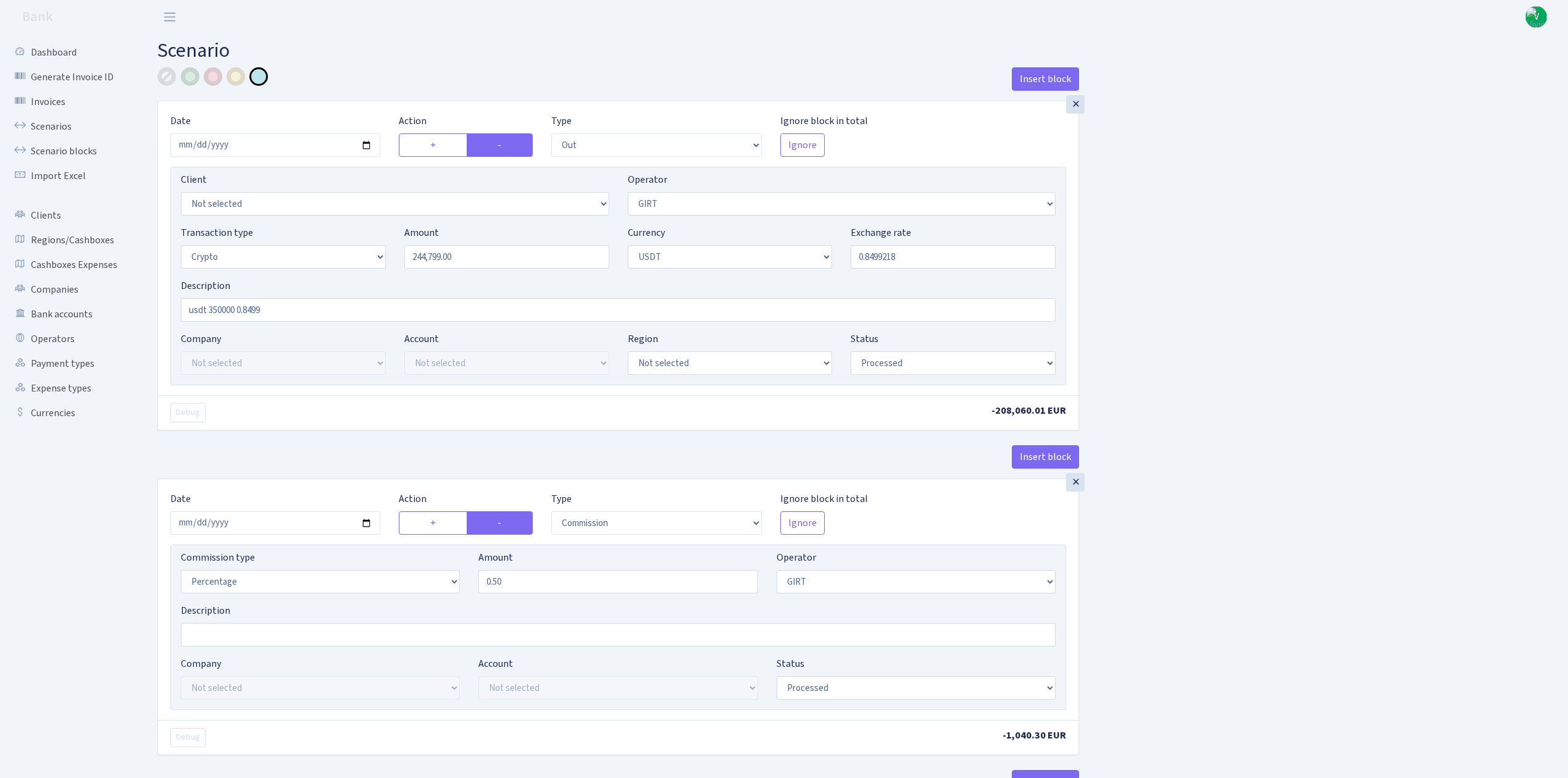
select select "commission"
select select "7"
select select "processed"
select select "in"
select select "228"
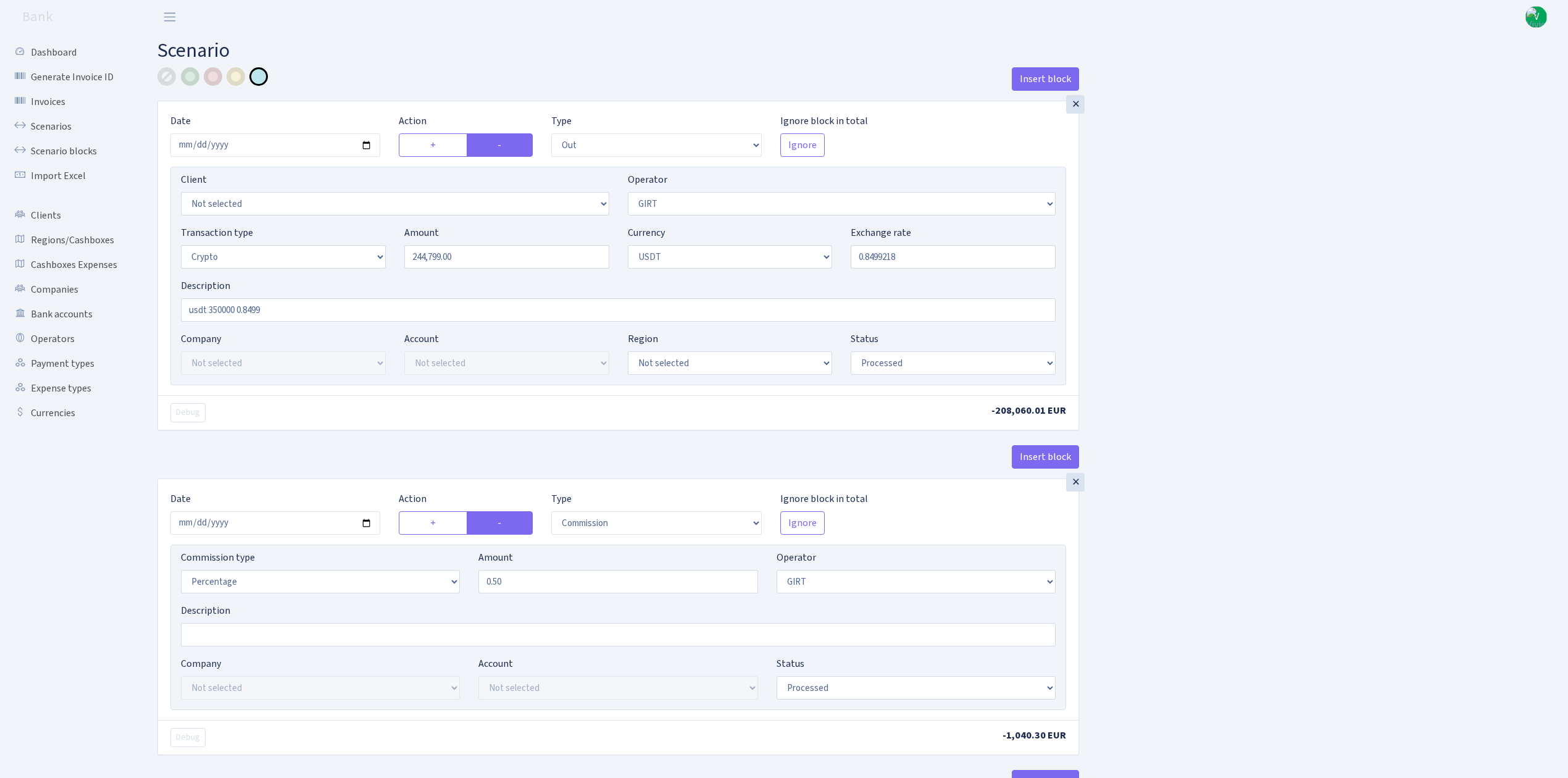
select select "15"
select select "6"
select select "processed"
select select "out"
select select "228"
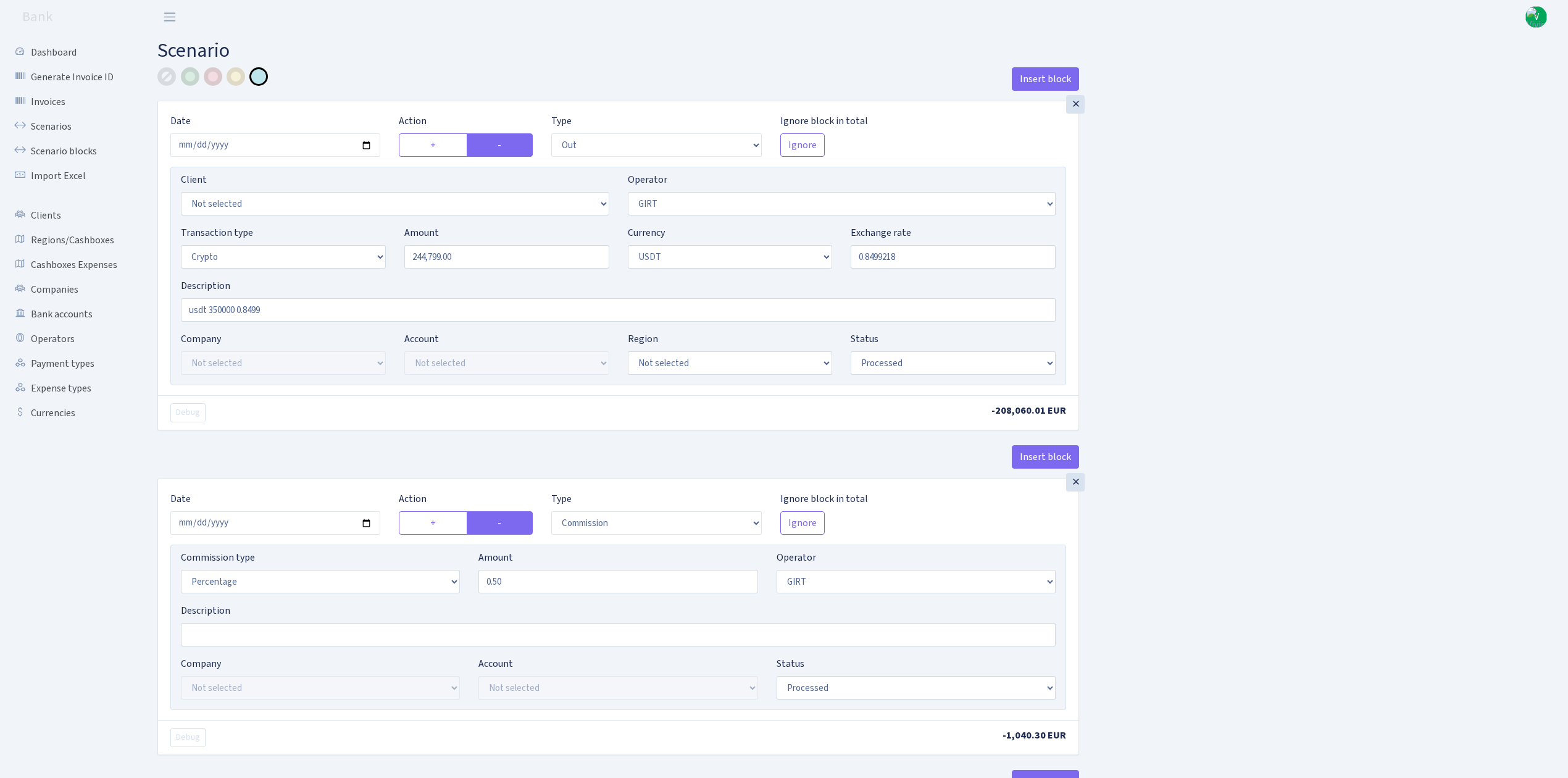
select select "2"
select select "6"
select select "20"
select select "61"
select select "processed"
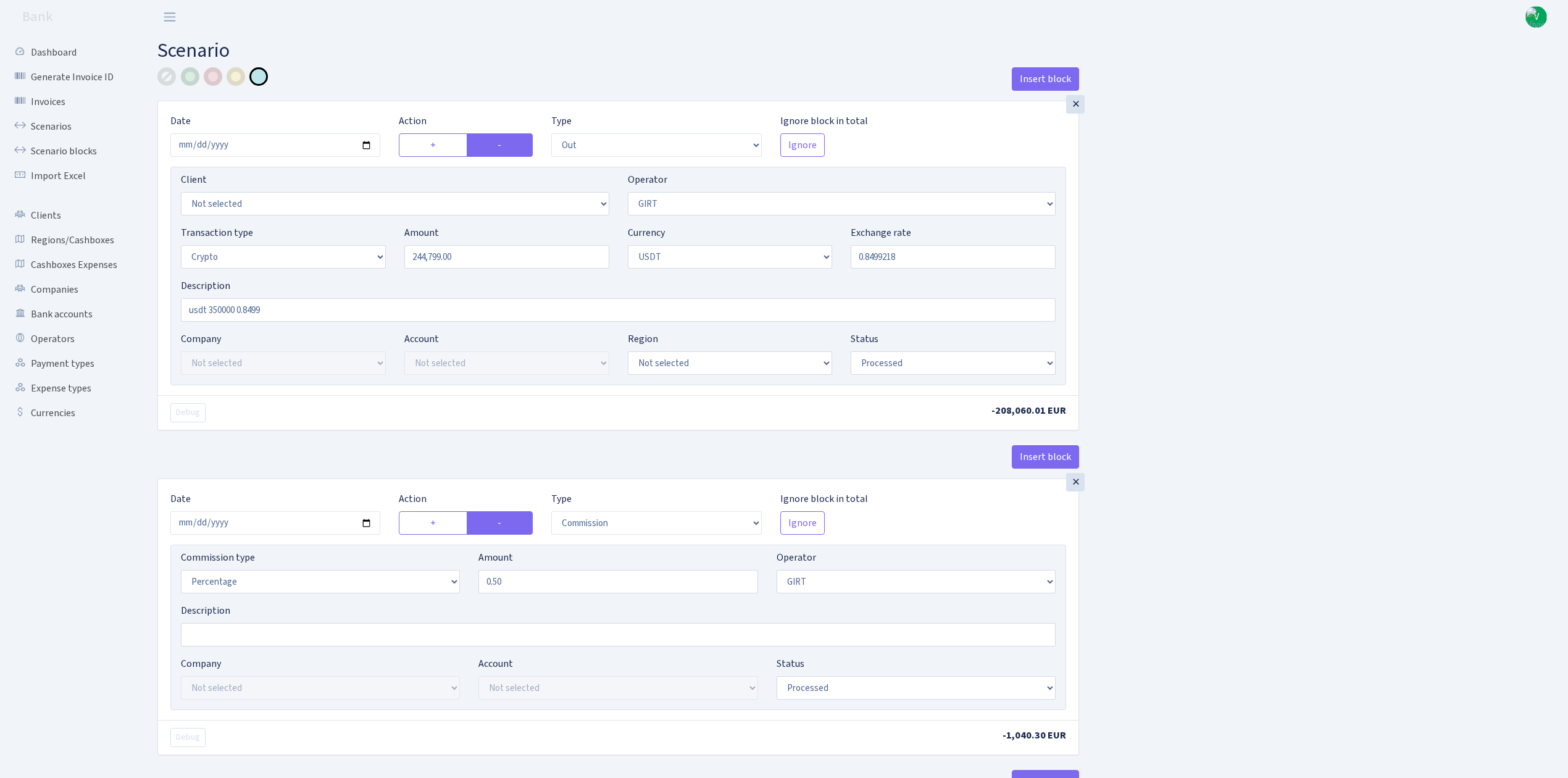
select select "out"
select select "228"
select select "2"
select select "6"
select select "20"
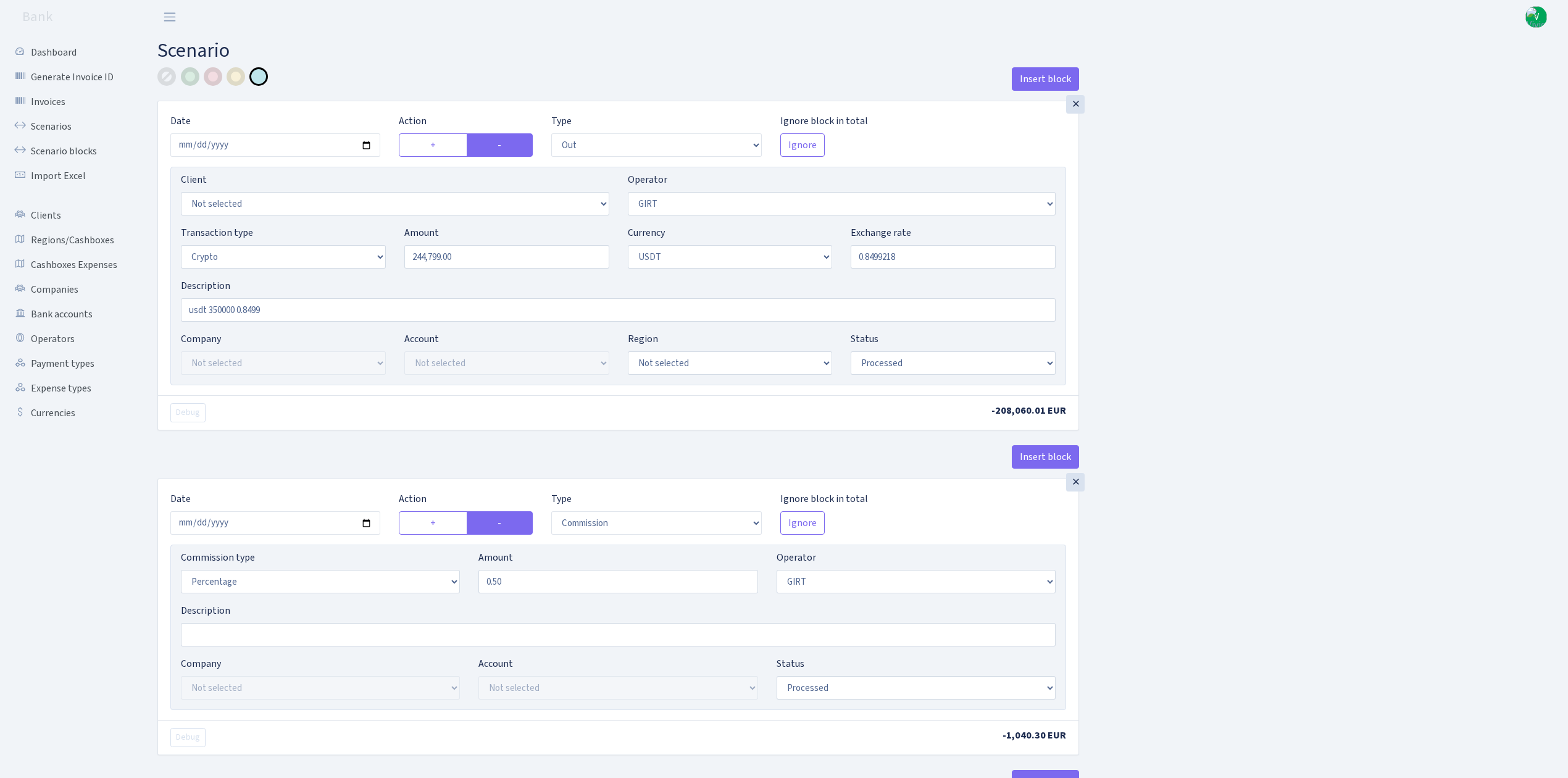
select select "66"
select select "processed"
click at [62, 123] on link "Scenarios" at bounding box center [68, 126] width 123 height 25
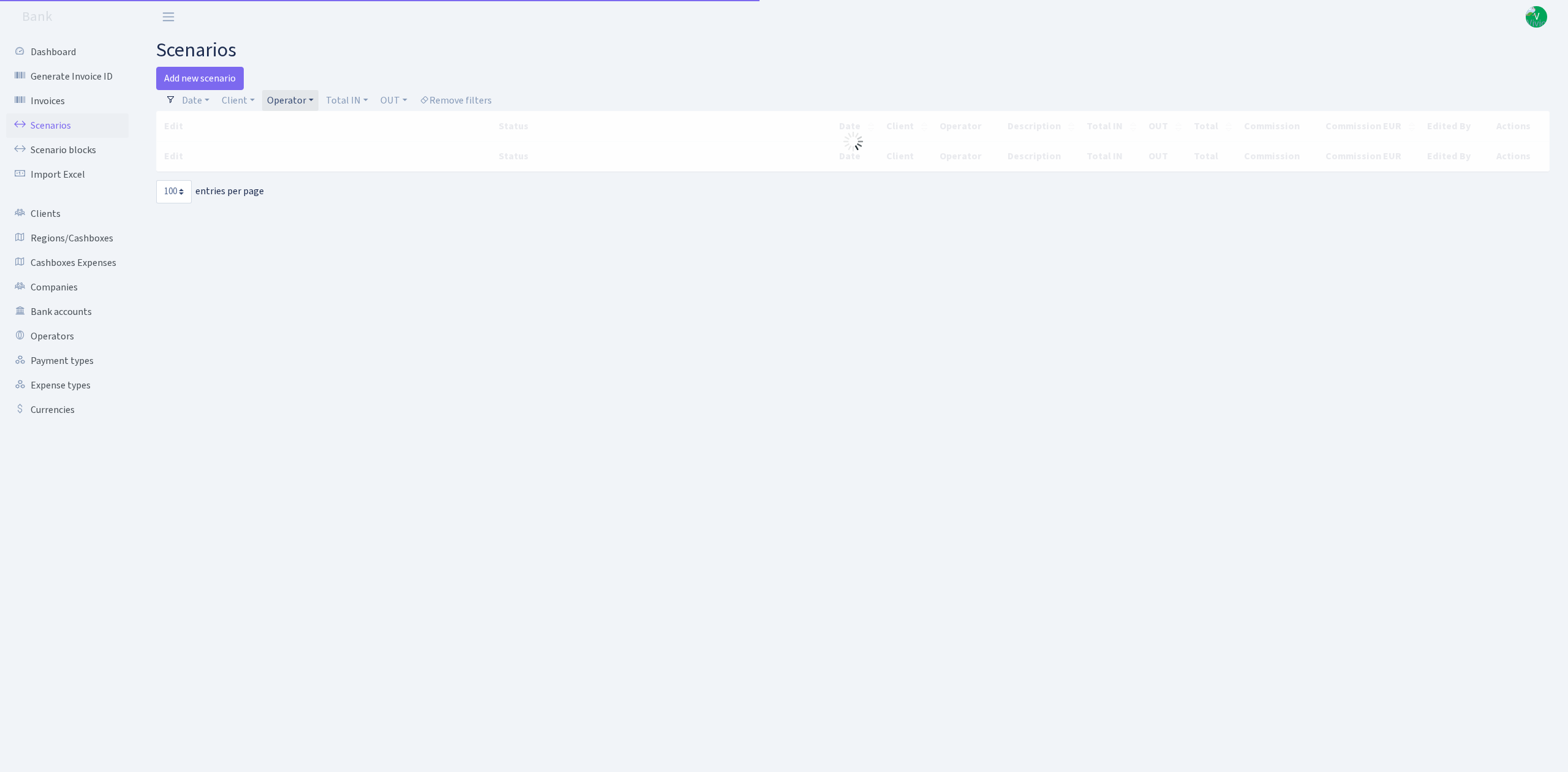
select select "100"
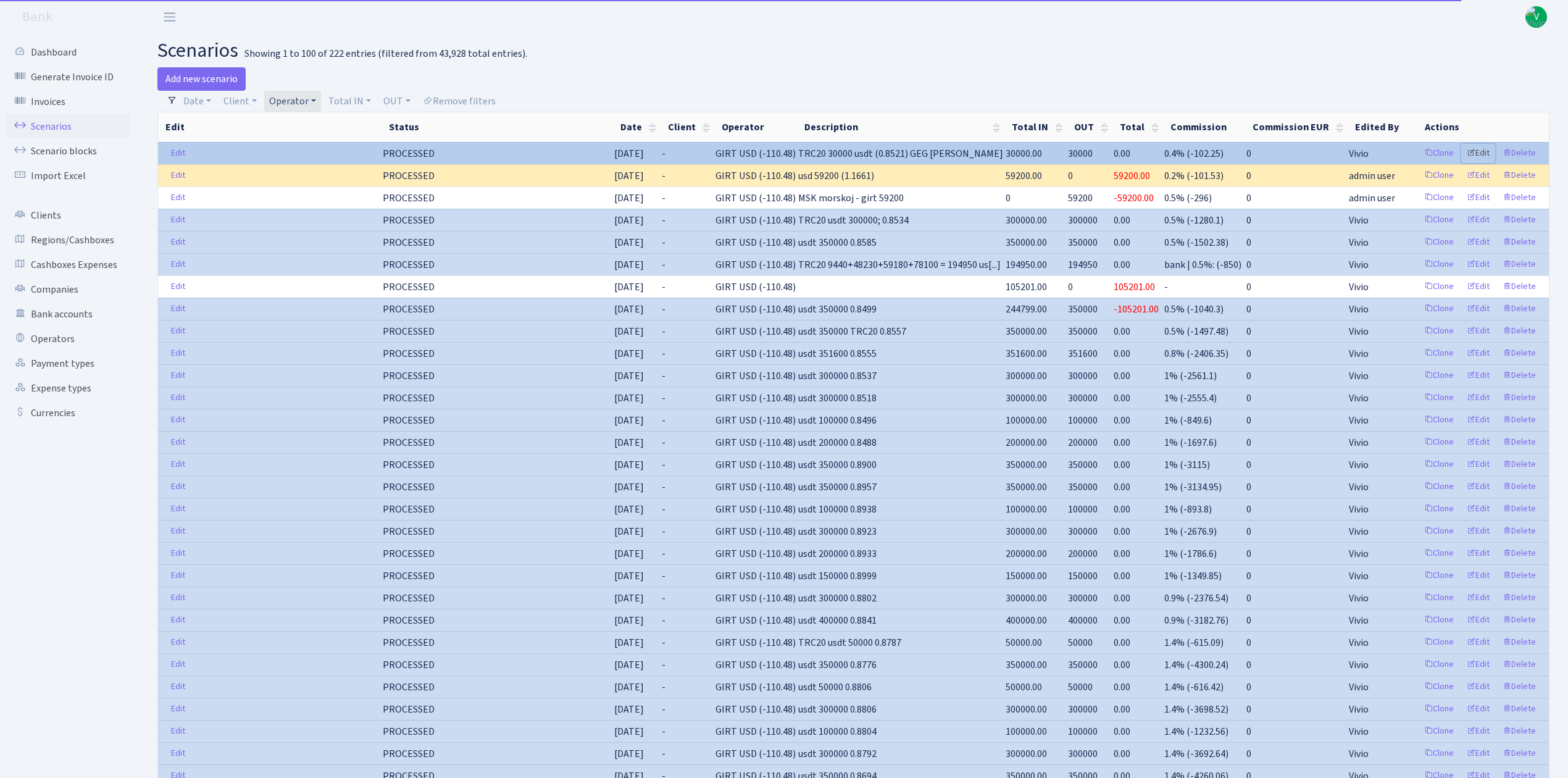
click at [1478, 153] on link "Edit" at bounding box center [1478, 153] width 34 height 19
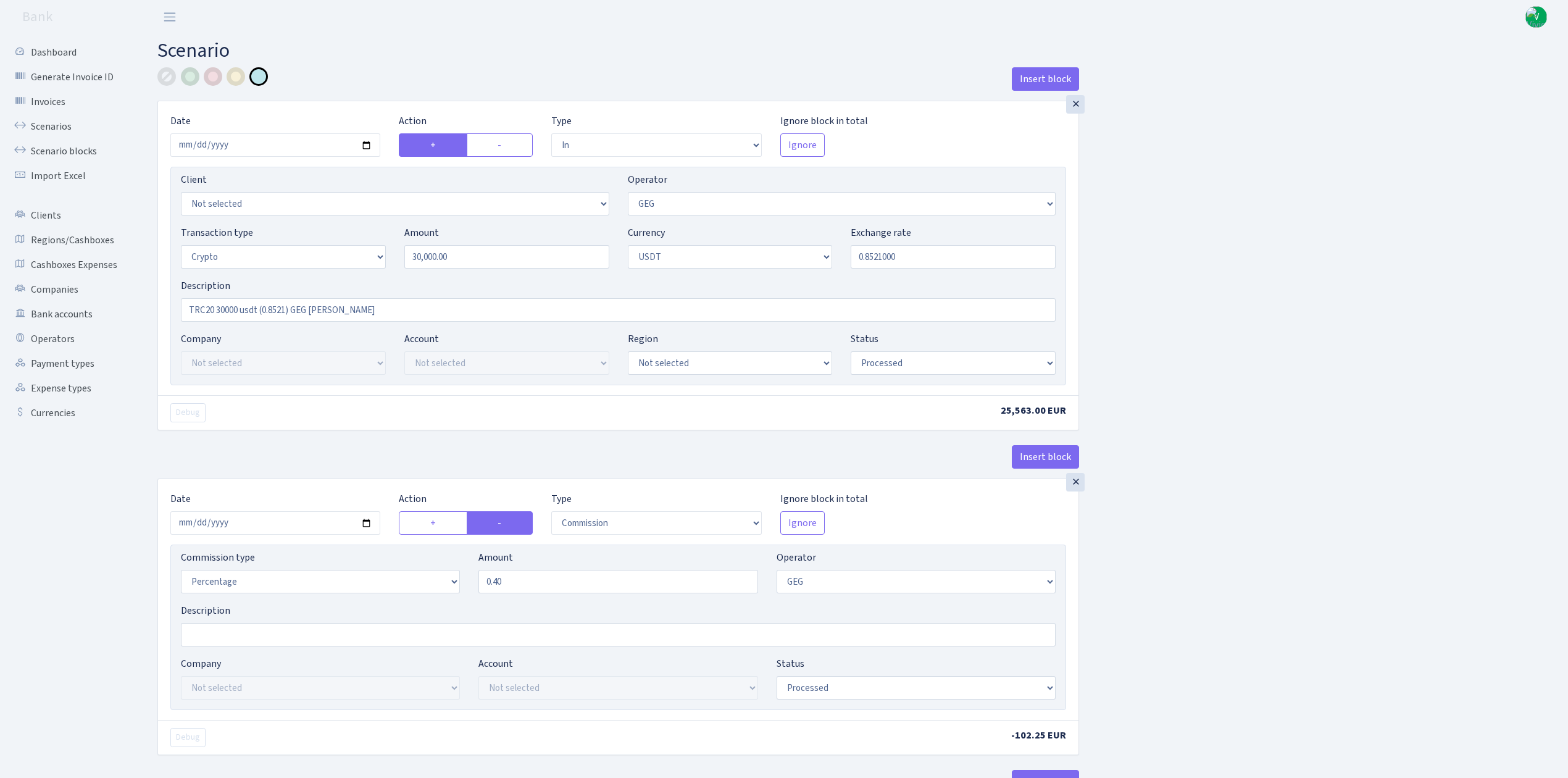
select select "in"
select select "65"
select select "3"
select select "6"
select select "processed"
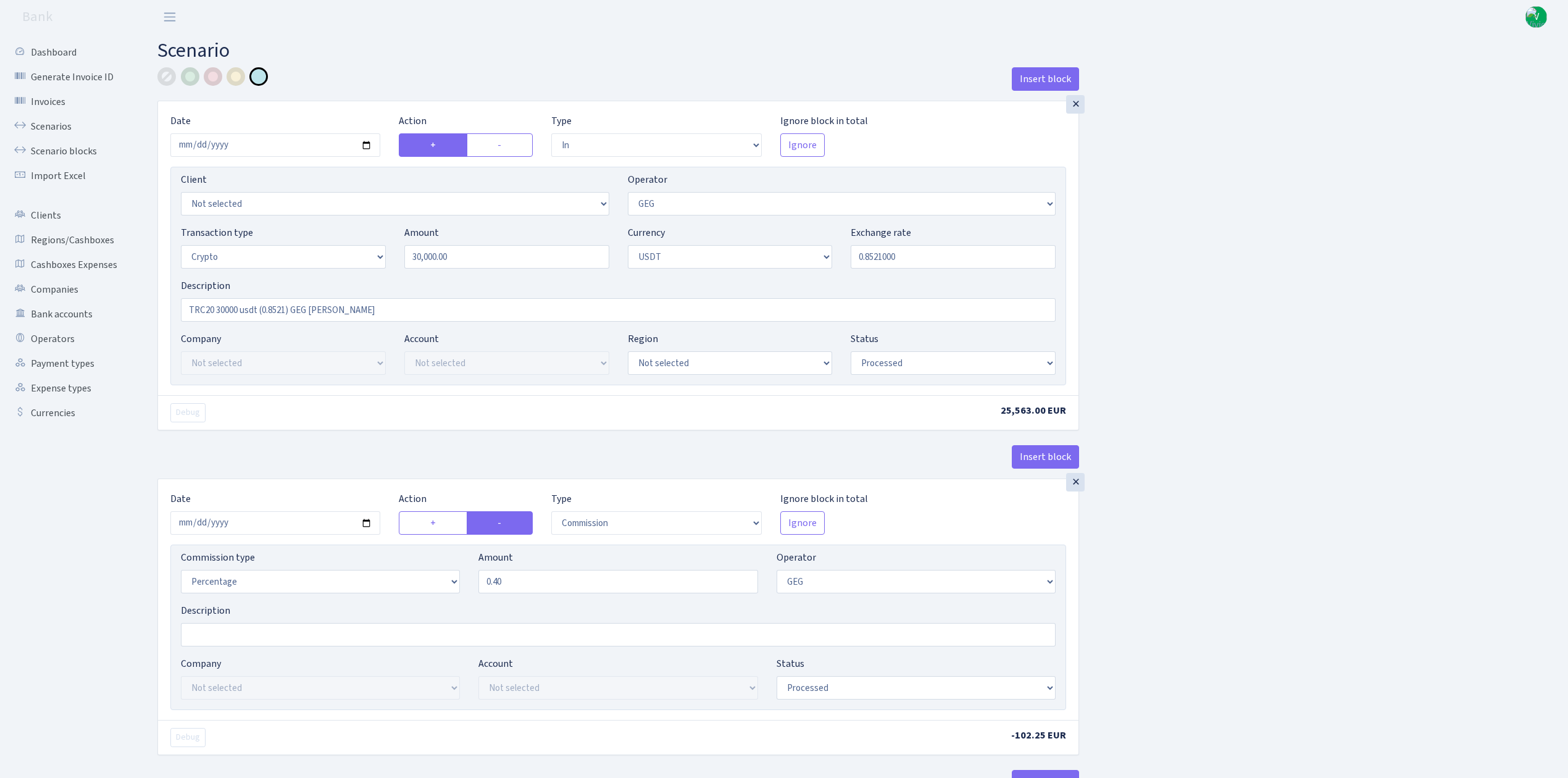
select select "commission"
select select "65"
select select "processed"
select select "in"
select select "228"
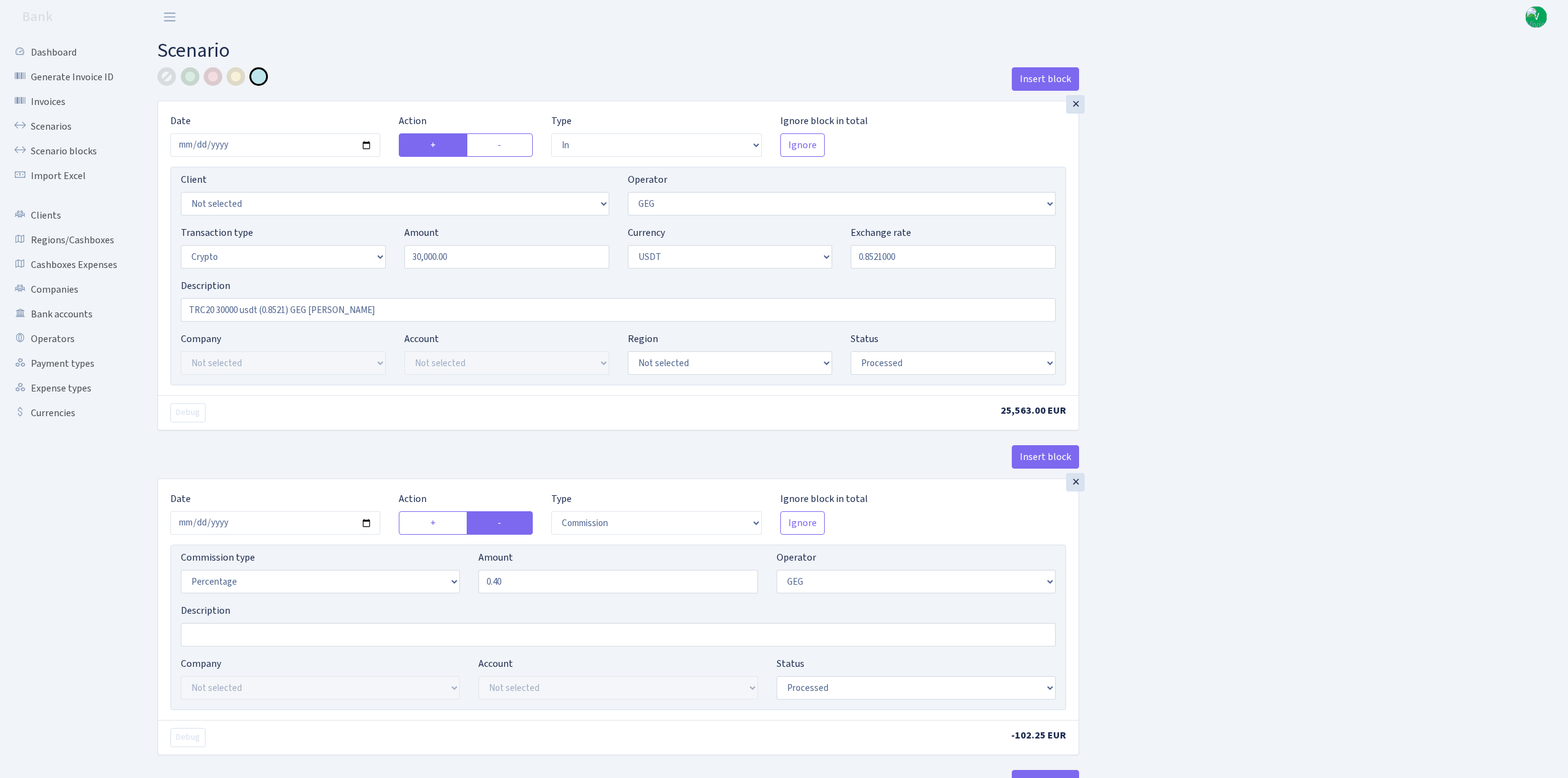
select select "3"
select select "6"
select select "processed"
select select "out"
select select "228"
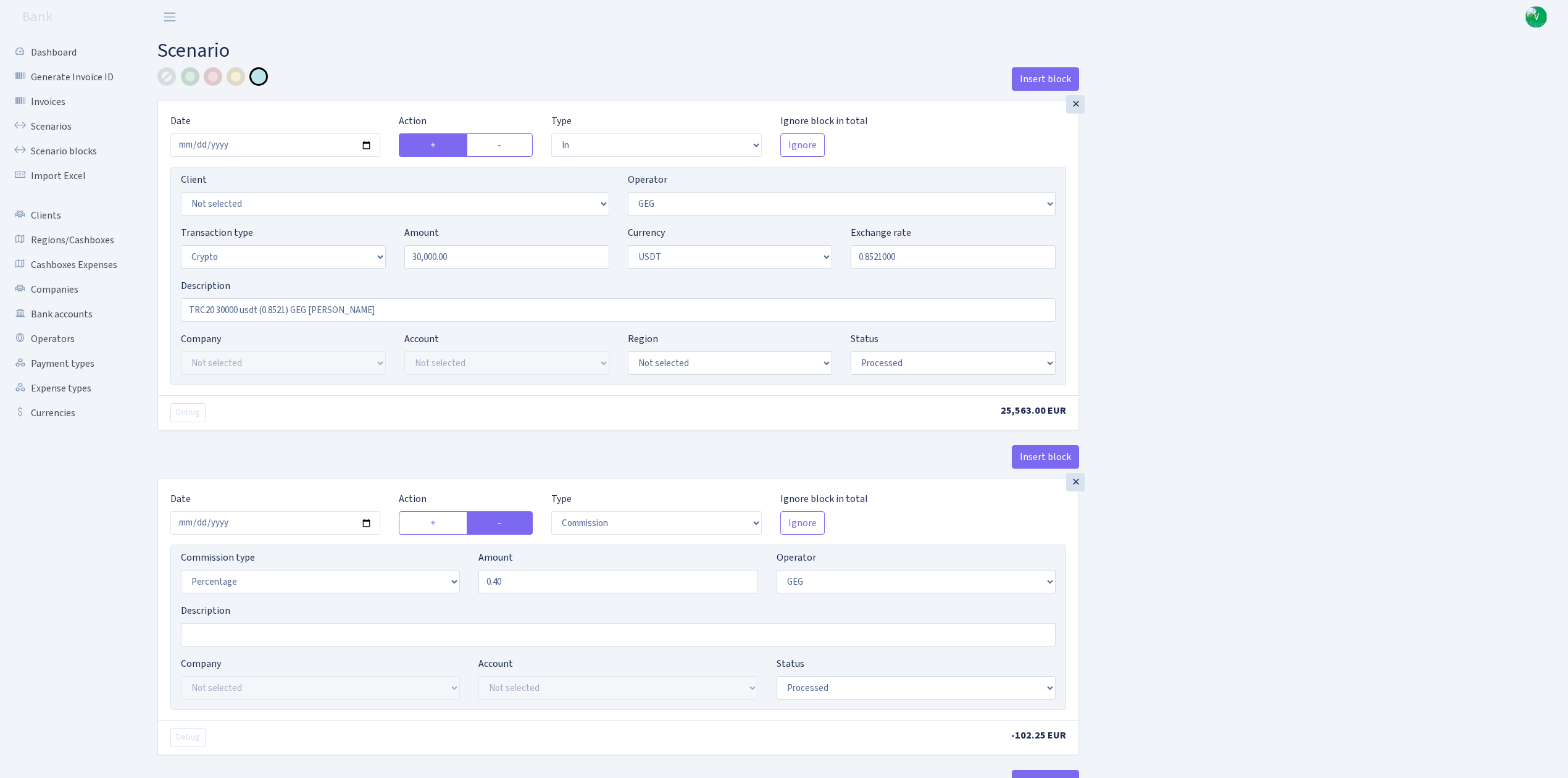
select select "15"
select select "6"
select select "processed"
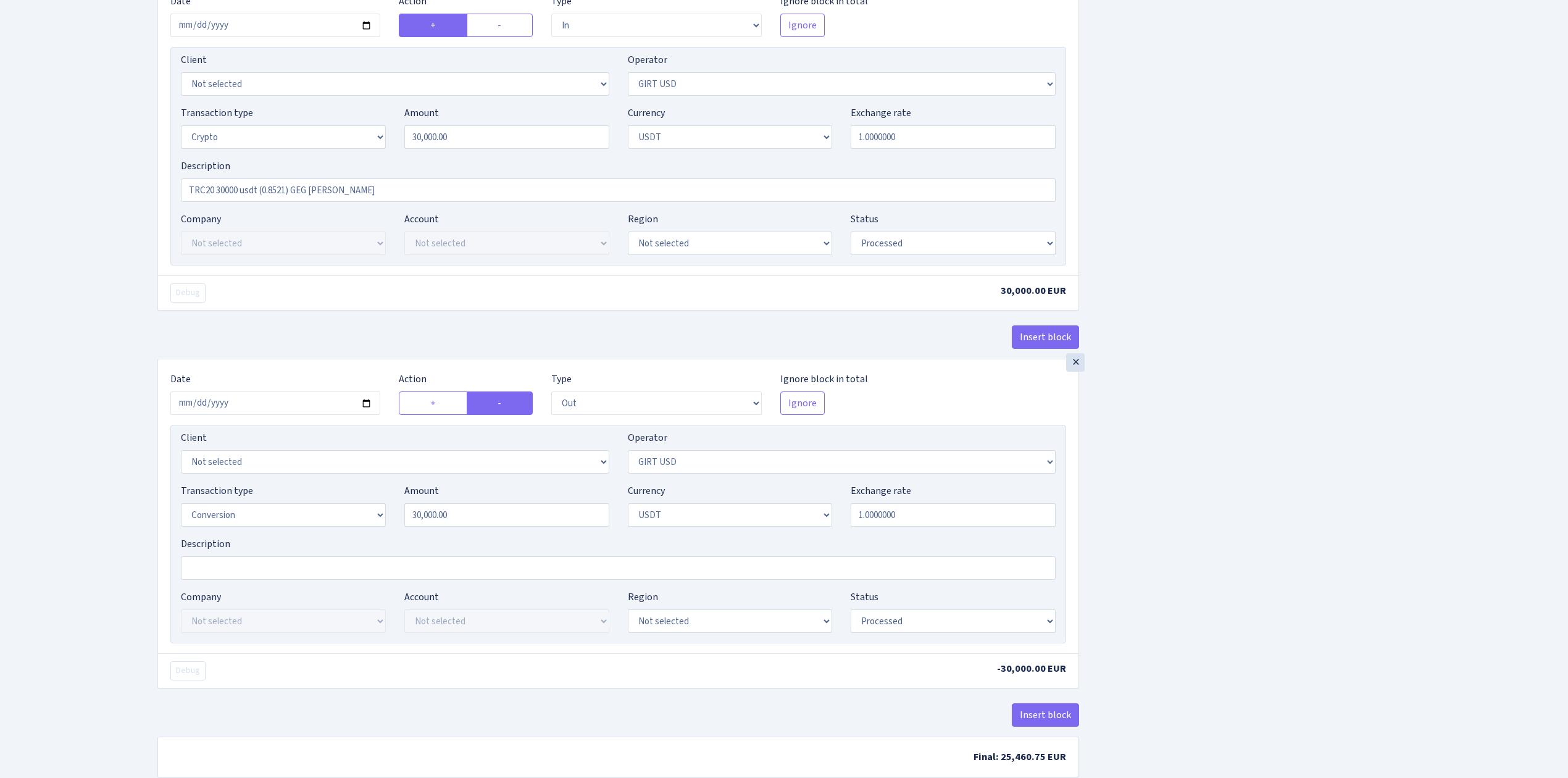
scroll to position [823, 0]
click at [330, 519] on select "Not selected 981 ELF FISH crypto GIRT IVO dekl MM-BALTIC eur UAB Bank Cash Cash…" at bounding box center [283, 514] width 205 height 23
select select "3"
click at [181, 511] on select "Not selected 981 ELF FISH crypto GIRT IVO dekl MM-BALTIC eur UAB Bank Cash Cash…" at bounding box center [283, 514] width 205 height 23
click at [1287, 502] on div "Insert block × Date [DATE] Action + - Type --- In Out Commission Field required…" at bounding box center [853, 18] width 1411 height 1547
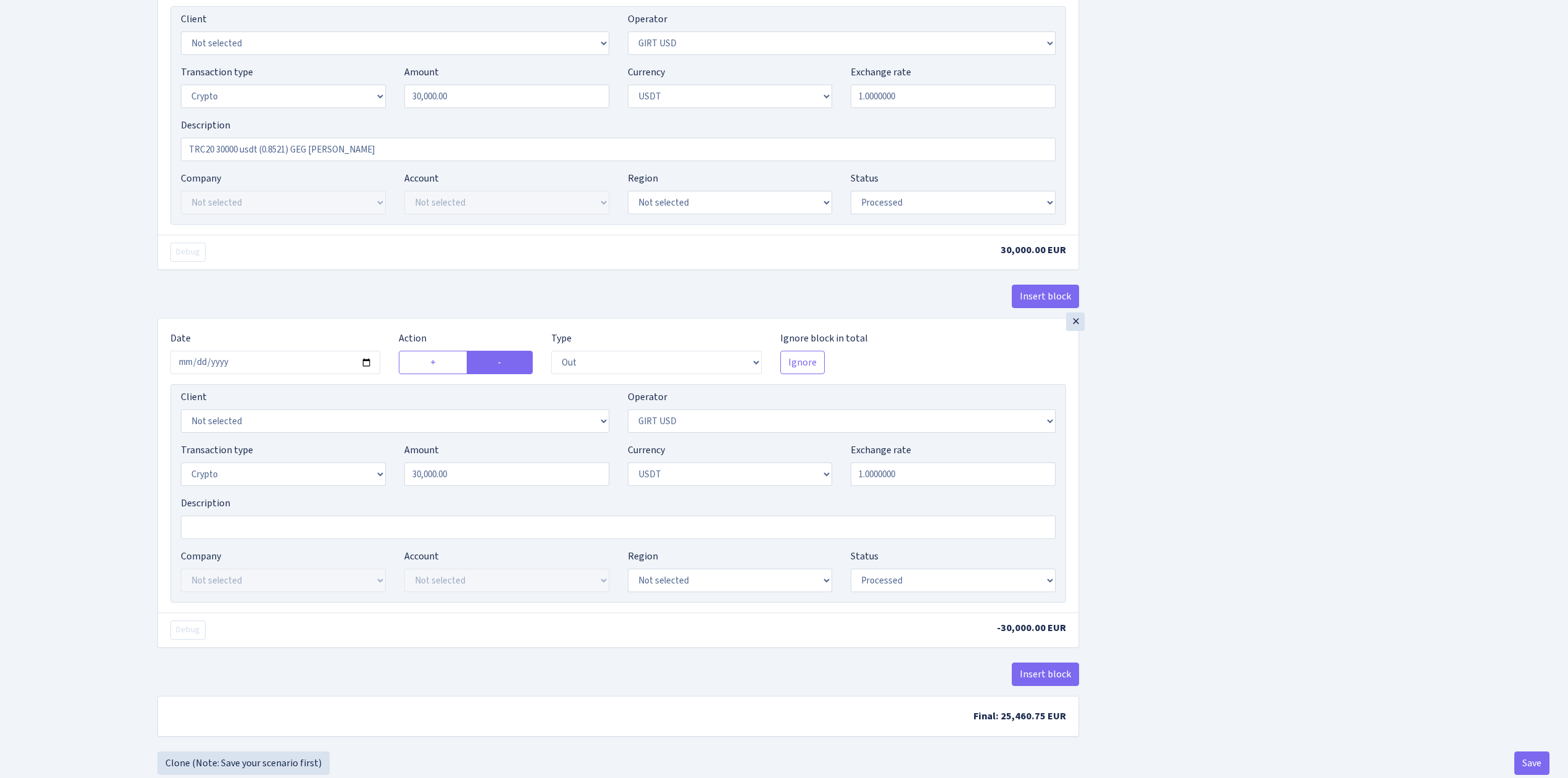
scroll to position [901, 0]
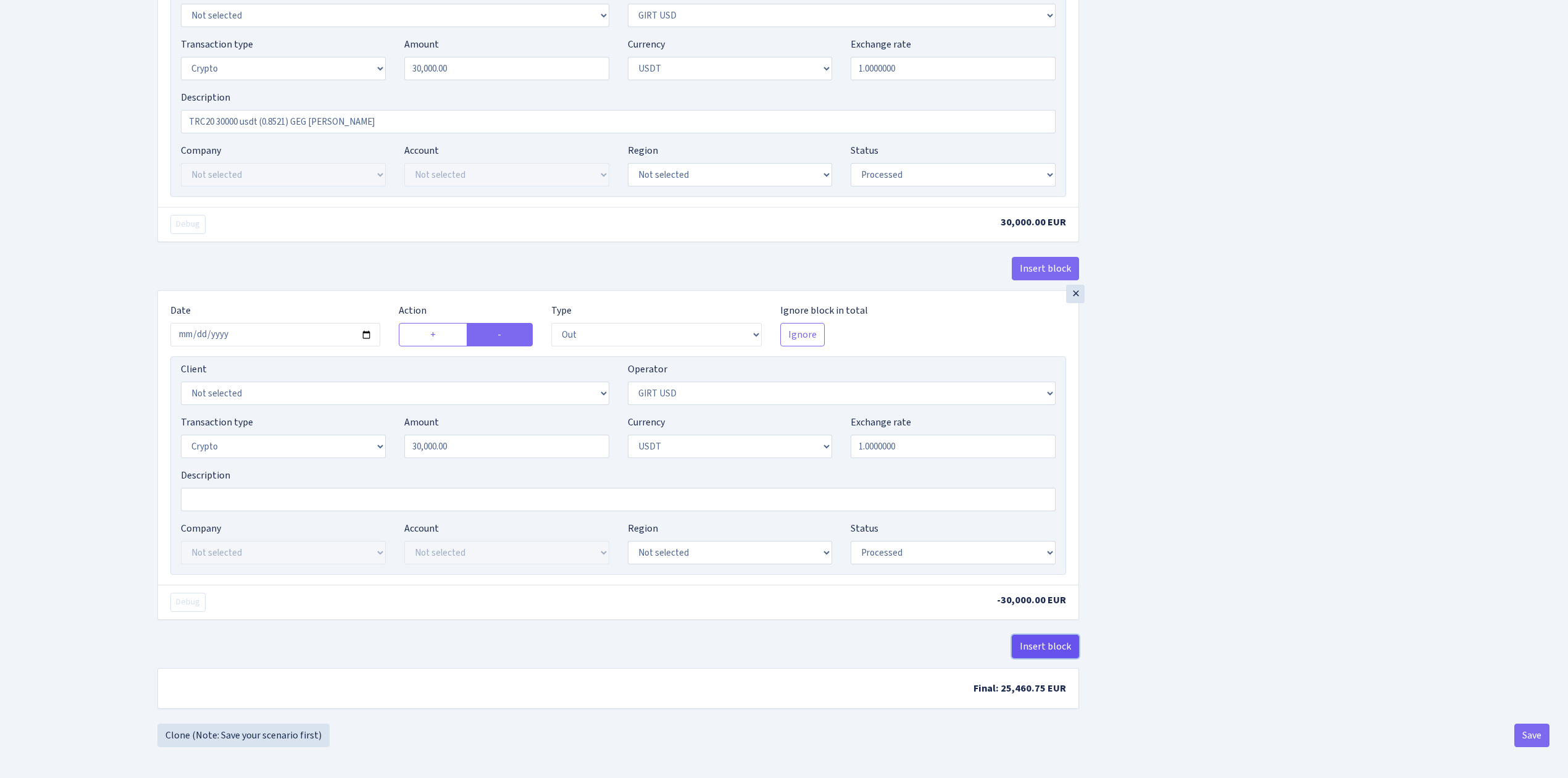
click at [1043, 645] on button "Insert block" at bounding box center [1045, 646] width 67 height 23
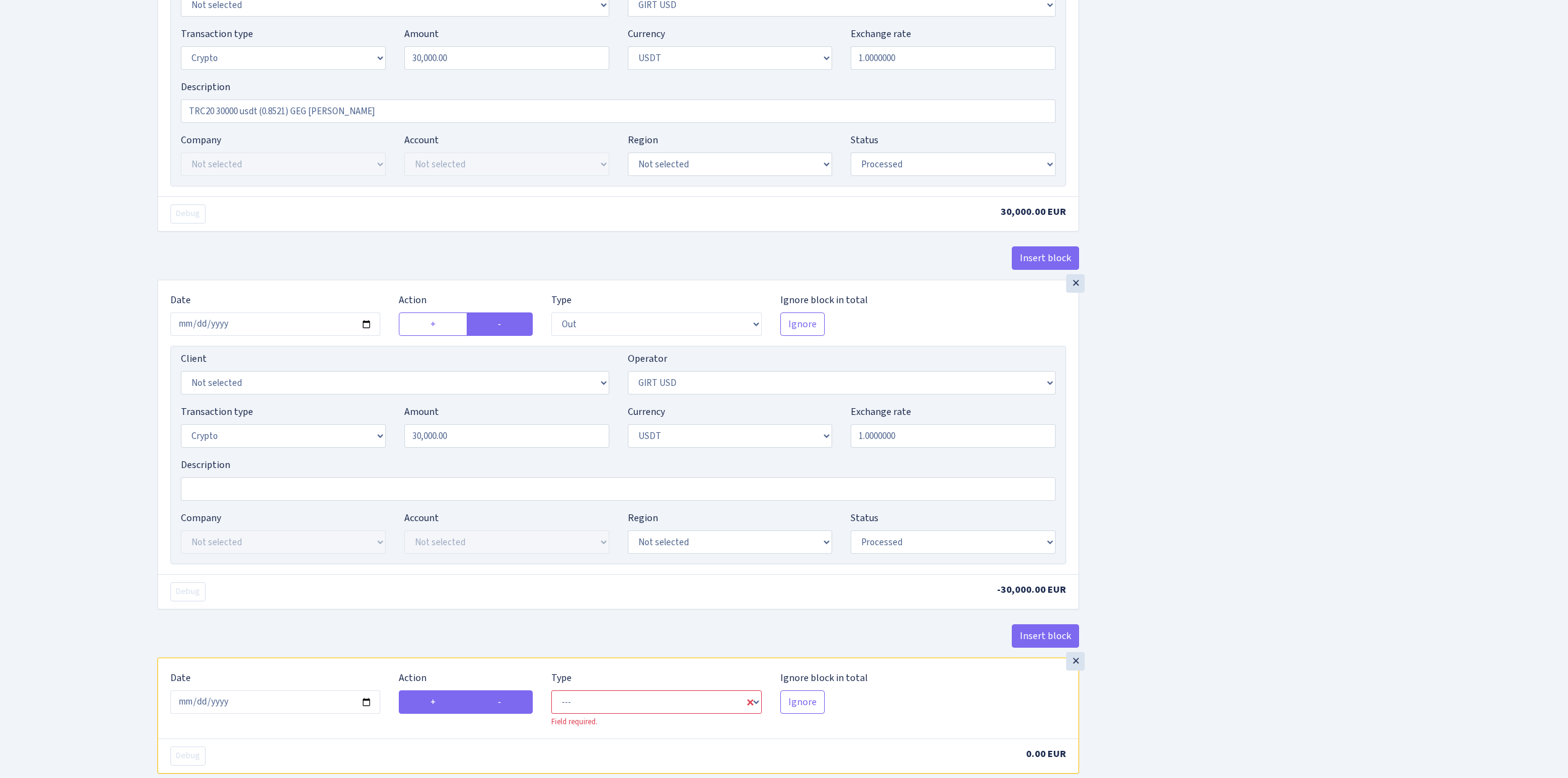
click at [497, 704] on label "-" at bounding box center [499, 701] width 66 height 23
click at [498, 703] on input "-" at bounding box center [501, 699] width 8 height 8
radio input "true"
radio input "false"
click at [581, 714] on select "--- In Out Commission" at bounding box center [656, 701] width 210 height 23
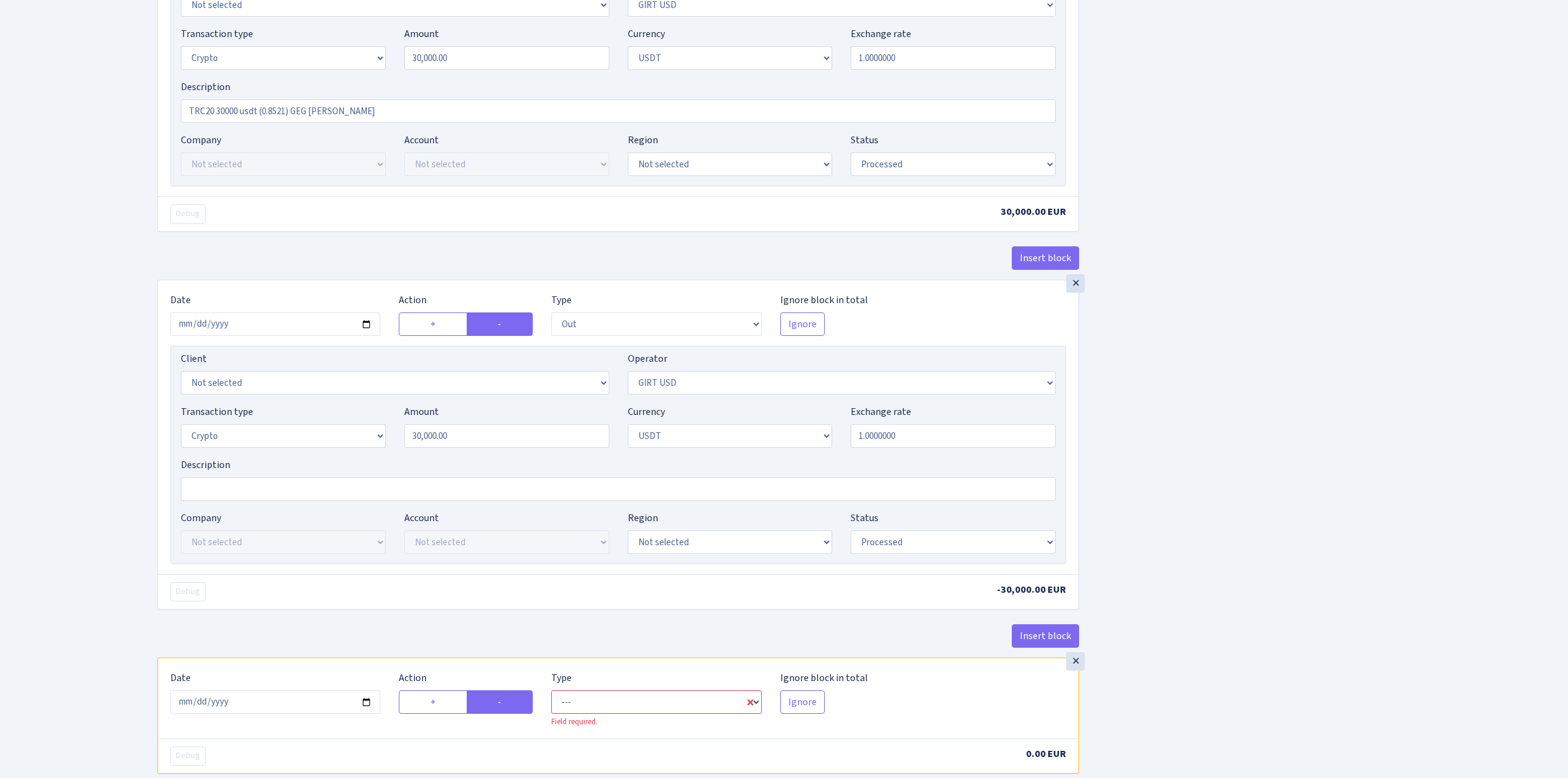
select select "out"
click at [551, 700] on select "--- In Out Commission" at bounding box center [656, 701] width 210 height 23
select select "228"
select select "6"
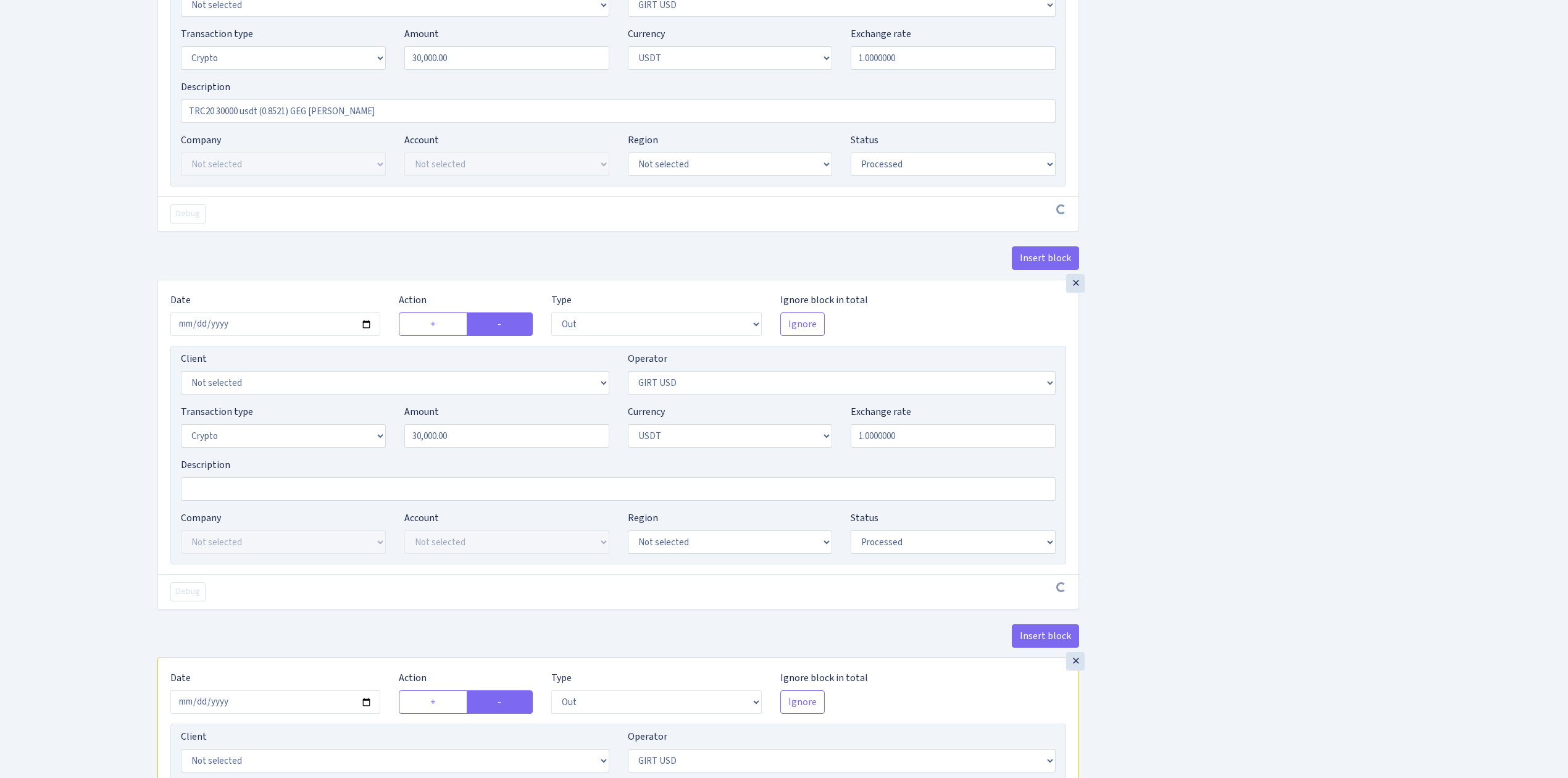
click at [1394, 648] on div "Insert block × Date 2025-09-09 Action + - Type --- In Out Commission Field requ…" at bounding box center [853, 126] width 1411 height 1921
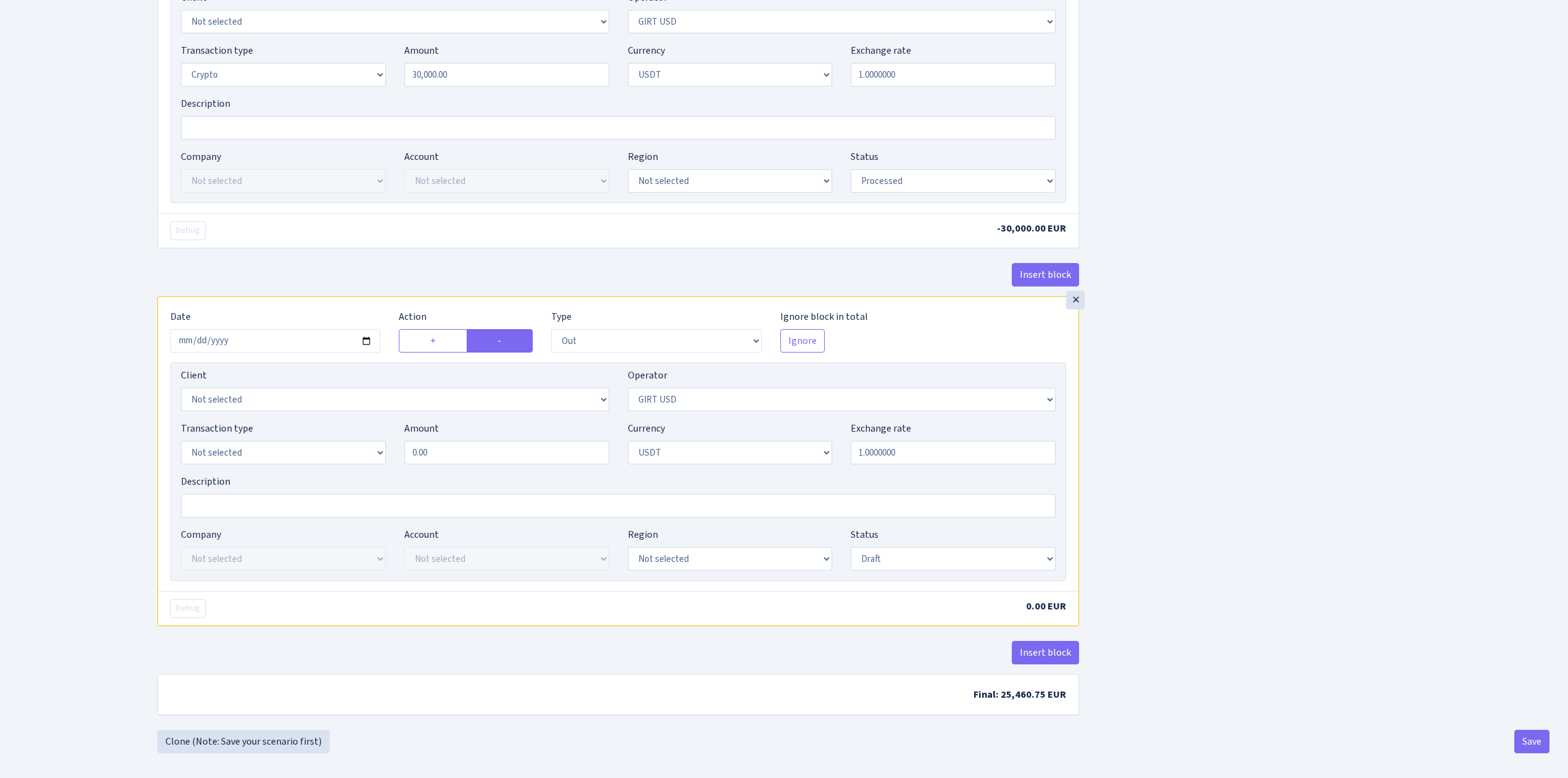
scroll to position [1282, 0]
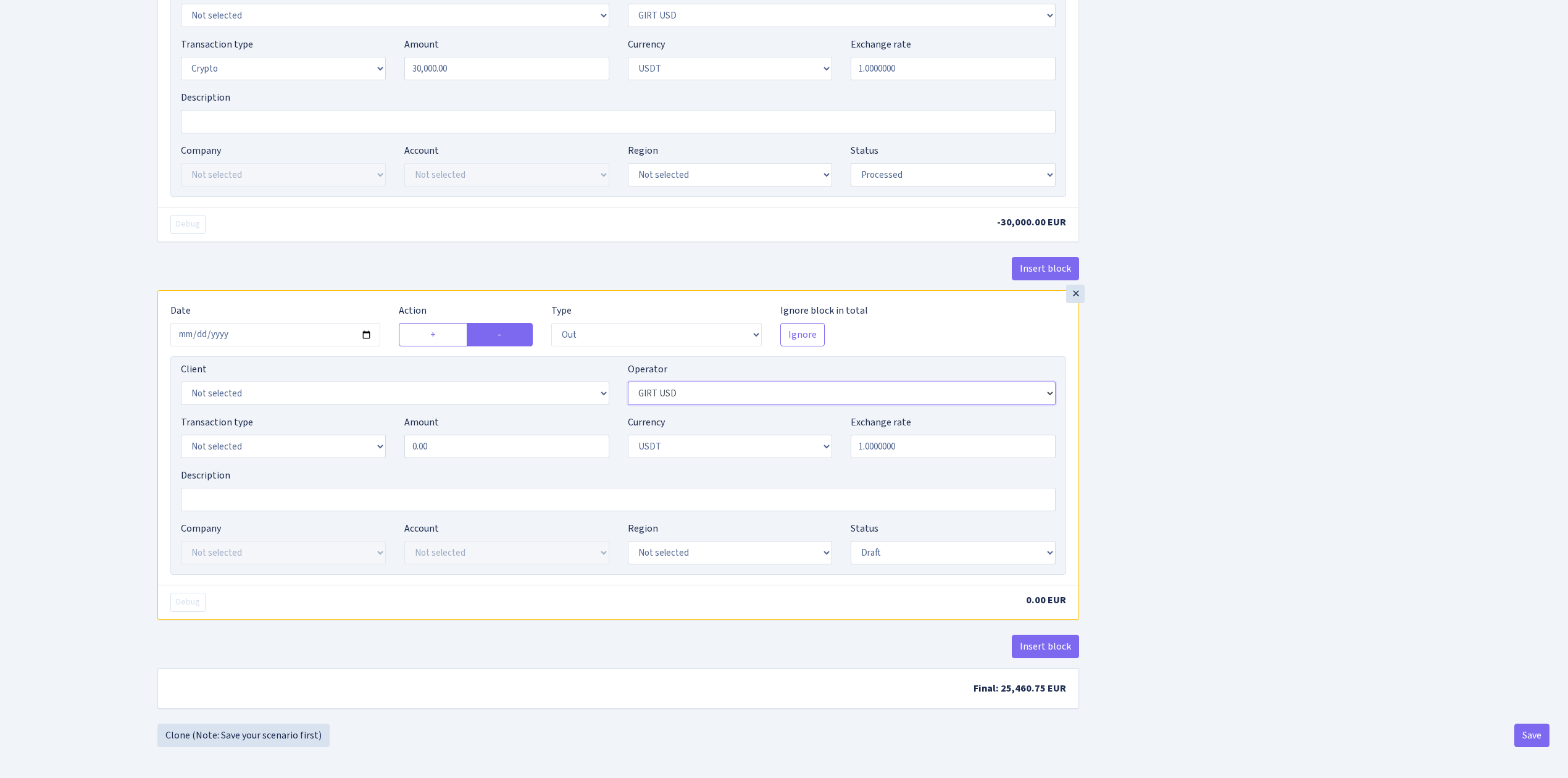
click at [741, 394] on select "Not selected 981 981 AED 981 BN usdt 981 CASH USDT 981 CASH USDT EUR 981 GOLD 9…" at bounding box center [842, 393] width 428 height 23
select select "7"
click at [628, 382] on select "Not selected 981 981 AED 981 BN usdt 981 CASH USDT 981 CASH USDT EUR 981 GOLD 9…" at bounding box center [842, 393] width 428 height 23
click at [220, 445] on select "Not selected 981 ELF FISH crypto GIRT IVO dekl MM-BALTIC eur UAB Bank Cash Cash…" at bounding box center [283, 446] width 205 height 23
select select "3"
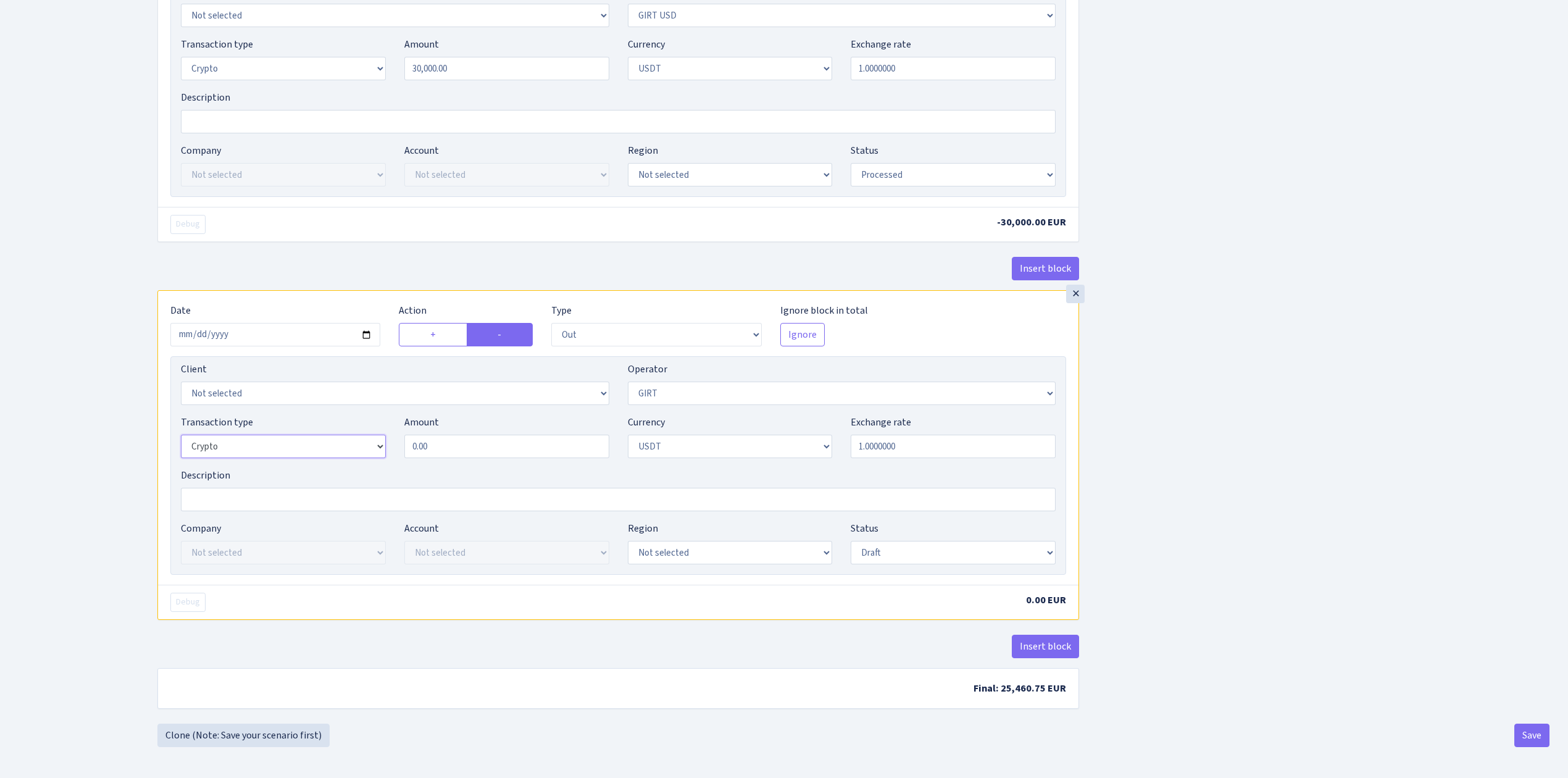
click at [181, 435] on select "Not selected 981 ELF FISH crypto GIRT IVO dekl MM-BALTIC eur UAB Bank Cash Cash…" at bounding box center [283, 446] width 205 height 23
drag, startPoint x: 401, startPoint y: 435, endPoint x: 299, endPoint y: 433, distance: 102.0
click at [303, 433] on div "Transaction type Not selected 981 ELF FISH crypto GIRT IVO dekl MM-BALTIC eur U…" at bounding box center [618, 441] width 893 height 53
click at [894, 443] on input "1.0000000" at bounding box center [953, 446] width 205 height 23
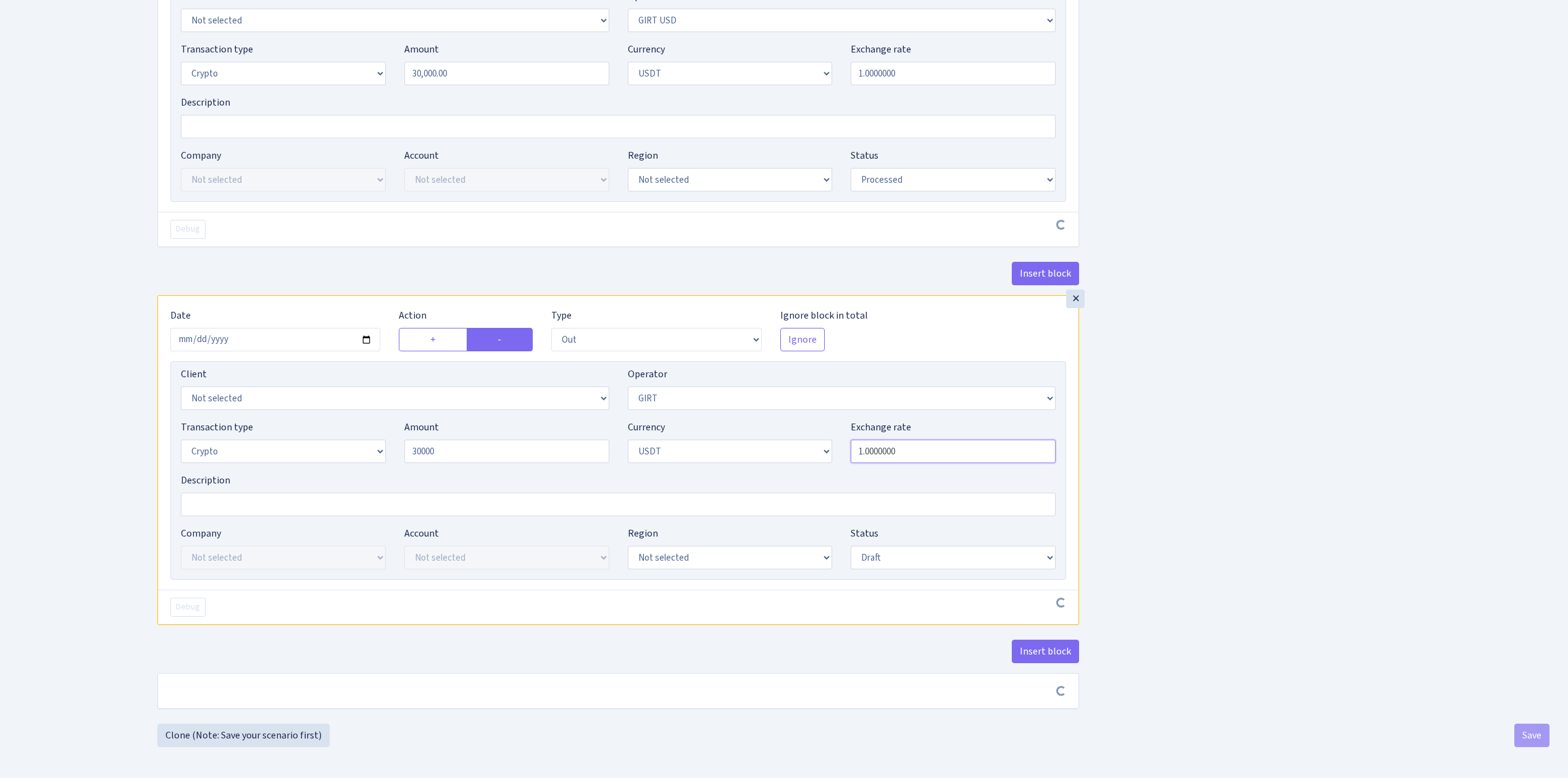
type input "30,000.00"
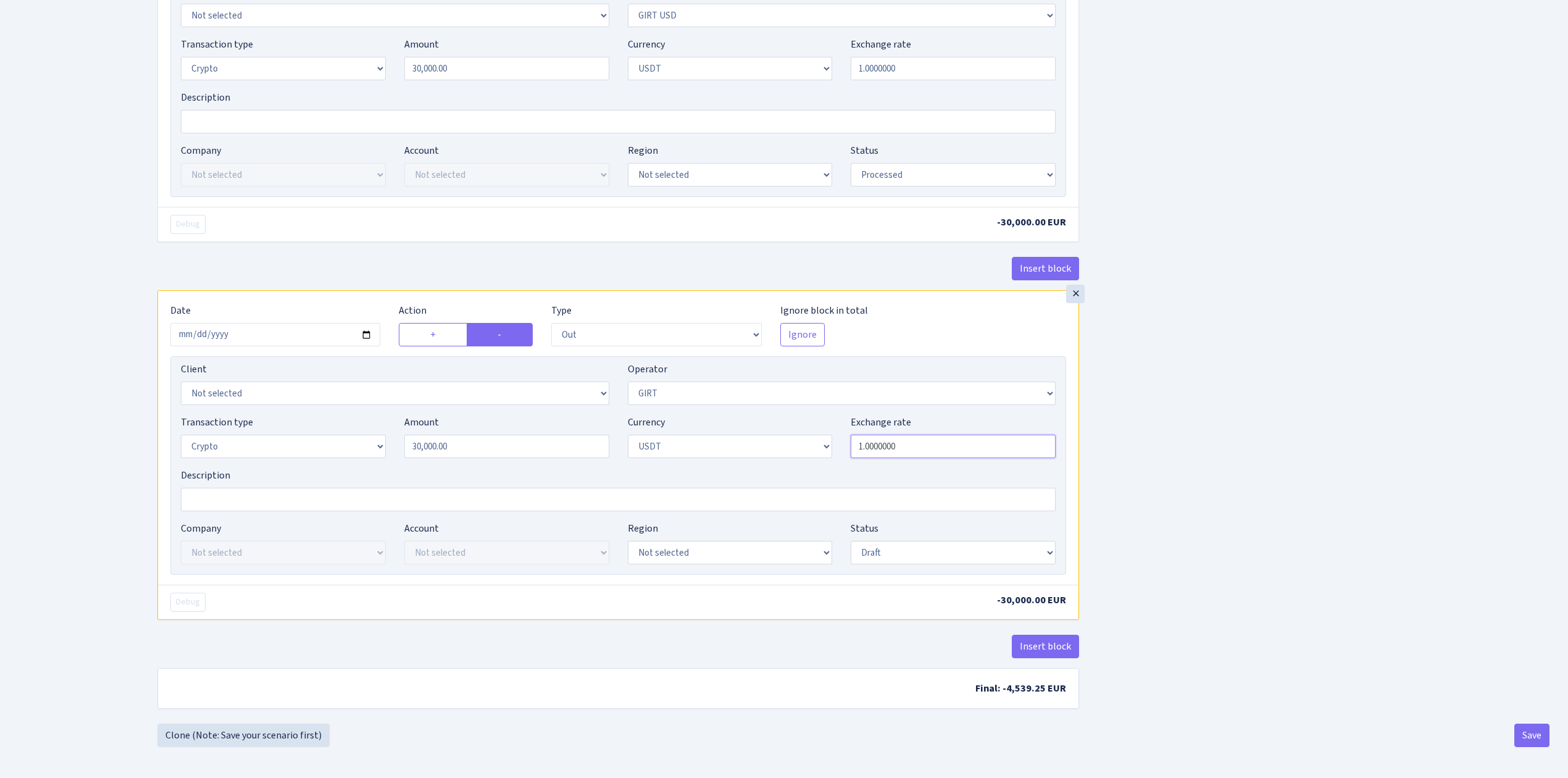
drag, startPoint x: 941, startPoint y: 452, endPoint x: 785, endPoint y: 437, distance: 156.7
click at [785, 437] on div "Transaction type Not selected 981 ELF FISH crypto GIRT IVO dekl MM-BALTIC eur U…" at bounding box center [618, 441] width 893 height 53
type input "0.8521000"
click at [905, 558] on select "Draft Pending Later Never Processed" at bounding box center [953, 552] width 205 height 23
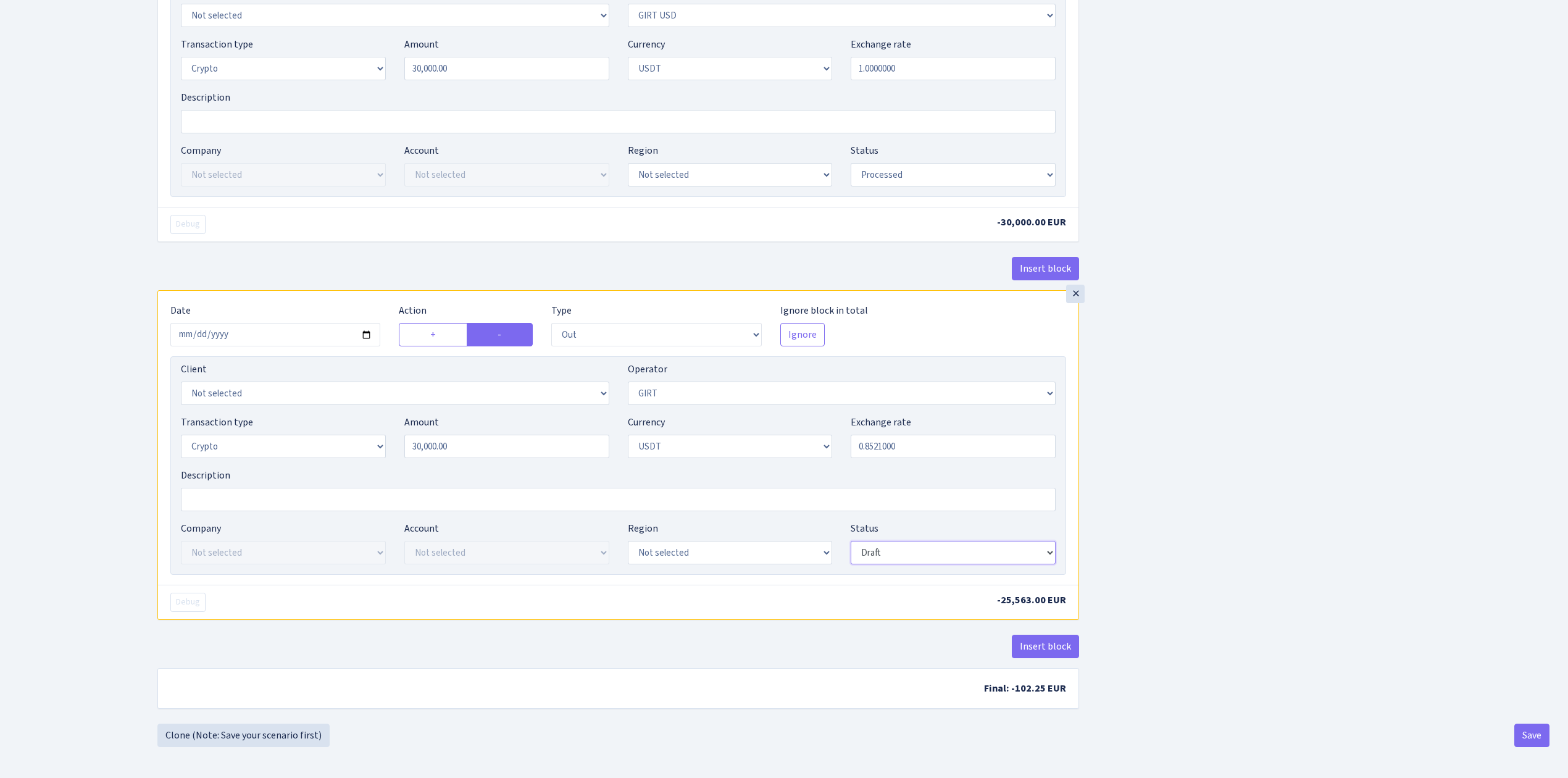
select select "processed"
click at [851, 543] on select "Draft Pending Later Never Processed" at bounding box center [953, 552] width 205 height 23
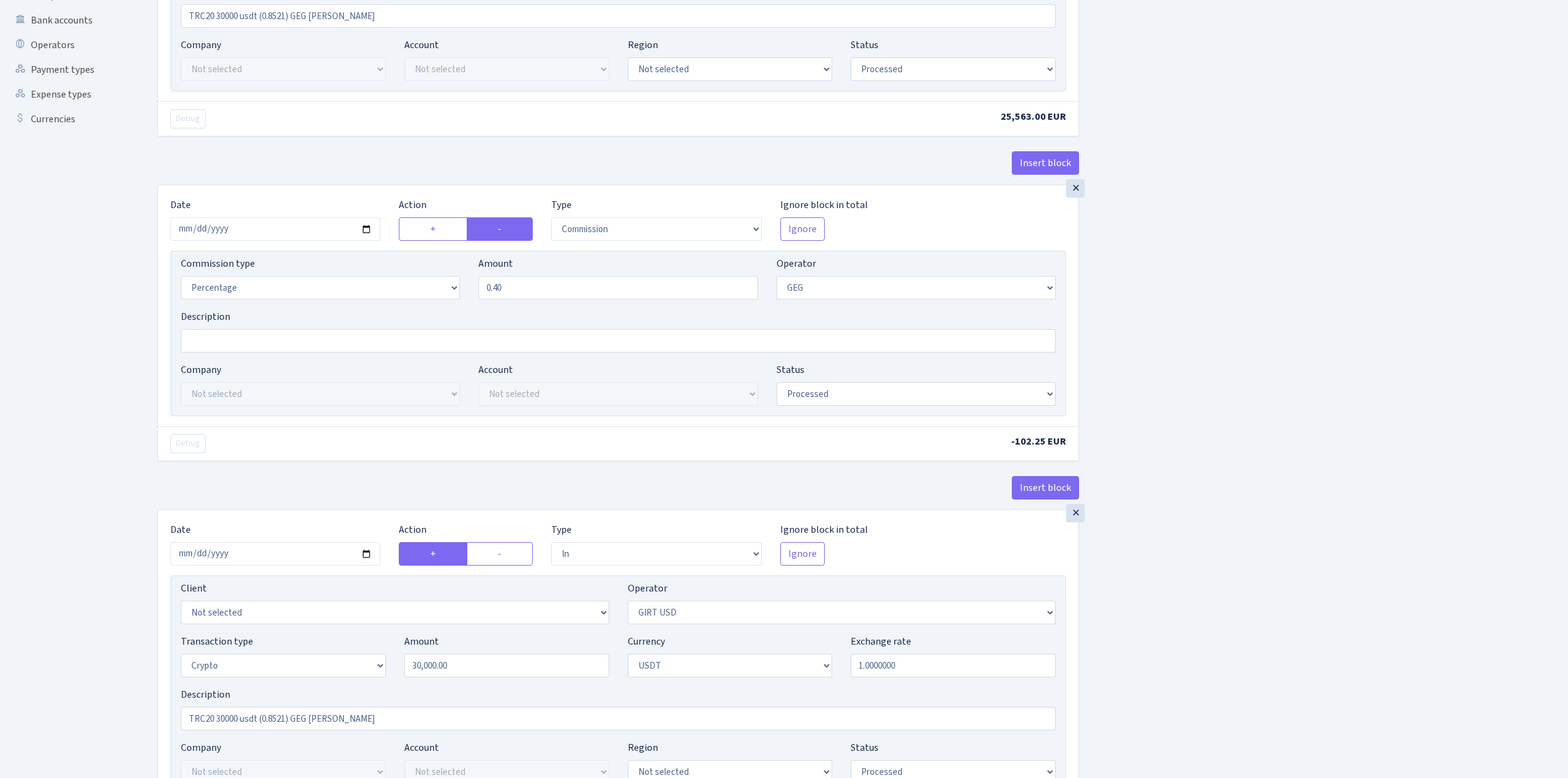
scroll to position [289, 0]
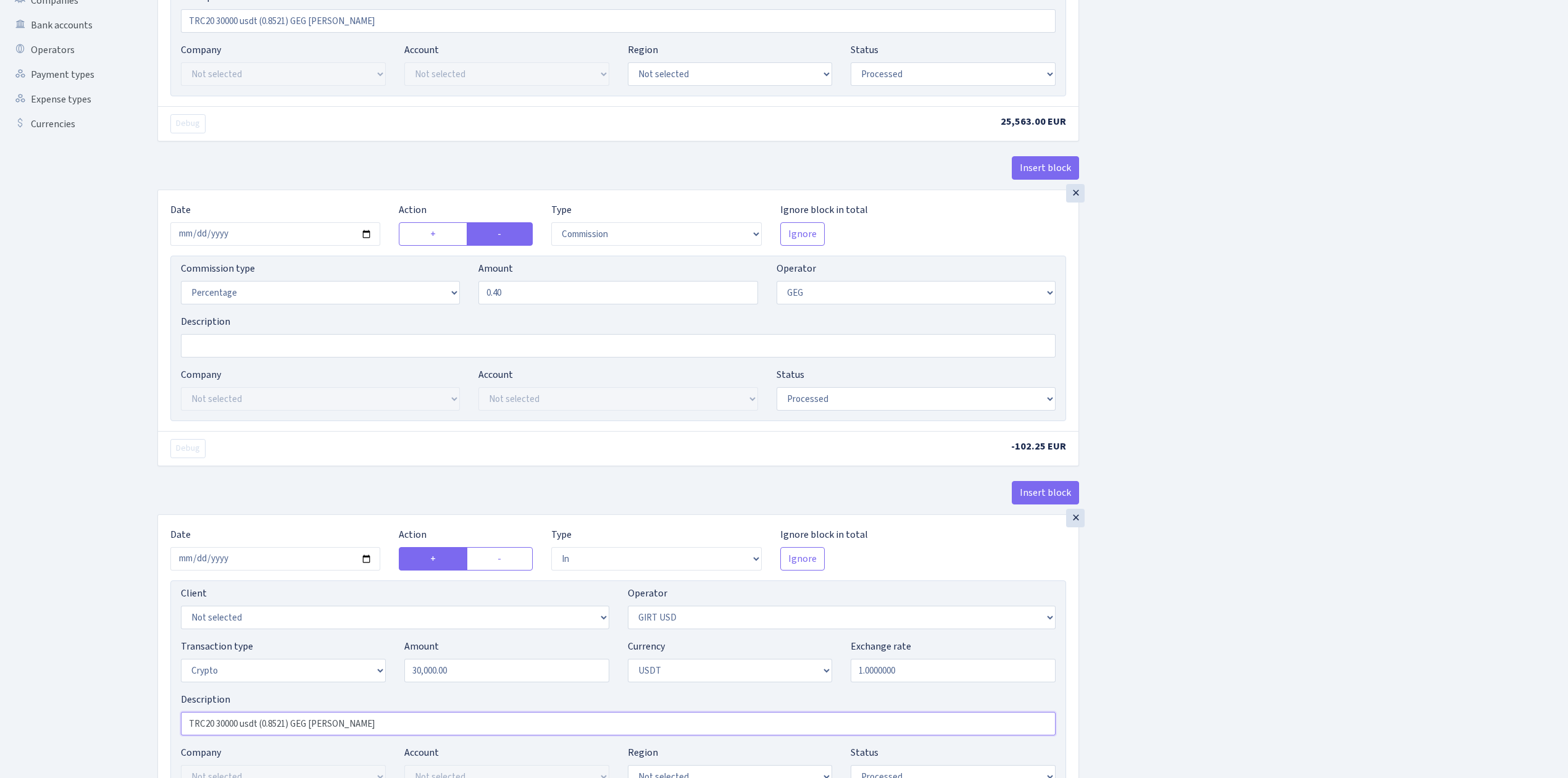
drag, startPoint x: 361, startPoint y: 727, endPoint x: 122, endPoint y: 702, distance: 240.3
click at [122, 701] on div "Dashboard Generate Invoice ID Invoices Scenarios Scenario blocks Import Excel C…" at bounding box center [784, 735] width 1568 height 1982
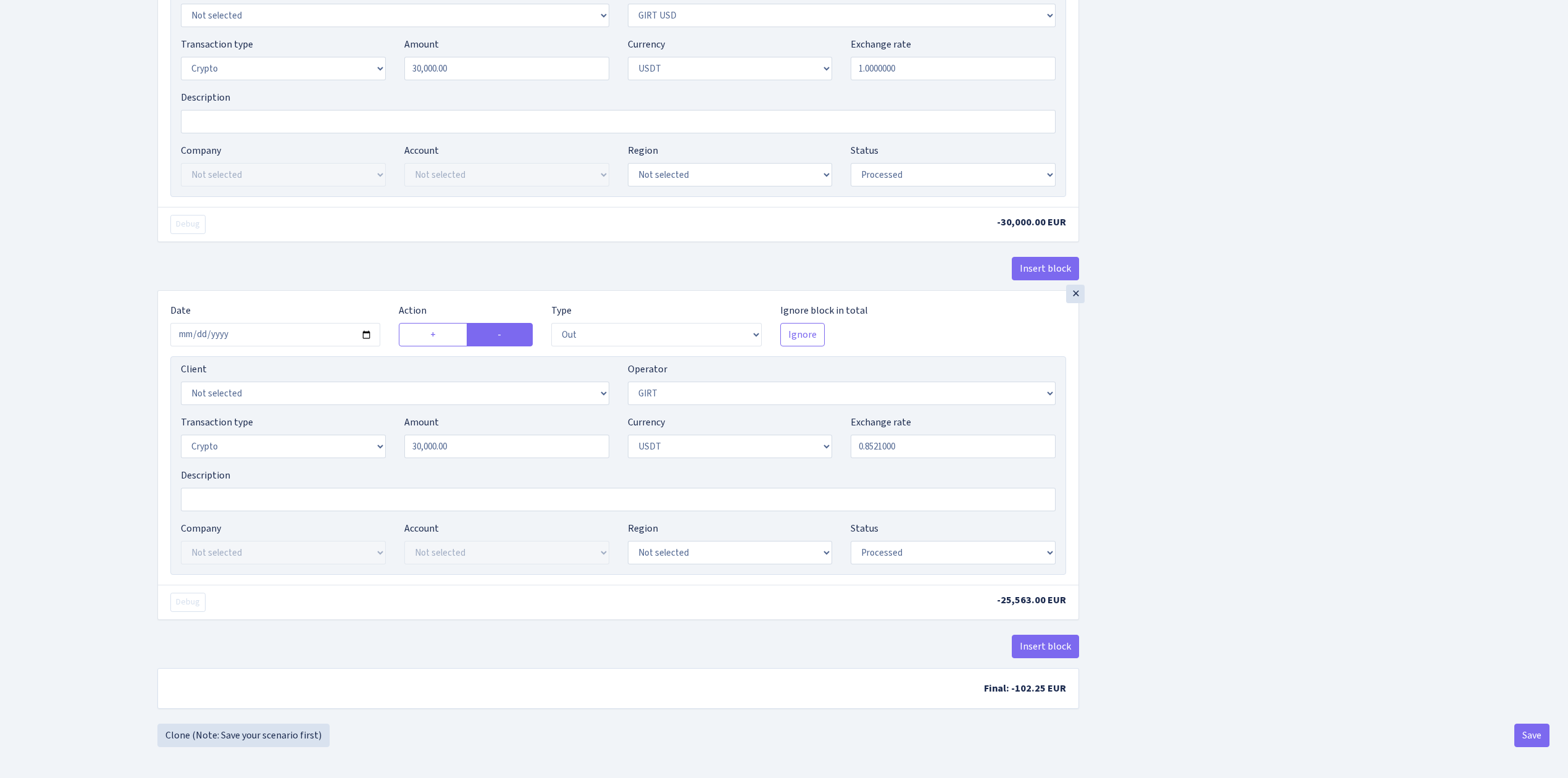
scroll to position [1277, 0]
click at [230, 501] on input "Description" at bounding box center [618, 499] width 875 height 23
paste input "TRC20 30000 usdt (0.8521) GEG [PERSON_NAME]"
type input "TRC20 30000 usdt (0.8521) GEG [PERSON_NAME]"
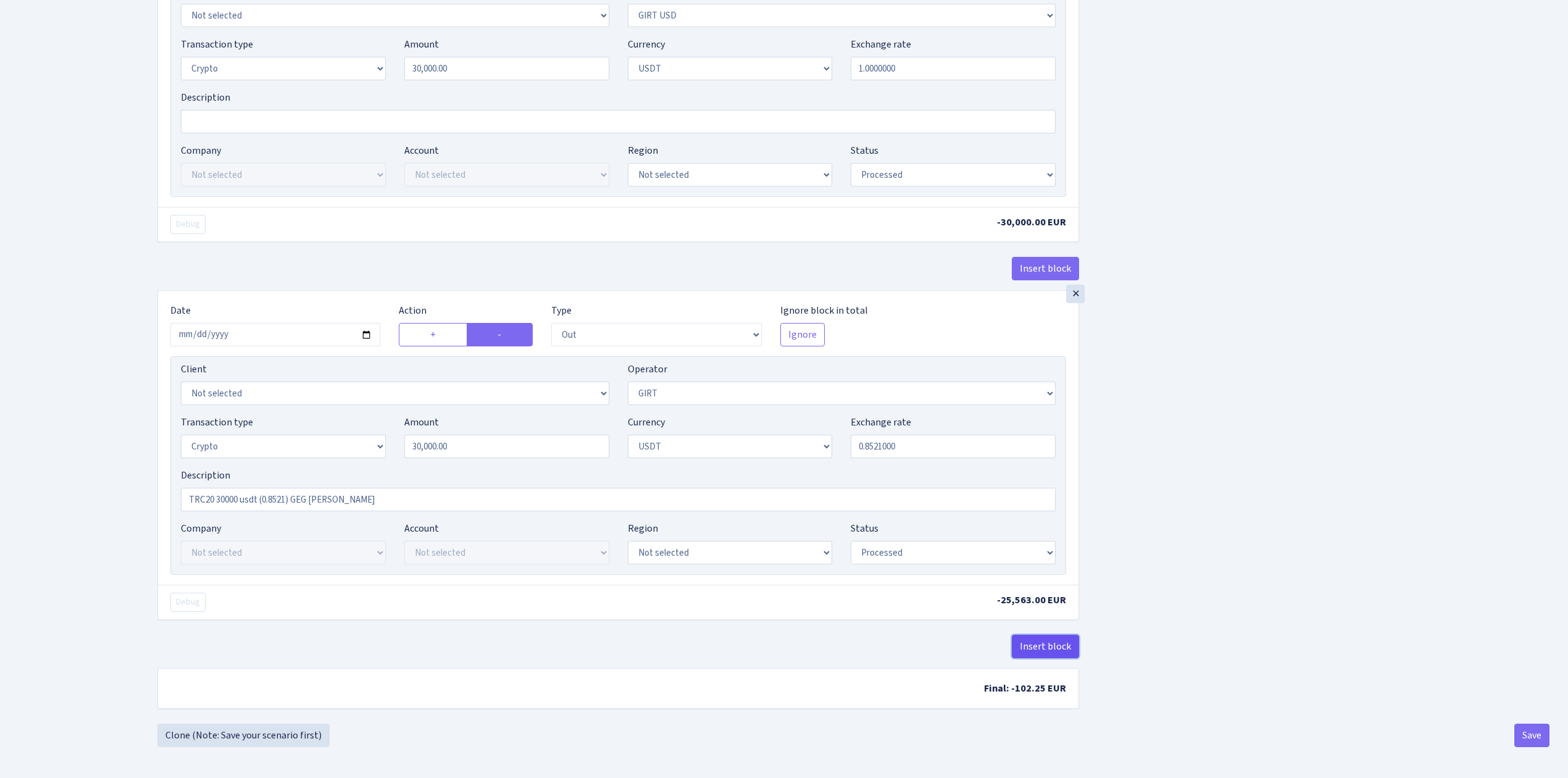
click at [1043, 651] on button "Insert block" at bounding box center [1045, 646] width 67 height 23
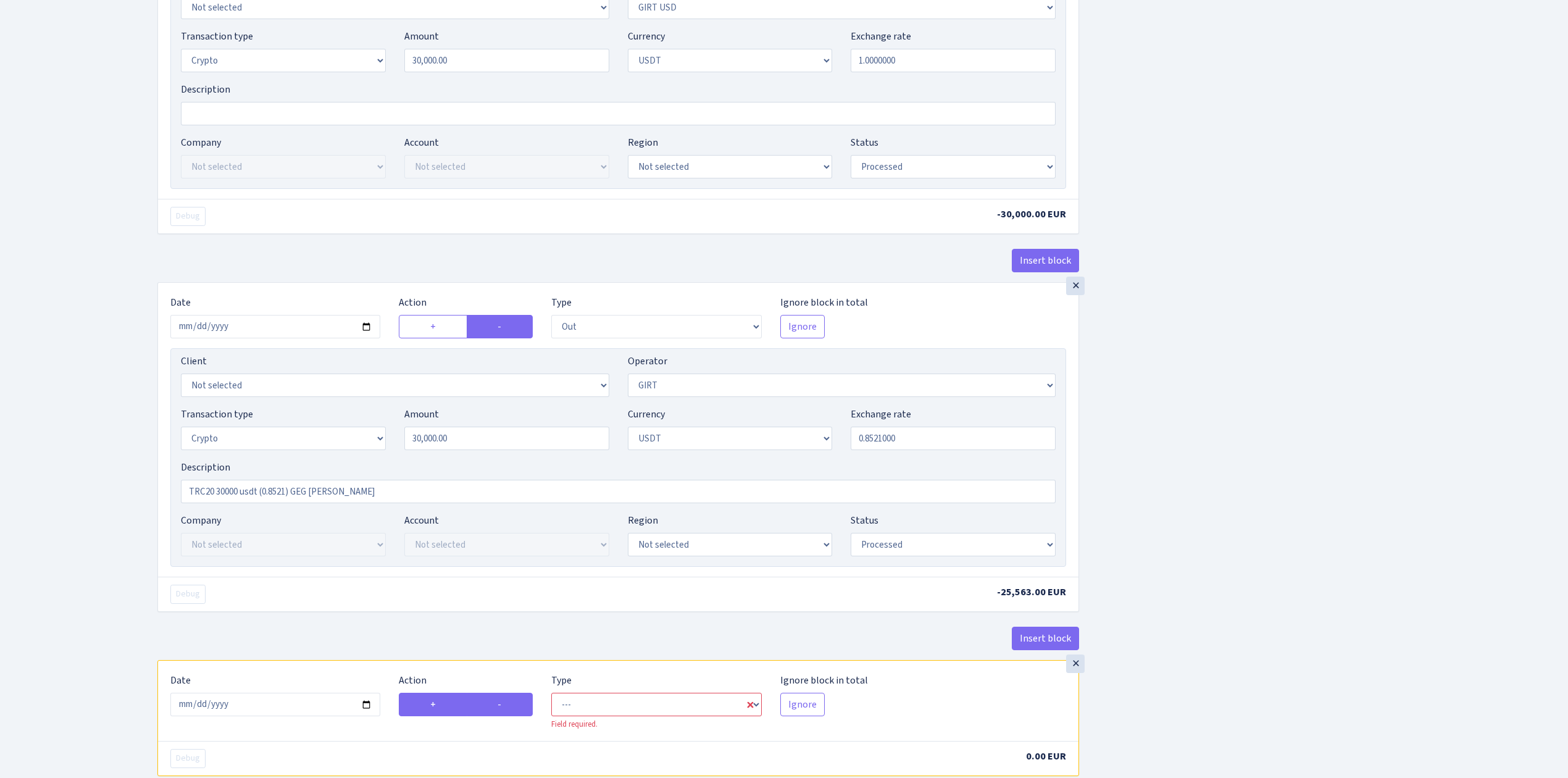
click at [512, 714] on label "-" at bounding box center [499, 704] width 66 height 23
click at [505, 705] on input "-" at bounding box center [501, 701] width 8 height 8
radio input "true"
radio input "false"
click at [585, 716] on select "--- In Out Commission" at bounding box center [656, 704] width 210 height 23
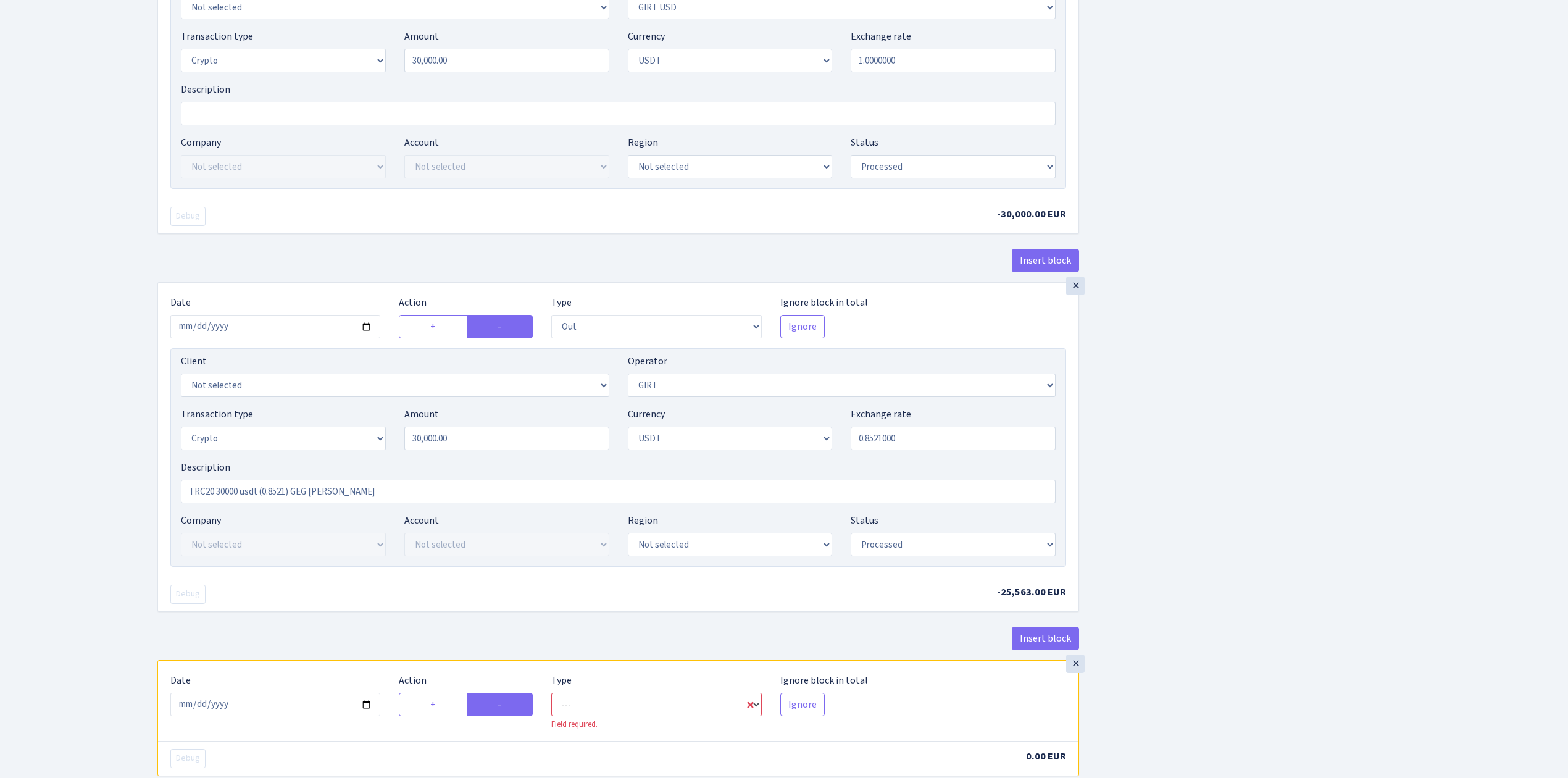
select select "commission"
click at [551, 704] on select "--- In Out Commission" at bounding box center [656, 704] width 210 height 23
select select "7"
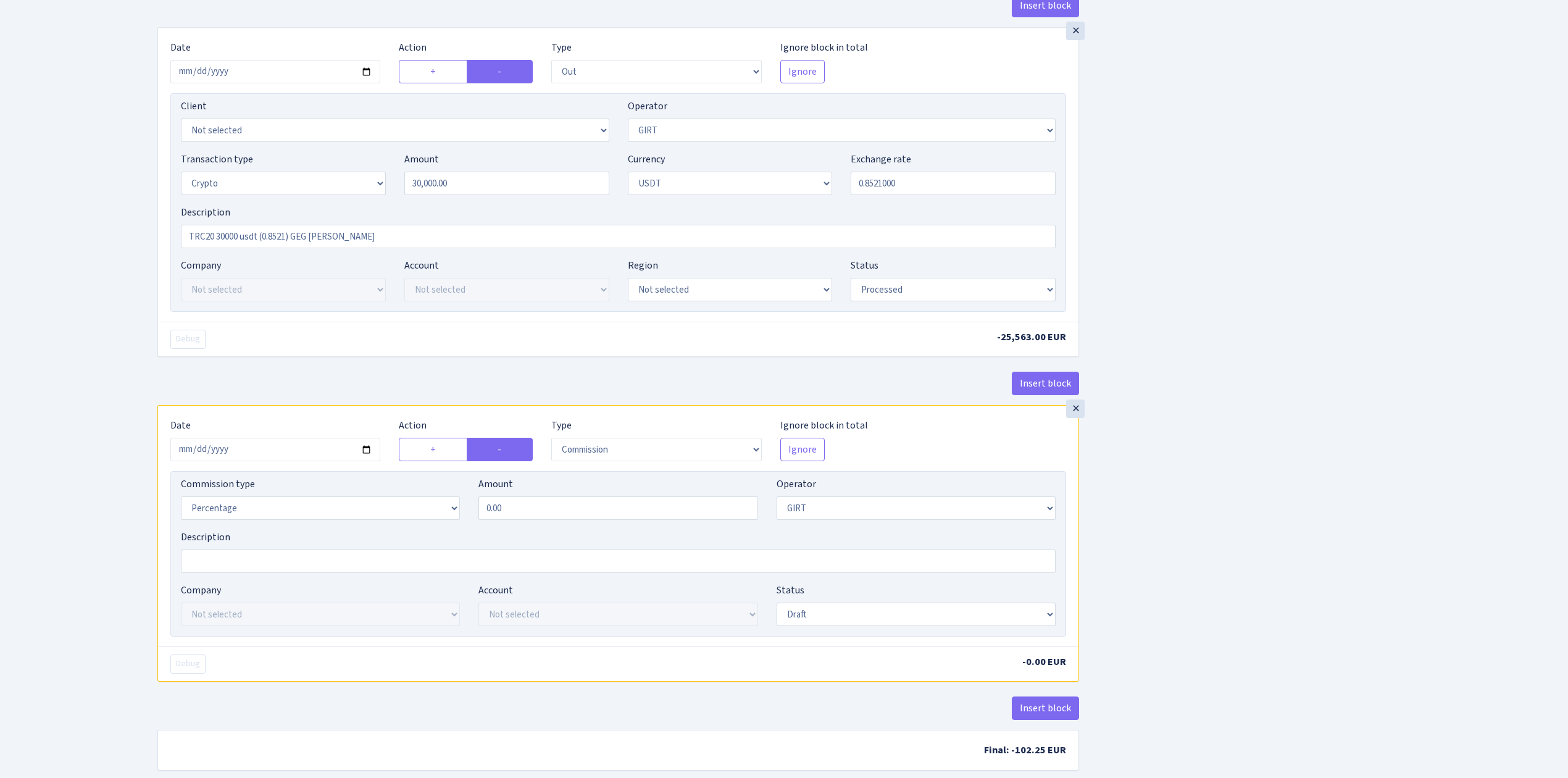
scroll to position [1608, 0]
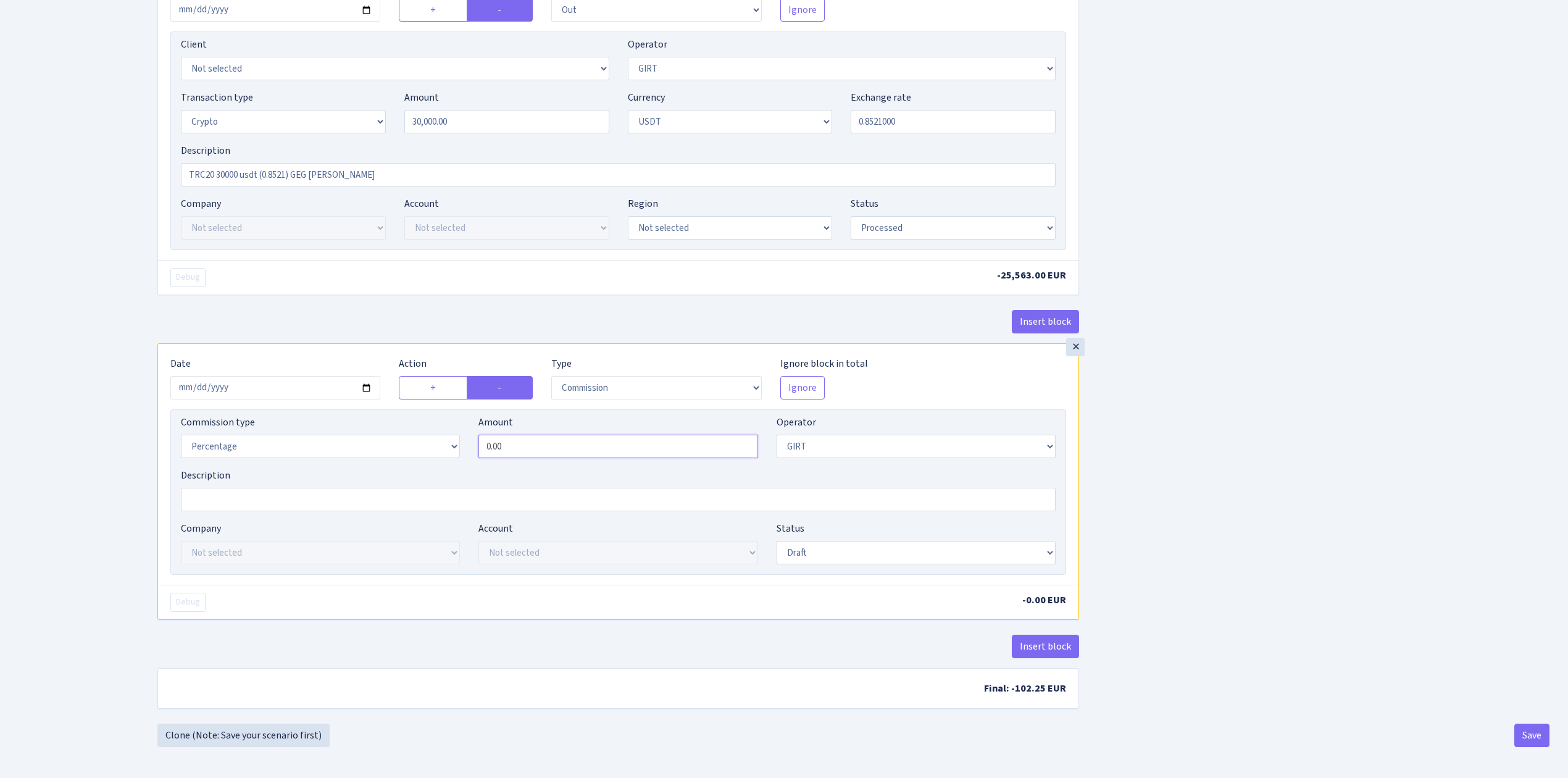
drag, startPoint x: 513, startPoint y: 445, endPoint x: 384, endPoint y: 428, distance: 130.1
click at [384, 428] on div "Commission type Percentage Fixed Bank Amount 0.00 Operator Not selected 981 981…" at bounding box center [618, 441] width 893 height 53
type input "0.50"
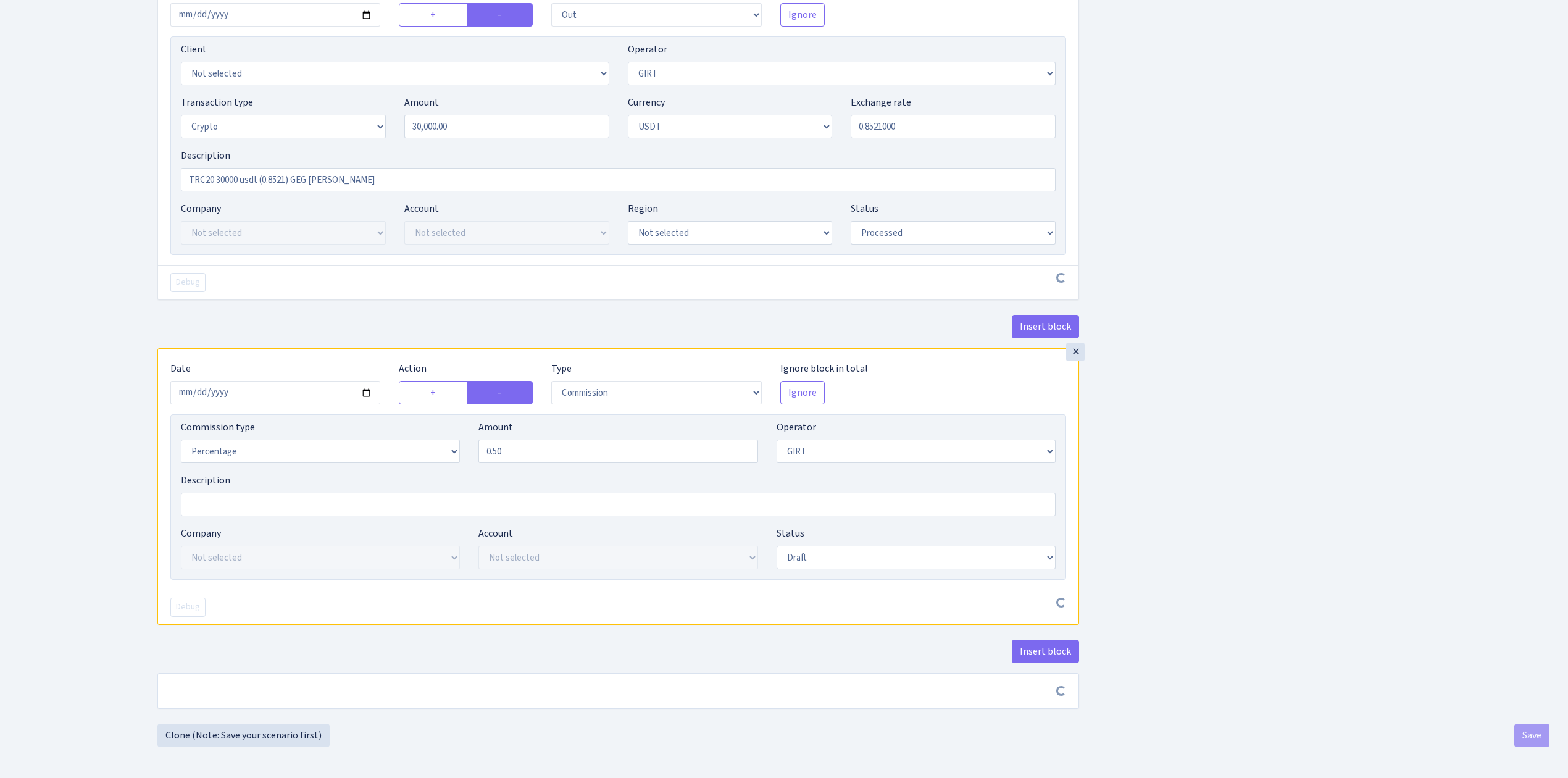
scroll to position [1604, 0]
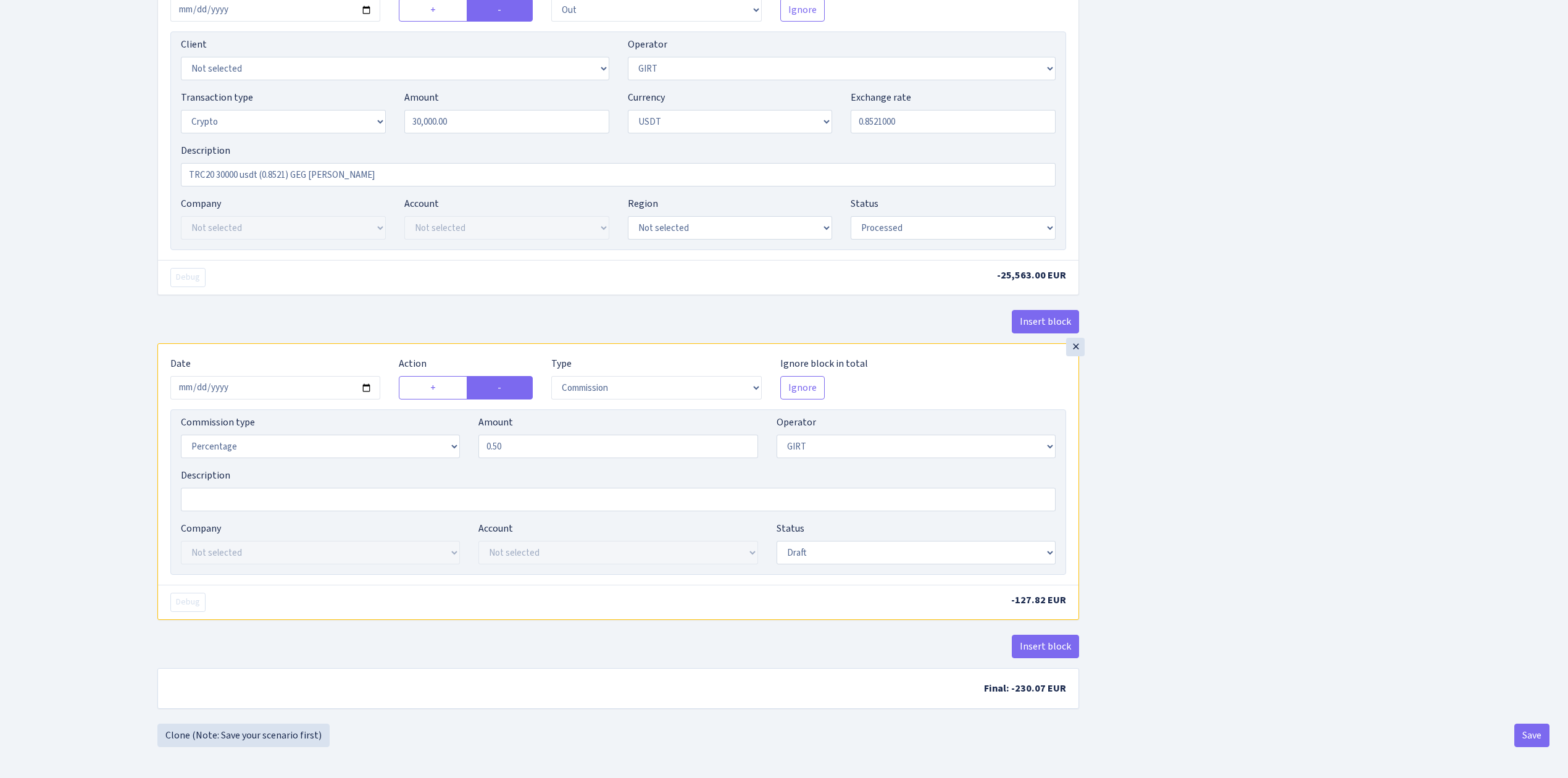
click at [832, 553] on select "Draft Pending Later Never Processed" at bounding box center [916, 552] width 279 height 23
select select "processed"
click at [776, 543] on select "Draft Pending Later Never Processed" at bounding box center [916, 552] width 279 height 23
click at [819, 657] on div "Insert block" at bounding box center [618, 651] width 922 height 33
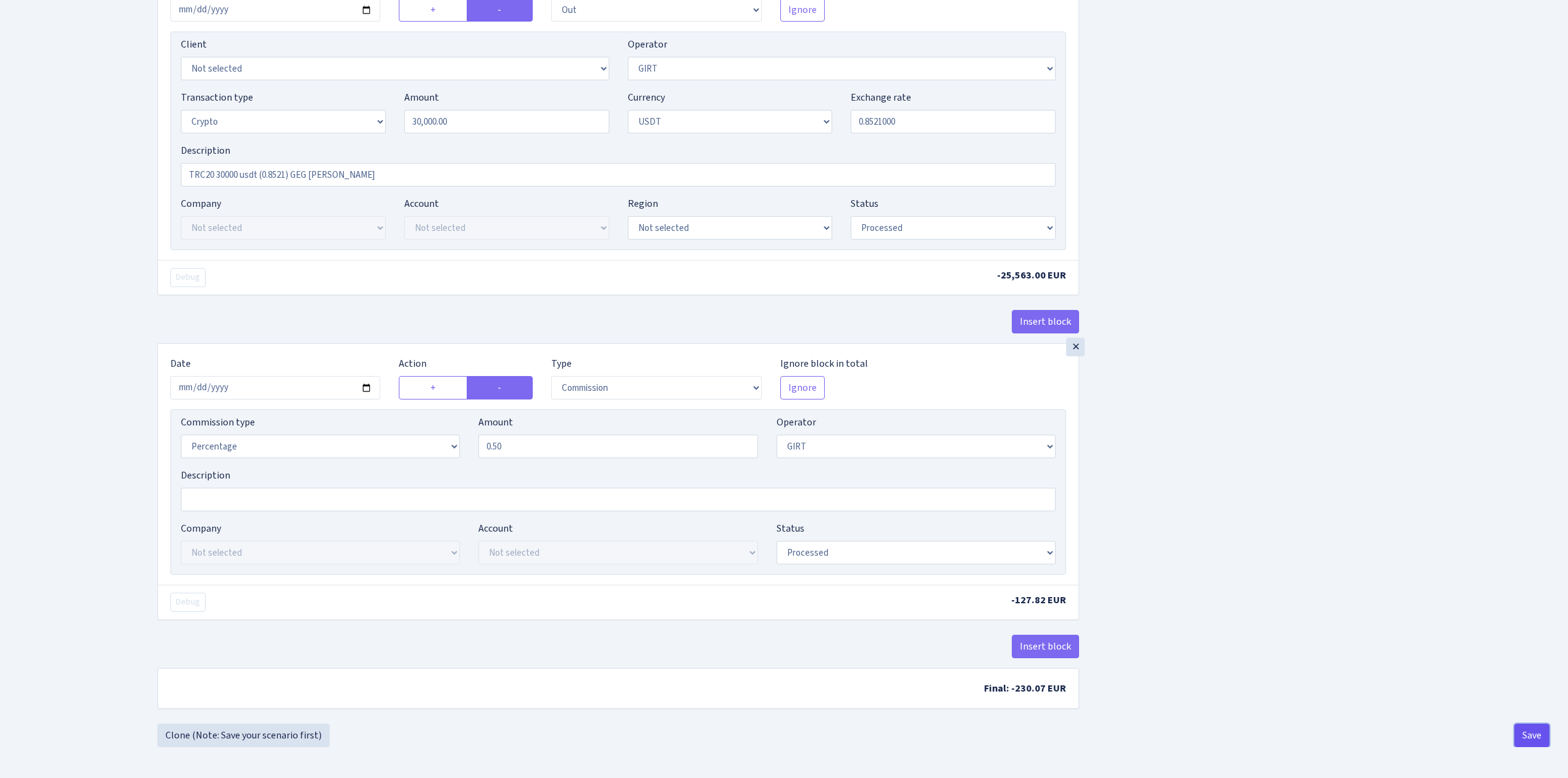
click at [1534, 738] on button "Save" at bounding box center [1532, 735] width 35 height 23
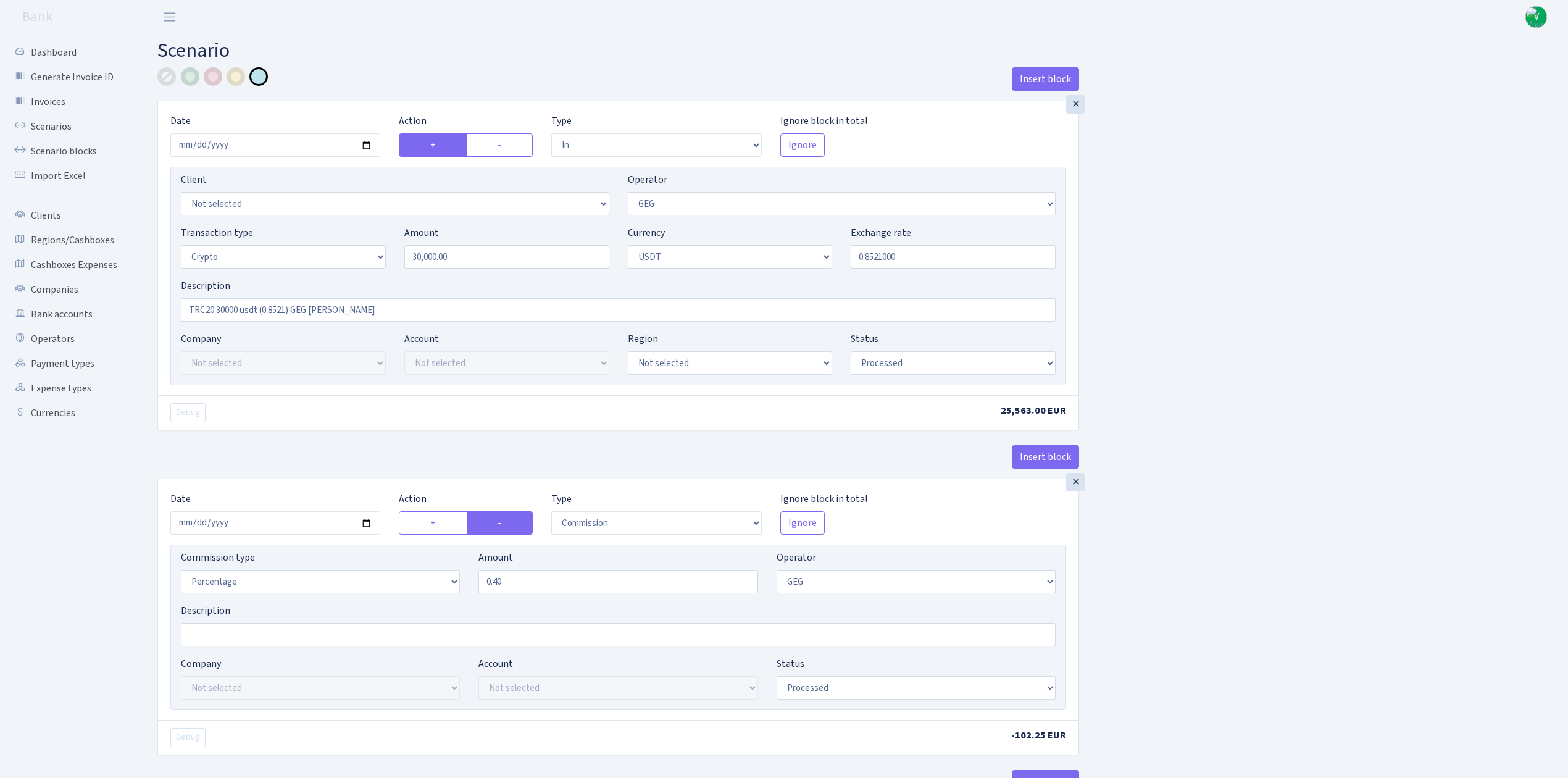
select select "in"
select select "65"
select select "3"
select select "6"
select select "processed"
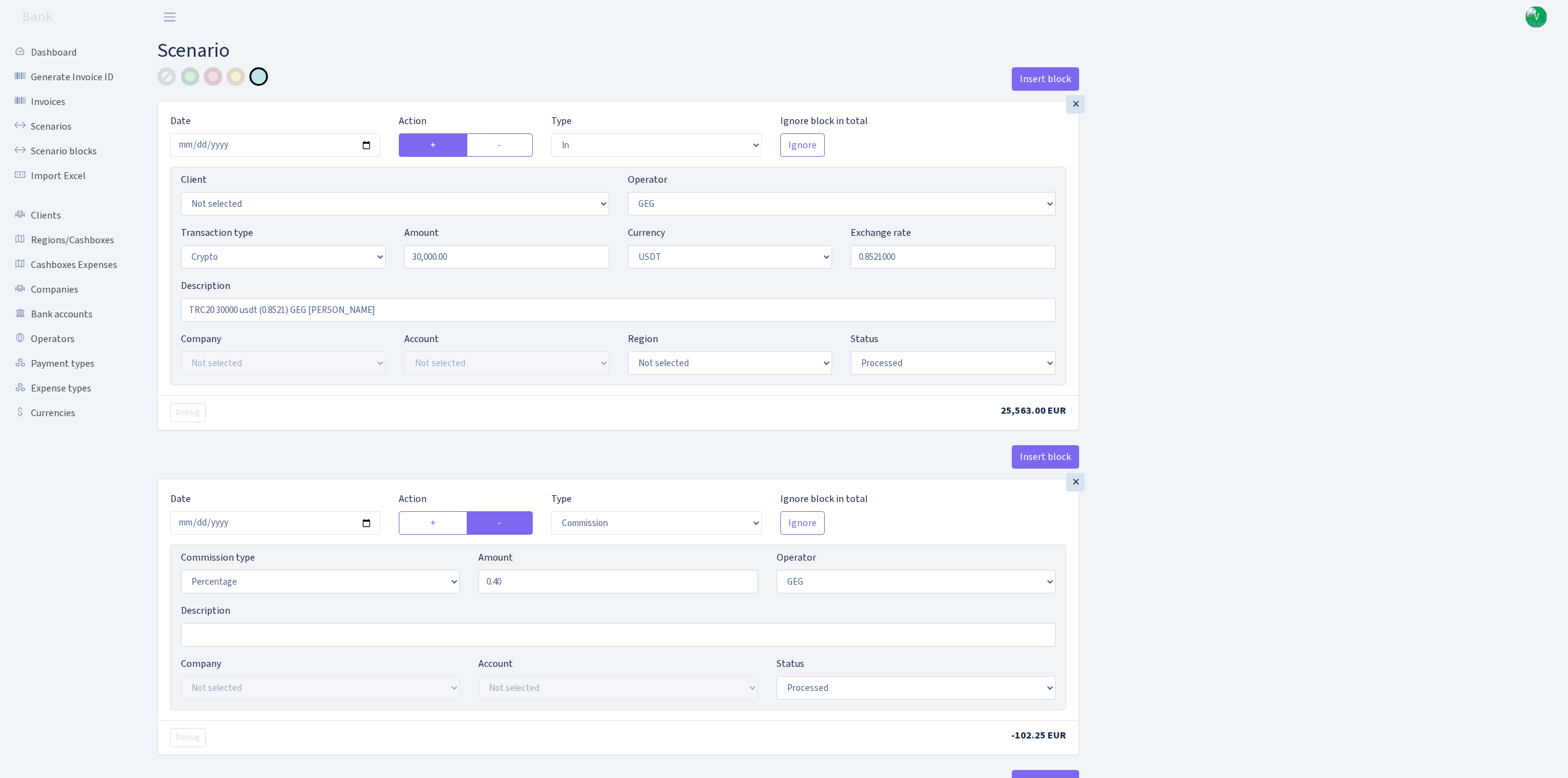
select select "commission"
select select "65"
select select "processed"
select select "in"
select select "228"
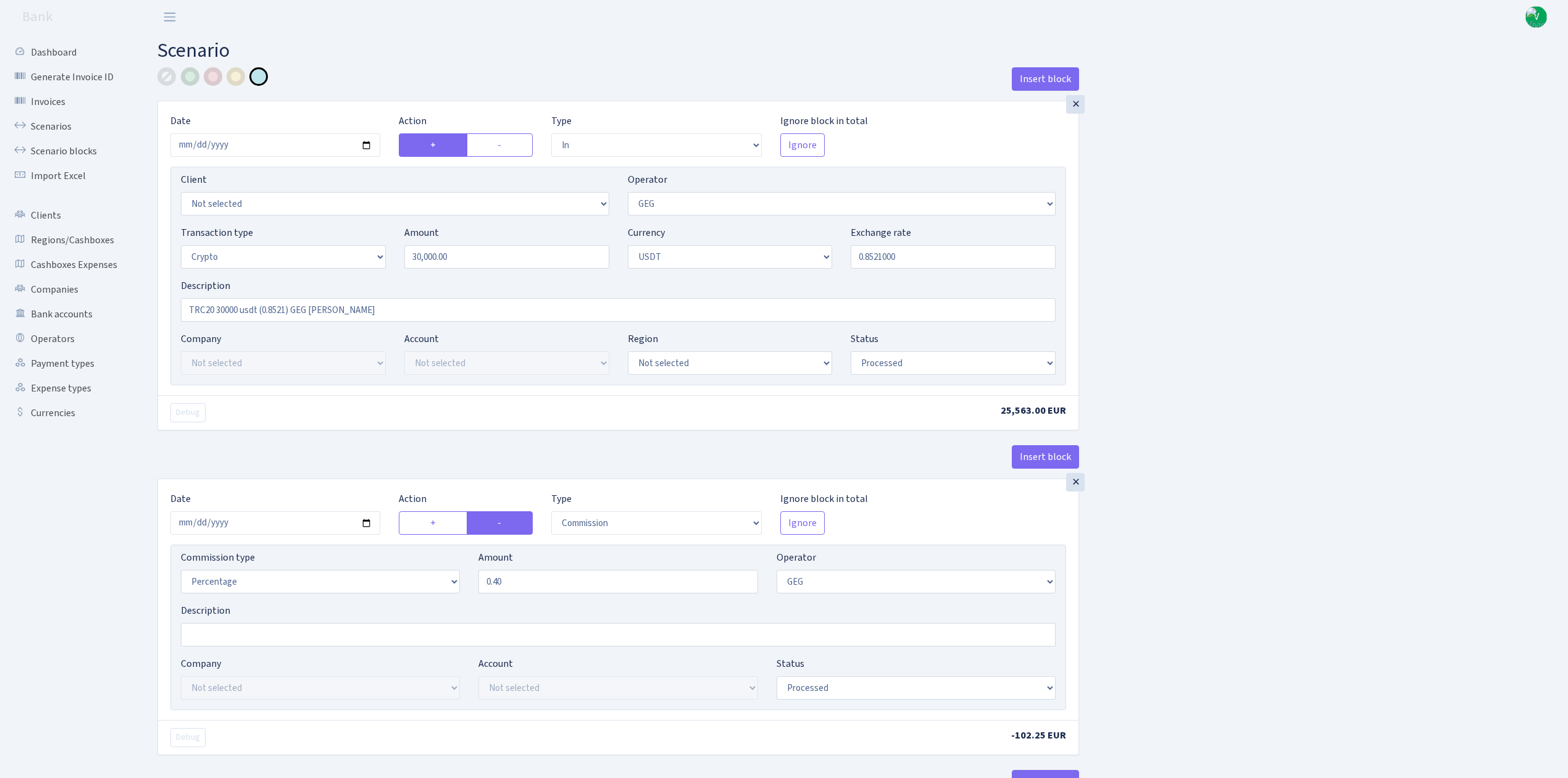
select select "3"
select select "6"
select select "processed"
select select "out"
select select "228"
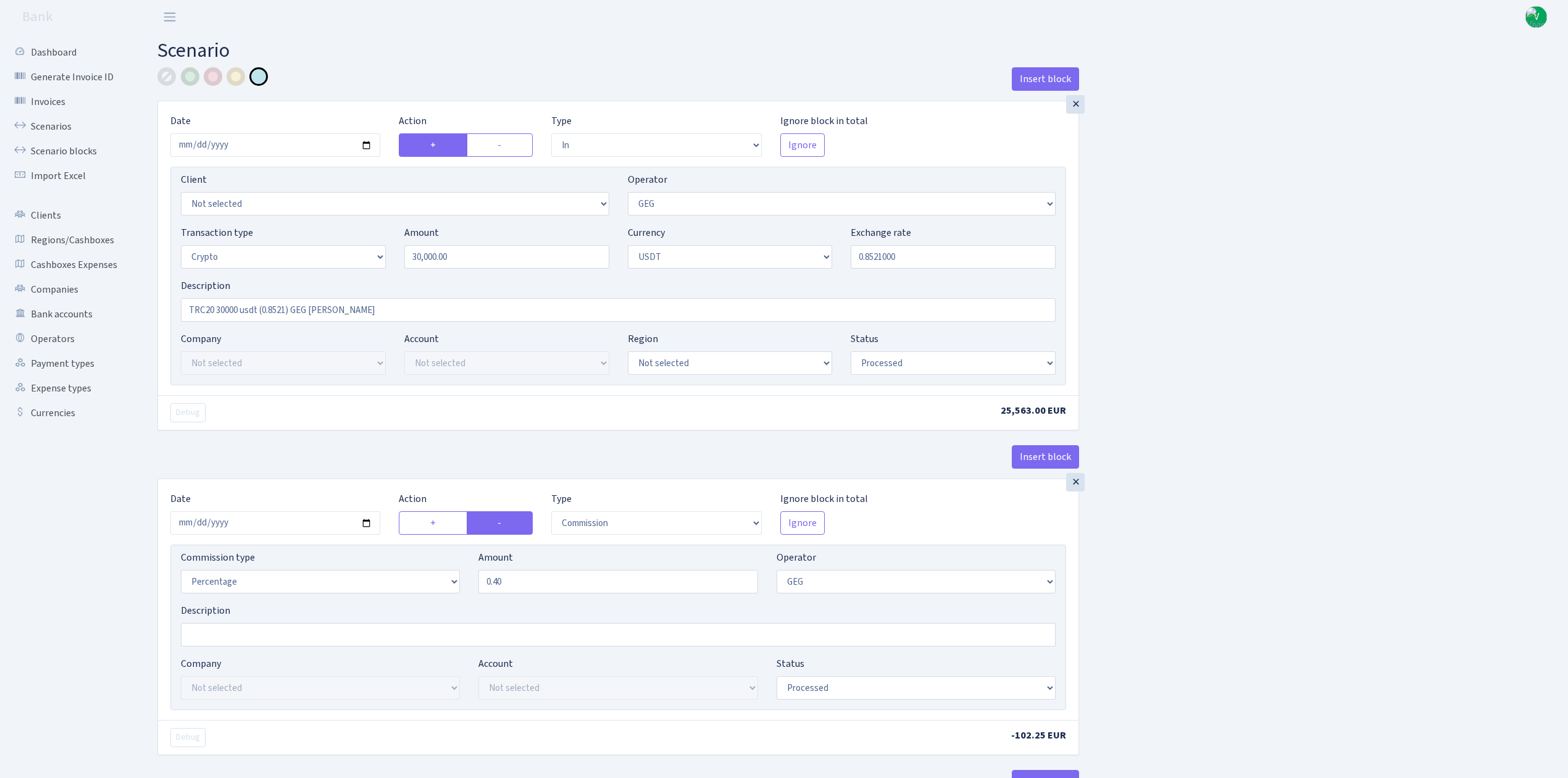
select select "3"
select select "6"
select select "processed"
select select "out"
select select "7"
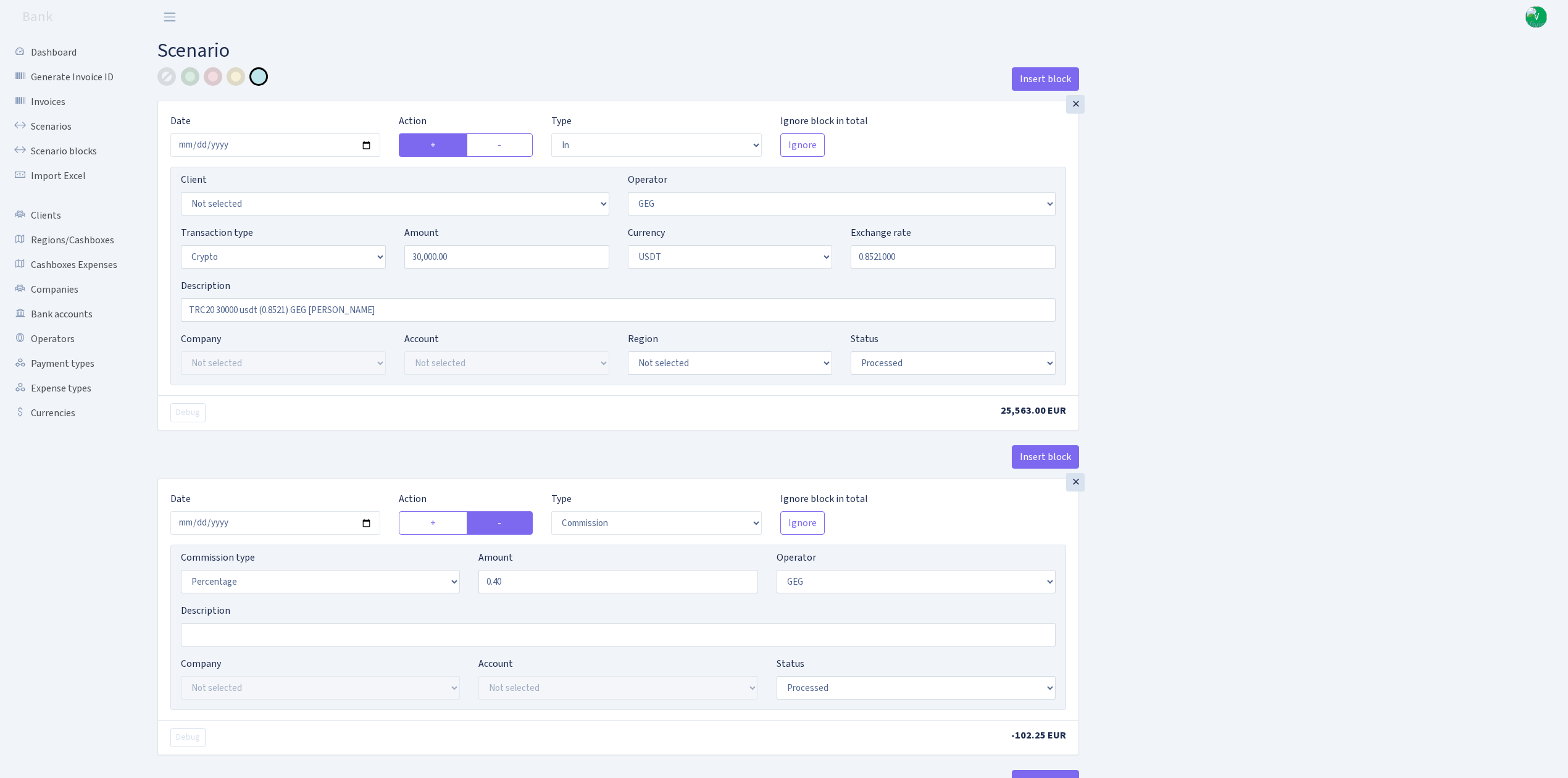
select select "3"
select select "6"
select select "processed"
select select "commission"
select select "7"
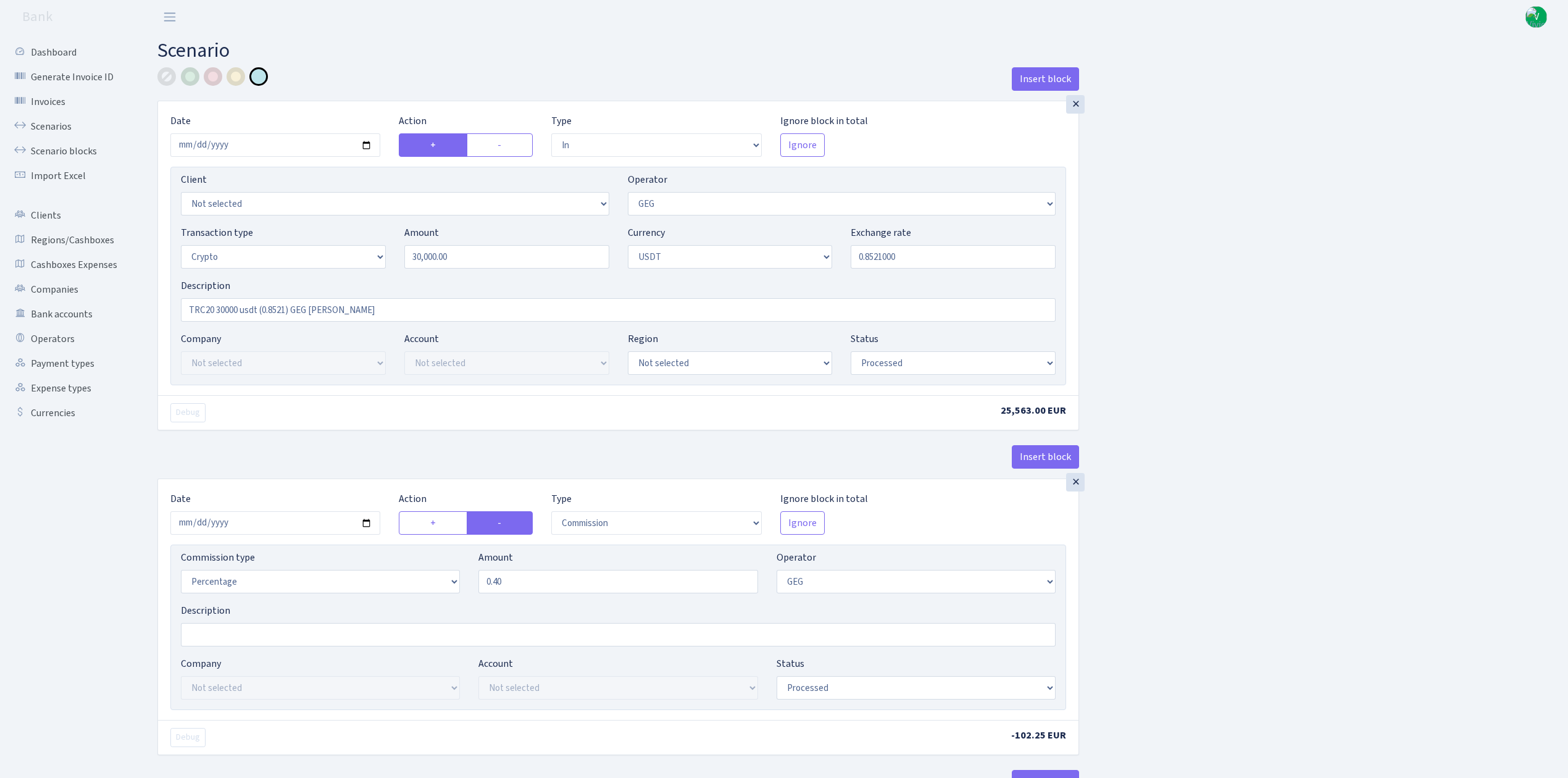
select select "processed"
click at [43, 126] on link "Scenarios" at bounding box center [68, 126] width 123 height 25
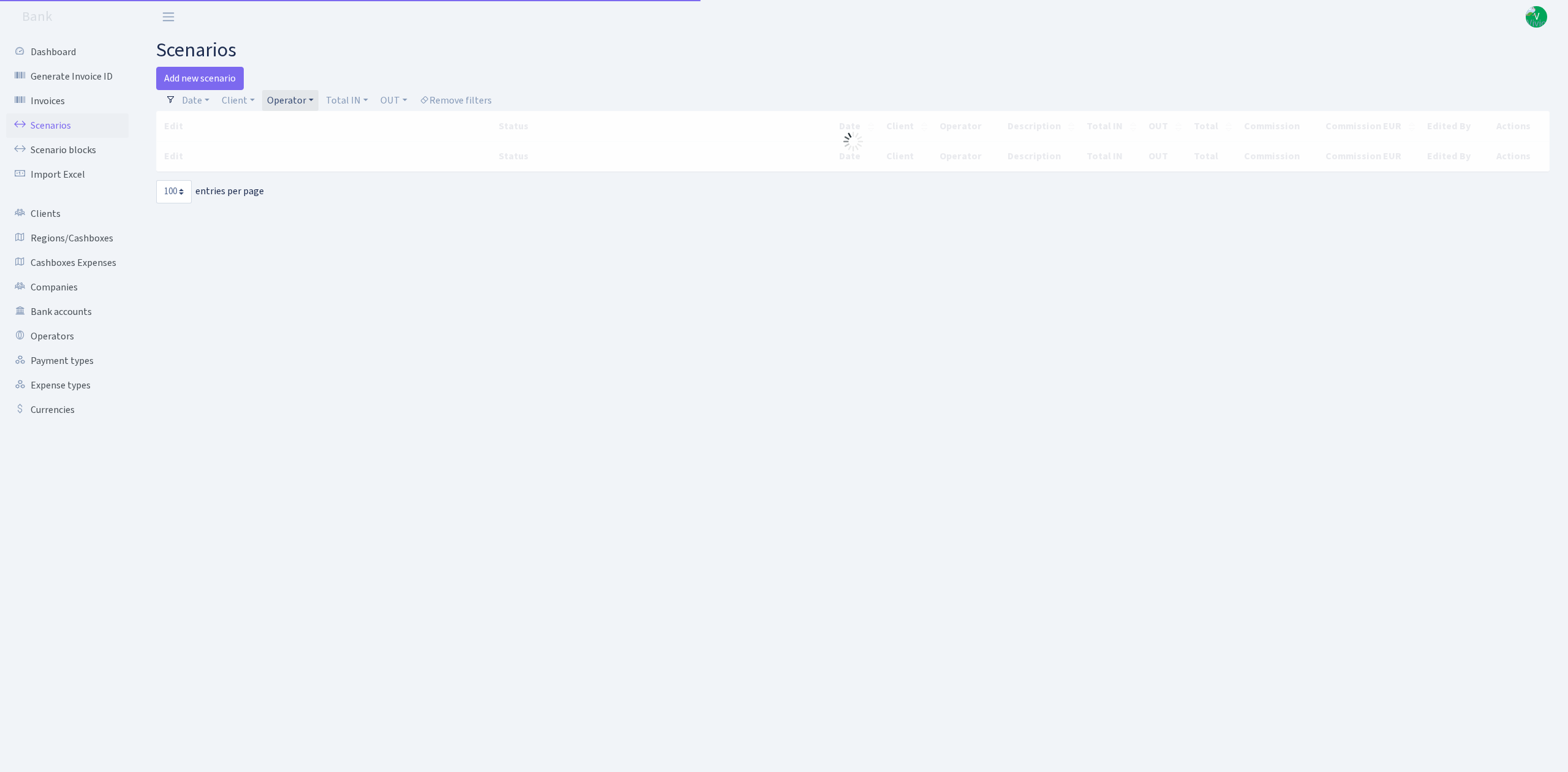
select select "100"
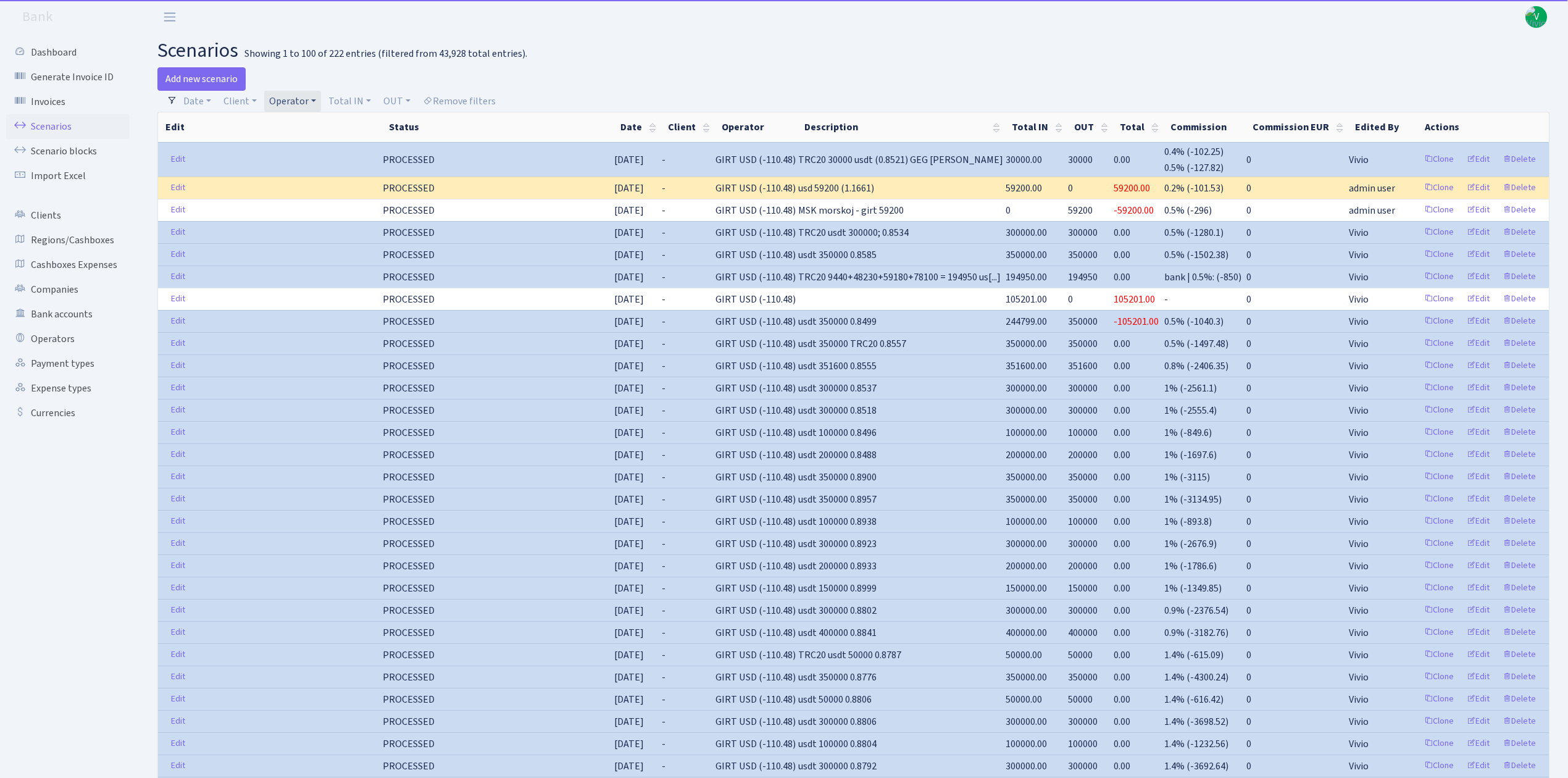
click at [274, 95] on link "Operator" at bounding box center [293, 101] width 57 height 21
click at [287, 173] on li "GIRT" at bounding box center [313, 162] width 93 height 21
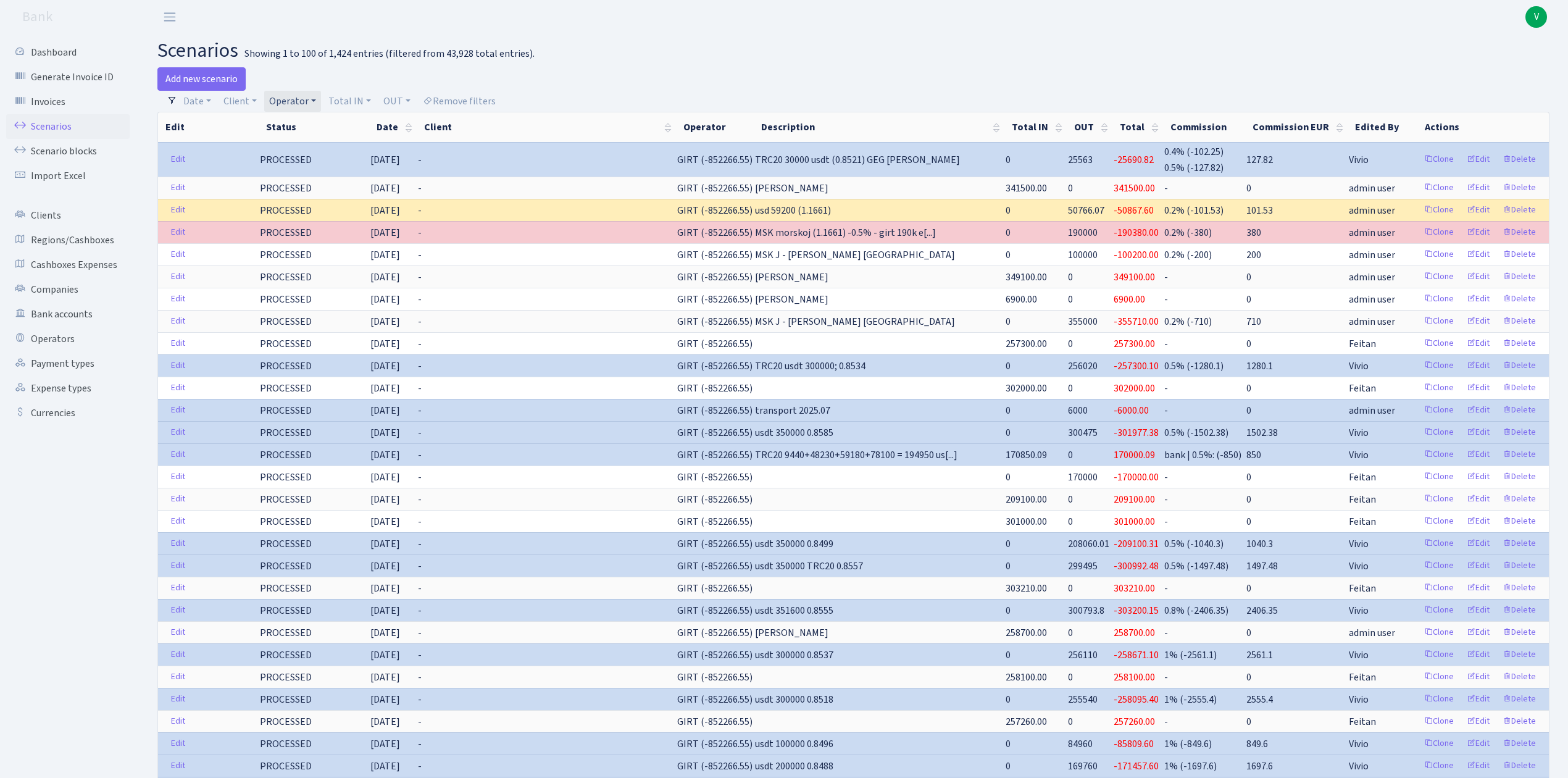
click at [287, 92] on link "Operator" at bounding box center [293, 101] width 57 height 21
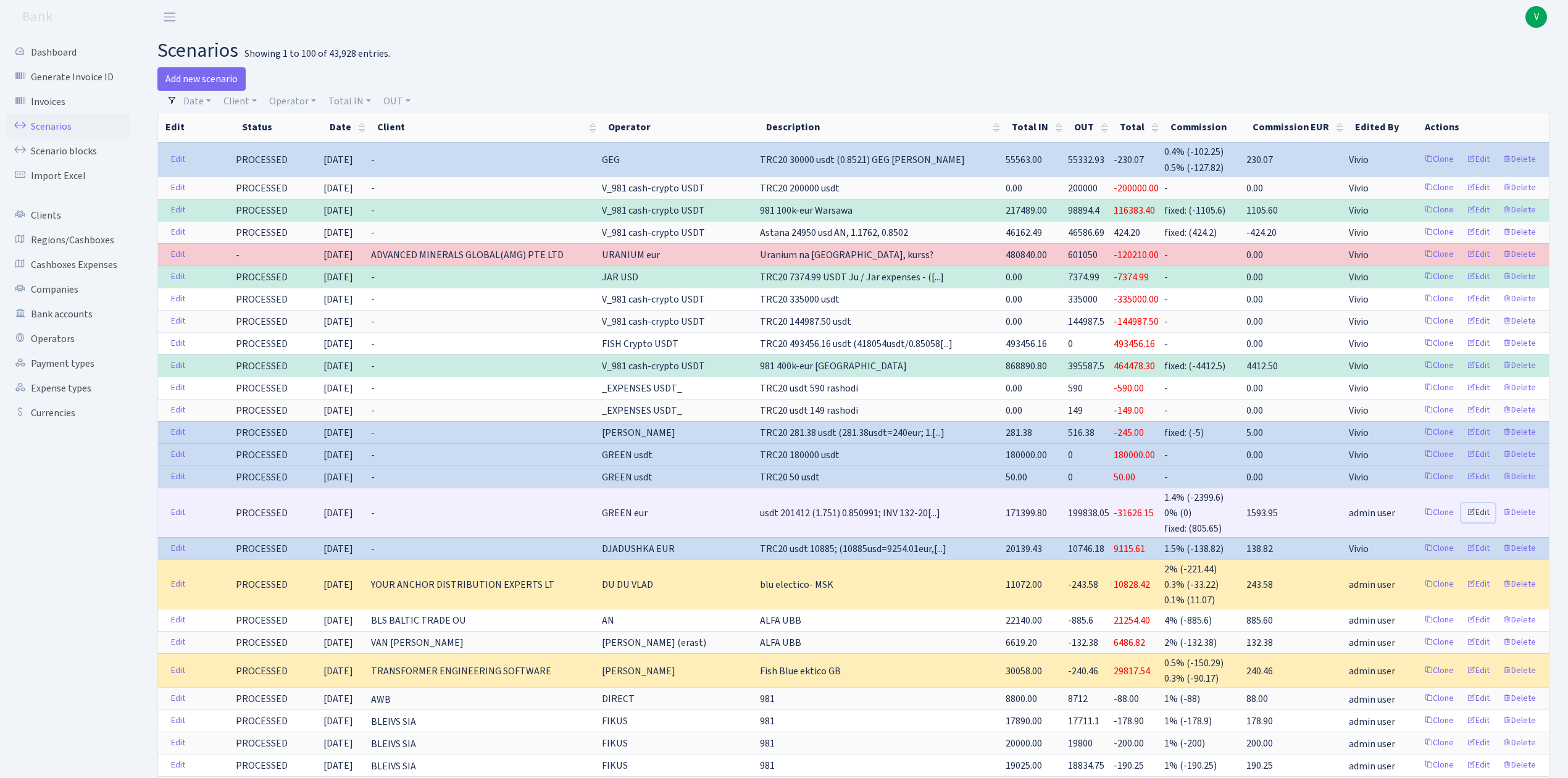
click at [1480, 518] on link "Edit" at bounding box center [1478, 513] width 34 height 19
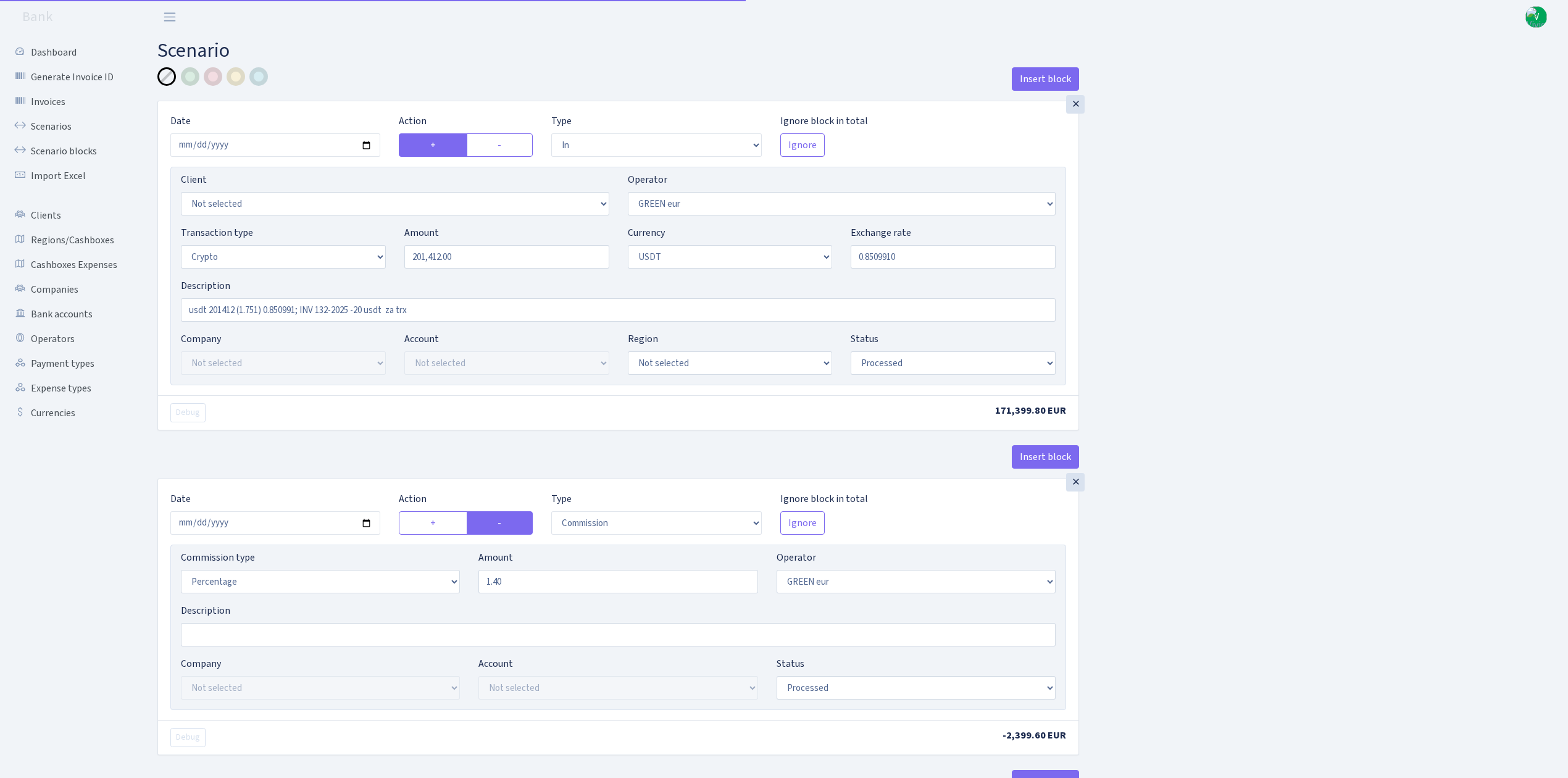
select select "in"
select select "461"
select select "3"
select select "6"
select select "processed"
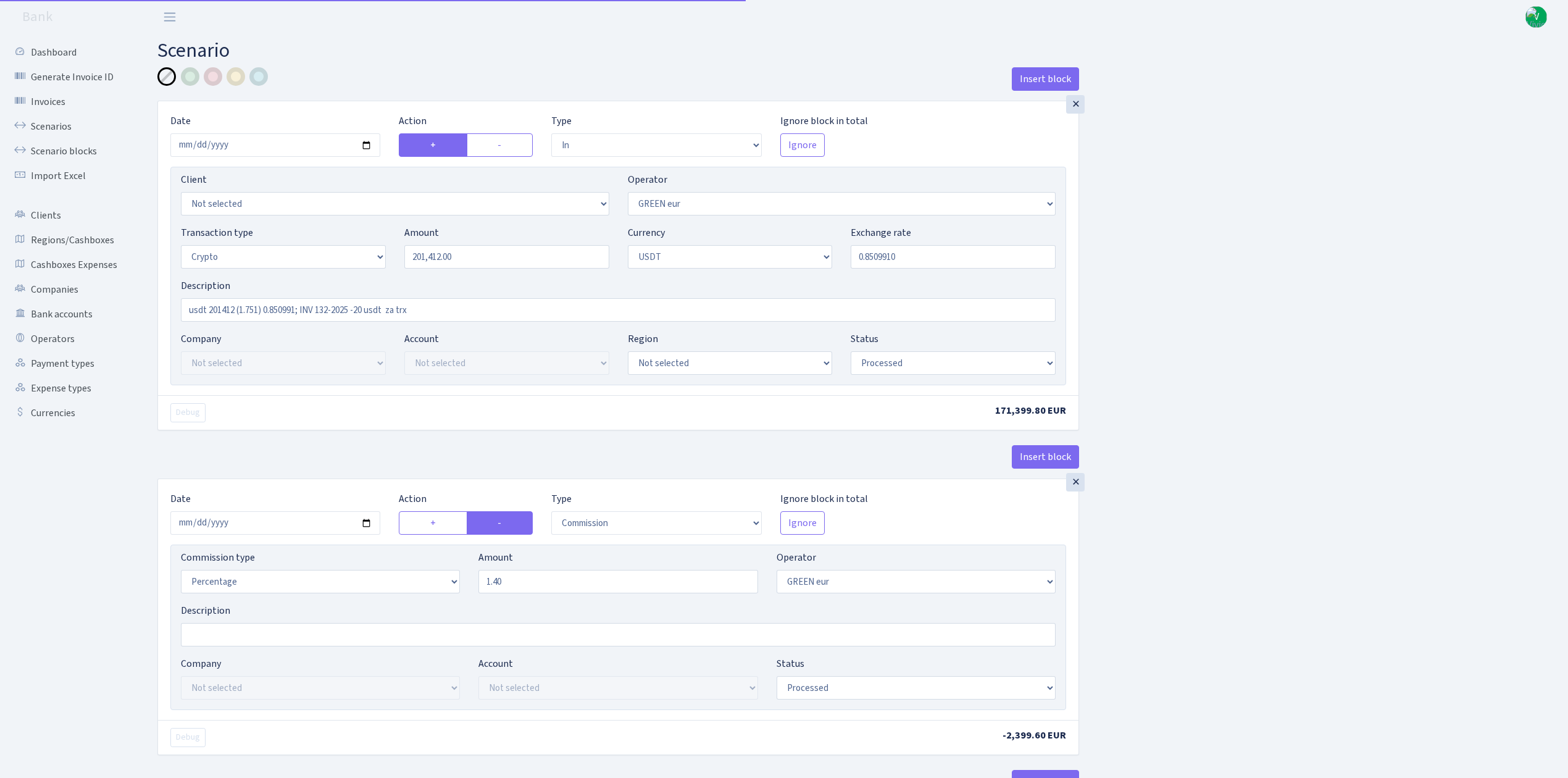
select select "commission"
select select "461"
select select "processed"
select select "out"
select select "462"
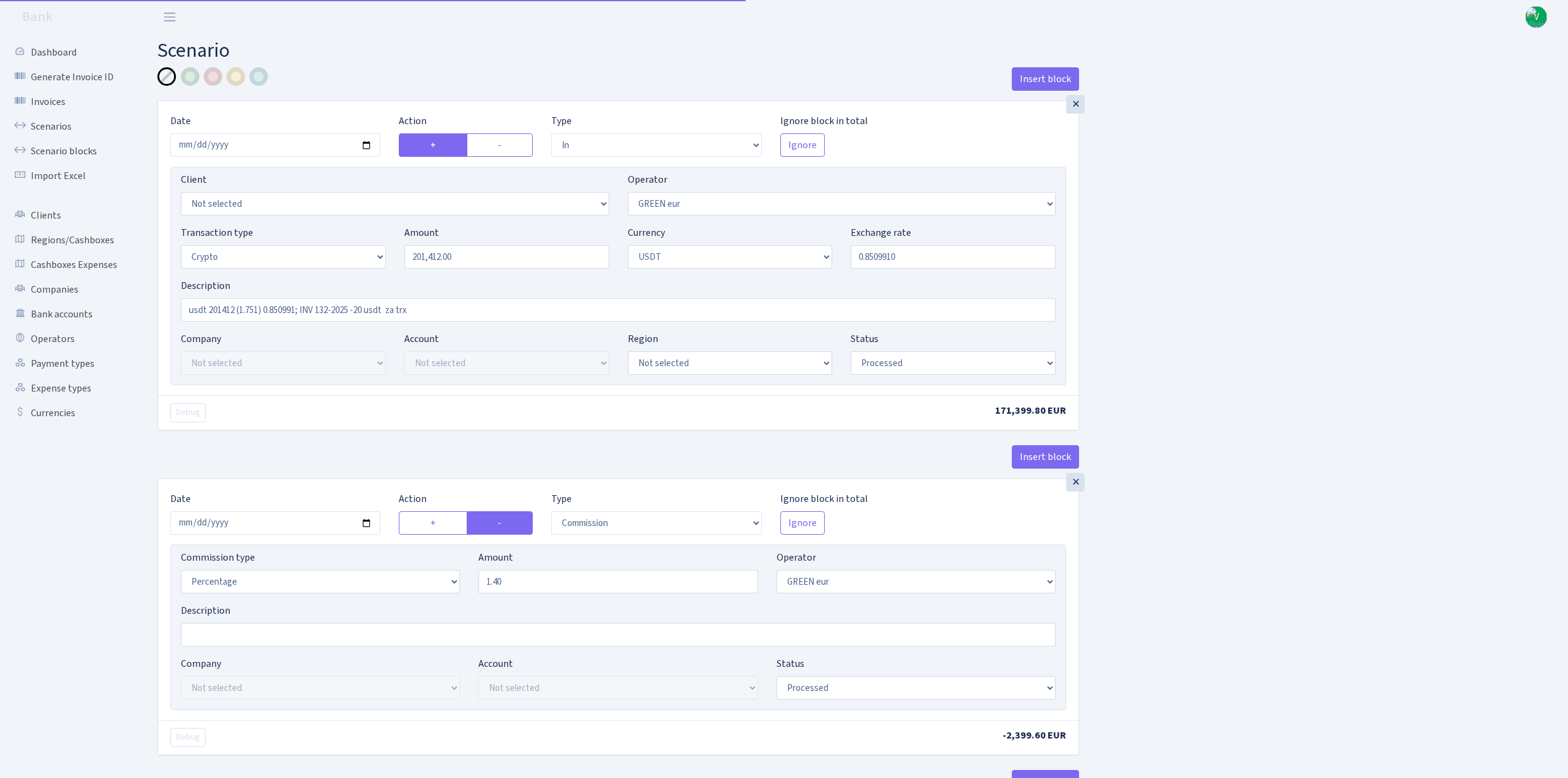
select select "15"
select select "6"
select select "processed"
select select "commission"
select select "463"
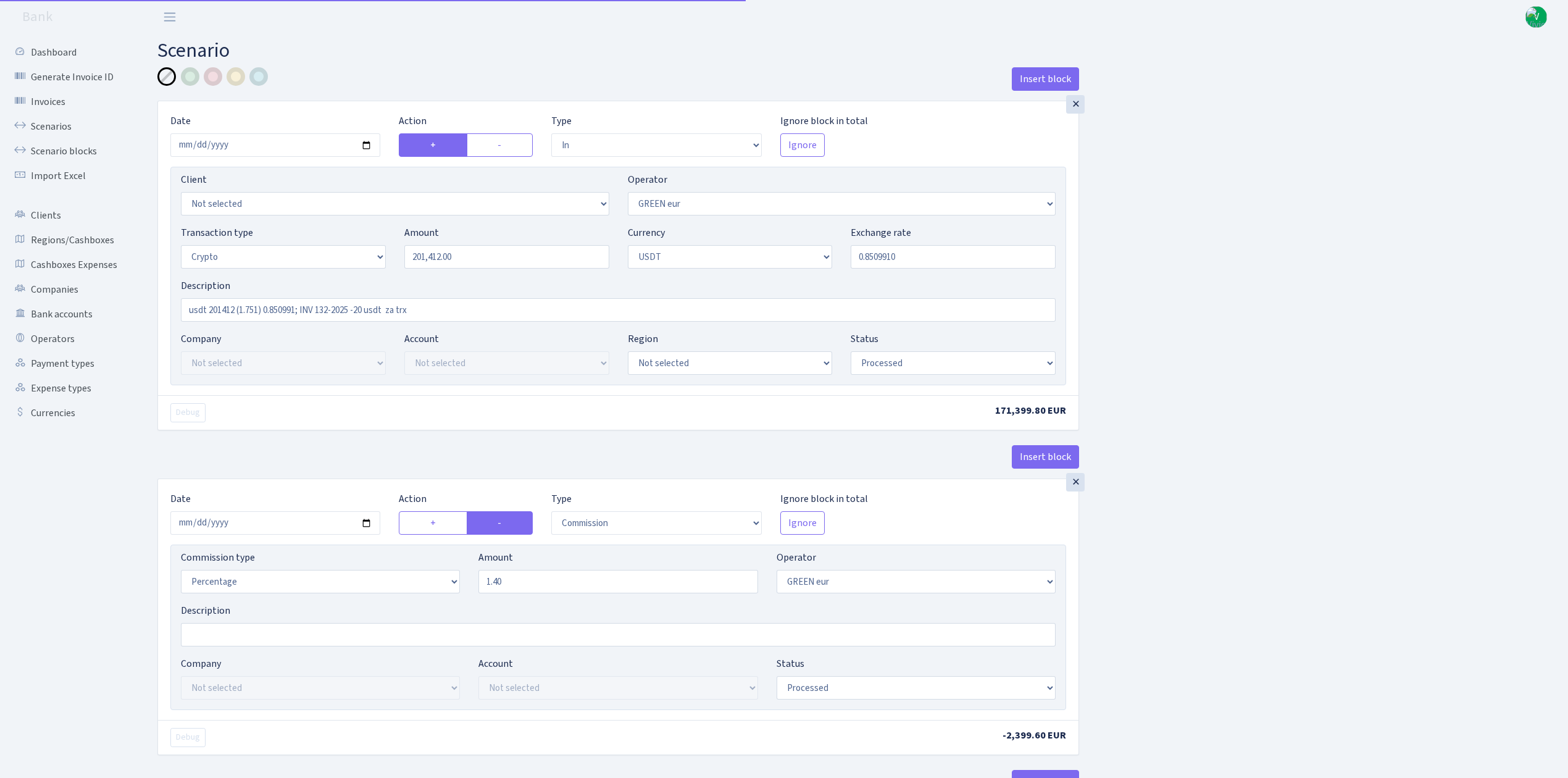
select select "processed"
select select "commission"
select select "fixed"
select select "464"
select select "processed"
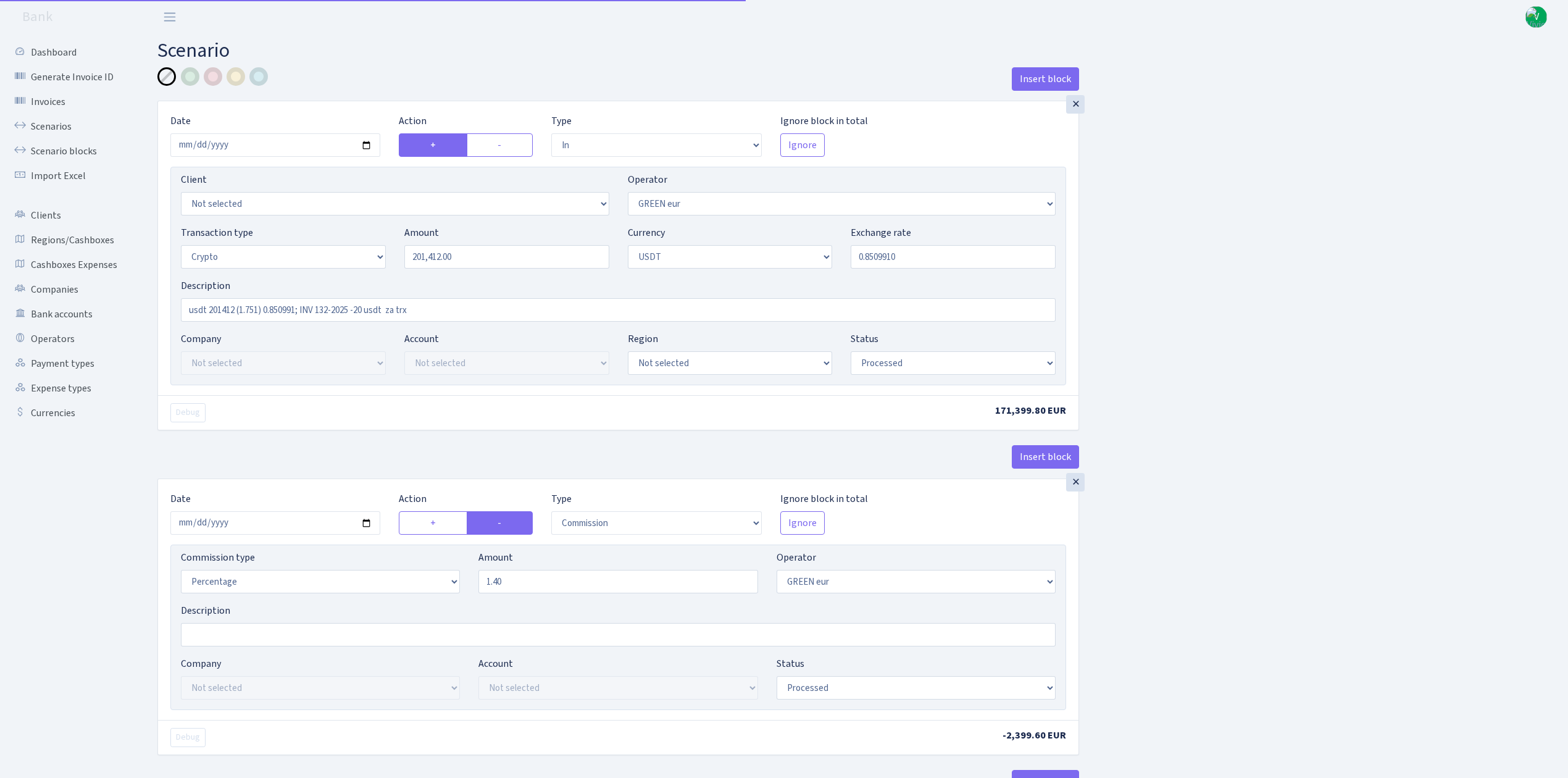
select select "out"
select select "462"
select select "11"
select select "6"
select select "processed"
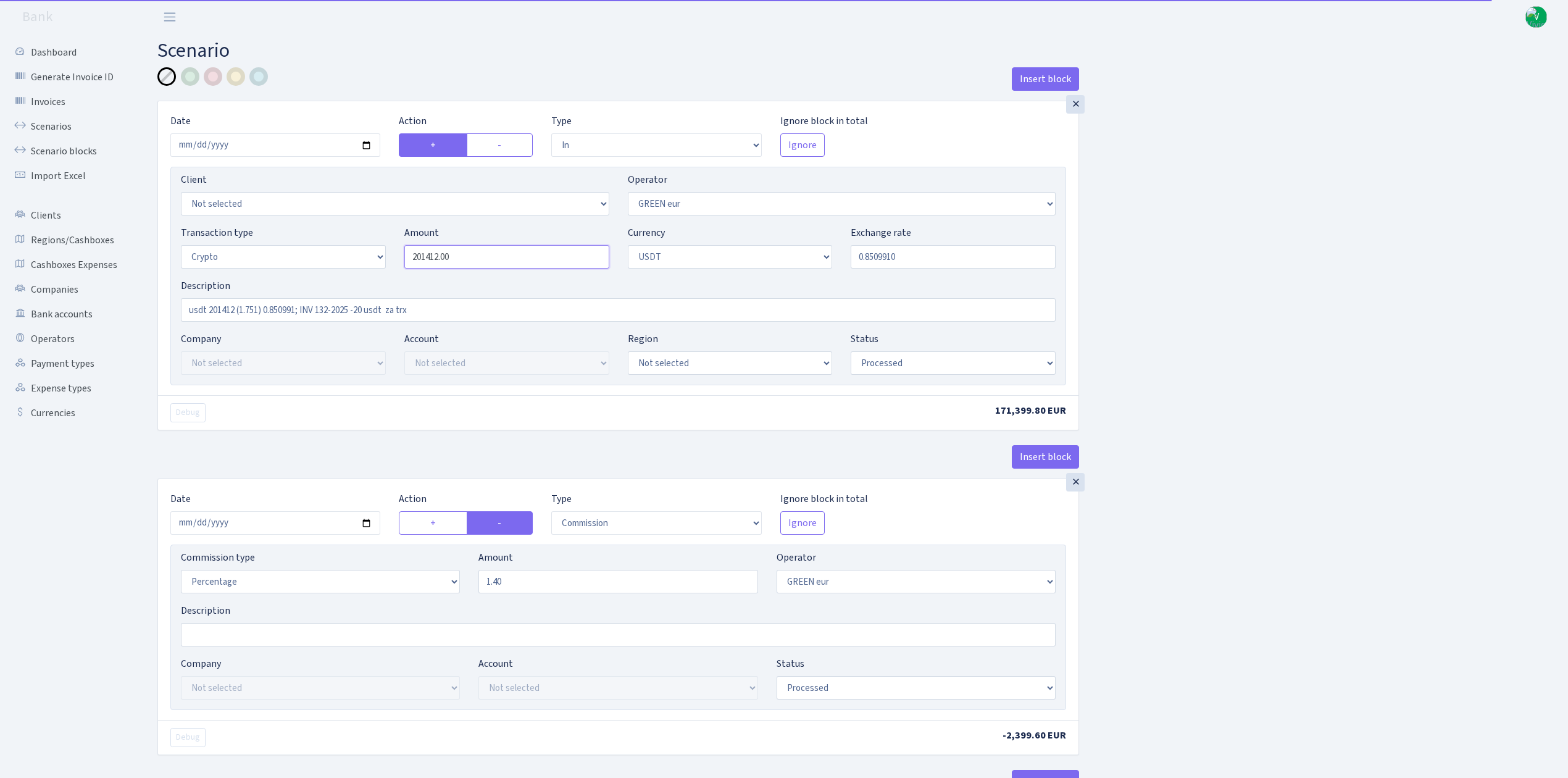
drag, startPoint x: 448, startPoint y: 255, endPoint x: 331, endPoint y: 250, distance: 117.1
click at [351, 253] on div "Transaction type Not selected 981 ELF FISH crypto GIRT IVO dekl MM-BALTIC eur U…" at bounding box center [618, 252] width 893 height 53
type input "180,050.00"
drag, startPoint x: 208, startPoint y: 309, endPoint x: 235, endPoint y: 311, distance: 27.1
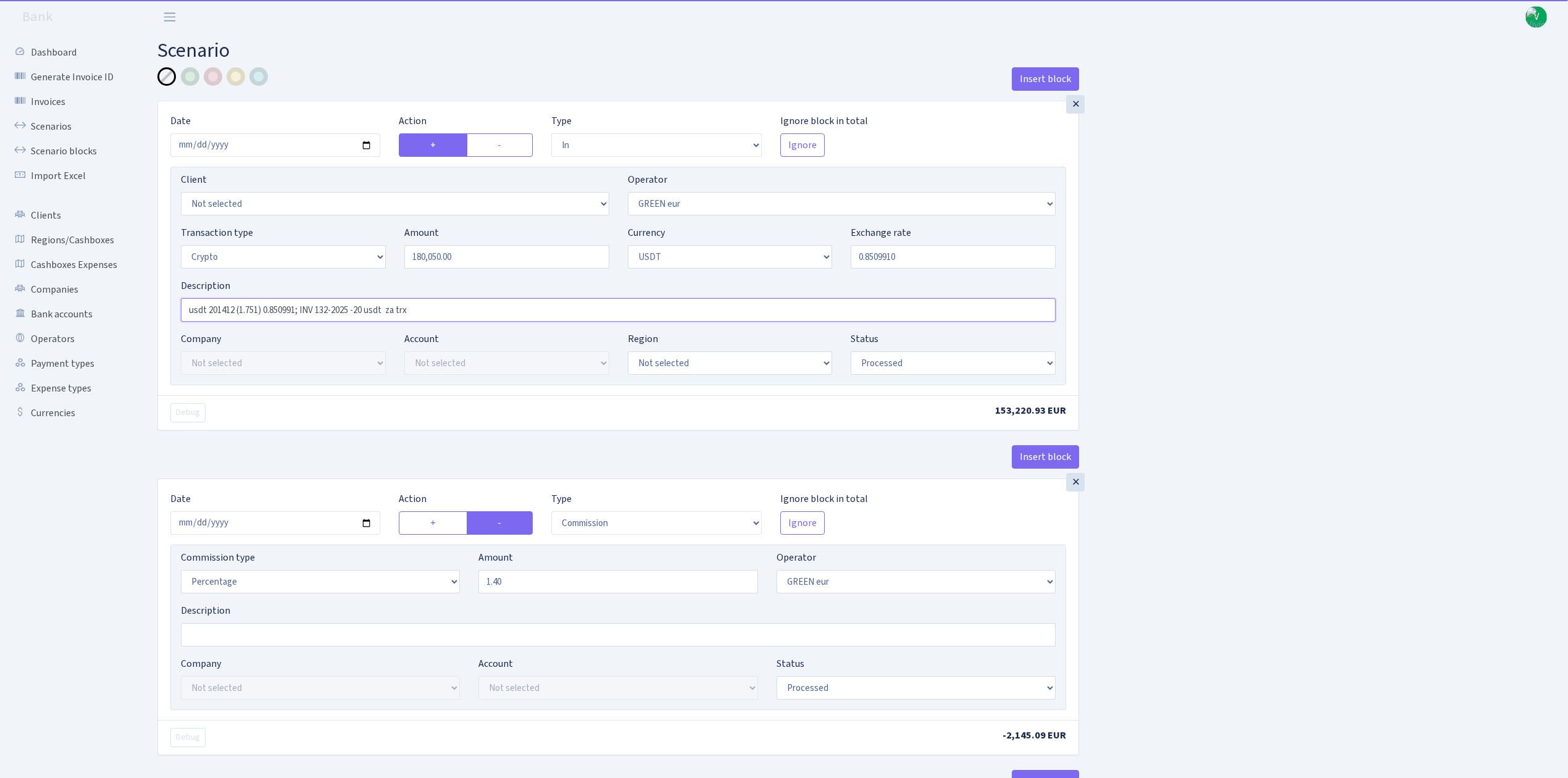
click at [235, 310] on input "usdt 201412 (1.751) 0.850991; INV 132-2025 -20 usdt za trx" at bounding box center [618, 310] width 875 height 23
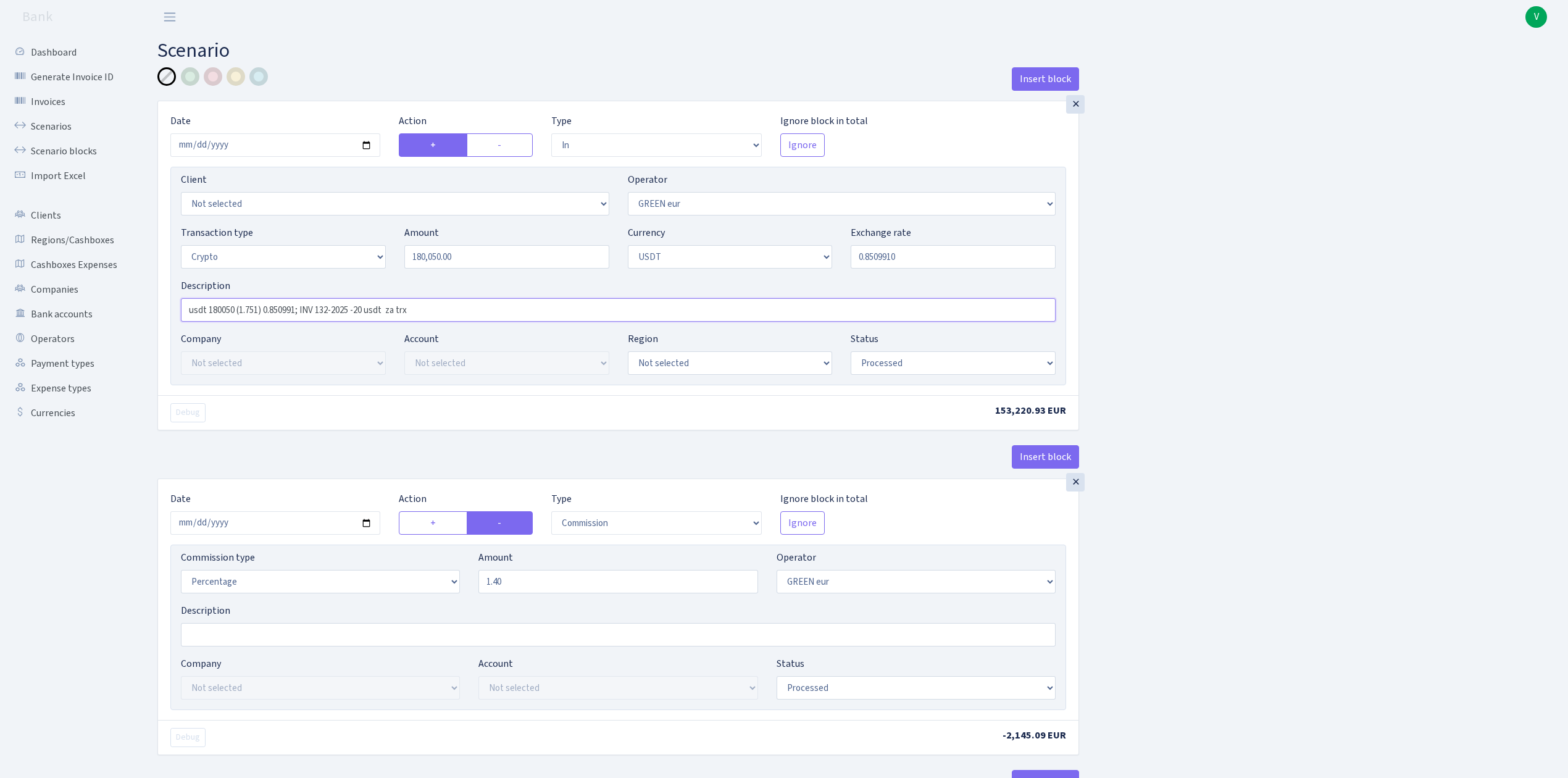
click at [260, 305] on input "usdt 180050 (1.751) 0.850991; INV 132-2025 -20 usdt za trx" at bounding box center [618, 310] width 875 height 23
type input "usdt 180050 (1.751) 0.850991; INV 132-2025 -20 usdt za trx"
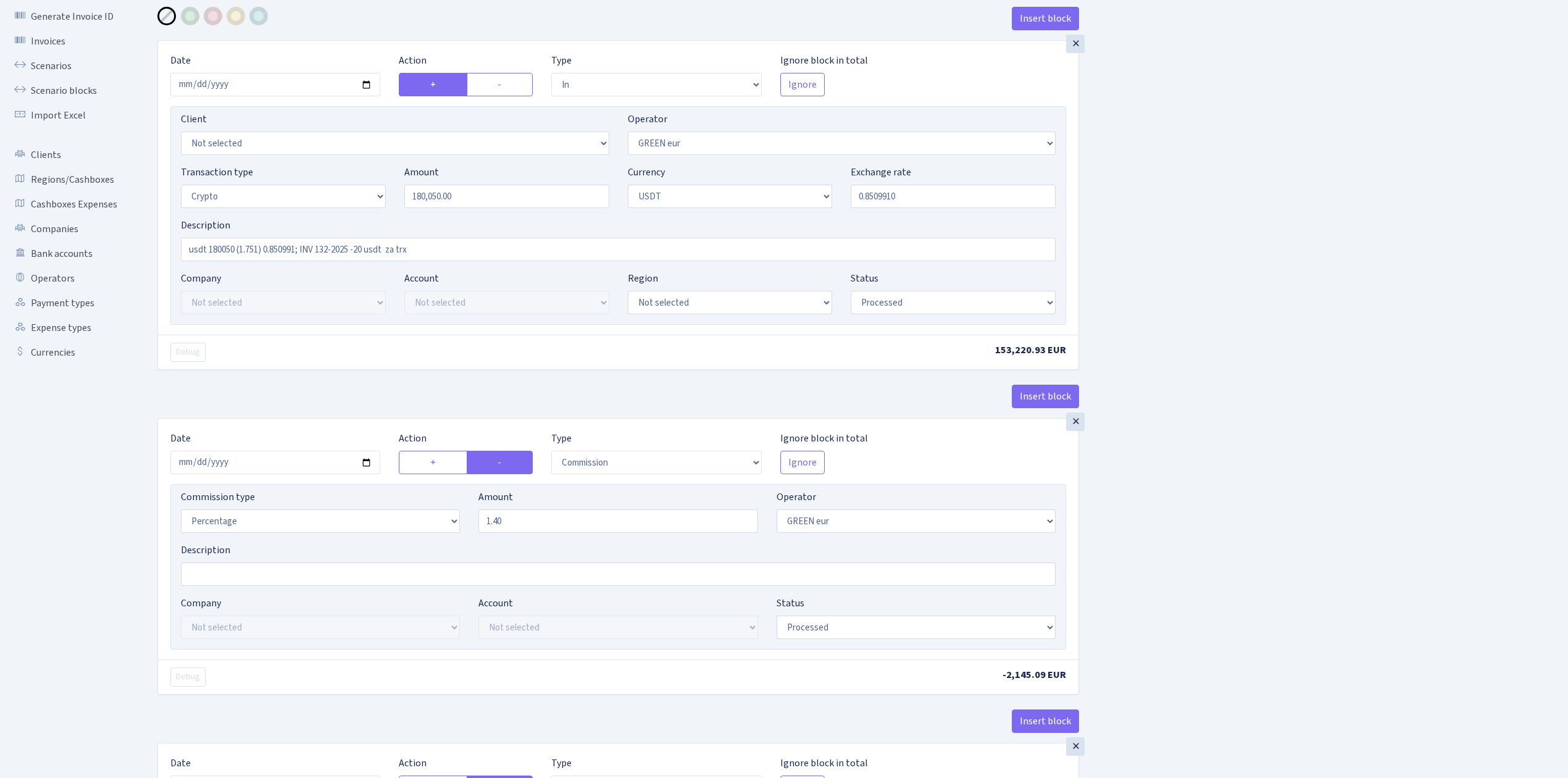
scroll to position [247, 0]
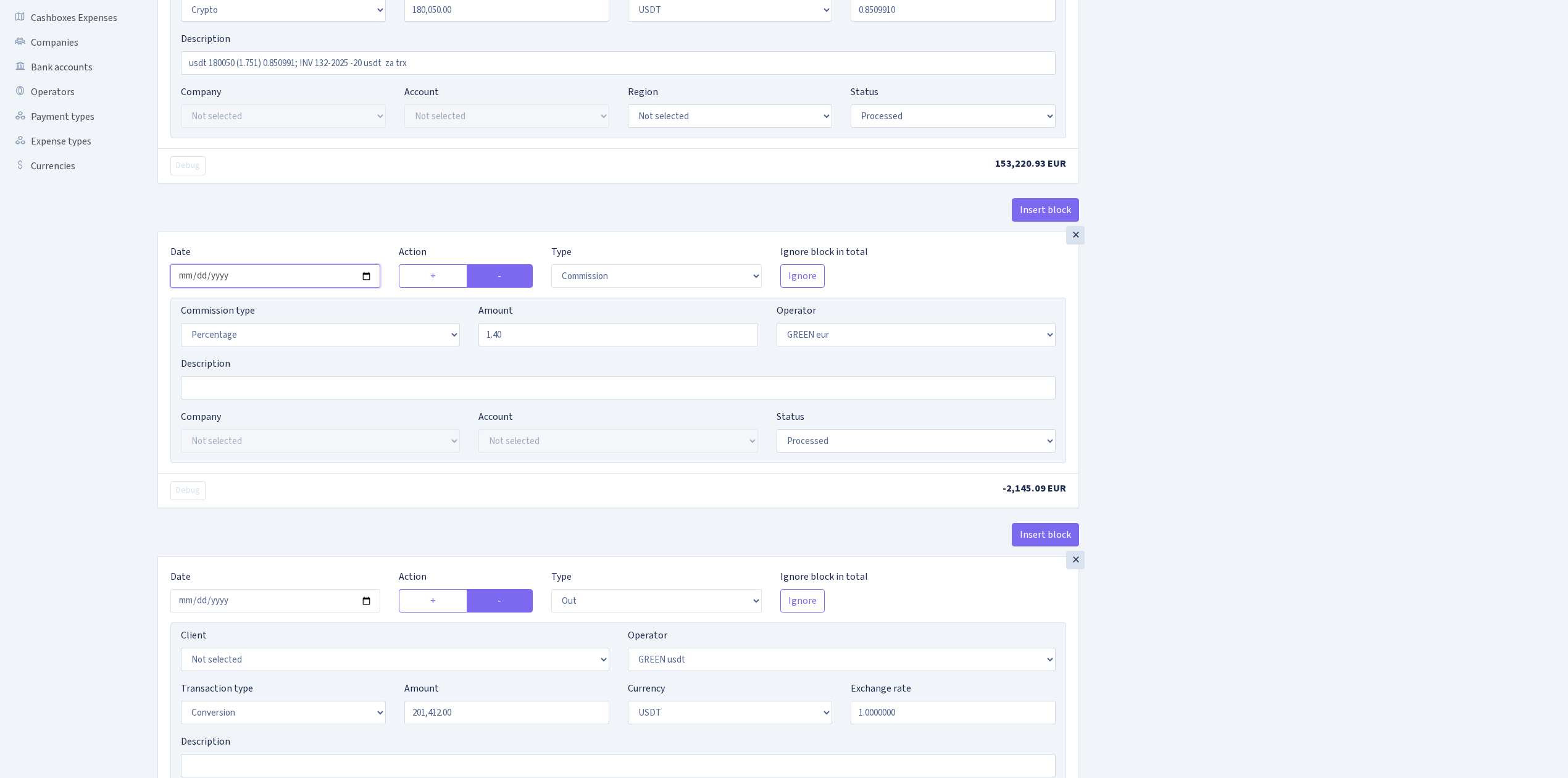
click at [364, 274] on input "2025-09-08" at bounding box center [275, 276] width 210 height 23
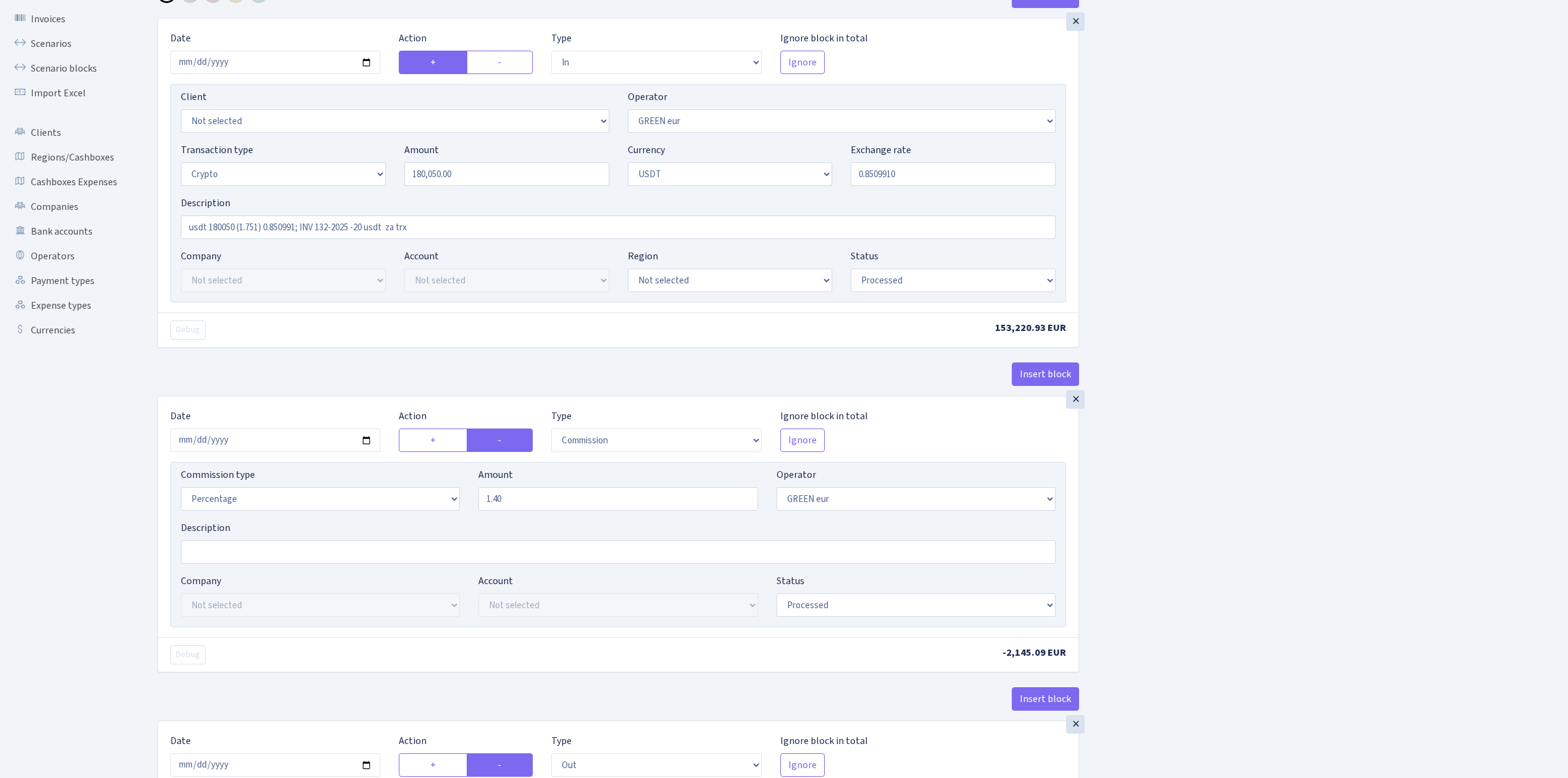
scroll to position [82, 0]
click at [373, 60] on input "2025-09-08" at bounding box center [275, 62] width 210 height 23
click at [369, 63] on input "2025-09-08" at bounding box center [275, 62] width 210 height 23
type input "2025-09-09"
click at [366, 438] on input "2025-09-08" at bounding box center [275, 440] width 210 height 23
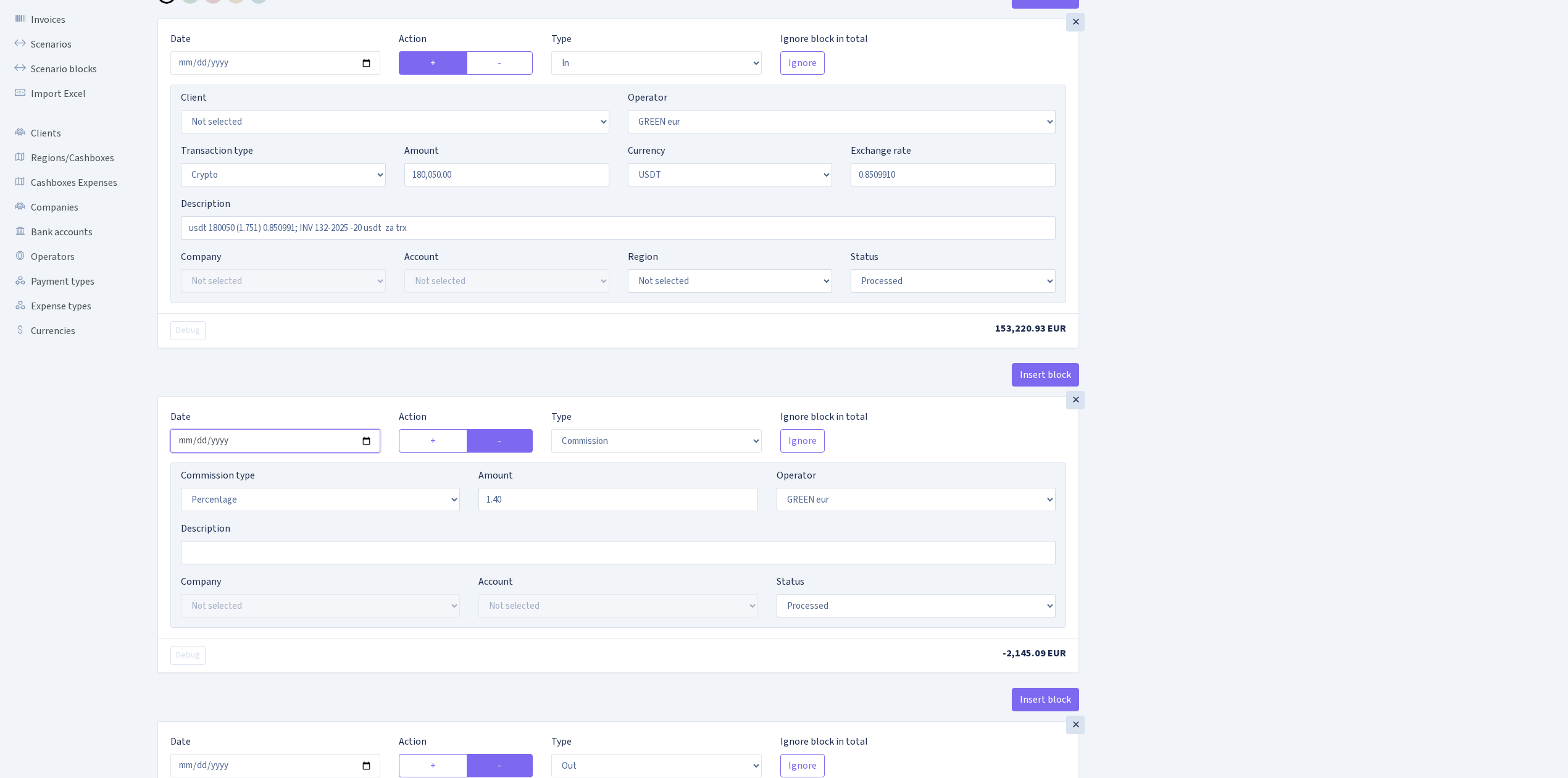
type input "2025-09-09"
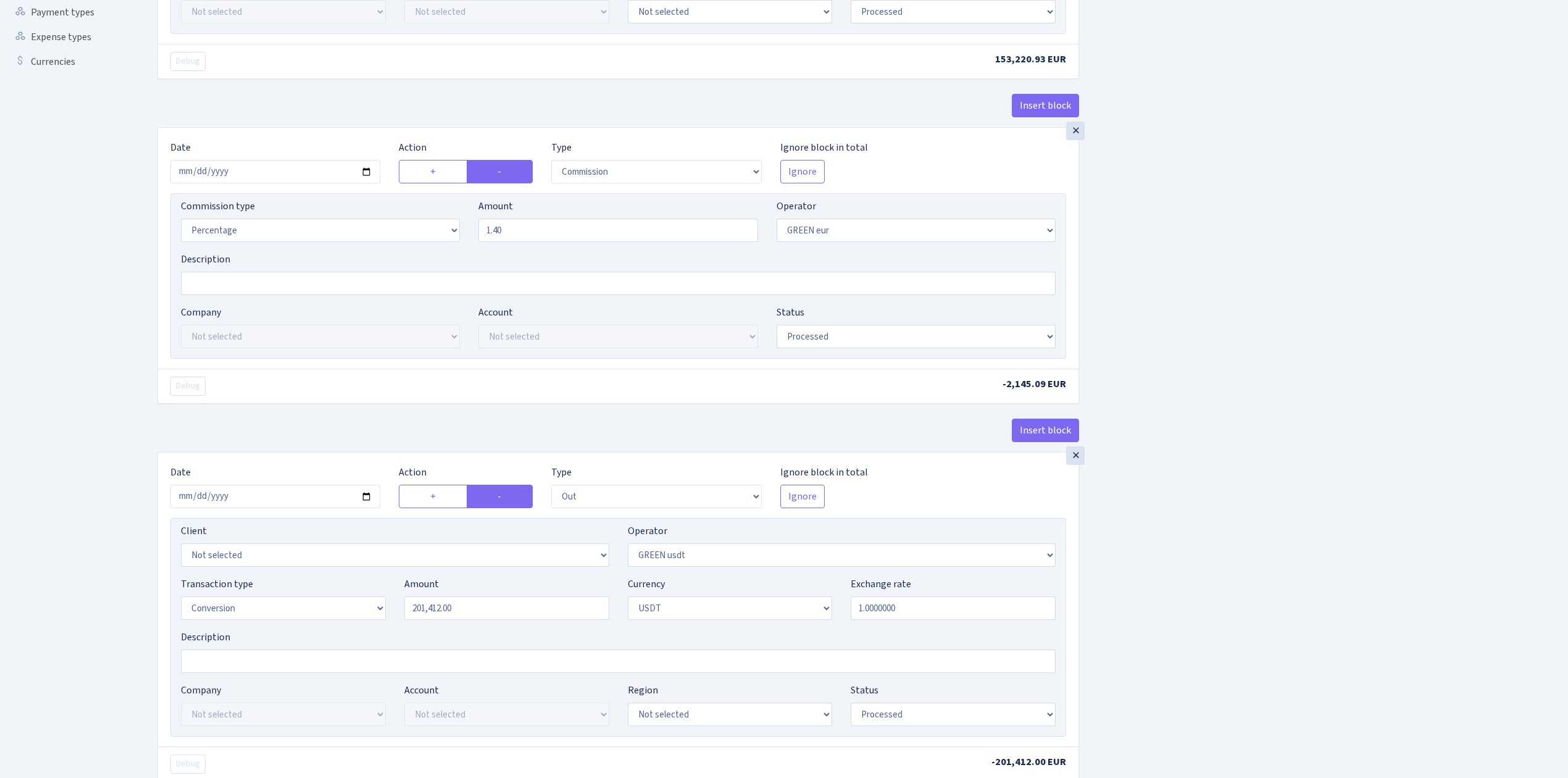
scroll to position [576, 0]
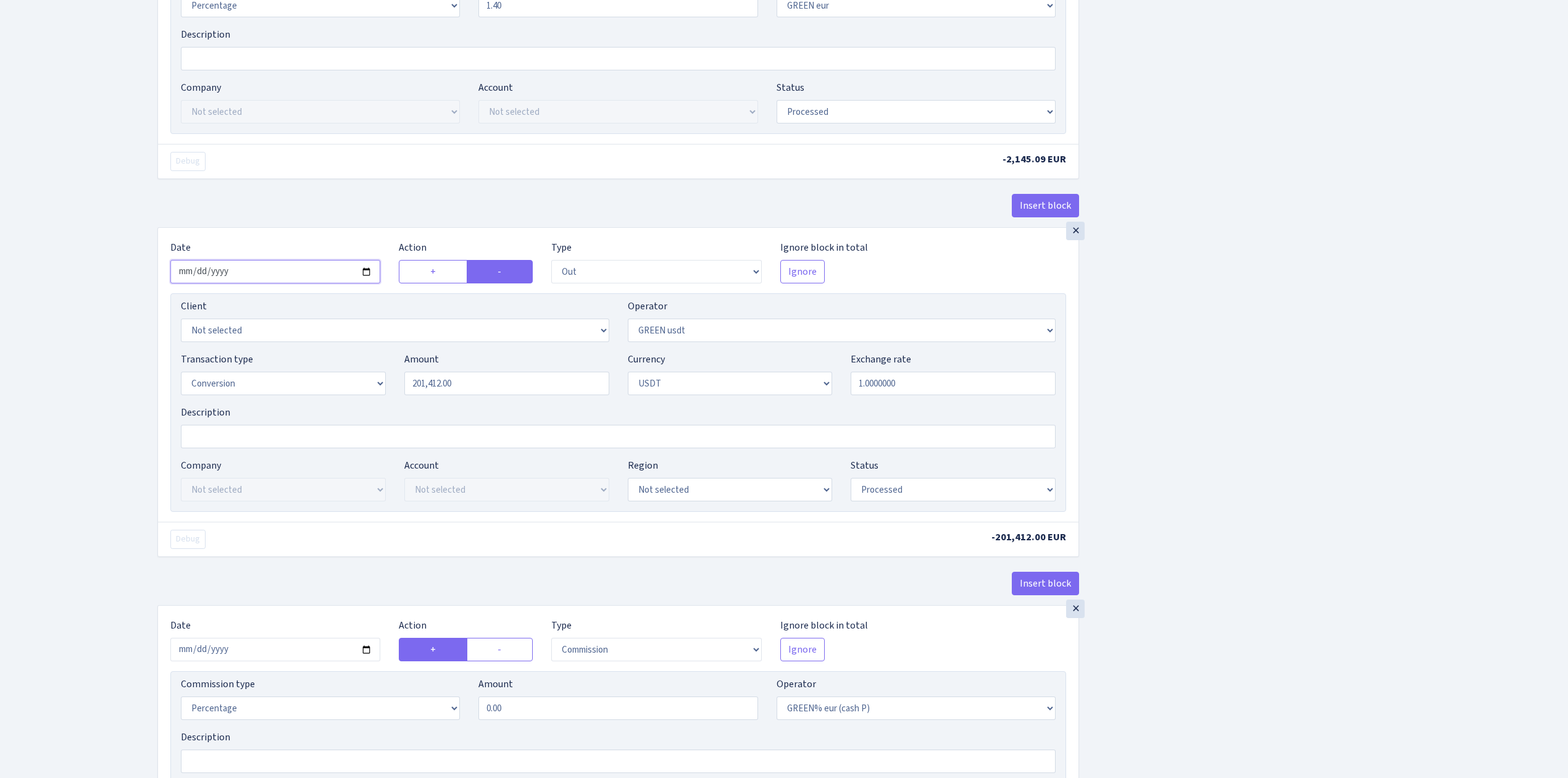
click at [364, 277] on input "2025-09-08" at bounding box center [275, 272] width 210 height 23
type input "2025-09-09"
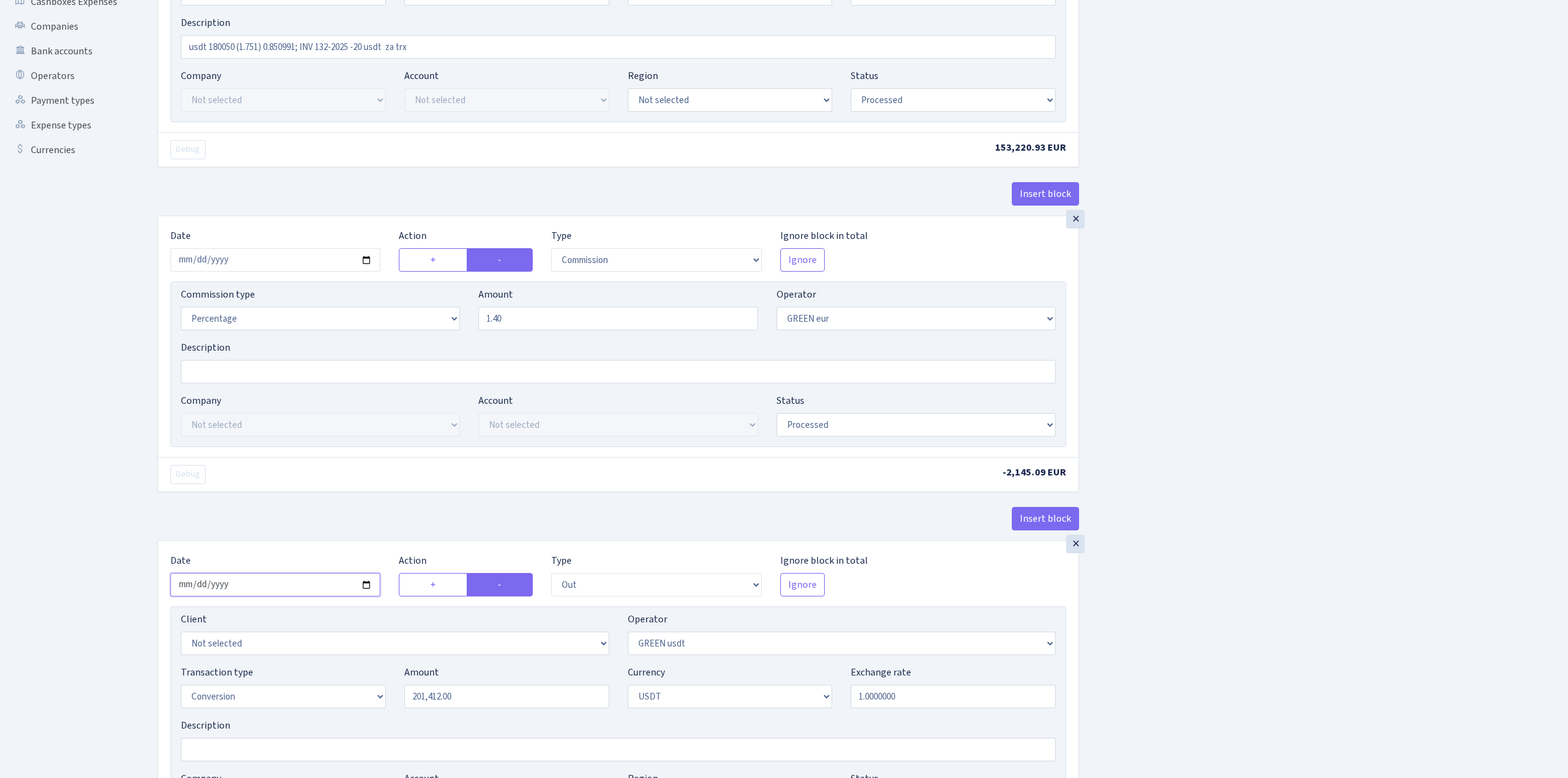
scroll to position [165, 0]
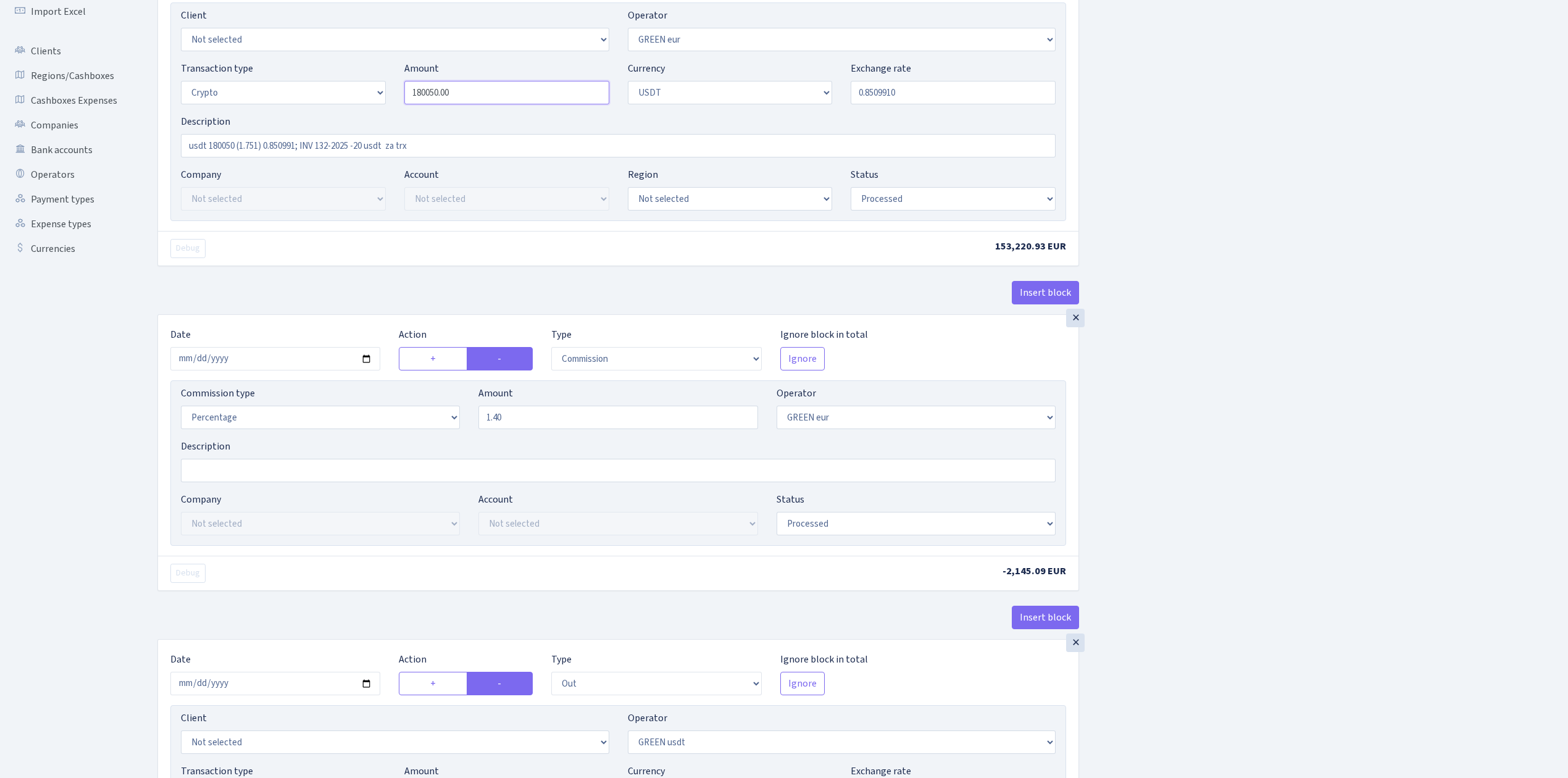
drag, startPoint x: 465, startPoint y: 93, endPoint x: 379, endPoint y: 84, distance: 86.5
click at [379, 84] on div "Transaction type Not selected 981 ELF FISH crypto GIRT IVO dekl MM-BALTIC eur U…" at bounding box center [618, 87] width 893 height 53
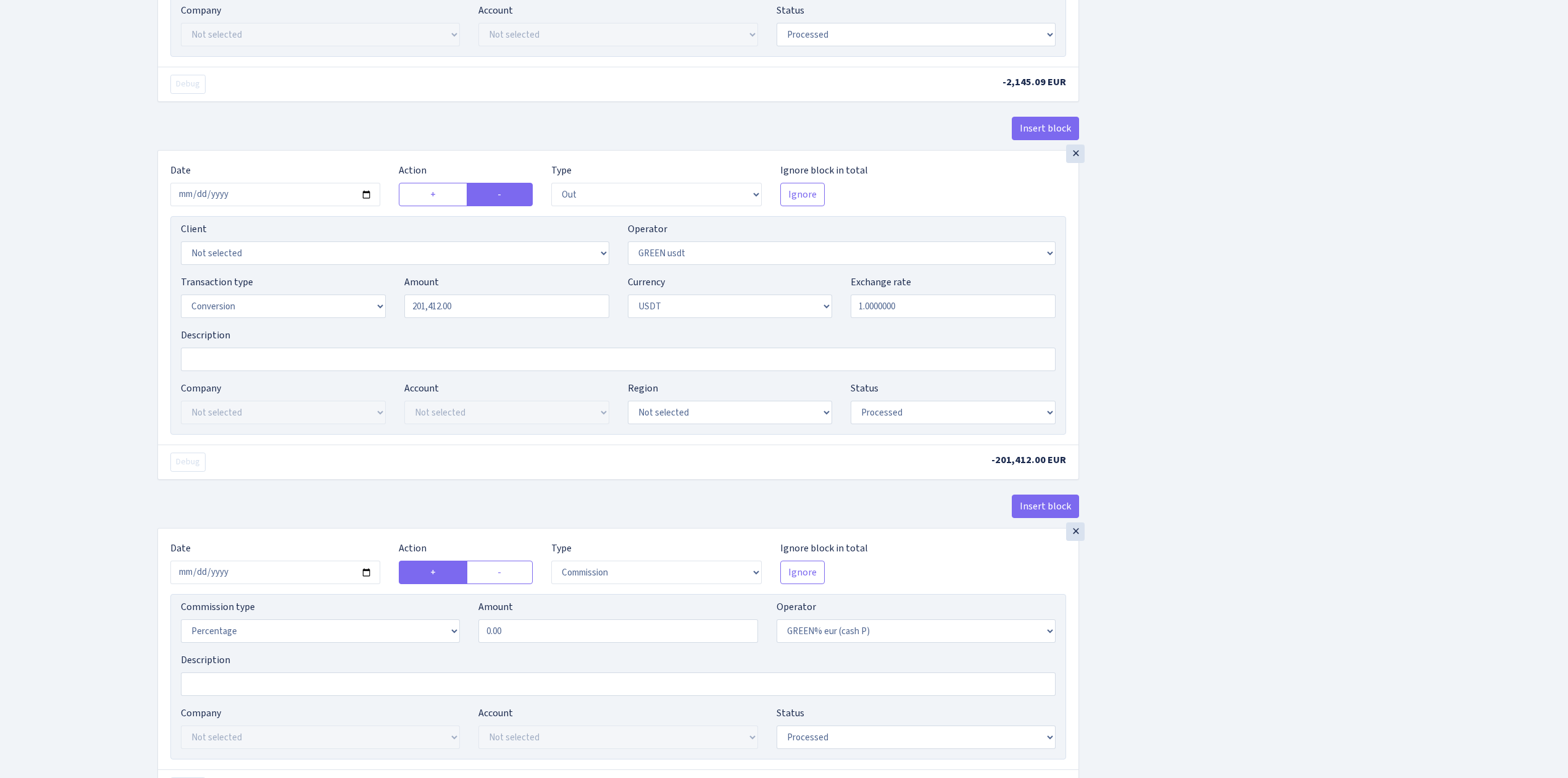
scroll to position [658, 0]
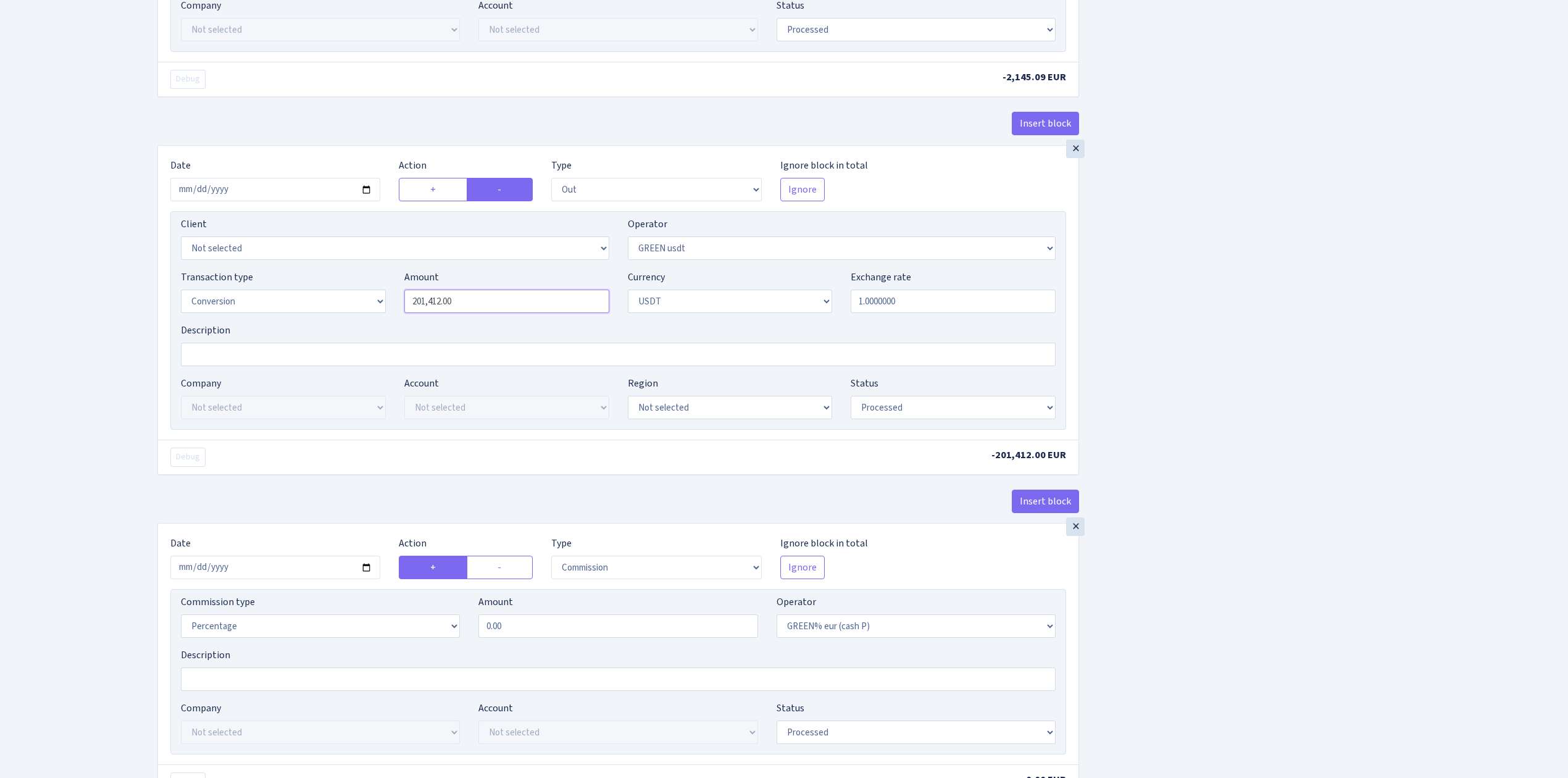
drag, startPoint x: 480, startPoint y: 304, endPoint x: 500, endPoint y: 309, distance: 20.6
click at [480, 303] on input "201,412.00" at bounding box center [506, 301] width 205 height 23
type input "180,050.00"
drag, startPoint x: 501, startPoint y: 308, endPoint x: 365, endPoint y: 292, distance: 136.9
click at [365, 292] on div "Transaction type Not selected 981 ELF FISH crypto GIRT IVO dekl MM-BALTIC eur U…" at bounding box center [618, 296] width 893 height 53
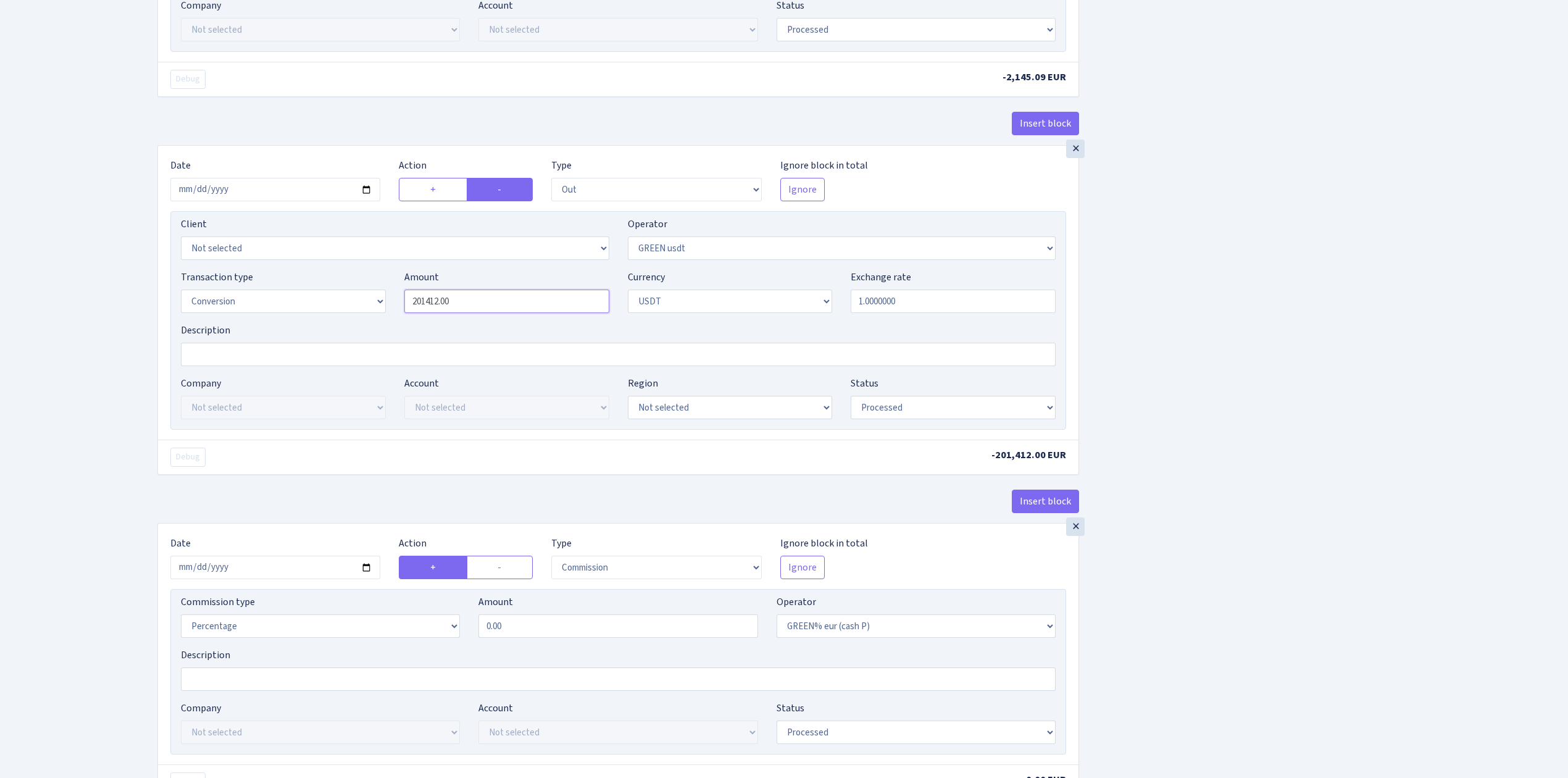
paste input "180050"
click at [1152, 338] on div "Insert block × Date [DATE] Action + - Type --- In Out Commission Field required…" at bounding box center [853, 508] width 1411 height 2197
type input "180,050.00"
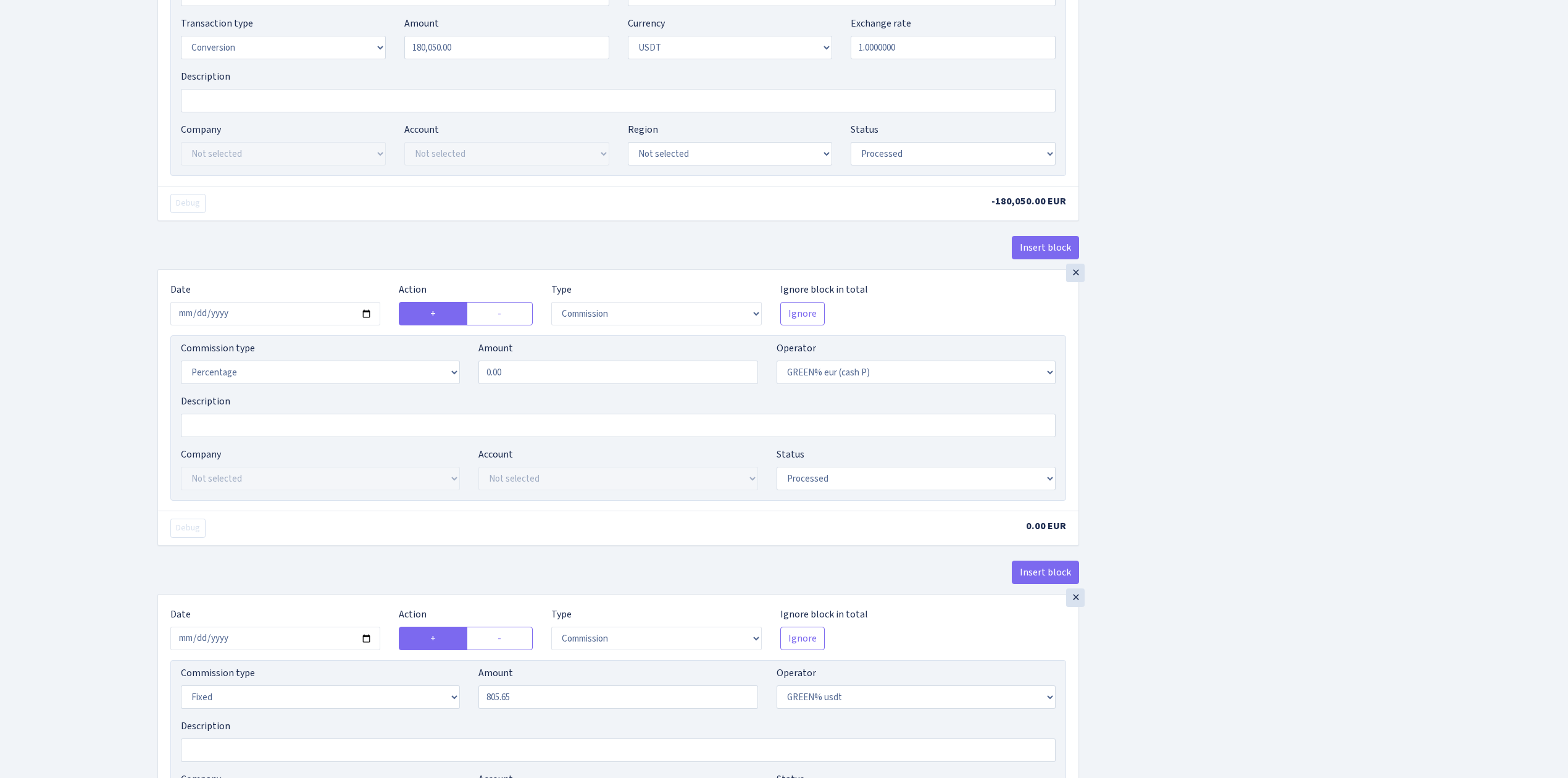
scroll to position [988, 0]
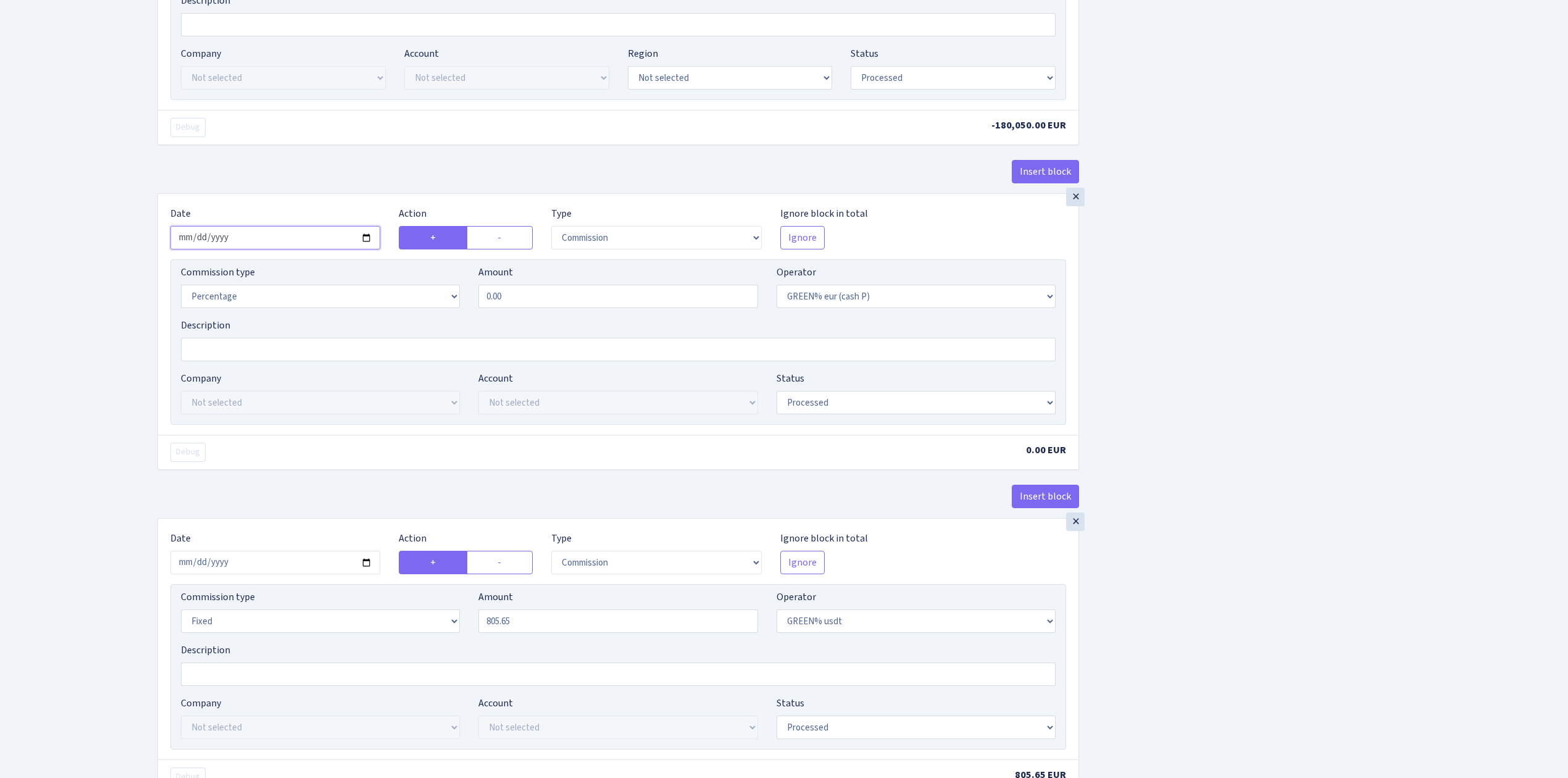
click at [363, 246] on input "2025-09-08" at bounding box center [275, 238] width 210 height 23
type input "[DATE]"
click at [1215, 406] on div "Insert block × Date [DATE] Action + - Type --- In Out Commission Field required…" at bounding box center [853, 178] width 1411 height 2197
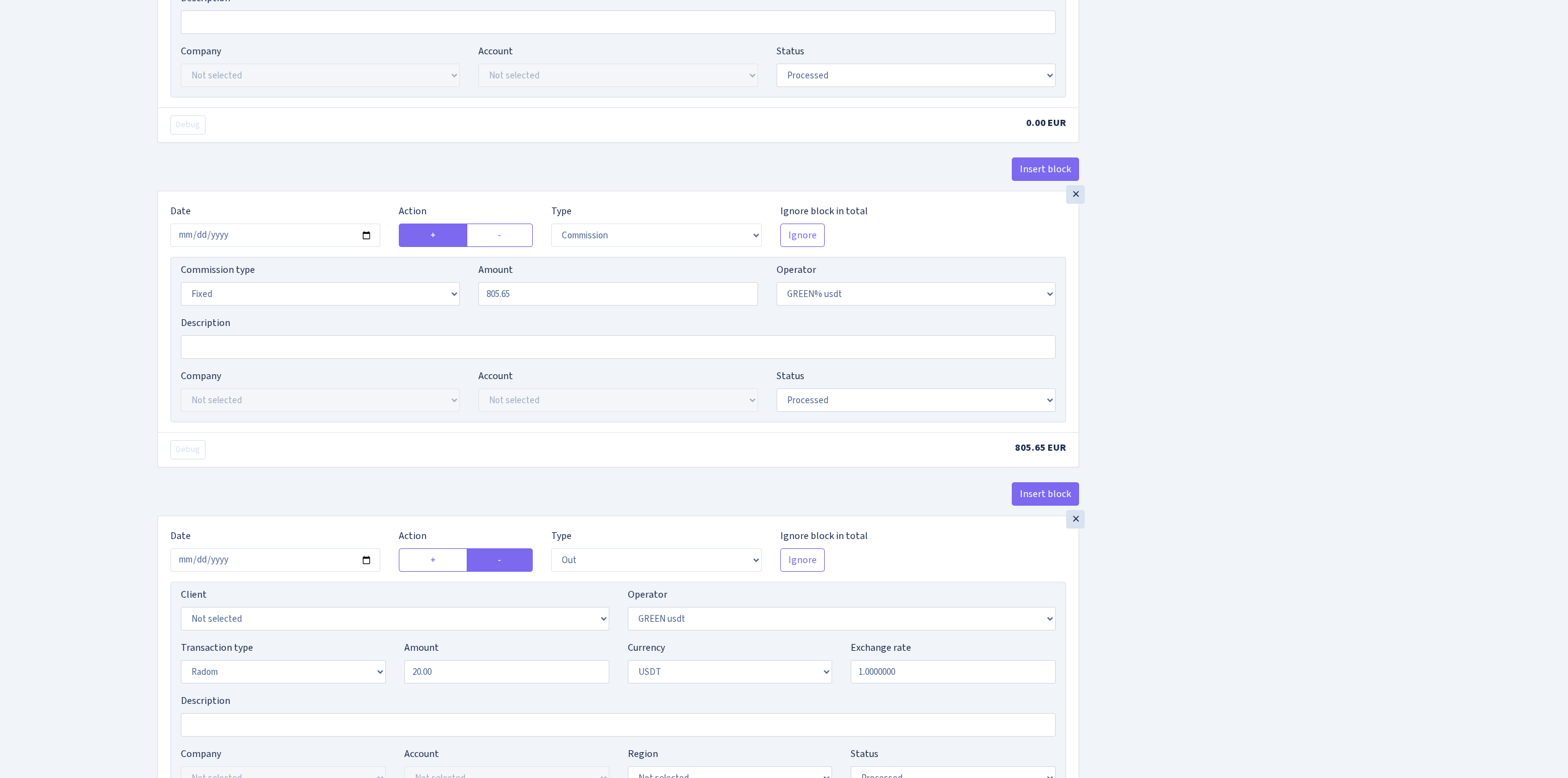
scroll to position [1317, 0]
click at [365, 243] on input "2025-09-08" at bounding box center [275, 233] width 210 height 23
type input "[DATE]"
drag, startPoint x: 566, startPoint y: 306, endPoint x: 438, endPoint y: 300, distance: 128.1
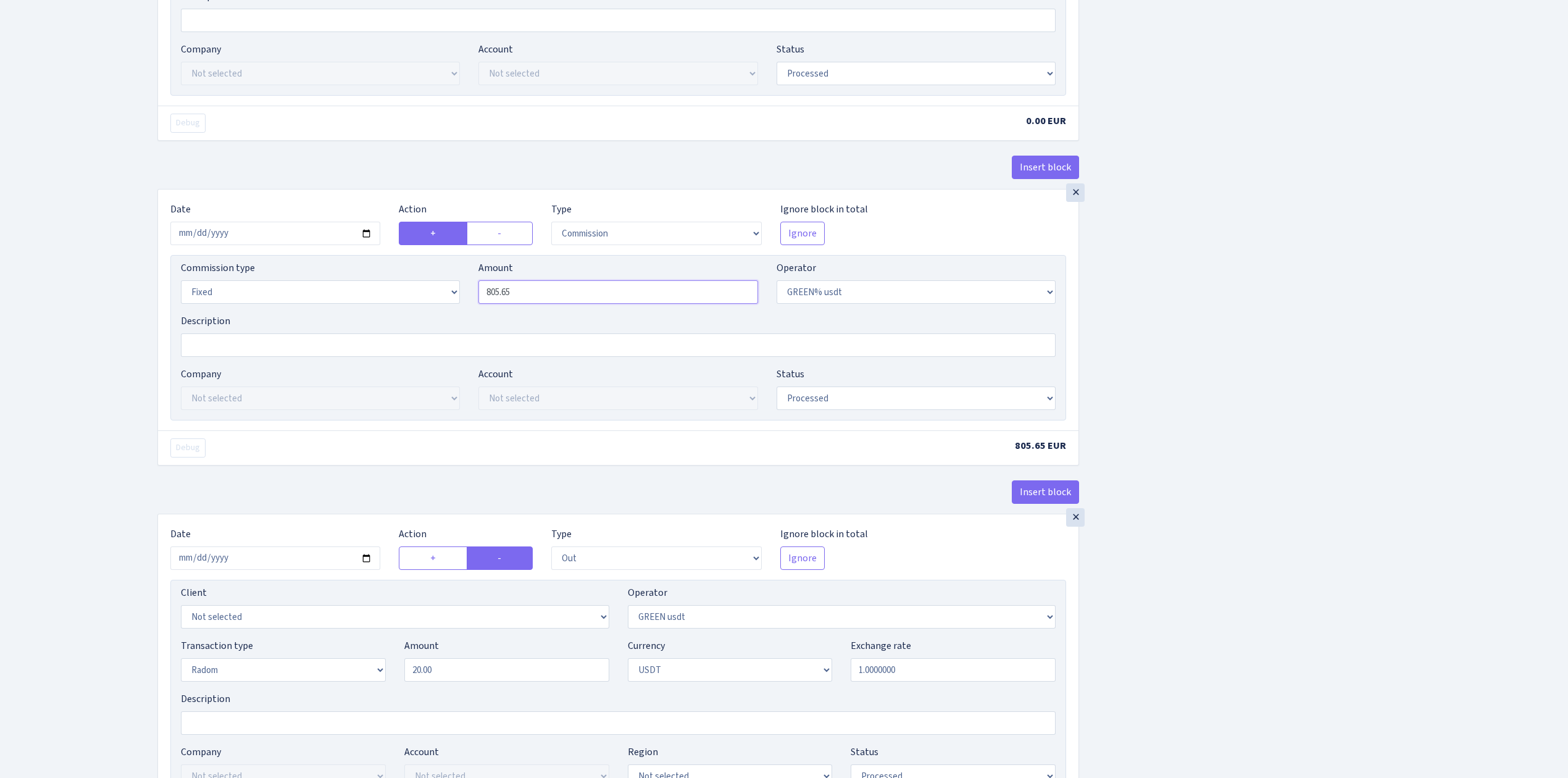
click at [438, 300] on div "Commission type Percentage Fixed Bank Amount 805.65 Operator Not selected 981 9…" at bounding box center [618, 287] width 893 height 53
type input "720.20"
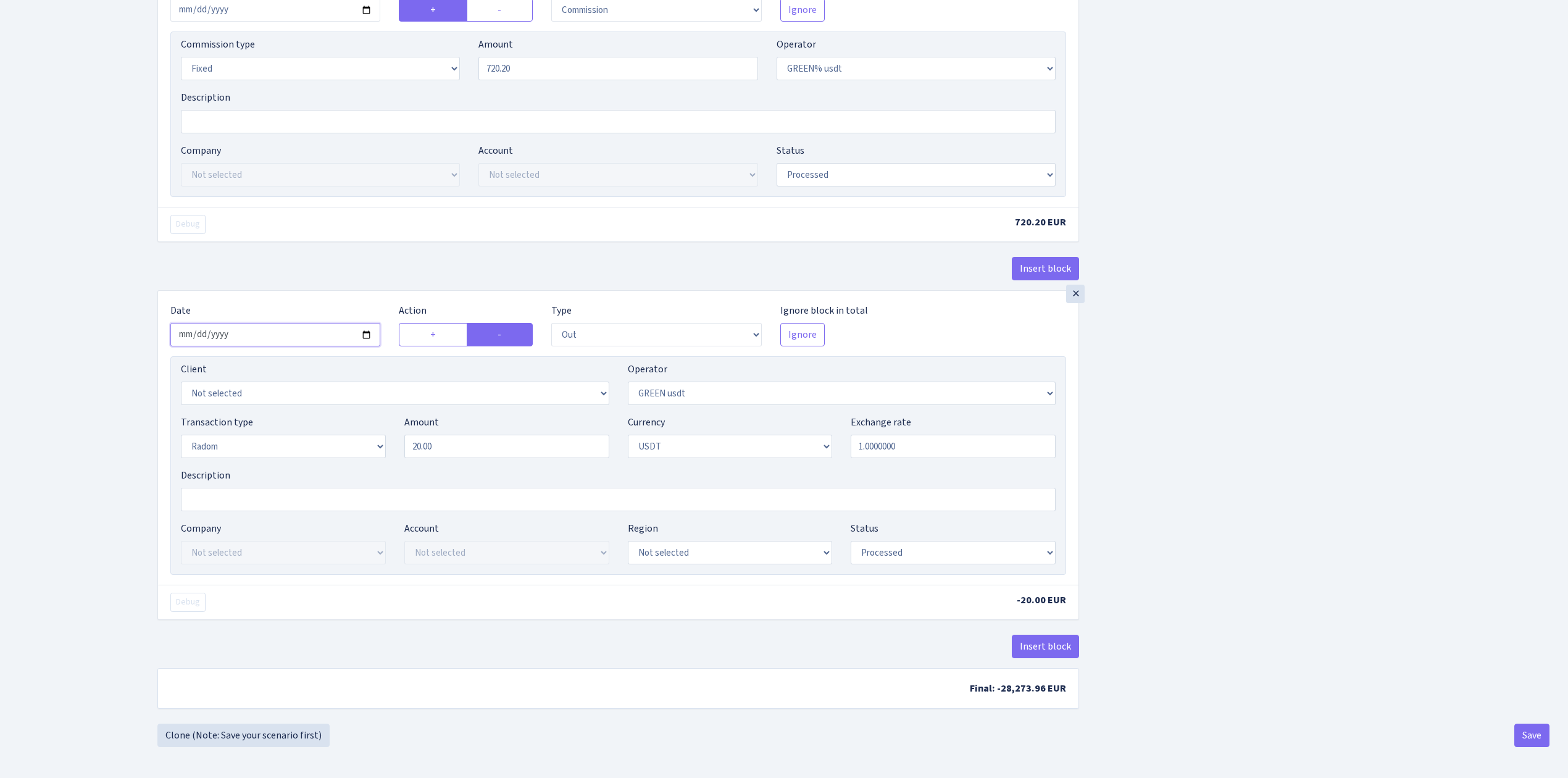
click at [368, 337] on input "2025-09-08" at bounding box center [275, 334] width 210 height 23
type input "[DATE]"
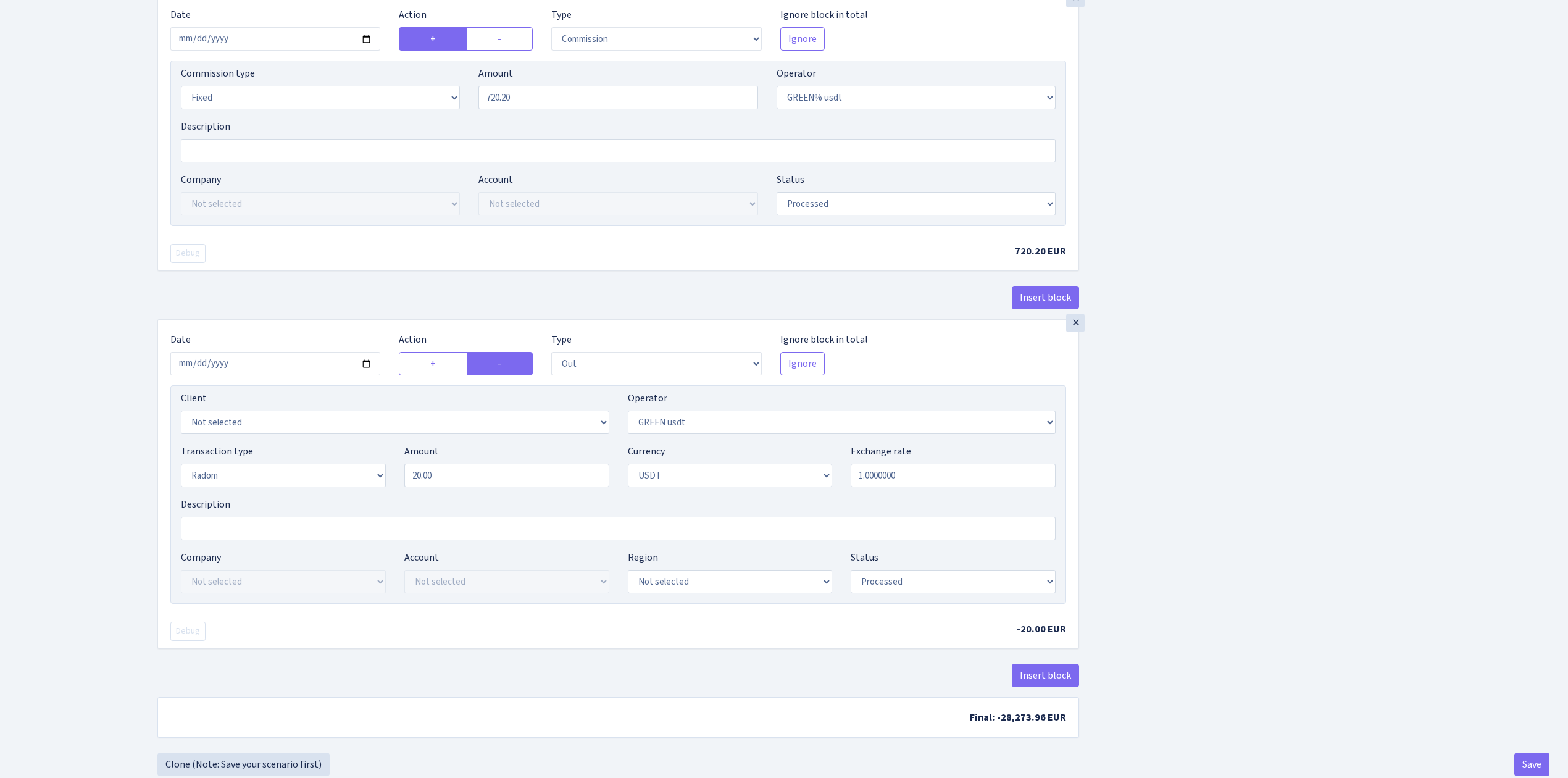
scroll to position [1556, 0]
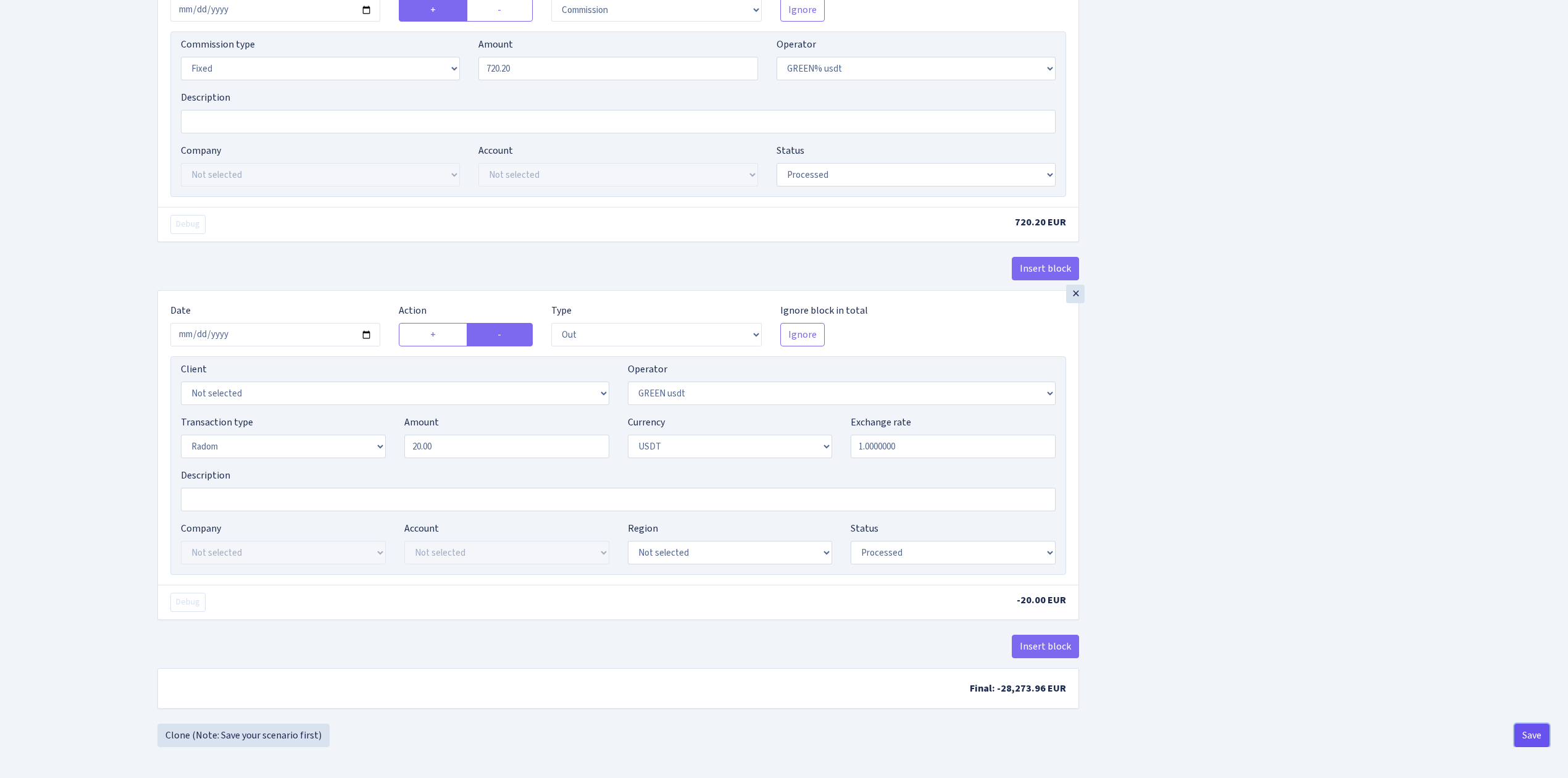
click at [1541, 730] on button "Save" at bounding box center [1532, 735] width 35 height 23
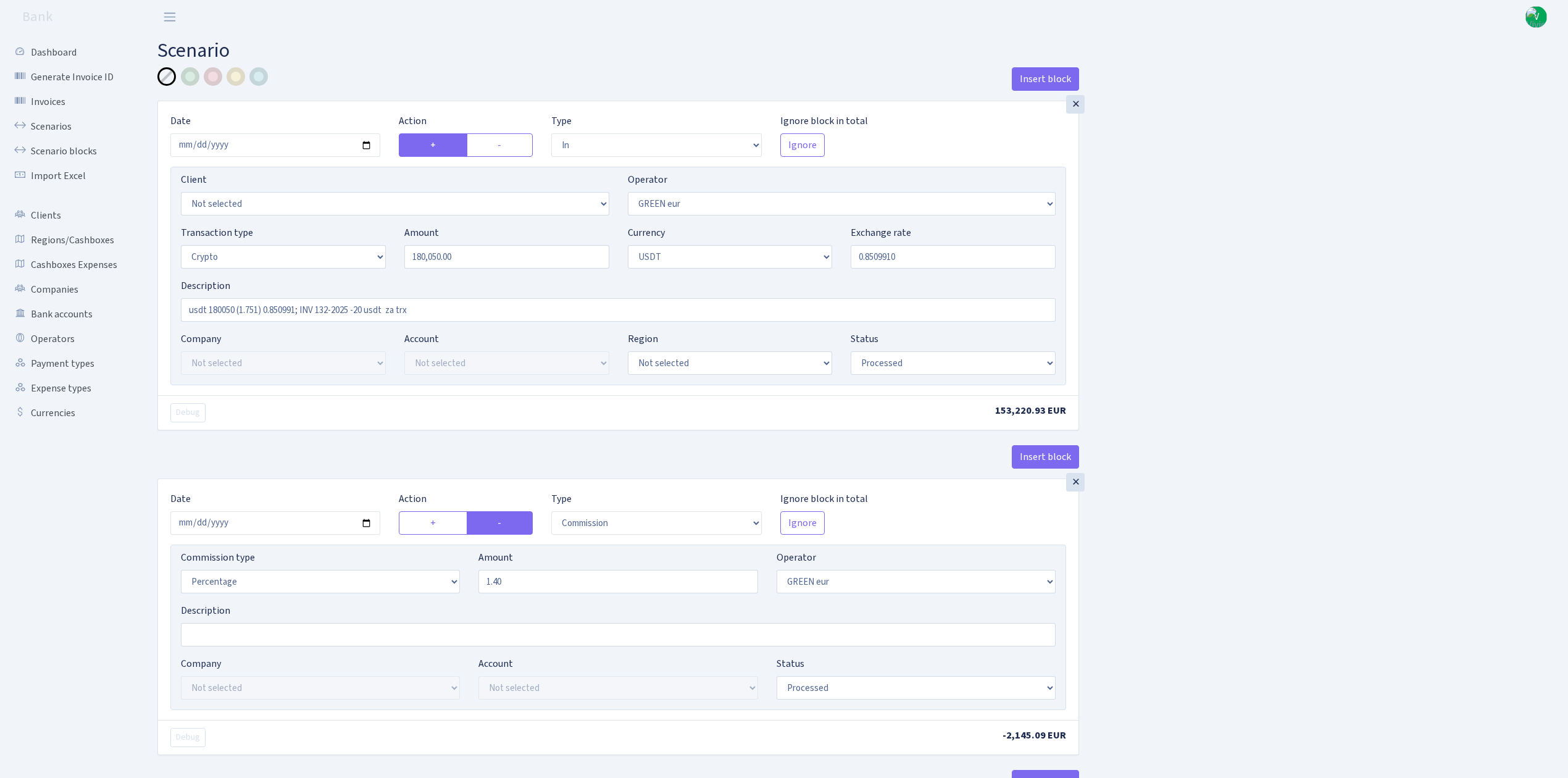
select select "in"
select select "461"
select select "3"
select select "6"
select select "processed"
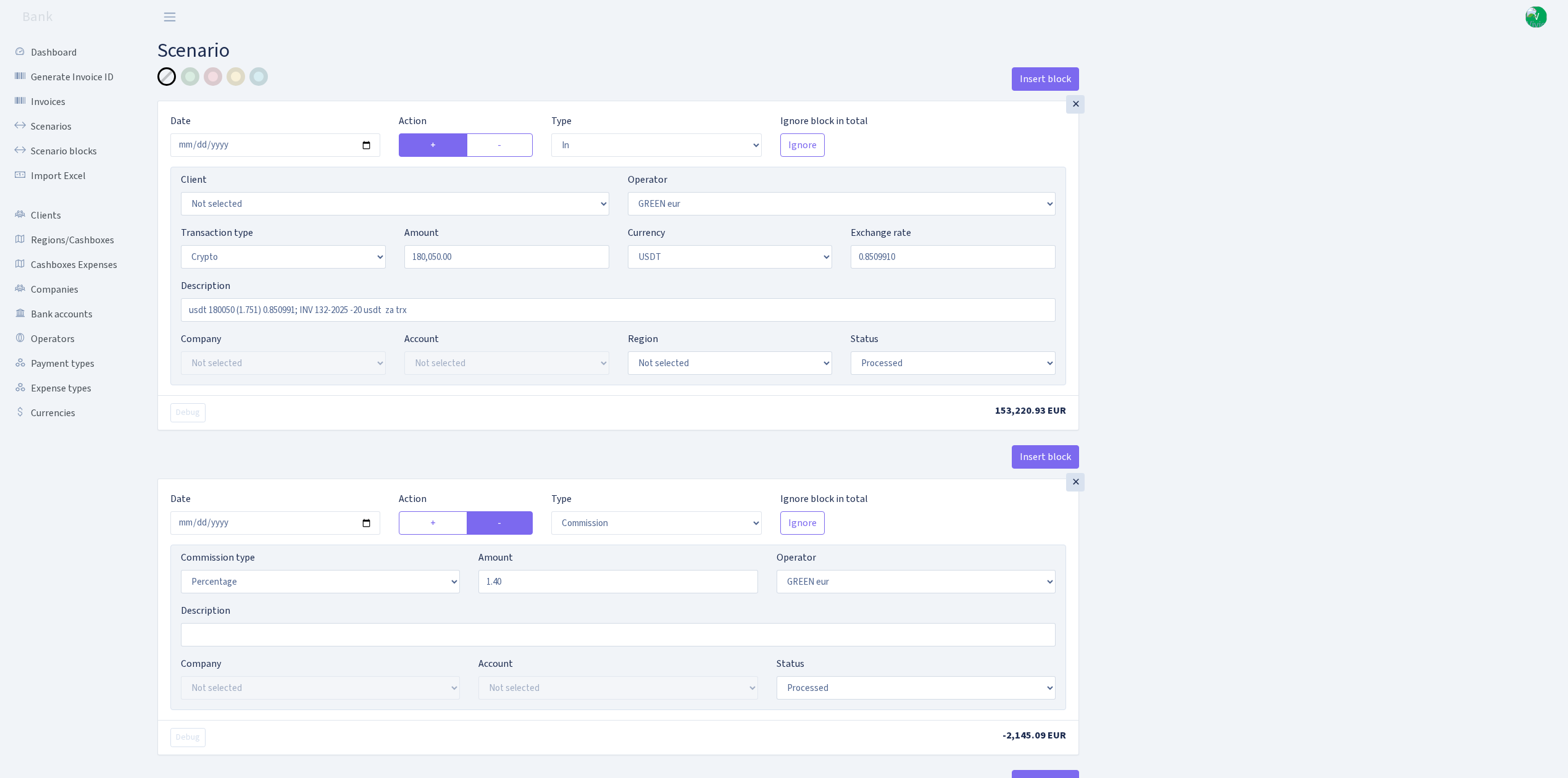
select select "commission"
select select "461"
select select "processed"
select select "out"
select select "462"
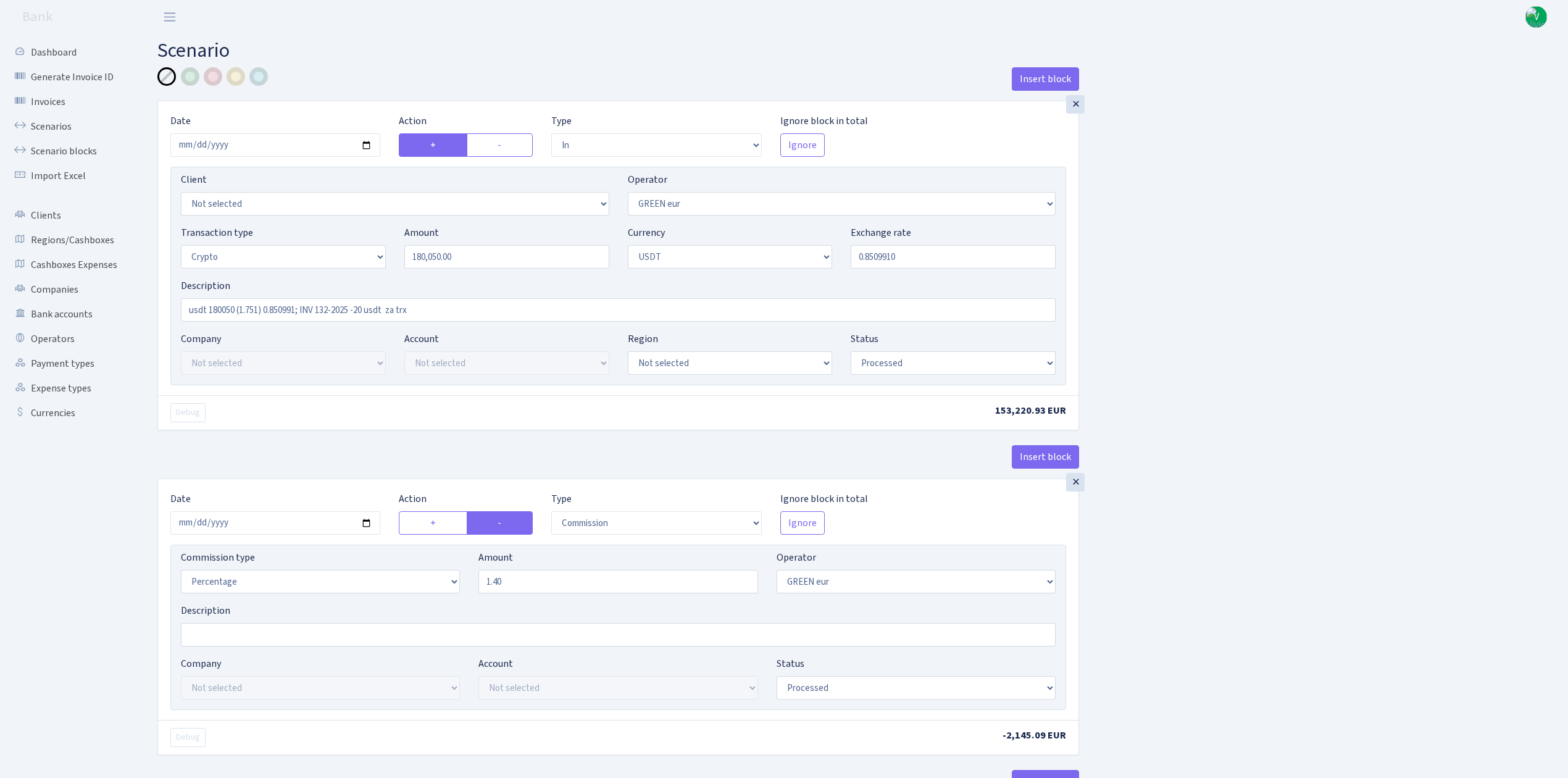
select select "15"
select select "6"
select select "processed"
select select "commission"
select select "463"
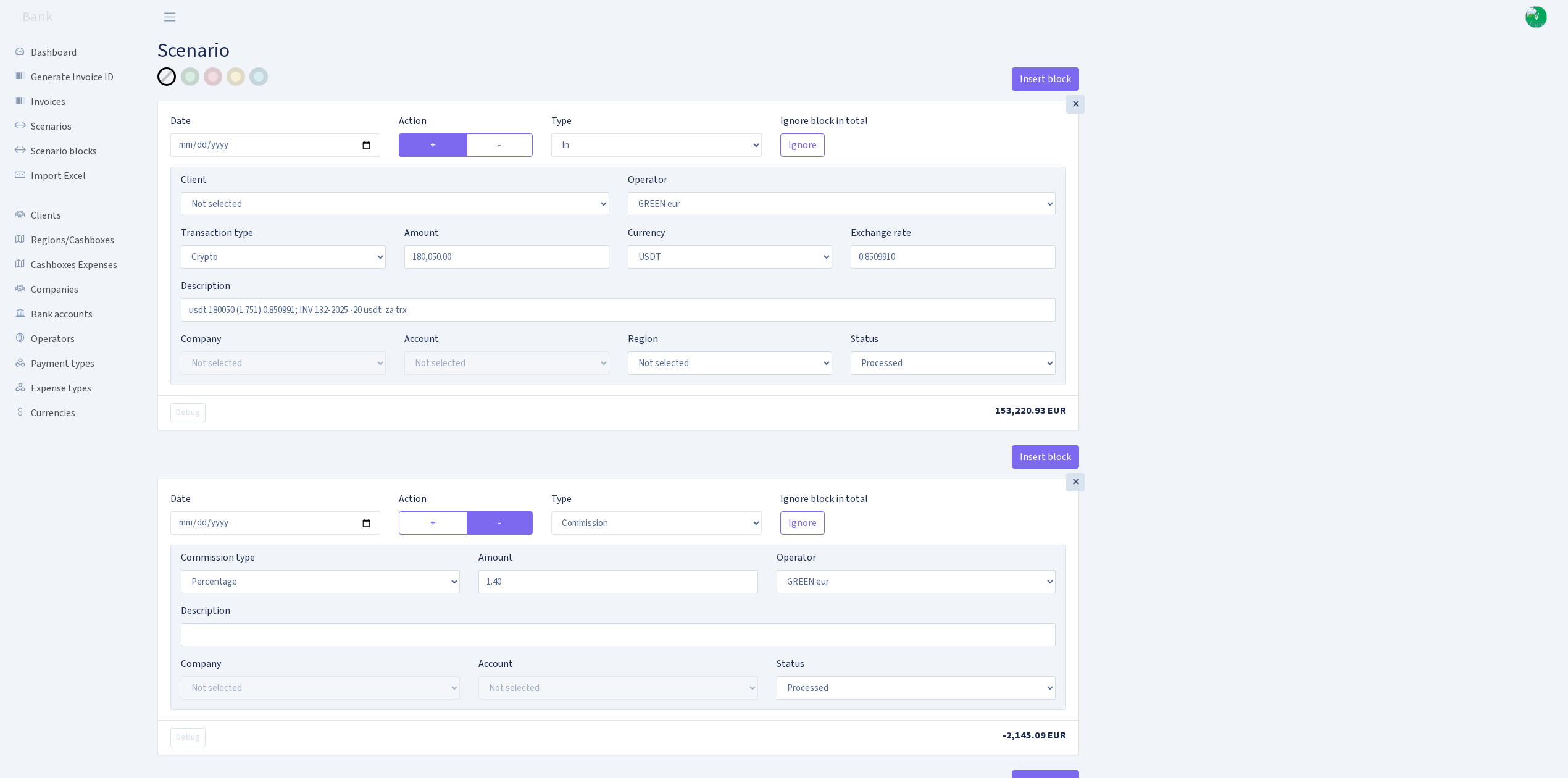
select select "processed"
select select "commission"
select select "fixed"
select select "464"
select select "processed"
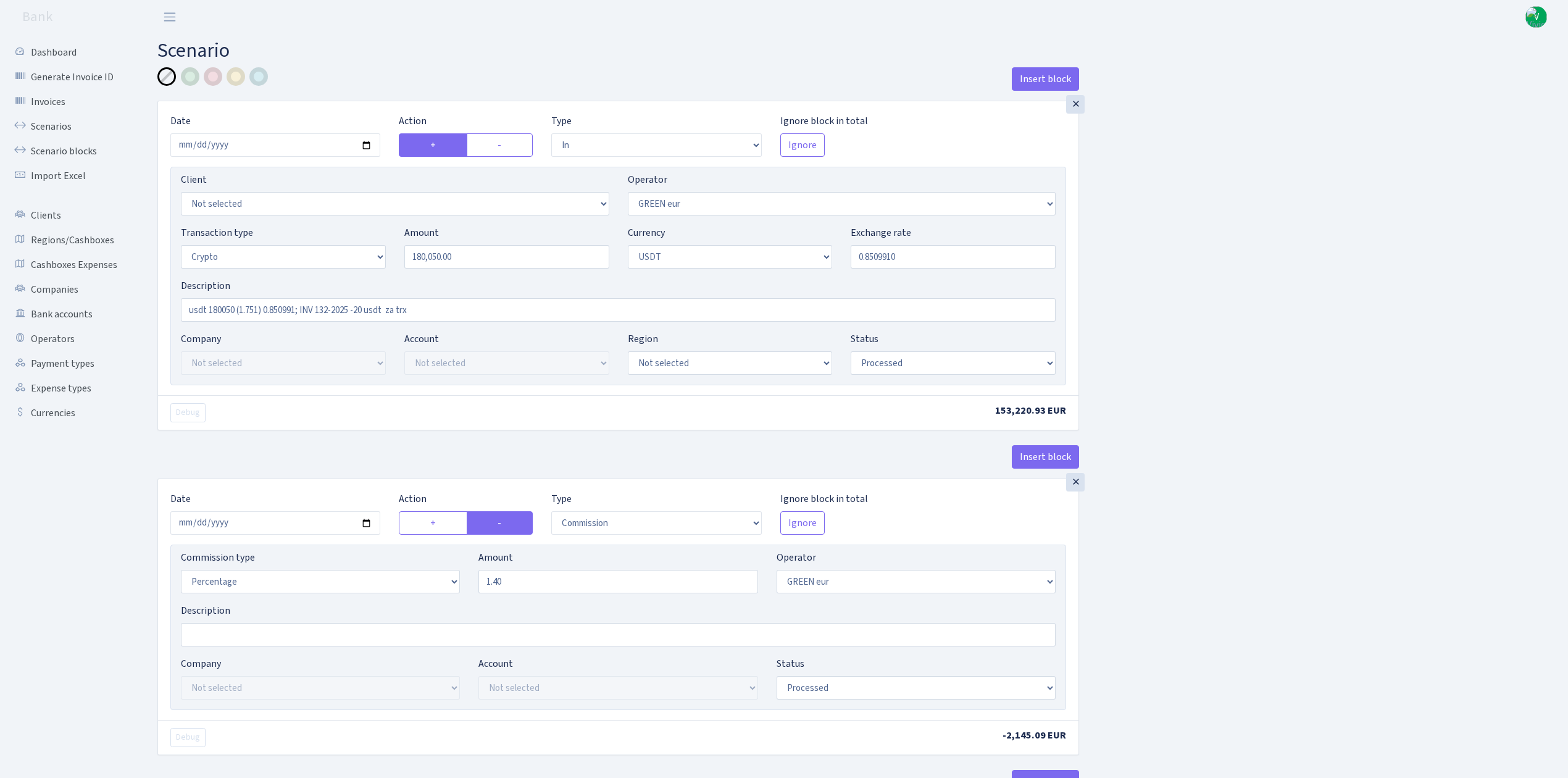
select select "out"
select select "462"
select select "11"
select select "6"
select select "processed"
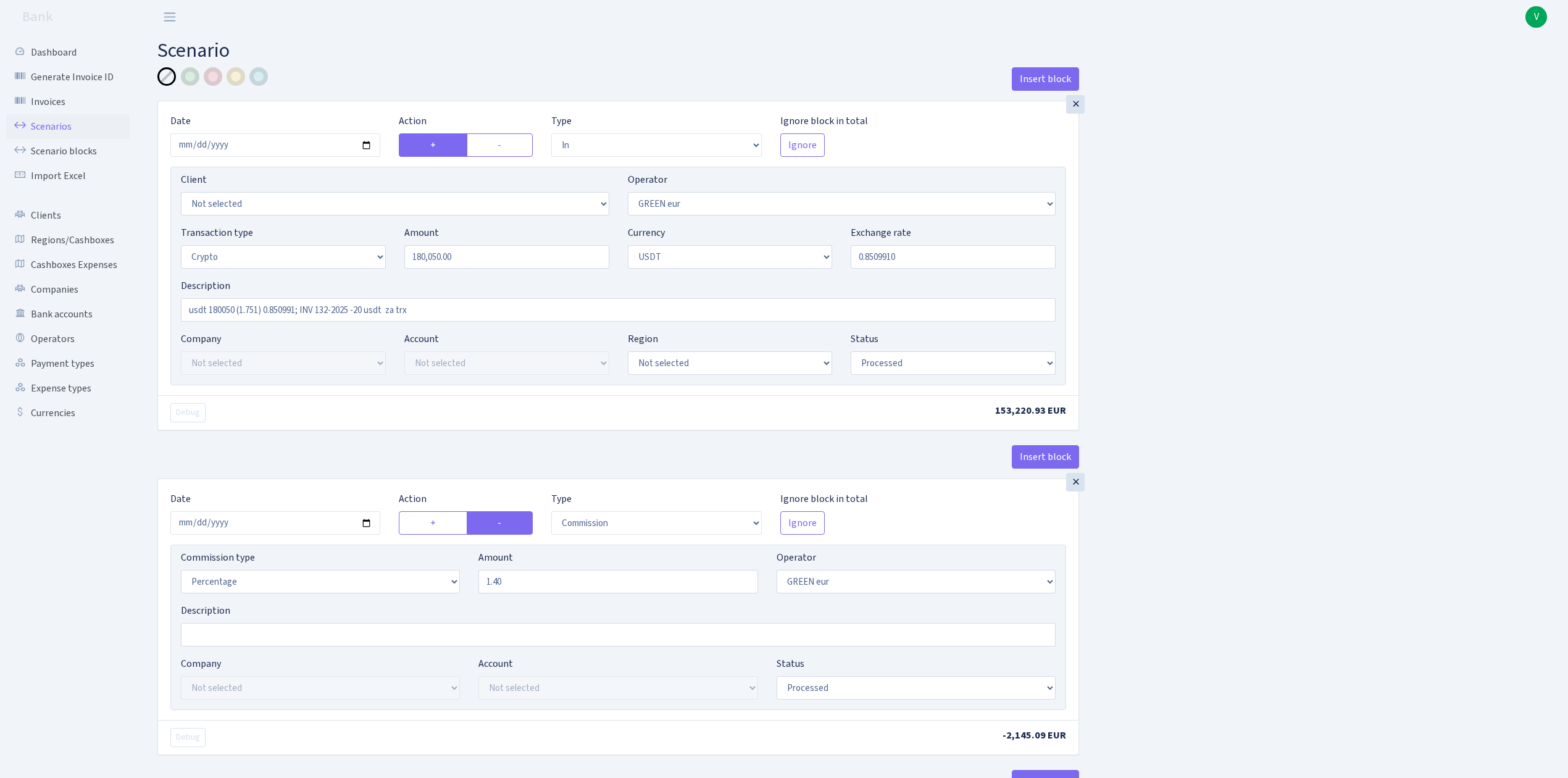
click at [60, 122] on link "Scenarios" at bounding box center [68, 126] width 123 height 25
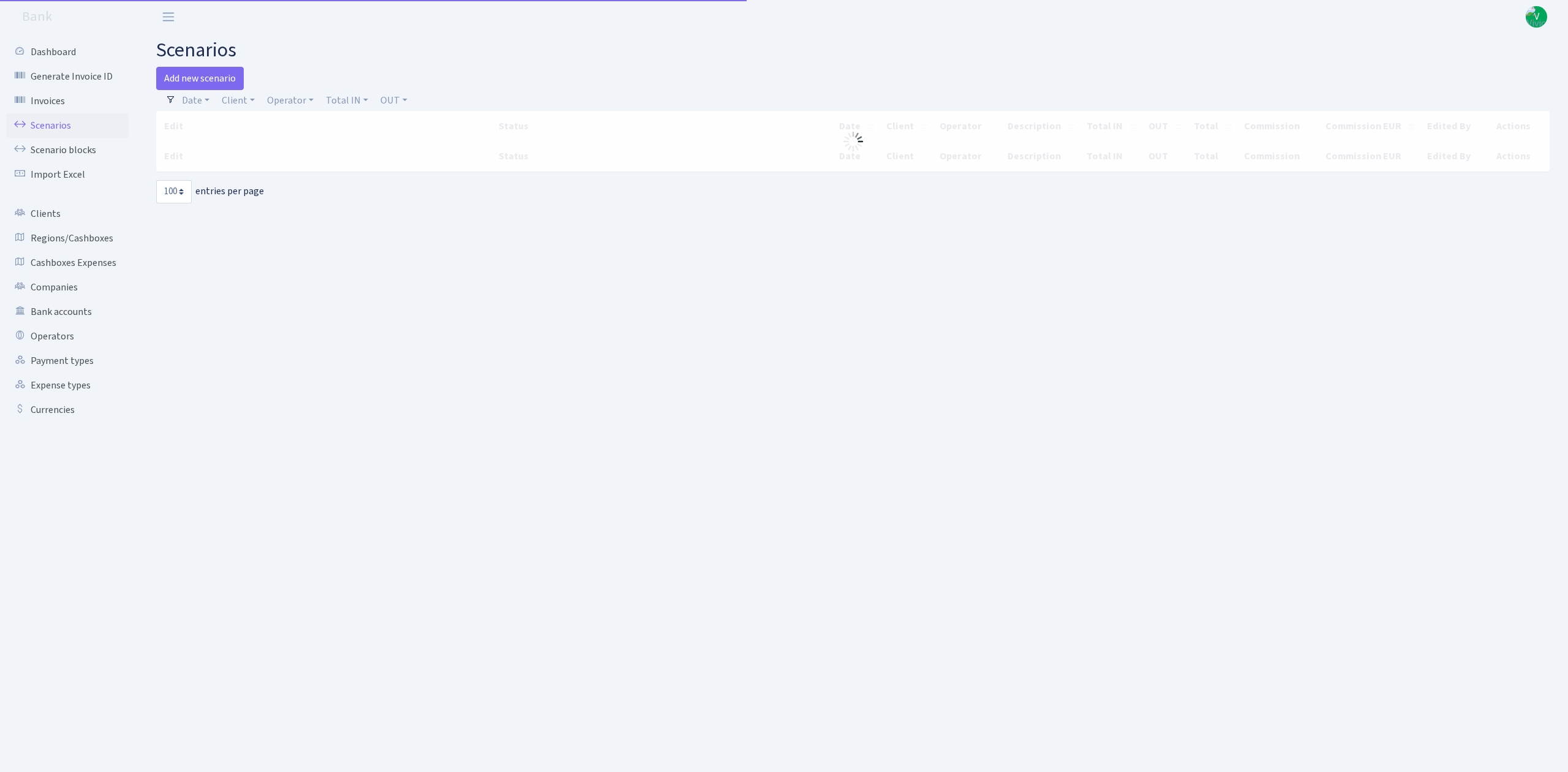
select select "100"
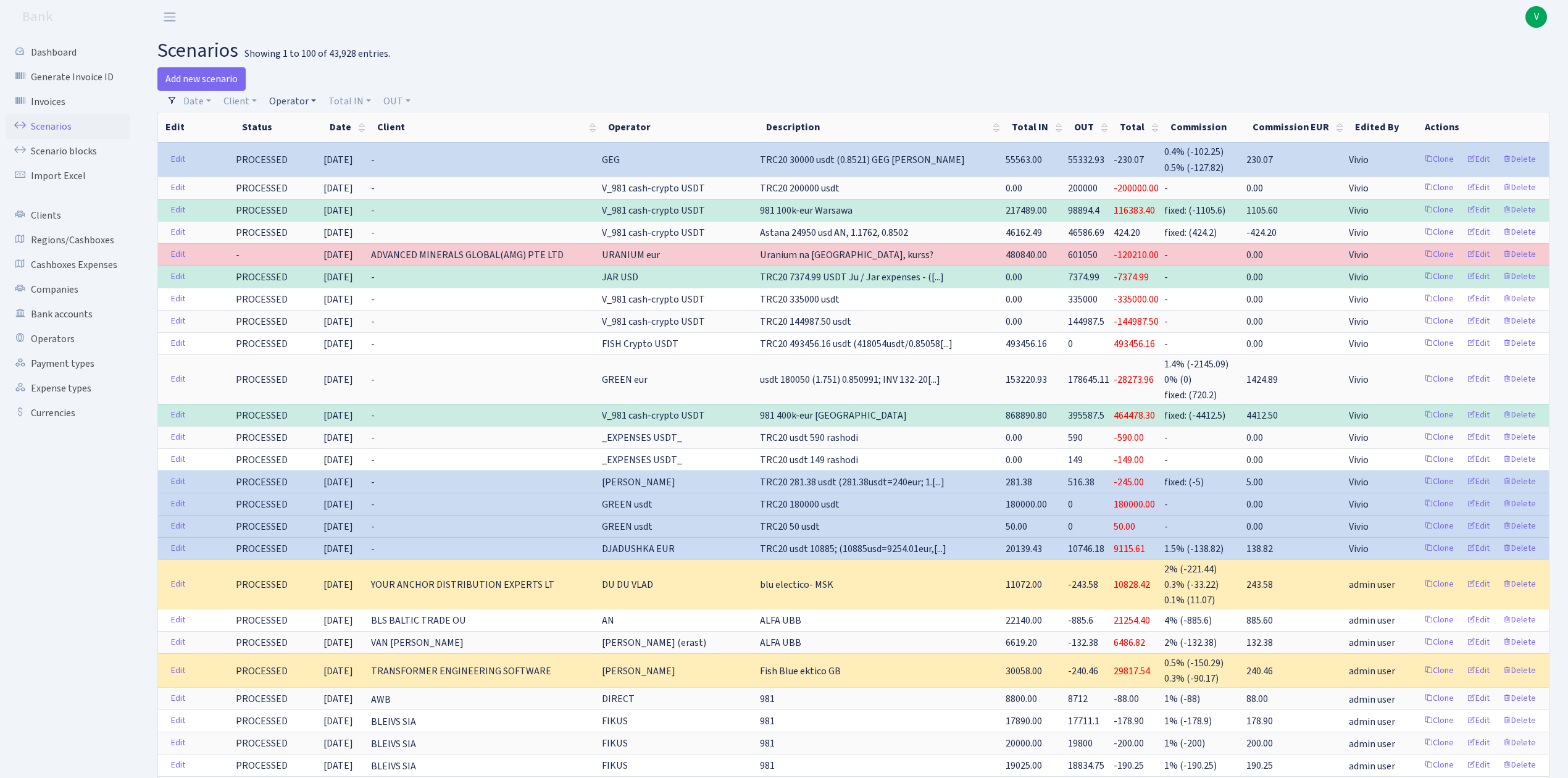
click at [283, 99] on link "Operator" at bounding box center [293, 101] width 57 height 21
click at [247, 98] on link "Client" at bounding box center [240, 101] width 43 height 21
click at [255, 135] on span at bounding box center [267, 145] width 96 height 24
click at [238, 104] on link "Client" at bounding box center [240, 101] width 43 height 21
click at [245, 145] on input "search" at bounding box center [267, 145] width 91 height 19
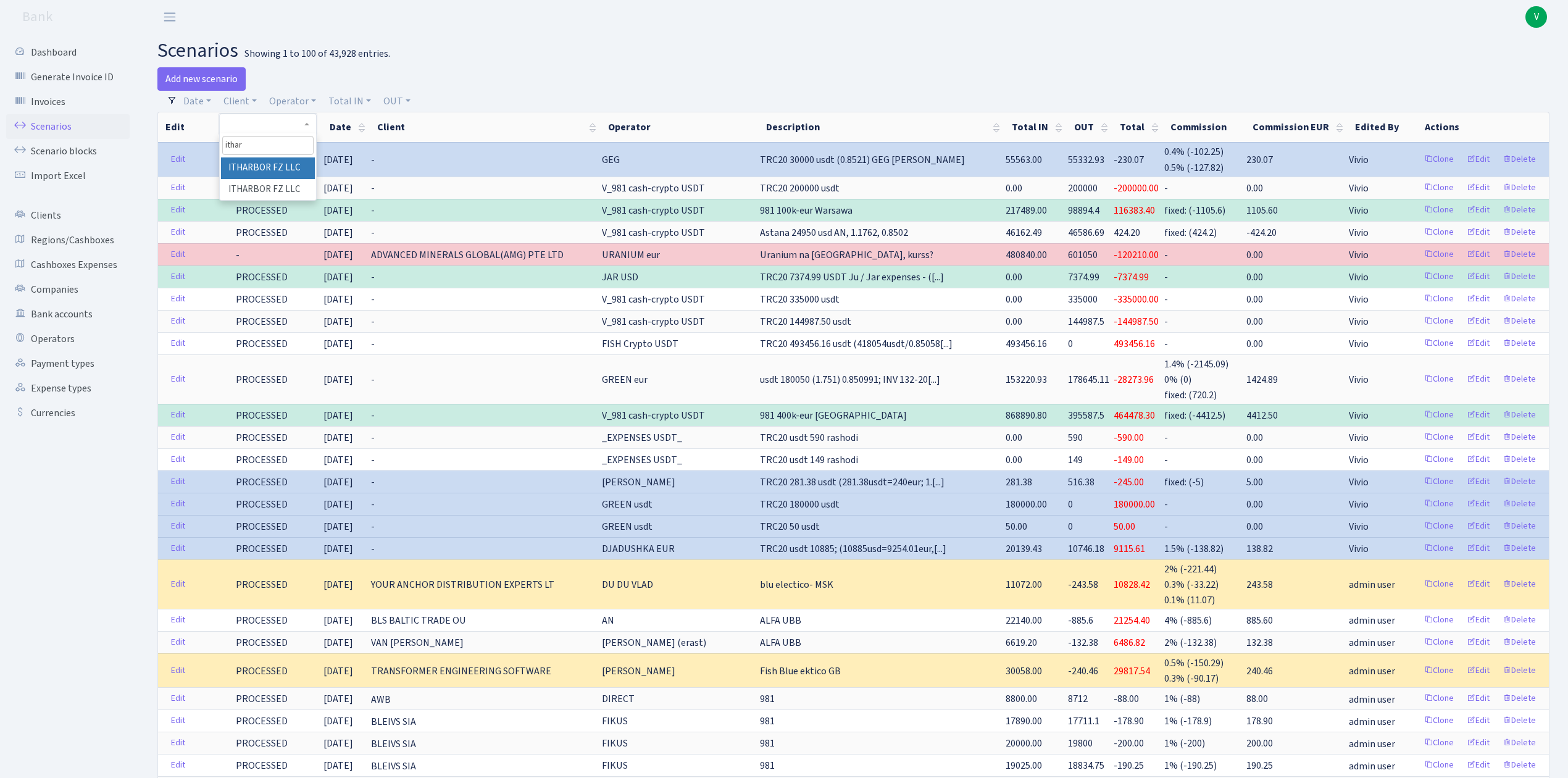
type input "ithar"
click at [288, 167] on li "ITHARBOR FZ LLC" at bounding box center [267, 168] width 93 height 21
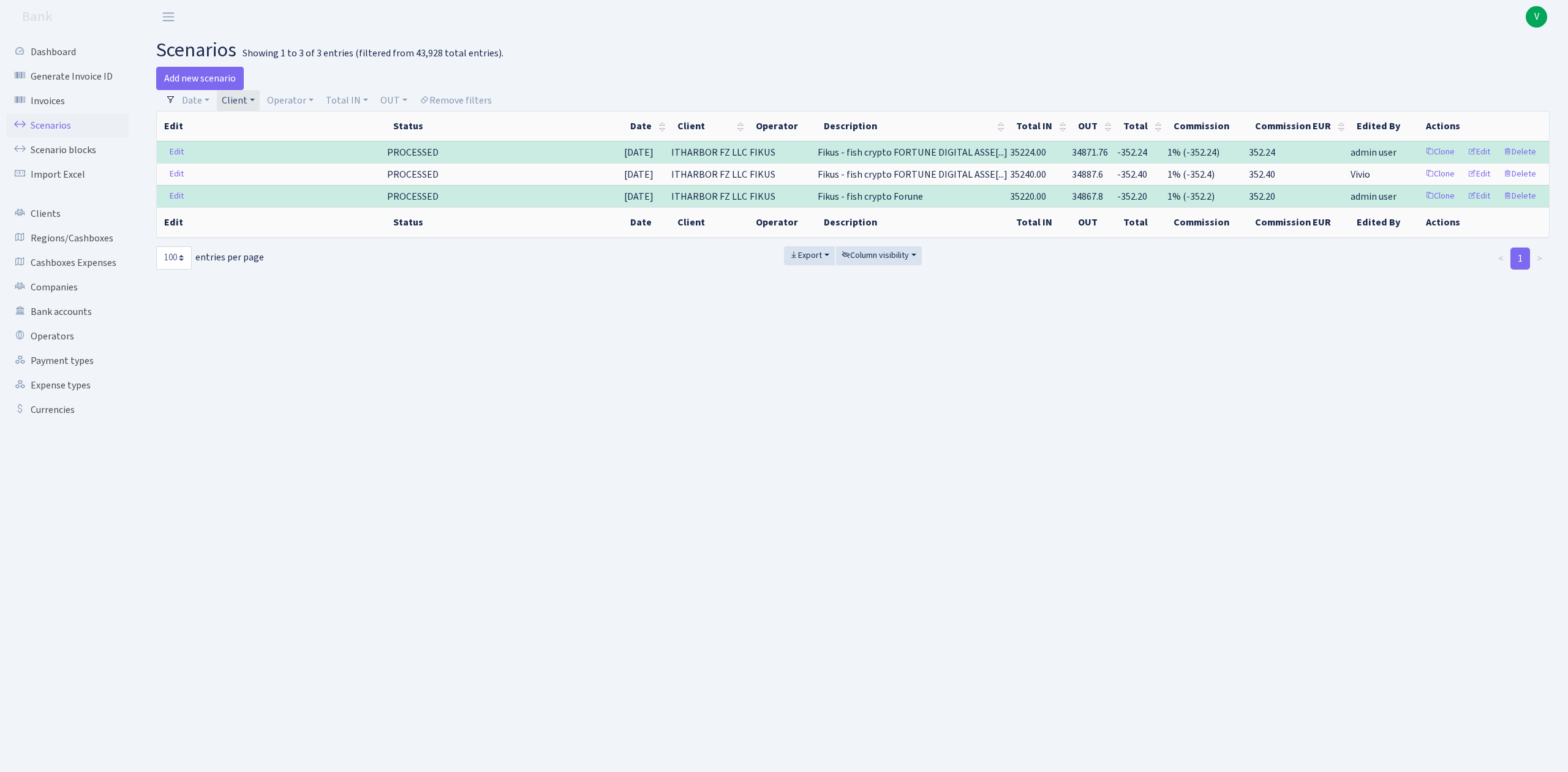
click at [246, 102] on link "Client" at bounding box center [238, 101] width 43 height 21
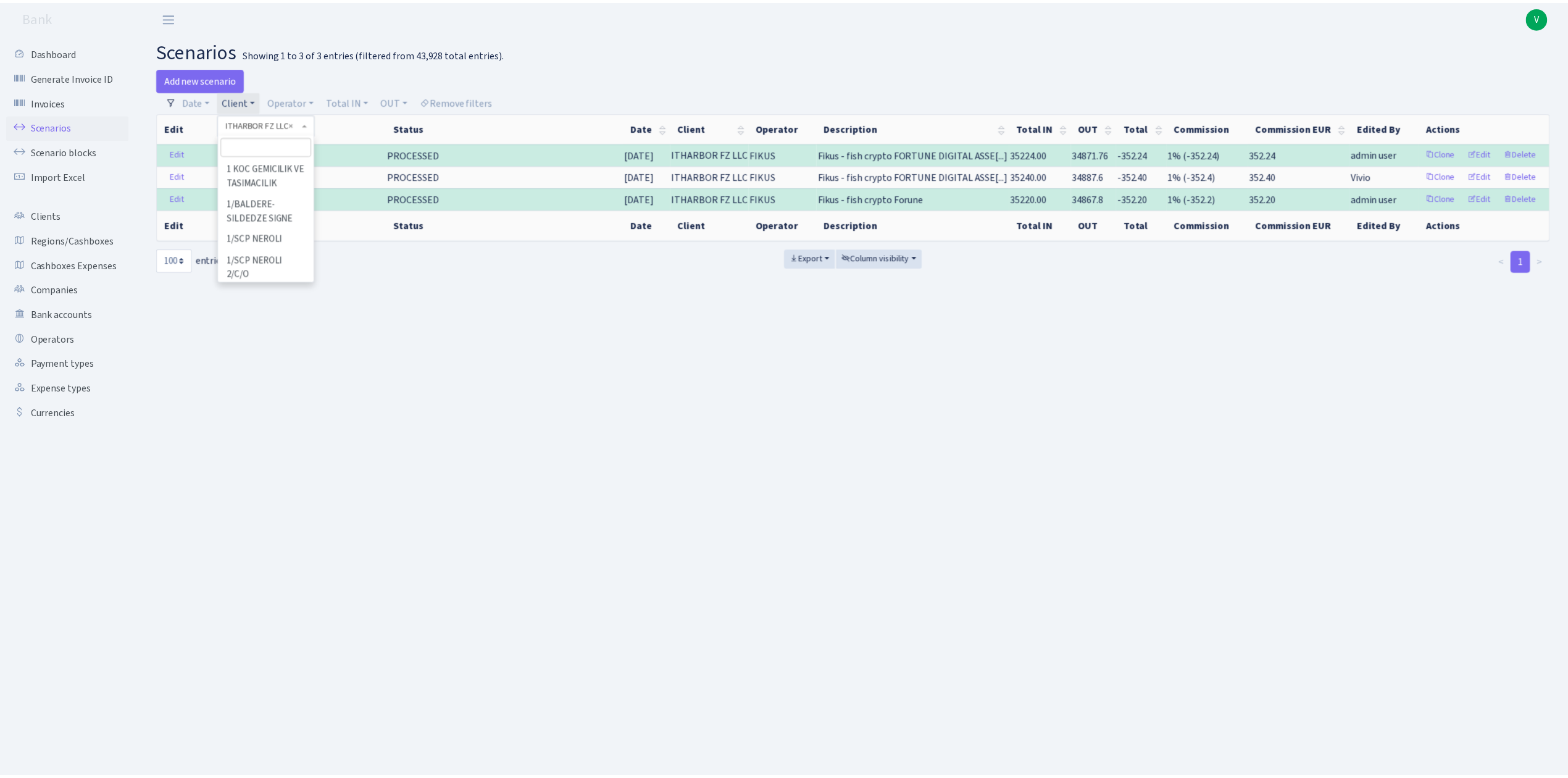
scroll to position [48259, 0]
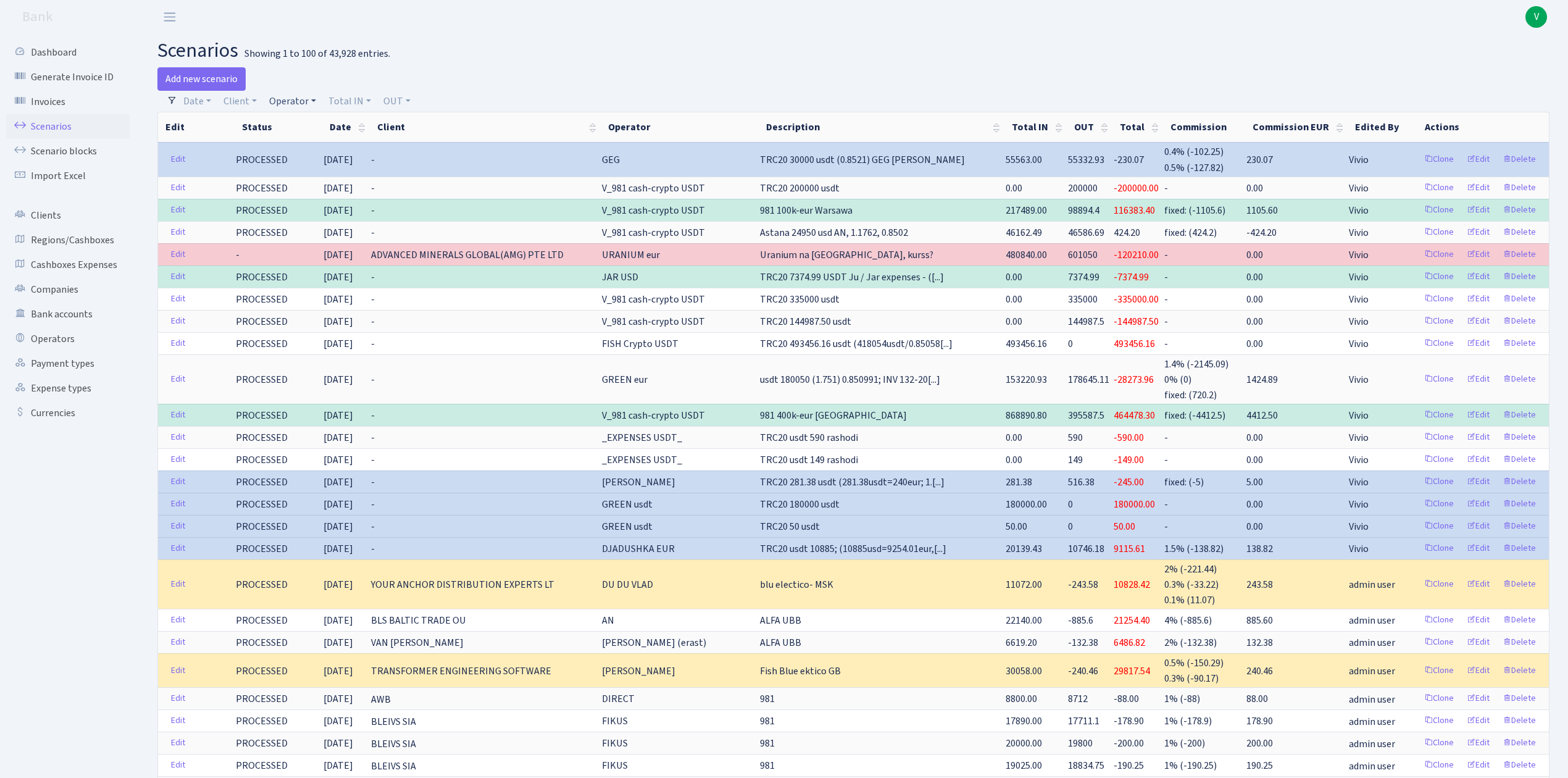
click at [306, 101] on link "Operator" at bounding box center [293, 101] width 57 height 21
click at [317, 145] on input "search" at bounding box center [313, 145] width 91 height 19
type input "morskoj"
click at [332, 237] on li "MORSKOJ EUR" at bounding box center [313, 238] width 93 height 21
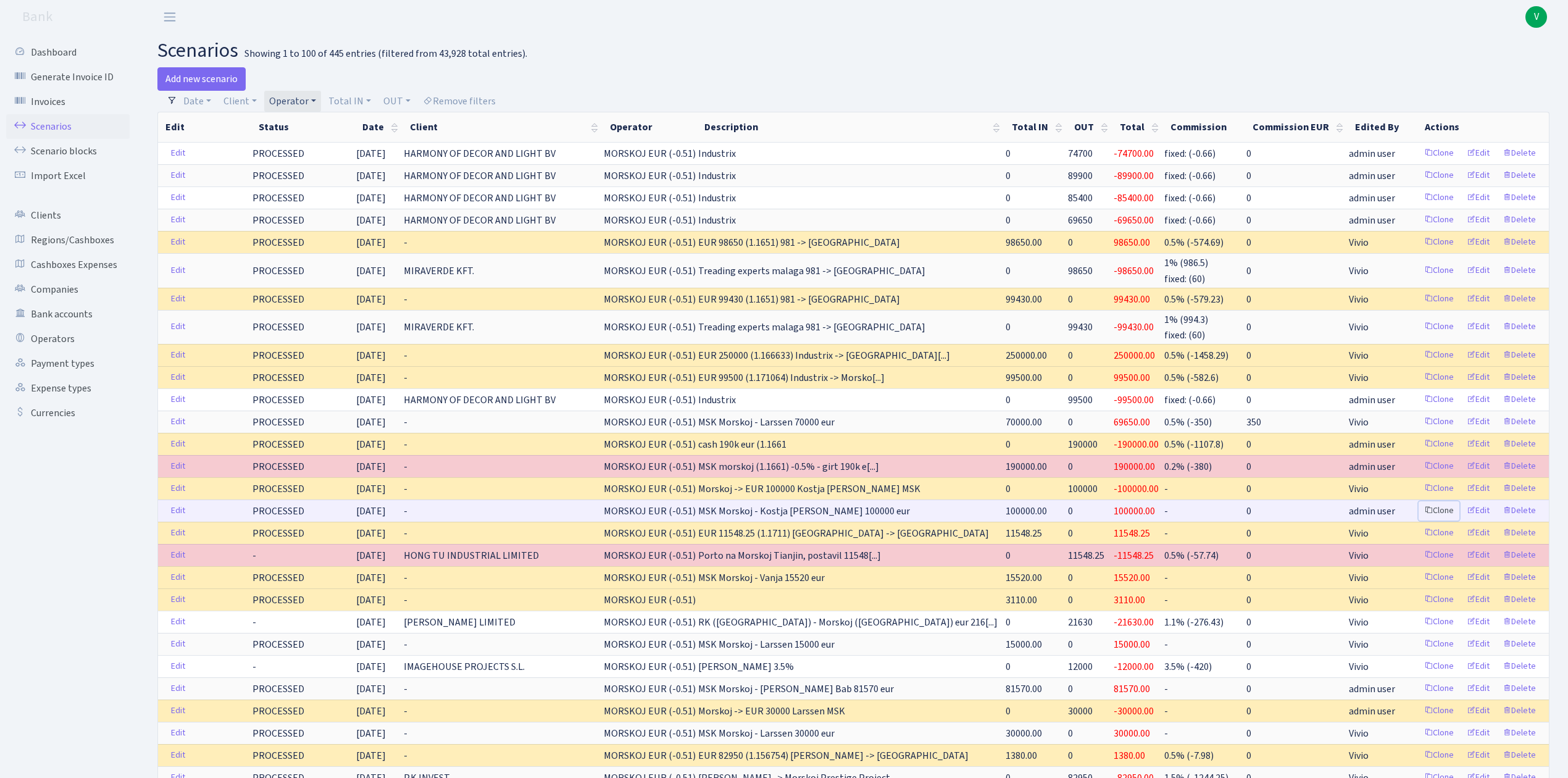
click at [1440, 514] on link "Clone" at bounding box center [1438, 511] width 40 height 19
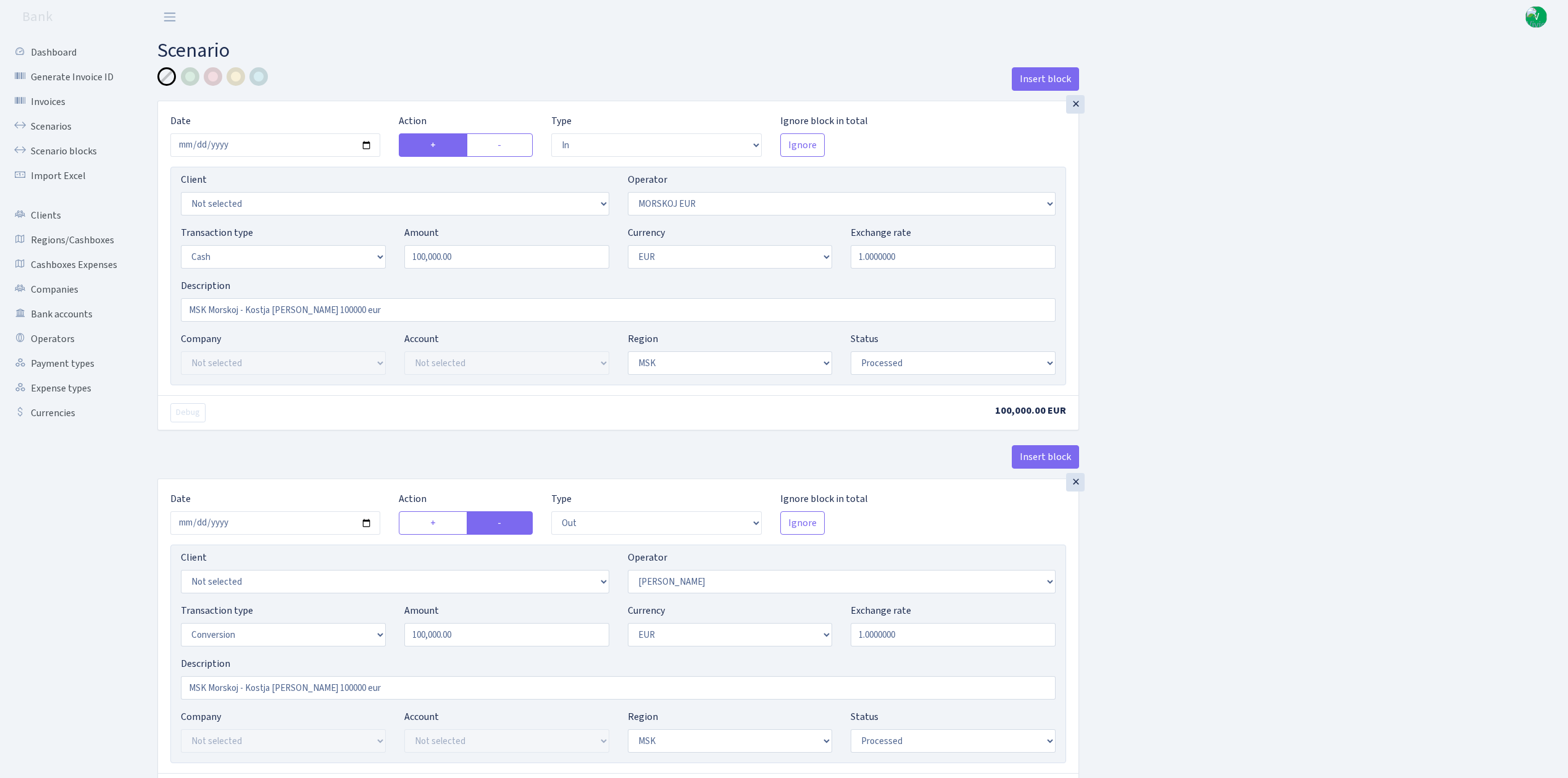
select select "in"
select select "323"
select select "1"
select select "3"
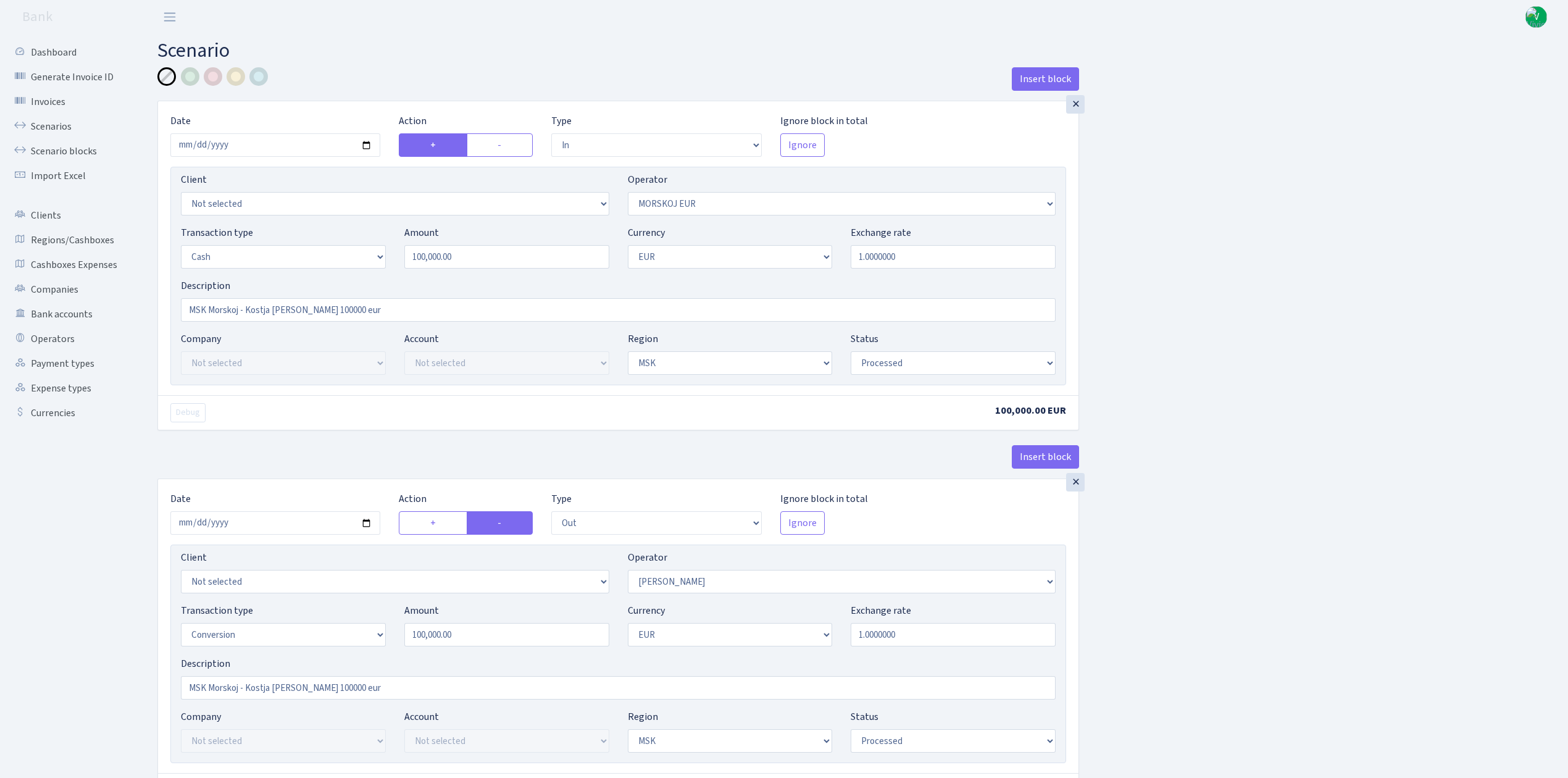
select select "processed"
select select "out"
select select "439"
select select "15"
select select "1"
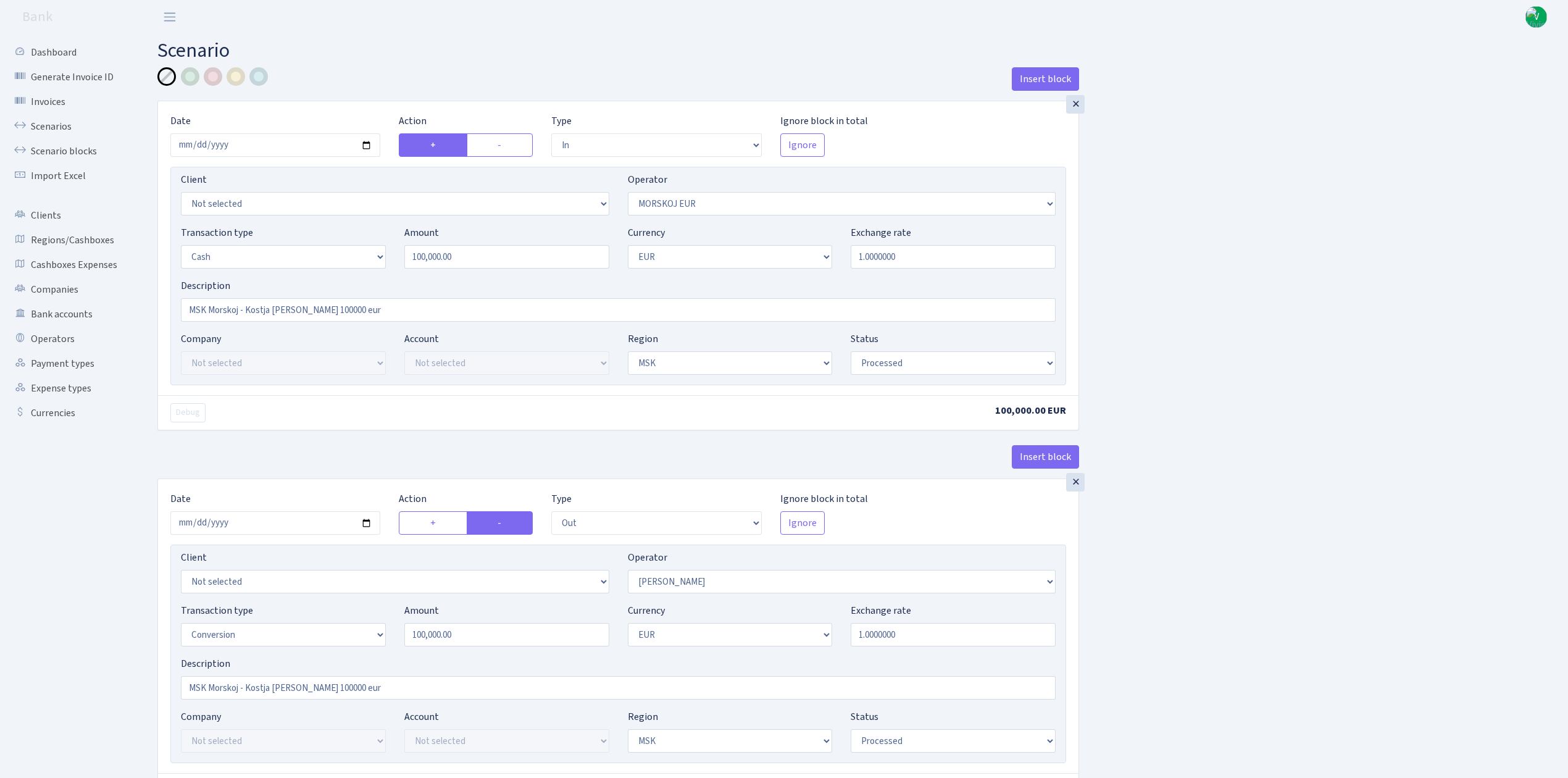
select select "3"
select select "processed"
click at [369, 145] on input "[DATE]" at bounding box center [275, 145] width 210 height 23
type input "[DATE]"
drag, startPoint x: 481, startPoint y: 255, endPoint x: 344, endPoint y: 226, distance: 140.0
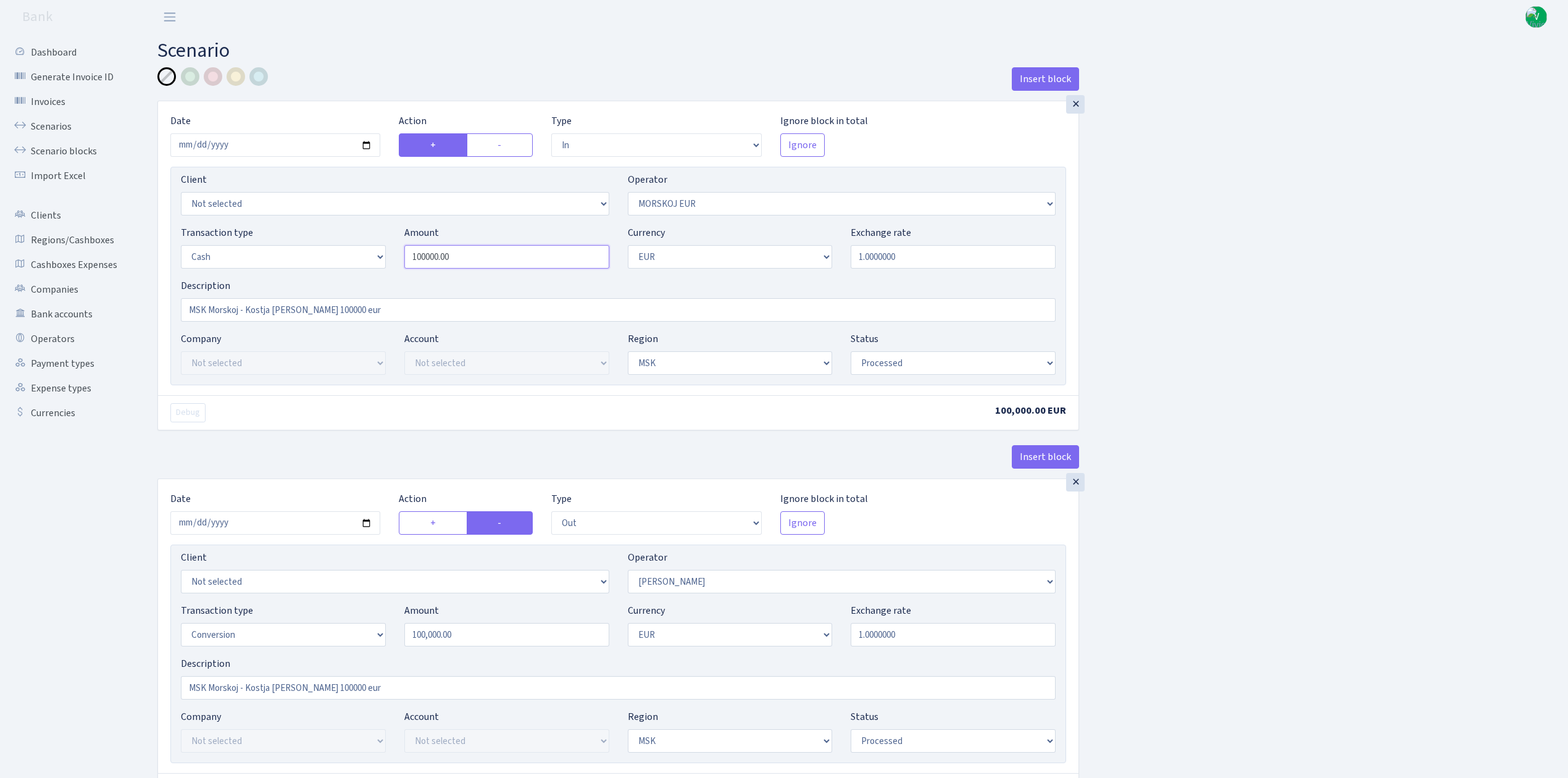
click at [346, 226] on div "Transaction type Not selected 981 ELF FISH crypto [PERSON_NAME] MM-BALTIC eur U…" at bounding box center [618, 252] width 893 height 53
click at [1191, 241] on div "Insert block × Date [DATE] Action + - Type --- In Out Commission Field required…" at bounding box center [853, 489] width 1411 height 845
type input "10,850.00"
drag, startPoint x: 247, startPoint y: 309, endPoint x: 291, endPoint y: 308, distance: 44.0
click at [291, 308] on input "MSK Morskoj - Kostja [PERSON_NAME] 100000 eur" at bounding box center [618, 310] width 875 height 23
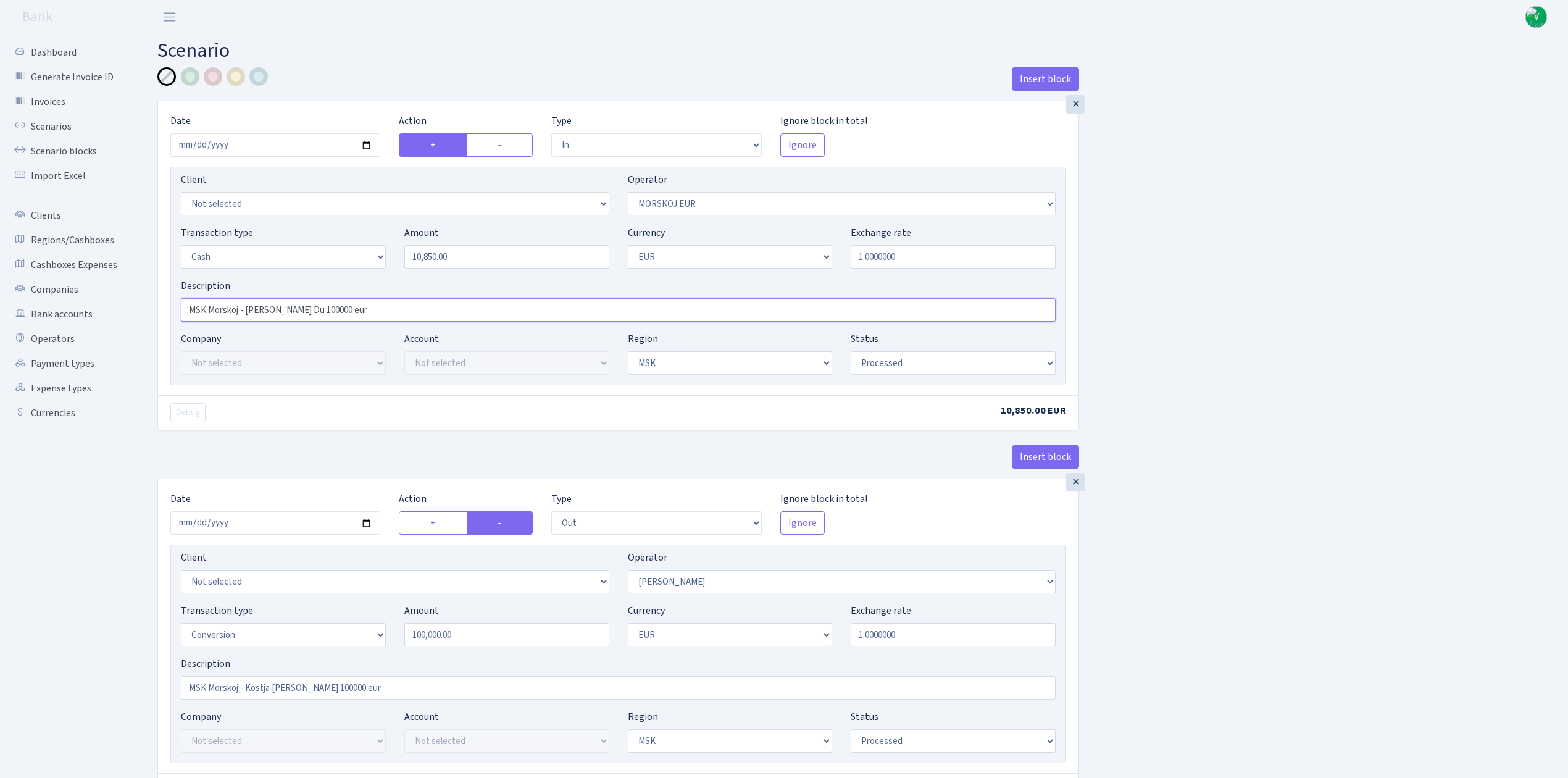
drag, startPoint x: 294, startPoint y: 309, endPoint x: 316, endPoint y: 309, distance: 22.0
click at [316, 309] on input "MSK Morskoj - [PERSON_NAME] Du 100000 eur" at bounding box center [618, 310] width 875 height 23
type input "MSK Morskoj - [PERSON_NAME] Du 10850 eur"
click at [1223, 314] on div "Insert block × Date [DATE] Action + - Type --- In Out Commission Field required…" at bounding box center [853, 489] width 1411 height 845
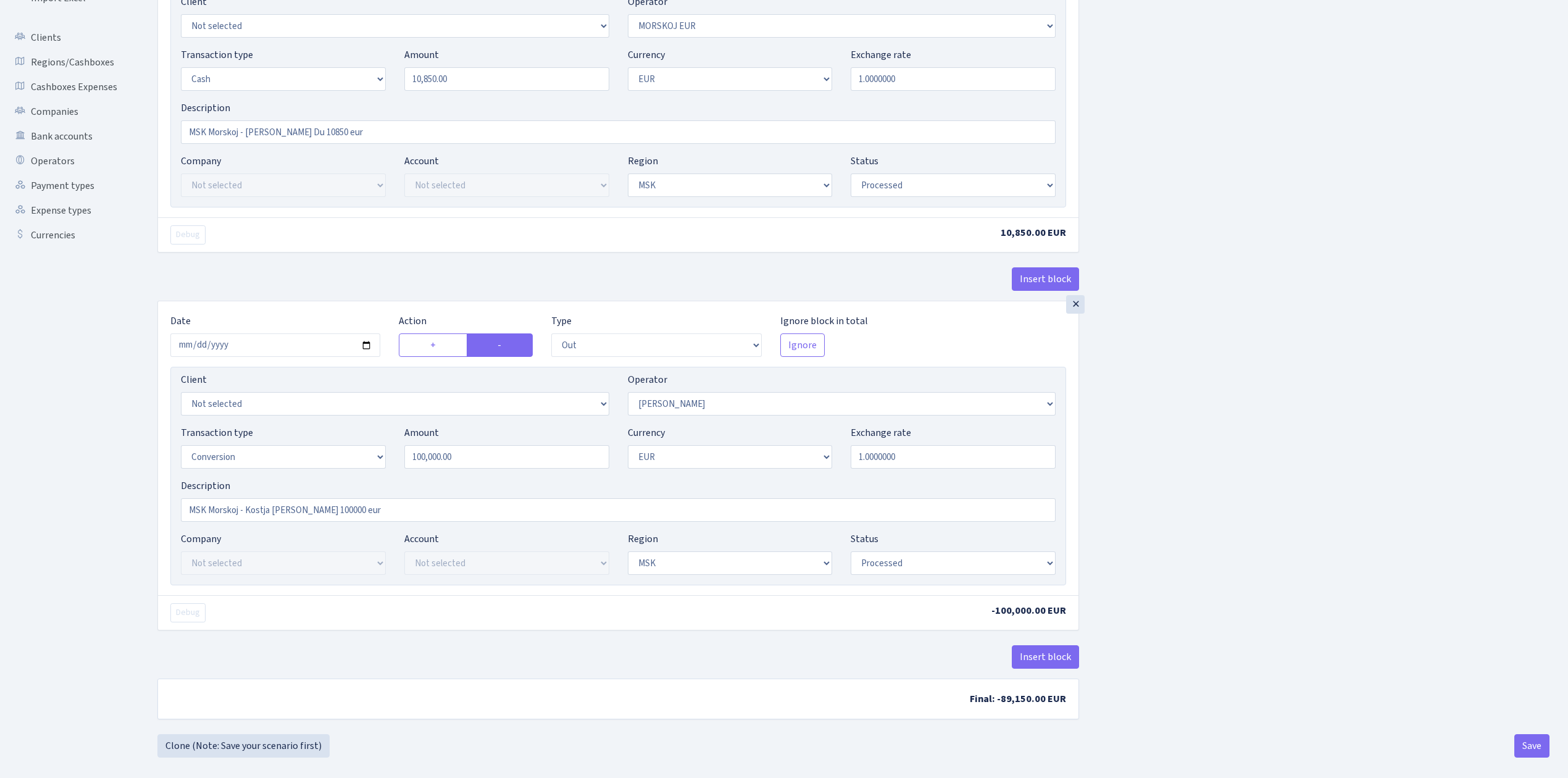
scroll to position [194, 0]
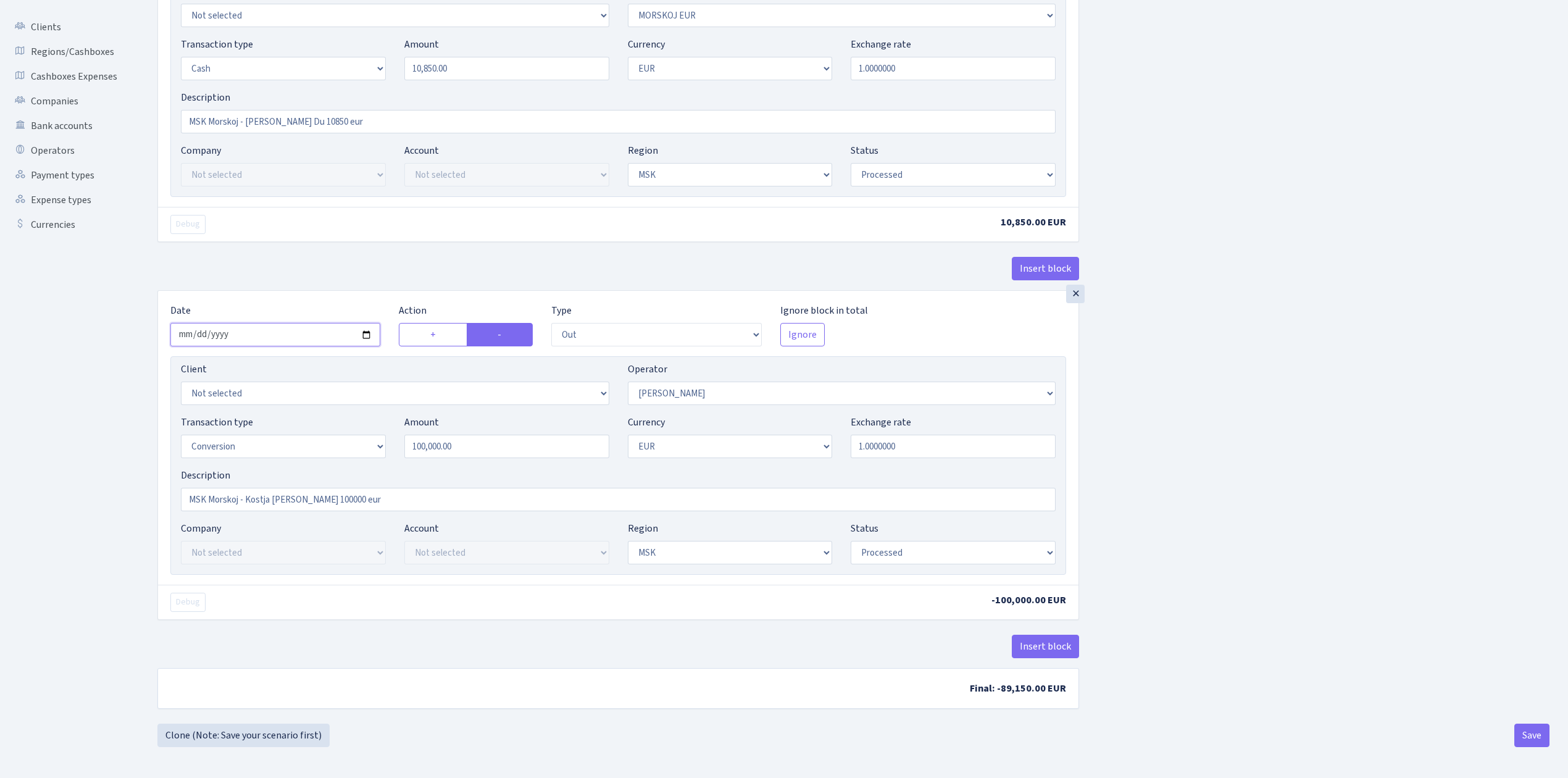
click at [365, 327] on input "[DATE]" at bounding box center [275, 334] width 210 height 23
type input "[DATE]"
drag, startPoint x: 470, startPoint y: 446, endPoint x: 324, endPoint y: 406, distance: 151.4
click at [324, 409] on div "Client Not selected 1 KOC GEMICILIK VE TASIMACILIK 1/BALDERE-SILDEDZE SIGNE 1/S…" at bounding box center [617, 465] width 895 height 218
click at [1260, 430] on div "Insert block × Date [DATE] Action + - Type --- In Out Commission Field required…" at bounding box center [853, 301] width 1411 height 845
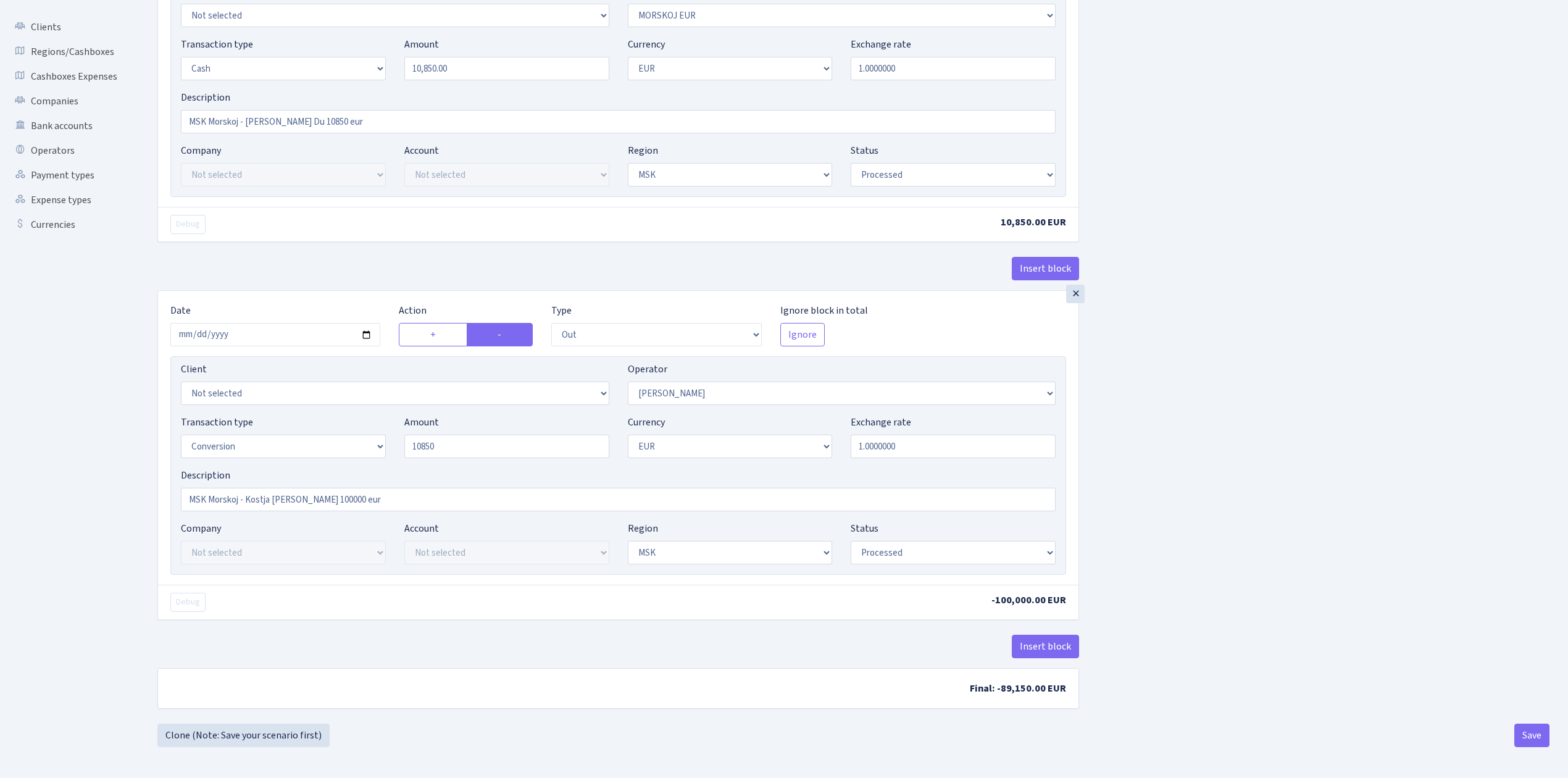
type input "10,850.00"
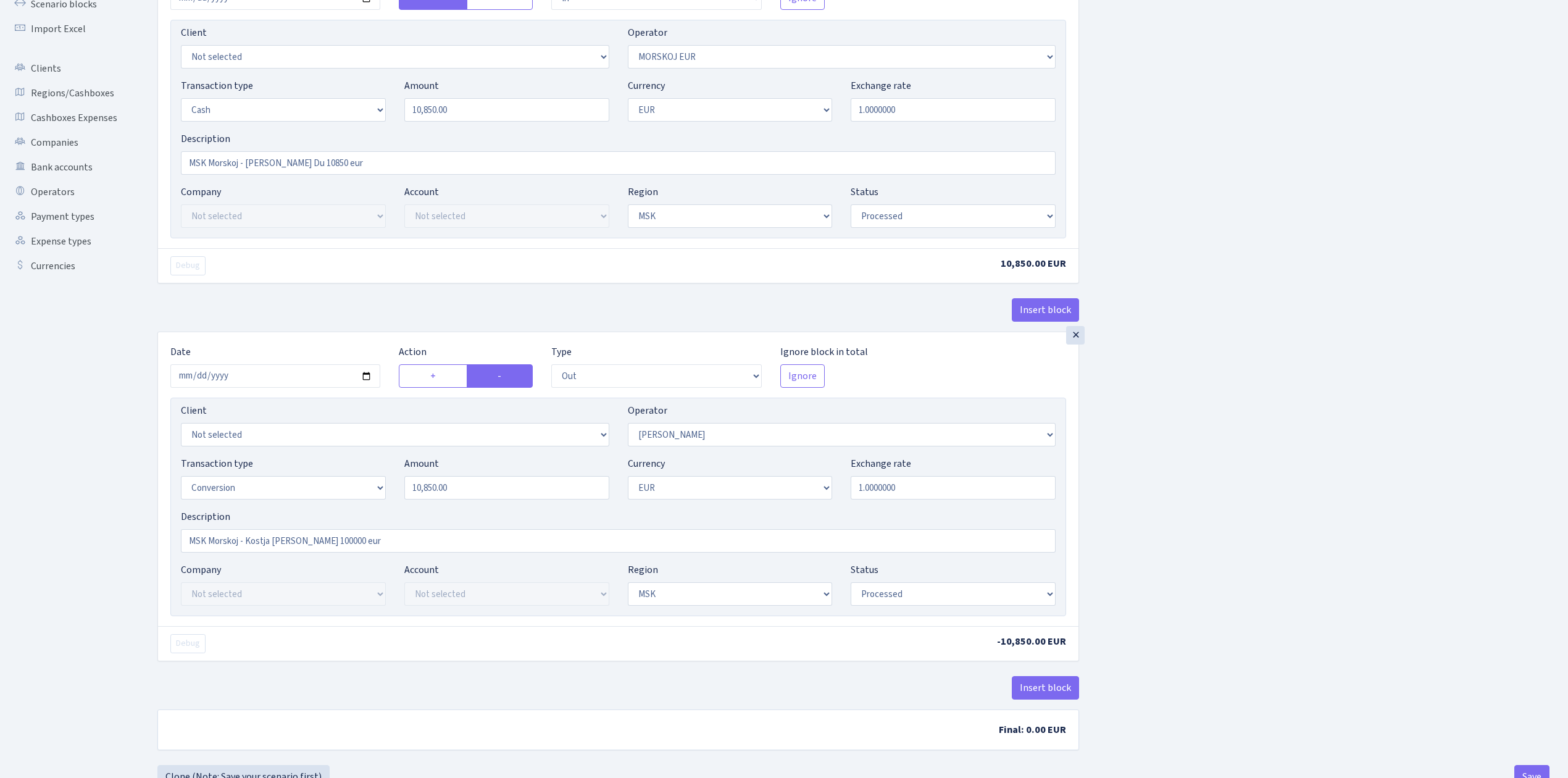
scroll to position [107, 0]
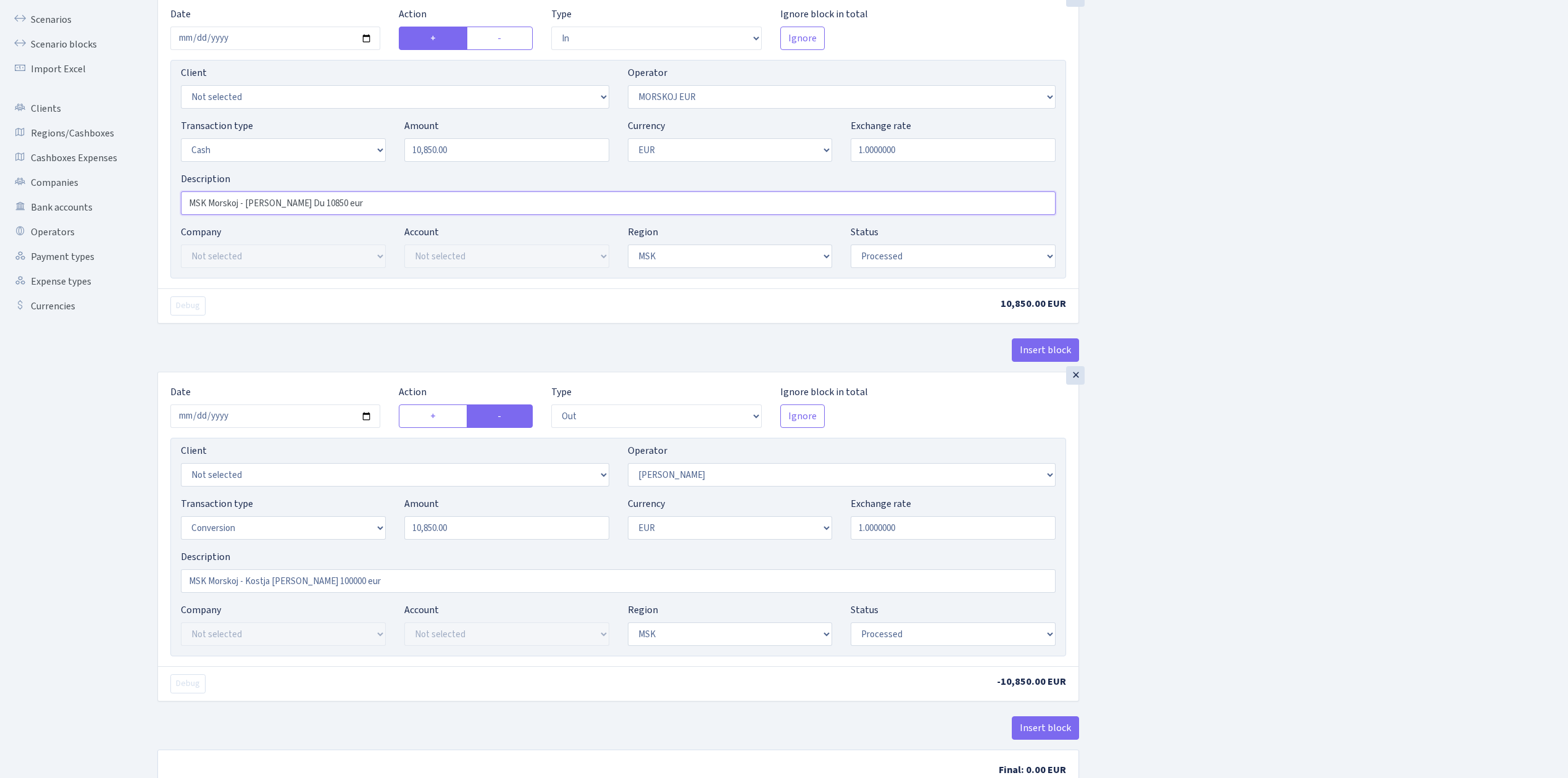
drag, startPoint x: 356, startPoint y: 201, endPoint x: 153, endPoint y: 178, distance: 204.3
click at [153, 178] on div "Insert block × Date [DATE] Action + - Type --- In Out Commission Field required…" at bounding box center [618, 382] width 940 height 845
drag, startPoint x: 299, startPoint y: 586, endPoint x: 311, endPoint y: 589, distance: 12.4
click at [300, 586] on input "MSK Morskoj - Kostja Bulka 100000 eur" at bounding box center [618, 581] width 875 height 23
drag, startPoint x: 216, startPoint y: 571, endPoint x: 88, endPoint y: 561, distance: 128.4
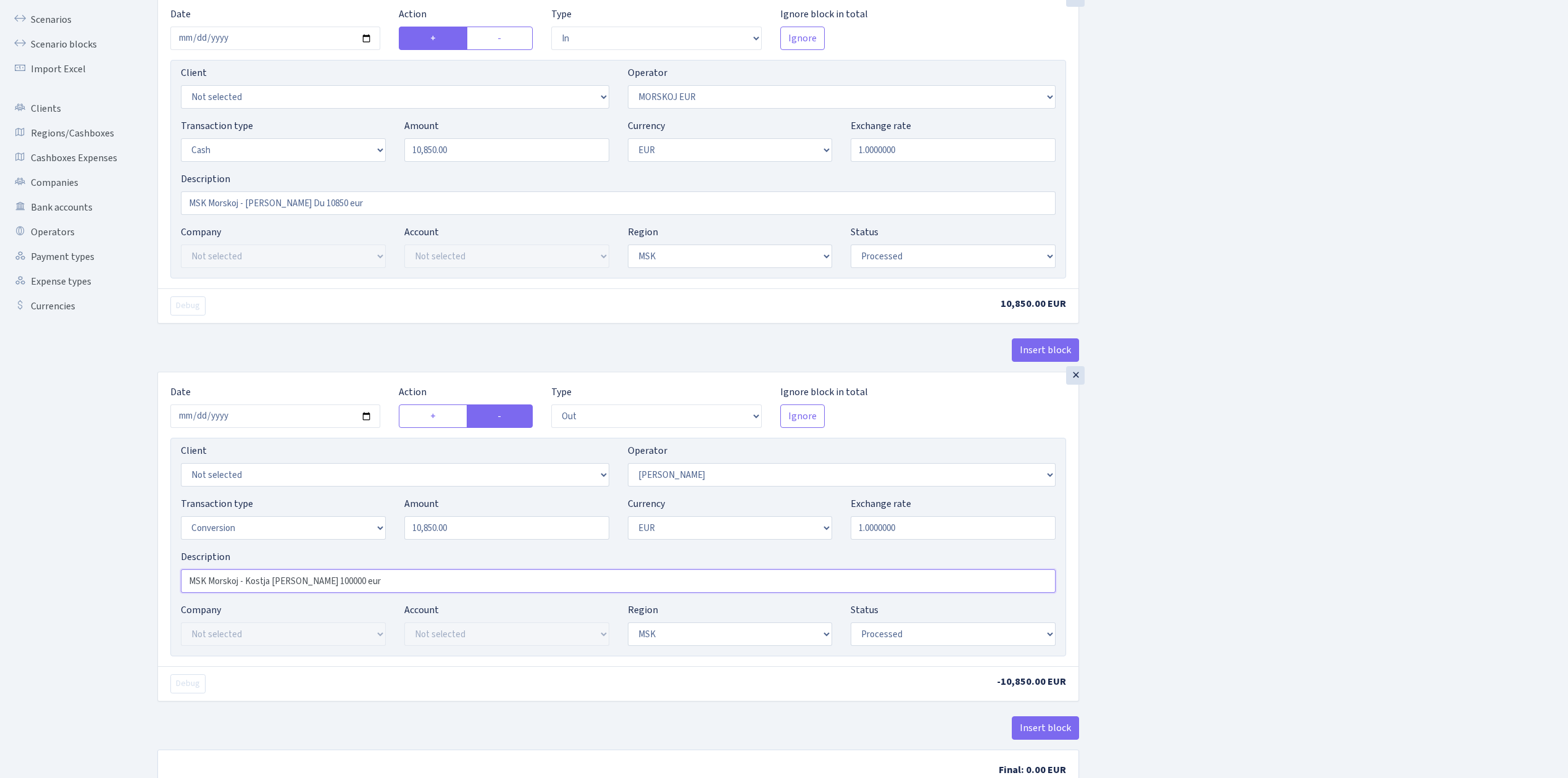
click at [88, 561] on div "Dashboard Generate Invoice ID Invoices Scenarios Scenario blocks Import Excel C…" at bounding box center [784, 377] width 1568 height 901
paste input "Vlad Du Du 1085"
type input "MSK Morskoj - [PERSON_NAME] Du 10850 eur"
click at [1340, 550] on div "Insert block × Date 2025-09-09 Action + - Type --- In Out Commission Field requ…" at bounding box center [853, 382] width 1411 height 845
click at [946, 475] on select "Not selected 981 981 AED 981 BN usdt 981 CASH USDT 981 CASH USDT EUR 981 GOLD 9…" at bounding box center [842, 474] width 428 height 23
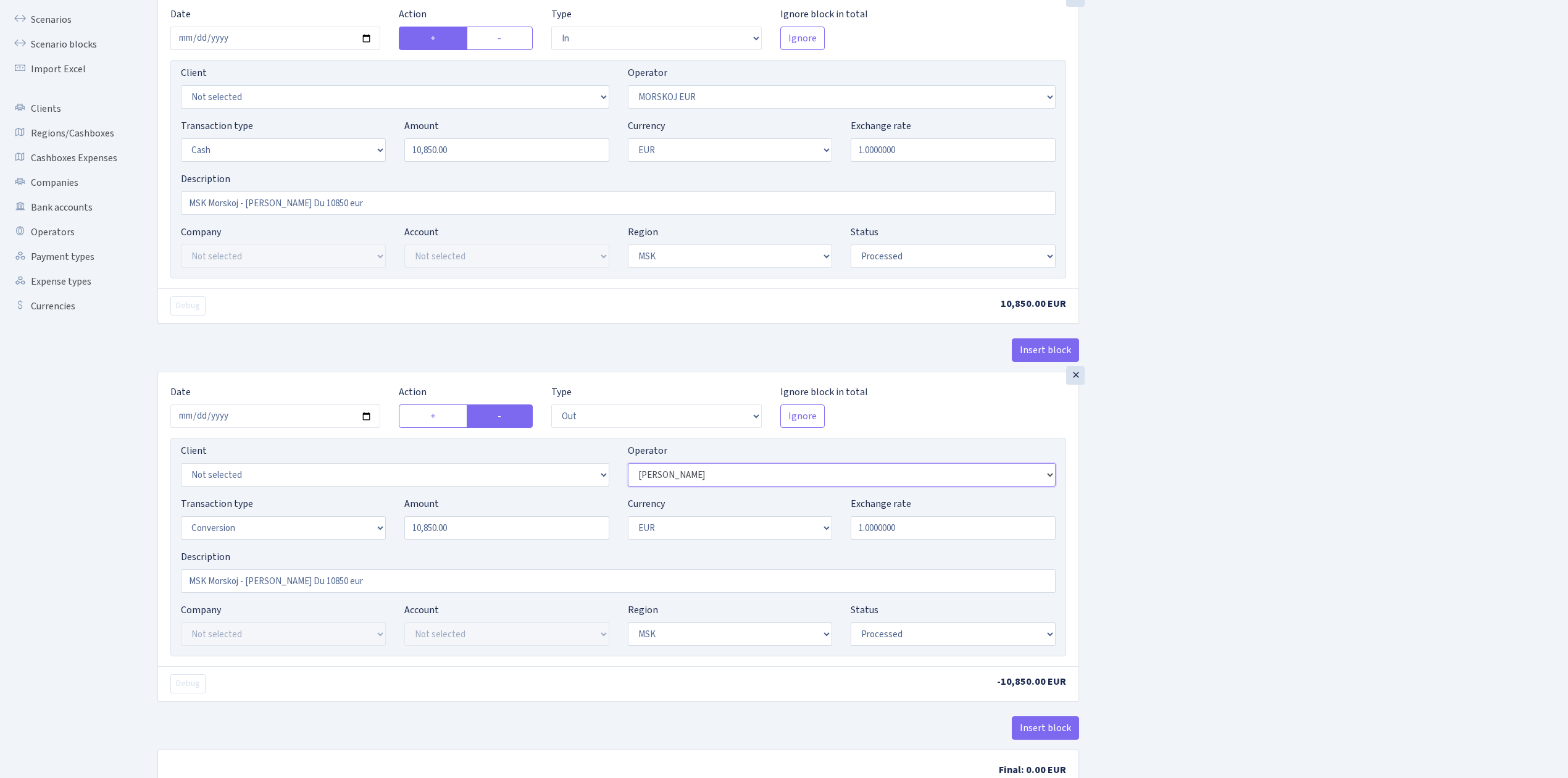
select select "163"
click at [628, 466] on select "Not selected 981 981 AED 981 BN usdt 981 CASH USDT 981 CASH USDT EUR 981 GOLD 9…" at bounding box center [842, 474] width 428 height 23
click at [1176, 421] on div "Insert block × Date 2025-09-09 Action + - Type --- In Out Commission Field requ…" at bounding box center [853, 382] width 1411 height 845
click at [1259, 555] on div "Insert block × Date 2025-09-09 Action + - Type --- In Out Commission Field requ…" at bounding box center [853, 382] width 1411 height 845
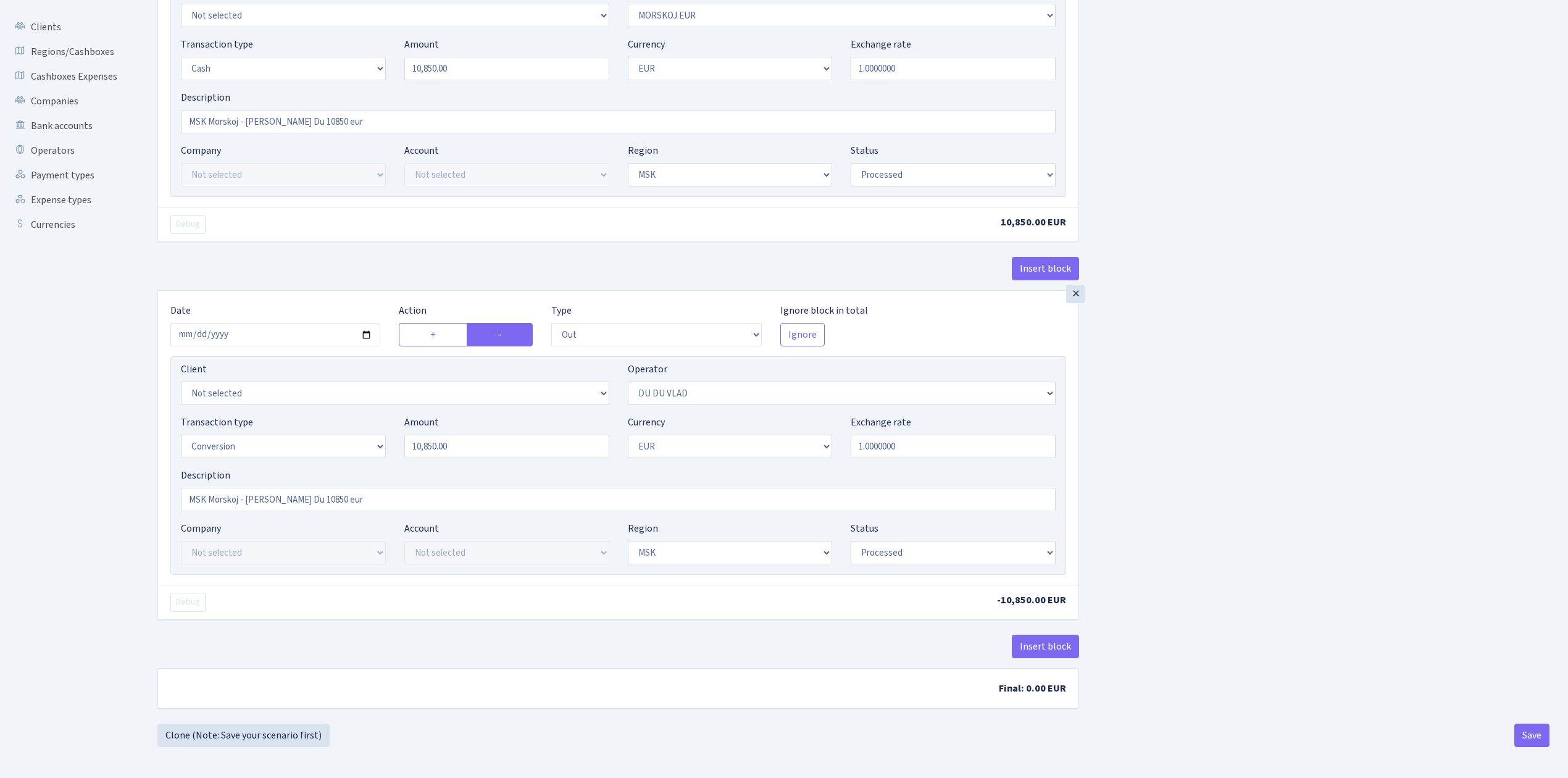
scroll to position [194, 0]
drag, startPoint x: 348, startPoint y: 499, endPoint x: 131, endPoint y: 499, distance: 217.0
click at [131, 499] on div "Dashboard Generate Invoice ID Invoices Scenarios Scenario blocks Import Excel C…" at bounding box center [784, 296] width 1568 height 901
click at [1272, 650] on div "Insert block × Date 2025-09-09 Action + - Type --- In Out Commission Field requ…" at bounding box center [853, 301] width 1411 height 845
click at [1530, 737] on button "Save" at bounding box center [1532, 735] width 35 height 23
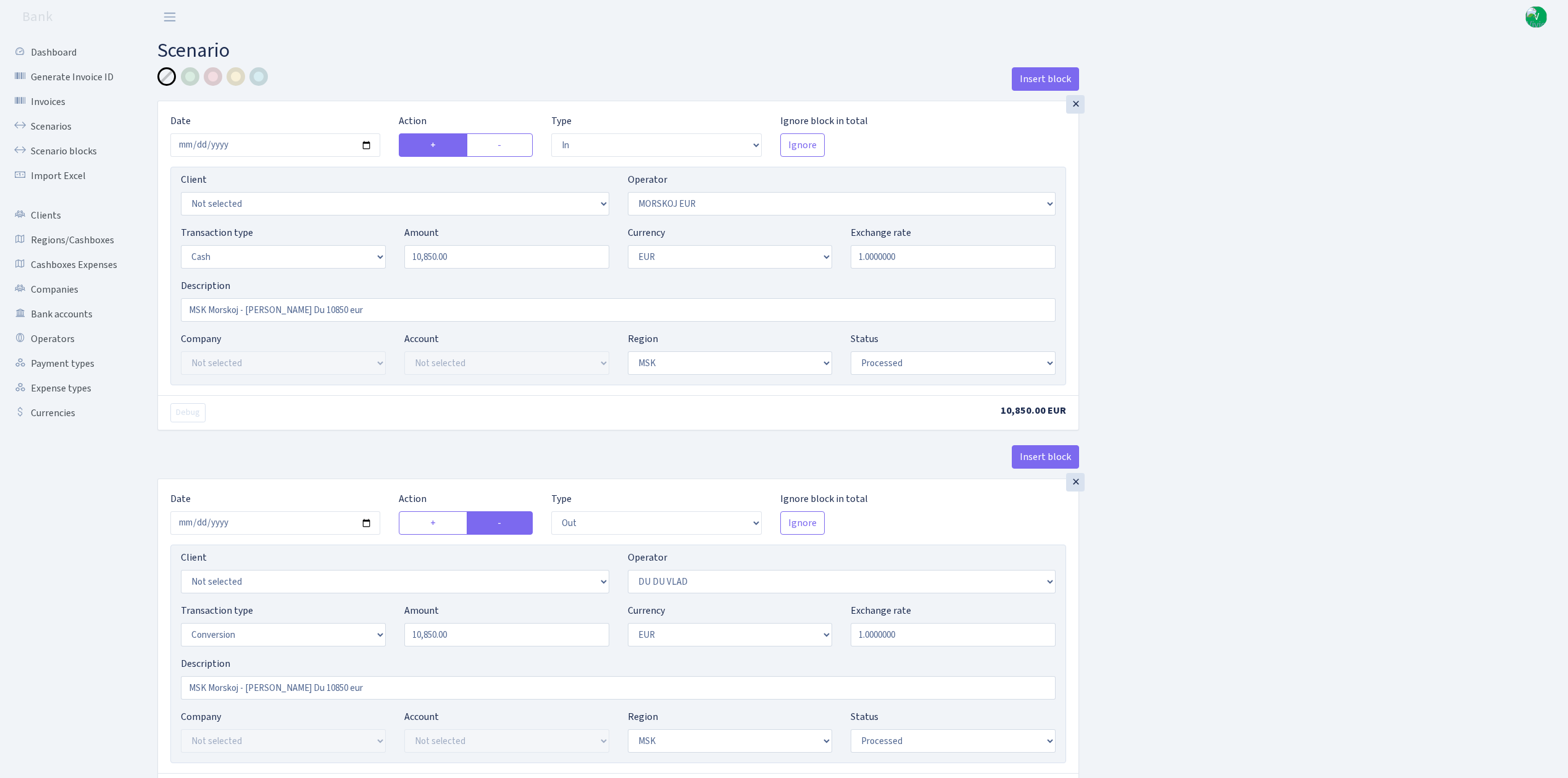
select select "in"
select select "323"
select select "1"
select select "3"
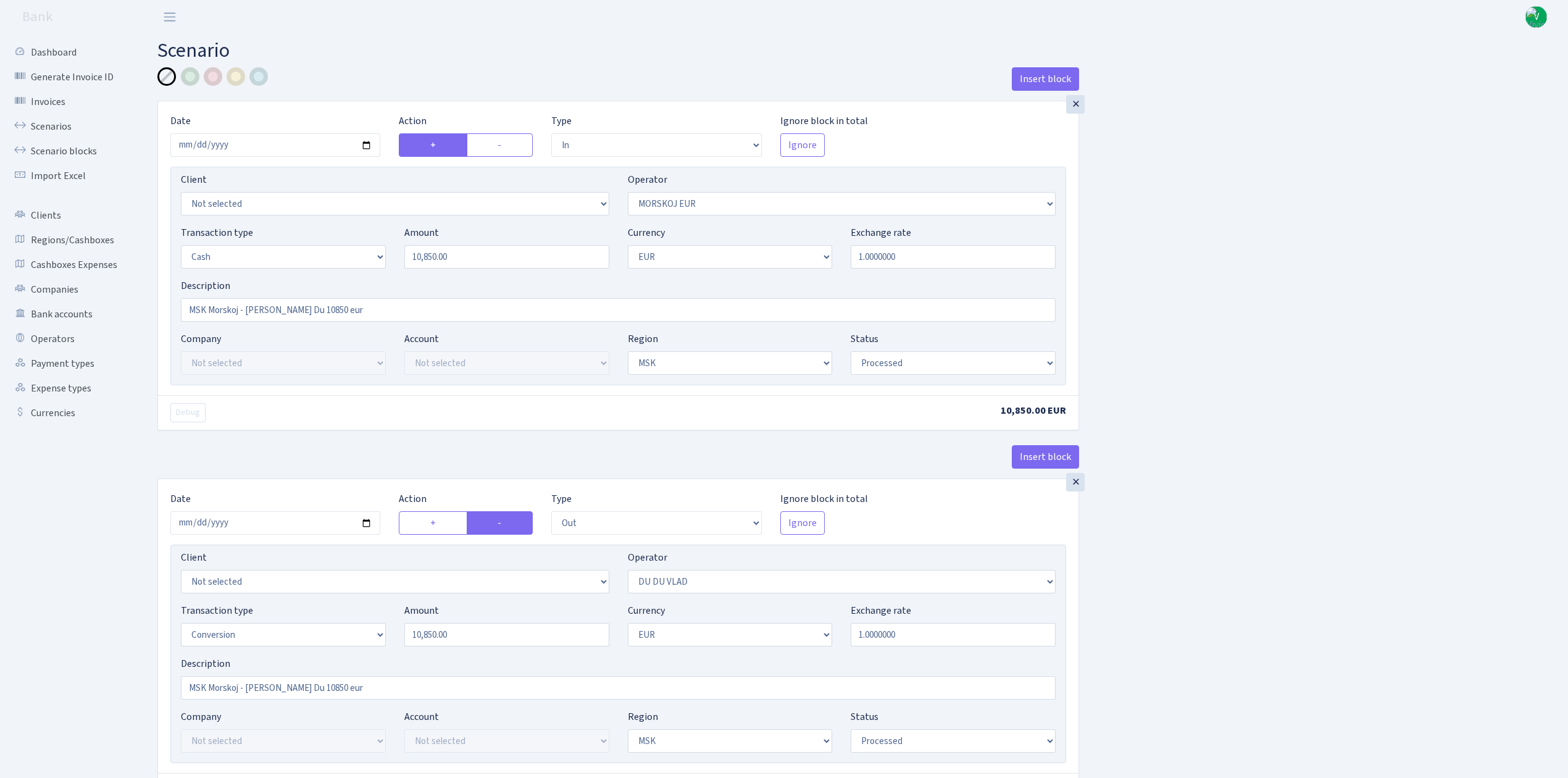
select select "processed"
select select "out"
select select "163"
select select "15"
select select "1"
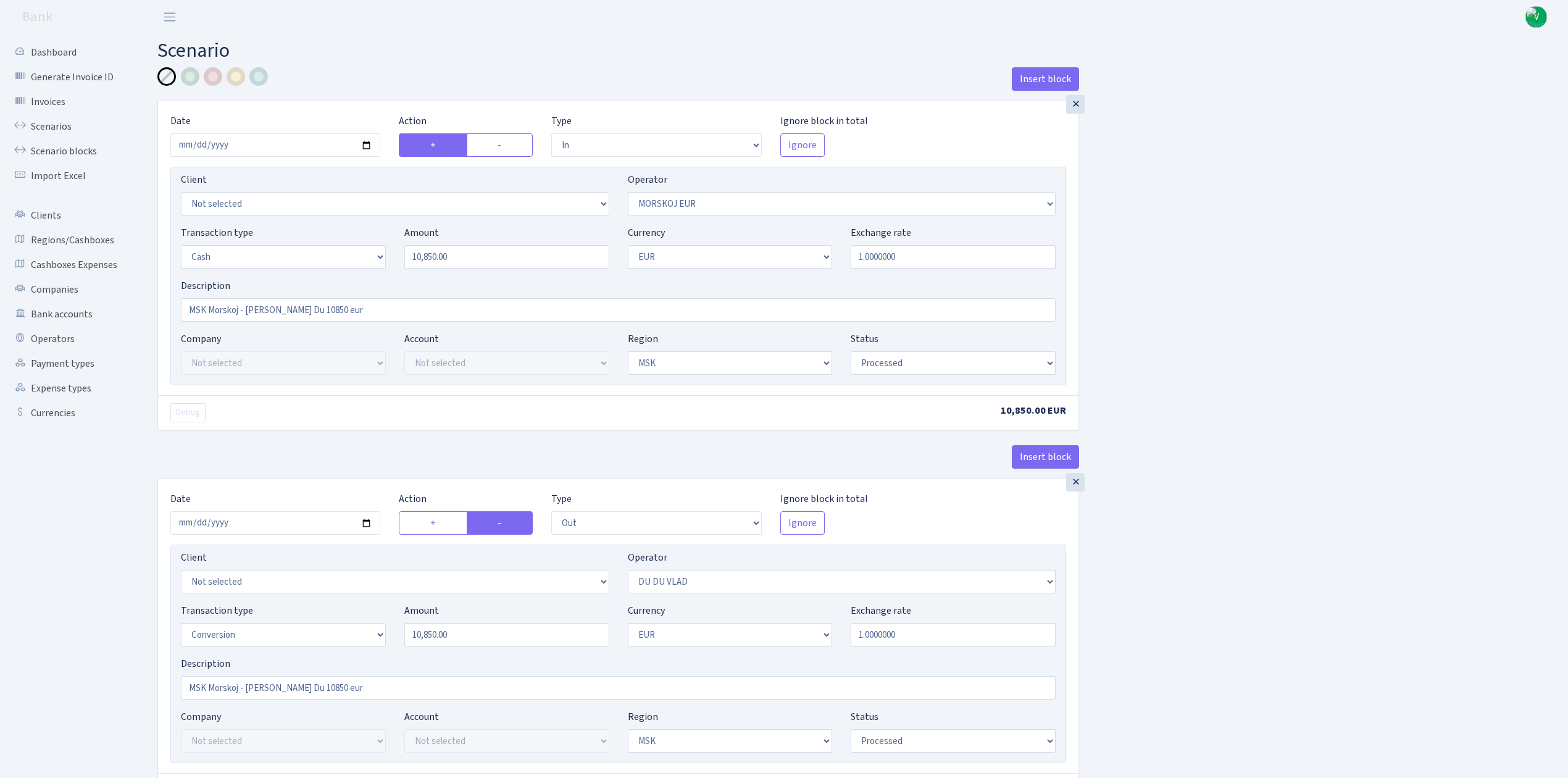
select select "3"
select select "processed"
click at [60, 123] on link "Scenarios" at bounding box center [68, 126] width 123 height 25
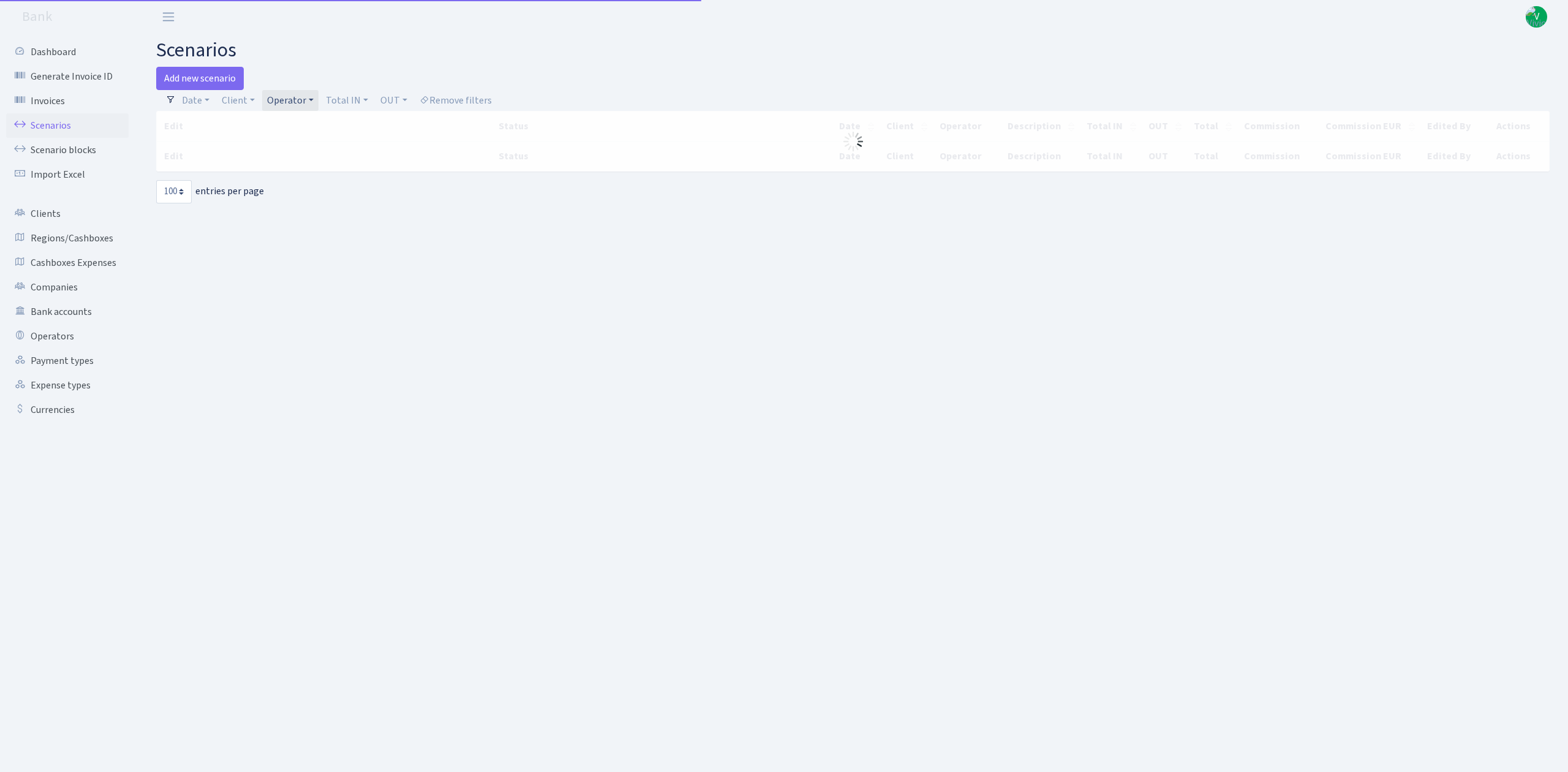
select select "100"
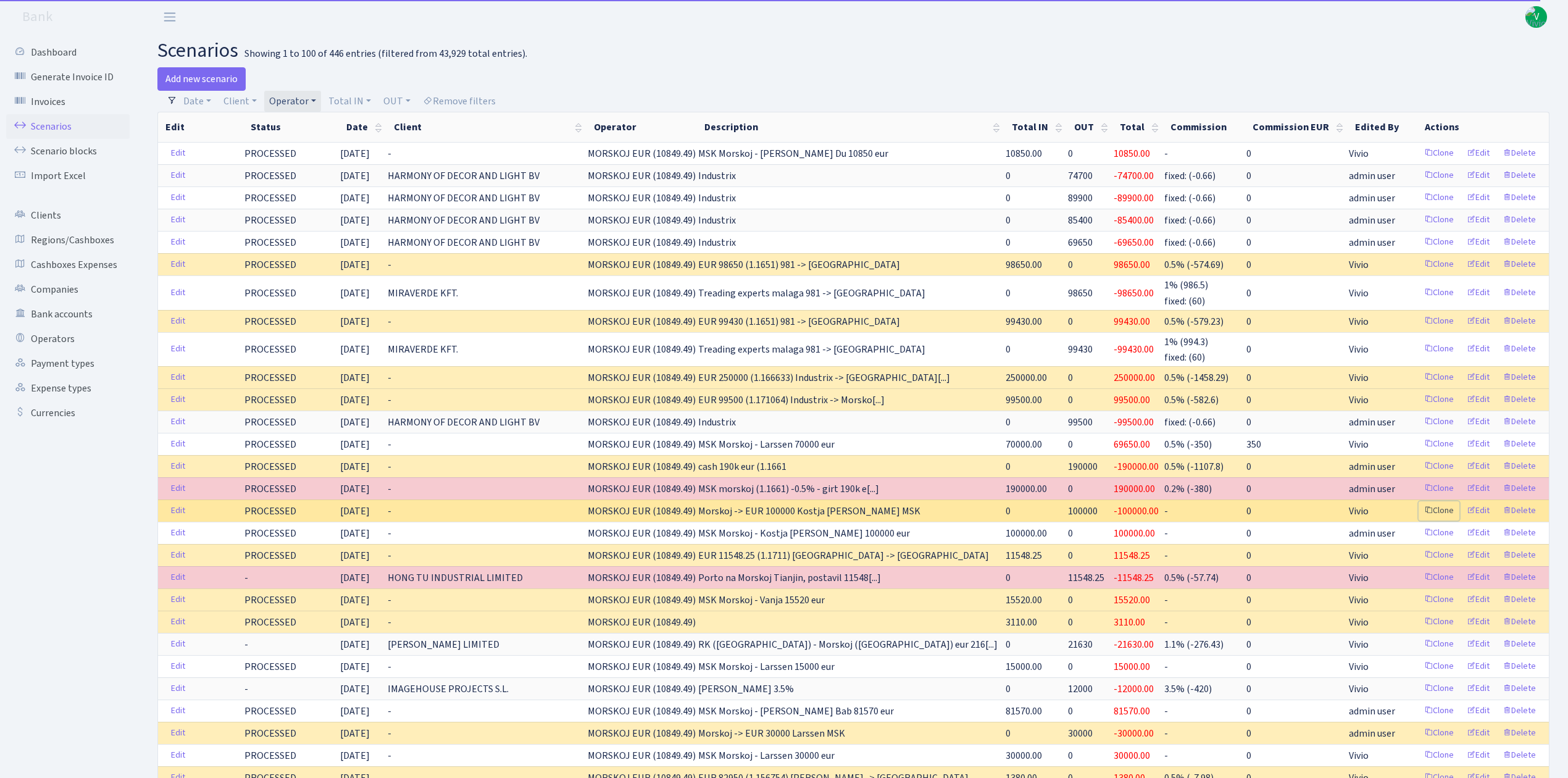
click at [1435, 514] on link "Clone" at bounding box center [1438, 511] width 40 height 19
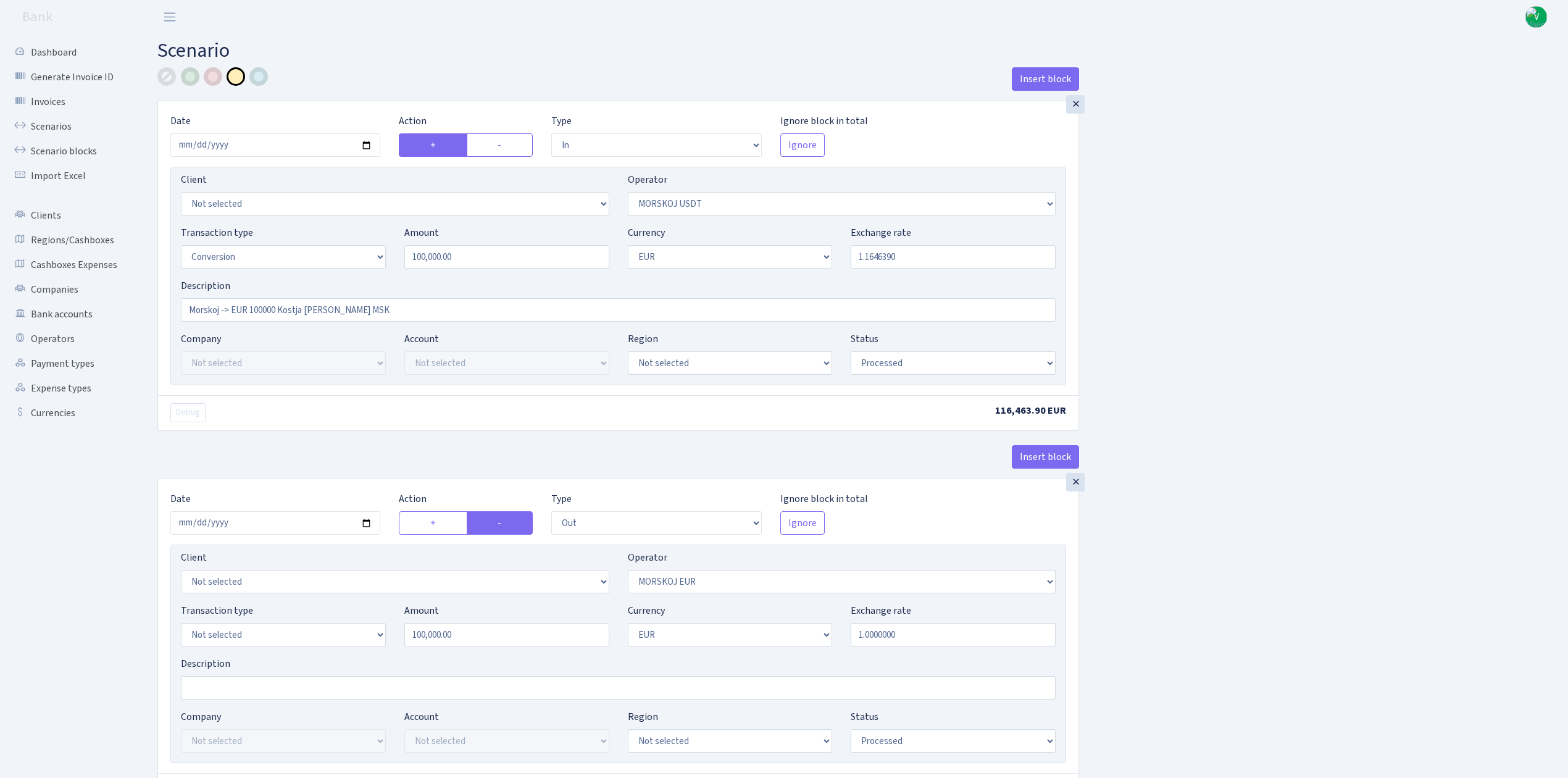
select select "in"
select select "324"
select select "15"
select select "1"
select select "processed"
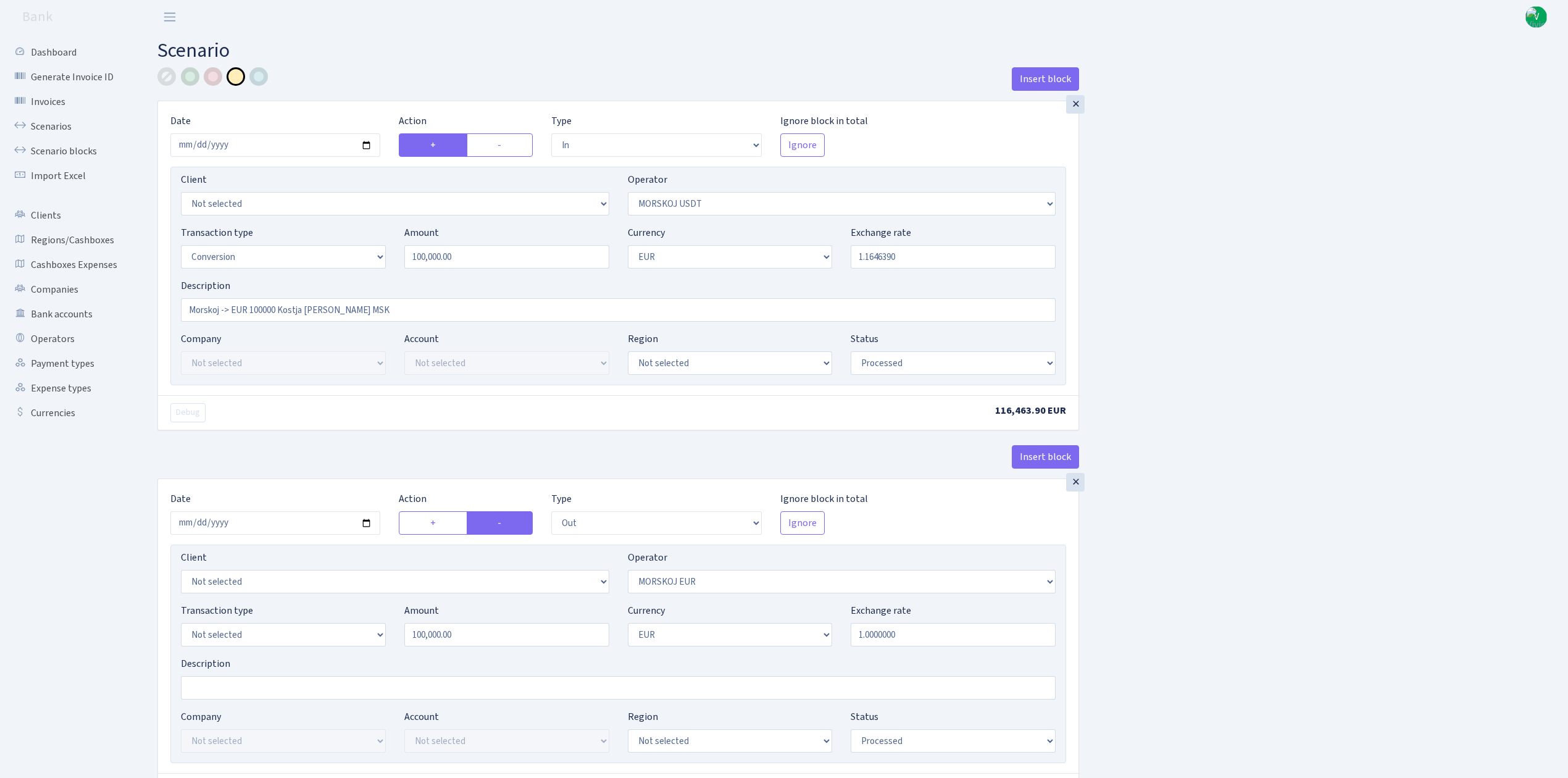
select select "out"
select select "323"
select select "1"
select select "processed"
click at [366, 146] on input "2025-08-25" at bounding box center [275, 145] width 210 height 23
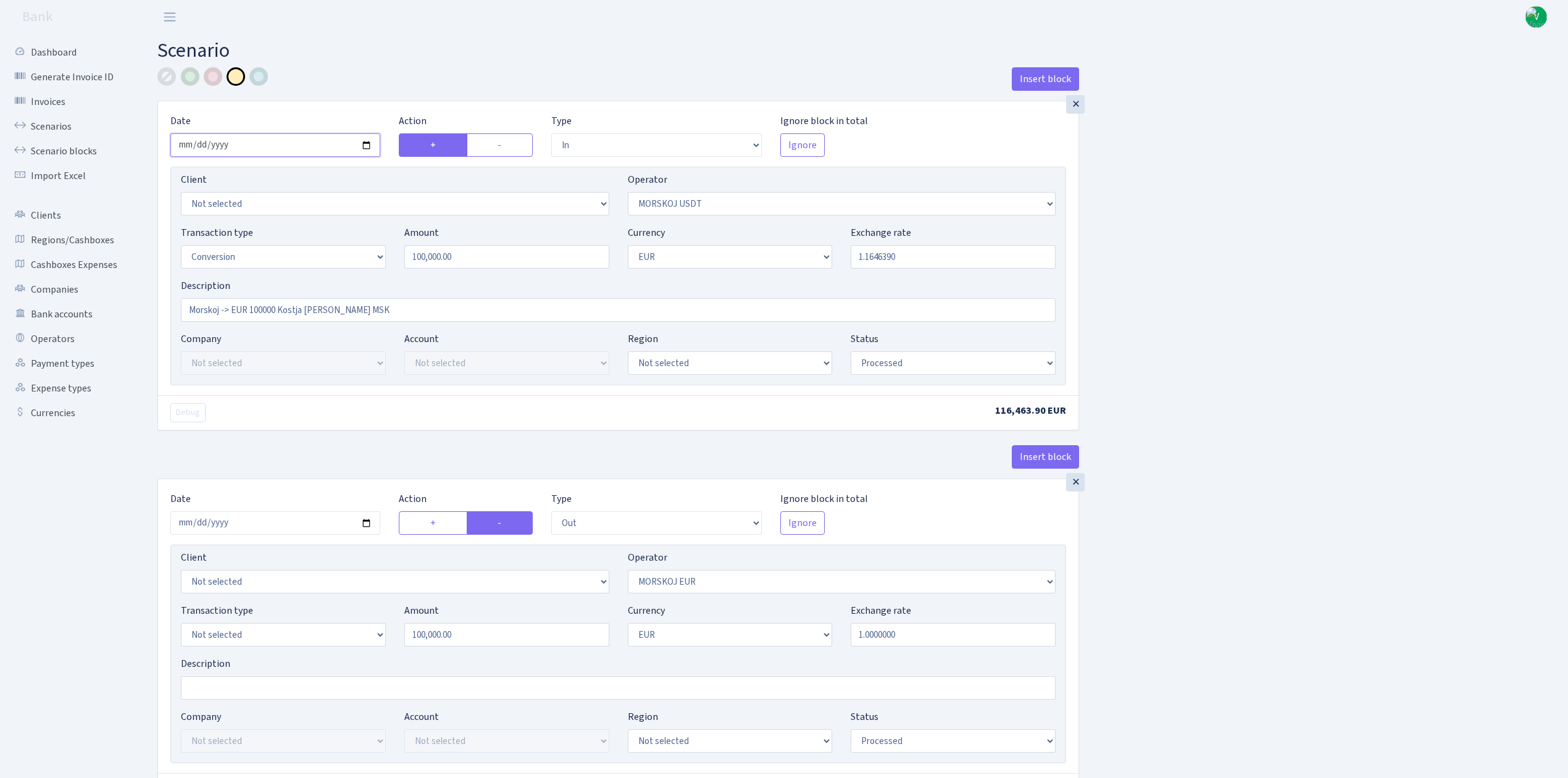
type input "[DATE]"
drag, startPoint x: 502, startPoint y: 265, endPoint x: 351, endPoint y: 252, distance: 151.6
click at [356, 252] on div "Transaction type Not selected 981 ELF FISH crypto GIRT IVO dekl MM-BALTIC eur U…" at bounding box center [618, 252] width 893 height 53
click at [366, 309] on input "Morskoj -> EUR 100000 Kostja Bulka MSK" at bounding box center [618, 310] width 875 height 23
type input "10,850.00"
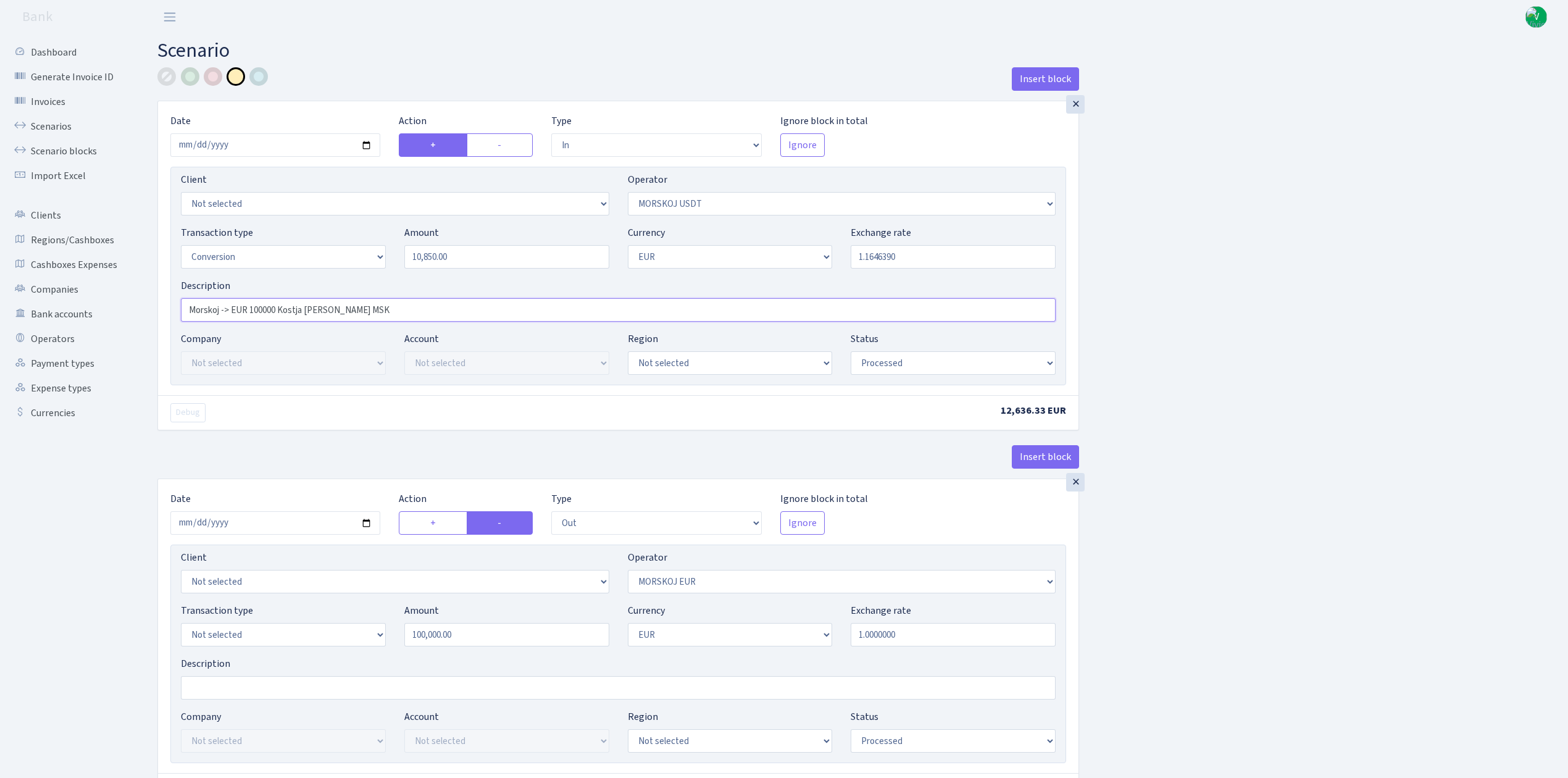
drag, startPoint x: 250, startPoint y: 308, endPoint x: 279, endPoint y: 313, distance: 29.4
click at [279, 312] on input "Morskoj -> EUR 100000 Kostja Bulka MSK" at bounding box center [618, 310] width 875 height 23
drag, startPoint x: 277, startPoint y: 309, endPoint x: 320, endPoint y: 310, distance: 43.0
click at [320, 310] on input "Morskoj -> EUR 10850 Kostja Bulka MSK" at bounding box center [618, 310] width 875 height 23
drag, startPoint x: 376, startPoint y: 309, endPoint x: 136, endPoint y: 295, distance: 240.4
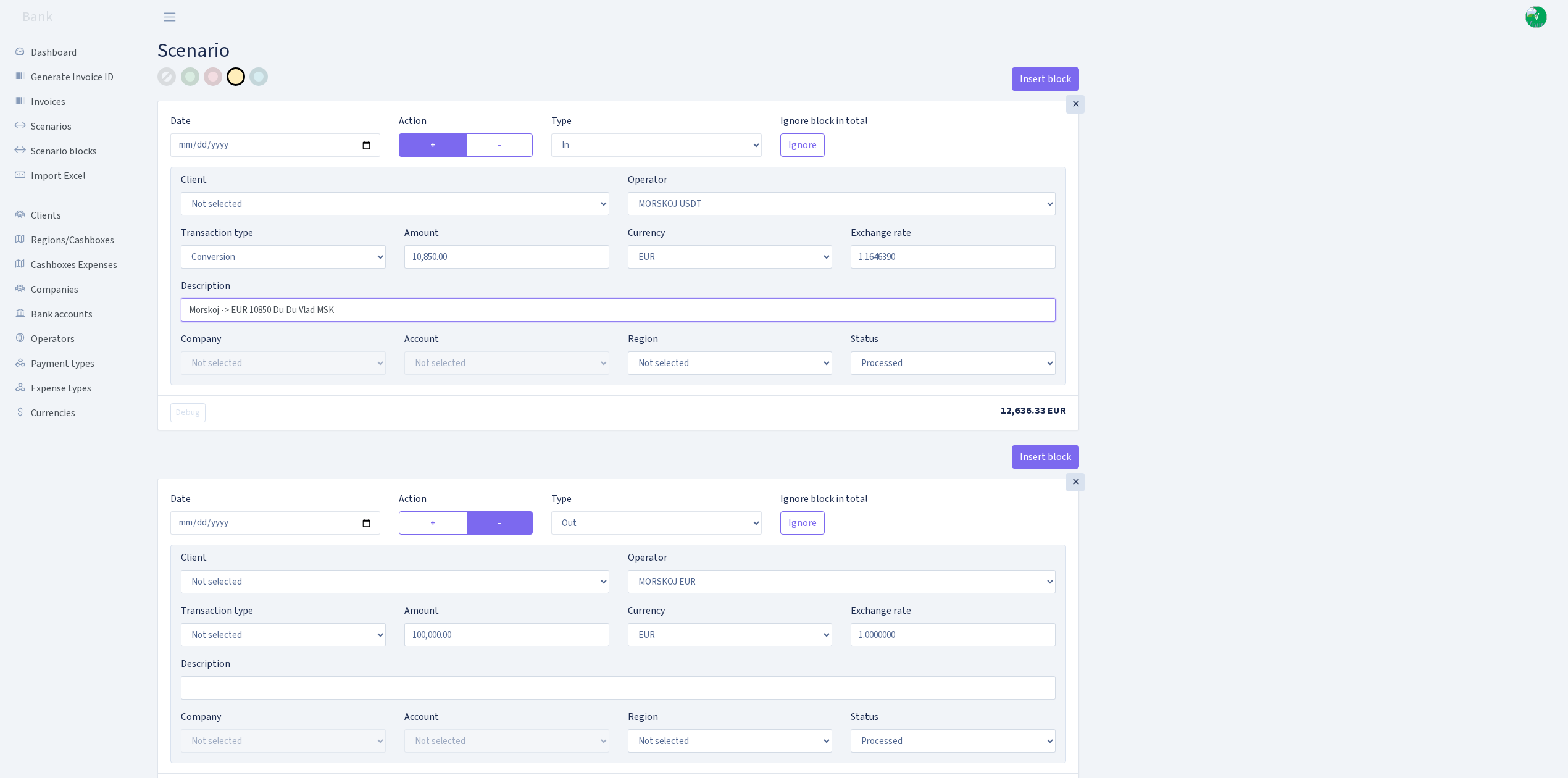
click at [136, 294] on div "Dashboard Generate Invoice ID Invoices Scenarios Scenario blocks Import Excel C…" at bounding box center [784, 484] width 1568 height 901
type input "Morskoj -> EUR 10850 Du Du Vlad MSK"
click at [1378, 387] on div "Insert block × Date 2025-09-09 Action + - Type --- In Out Commission Field requ…" at bounding box center [853, 489] width 1411 height 845
drag, startPoint x: 924, startPoint y: 255, endPoint x: 779, endPoint y: 230, distance: 147.1
click at [783, 230] on div "Transaction type Not selected 981 ELF FISH crypto GIRT IVO dekl MM-BALTIC eur U…" at bounding box center [618, 252] width 893 height 53
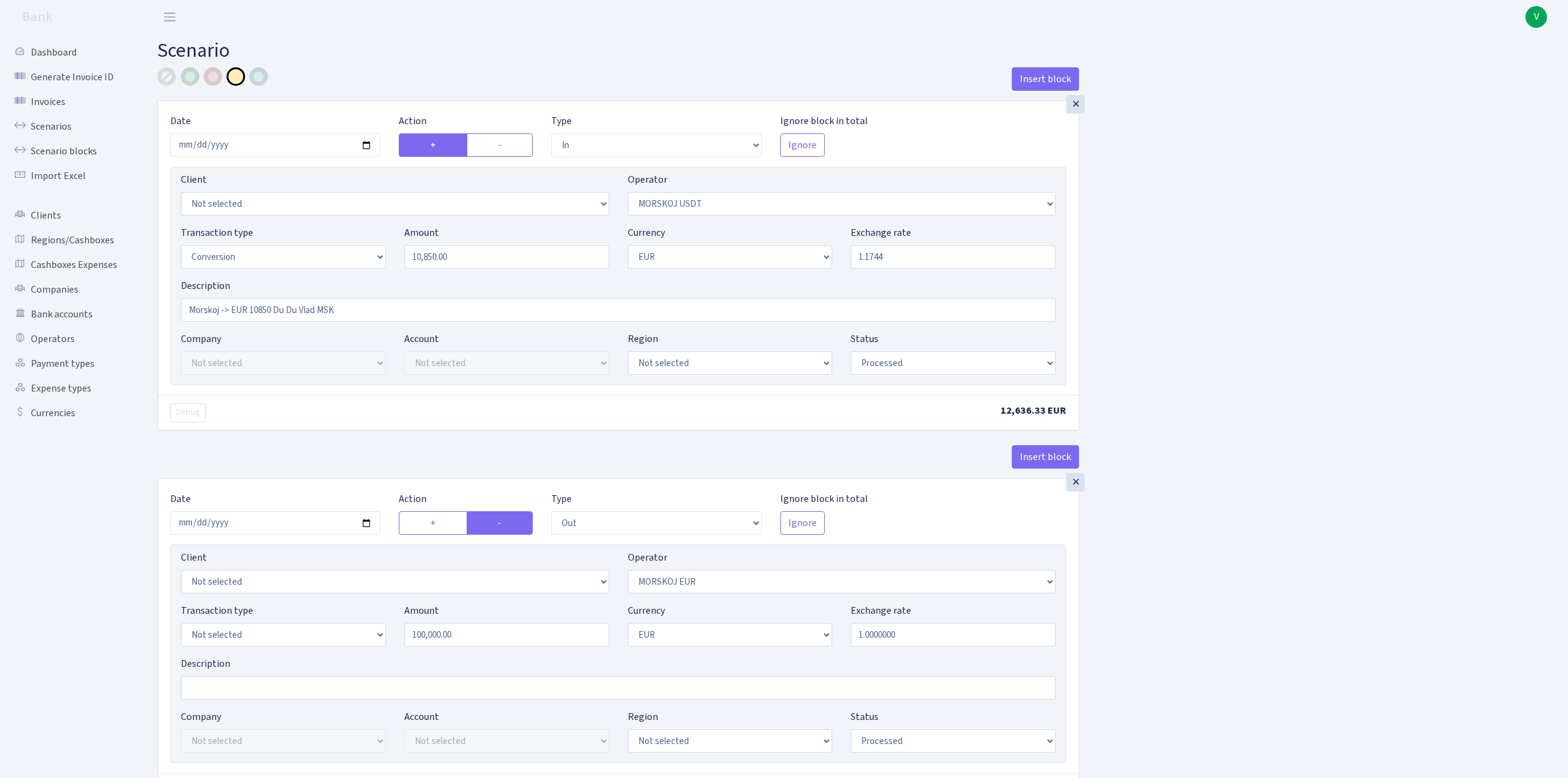
click at [1186, 250] on div "Insert block × Date 2025-09-09 Action + - Type --- In Out Commission Field requ…" at bounding box center [853, 489] width 1411 height 845
type input "1.1744000"
click at [366, 527] on input "2025-08-25" at bounding box center [275, 523] width 210 height 23
type input "2025-09-09"
drag, startPoint x: 475, startPoint y: 643, endPoint x: 313, endPoint y: 611, distance: 165.1
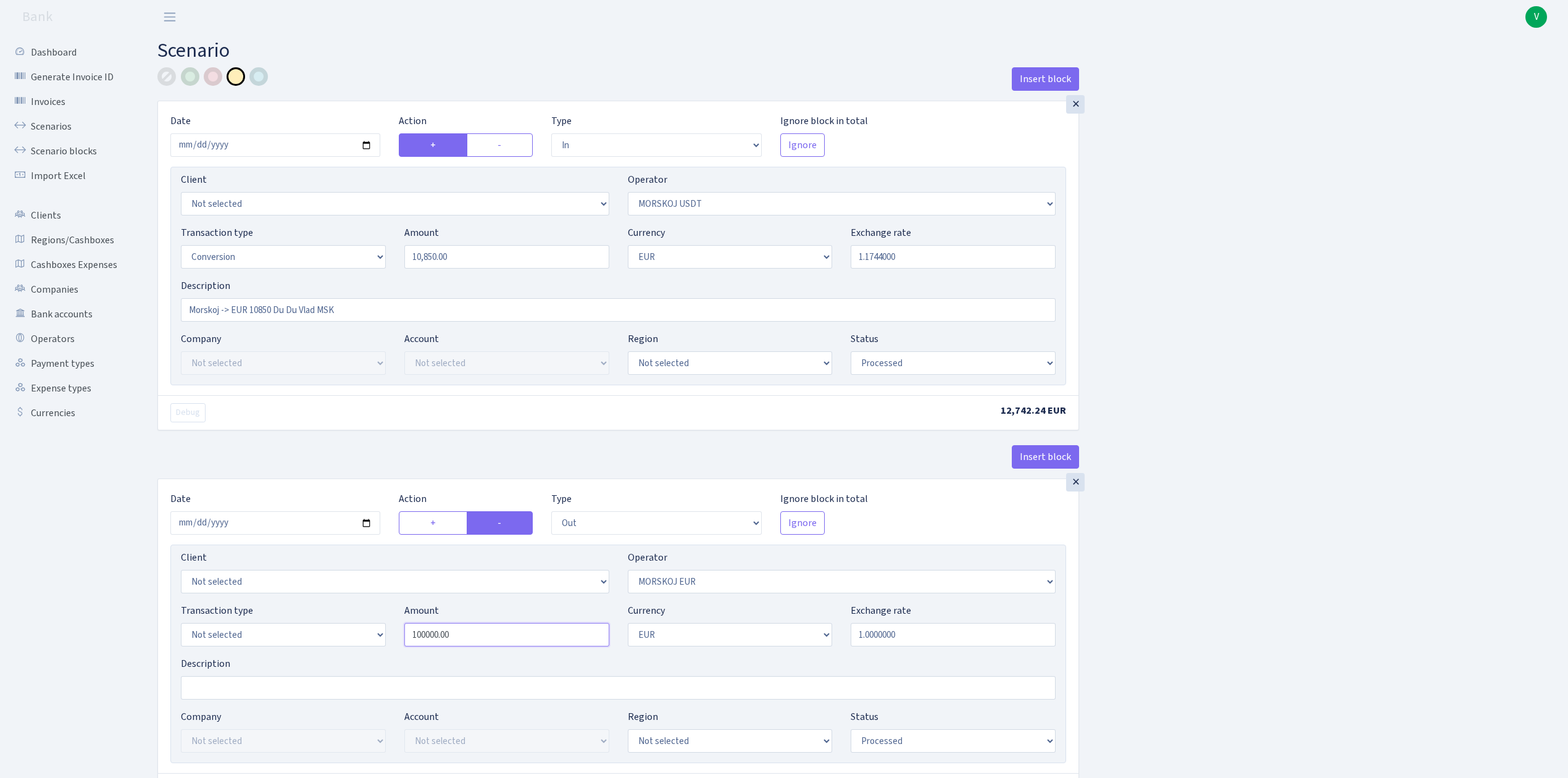
click at [315, 611] on div "Transaction type Not selected 981 ELF FISH crypto GIRT IVO dekl MM-BALTIC eur U…" at bounding box center [618, 630] width 893 height 53
click at [1309, 585] on div "Insert block × Date 2025-09-09 Action + - Type --- In Out Commission Field requ…" at bounding box center [853, 489] width 1411 height 845
type input "10,850.00"
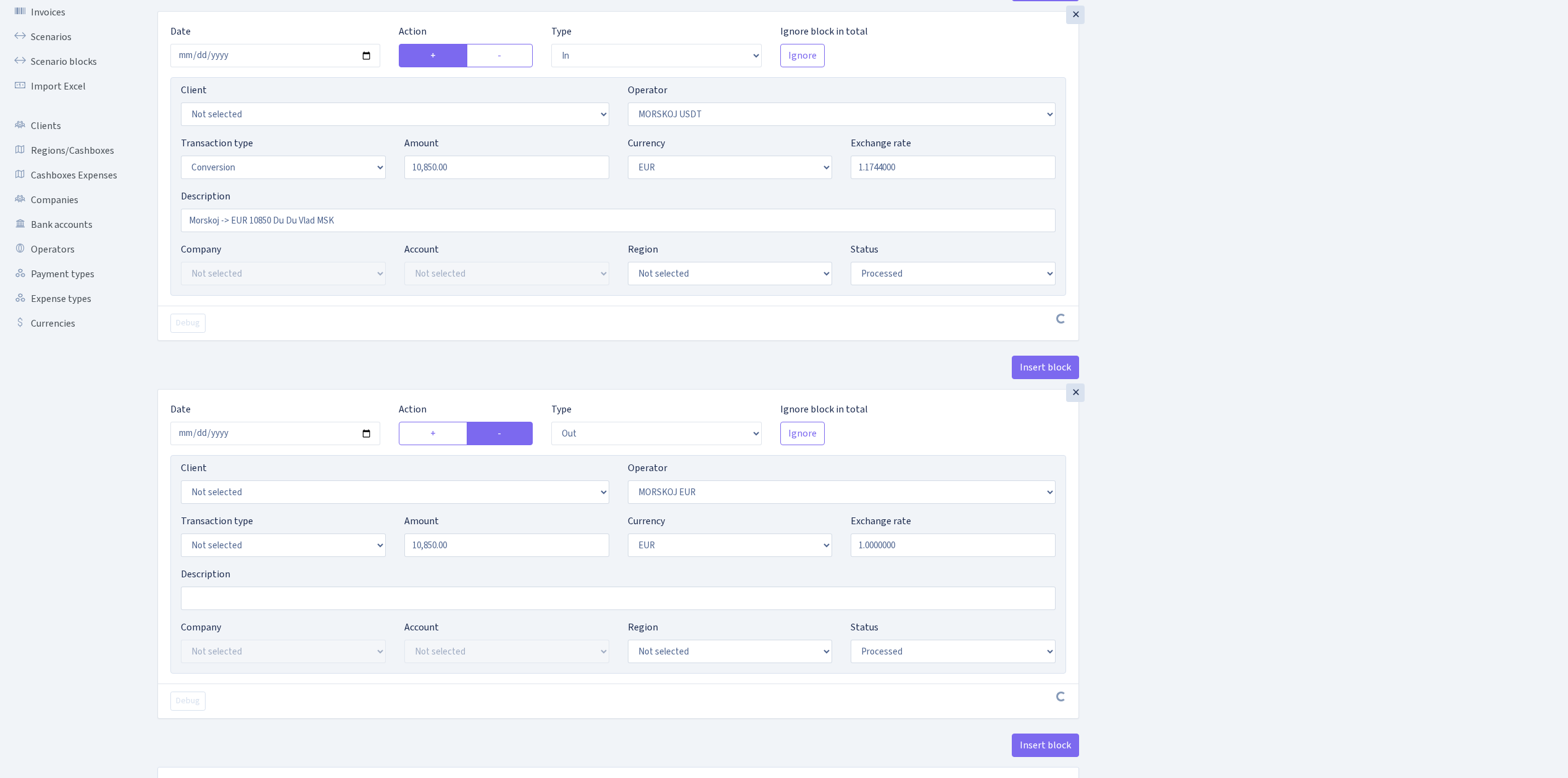
scroll to position [189, 0]
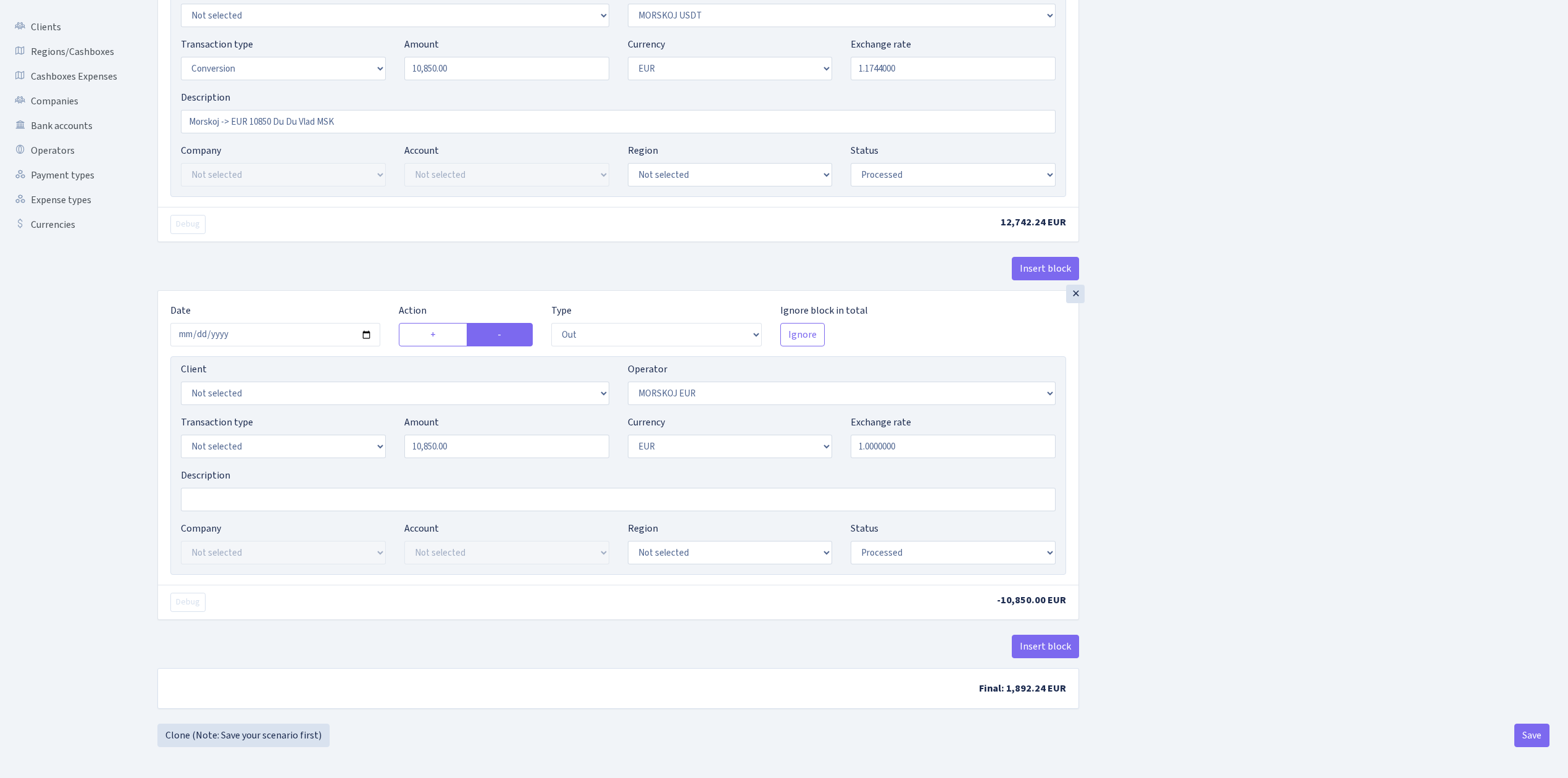
click at [1367, 682] on div "Insert block × Date 2025-09-09 Action + - Type --- In Out Commission Field requ…" at bounding box center [853, 301] width 1411 height 845
click at [1531, 738] on button "Save" at bounding box center [1532, 735] width 35 height 23
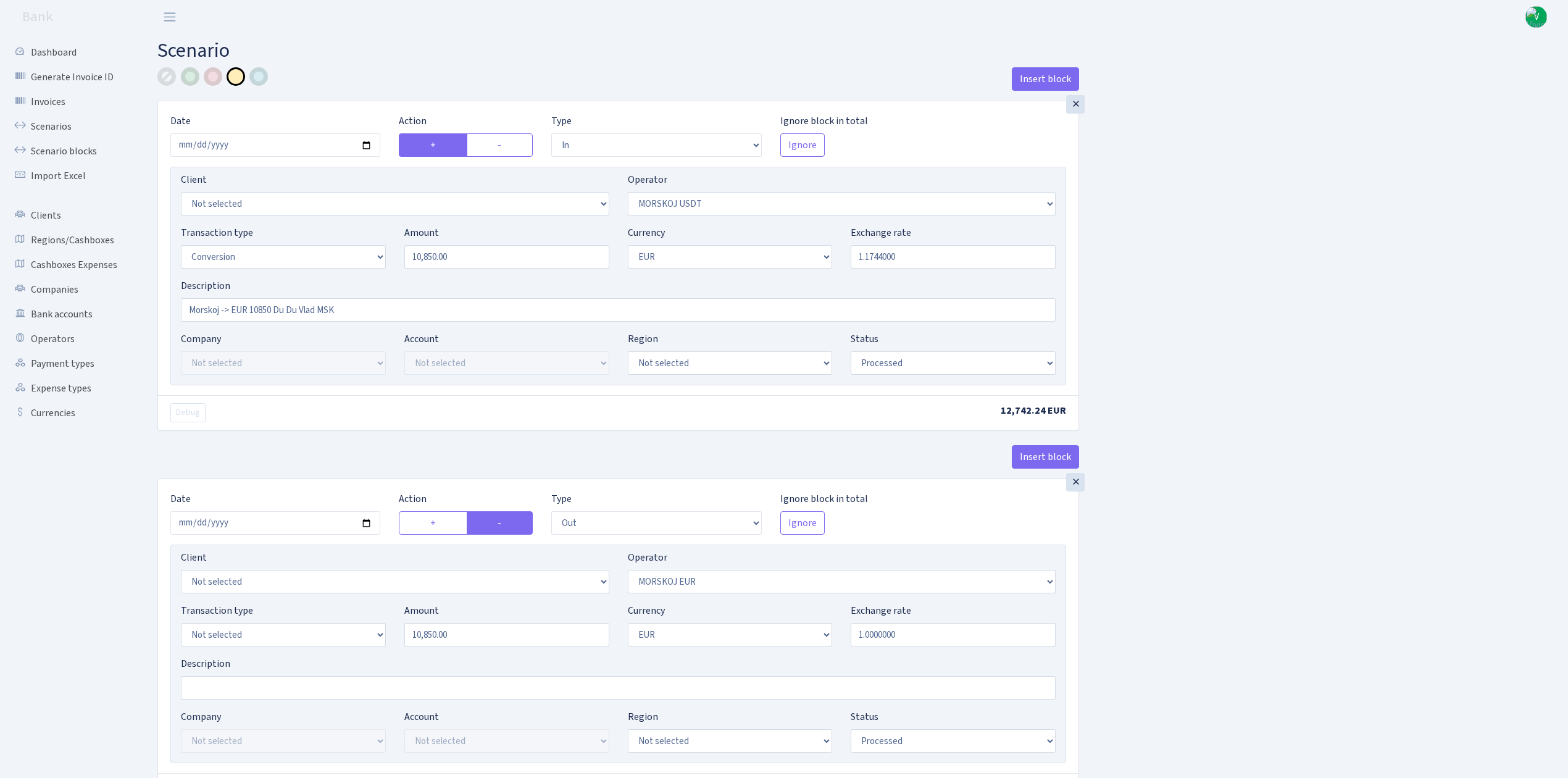
select select "in"
select select "324"
select select "15"
select select "1"
select select "processed"
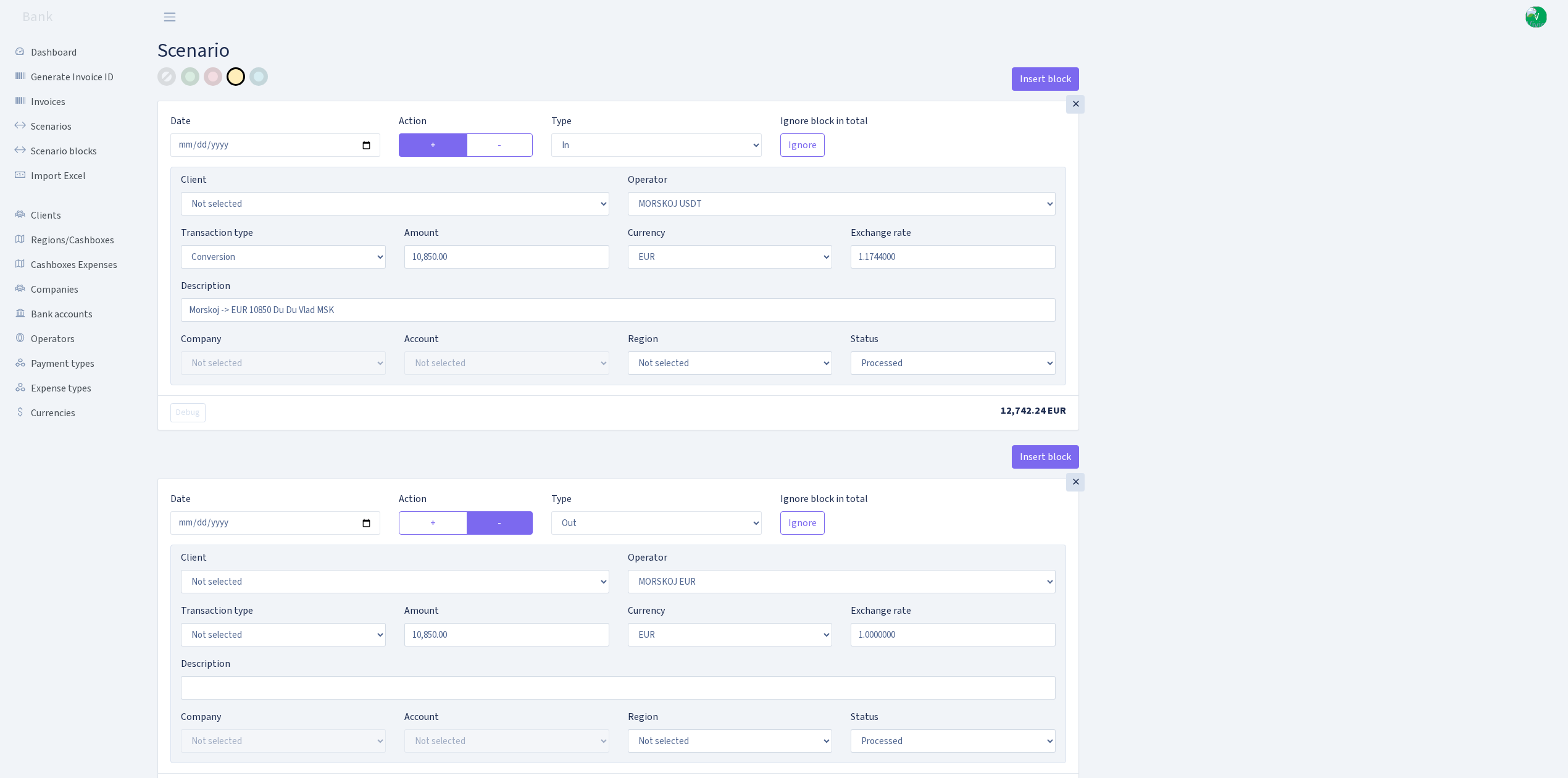
select select "out"
select select "323"
select select "1"
select select "processed"
click at [50, 121] on link "Scenarios" at bounding box center [68, 126] width 123 height 25
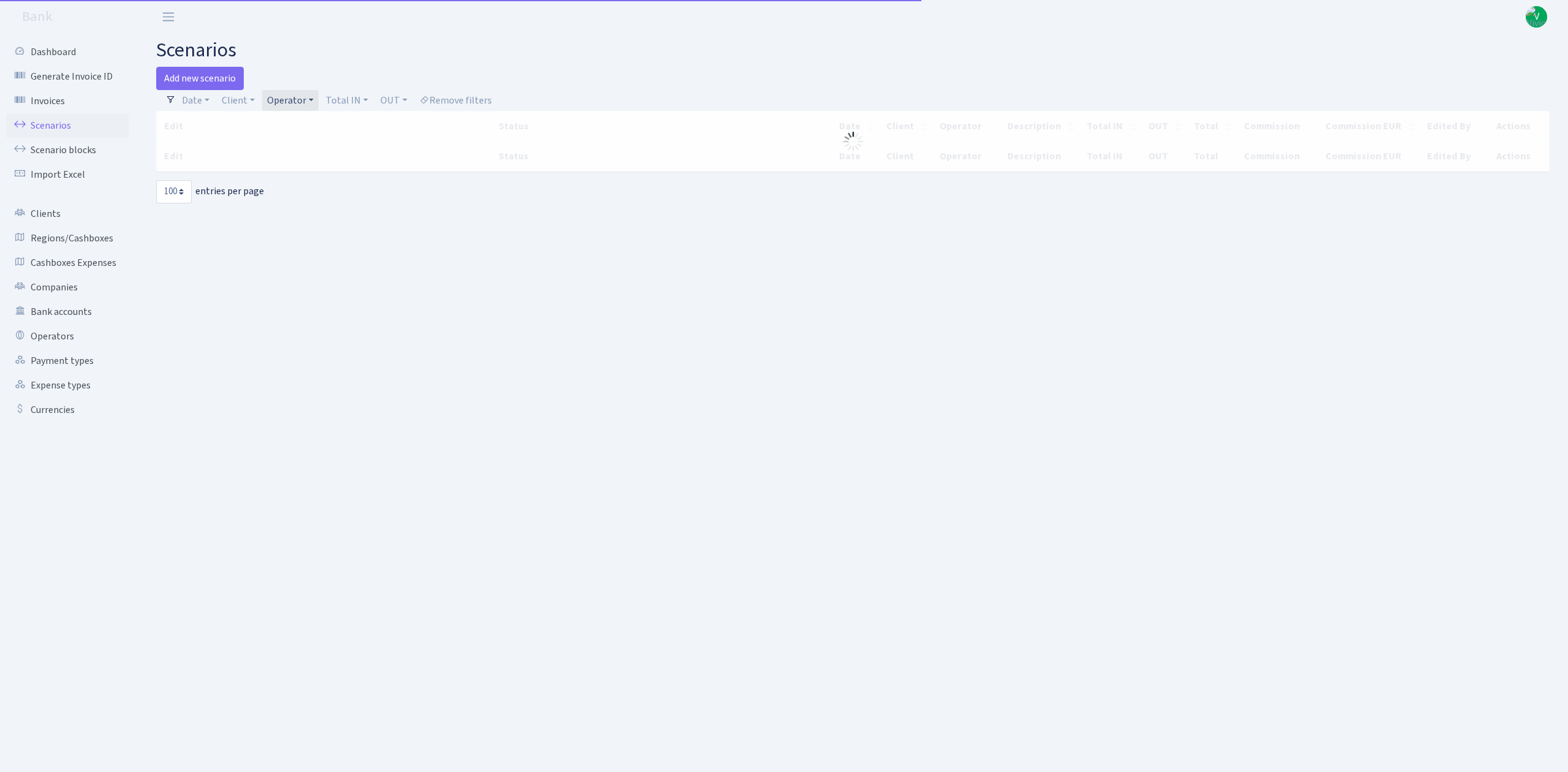
select select "100"
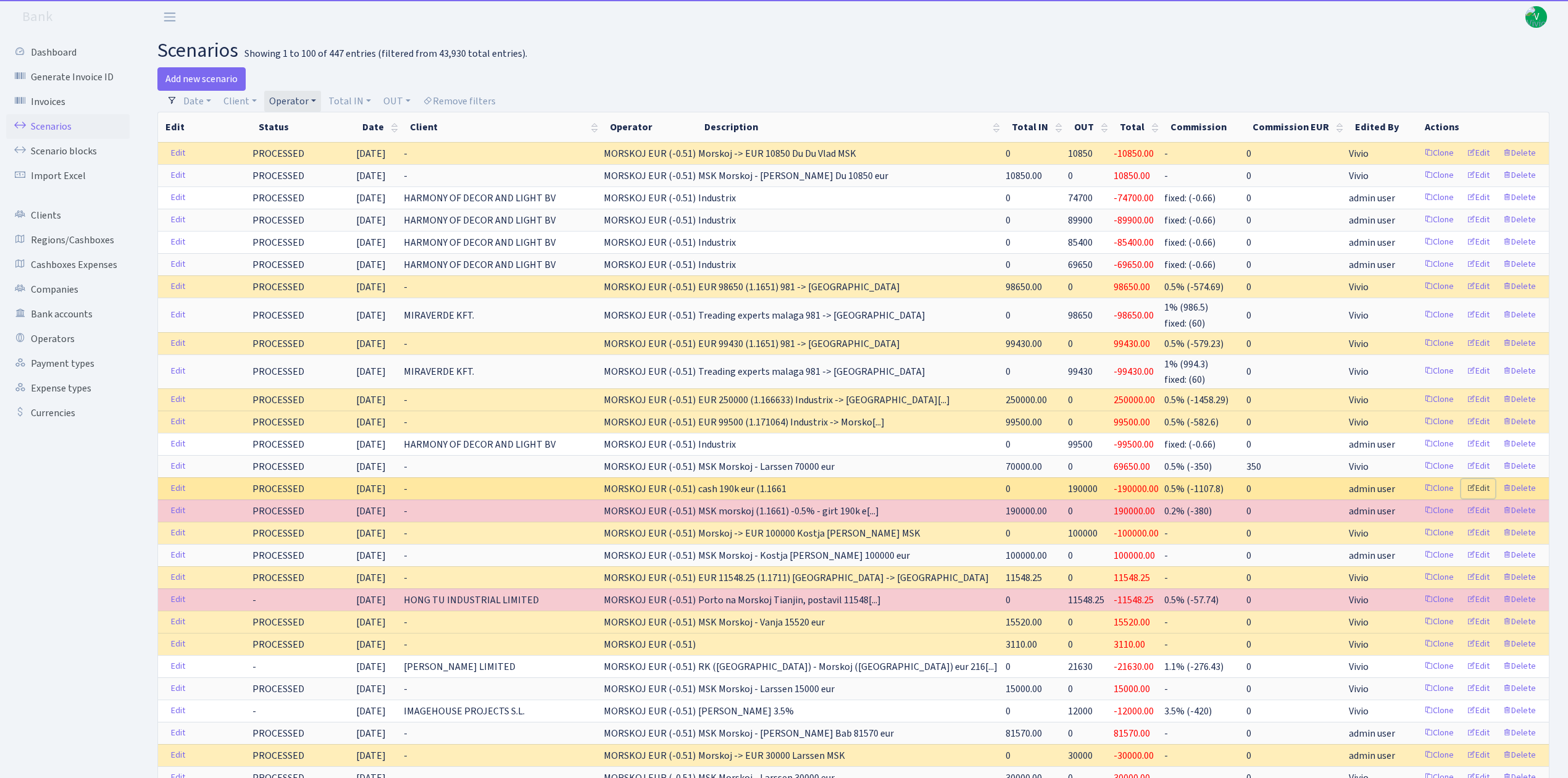
click at [1482, 489] on link "Edit" at bounding box center [1478, 489] width 34 height 19
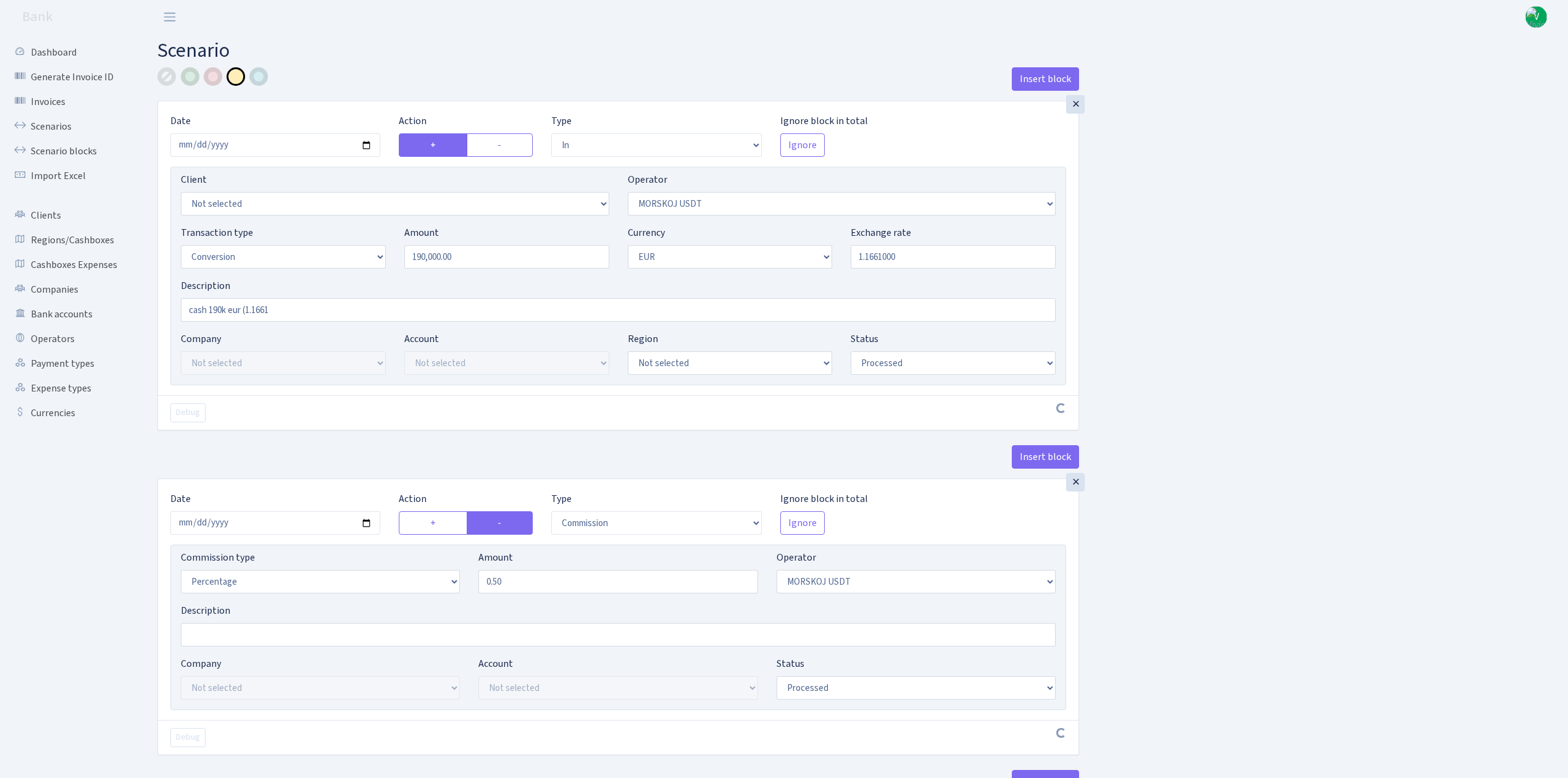
select select "in"
select select "324"
select select "15"
select select "1"
select select "processed"
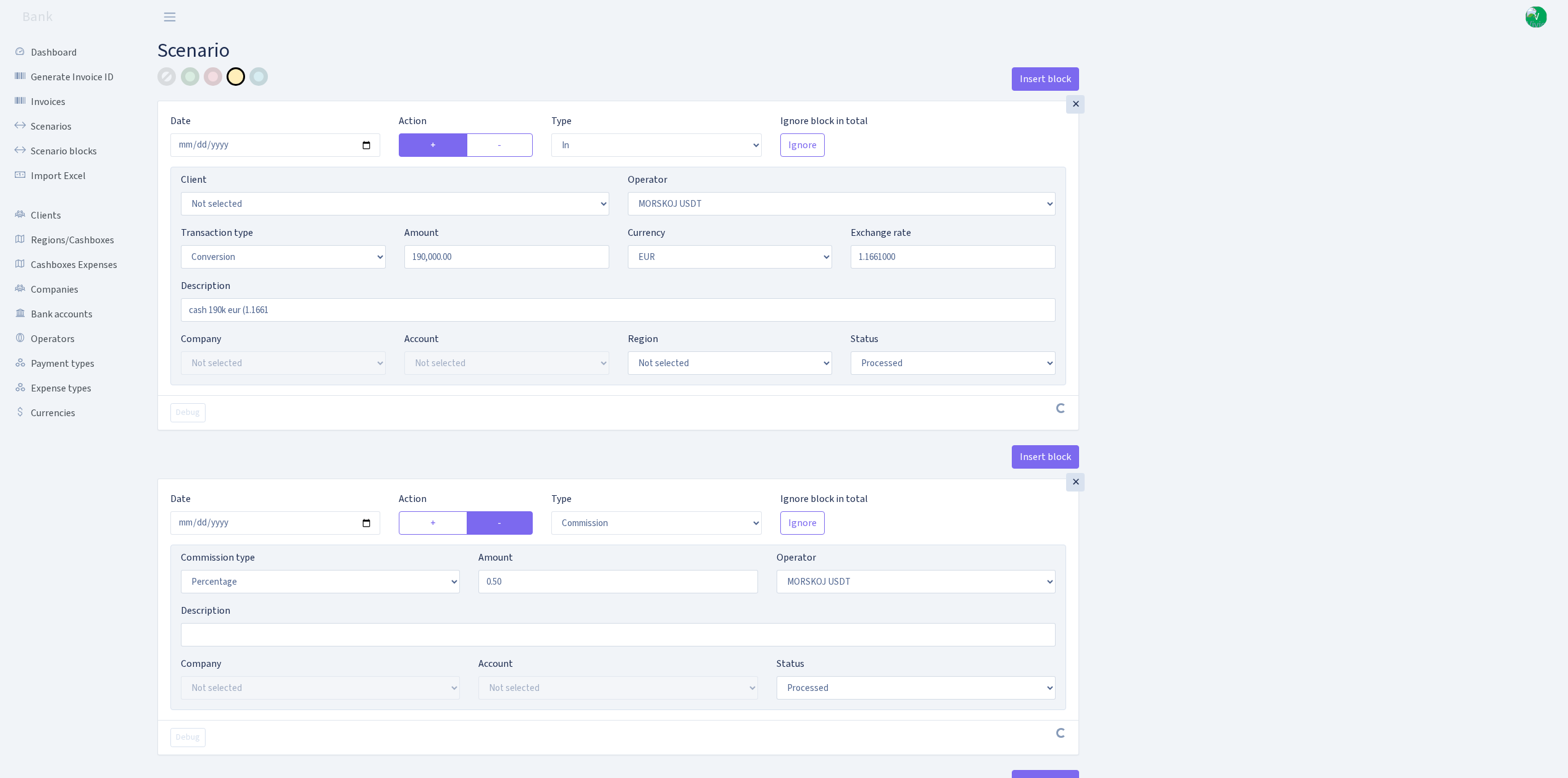
select select "commission"
select select "324"
select select "processed"
select select "out"
select select "323"
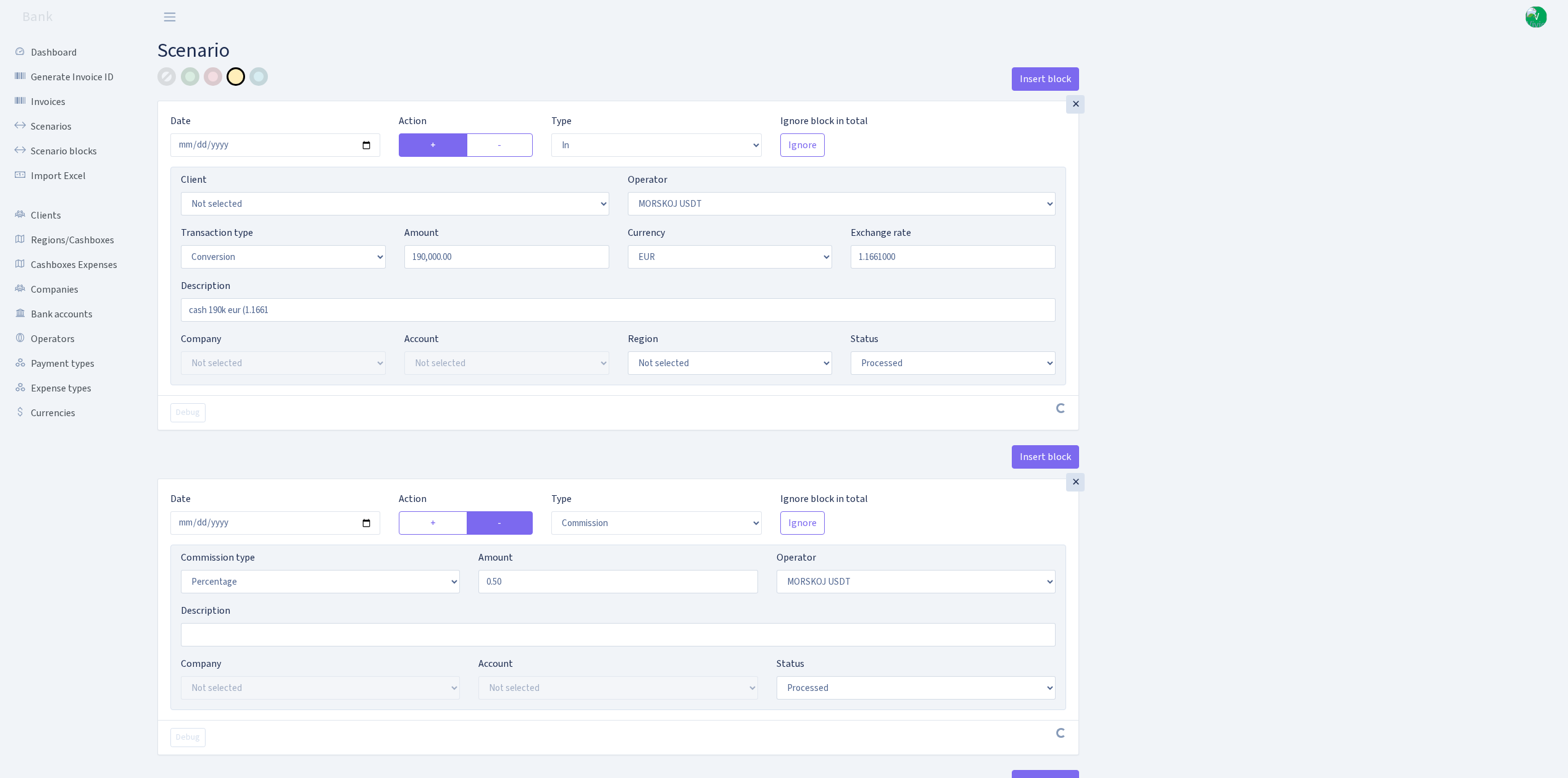
select select "15"
select select "1"
select select "processed"
click at [67, 122] on link "Scenarios" at bounding box center [68, 126] width 123 height 25
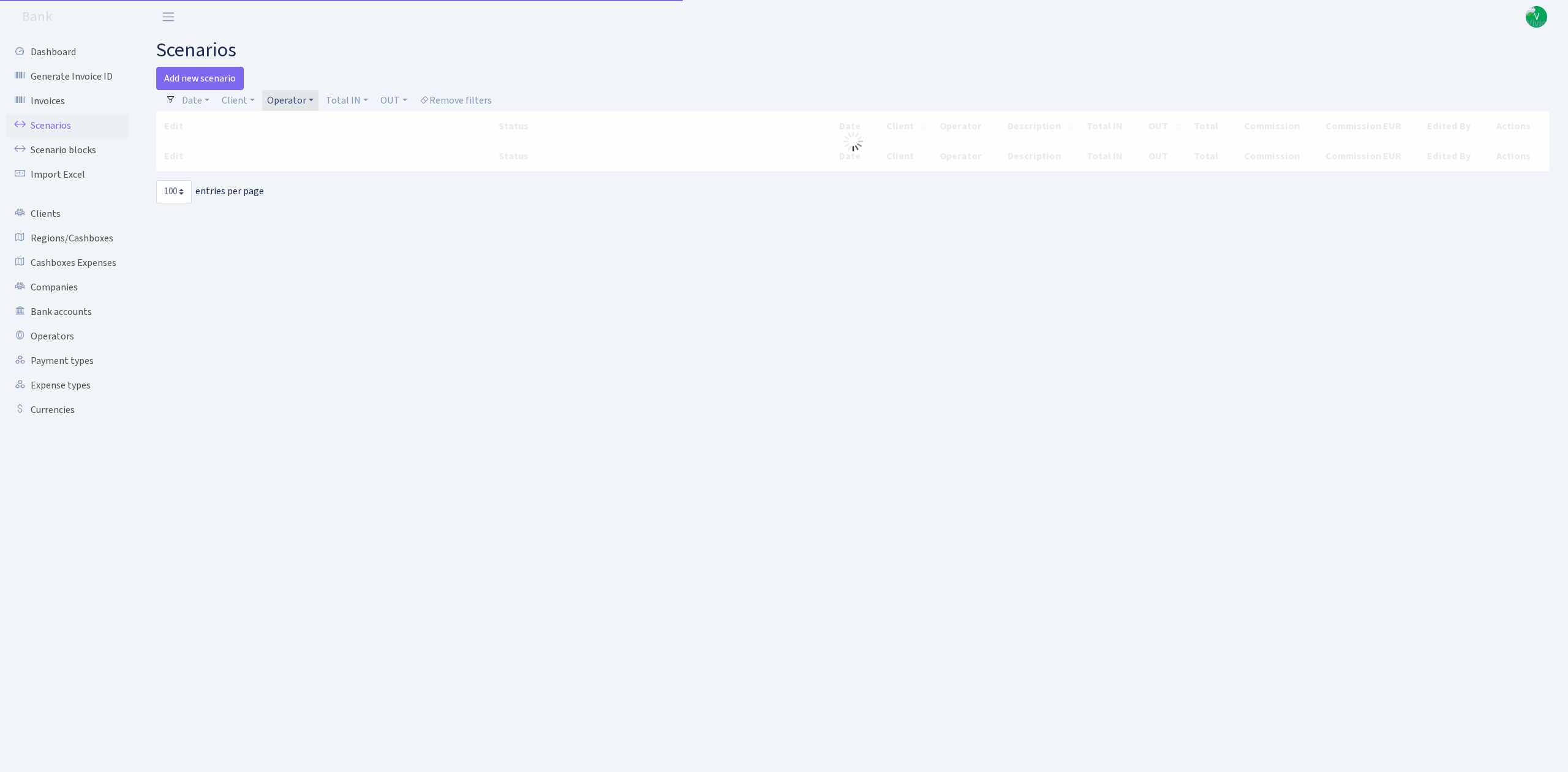
select select "100"
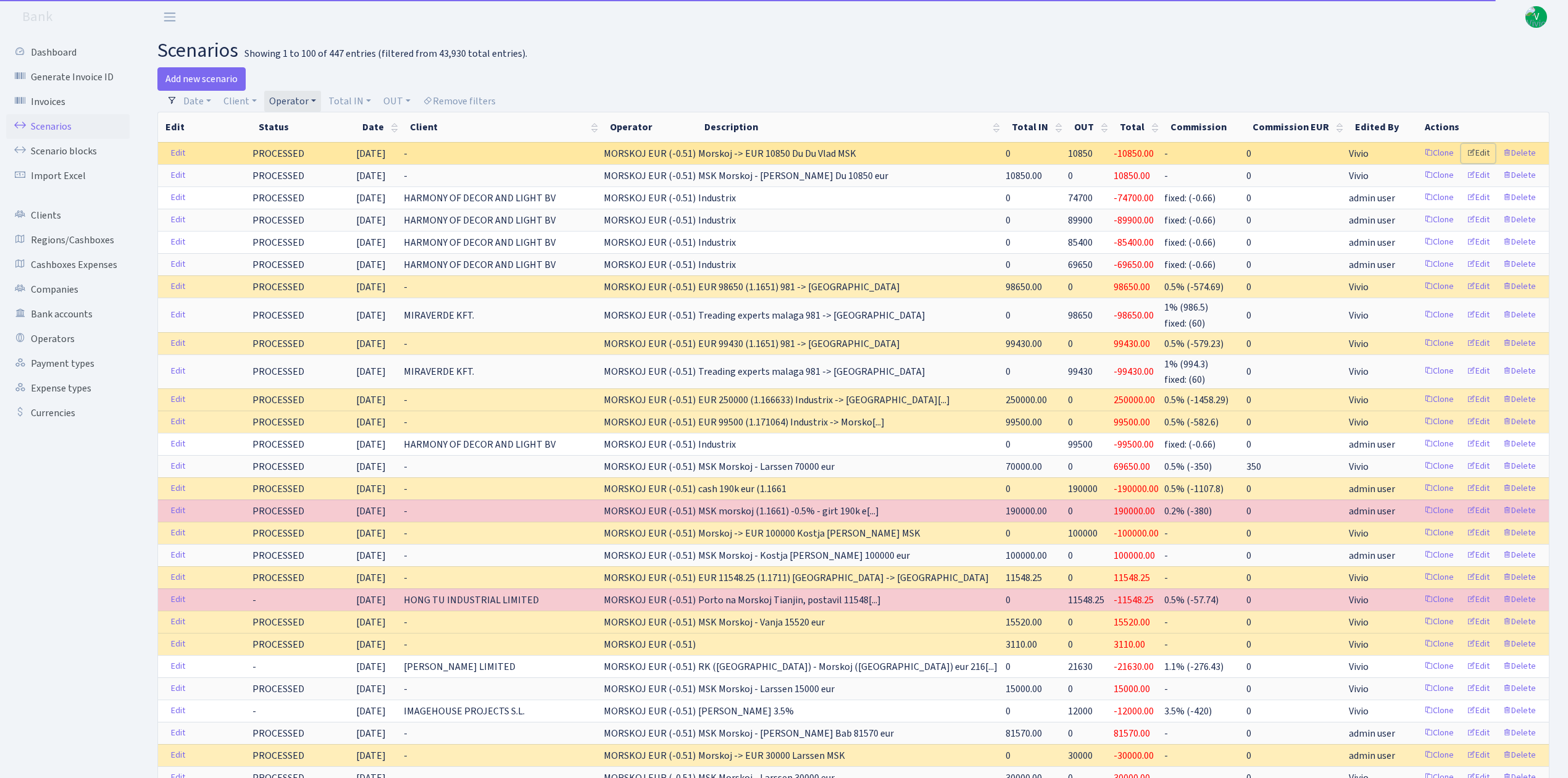
click at [1480, 151] on link "Edit" at bounding box center [1478, 153] width 34 height 19
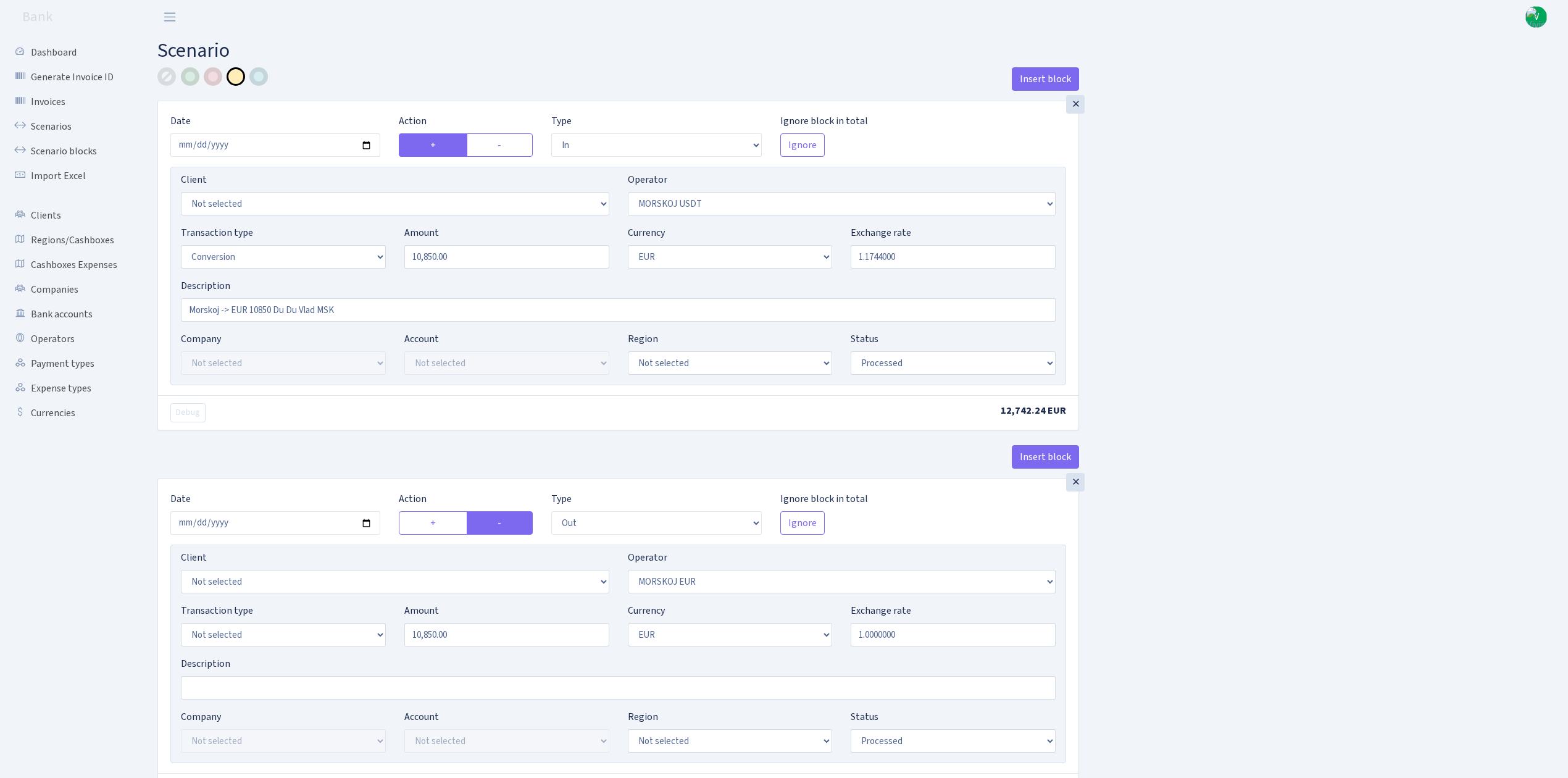
select select "in"
select select "324"
select select "15"
select select "1"
select select "processed"
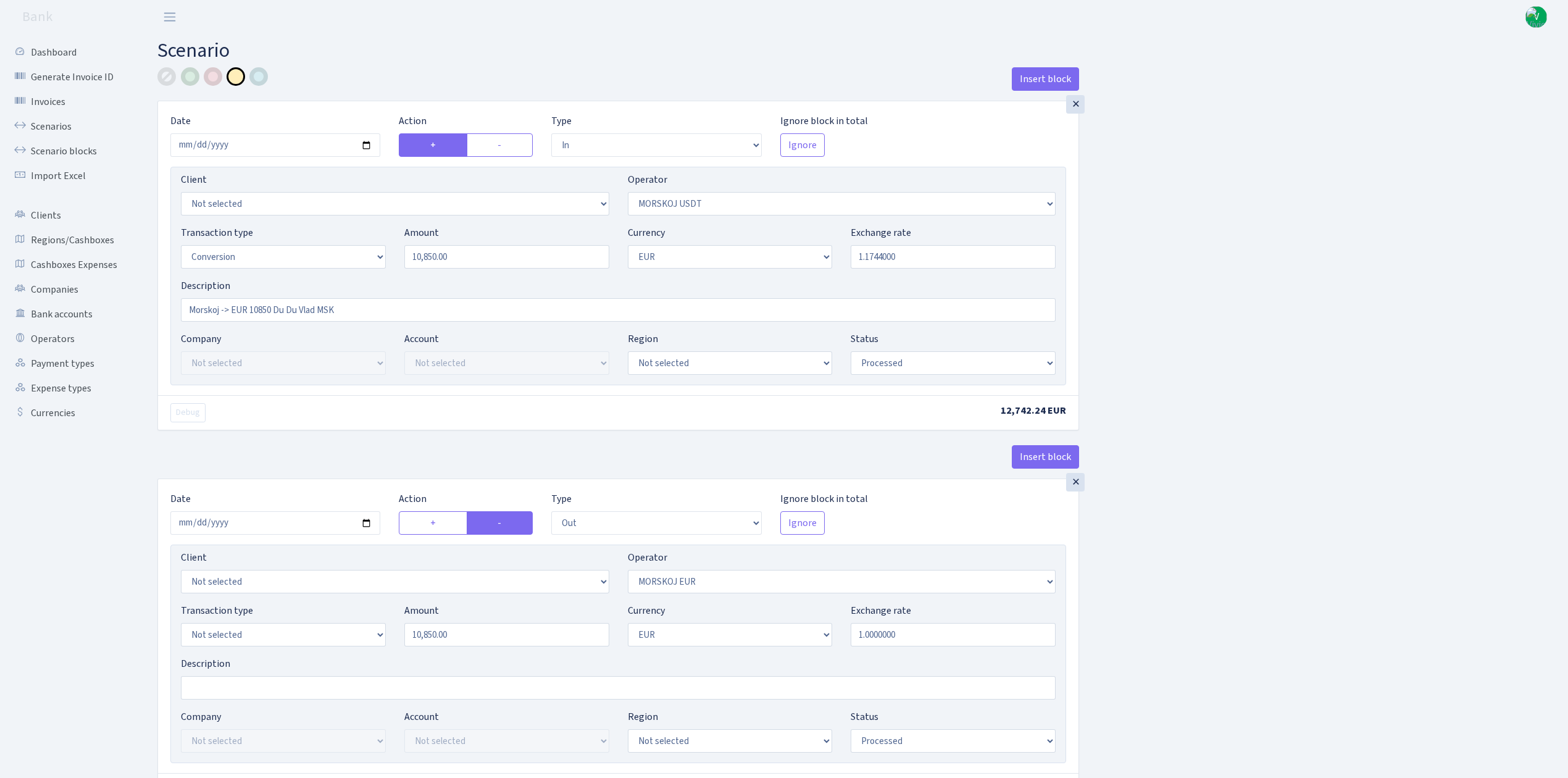
select select "out"
select select "323"
select select "1"
select select "processed"
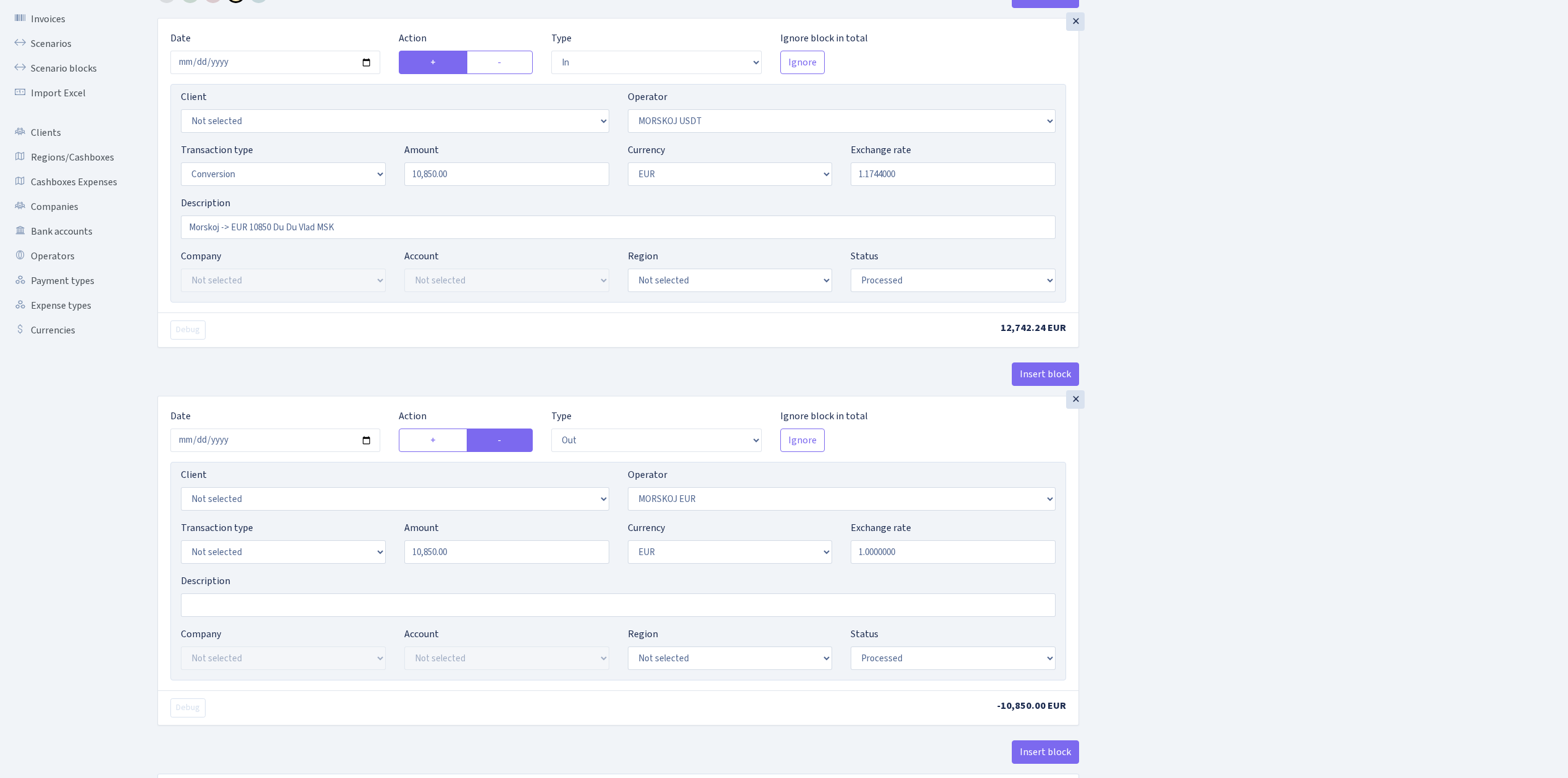
scroll to position [194, 0]
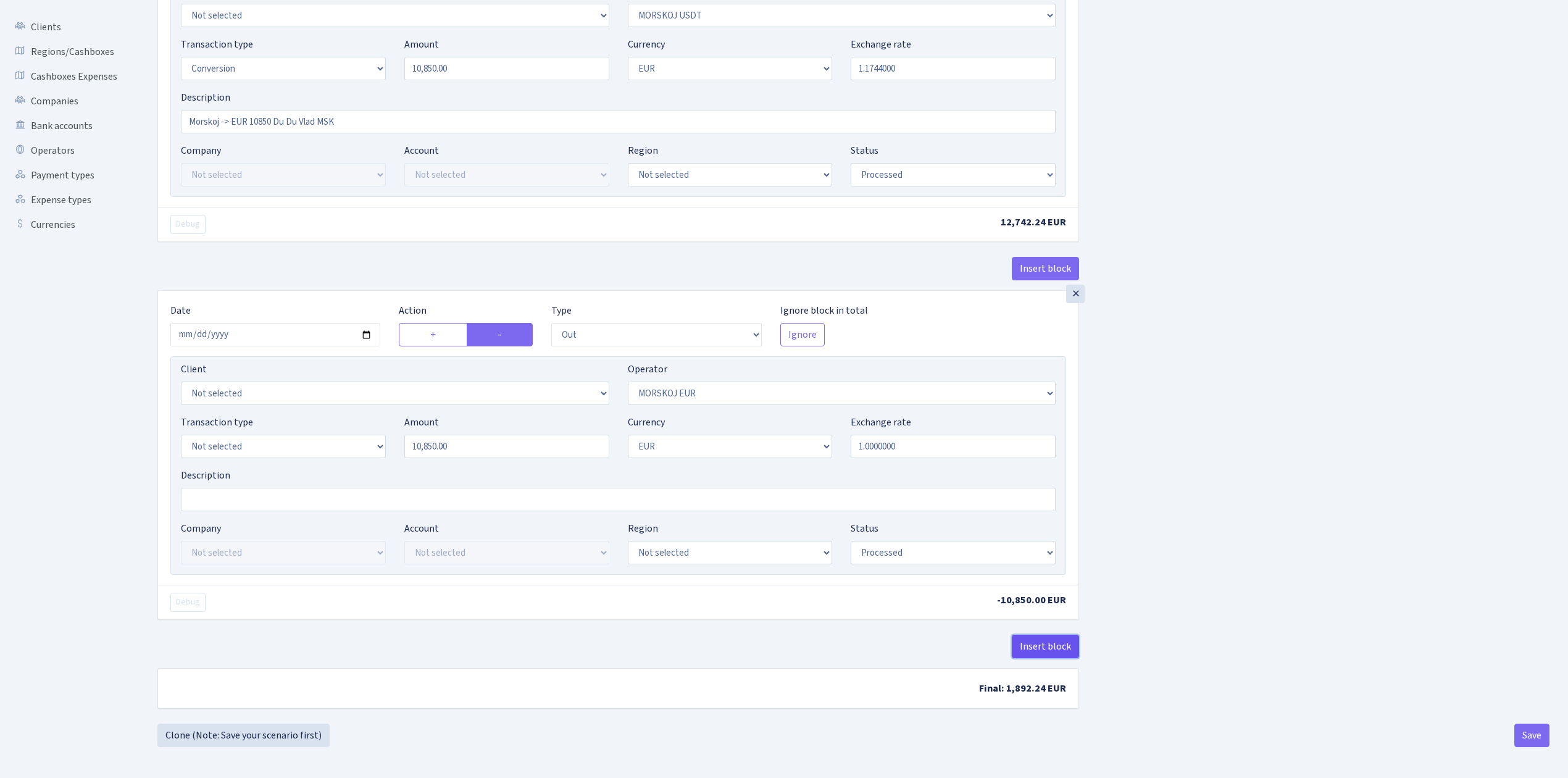
click at [1048, 645] on button "Insert block" at bounding box center [1045, 646] width 67 height 23
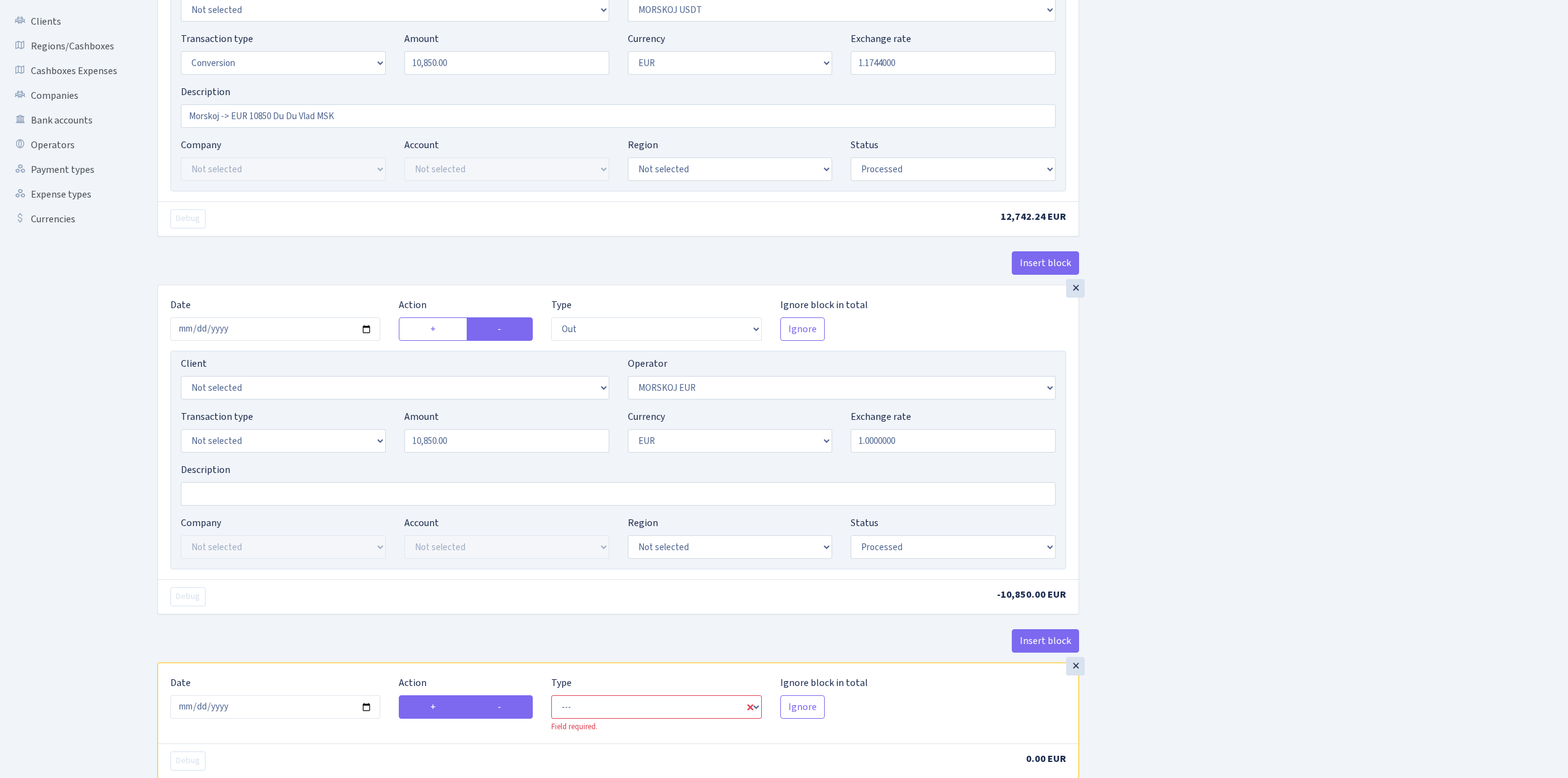
click at [500, 704] on label "-" at bounding box center [499, 706] width 66 height 23
click at [500, 704] on input "-" at bounding box center [501, 704] width 8 height 8
radio input "true"
radio input "false"
click at [568, 702] on select "--- In Out Commission" at bounding box center [656, 706] width 210 height 23
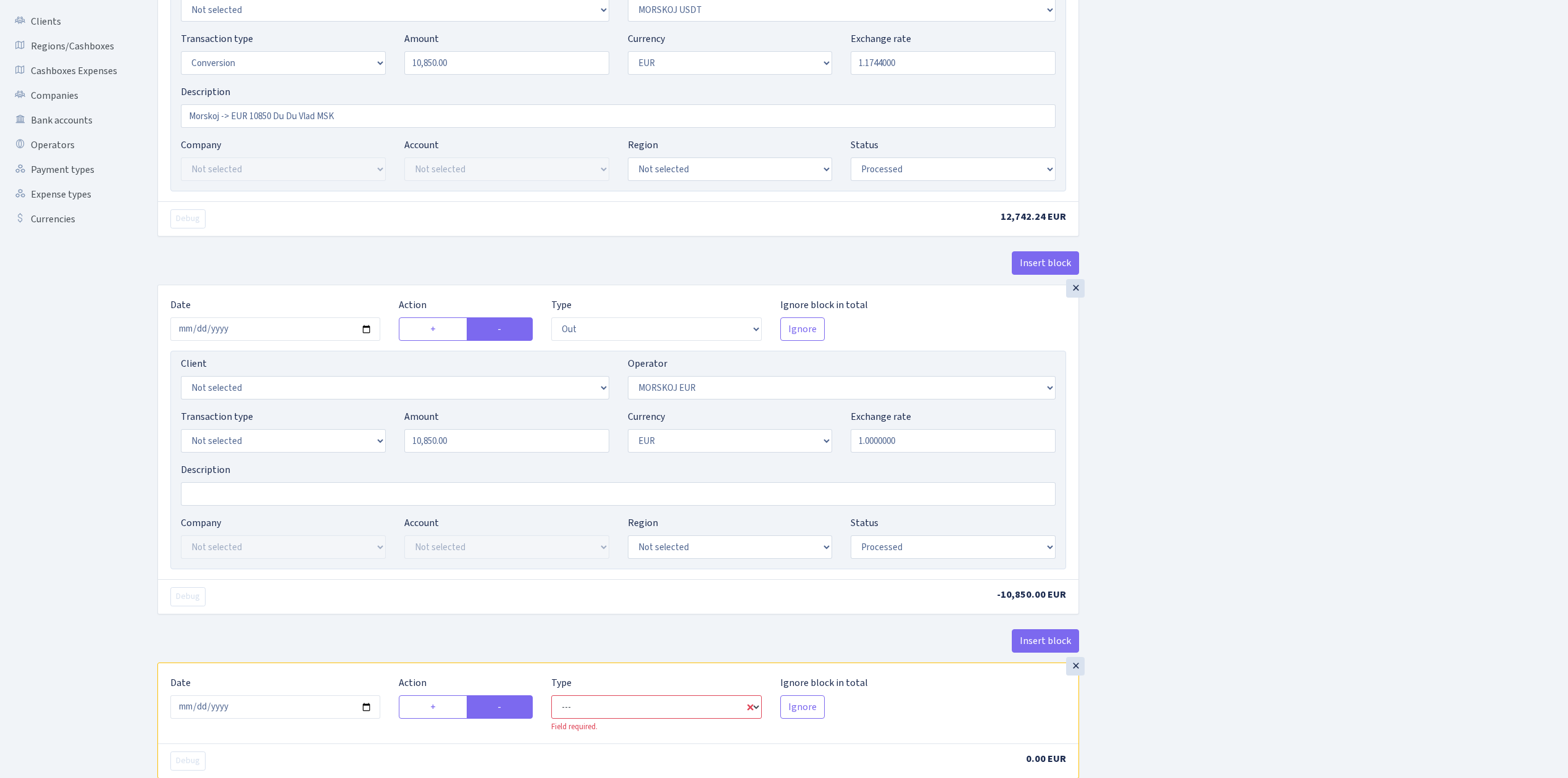
select select "commission"
click at [551, 700] on select "--- In Out Commission" at bounding box center [656, 706] width 210 height 23
select select "323"
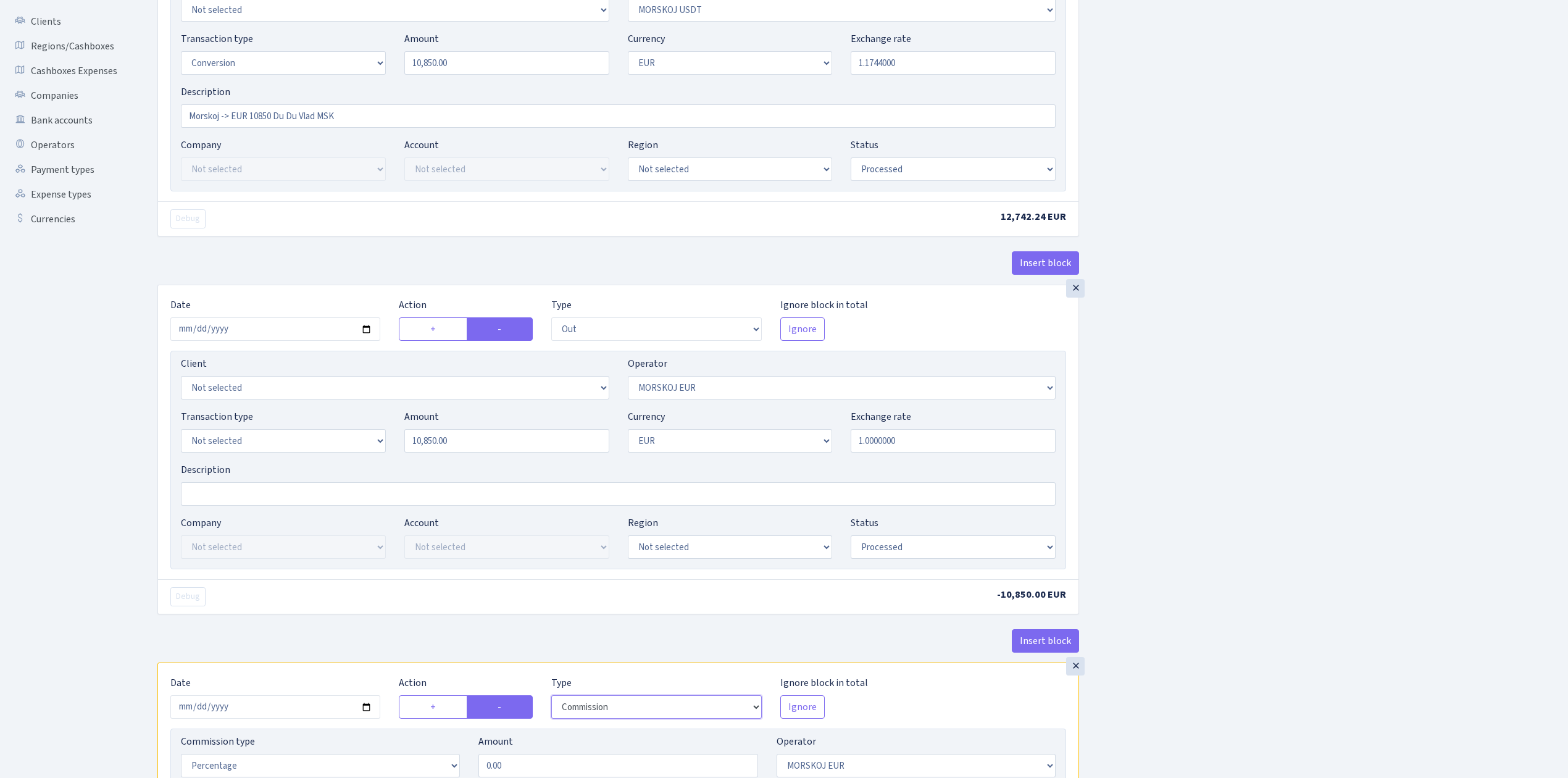
scroll to position [516, 0]
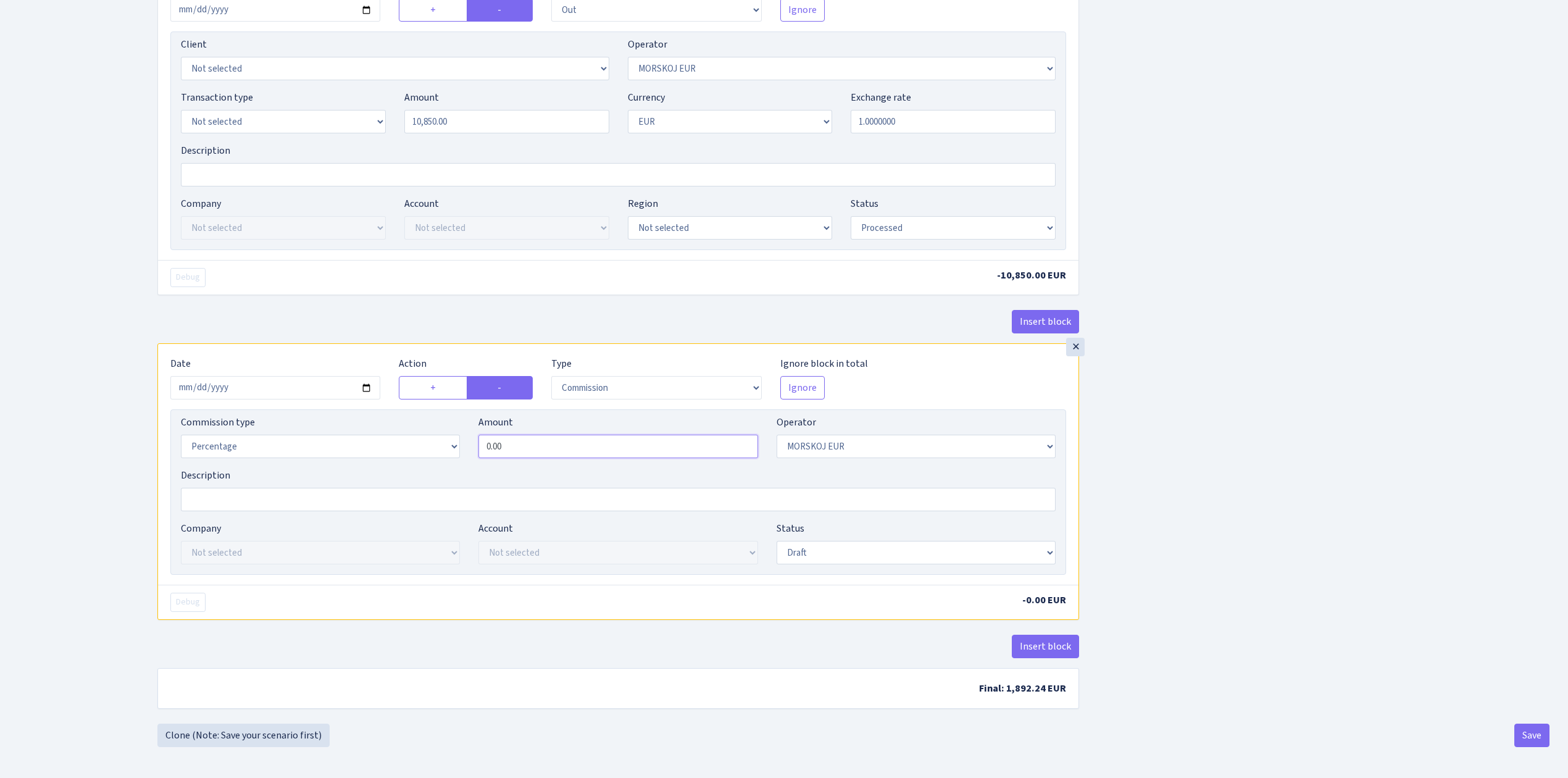
drag, startPoint x: 539, startPoint y: 455, endPoint x: 371, endPoint y: 433, distance: 169.4
click at [371, 433] on div "Commission type Percentage Fixed Bank Amount 0.00 Operator Not selected 981 981…" at bounding box center [618, 441] width 893 height 53
drag, startPoint x: 1228, startPoint y: 403, endPoint x: 1209, endPoint y: 433, distance: 35.5
click at [1228, 403] on div "Insert block × Date 2025-09-09 Action + - Type --- In Out Commission Field requ…" at bounding box center [853, 138] width 1411 height 1169
type input "0.50"
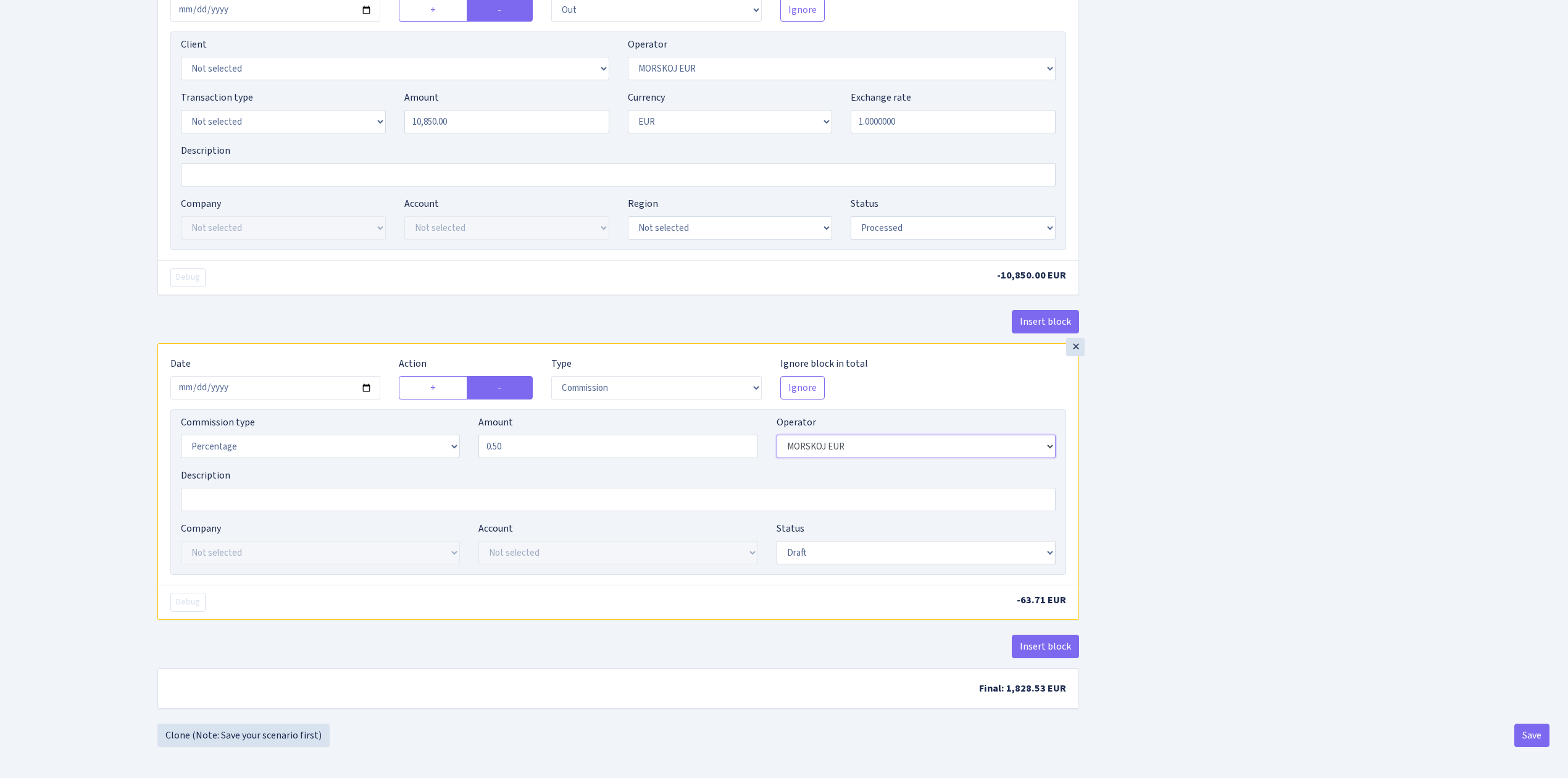
click at [868, 450] on select "Not selected 981 981 AED 981 BN usdt 981 CASH USDT 981 CASH USDT EUR 981 GOLD 9…" at bounding box center [916, 446] width 279 height 23
select select "324"
click at [776, 437] on select "Not selected 981 981 AED 981 BN usdt 981 CASH USDT 981 CASH USDT EUR 981 GOLD 9…" at bounding box center [916, 446] width 279 height 23
click at [1287, 472] on div "Insert block × Date 2025-09-09 Action + - Type --- In Out Commission Field requ…" at bounding box center [853, 138] width 1411 height 1169
click at [826, 550] on select "Draft Pending Later Never Processed" at bounding box center [916, 552] width 279 height 23
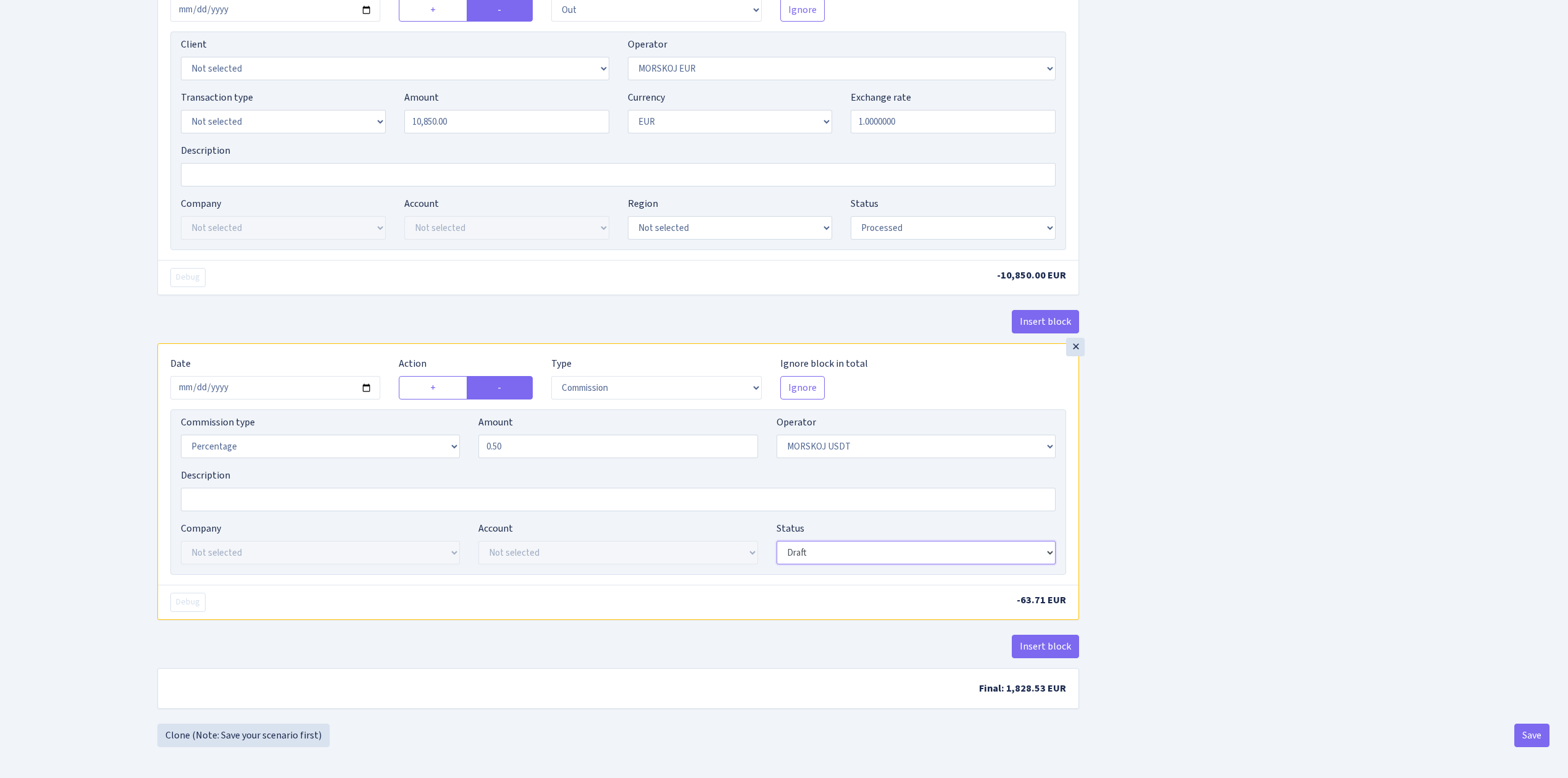
select select "processed"
click at [776, 543] on select "Draft Pending Later Never Processed" at bounding box center [916, 552] width 279 height 23
click at [1358, 569] on div "Insert block × Date 2025-09-09 Action + - Type --- In Out Commission Field requ…" at bounding box center [853, 138] width 1411 height 1169
click at [1530, 738] on button "Save" at bounding box center [1532, 735] width 35 height 23
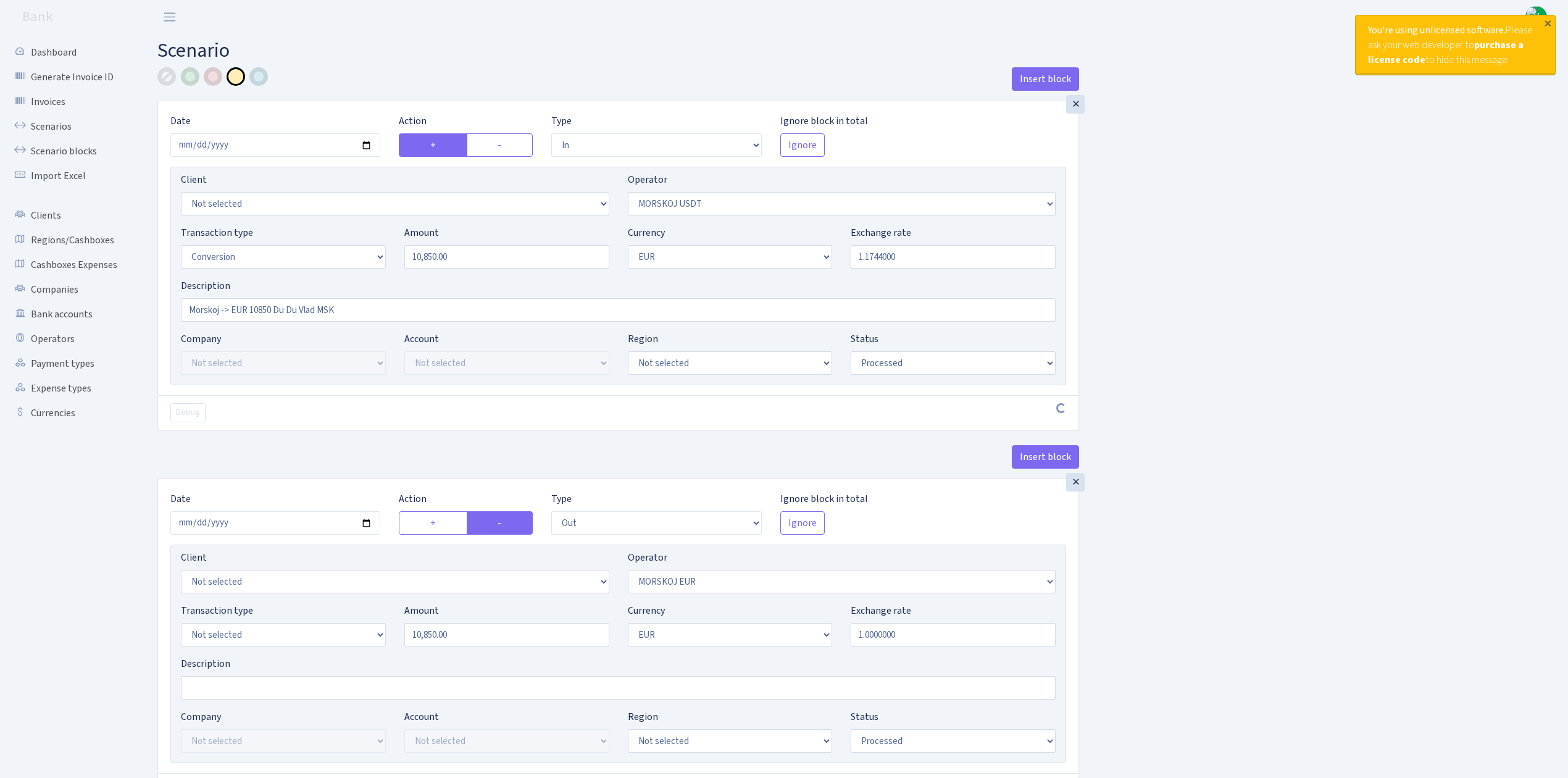
select select "in"
select select "324"
select select "15"
select select "1"
select select "processed"
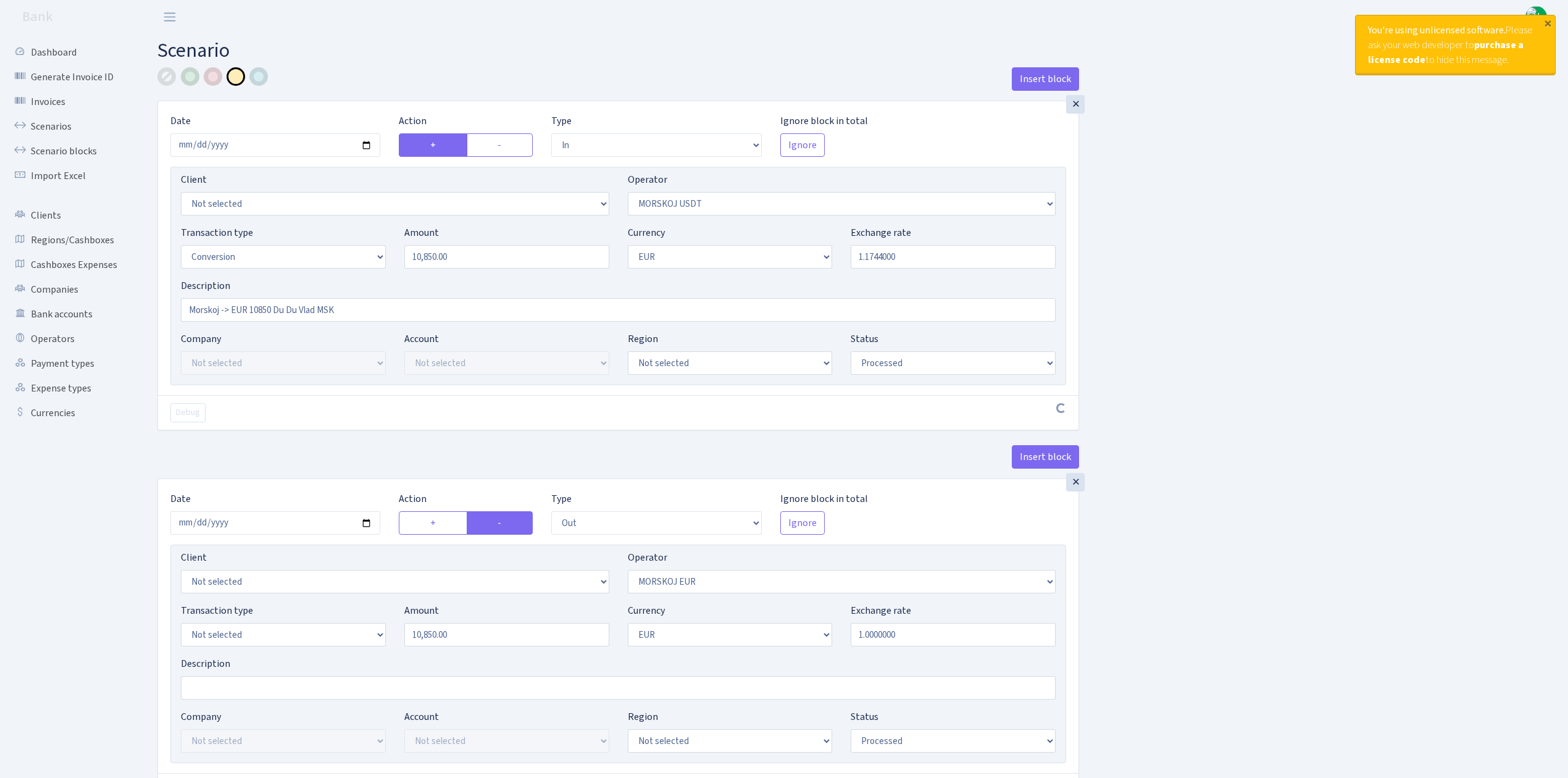
select select "out"
select select "323"
select select "1"
select select "processed"
select select "commission"
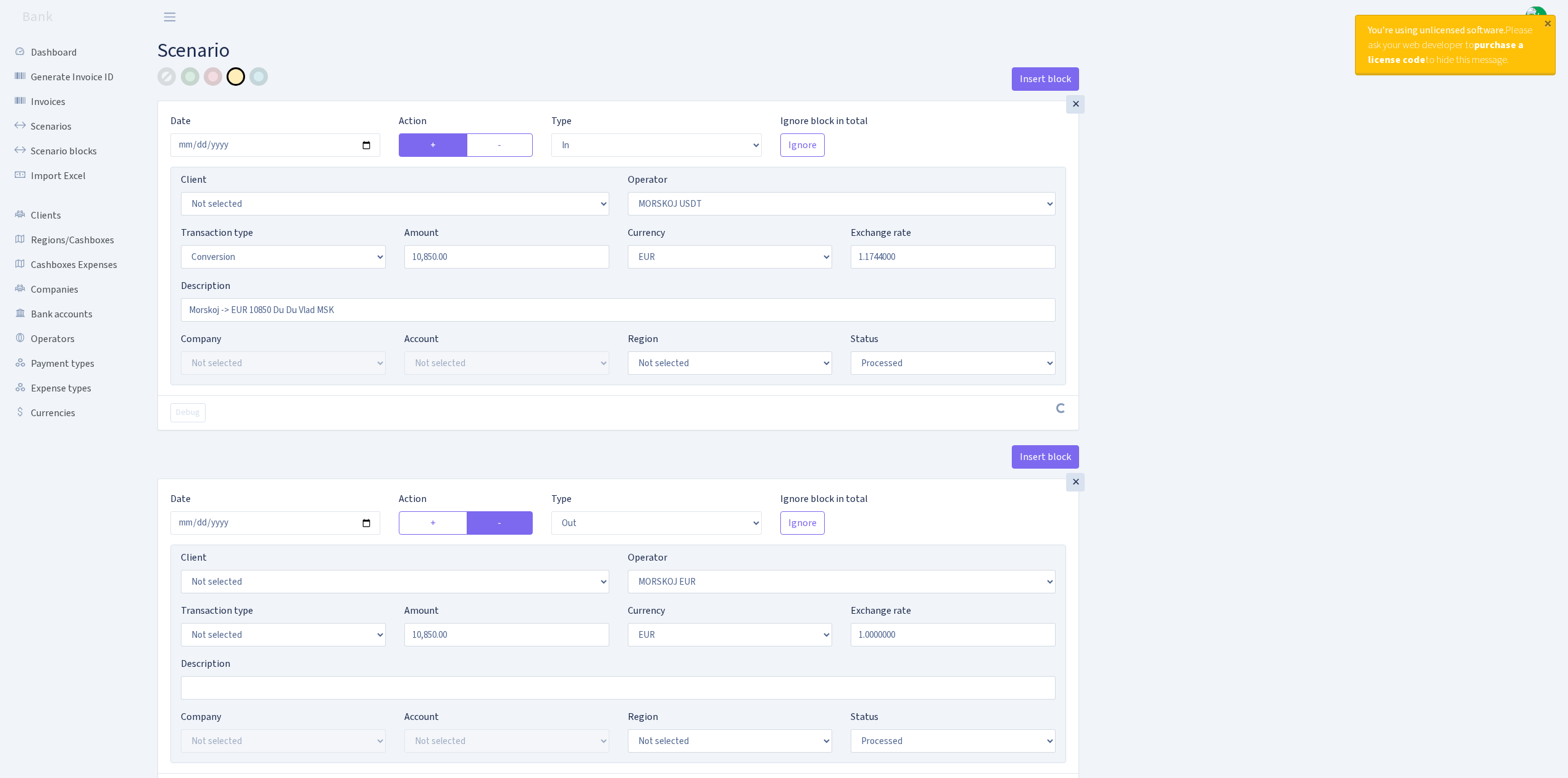
select select "324"
select select "processed"
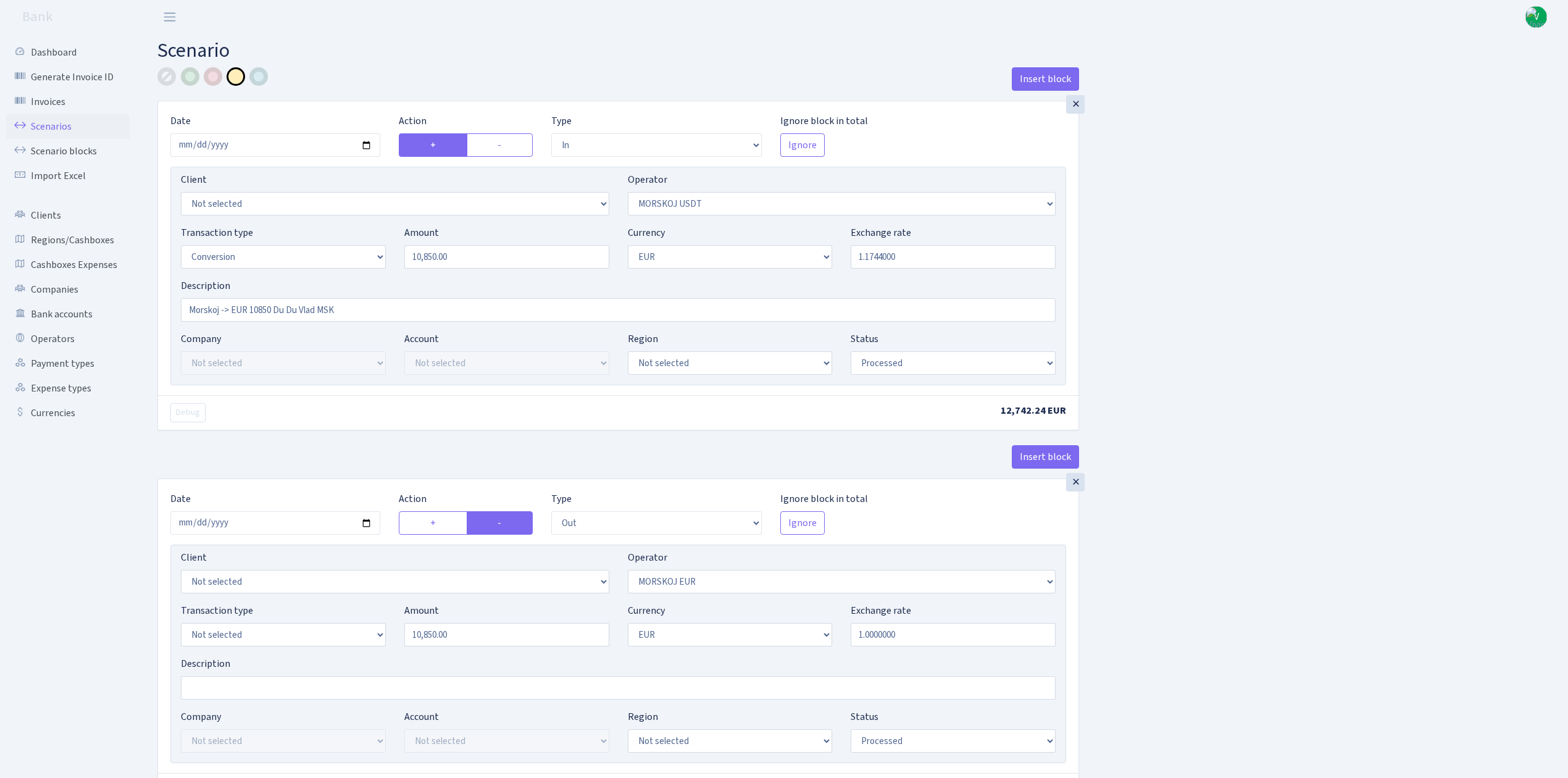
click at [43, 123] on link "Scenarios" at bounding box center [68, 126] width 123 height 25
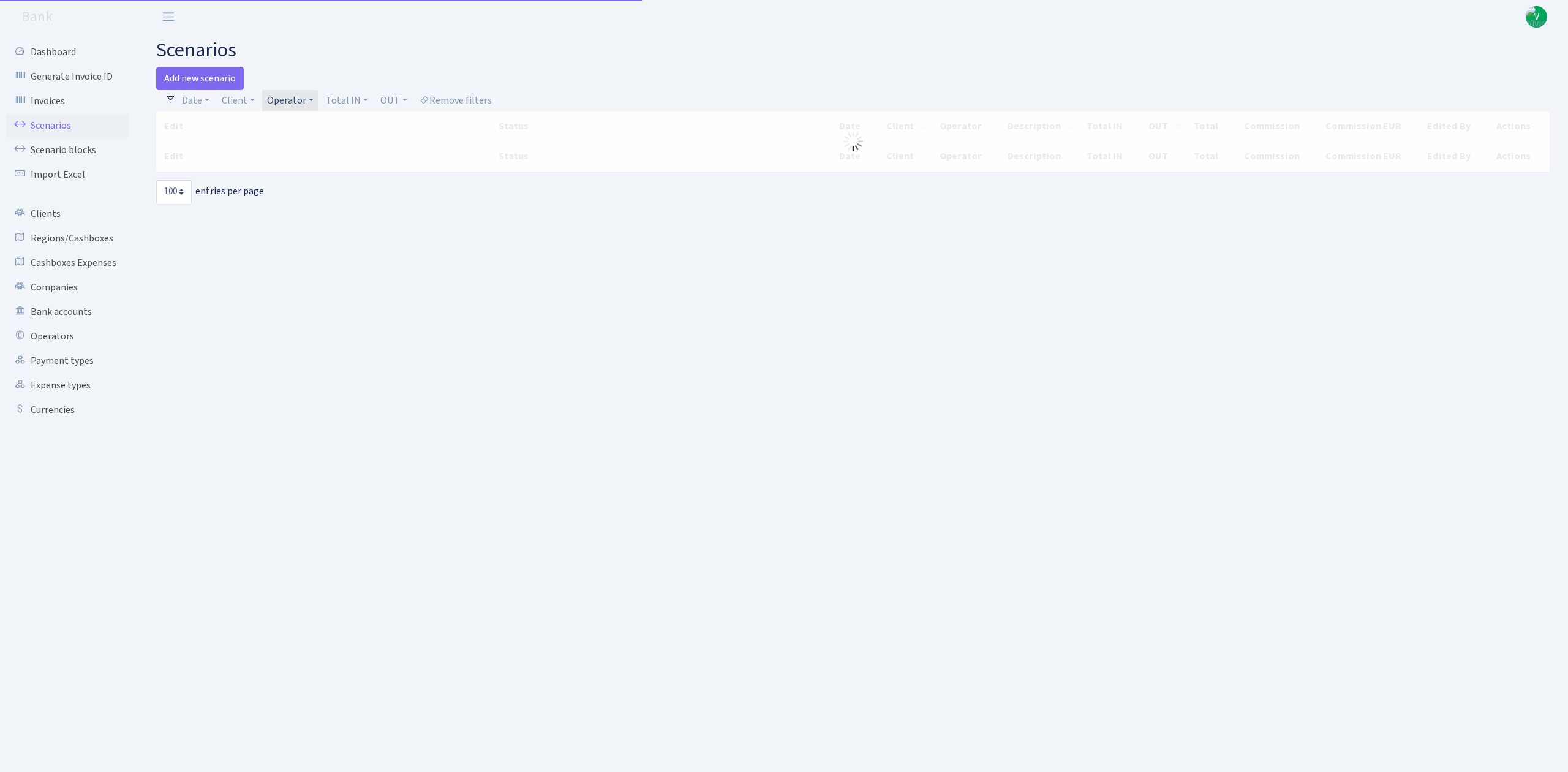
select select "100"
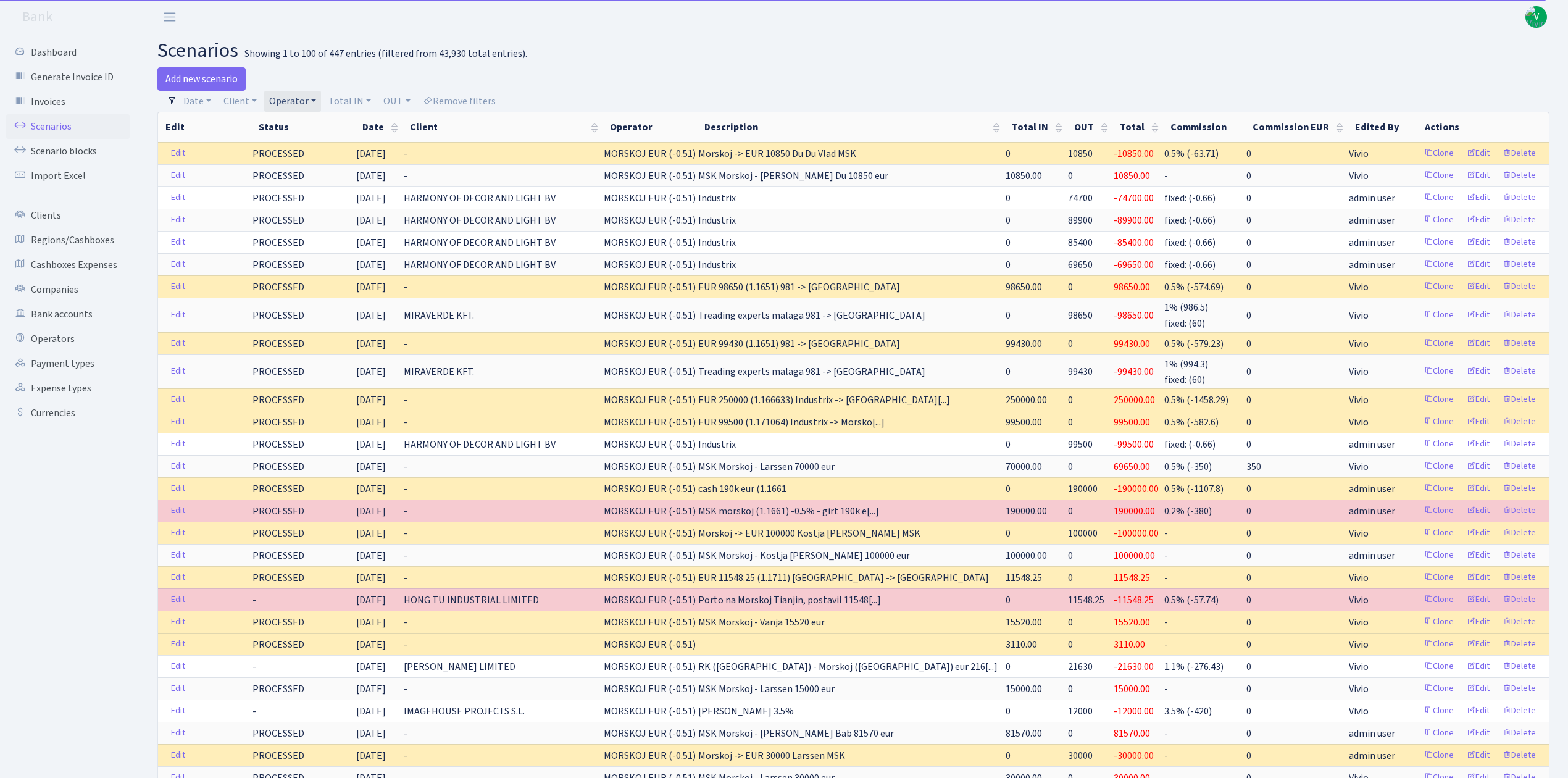
click at [298, 104] on link "Operator" at bounding box center [293, 101] width 57 height 21
click at [325, 201] on li "MORSKOJ USDT" at bounding box center [313, 190] width 93 height 21
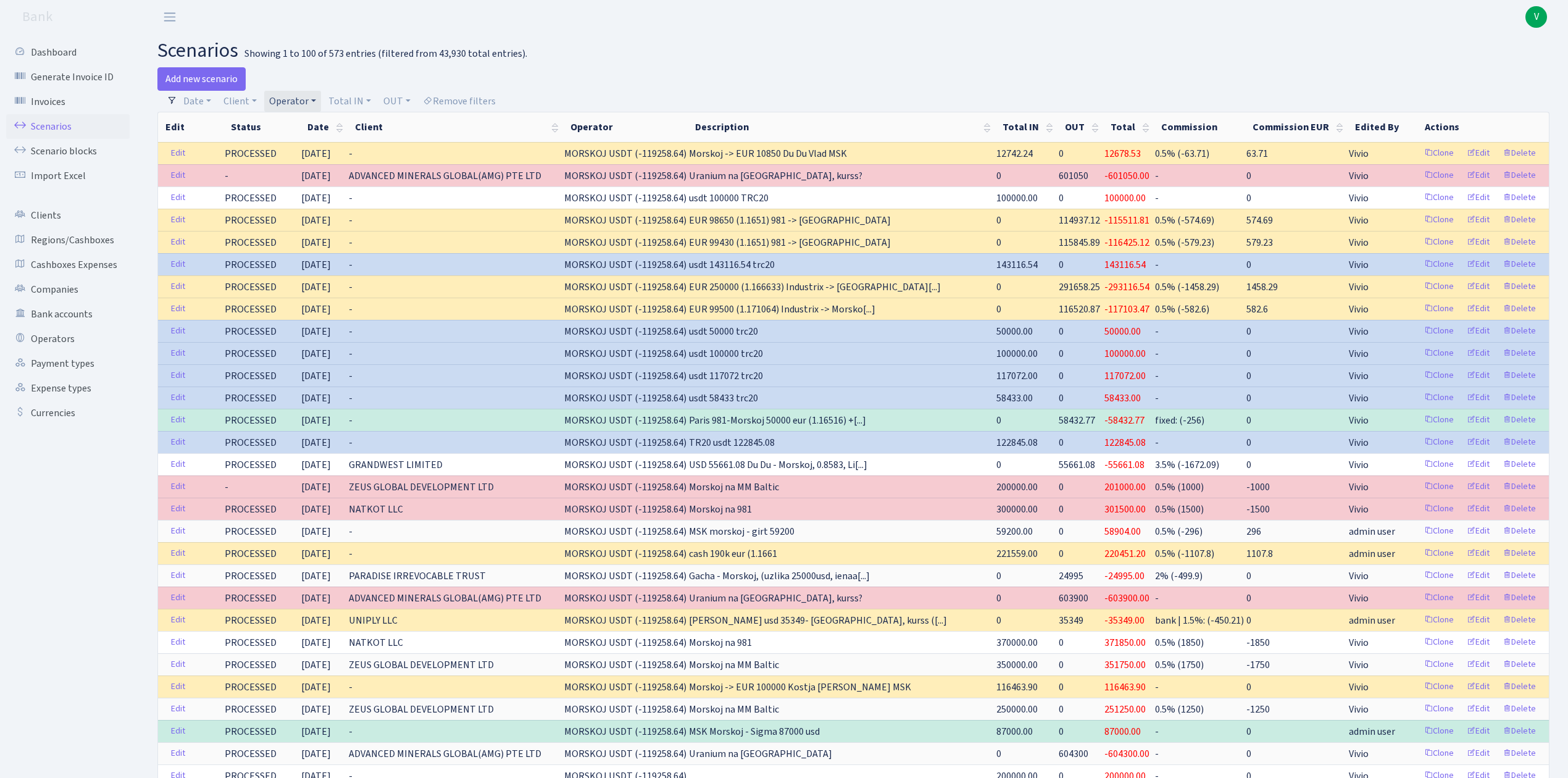
click at [295, 100] on link "Operator" at bounding box center [293, 101] width 57 height 21
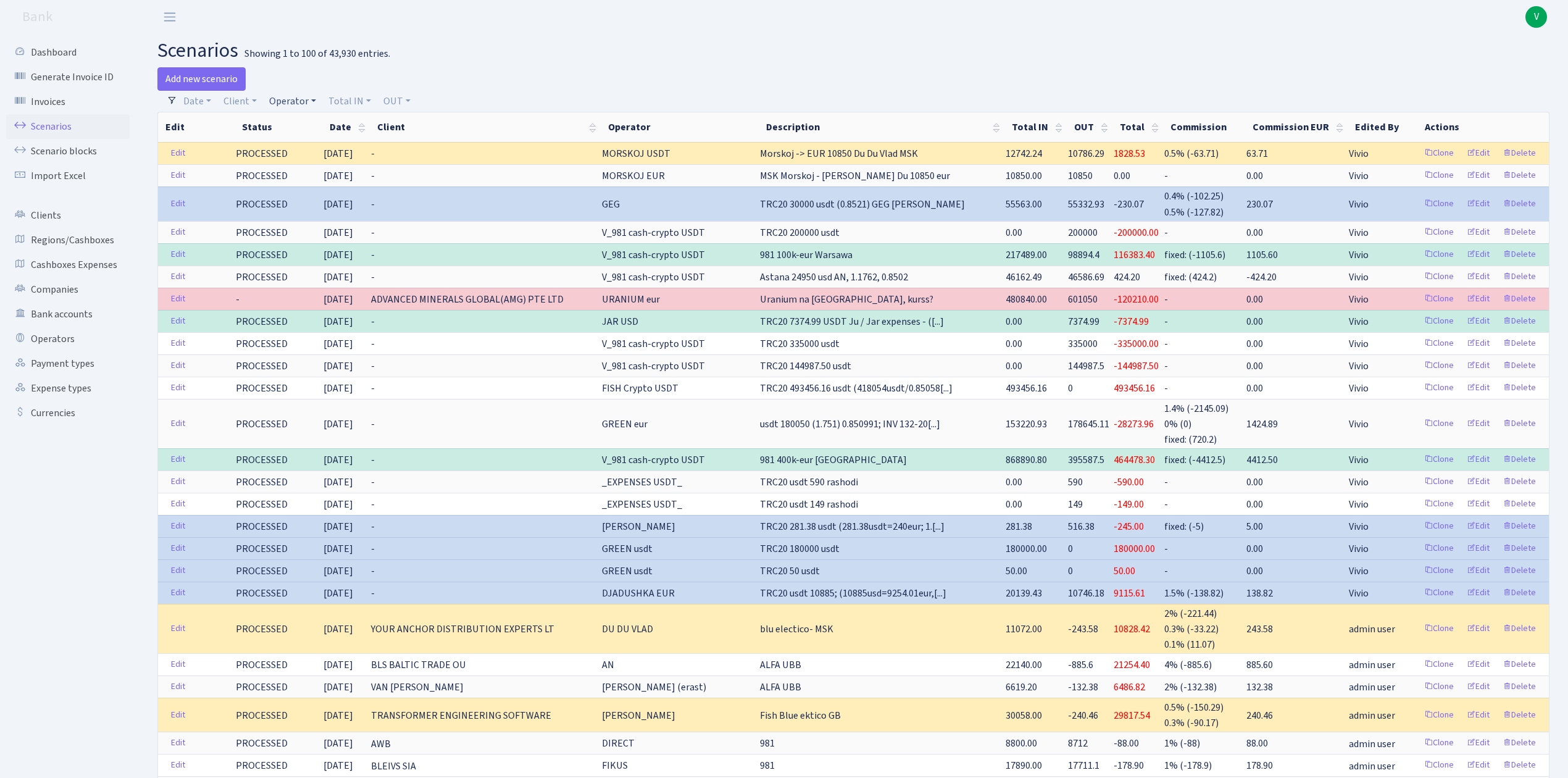
click at [296, 99] on link "Operator" at bounding box center [293, 101] width 57 height 21
click at [293, 141] on input "search" at bounding box center [313, 145] width 91 height 19
type input "du"
click at [321, 260] on li "DU DU VLAD" at bounding box center [313, 253] width 93 height 21
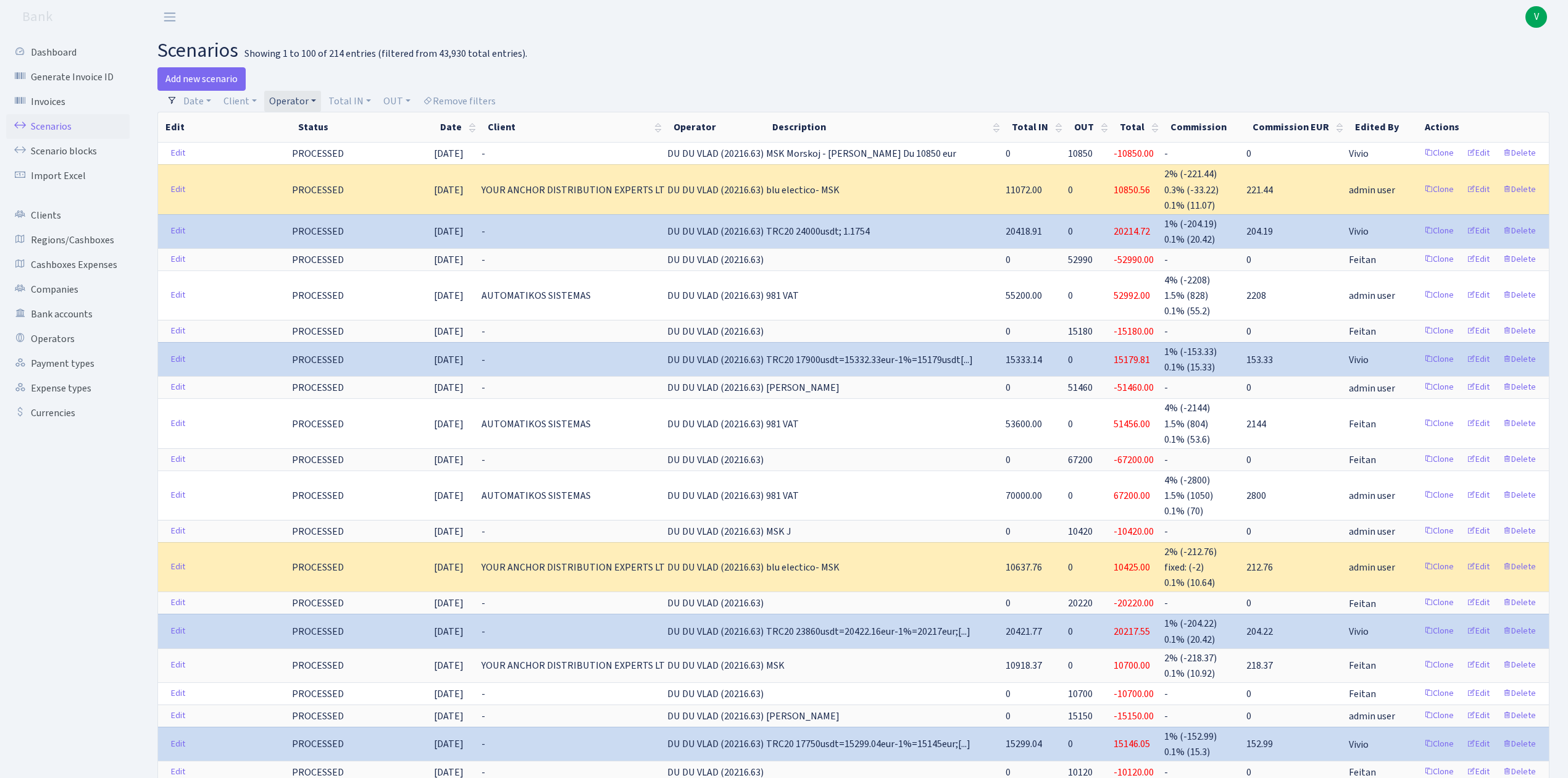
click at [287, 100] on link "Operator" at bounding box center [293, 101] width 57 height 21
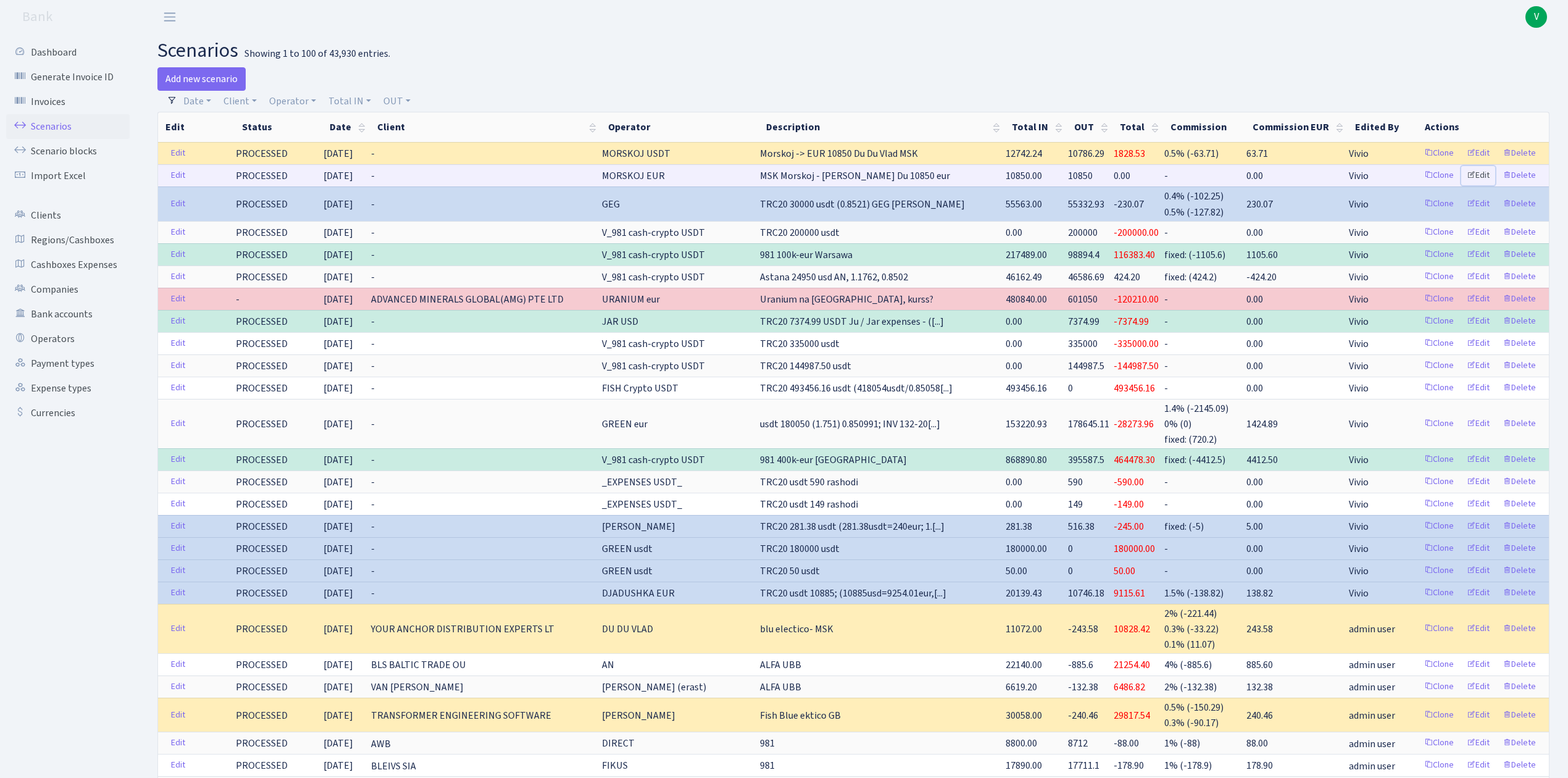
click at [1487, 173] on link "Edit" at bounding box center [1478, 175] width 34 height 19
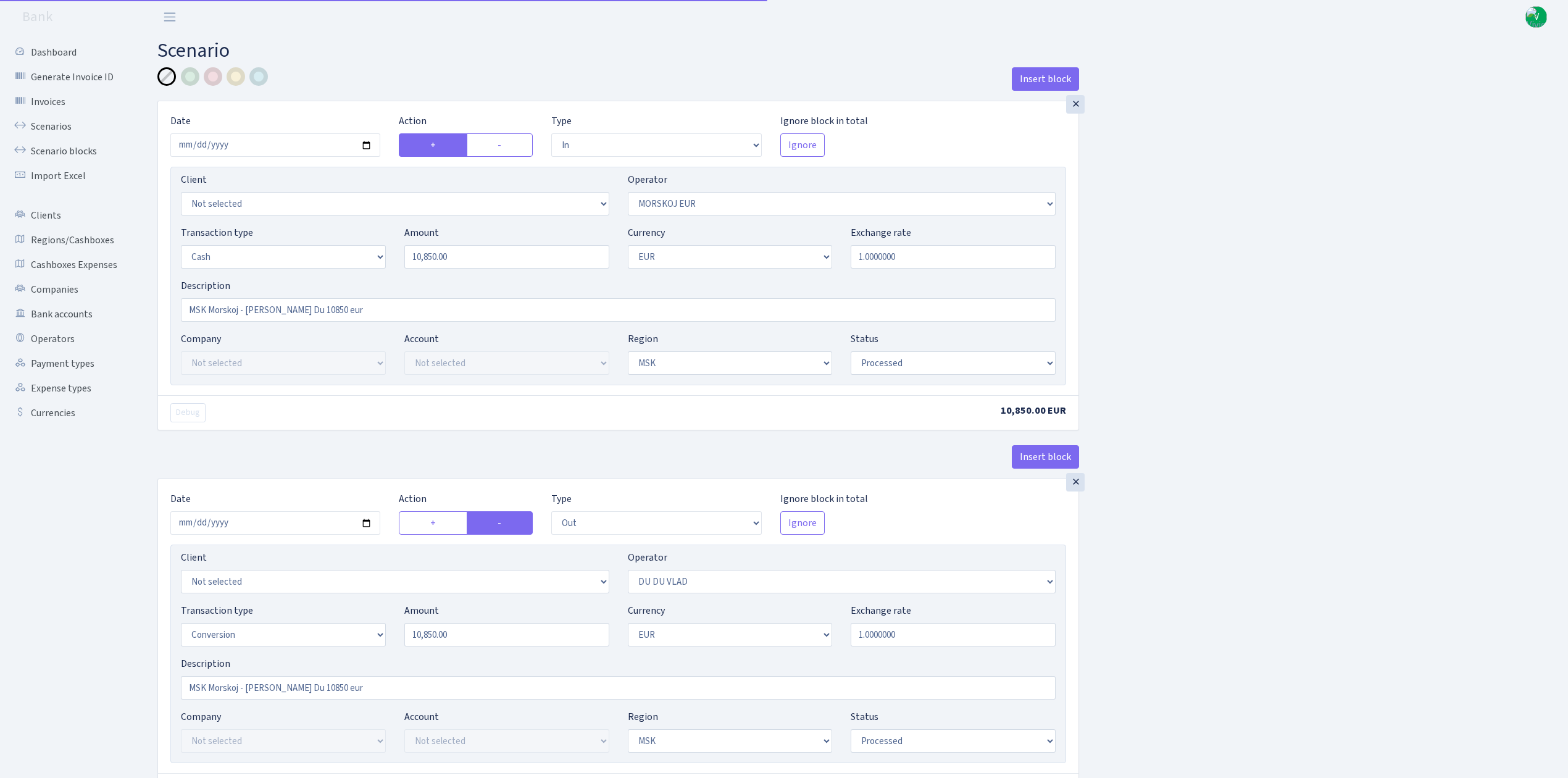
select select "in"
select select "323"
select select "1"
select select "3"
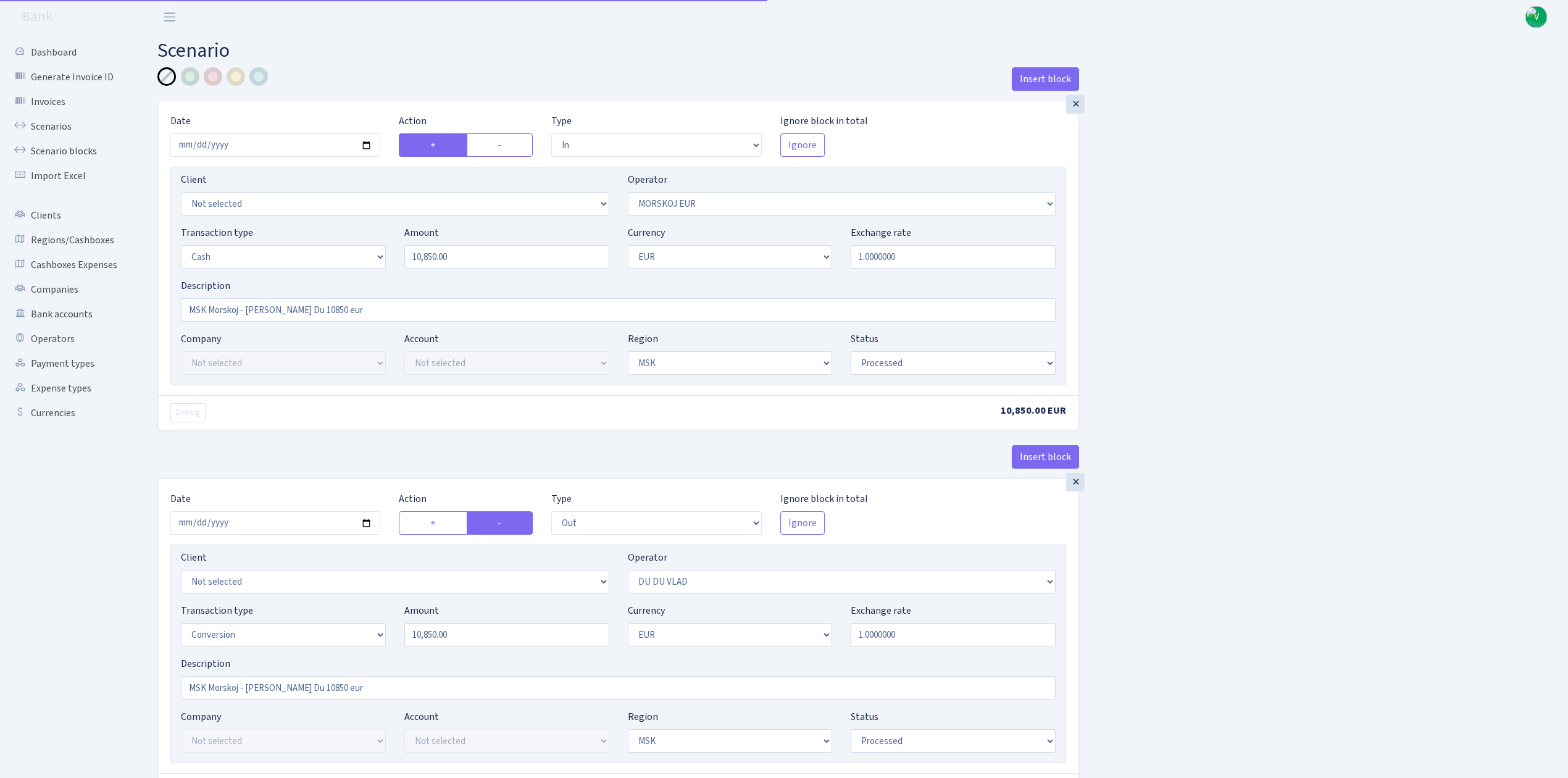
select select "processed"
select select "out"
select select "163"
select select "15"
select select "1"
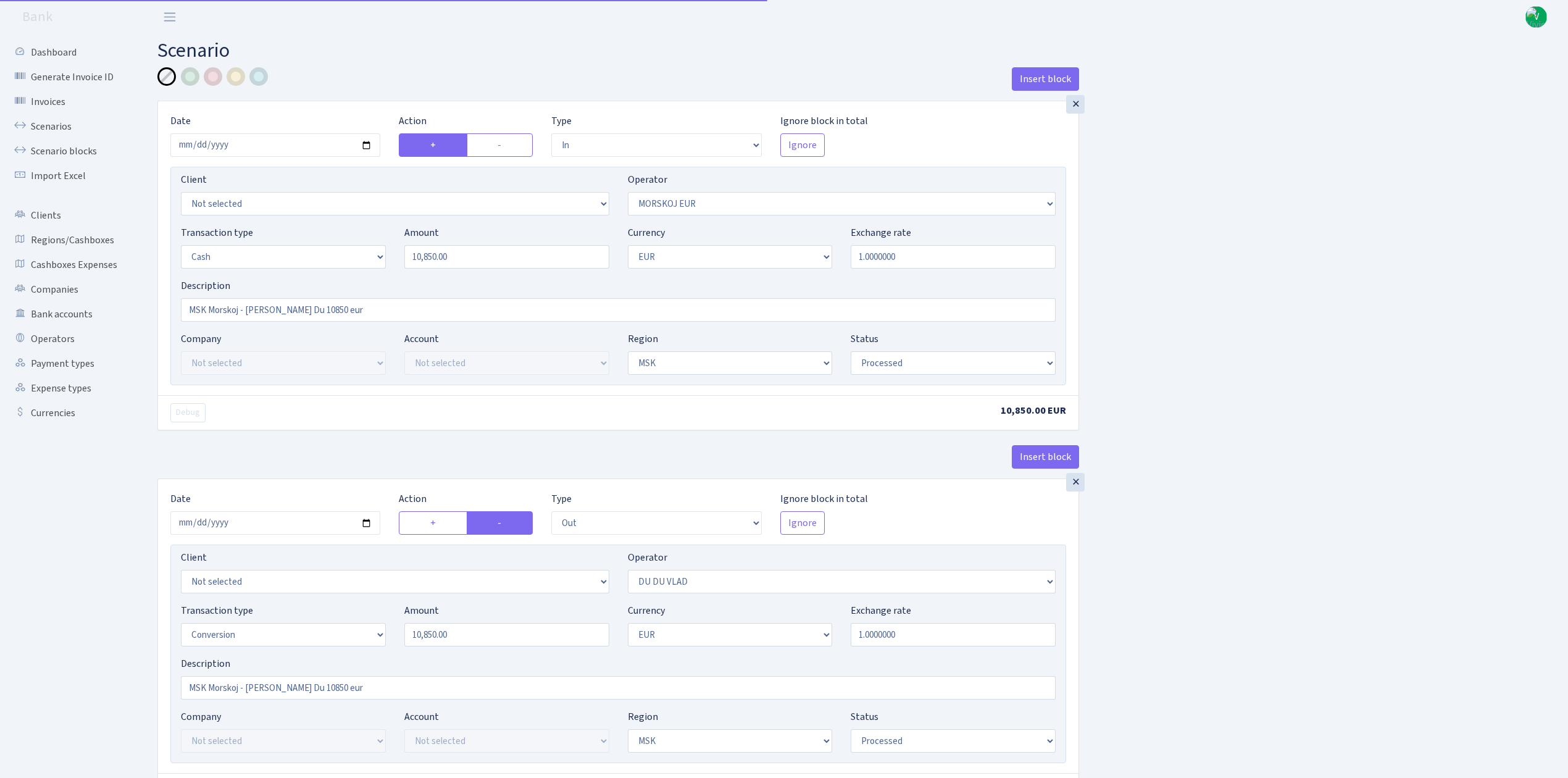
select select "3"
select select "processed"
click at [263, 312] on input "MSK Morskoj - Vlad Du Du 10850 eur" at bounding box center [618, 310] width 875 height 23
click at [271, 313] on input "MSK Morskoj - Du Du 10850 eur" at bounding box center [618, 310] width 875 height 23
drag, startPoint x: 298, startPoint y: 310, endPoint x: 138, endPoint y: 302, distance: 160.2
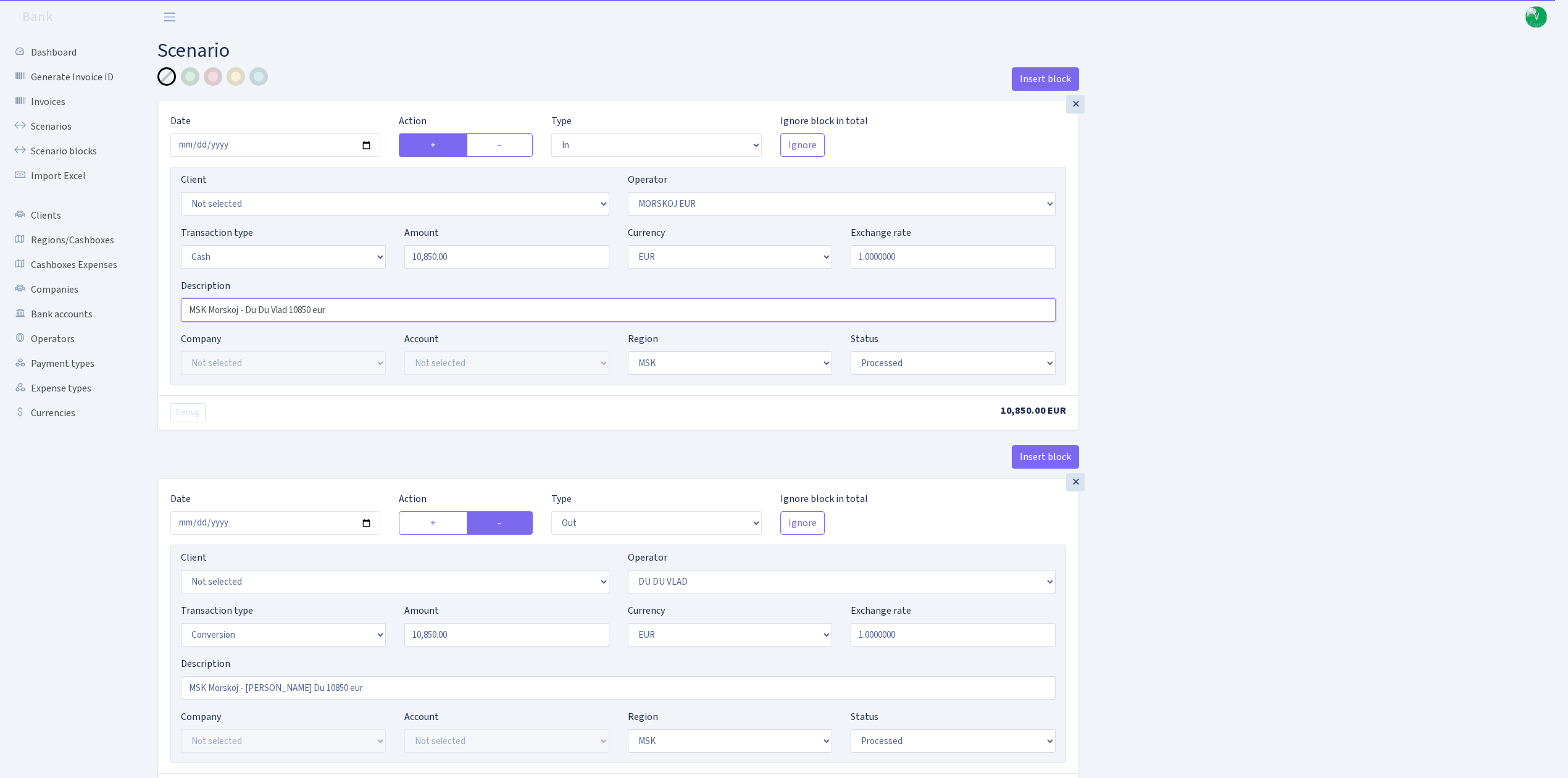
click at [139, 302] on div "Insert block × Date 2025-09-09 Action + - Type --- In Out Commission Field requ…" at bounding box center [853, 501] width 1429 height 868
type input "MSK Morskoj - Du Du Vlad 10850 eur"
click at [302, 689] on input "MSK Morskoj - Vlad Du Du 10850 eur" at bounding box center [618, 687] width 875 height 23
drag, startPoint x: 334, startPoint y: 690, endPoint x: 110, endPoint y: 692, distance: 224.0
click at [110, 692] on div "Dashboard Generate Invoice ID Invoices Scenarios Scenario blocks Import Excel C…" at bounding box center [784, 484] width 1568 height 901
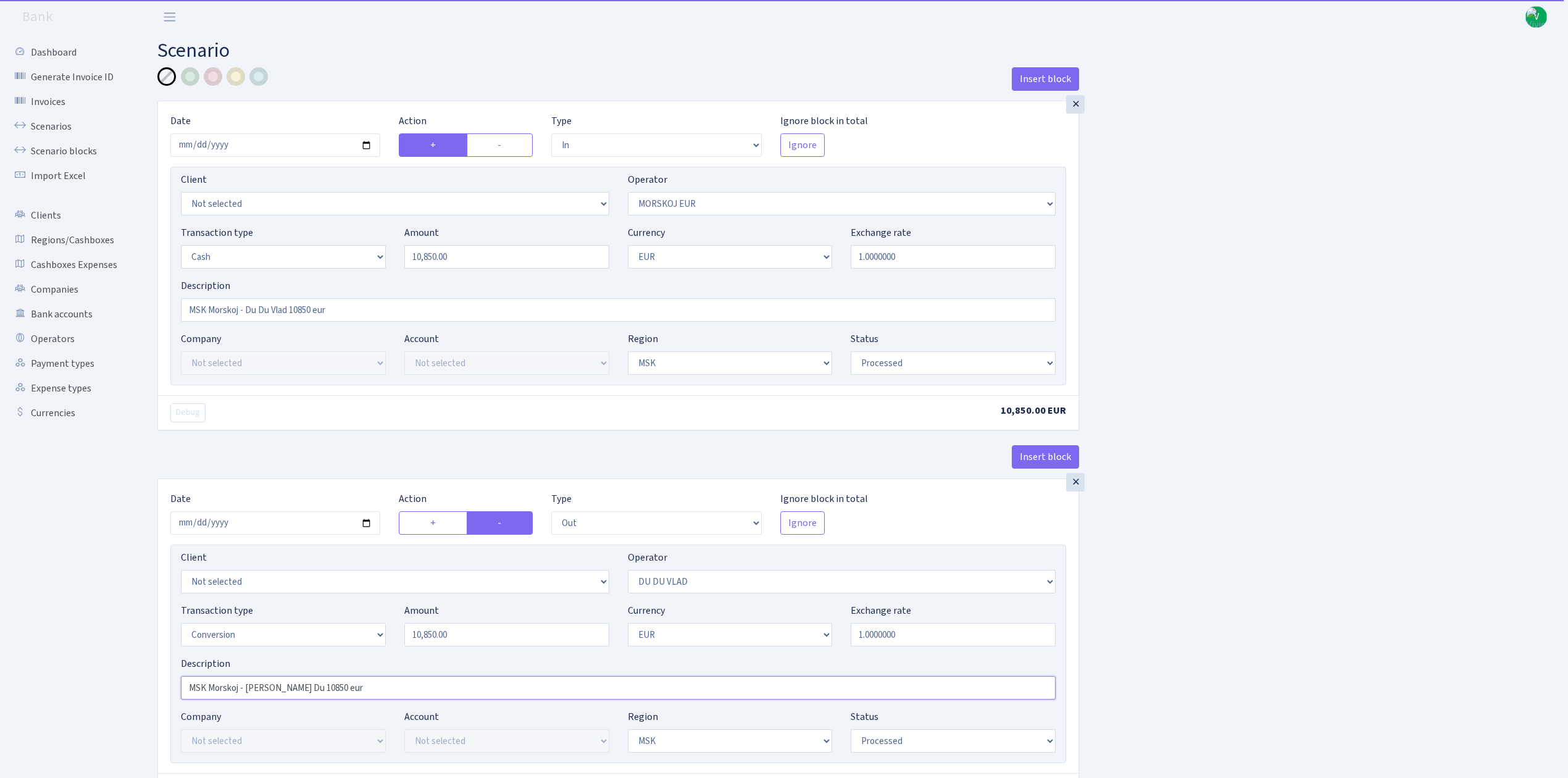
paste input "Du Du Vlad"
type input "MSK Morskoj - Du Du Vlad 10850 eur"
click at [1248, 532] on div "Insert block × Date 2025-09-09 Action + - Type --- In Out Commission Field requ…" at bounding box center [853, 489] width 1411 height 845
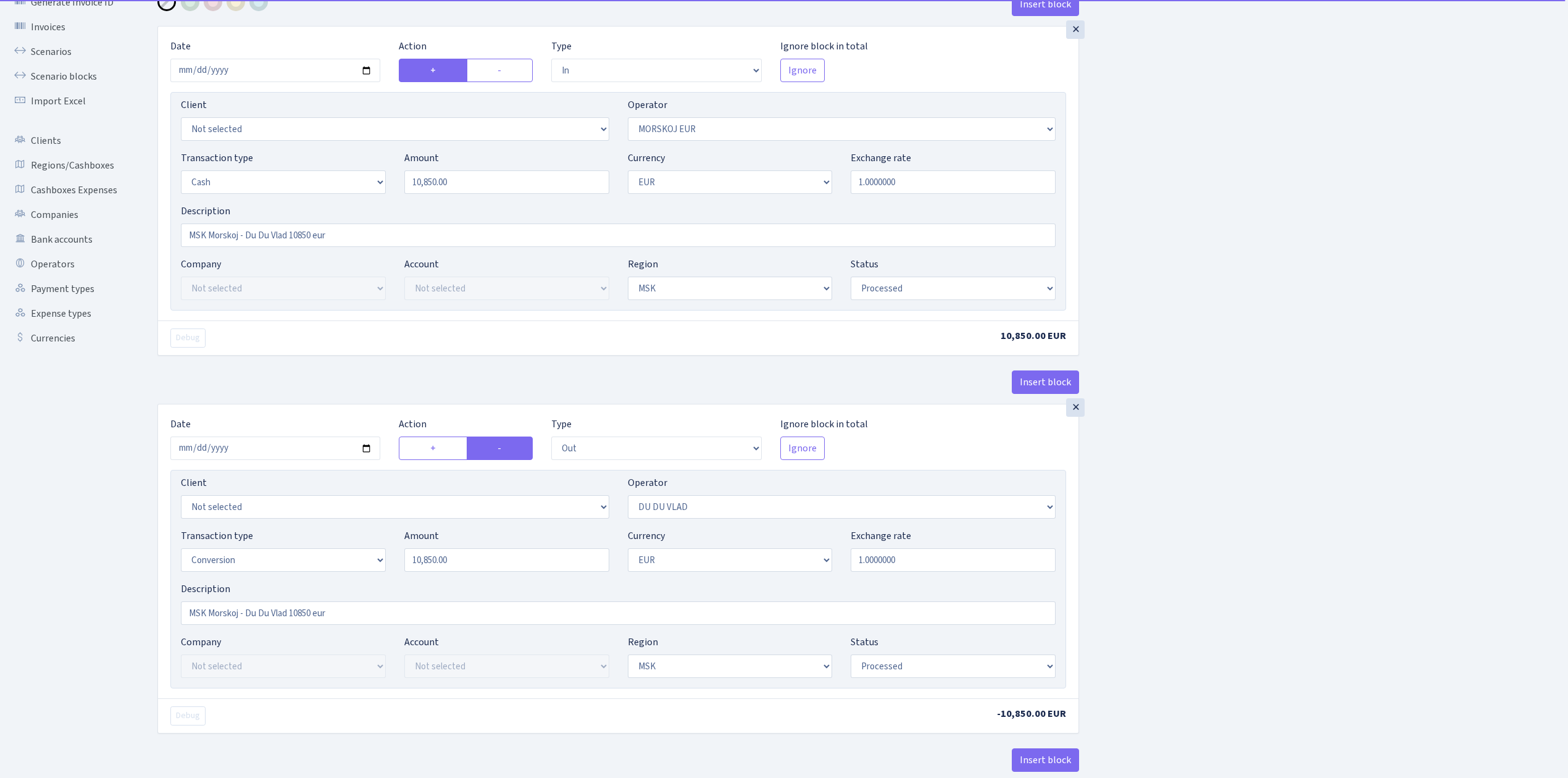
scroll to position [194, 0]
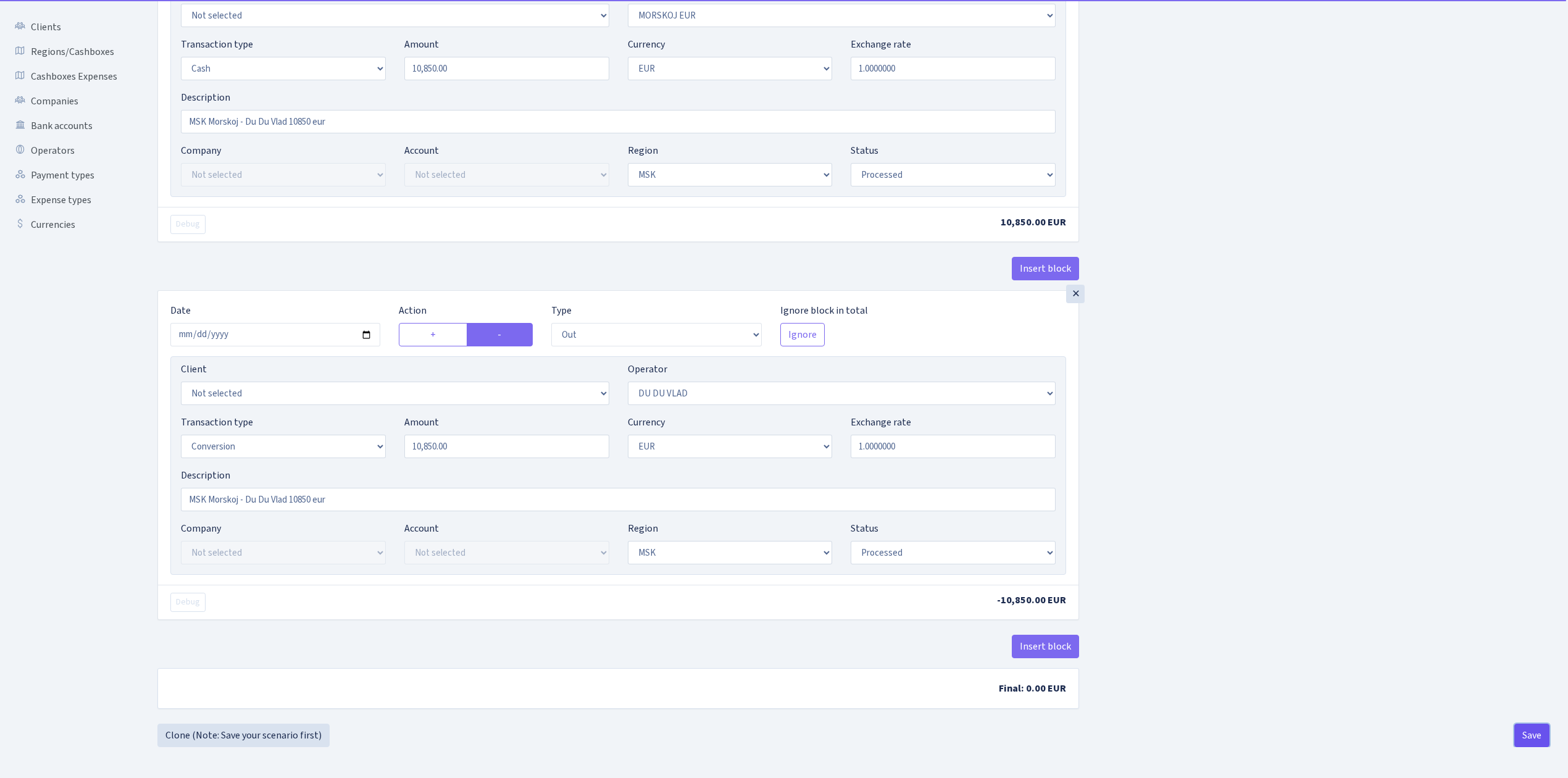
click at [1524, 733] on button "Save" at bounding box center [1532, 735] width 35 height 23
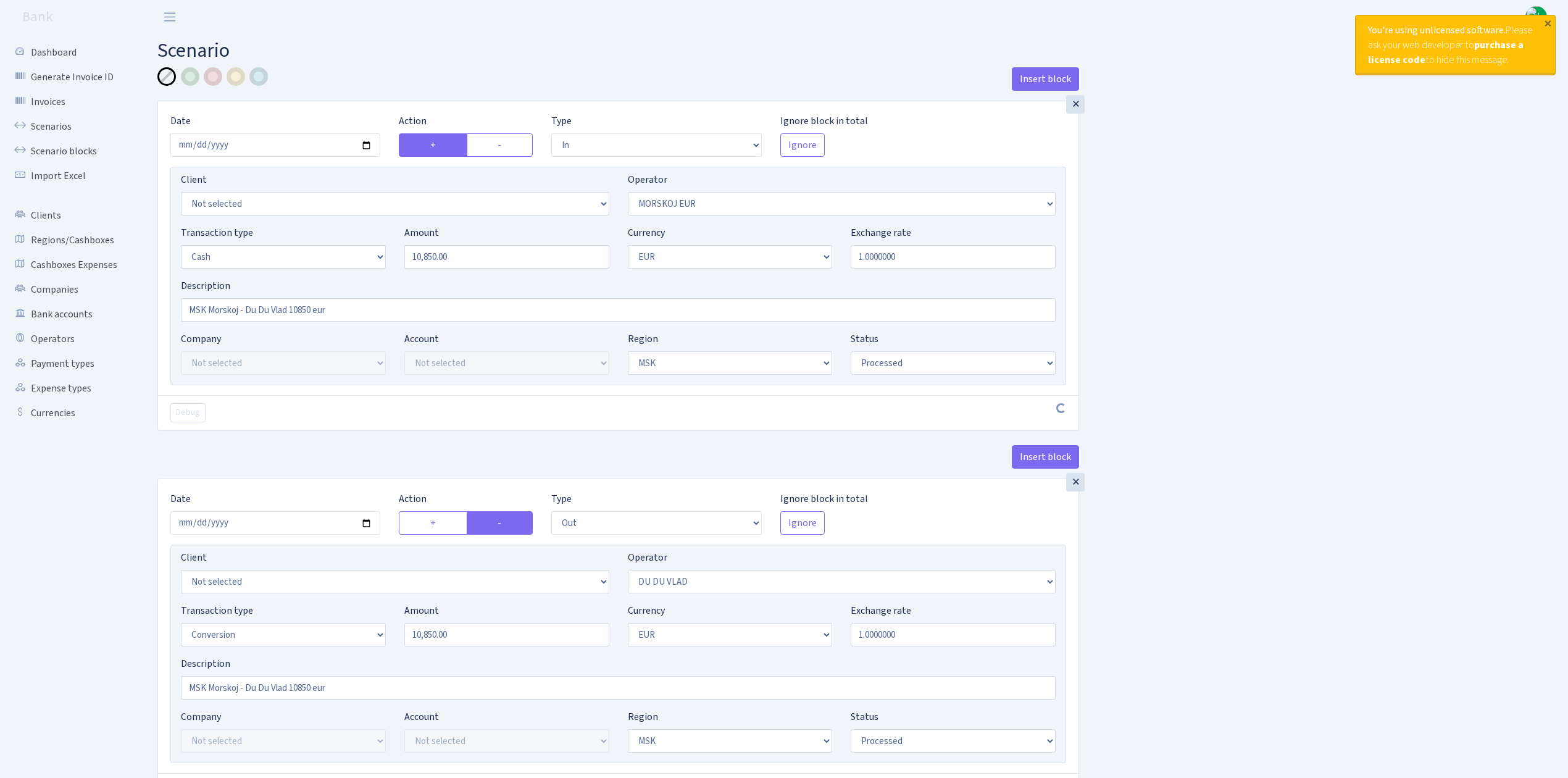
select select "in"
select select "323"
select select "1"
select select "3"
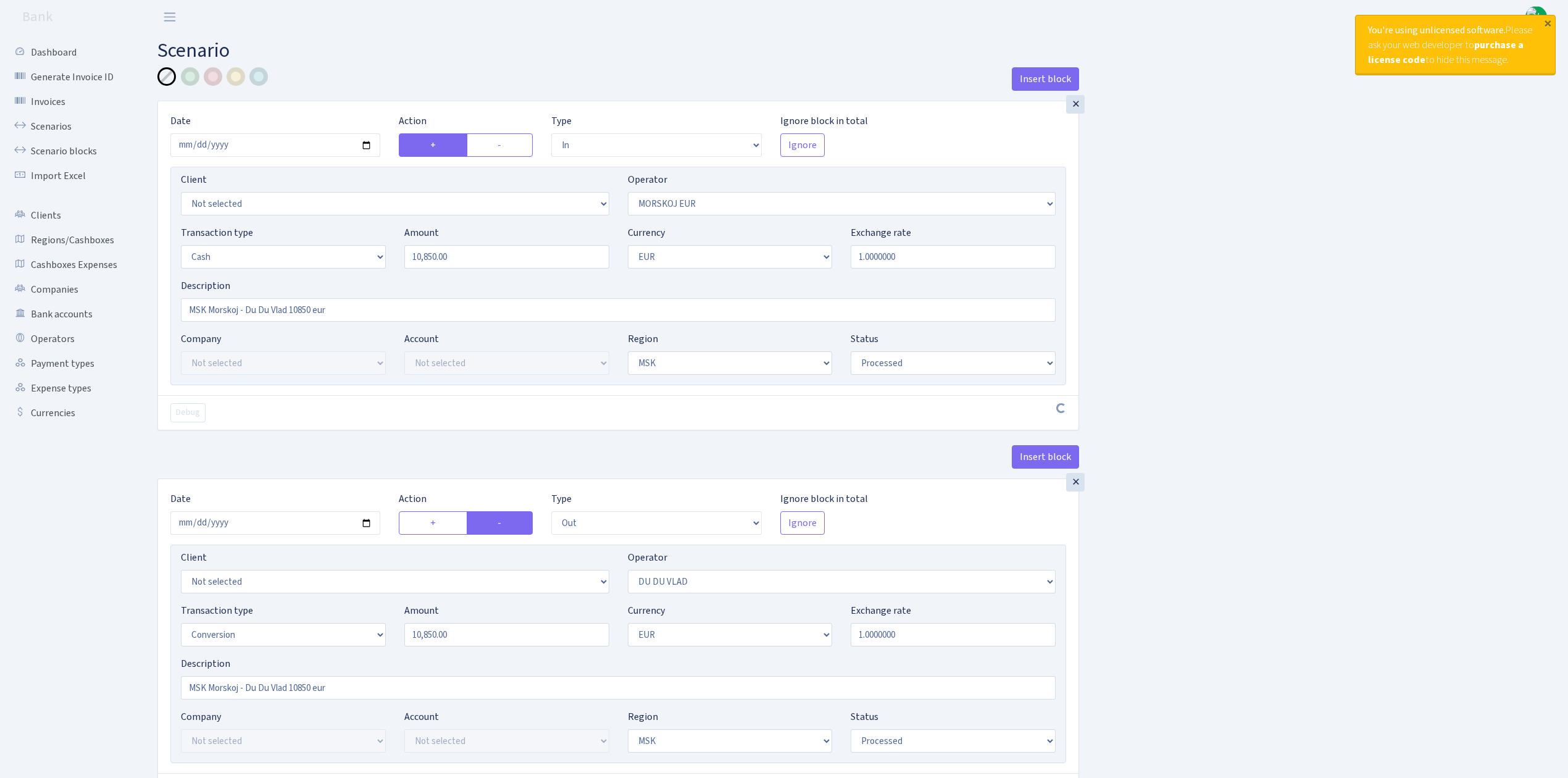
select select "processed"
select select "out"
select select "163"
select select "15"
select select "1"
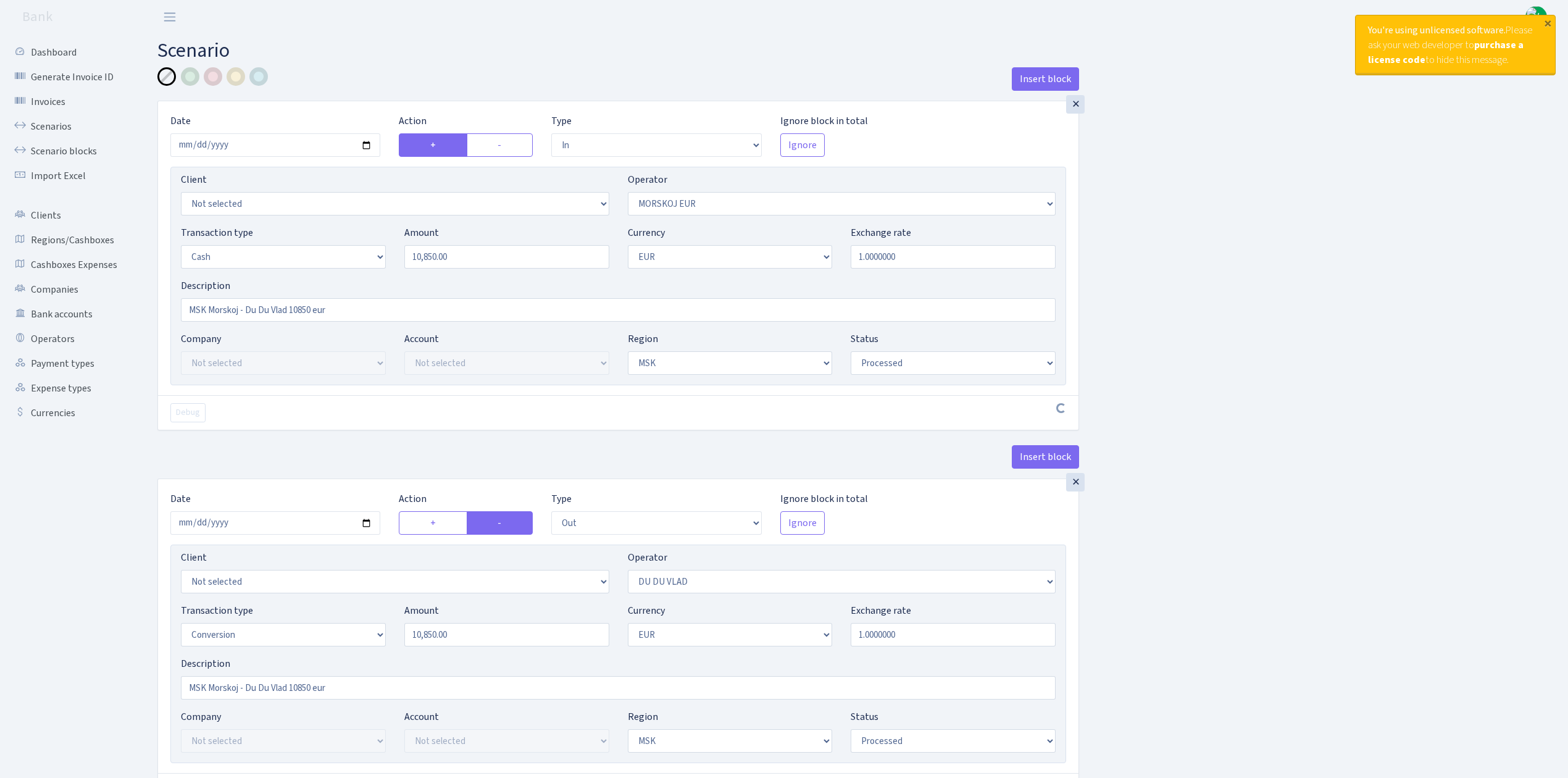
select select "3"
select select "processed"
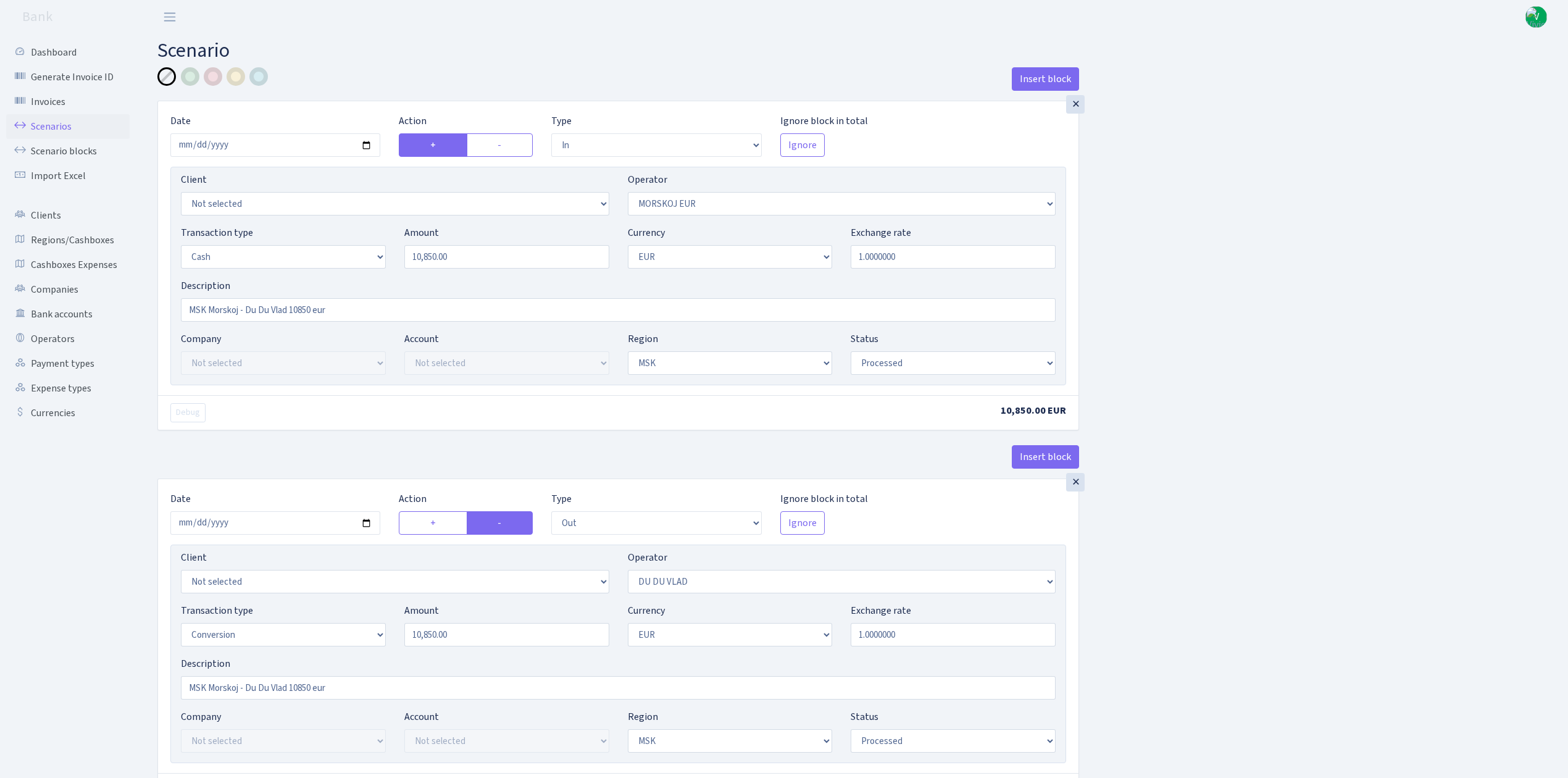
click at [47, 117] on link "Scenarios" at bounding box center [68, 126] width 123 height 25
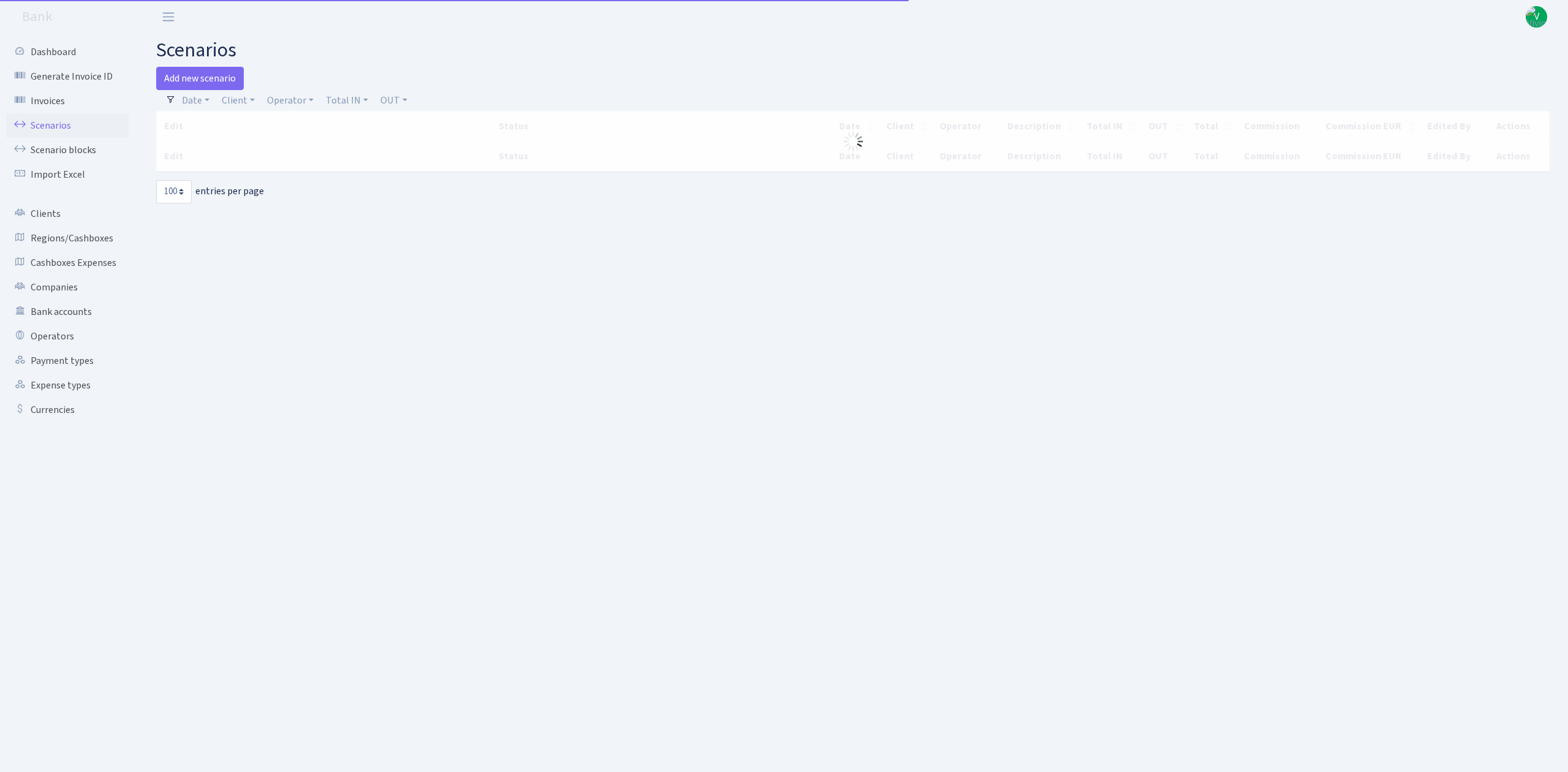
select select "100"
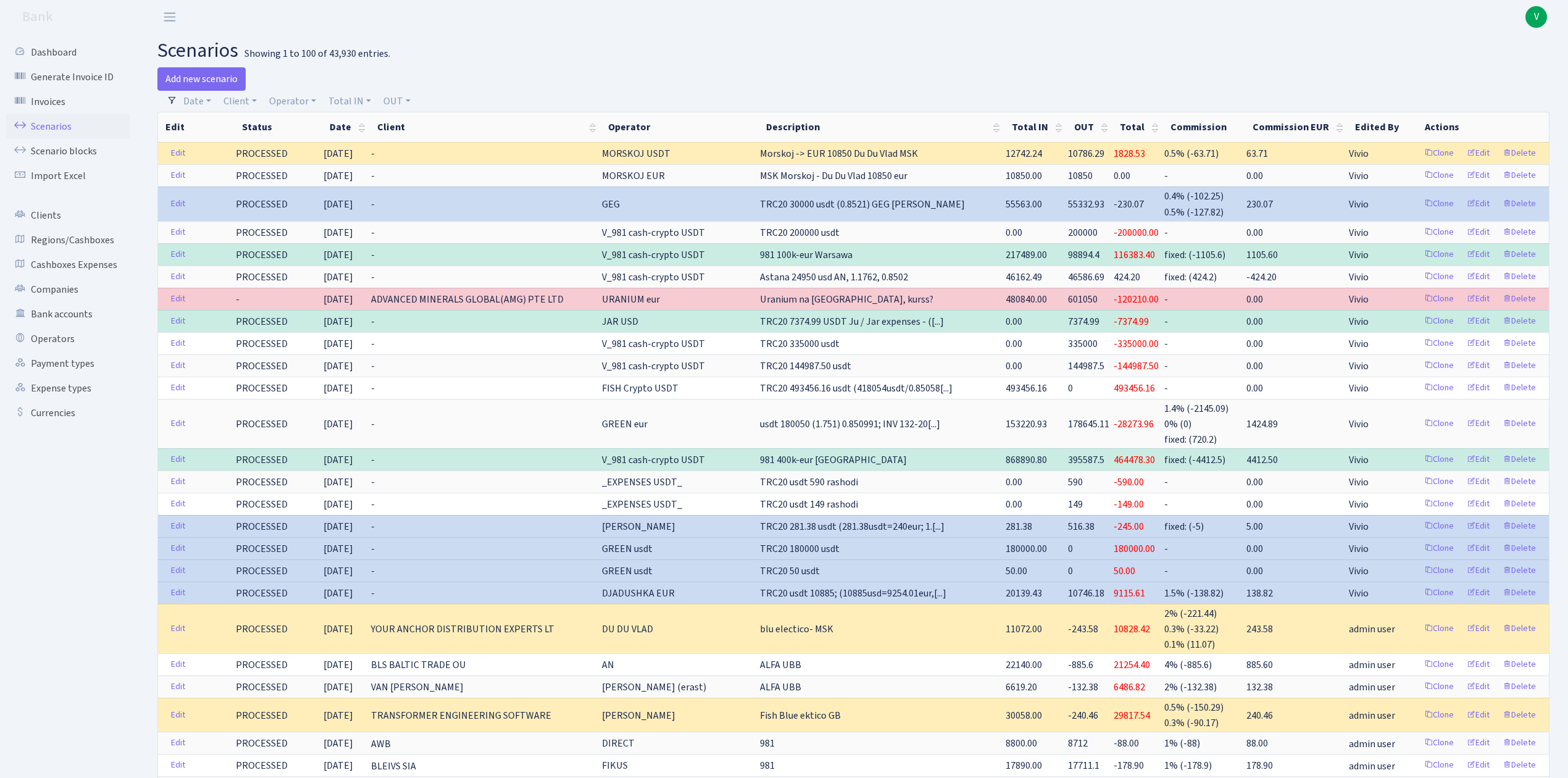
click at [52, 122] on link "Scenarios" at bounding box center [68, 126] width 123 height 25
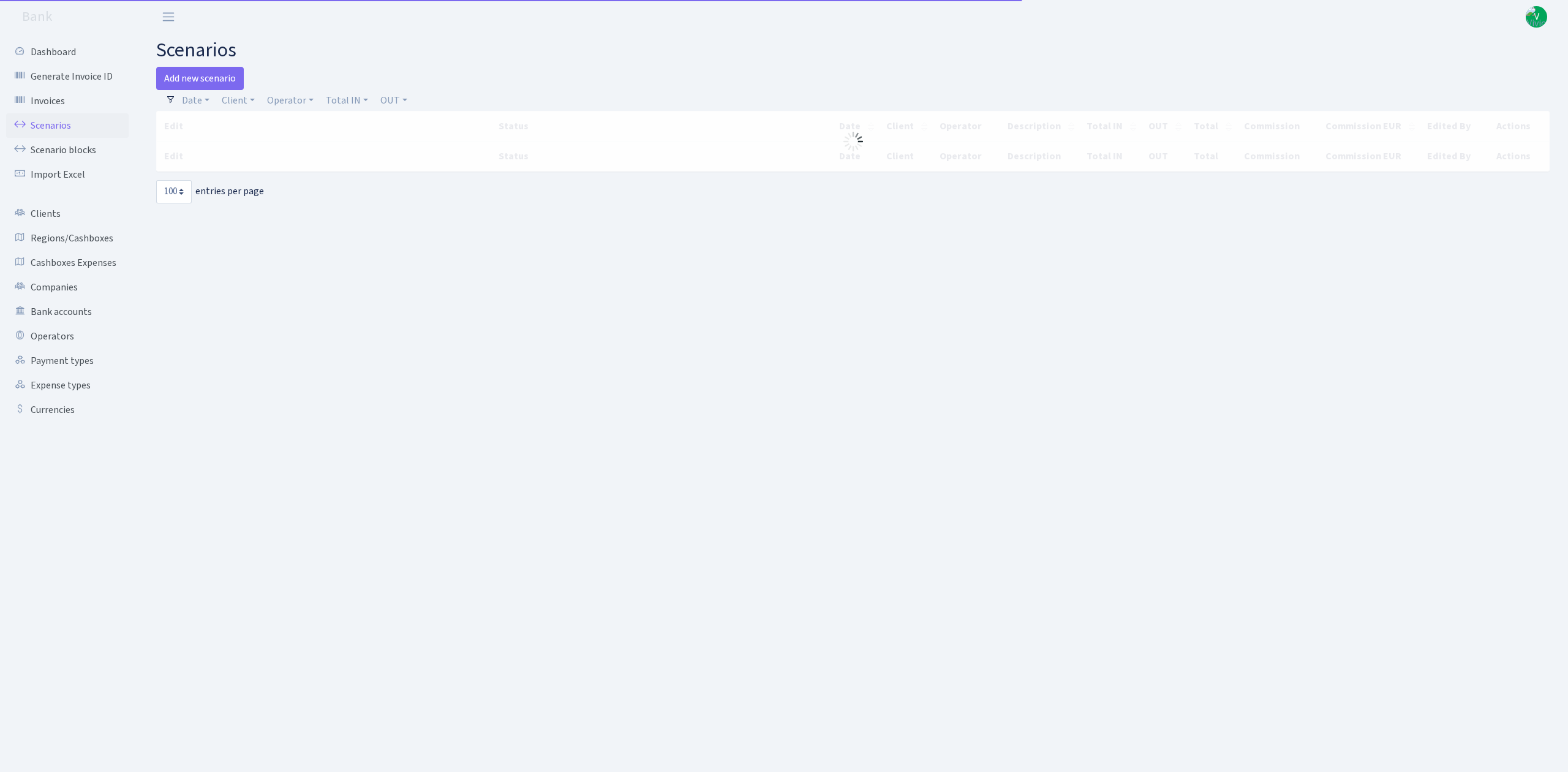
select select "100"
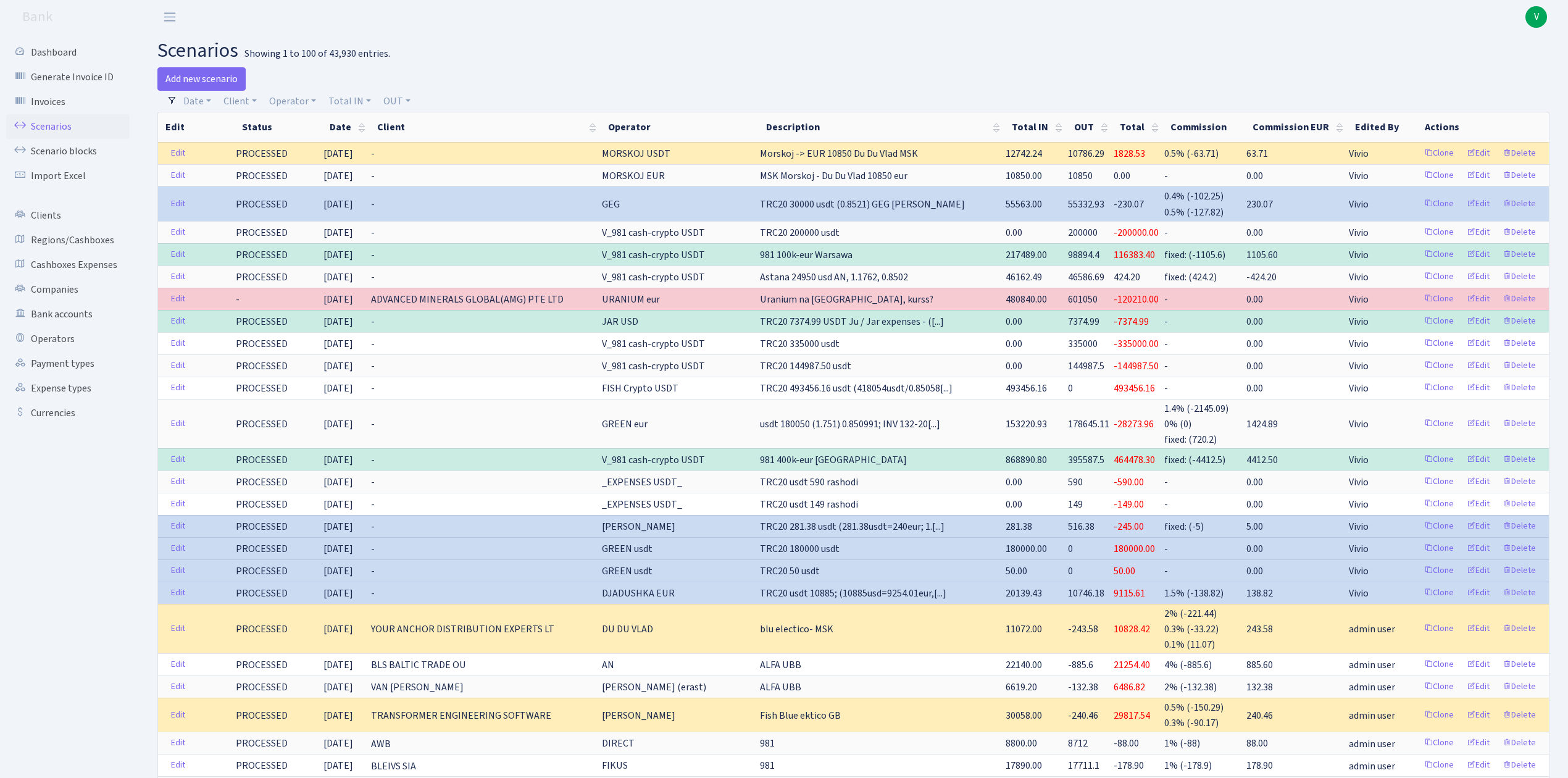
click at [971, 57] on h2 "scenarios Showing 1 to 100 of 43,930 entries." at bounding box center [853, 50] width 1391 height 23
click at [55, 126] on link "Scenarios" at bounding box center [68, 126] width 123 height 25
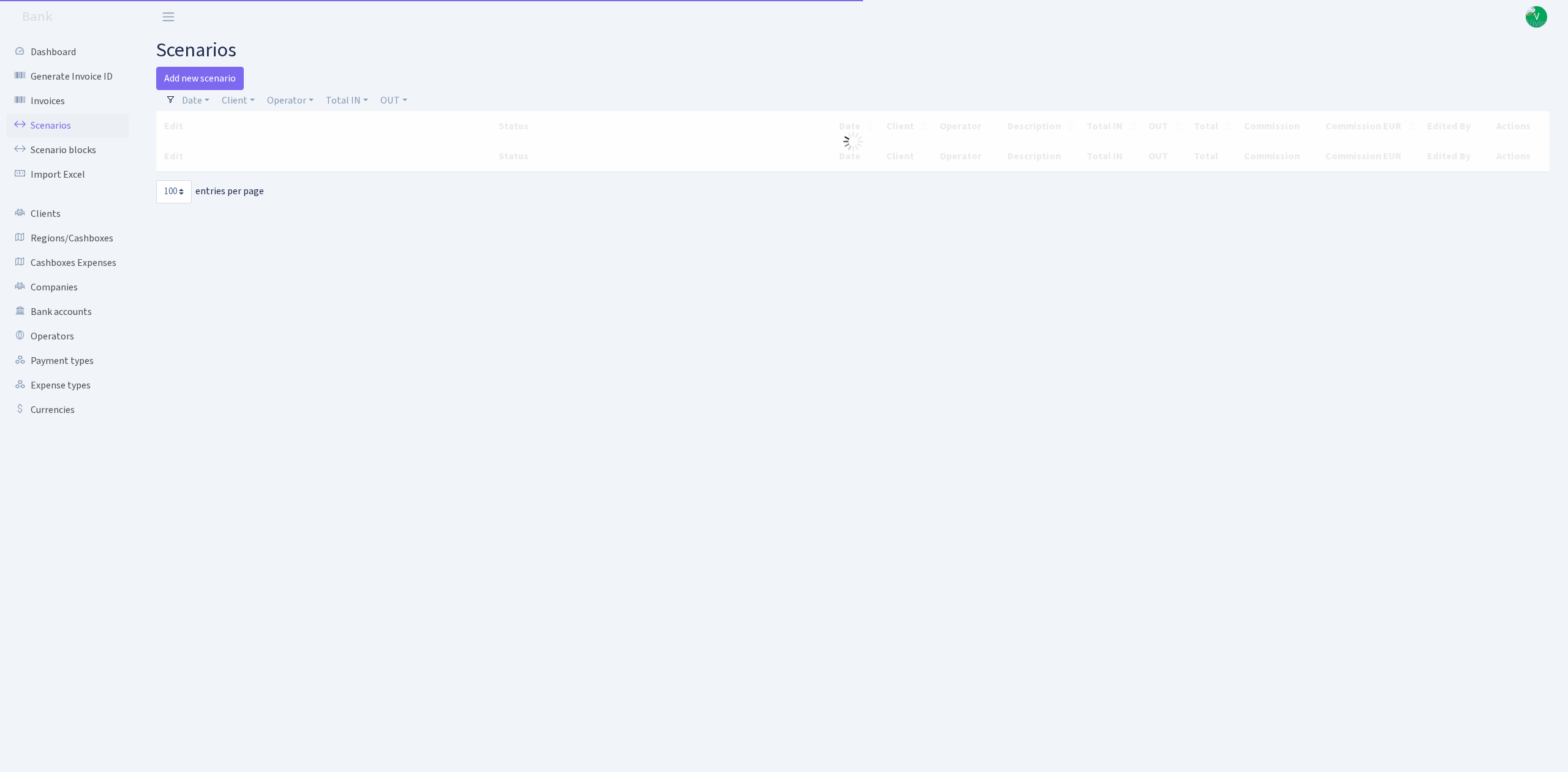
select select "100"
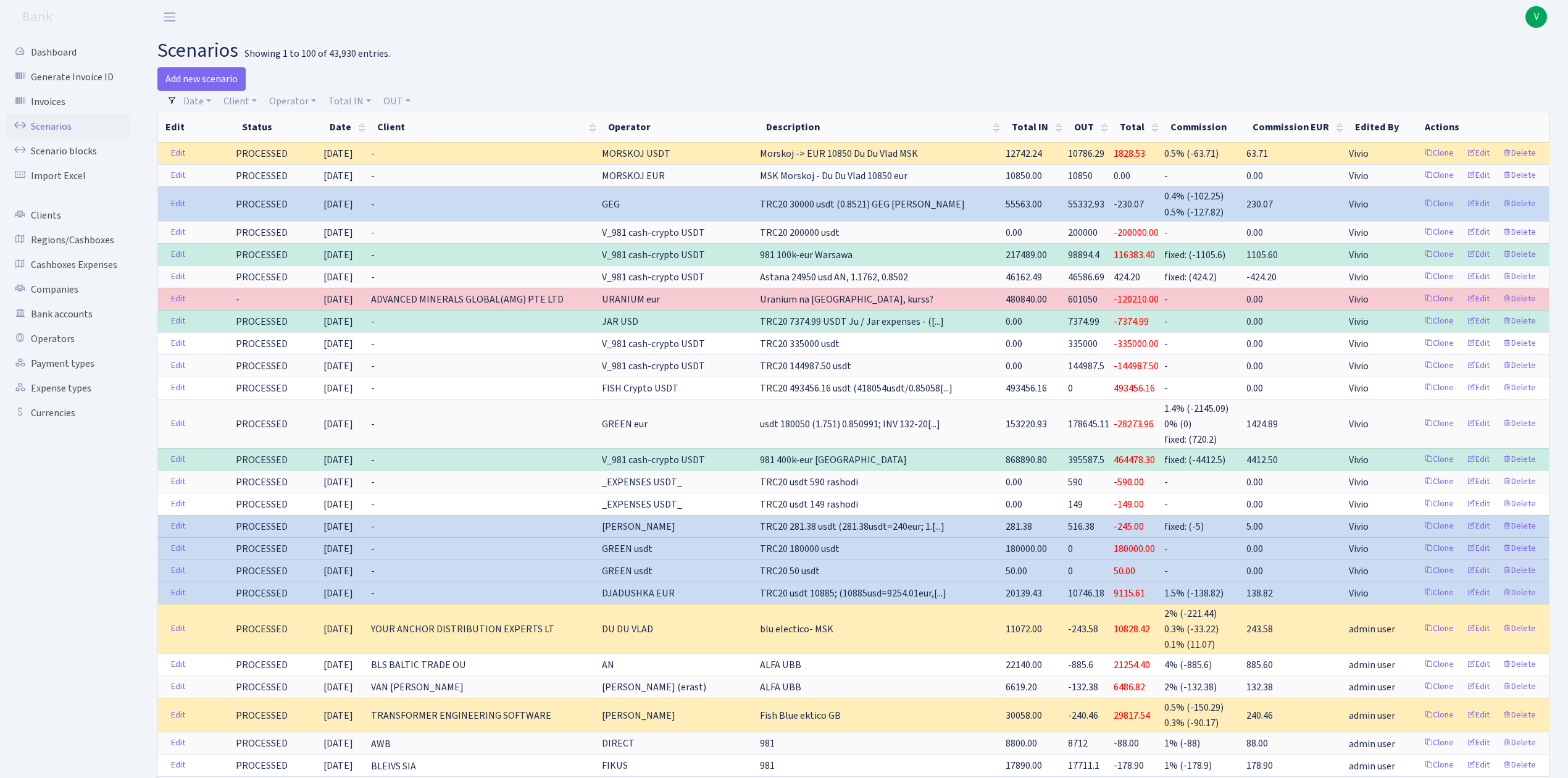
click at [1274, 39] on h2 "scenarios Showing 1 to 100 of 43,930 entries." at bounding box center [853, 50] width 1391 height 23
click at [68, 123] on link "Scenarios" at bounding box center [68, 126] width 123 height 25
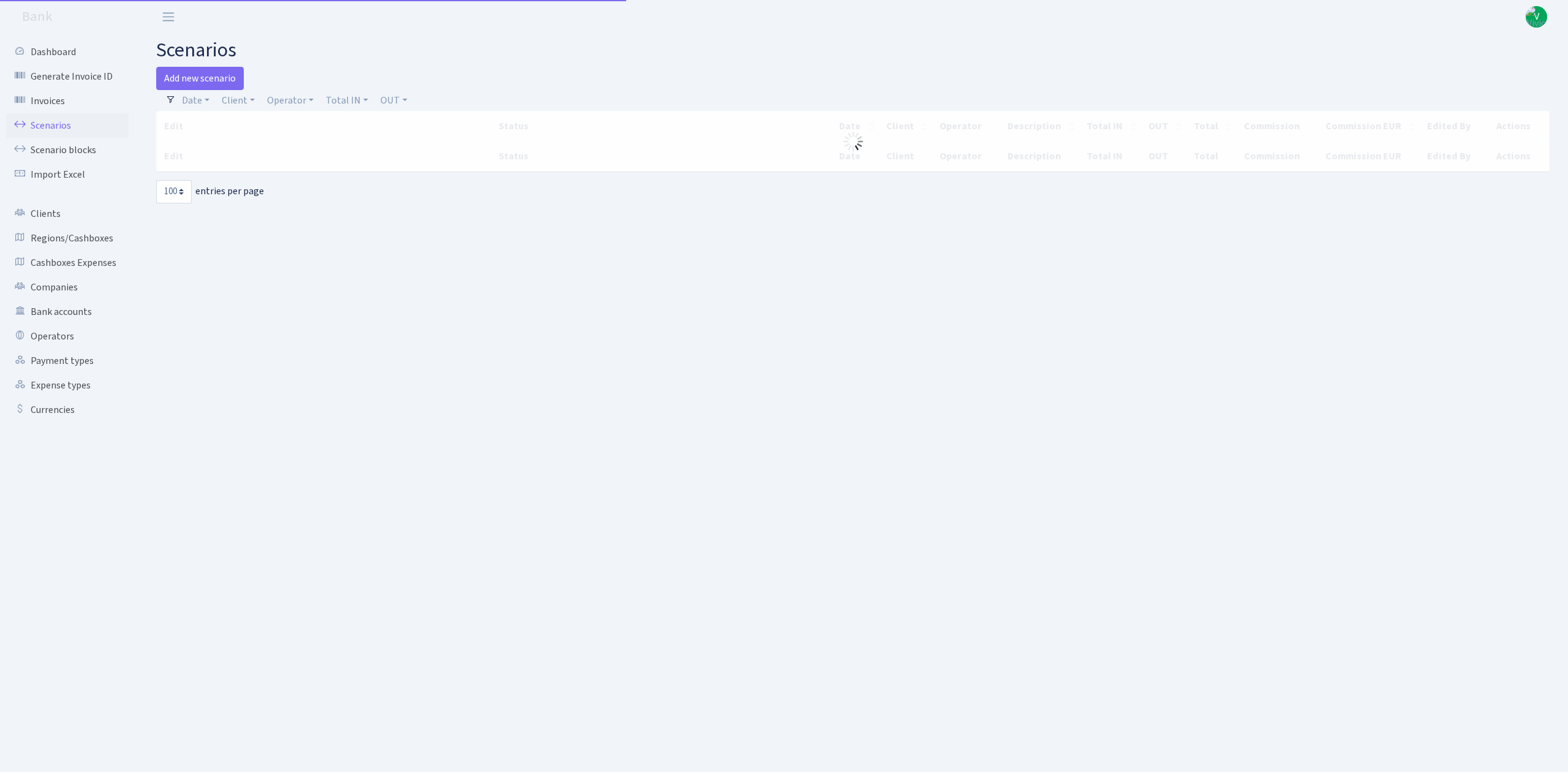
select select "100"
